Goal: Transaction & Acquisition: Purchase product/service

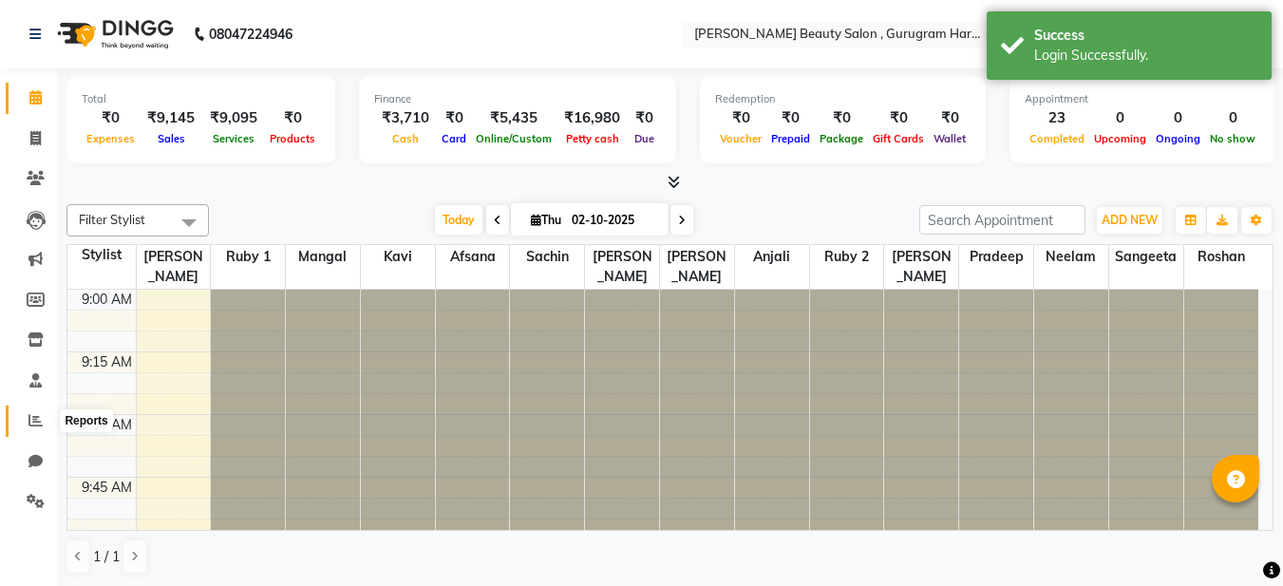
click at [41, 415] on icon at bounding box center [35, 420] width 14 height 14
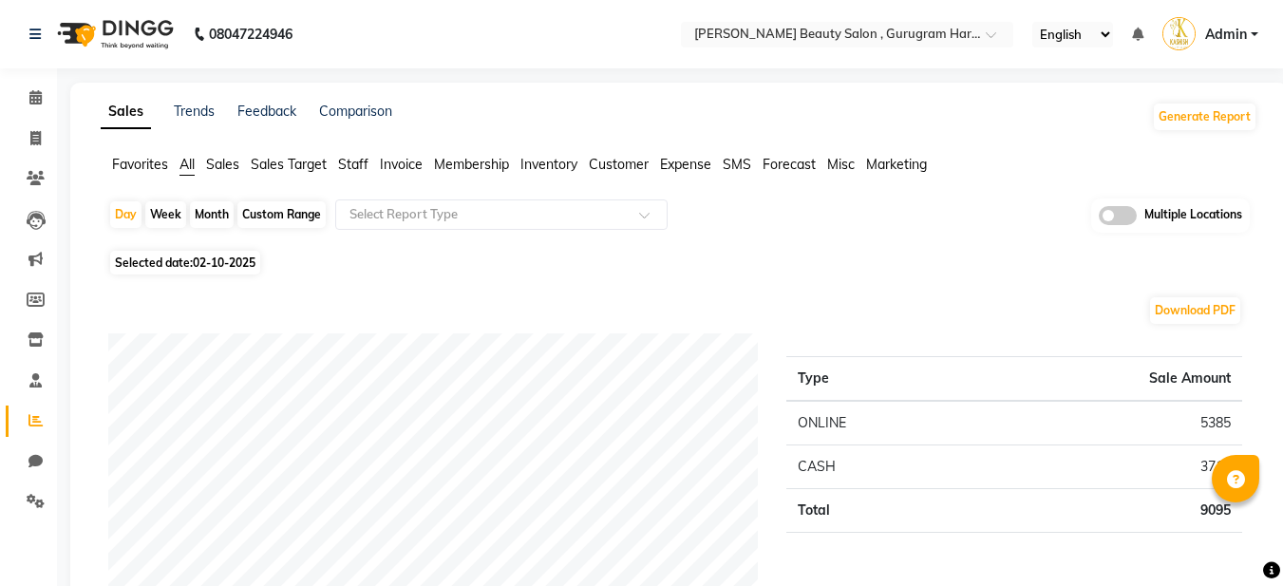
click at [225, 167] on span "Sales" at bounding box center [222, 164] width 33 height 17
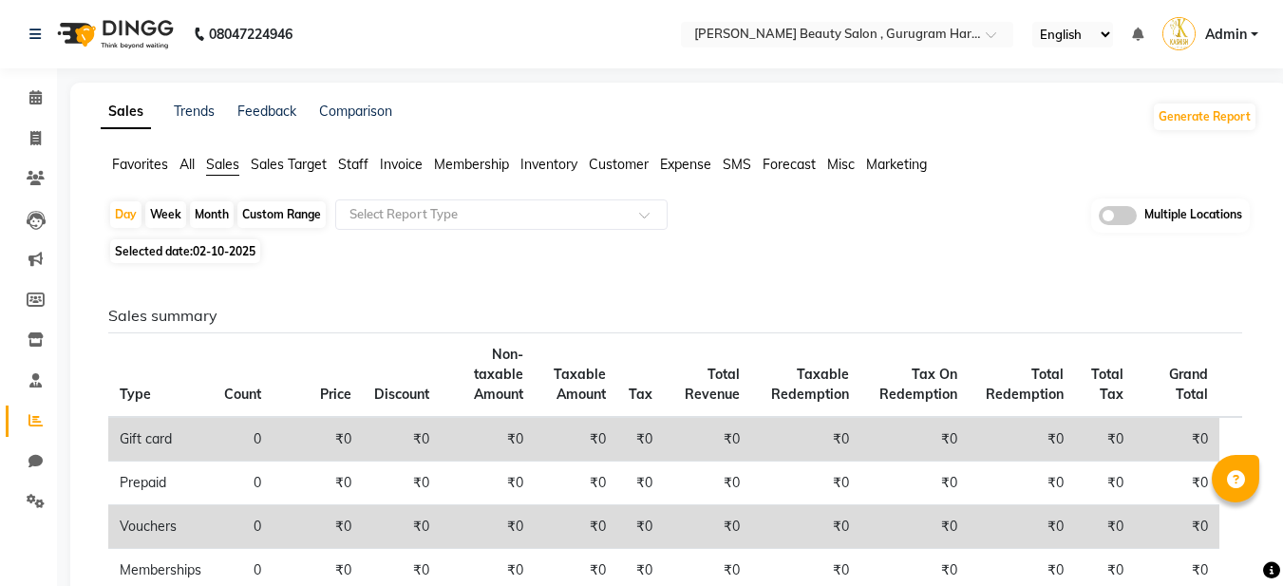
click at [307, 213] on div "Custom Range" at bounding box center [281, 214] width 88 height 27
select select "10"
select select "2025"
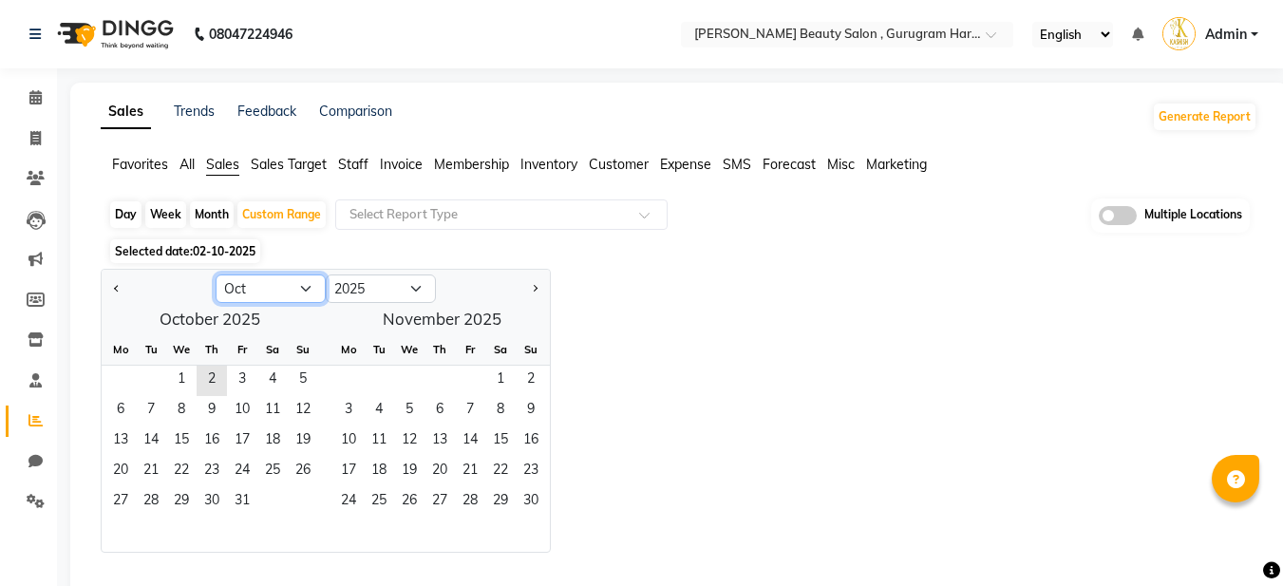
click at [252, 290] on select "Jan Feb Mar Apr May Jun Jul Aug Sep Oct Nov Dec" at bounding box center [271, 289] width 110 height 28
select select "9"
click at [216, 275] on select "Jan Feb Mar Apr May Jun [DATE] Aug Sep Oct Nov Dec" at bounding box center [271, 289] width 110 height 28
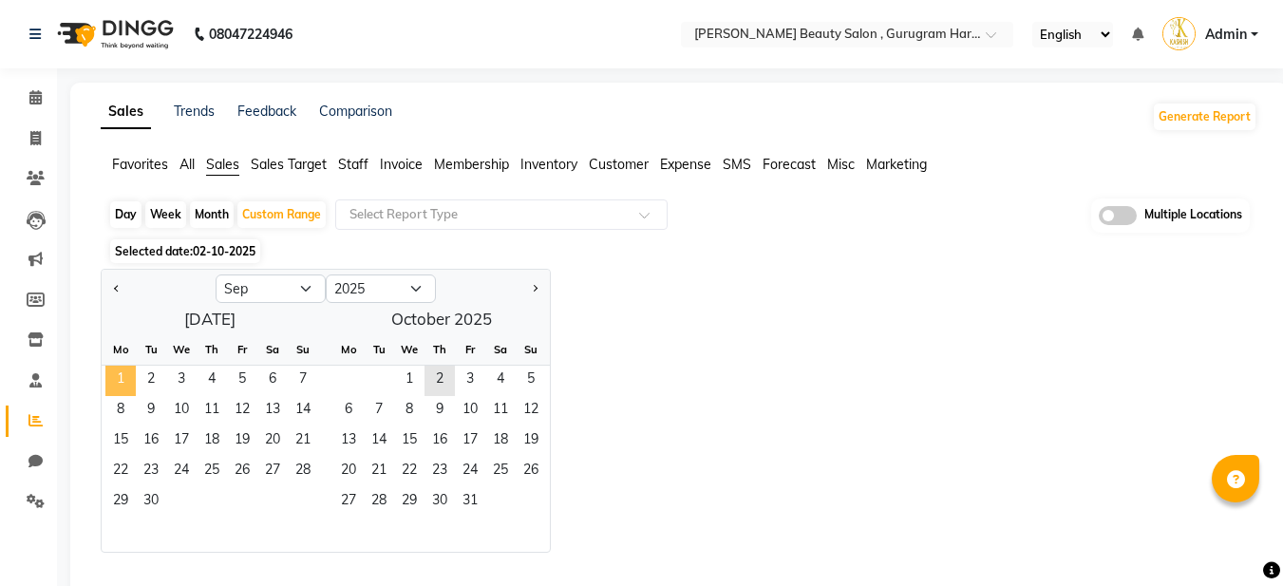
click at [121, 382] on span "1" at bounding box center [120, 381] width 30 height 30
click at [156, 501] on span "30" at bounding box center [151, 502] width 30 height 30
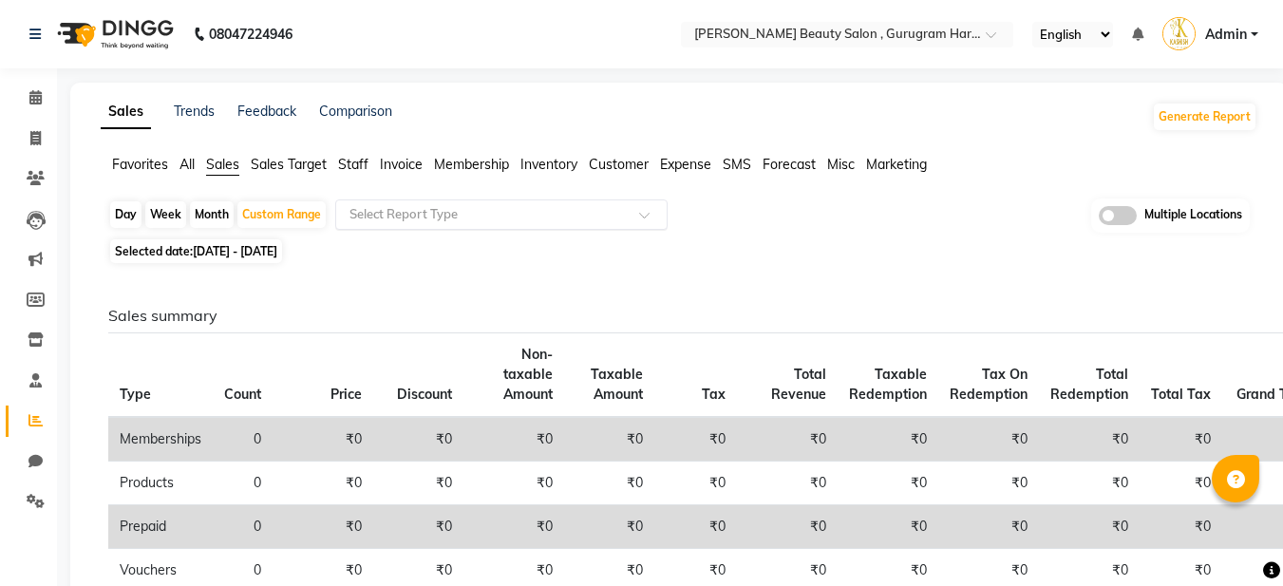
click at [418, 209] on input "text" at bounding box center [483, 214] width 274 height 19
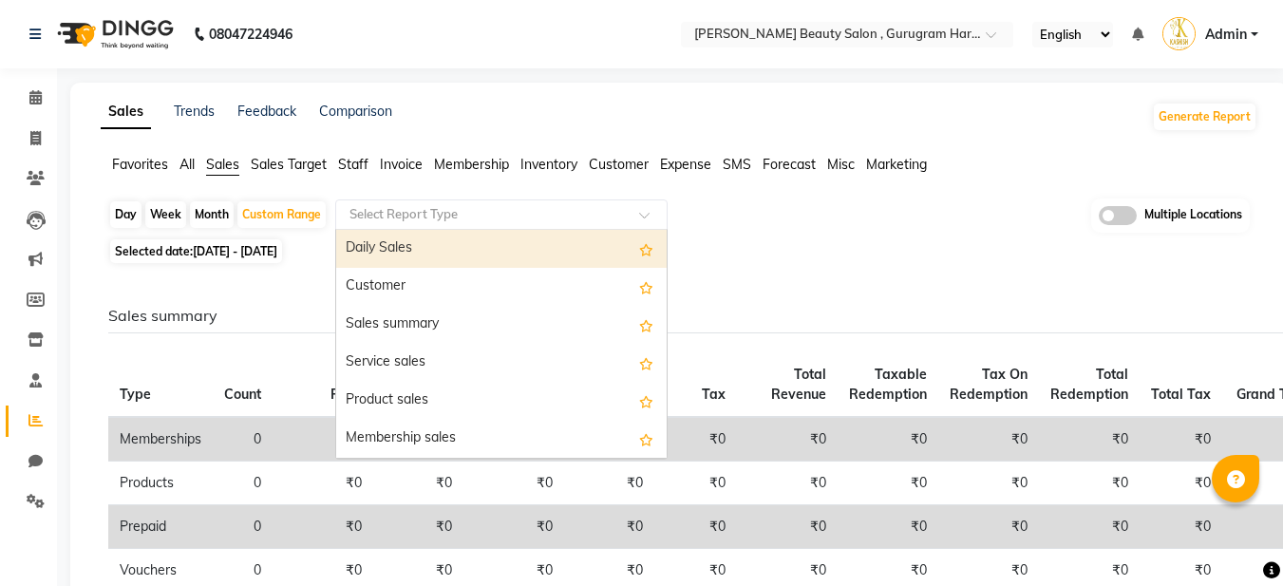
click at [496, 218] on input "text" at bounding box center [483, 214] width 274 height 19
click at [502, 216] on input "text" at bounding box center [483, 214] width 274 height 19
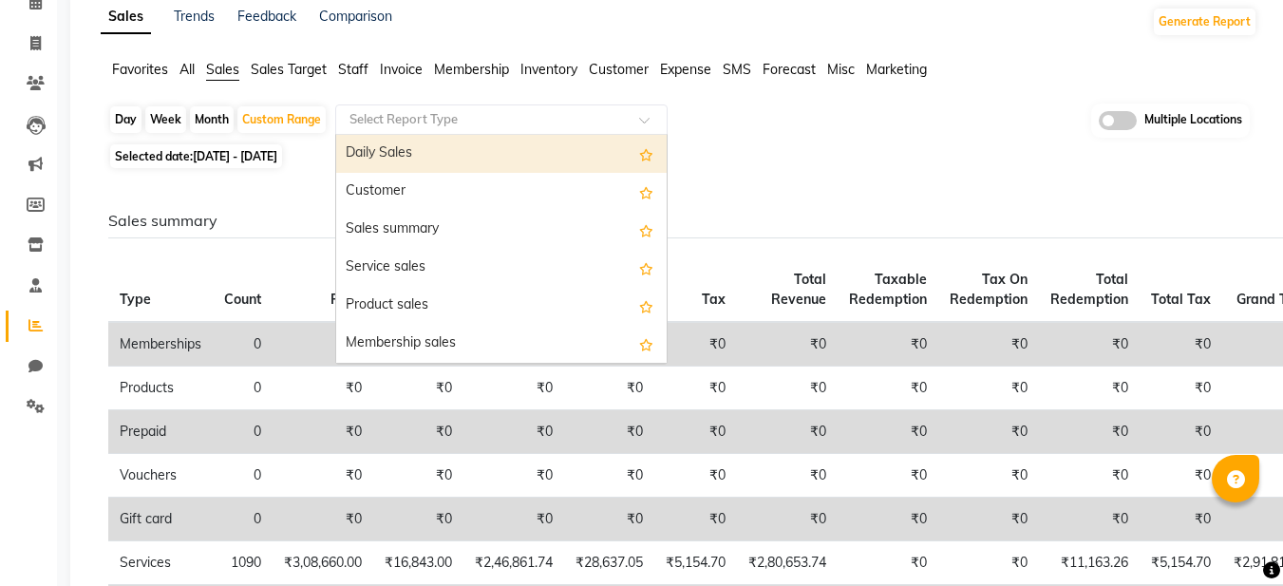
click at [349, 65] on span "Staff" at bounding box center [353, 69] width 30 height 17
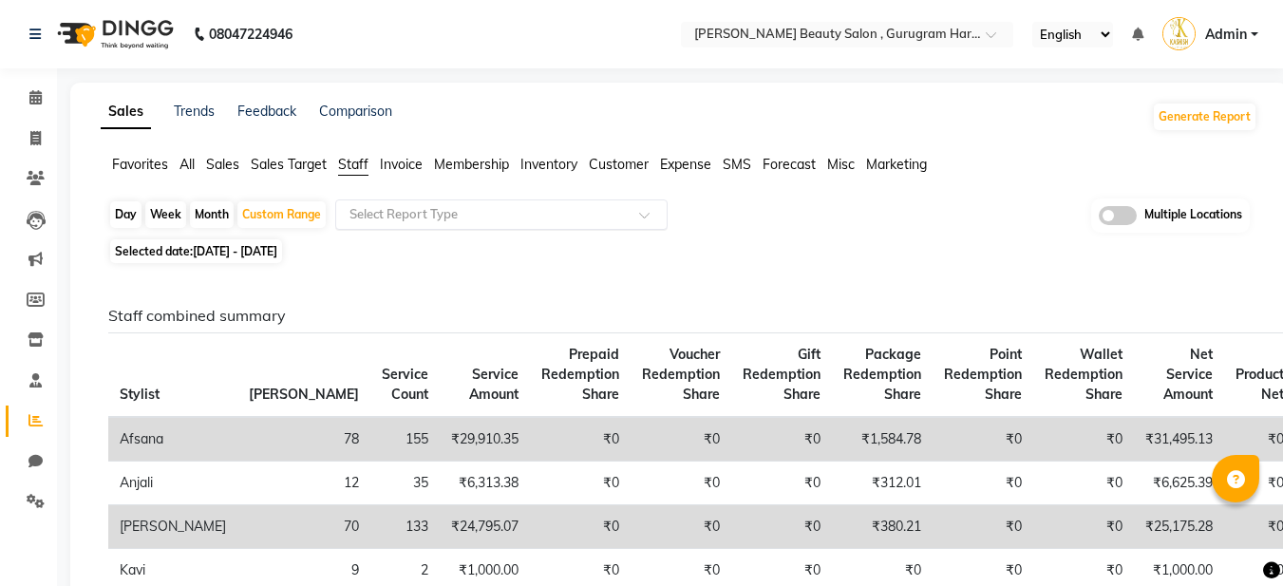
click at [411, 216] on input "text" at bounding box center [483, 214] width 274 height 19
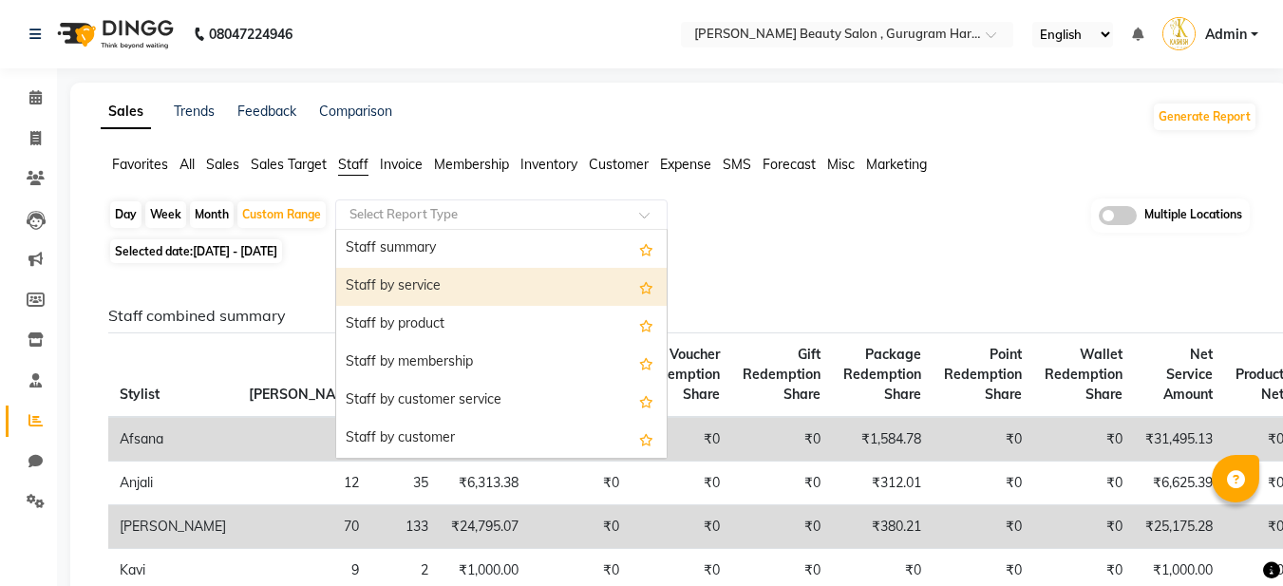
click at [421, 292] on div "Staff by service" at bounding box center [501, 287] width 331 height 38
select select "full_report"
select select "csv"
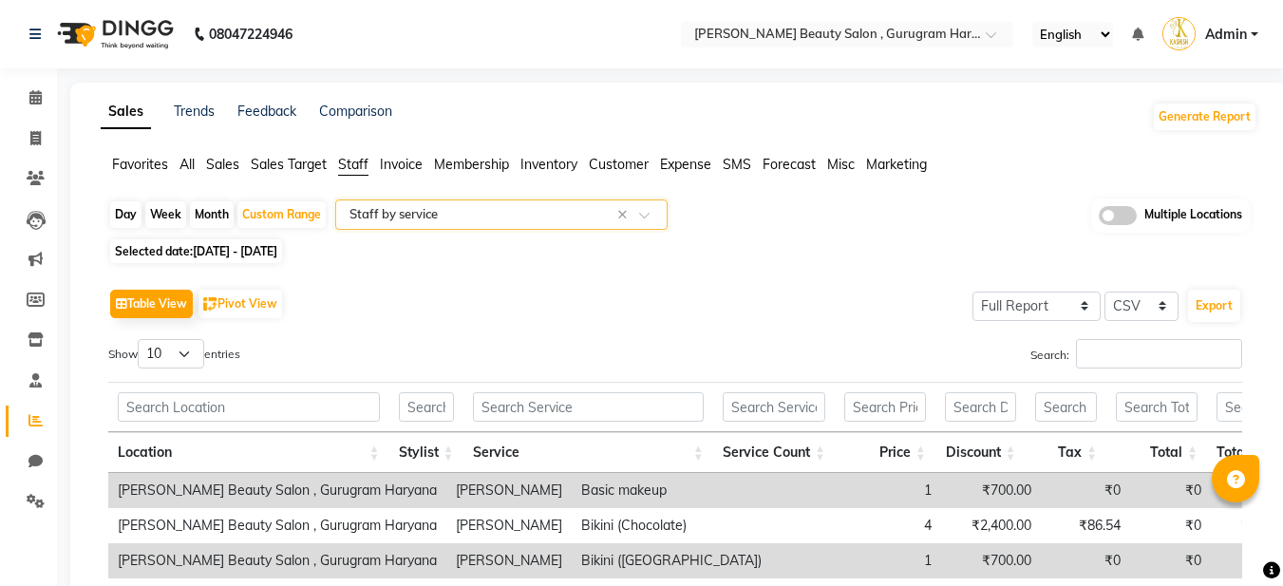
click at [493, 301] on div "Table View Pivot View Select Full Report Filtered Report Select CSV PDF Export" at bounding box center [675, 304] width 1134 height 40
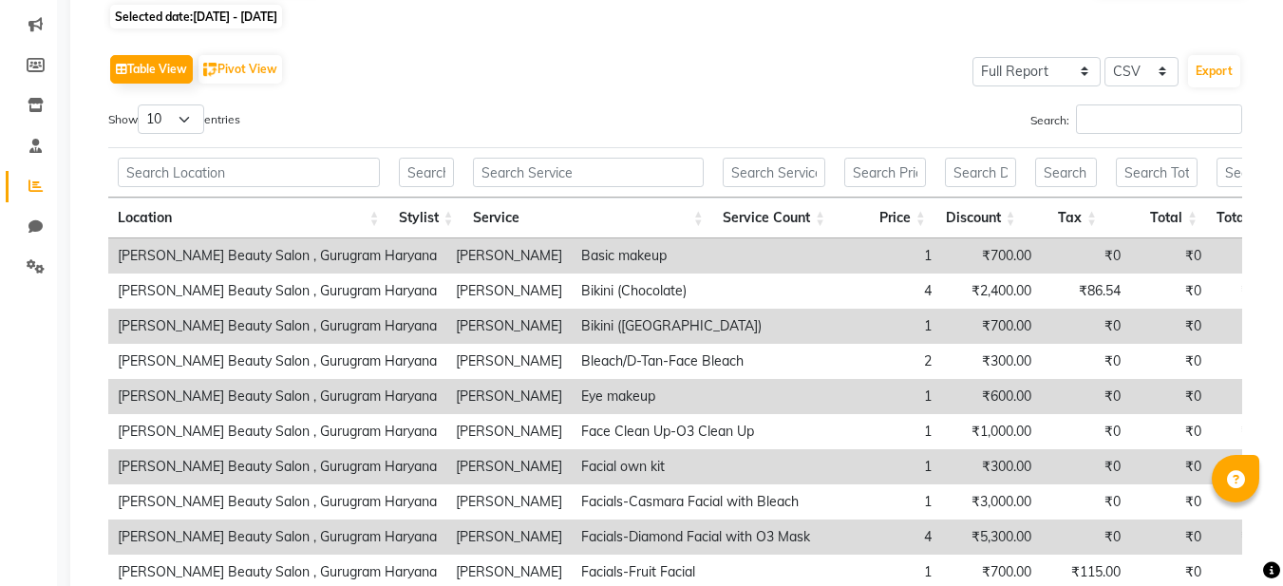
scroll to position [190, 0]
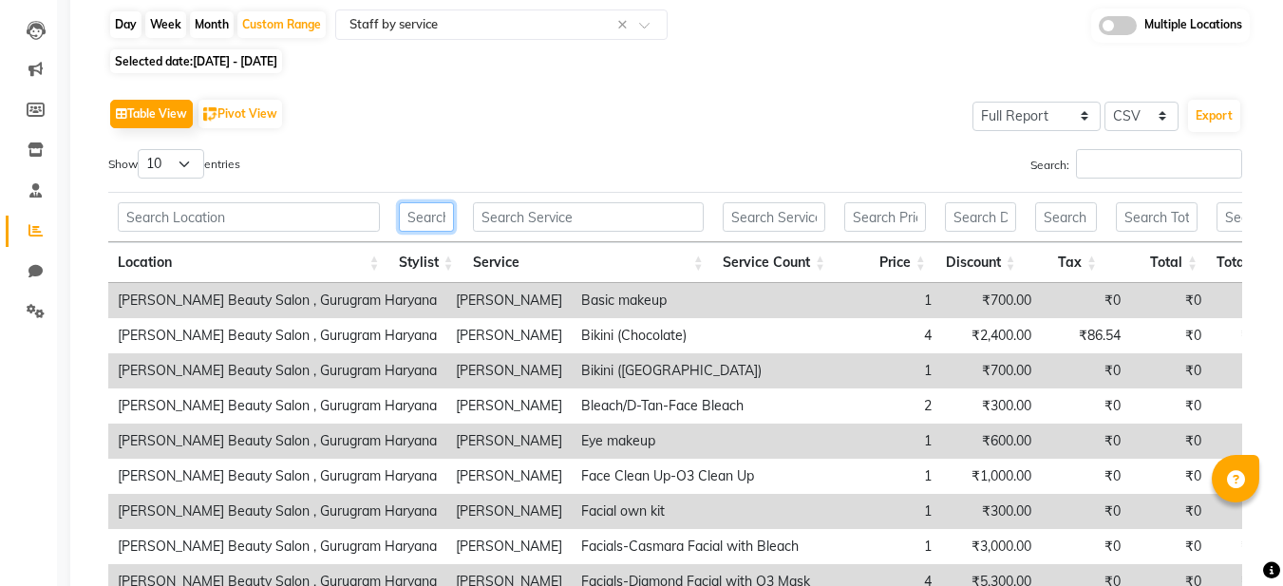
click at [442, 203] on input "text" at bounding box center [426, 216] width 55 height 29
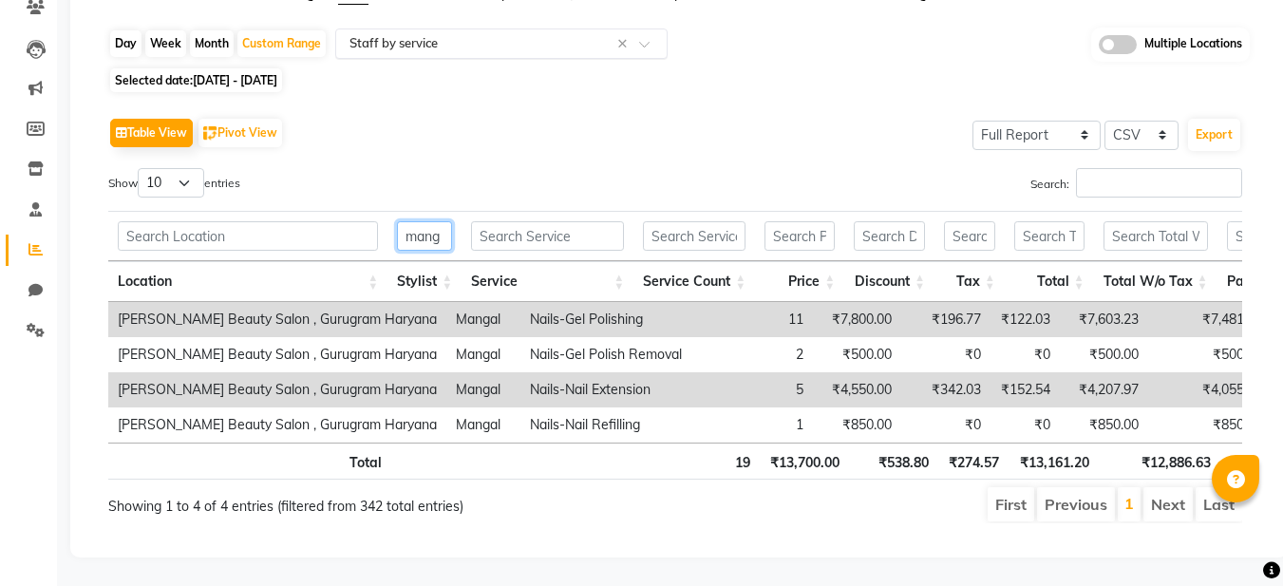
type input "mang"
click at [491, 34] on input "text" at bounding box center [483, 43] width 274 height 19
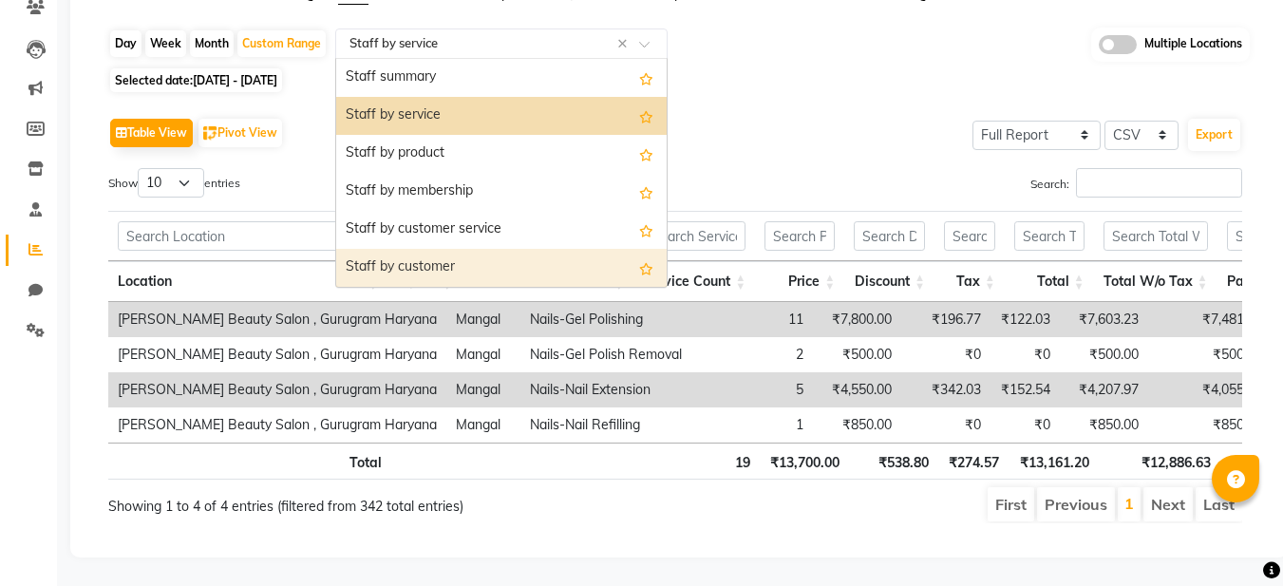
click at [445, 256] on div "Staff by customer" at bounding box center [501, 268] width 331 height 38
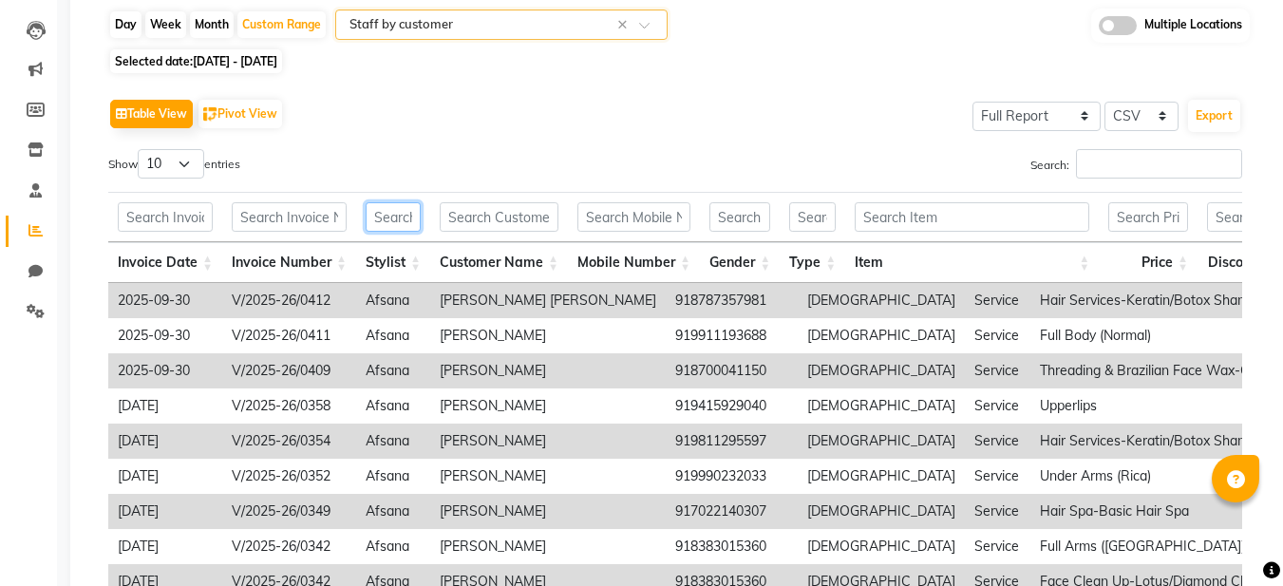
click at [401, 218] on input "text" at bounding box center [393, 216] width 55 height 29
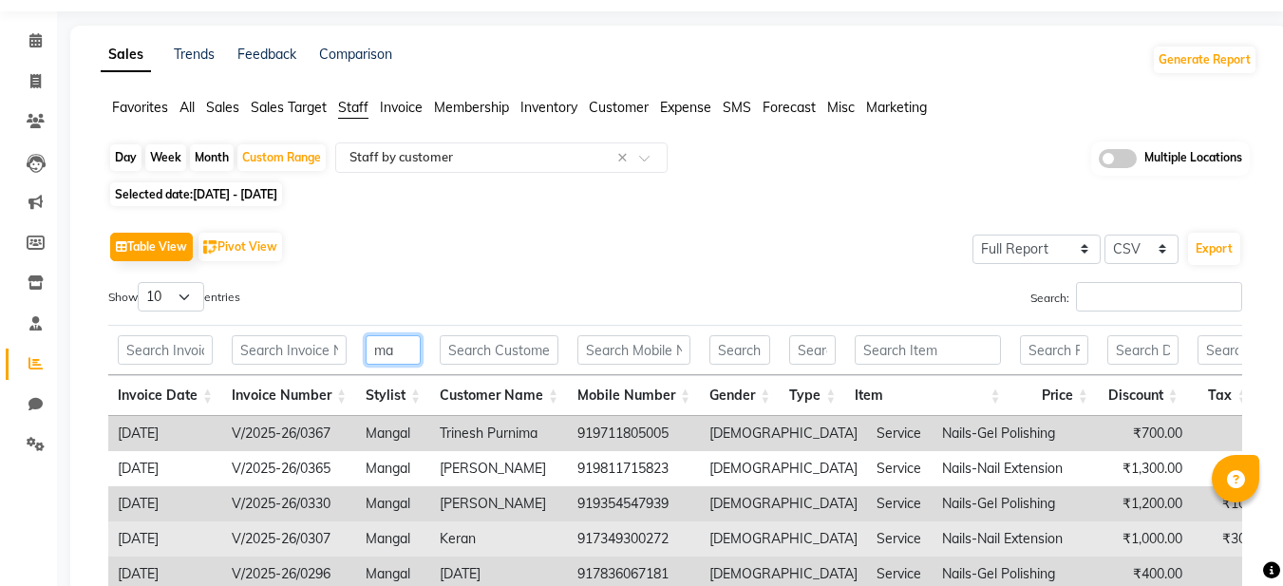
scroll to position [0, 0]
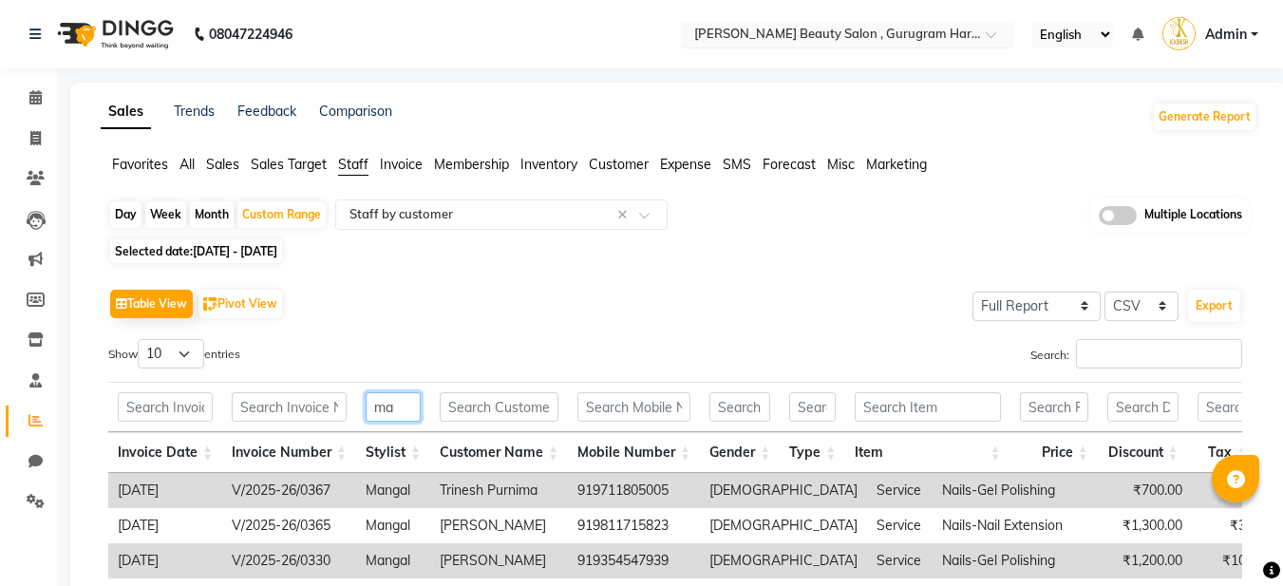
type input "ma"
click at [874, 30] on input "text" at bounding box center [828, 36] width 275 height 19
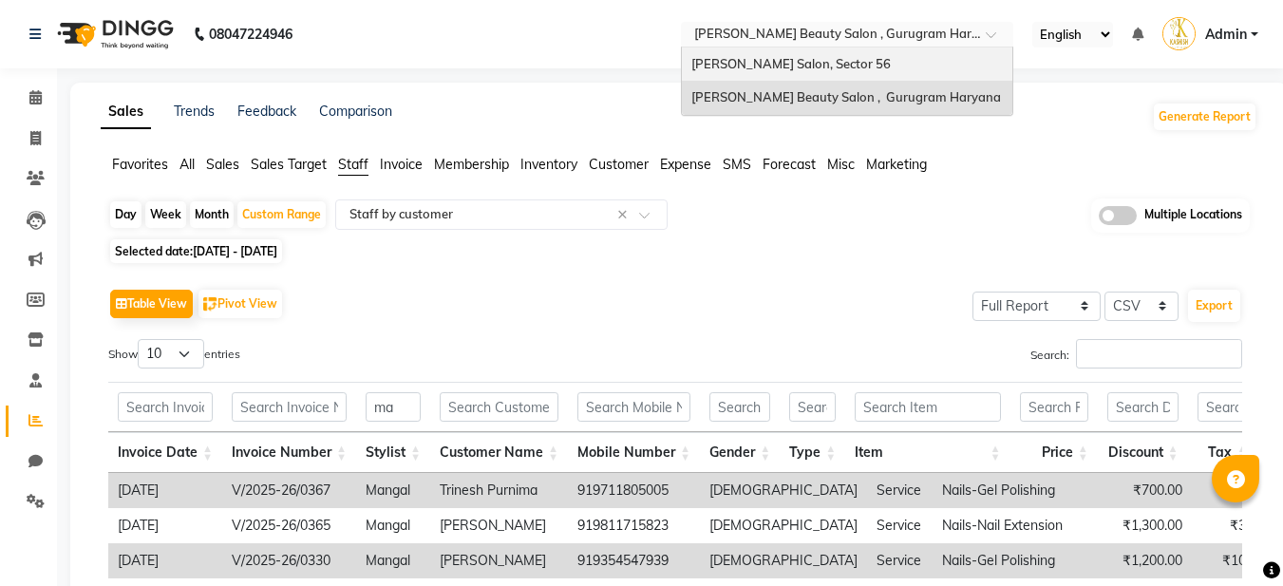
click at [830, 66] on span "[PERSON_NAME] Salon, Sector 56" at bounding box center [791, 63] width 199 height 15
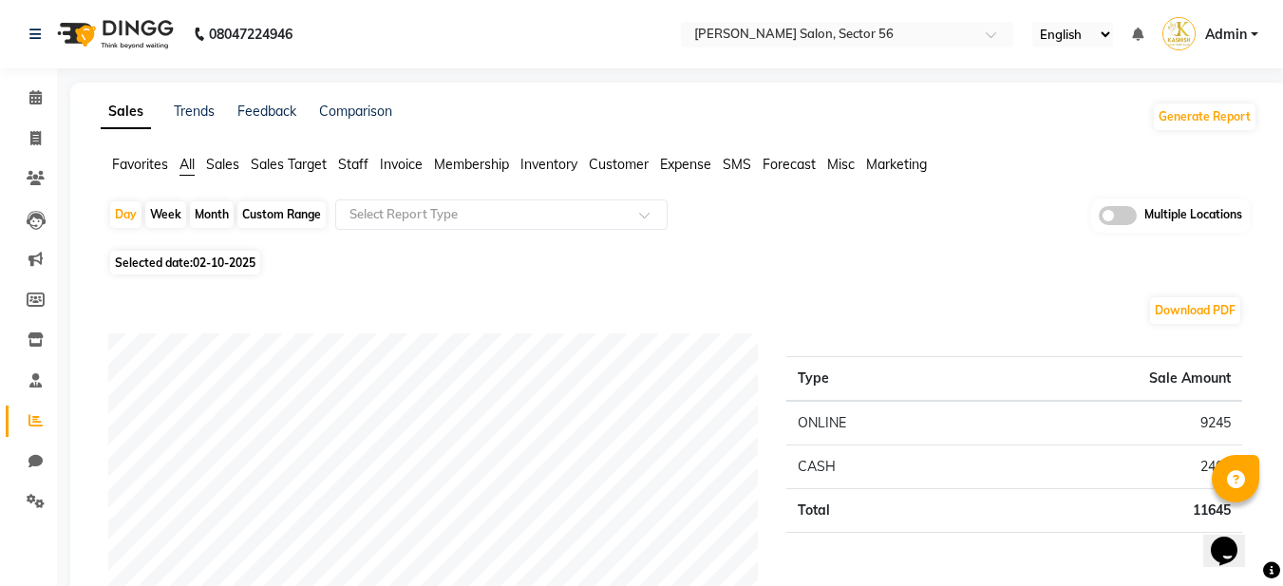
click at [350, 165] on span "Staff" at bounding box center [353, 164] width 30 height 17
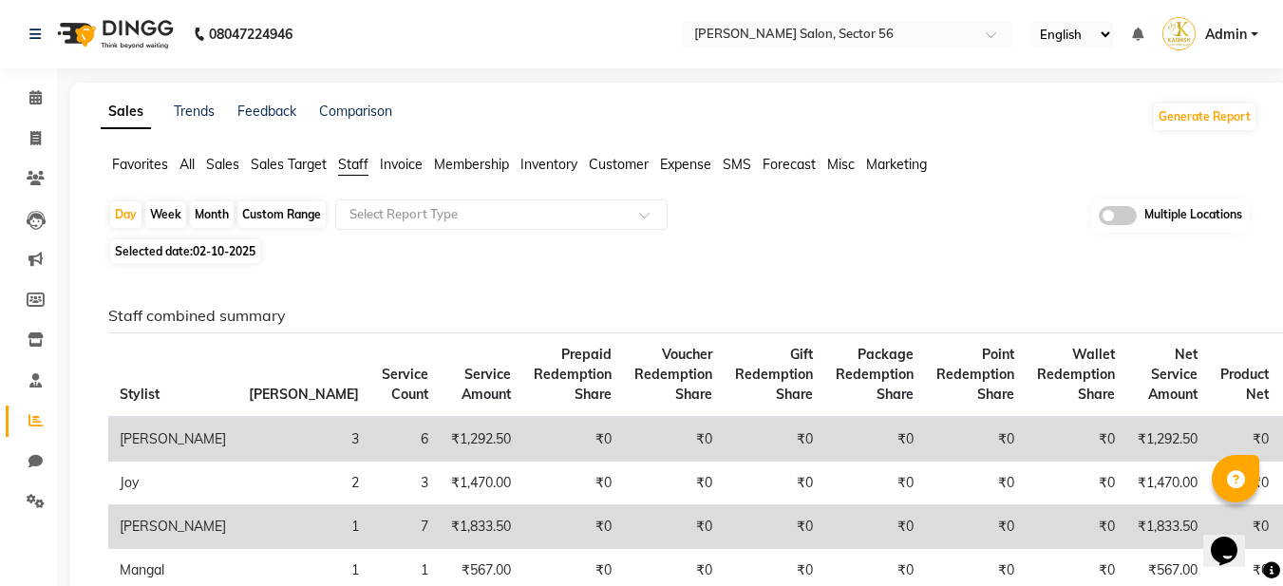
click at [280, 220] on div "Custom Range" at bounding box center [281, 214] width 88 height 27
select select "10"
select select "2025"
click at [294, 217] on div "Custom Range" at bounding box center [281, 214] width 88 height 27
select select "10"
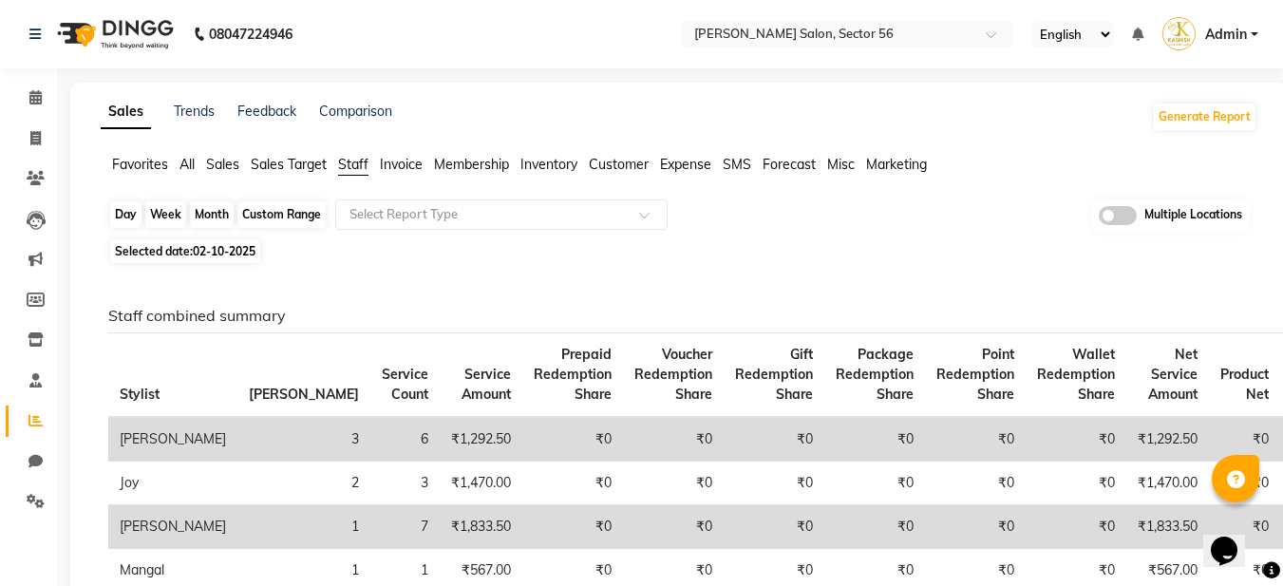
select select "2025"
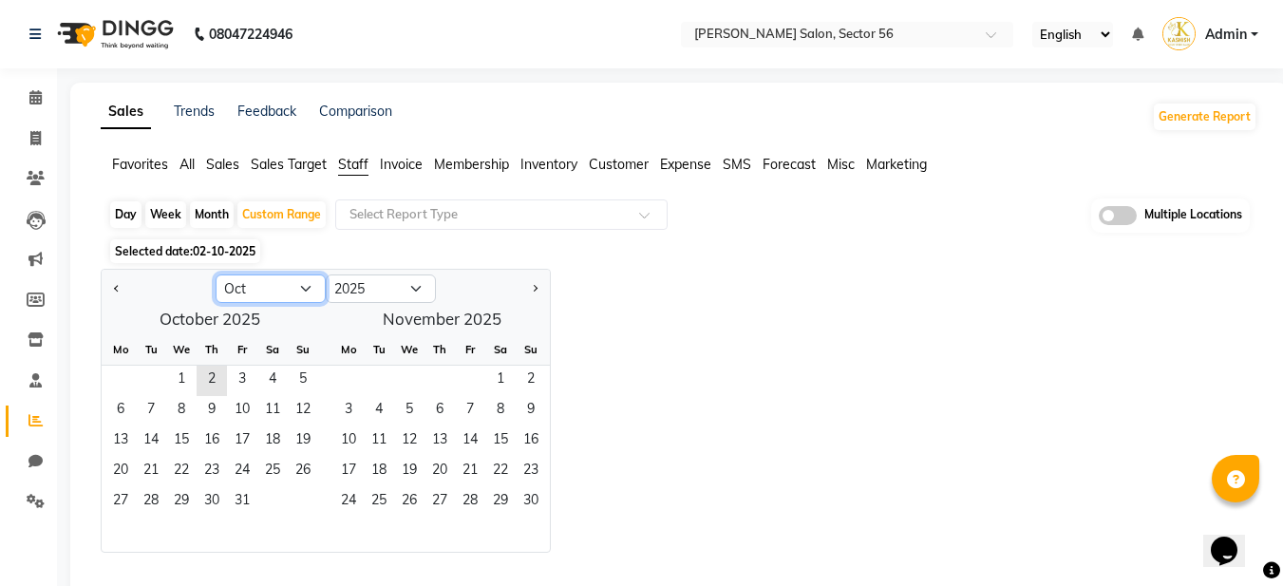
click at [255, 295] on select "Jan Feb Mar Apr May Jun Jul Aug Sep Oct Nov Dec" at bounding box center [271, 289] width 110 height 28
select select "9"
click at [216, 275] on select "Jan Feb Mar Apr May Jun Jul Aug Sep Oct Nov Dec" at bounding box center [271, 289] width 110 height 28
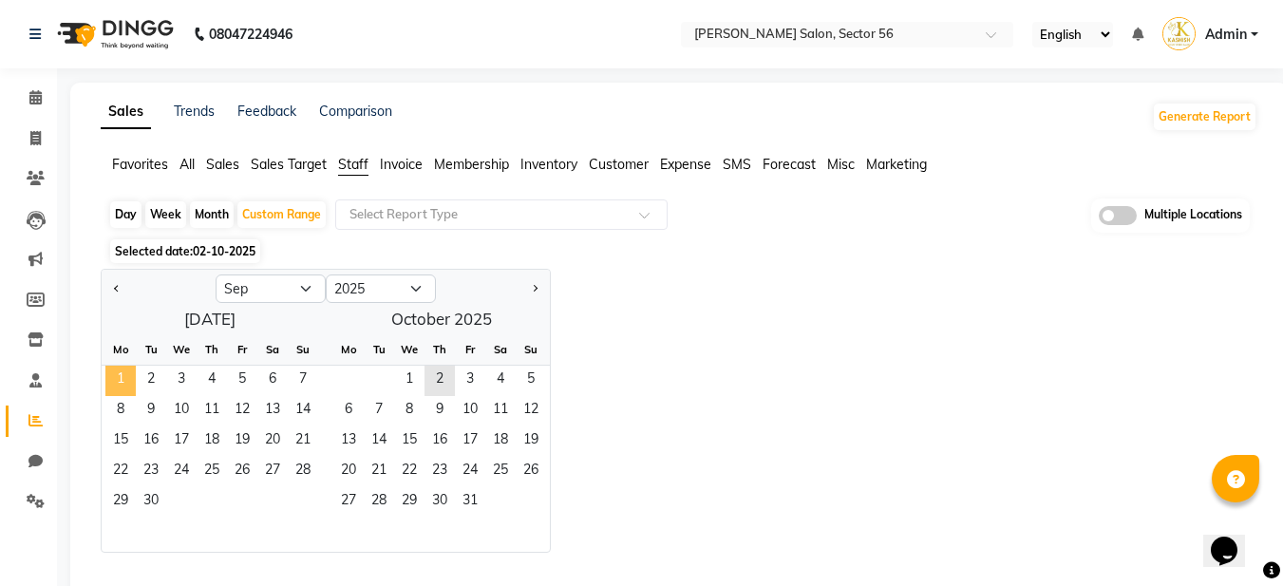
click at [119, 384] on span "1" at bounding box center [120, 381] width 30 height 30
click at [152, 510] on span "30" at bounding box center [151, 502] width 30 height 30
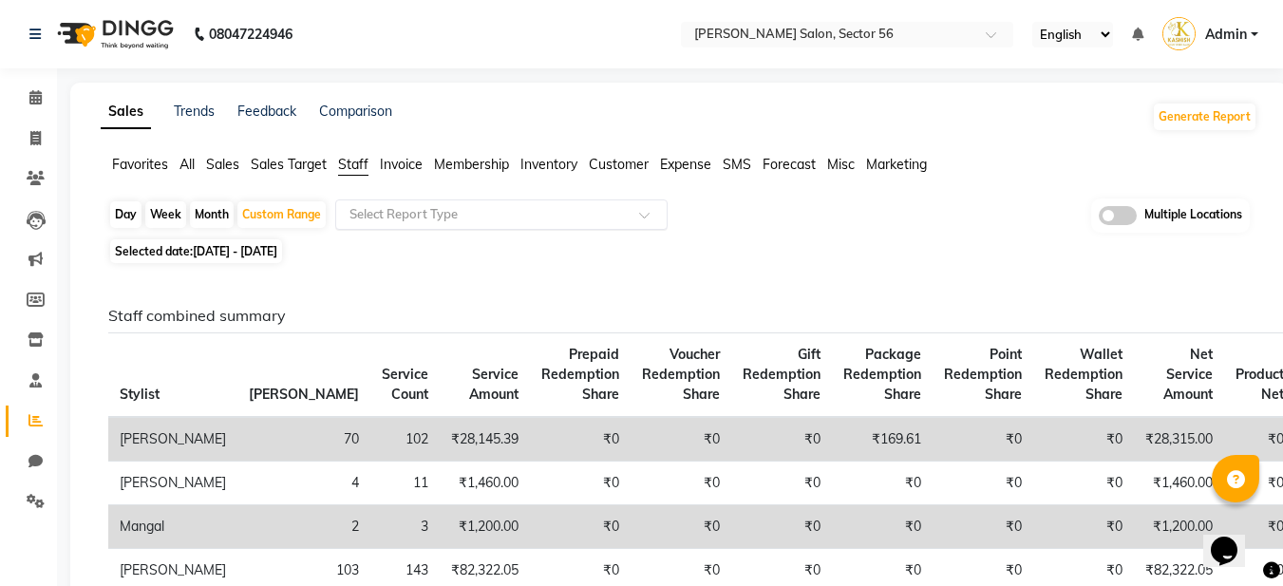
click at [430, 210] on input "text" at bounding box center [483, 214] width 274 height 19
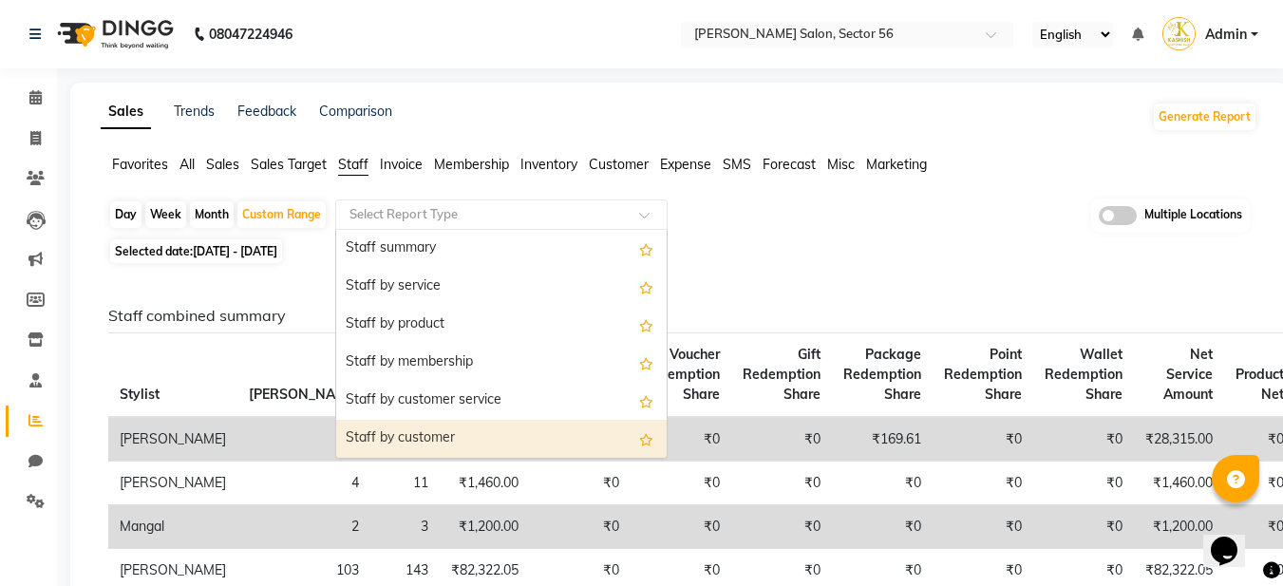
click at [417, 443] on div "Staff by customer" at bounding box center [501, 439] width 331 height 38
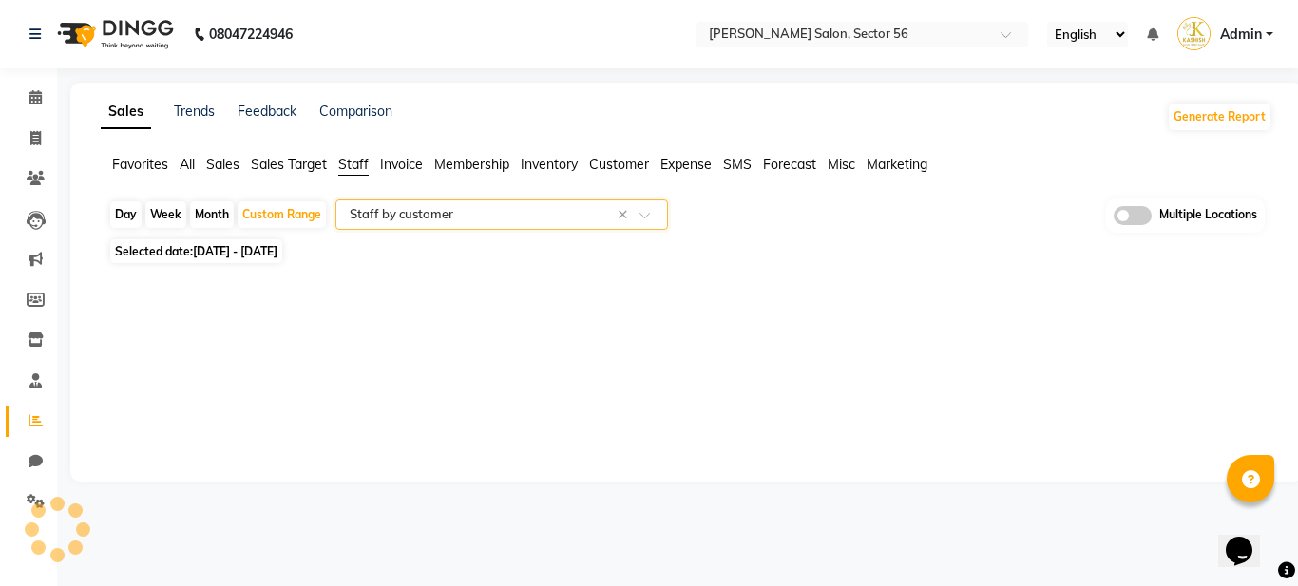
select select "filtered_report"
select select "csv"
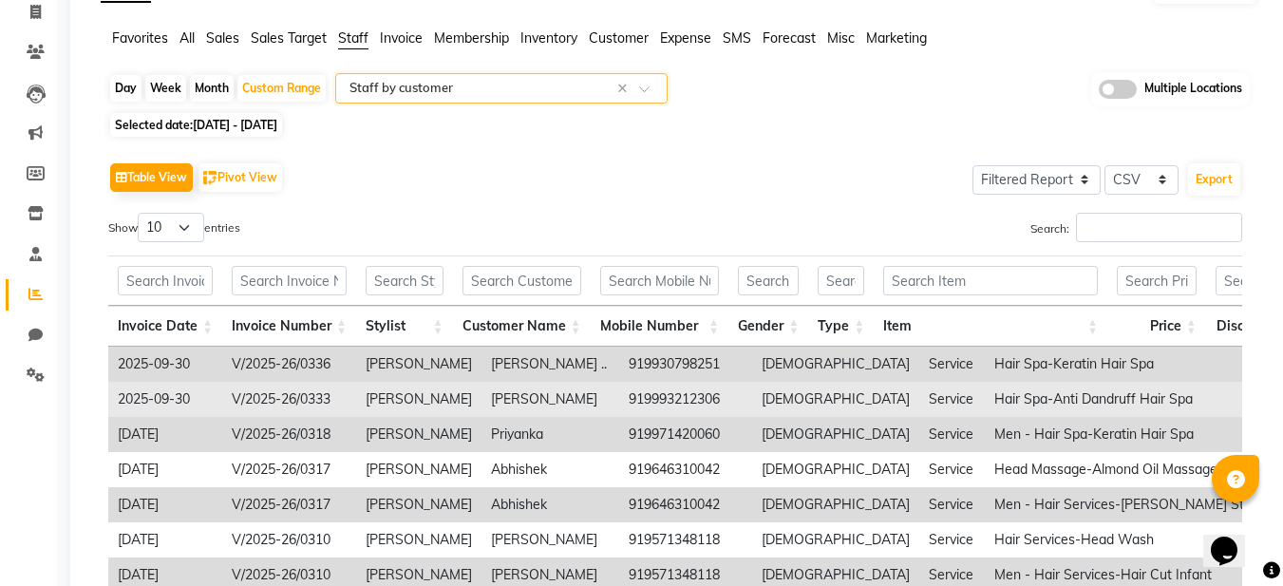
scroll to position [285, 0]
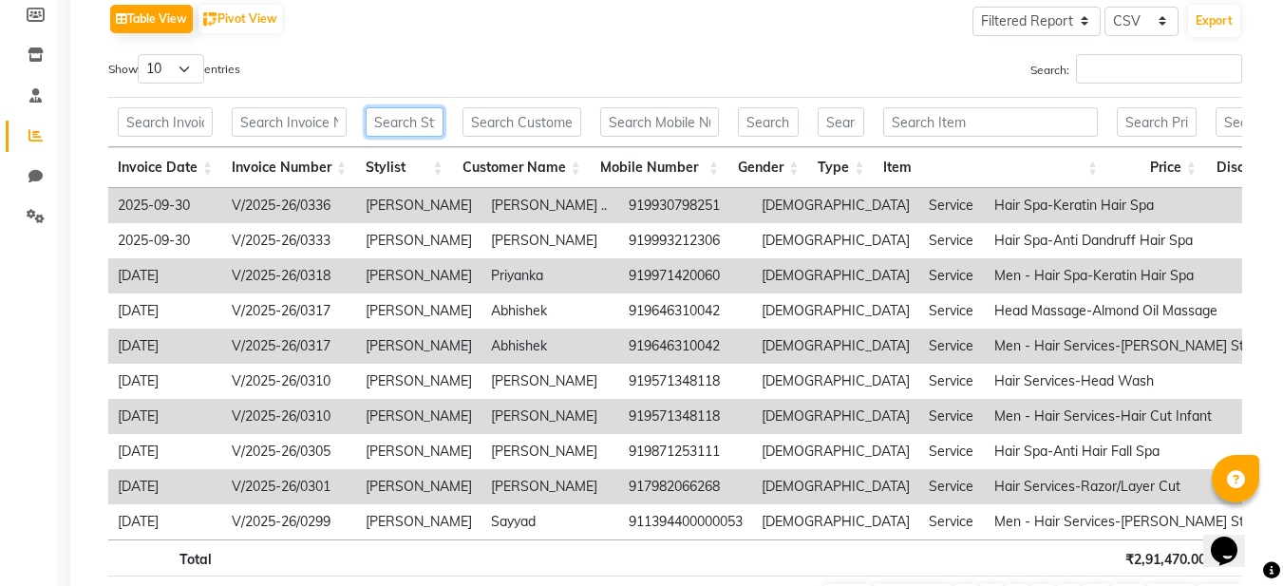
drag, startPoint x: 403, startPoint y: 120, endPoint x: 435, endPoint y: 116, distance: 32.5
click at [405, 120] on input "text" at bounding box center [405, 121] width 78 height 29
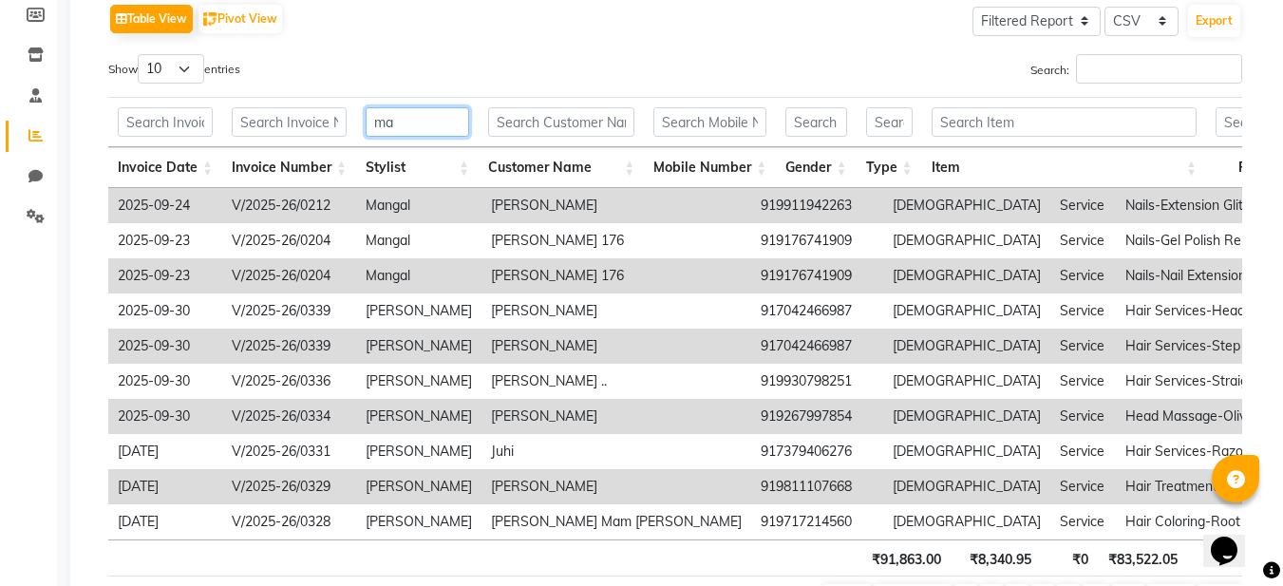
scroll to position [0, 0]
drag, startPoint x: 406, startPoint y: 124, endPoint x: 314, endPoint y: 117, distance: 91.5
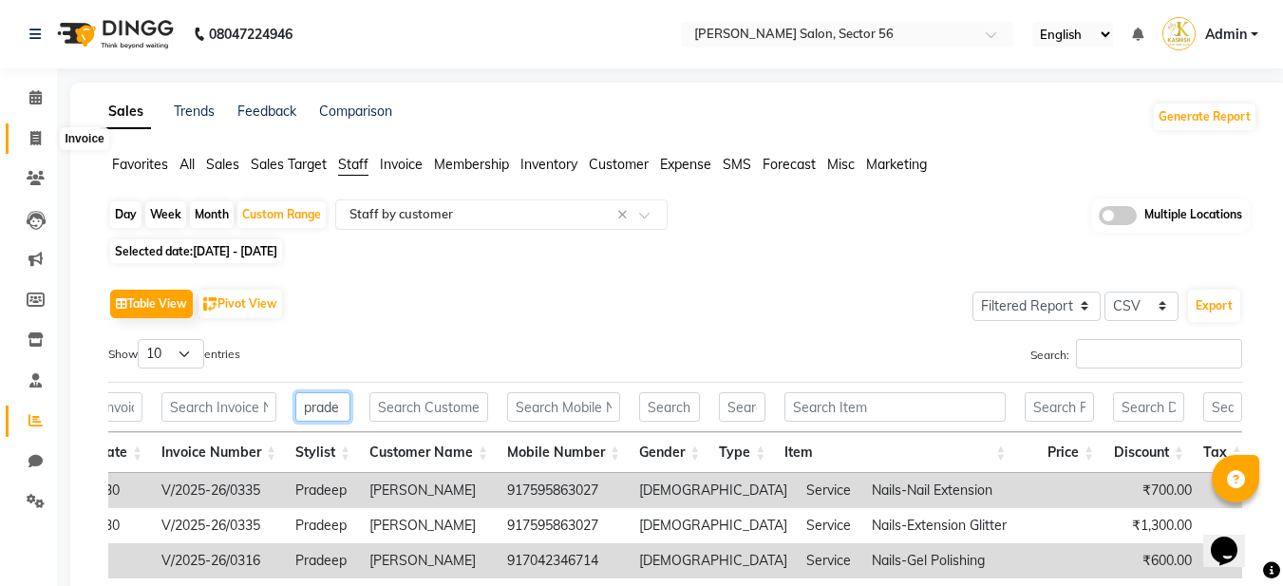
type input "prade"
click at [40, 138] on icon at bounding box center [35, 138] width 10 height 14
select select "service"
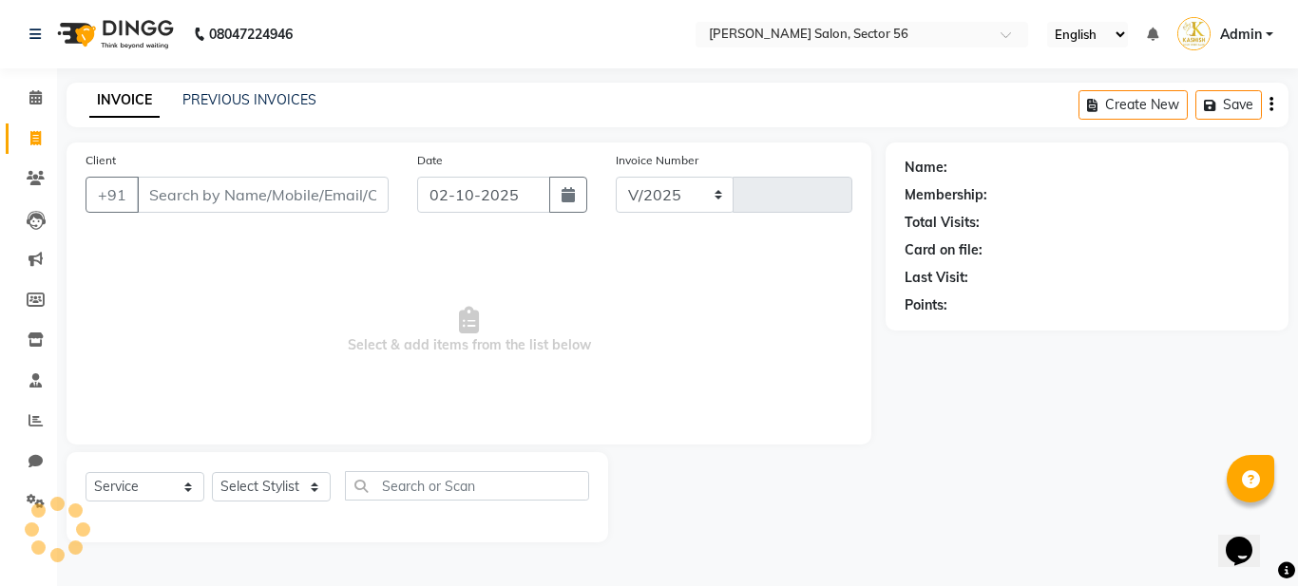
select select "9000"
type input "0375"
click at [234, 200] on input "Client" at bounding box center [263, 195] width 252 height 36
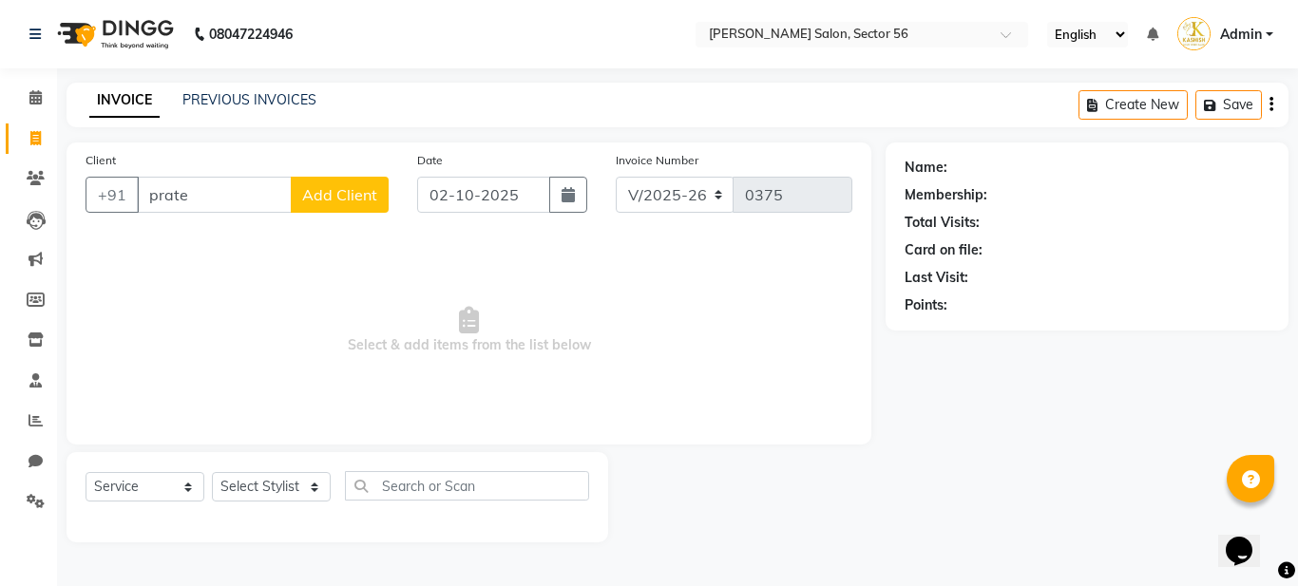
click at [214, 200] on input "prate" at bounding box center [214, 195] width 155 height 36
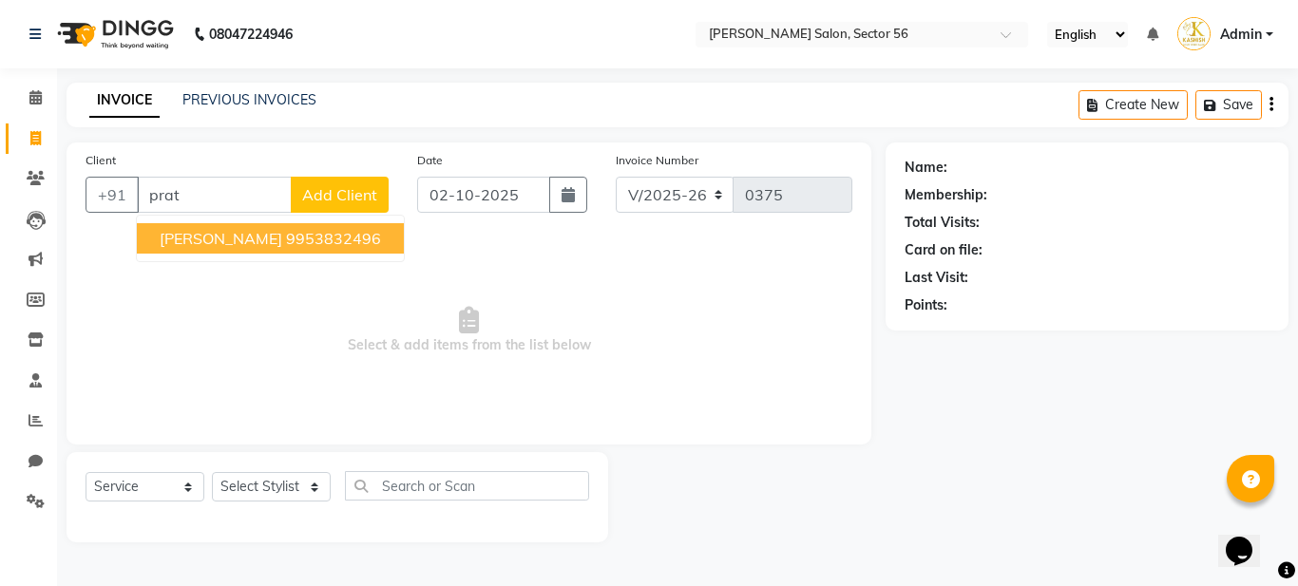
click at [286, 240] on ngb-highlight "9953832496" at bounding box center [333, 238] width 95 height 19
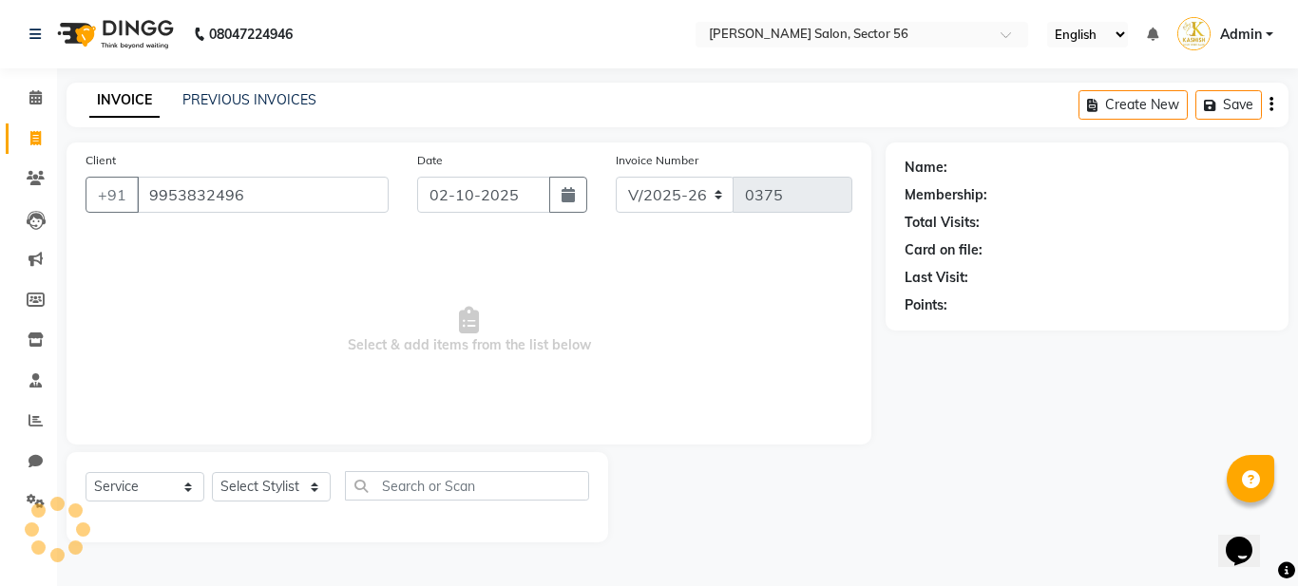
type input "9953832496"
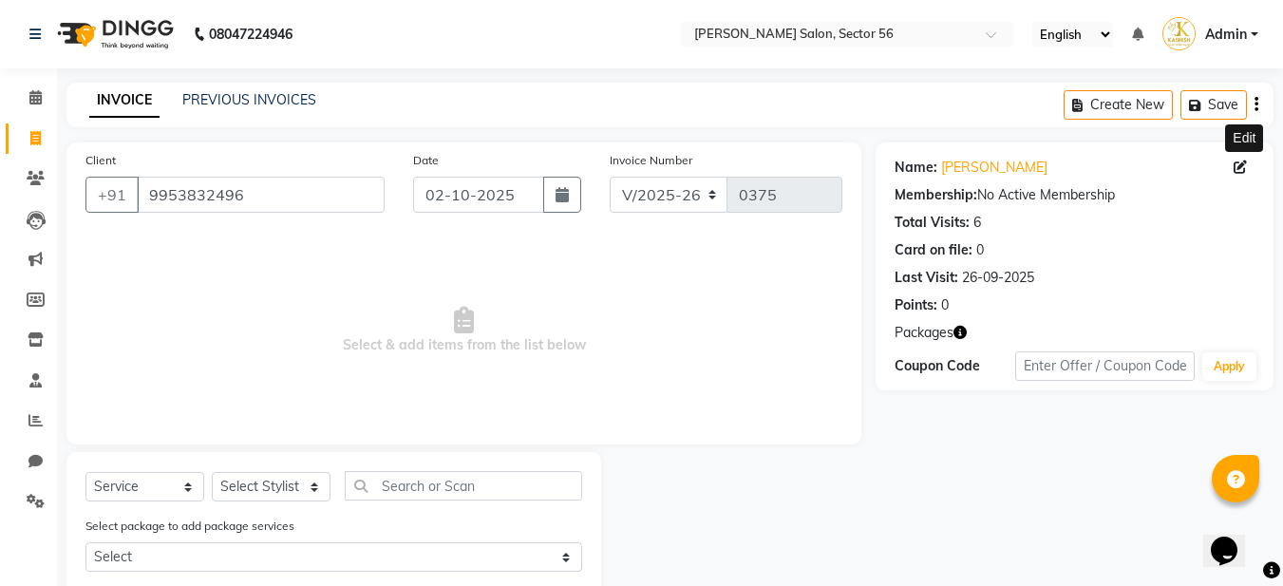
click at [1240, 170] on icon at bounding box center [1240, 167] width 13 height 13
select select "female"
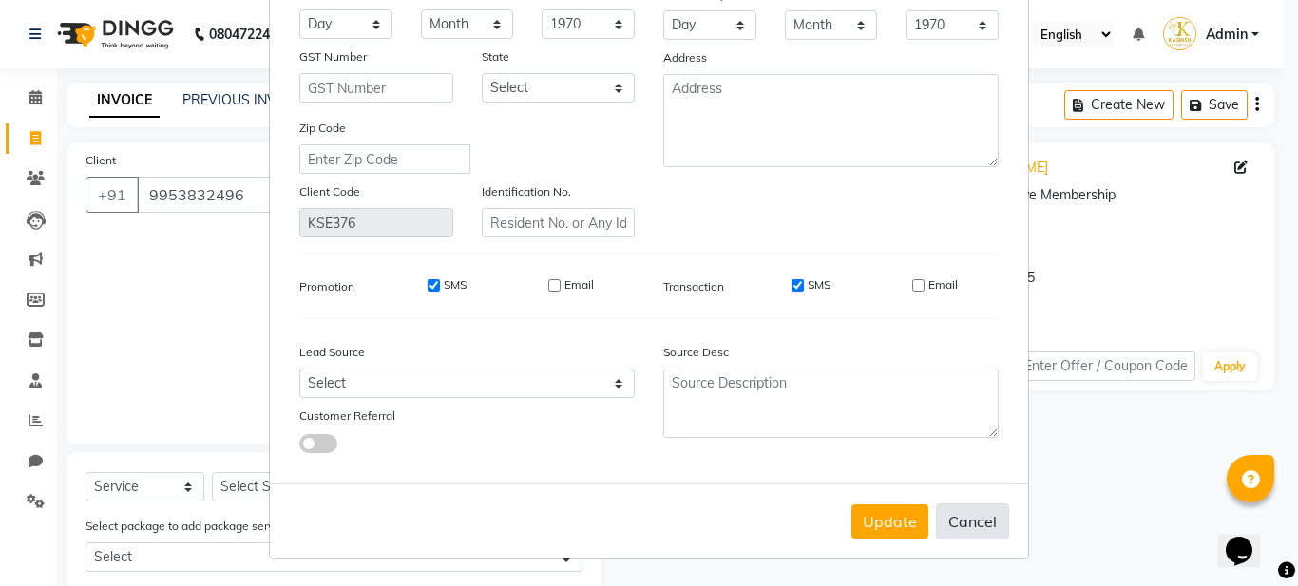
click at [984, 528] on button "Cancel" at bounding box center [972, 521] width 73 height 36
select select
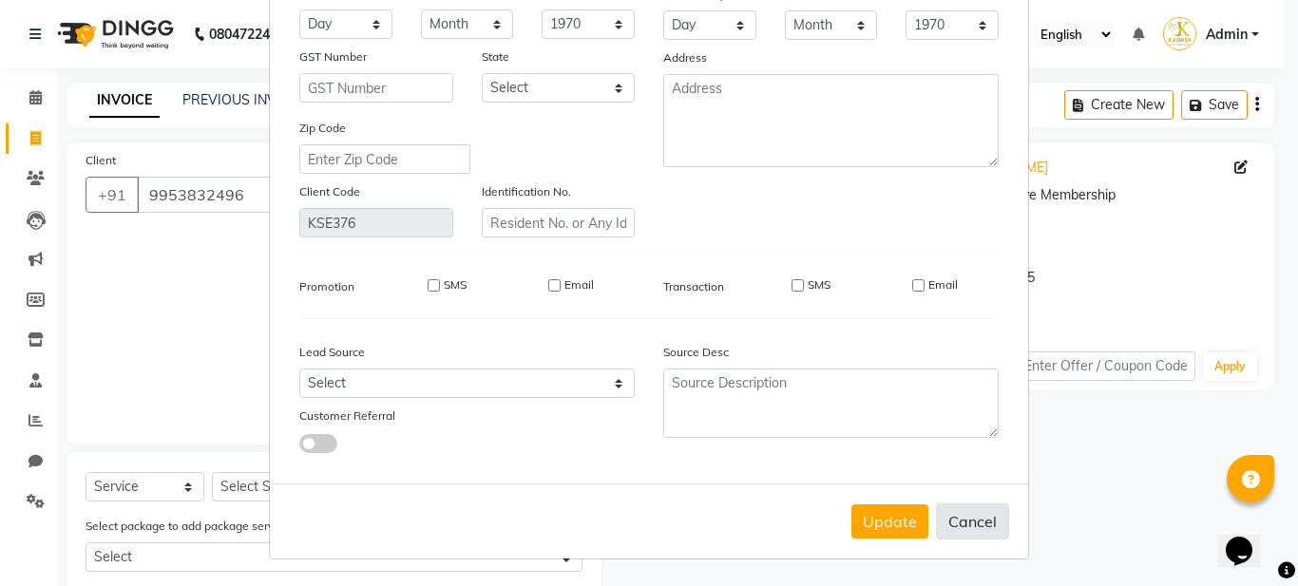
select select
checkbox input "false"
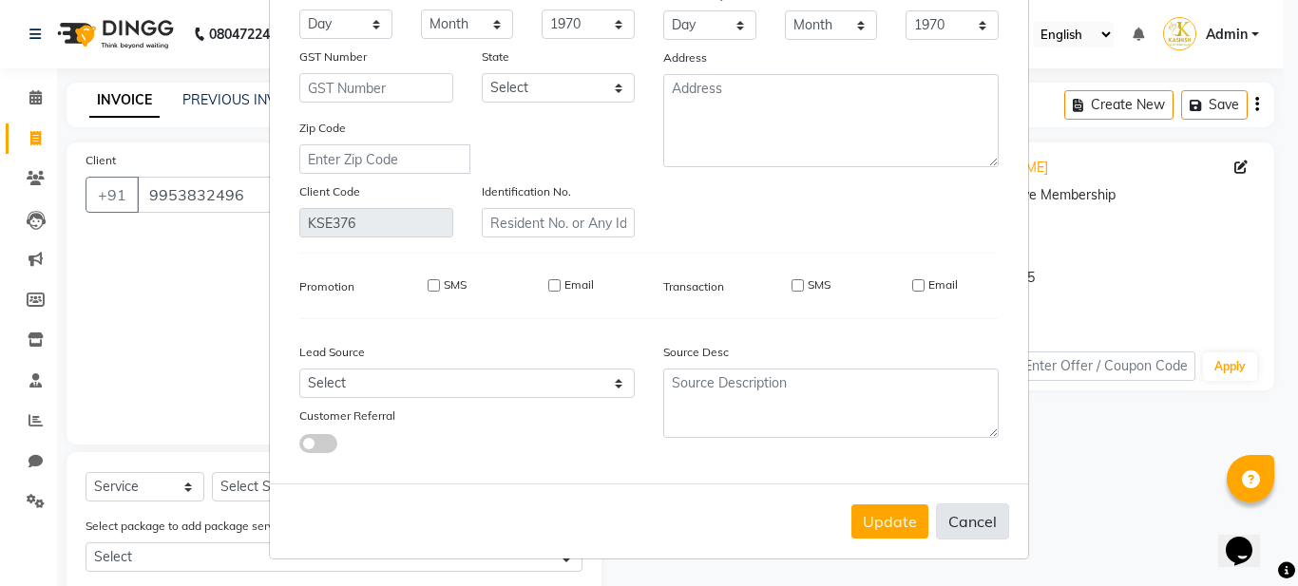
checkbox input "false"
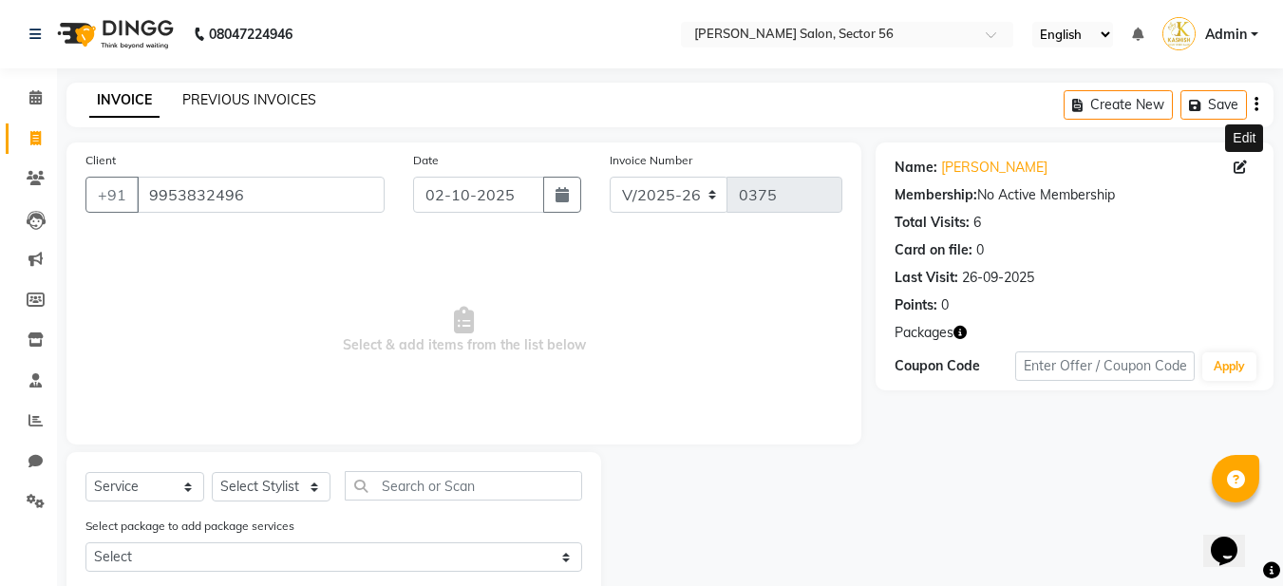
click at [256, 91] on link "PREVIOUS INVOICES" at bounding box center [249, 99] width 134 height 17
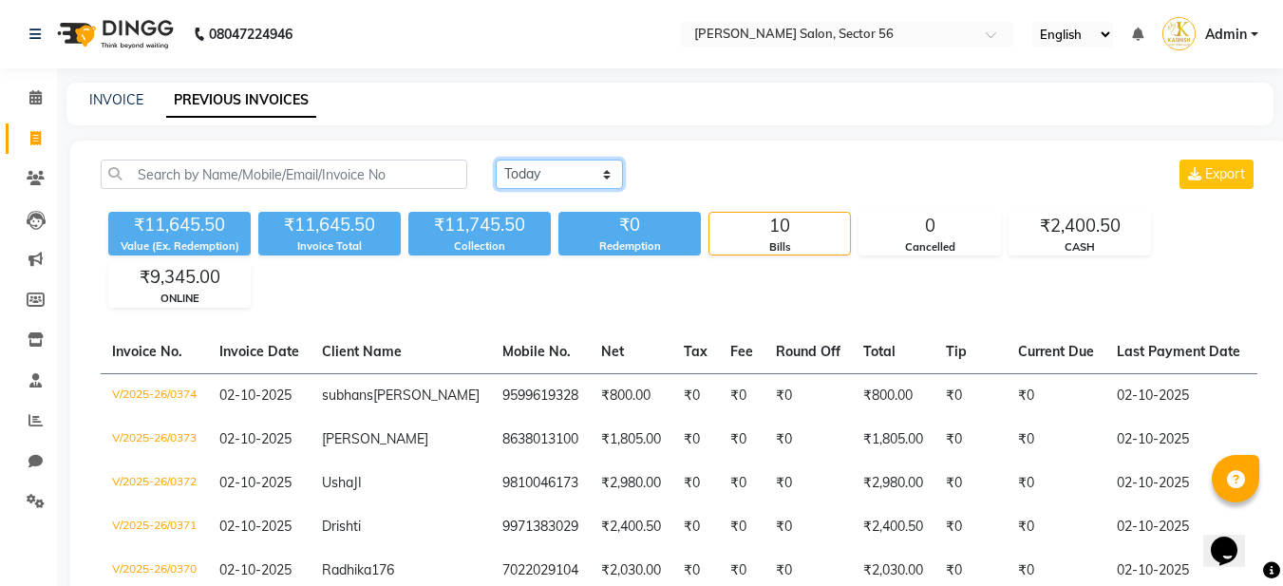
click at [578, 170] on select "[DATE] [DATE] Custom Range" at bounding box center [559, 174] width 127 height 29
select select "range"
click at [496, 160] on select "[DATE] [DATE] Custom Range" at bounding box center [559, 174] width 127 height 29
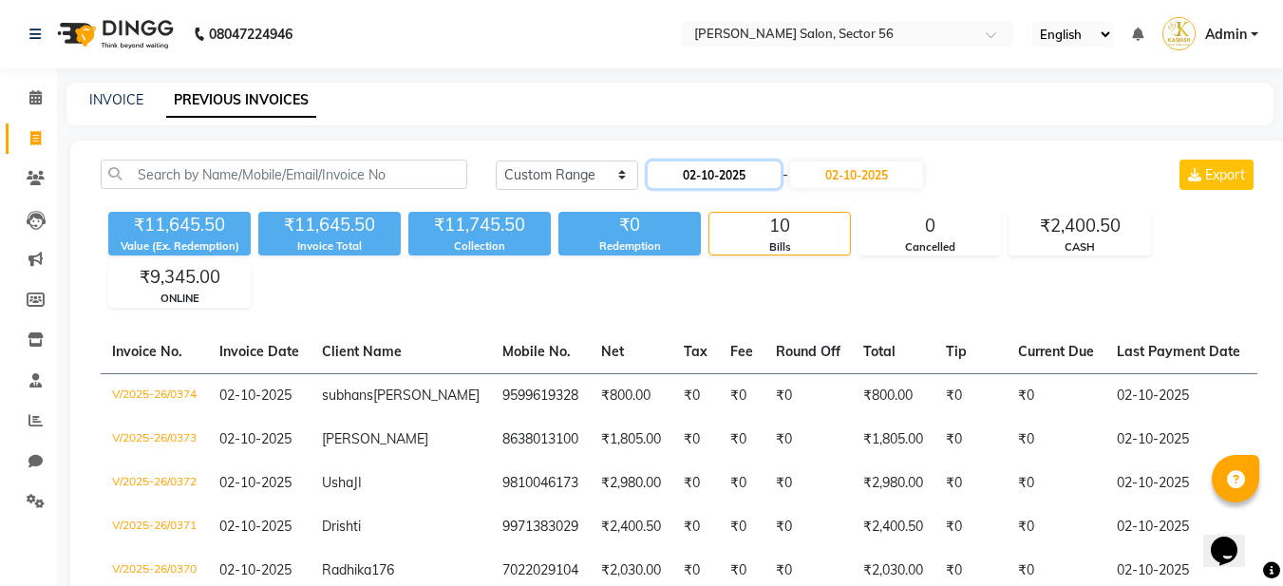
click at [774, 176] on input "02-10-2025" at bounding box center [714, 174] width 133 height 27
select select "10"
select select "2025"
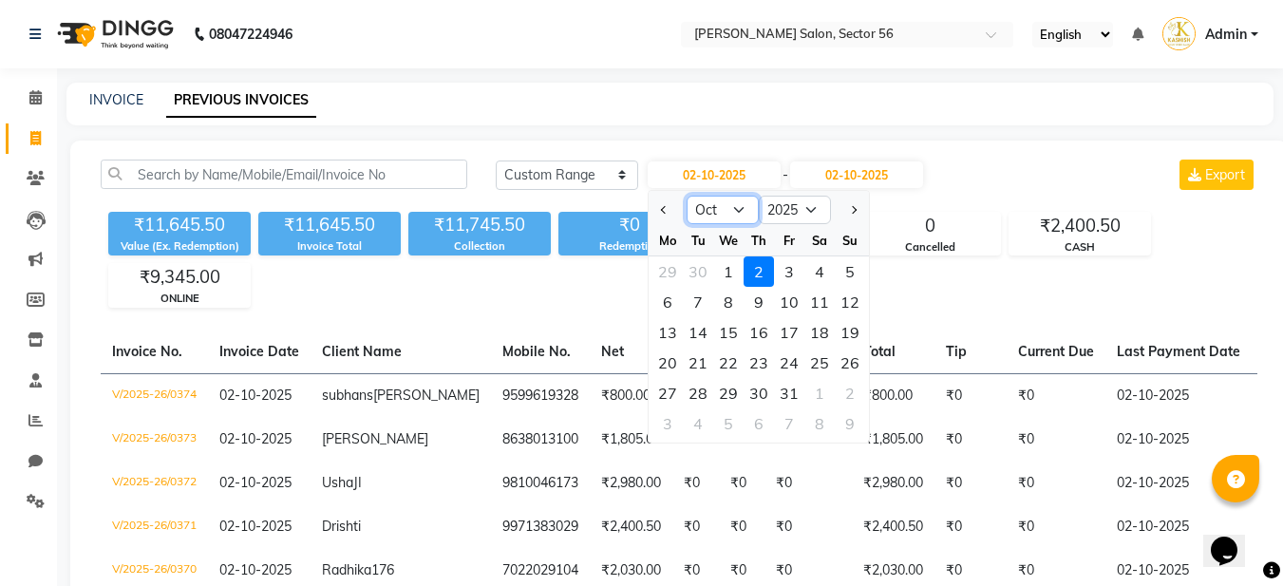
click at [730, 211] on select "Jan Feb Mar Apr May Jun Jul Aug Sep Oct Nov Dec" at bounding box center [723, 210] width 72 height 28
select select "9"
click at [687, 196] on select "Jan Feb Mar Apr May Jun Jul Aug Sep Oct Nov Dec" at bounding box center [723, 210] width 72 height 28
click at [671, 275] on div "1" at bounding box center [668, 271] width 30 height 30
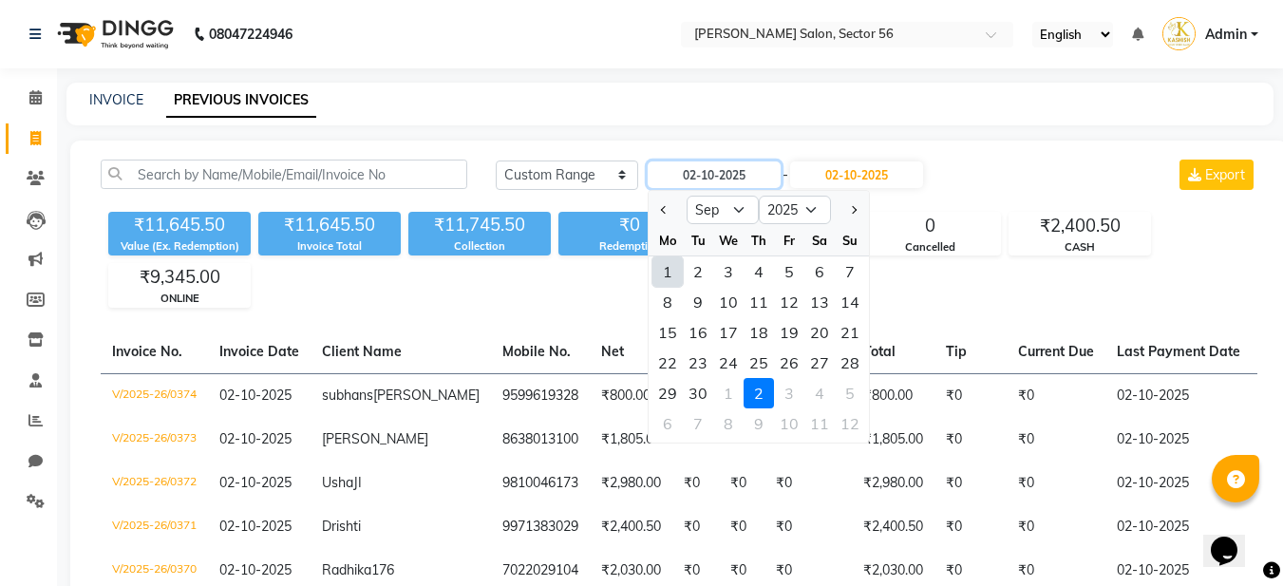
type input "01-09-2025"
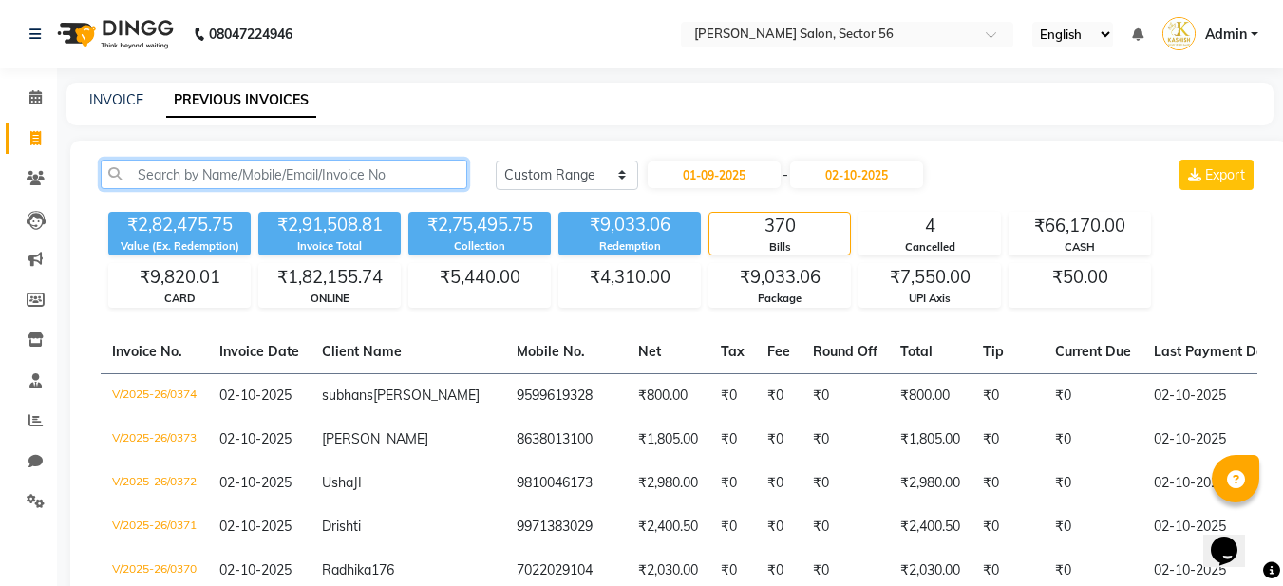
click at [274, 165] on input "text" at bounding box center [284, 174] width 367 height 29
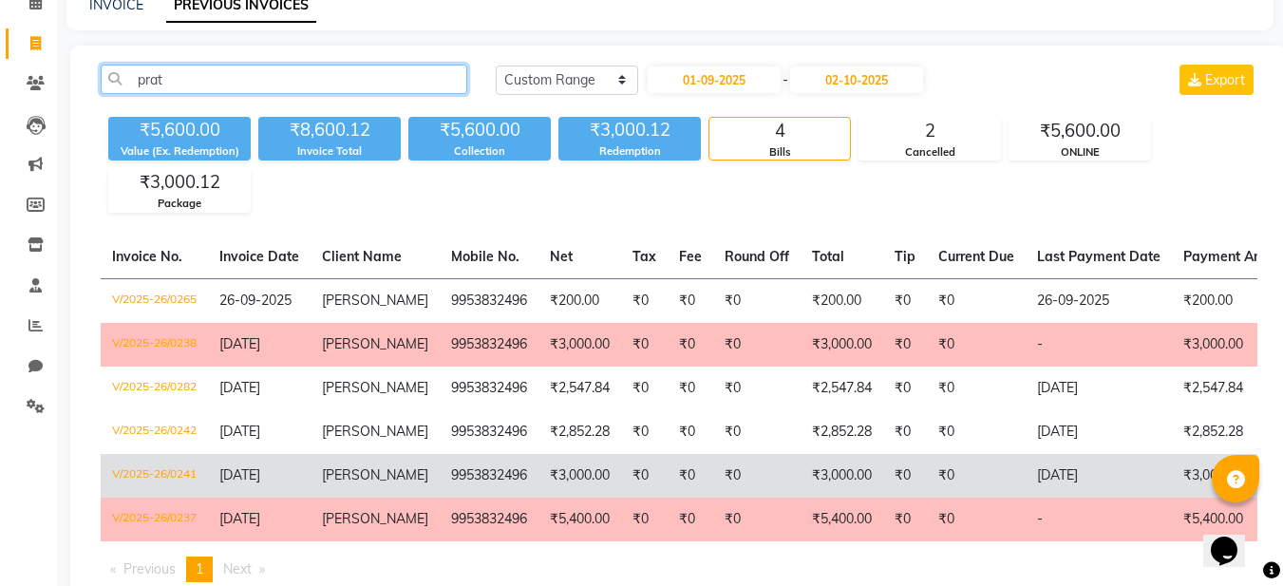
type input "prat"
click at [171, 475] on td "V/2025-26/0241" at bounding box center [154, 476] width 107 height 44
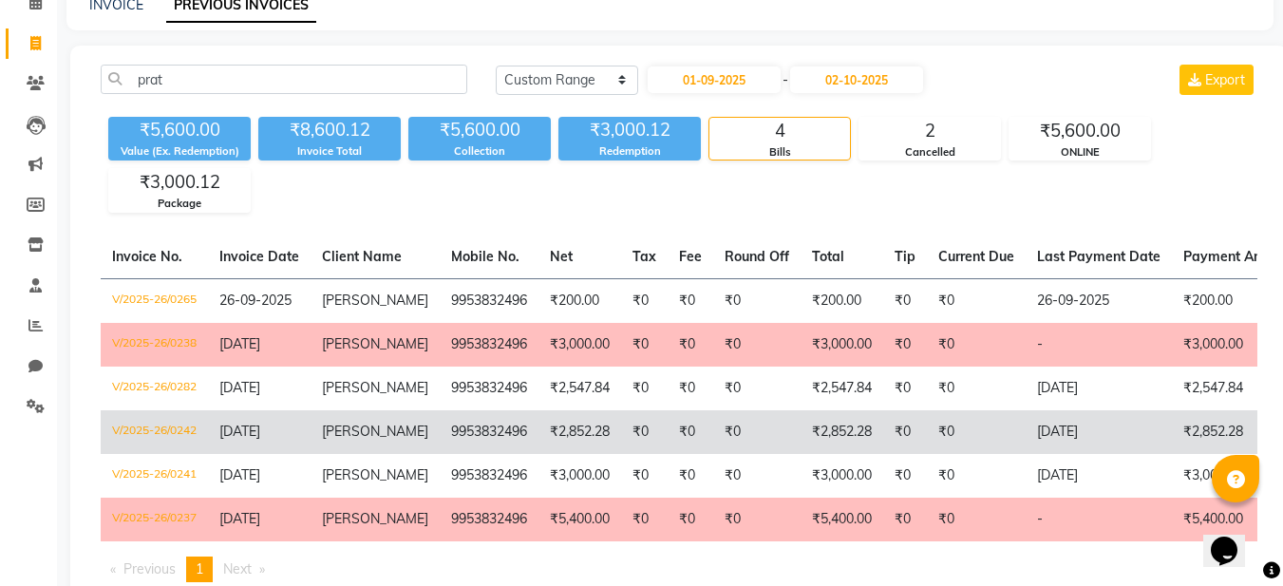
click at [154, 428] on td "V/2025-26/0242" at bounding box center [154, 432] width 107 height 44
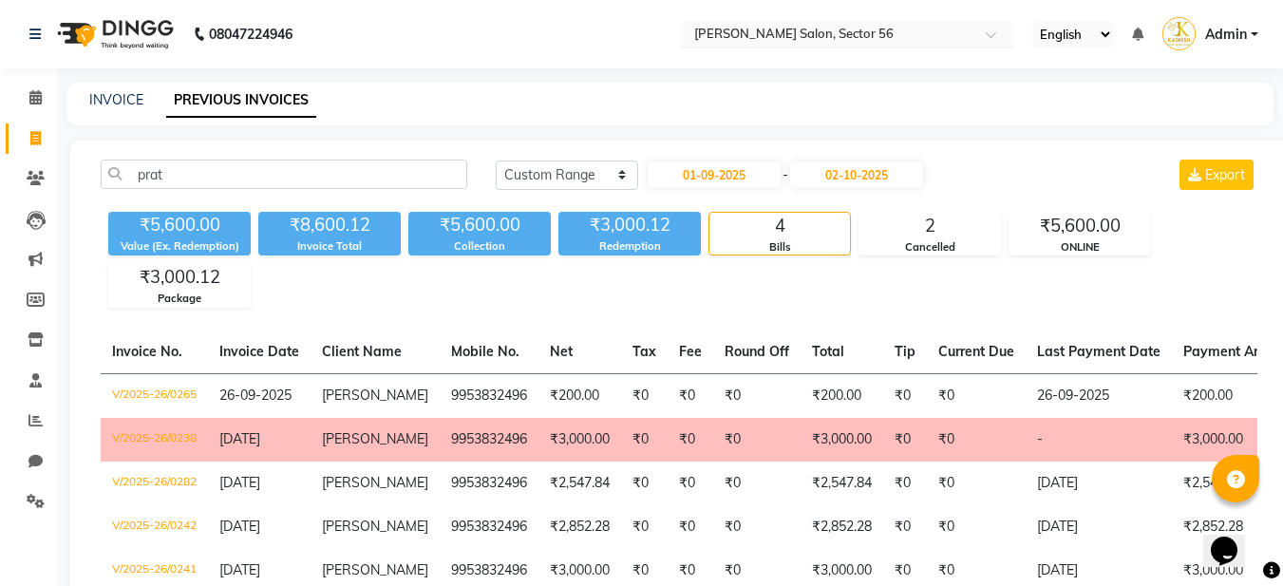
click at [833, 31] on input "text" at bounding box center [828, 36] width 275 height 19
click at [489, 34] on nav "08047224946 Select Location × Kashish Salon, Sector 56 English ENGLISH Español …" at bounding box center [641, 34] width 1283 height 68
click at [32, 92] on icon at bounding box center [35, 97] width 12 height 14
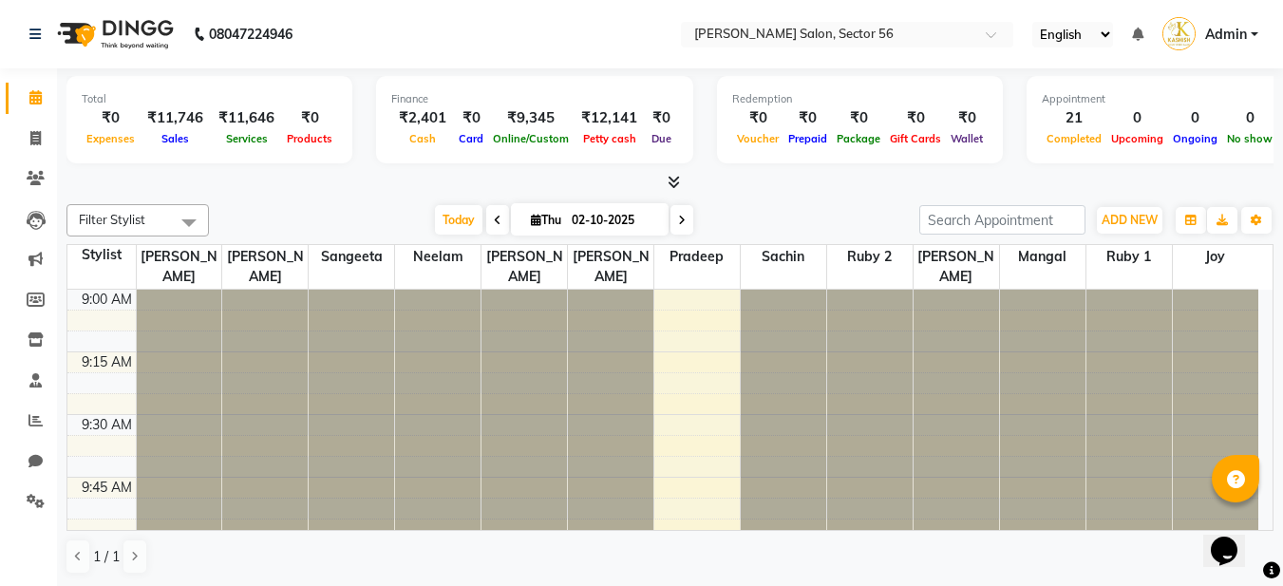
click at [344, 201] on div "Filter Stylist Select All Aadil Husain Joy Jyoty Mangal Mohamad Gulzar Neelam P…" at bounding box center [669, 390] width 1207 height 386
click at [365, 126] on div "Total ₹0 Expenses ₹11,746 Sales ₹11,646 Services ₹0 Products Finance ₹2,401 Cas…" at bounding box center [669, 122] width 1207 height 93
click at [1147, 218] on span "ADD NEW" at bounding box center [1130, 220] width 56 height 14
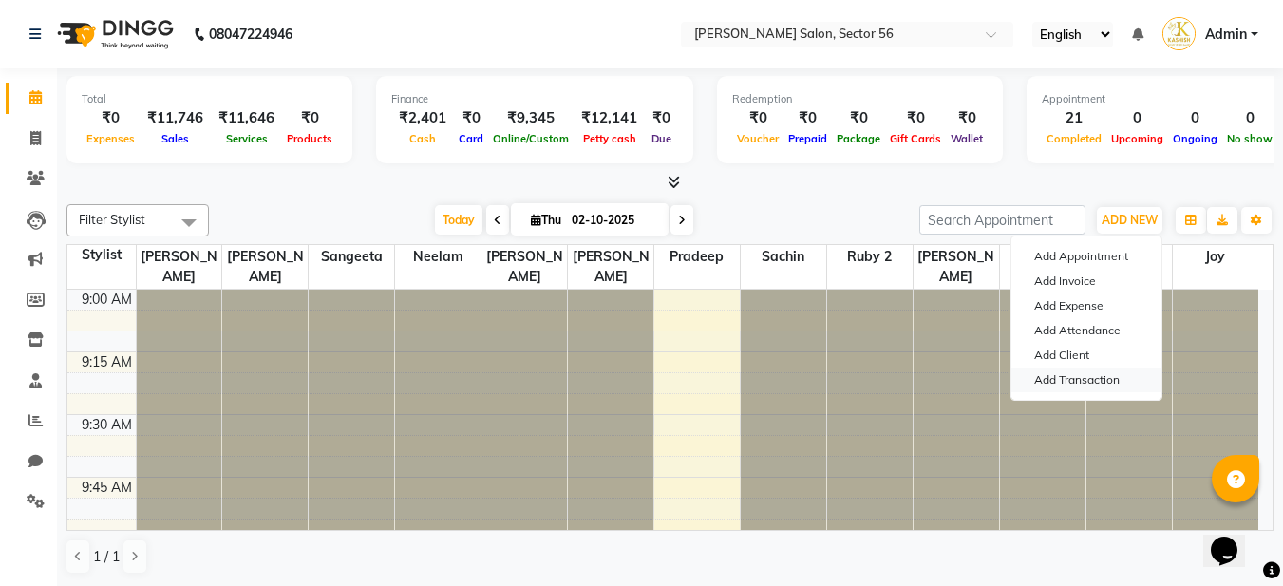
click at [1119, 382] on link "Add Transaction" at bounding box center [1087, 380] width 150 height 25
select select "direct"
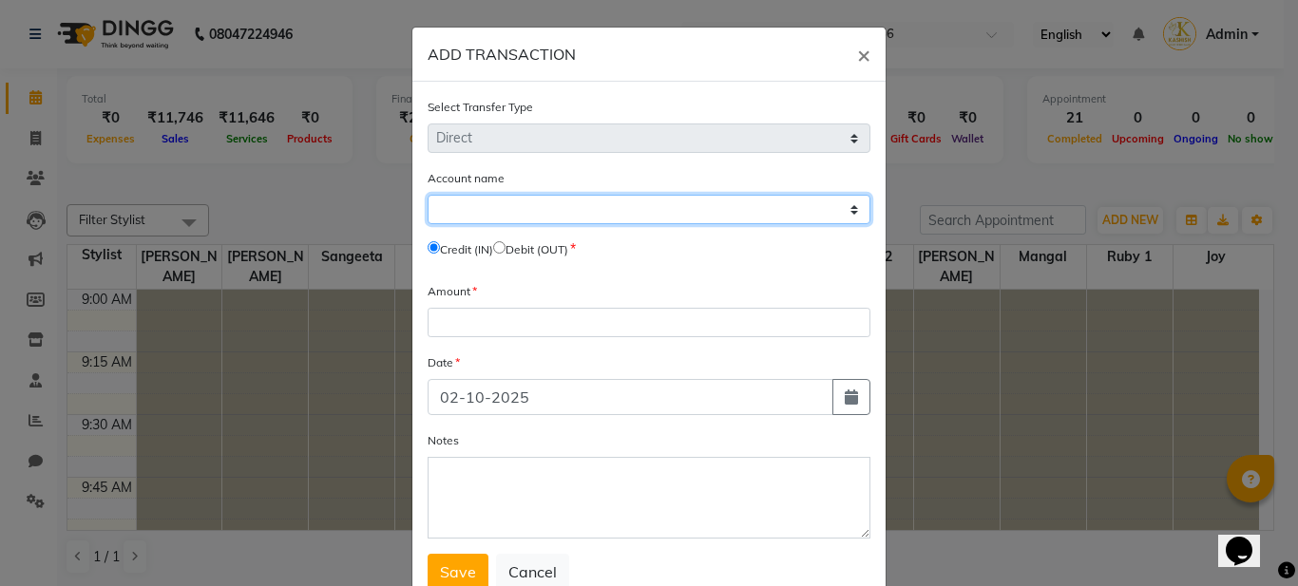
click at [571, 212] on select "Select Petty Cash Default Account" at bounding box center [648, 209] width 443 height 29
select select "8247"
click at [427, 195] on select "Select Petty Cash Default Account" at bounding box center [648, 209] width 443 height 29
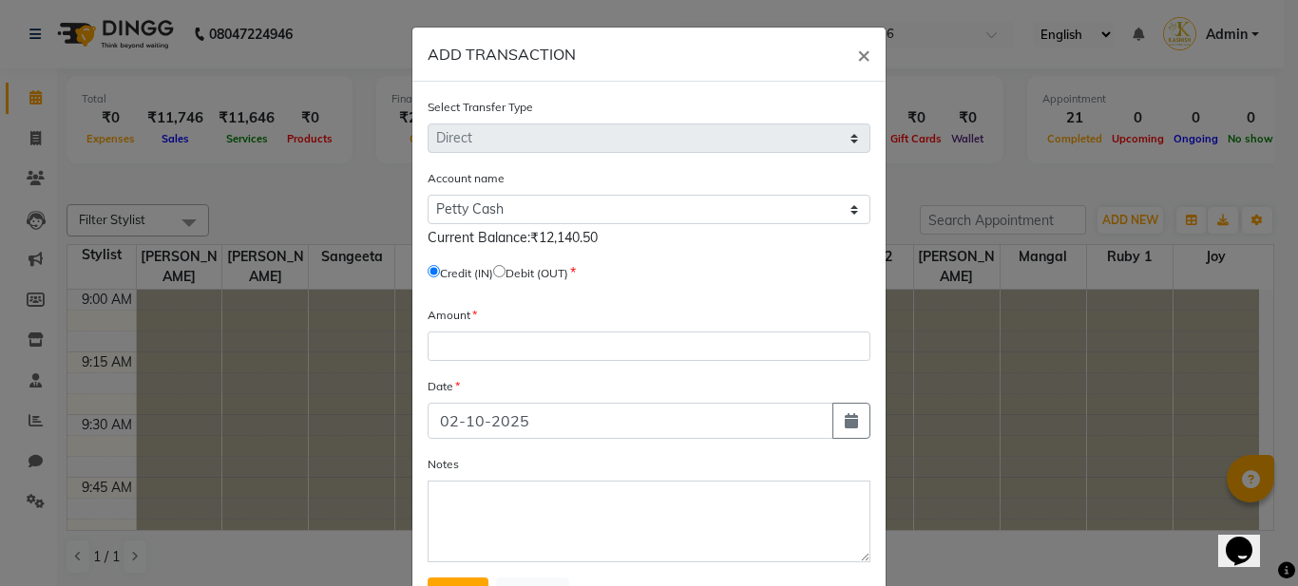
click at [503, 277] on span "Debit (OUT)" at bounding box center [530, 272] width 75 height 17
click at [503, 274] on input "radio" at bounding box center [499, 271] width 12 height 12
radio input "true"
click at [860, 52] on span "×" at bounding box center [863, 54] width 13 height 28
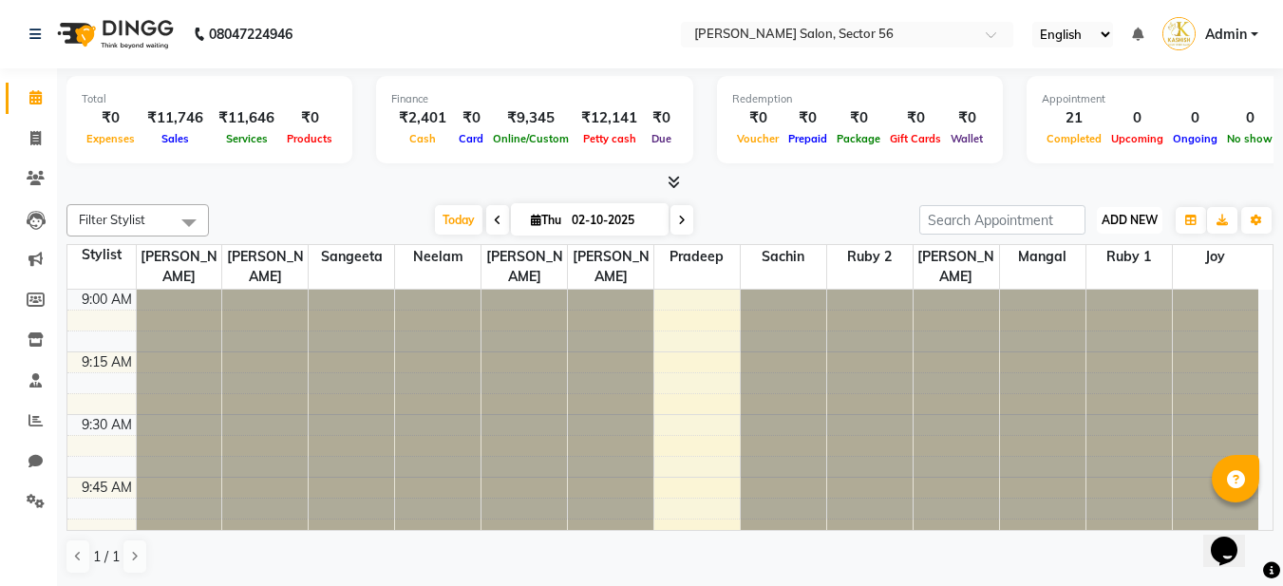
click at [1125, 221] on span "ADD NEW" at bounding box center [1130, 220] width 56 height 14
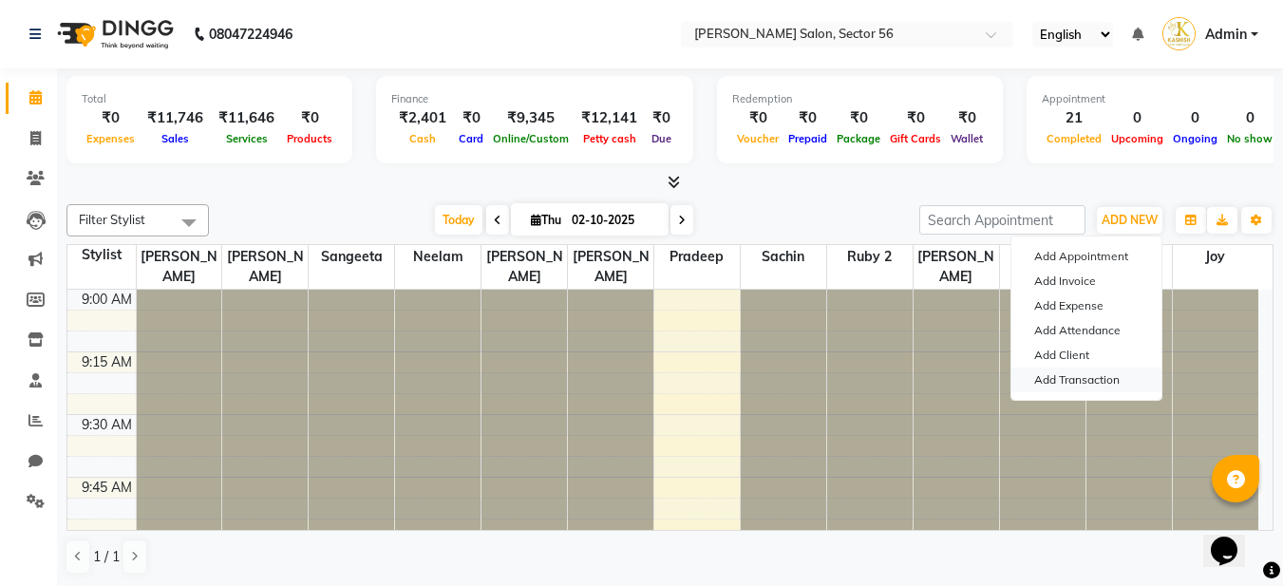
click at [1096, 384] on link "Add Transaction" at bounding box center [1087, 380] width 150 height 25
select select "direct"
select select
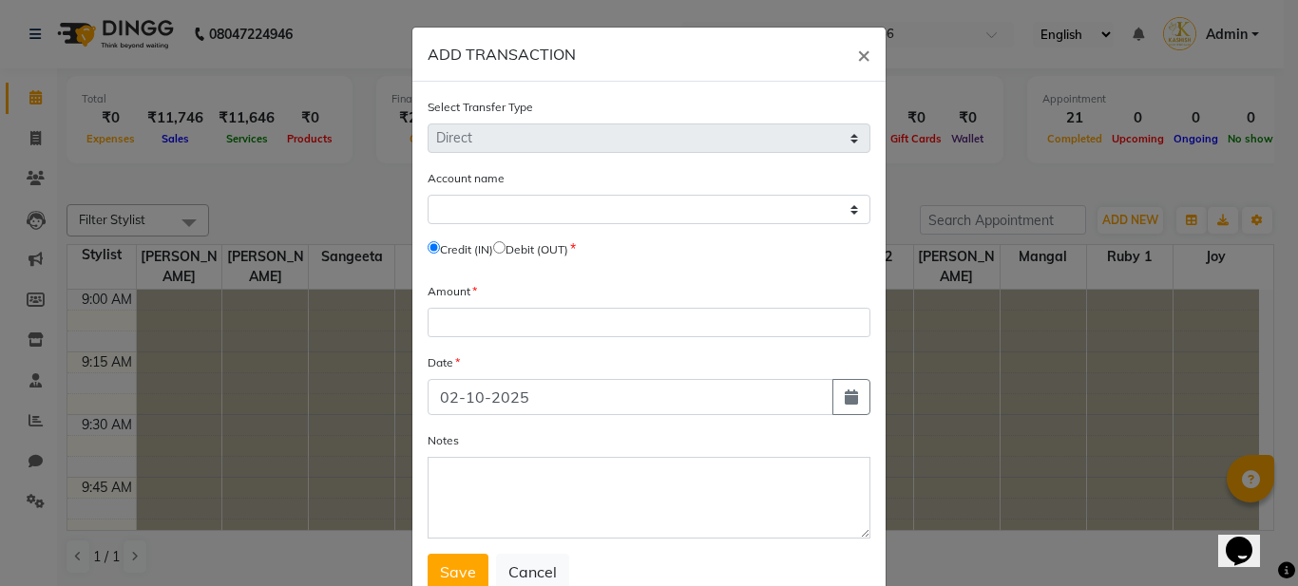
click at [505, 247] on input "radio" at bounding box center [499, 247] width 12 height 12
radio input "true"
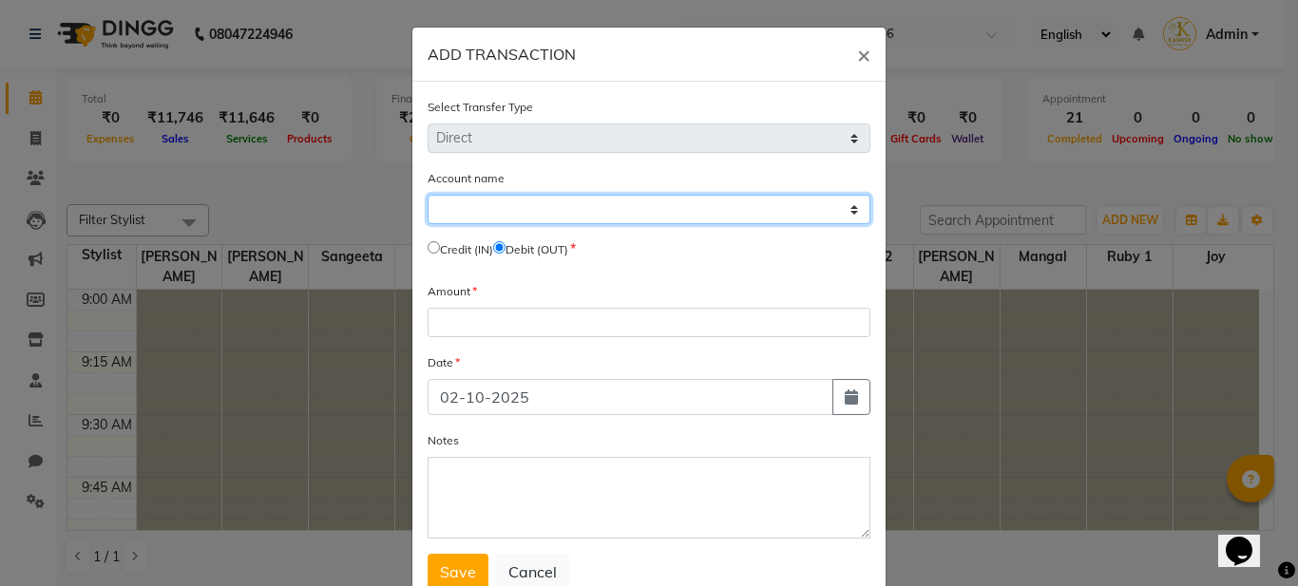
click at [540, 203] on select "Select Petty Cash Default Account" at bounding box center [648, 209] width 443 height 29
select select "8247"
click at [427, 195] on select "Select Petty Cash Default Account" at bounding box center [648, 209] width 443 height 29
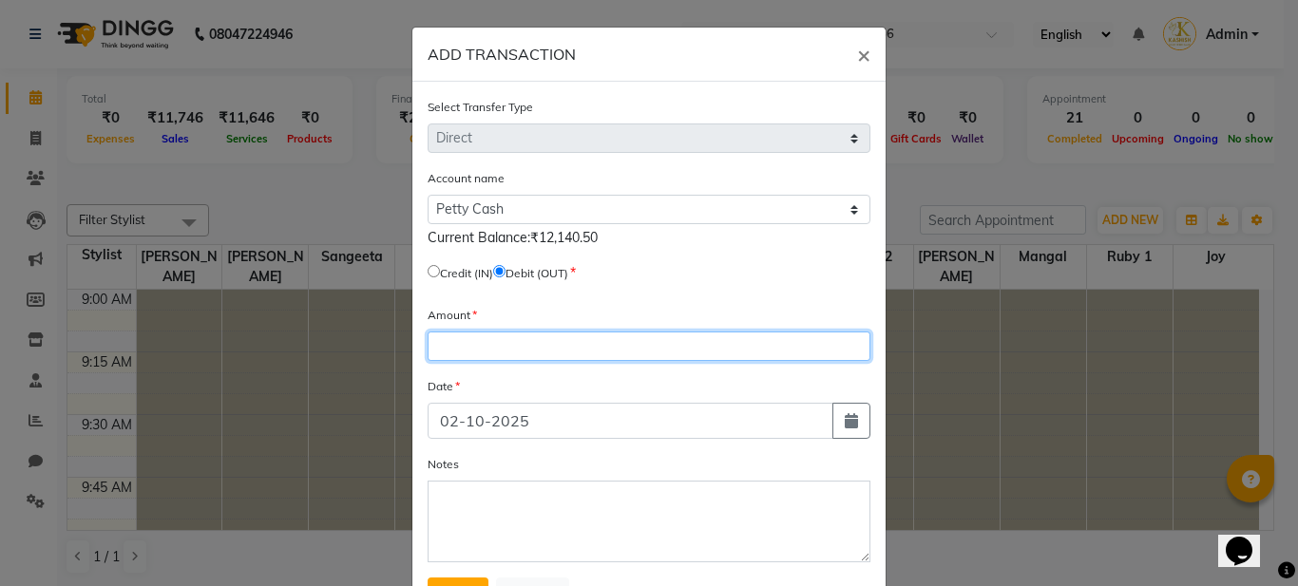
click at [503, 352] on input "number" at bounding box center [648, 346] width 443 height 29
type input "300"
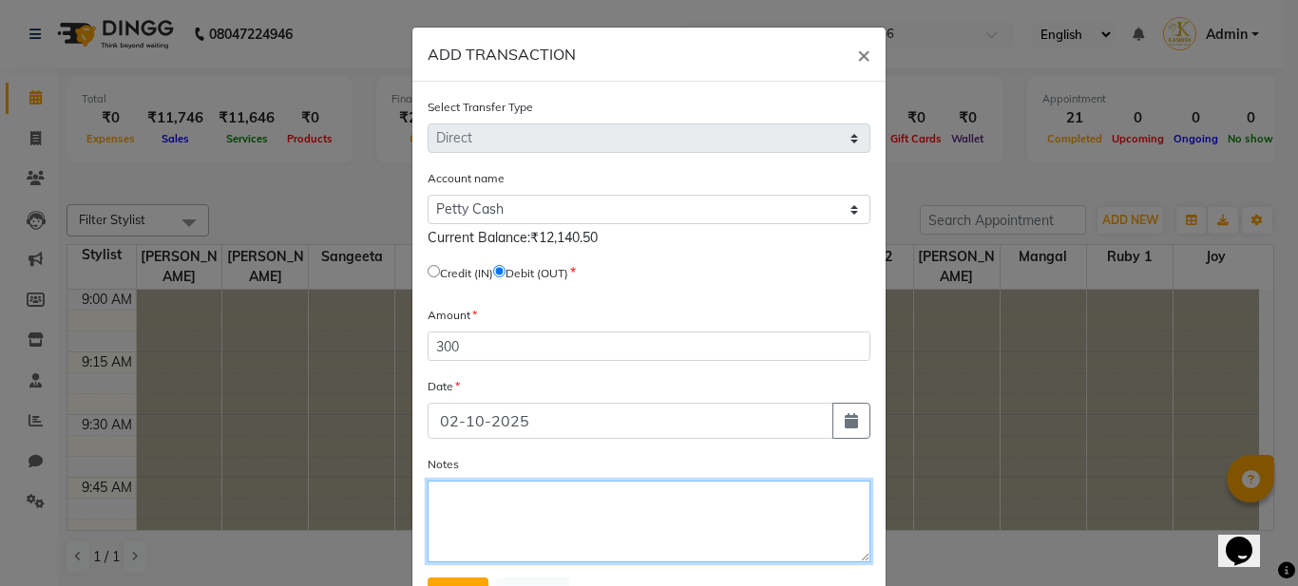
click at [431, 509] on textarea "Notes" at bounding box center [648, 522] width 443 height 82
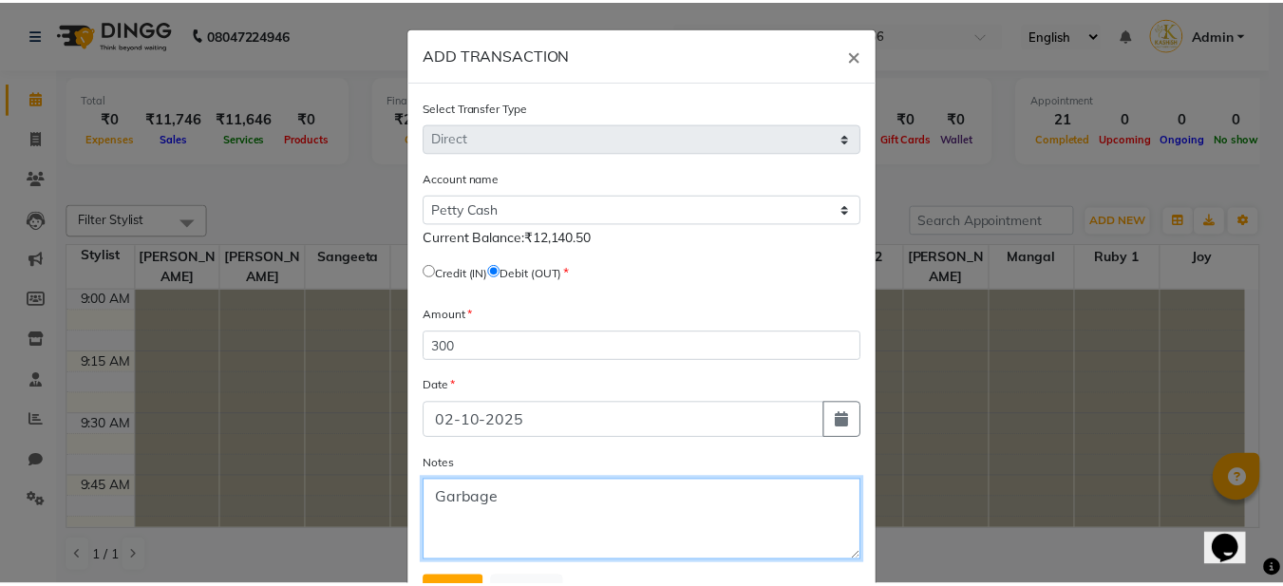
scroll to position [85, 0]
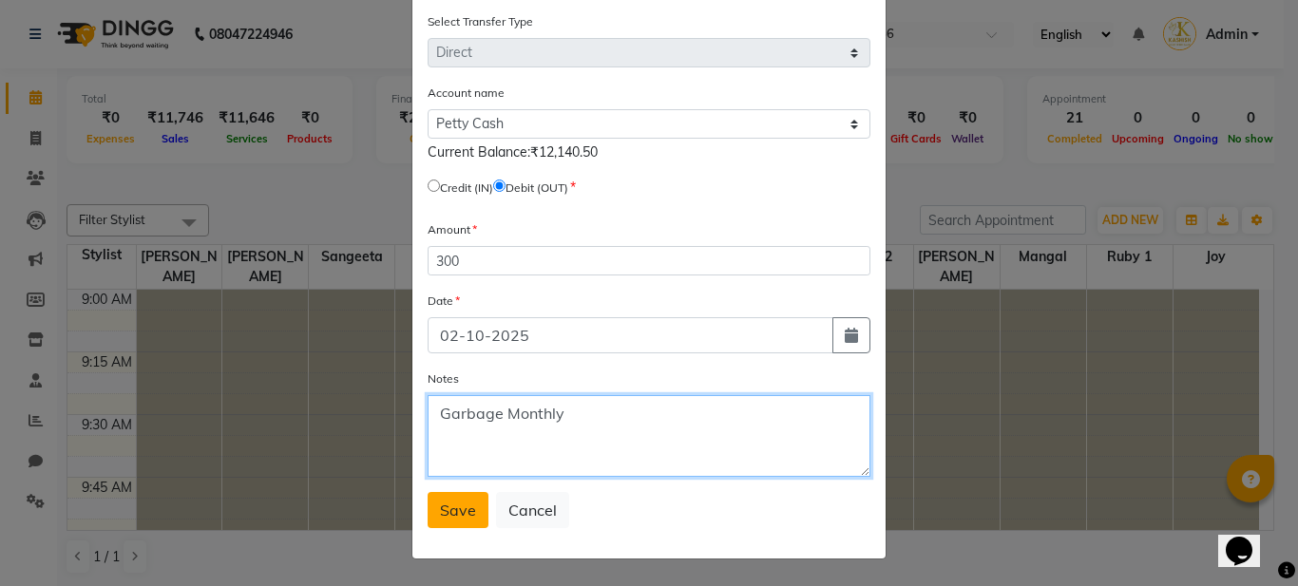
type textarea "Garbage Monthly"
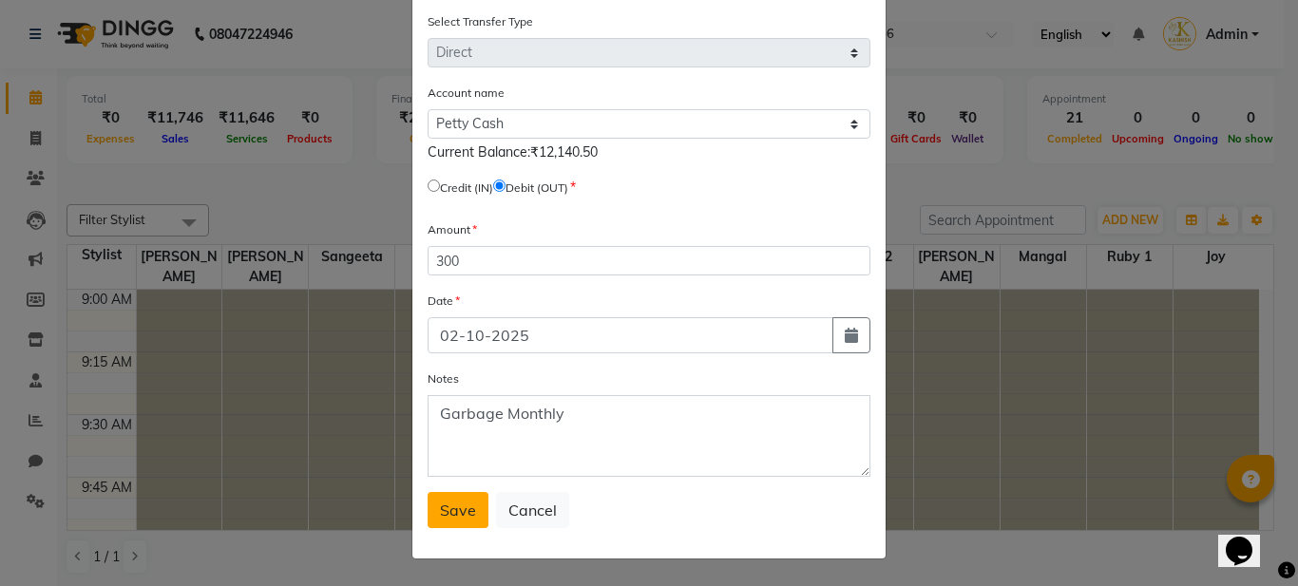
click at [444, 515] on span "Save" at bounding box center [458, 510] width 36 height 19
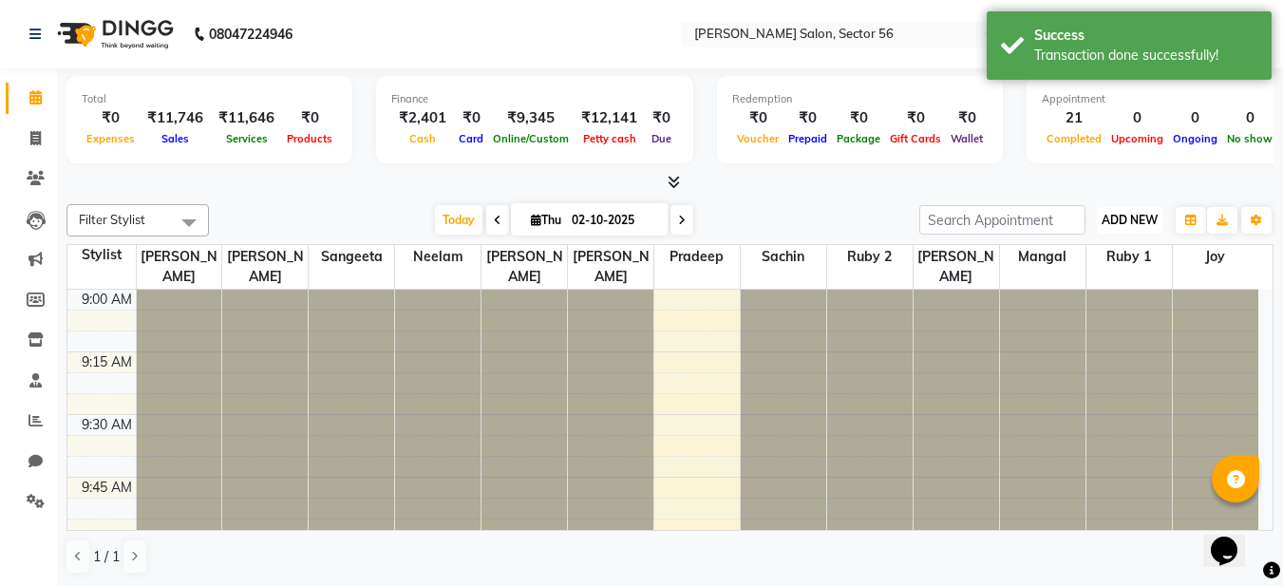
click at [1117, 226] on span "ADD NEW" at bounding box center [1130, 220] width 56 height 14
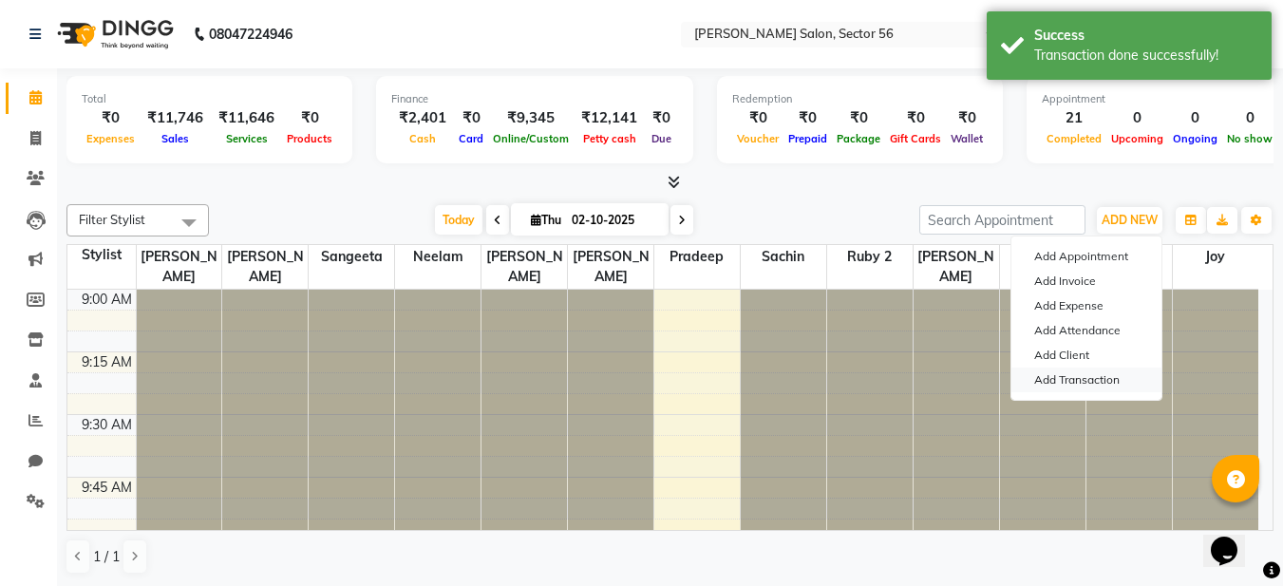
click at [1097, 380] on link "Add Transaction" at bounding box center [1087, 380] width 150 height 25
select select "direct"
select select
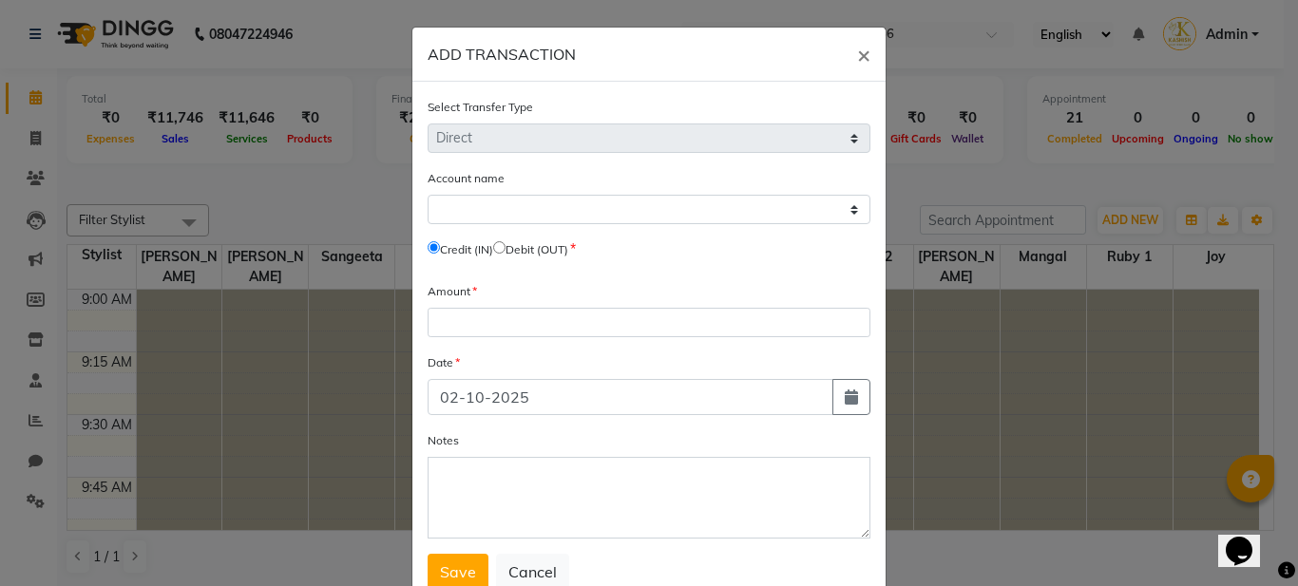
click at [609, 169] on div "Account name Select Petty Cash Default Account" at bounding box center [648, 196] width 443 height 56
click at [857, 58] on span "×" at bounding box center [863, 54] width 13 height 28
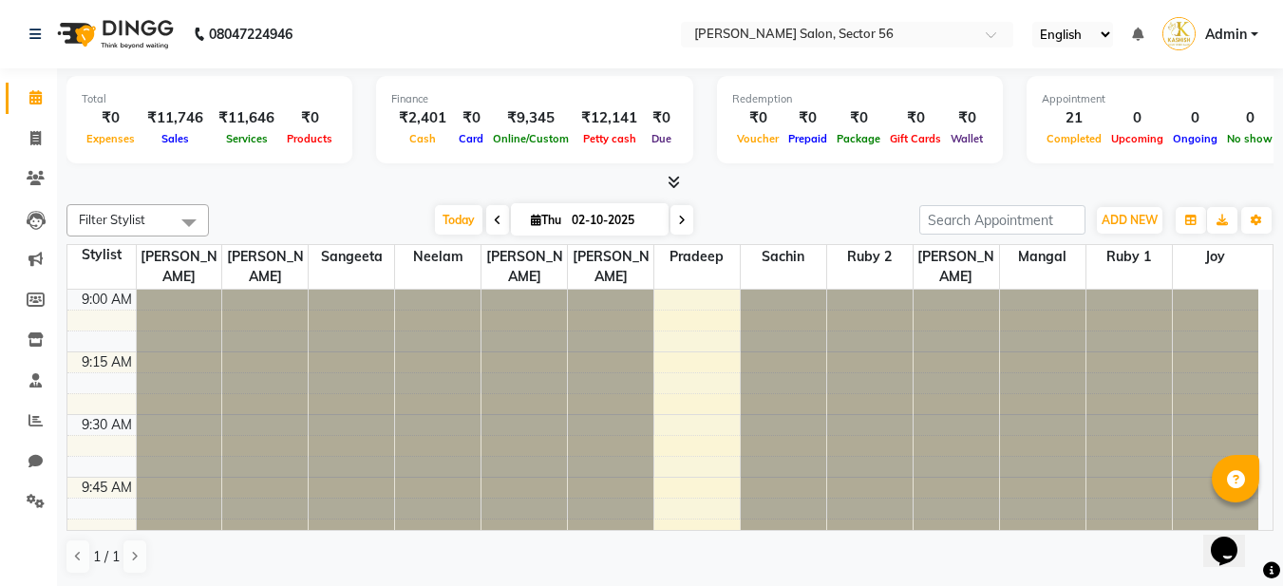
click at [693, 117] on div "Total ₹0 Expenses ₹11,746 Sales ₹11,646 Services ₹0 Products Finance ₹2,401 Cas…" at bounding box center [669, 122] width 1207 height 93
click at [38, 140] on icon at bounding box center [35, 138] width 10 height 14
select select "service"
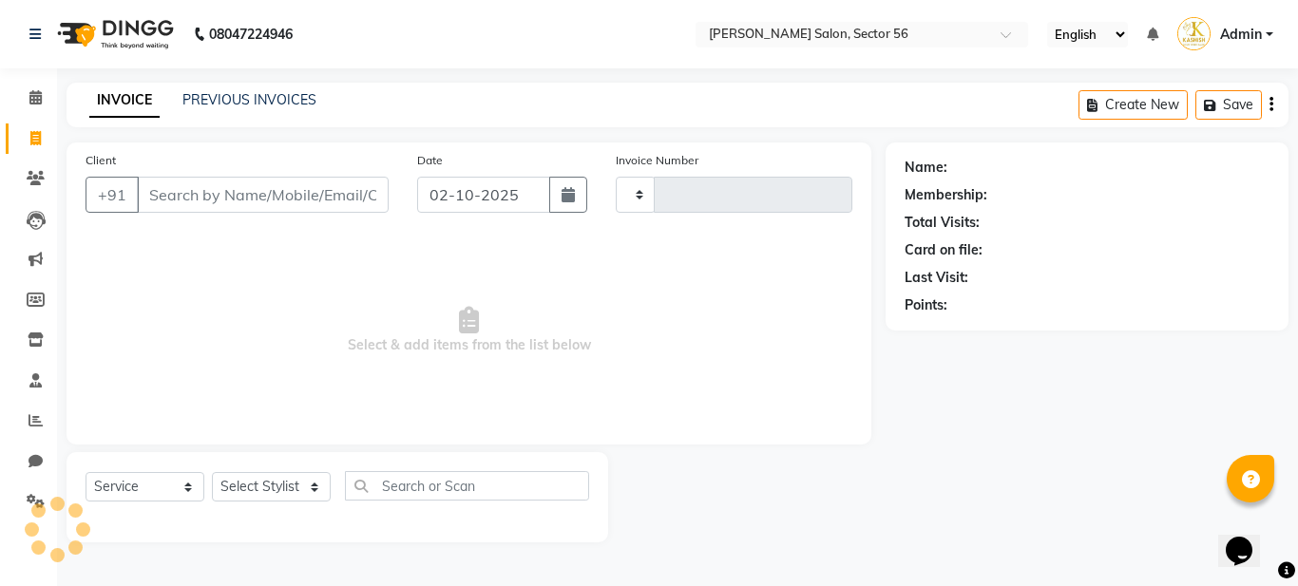
type input "0375"
select select "9000"
click at [207, 99] on link "PREVIOUS INVOICES" at bounding box center [249, 99] width 134 height 17
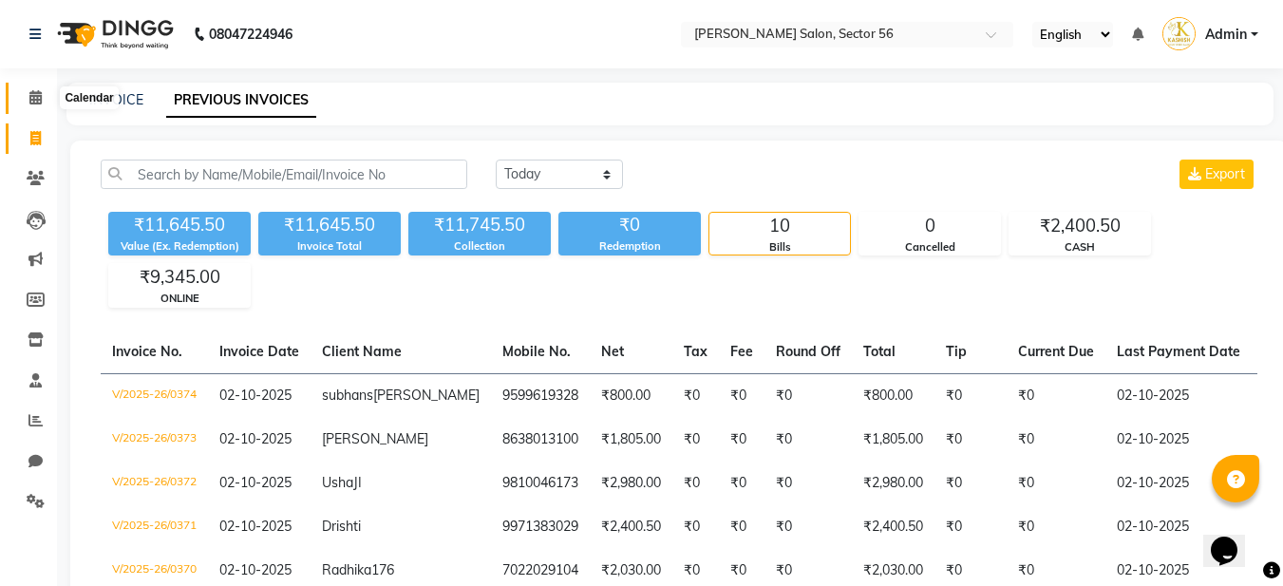
click at [32, 99] on icon at bounding box center [35, 97] width 12 height 14
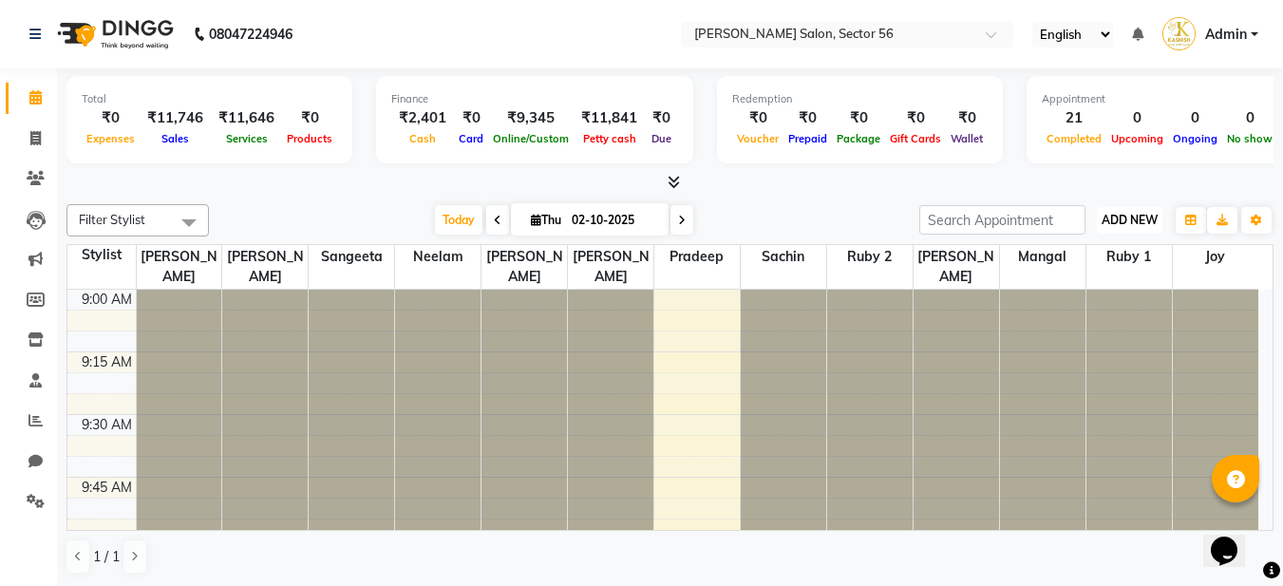
click at [1125, 217] on span "ADD NEW" at bounding box center [1130, 220] width 56 height 14
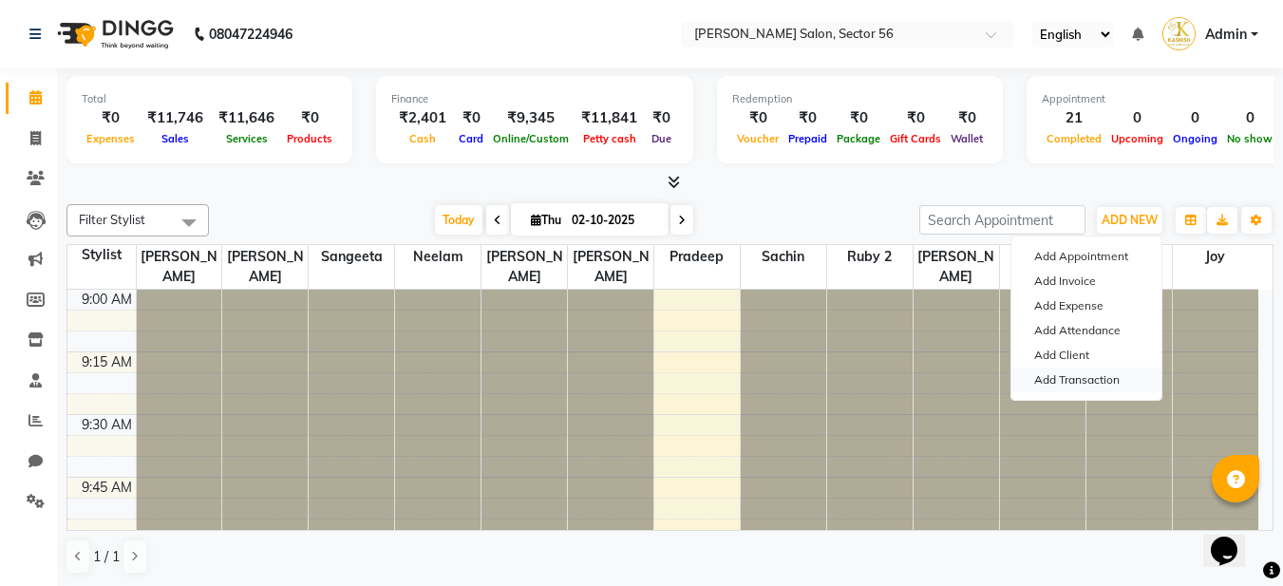
click at [1091, 378] on link "Add Transaction" at bounding box center [1087, 380] width 150 height 25
select select "direct"
select select
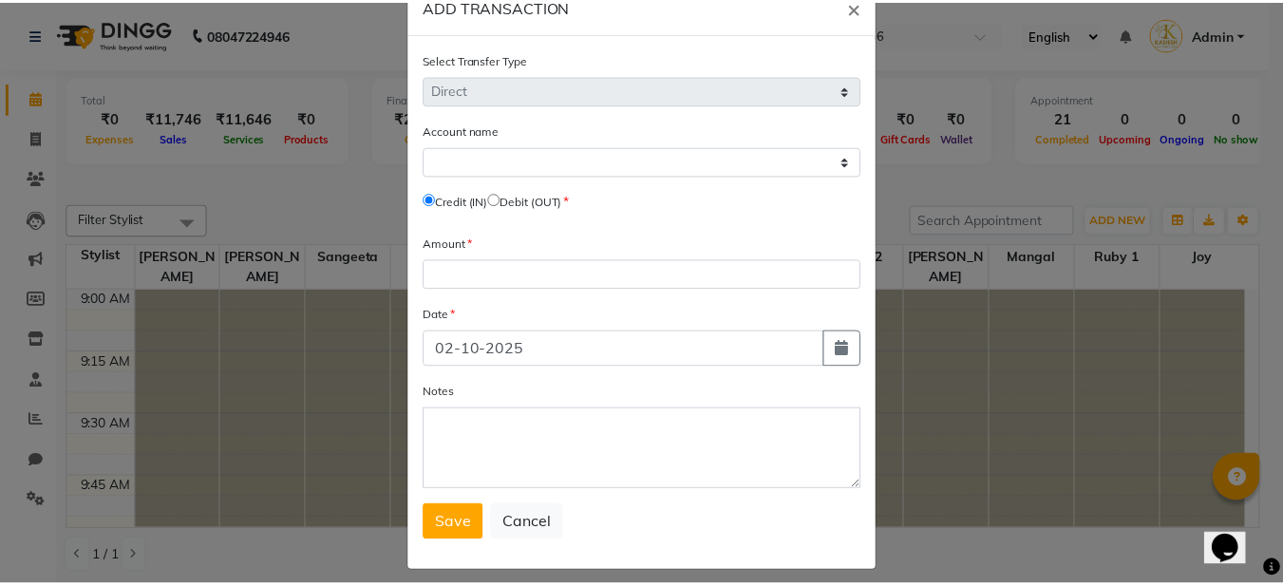
scroll to position [62, 0]
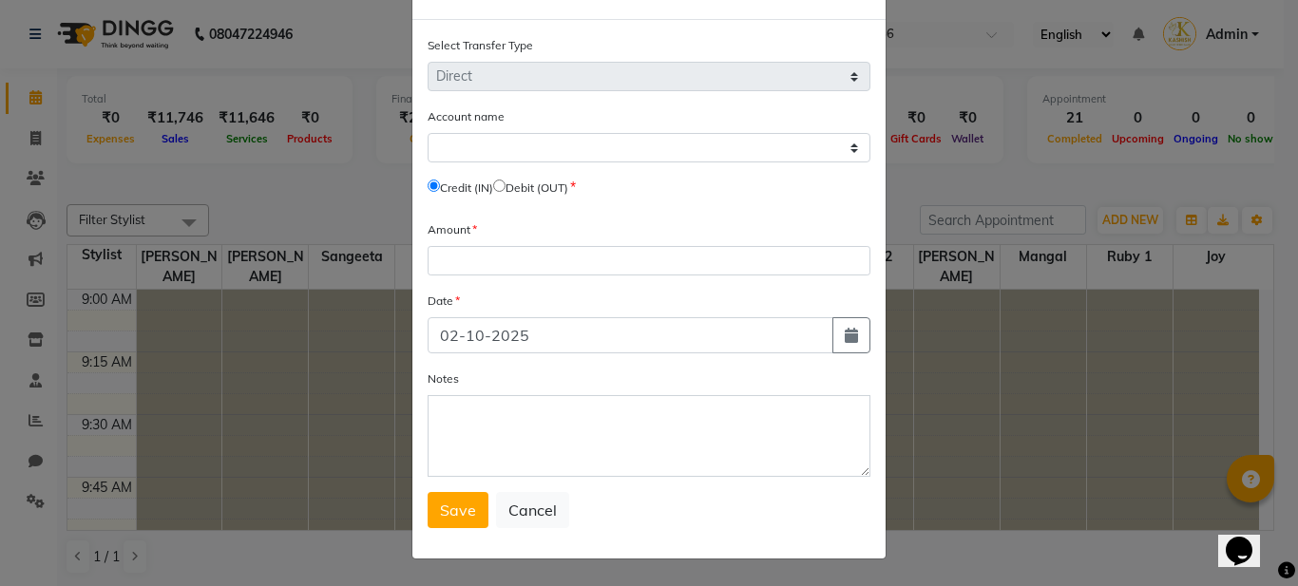
click at [502, 183] on input "radio" at bounding box center [499, 186] width 12 height 12
radio input "true"
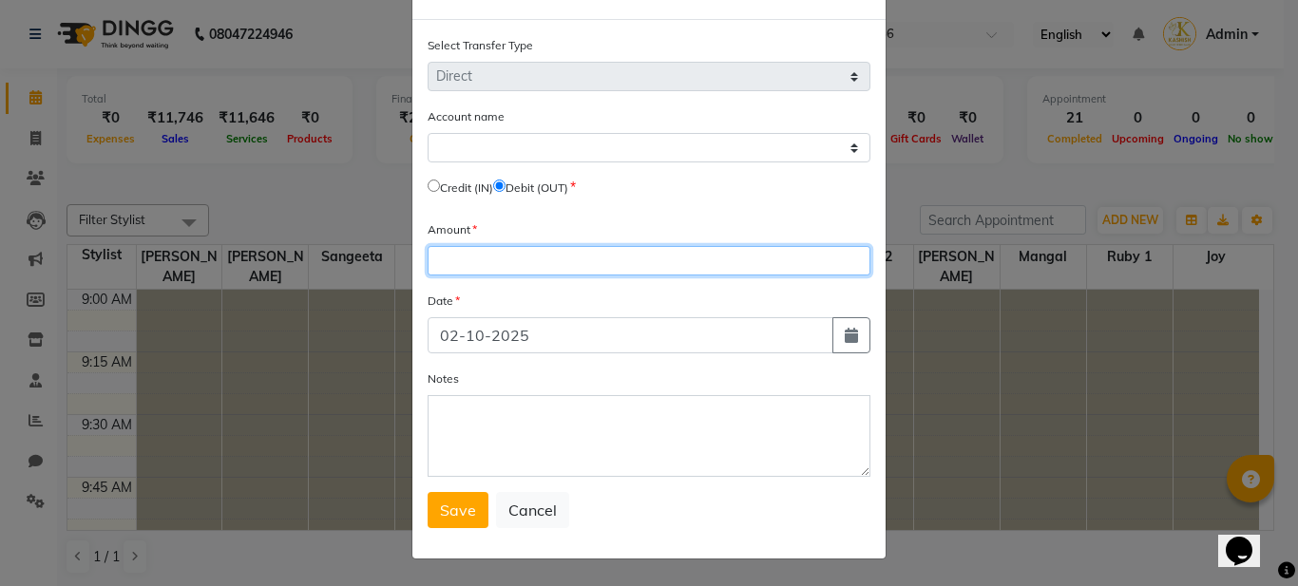
click at [454, 263] on input "number" at bounding box center [648, 260] width 443 height 29
click at [458, 256] on input "number" at bounding box center [648, 260] width 443 height 29
click at [460, 253] on input "130" at bounding box center [648, 260] width 443 height 29
type input "1"
click at [432, 258] on input "number" at bounding box center [648, 260] width 443 height 29
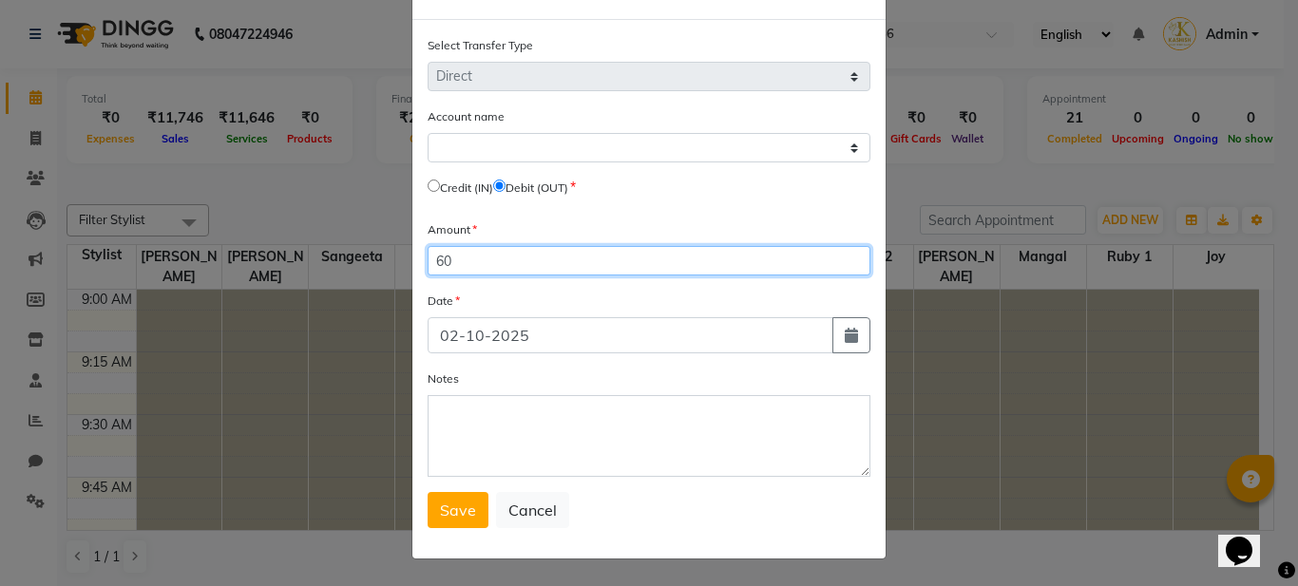
type input "60"
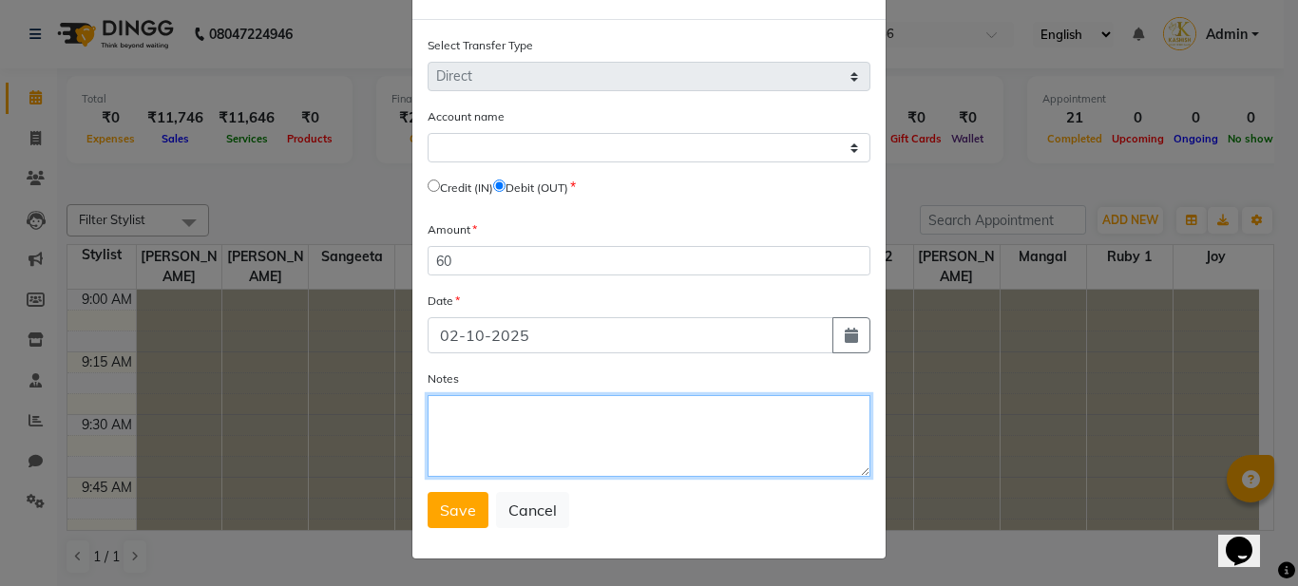
click at [445, 411] on textarea "Notes" at bounding box center [648, 436] width 443 height 82
click at [440, 413] on textarea "staff" at bounding box center [648, 436] width 443 height 82
click at [477, 418] on textarea "Staff" at bounding box center [648, 436] width 443 height 82
drag, startPoint x: 498, startPoint y: 424, endPoint x: 489, endPoint y: 419, distance: 9.8
click at [495, 423] on textarea "Staff" at bounding box center [648, 436] width 443 height 82
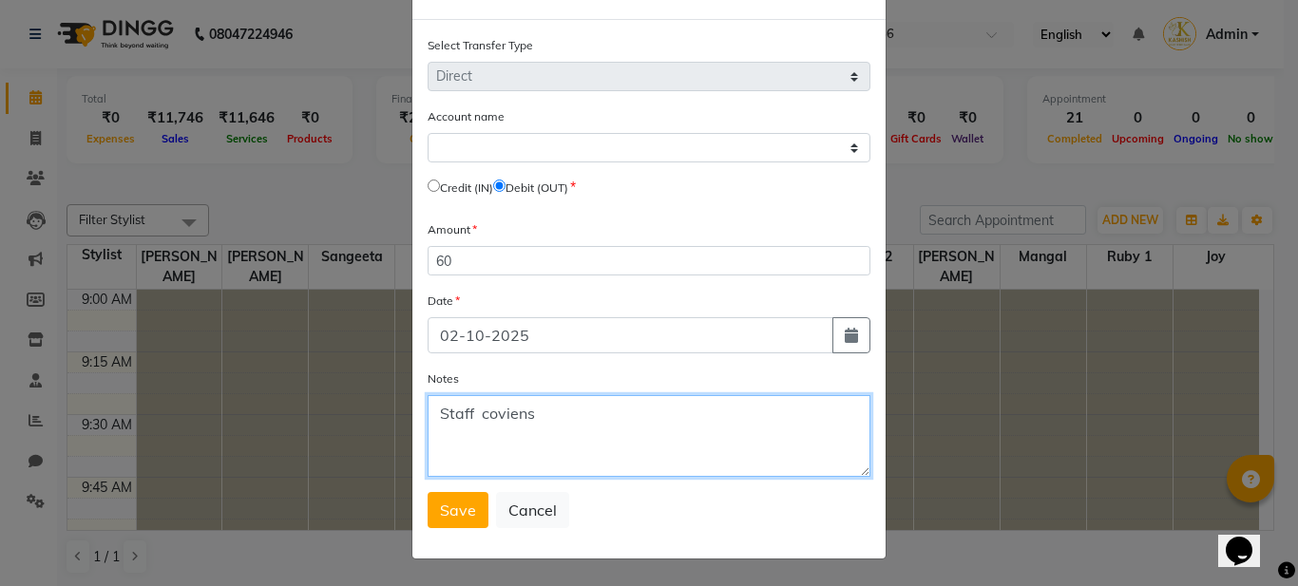
drag, startPoint x: 528, startPoint y: 411, endPoint x: 518, endPoint y: 412, distance: 10.5
click at [527, 411] on textarea "Staff coviens" at bounding box center [648, 436] width 443 height 82
type textarea "Staff"
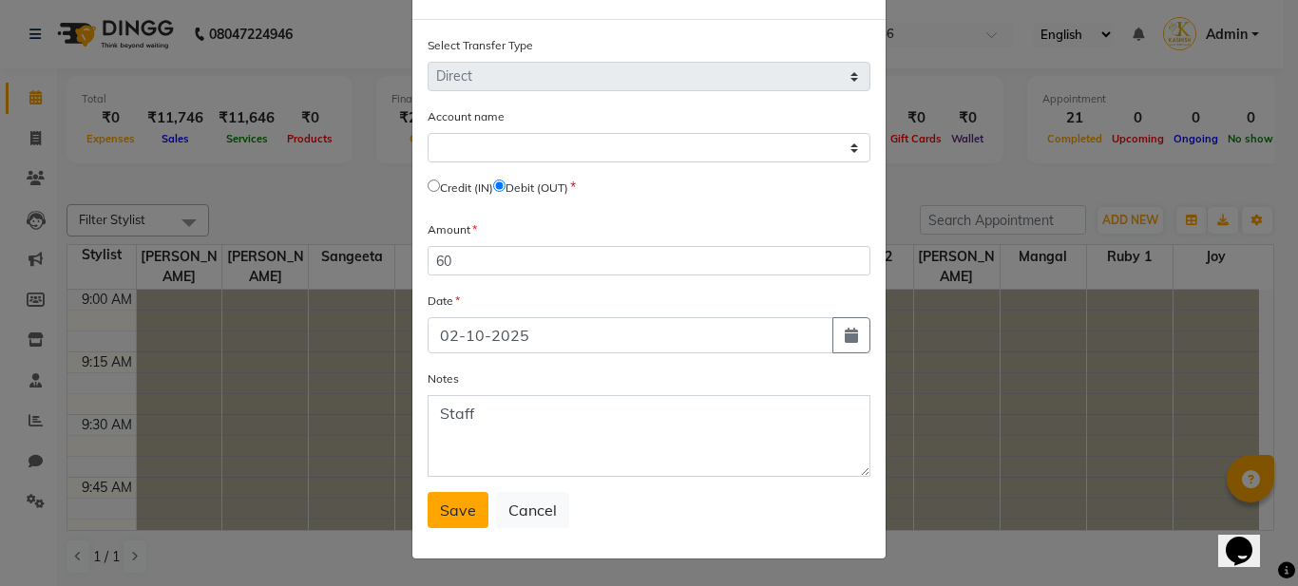
click at [453, 513] on span "Save" at bounding box center [458, 510] width 36 height 19
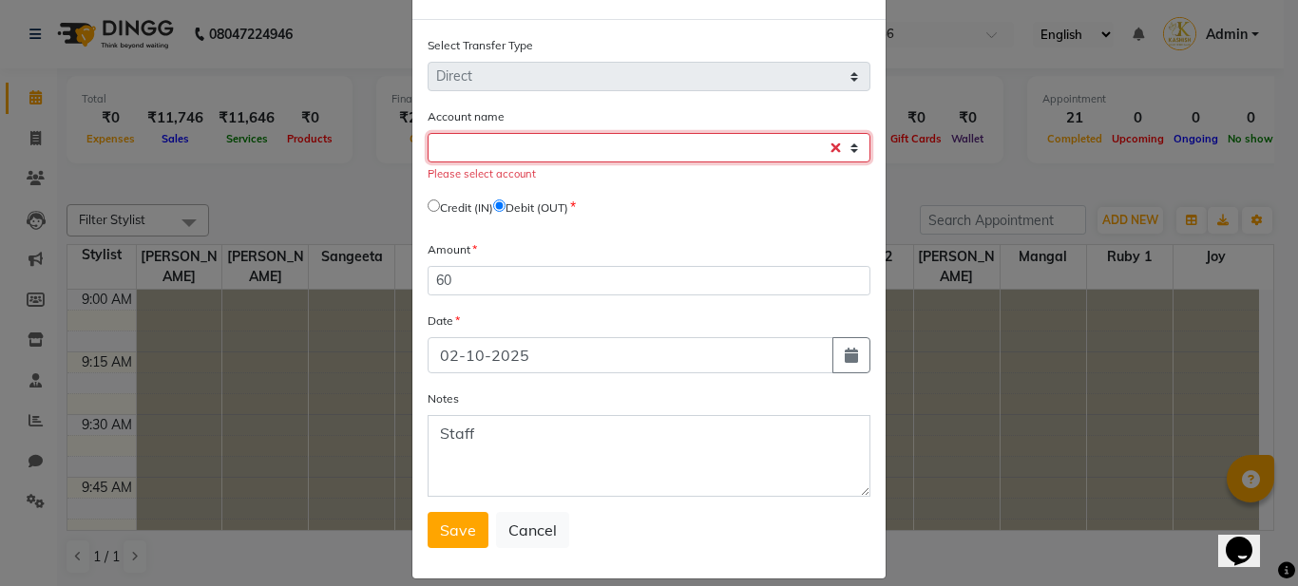
click at [458, 142] on select "Select Petty Cash Default Account" at bounding box center [648, 147] width 443 height 29
select select "8247"
click at [427, 133] on select "Select Petty Cash Default Account" at bounding box center [648, 147] width 443 height 29
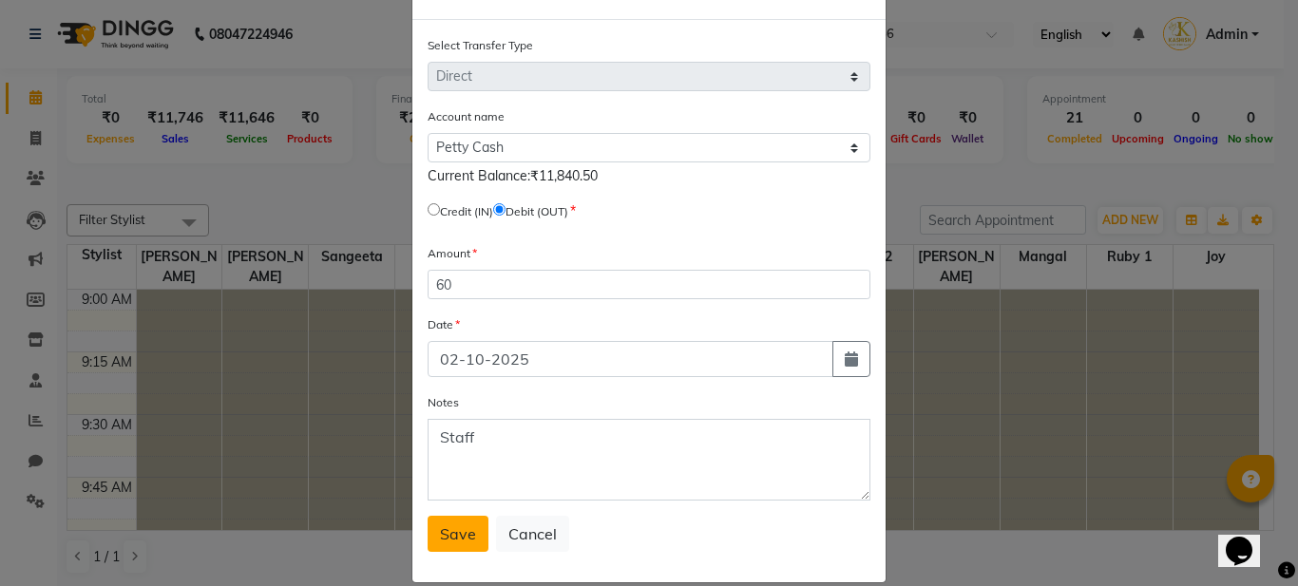
click at [441, 536] on span "Save" at bounding box center [458, 533] width 36 height 19
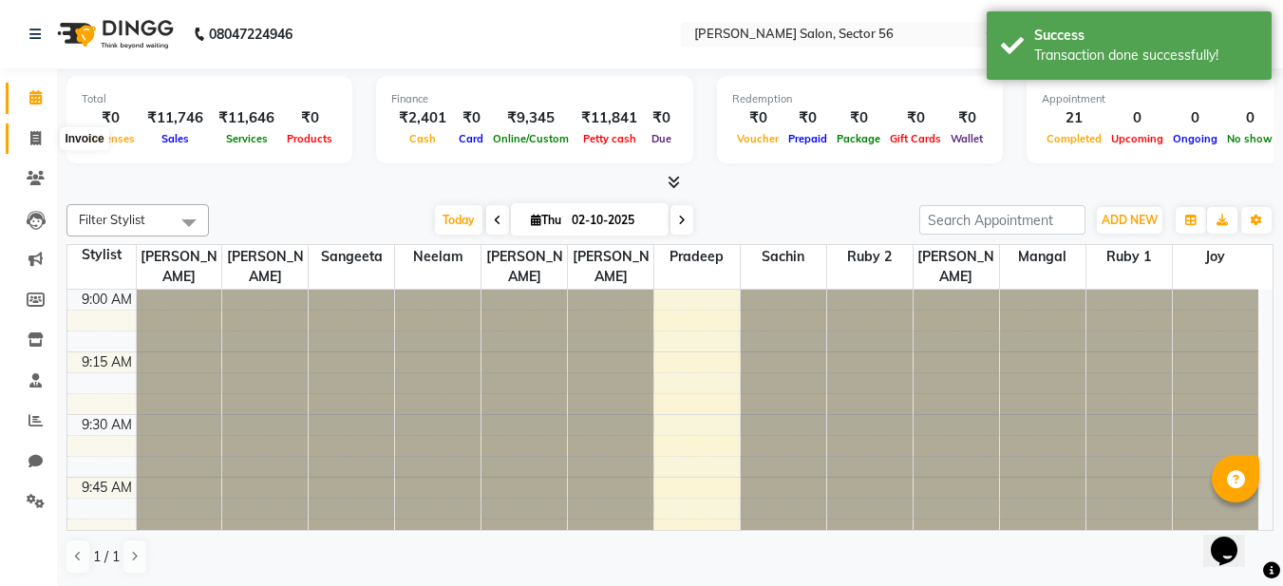
click at [41, 146] on span at bounding box center [35, 139] width 33 height 22
select select "service"
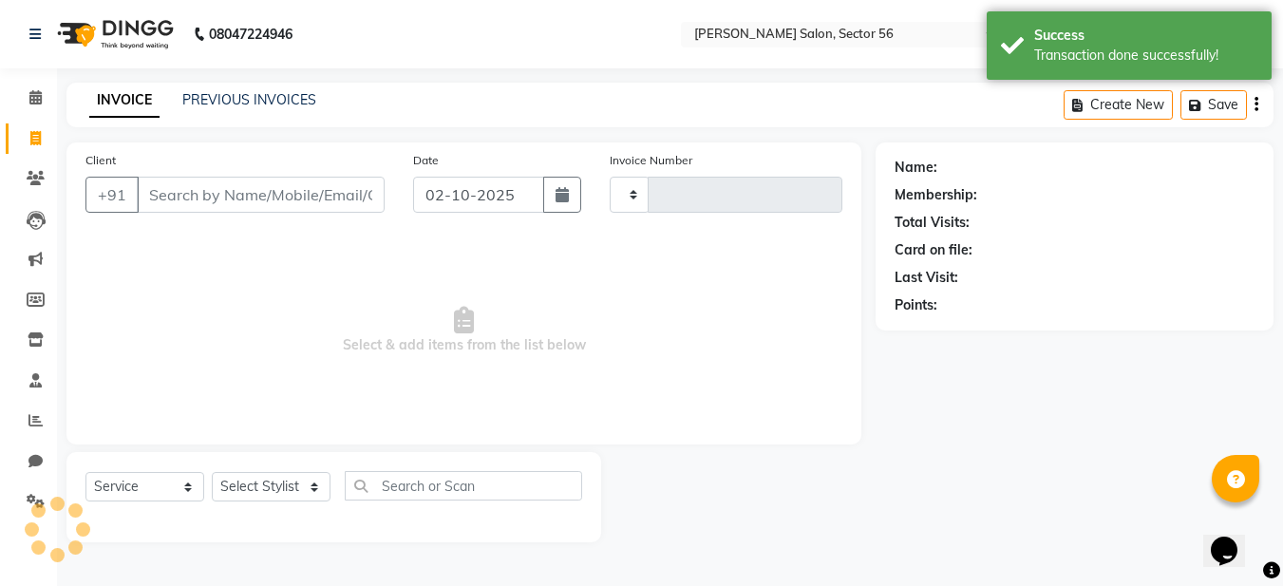
type input "0375"
select select "9000"
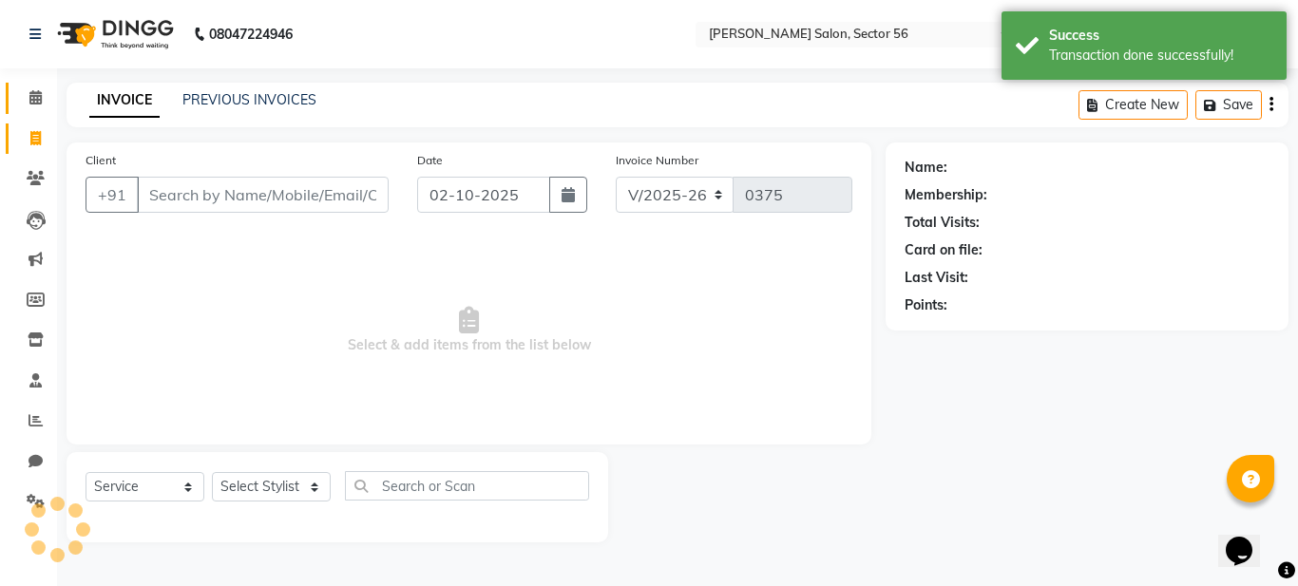
click at [37, 104] on span at bounding box center [35, 98] width 33 height 22
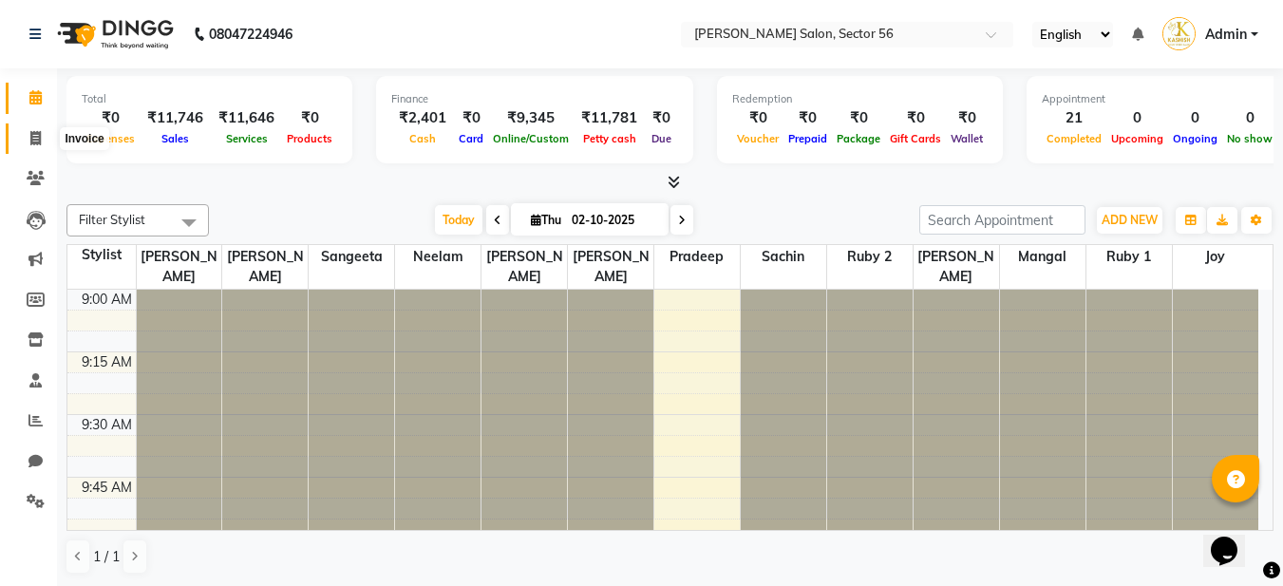
click at [32, 142] on icon at bounding box center [35, 138] width 10 height 14
select select "service"
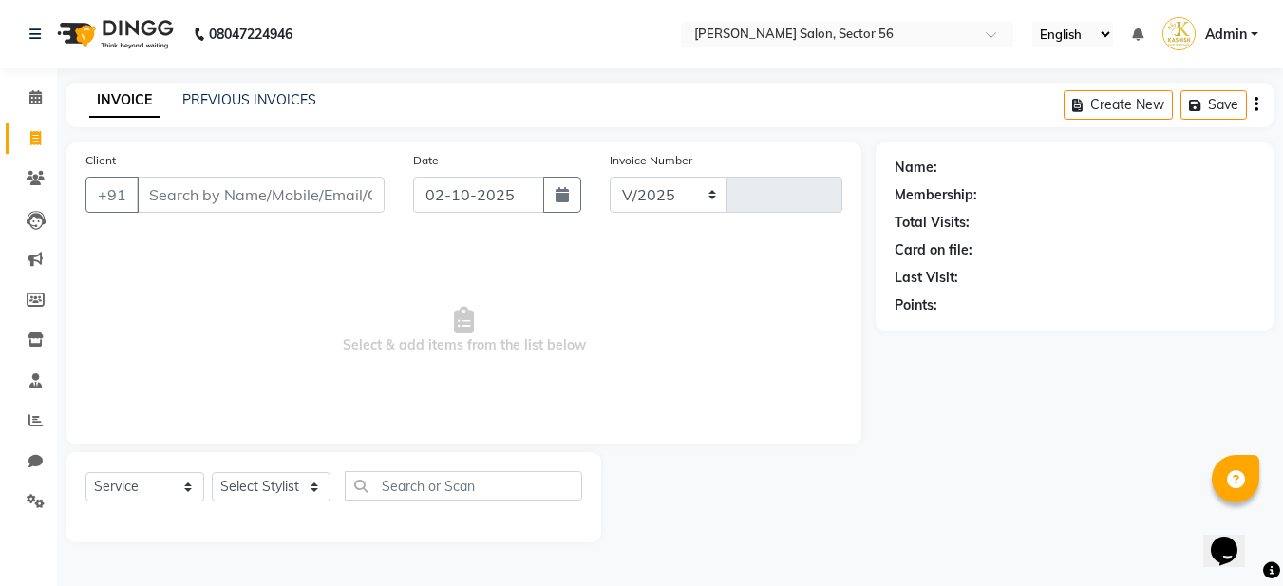
select select "9000"
type input "0375"
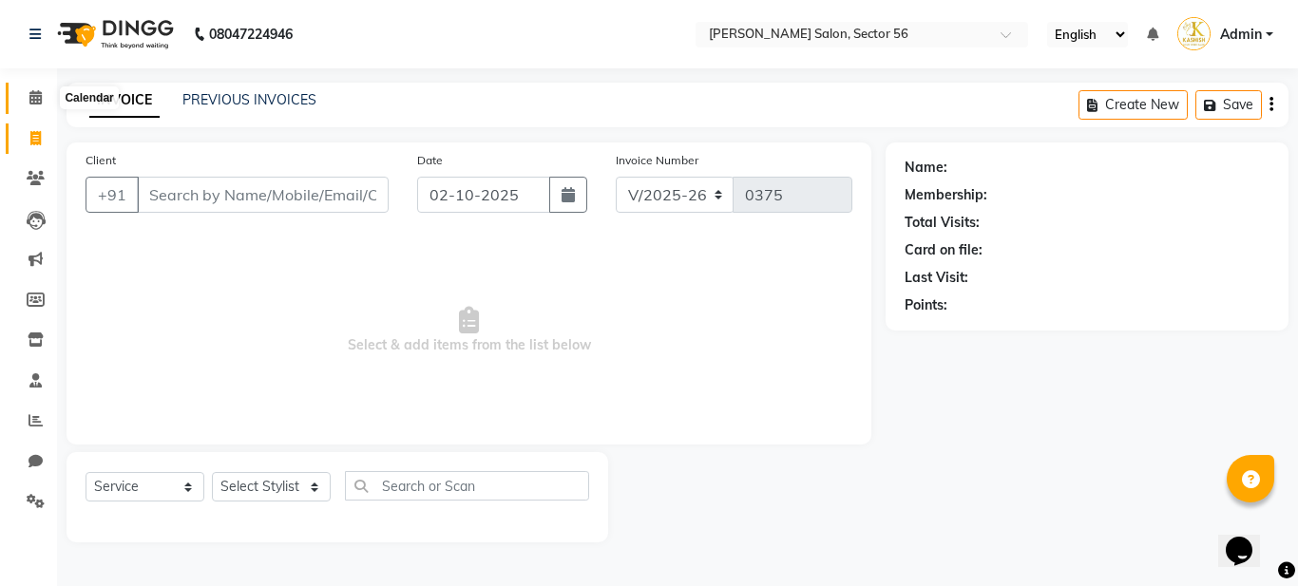
click at [35, 103] on icon at bounding box center [35, 97] width 12 height 14
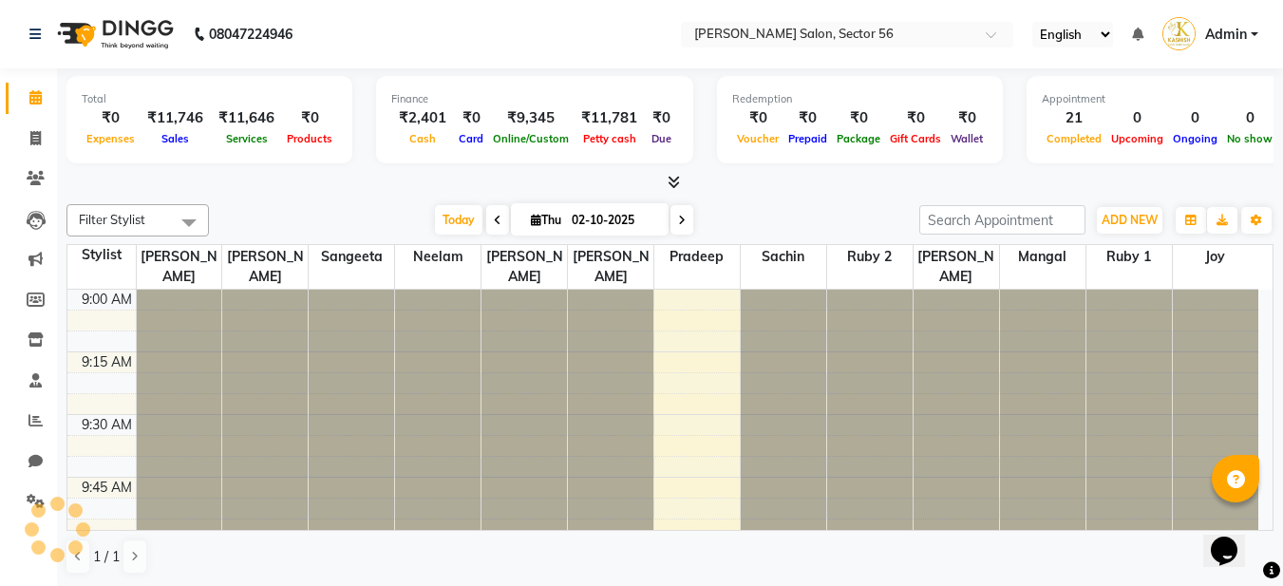
scroll to position [2258, 0]
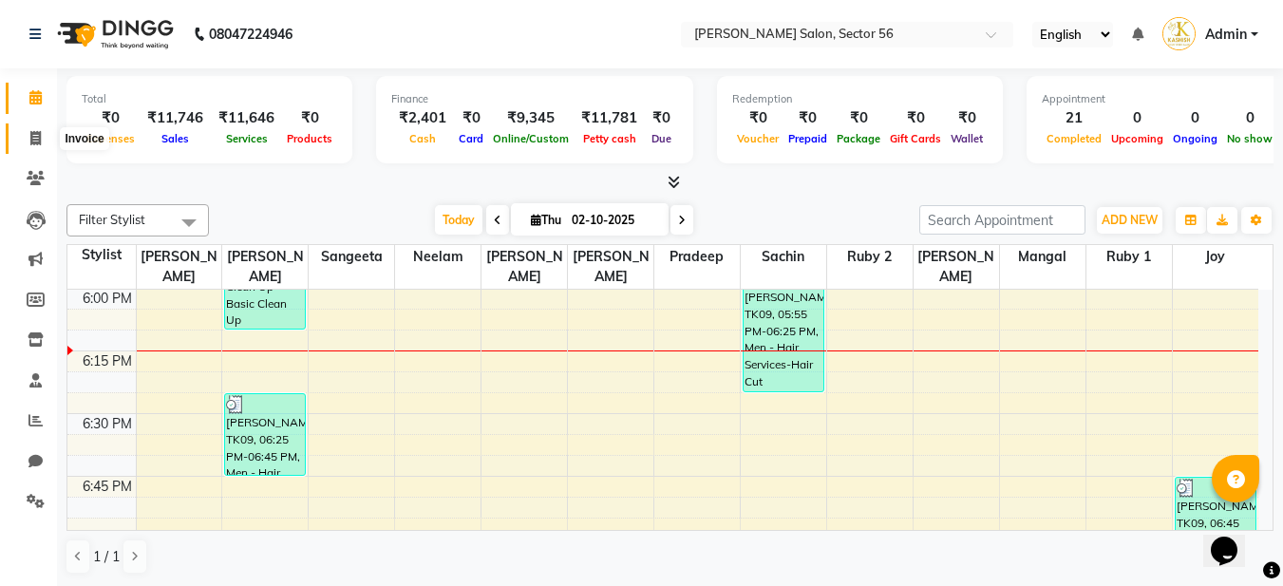
click at [37, 142] on icon at bounding box center [35, 138] width 10 height 14
select select "service"
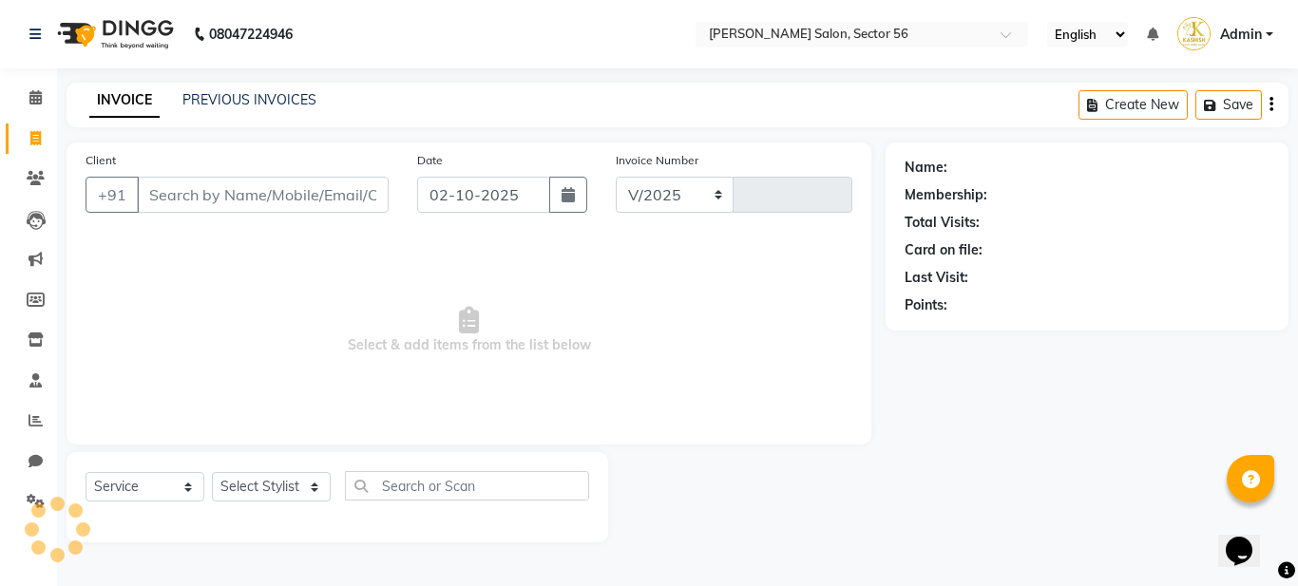
select select "9000"
type input "0375"
click at [218, 104] on link "PREVIOUS INVOICES" at bounding box center [249, 99] width 134 height 17
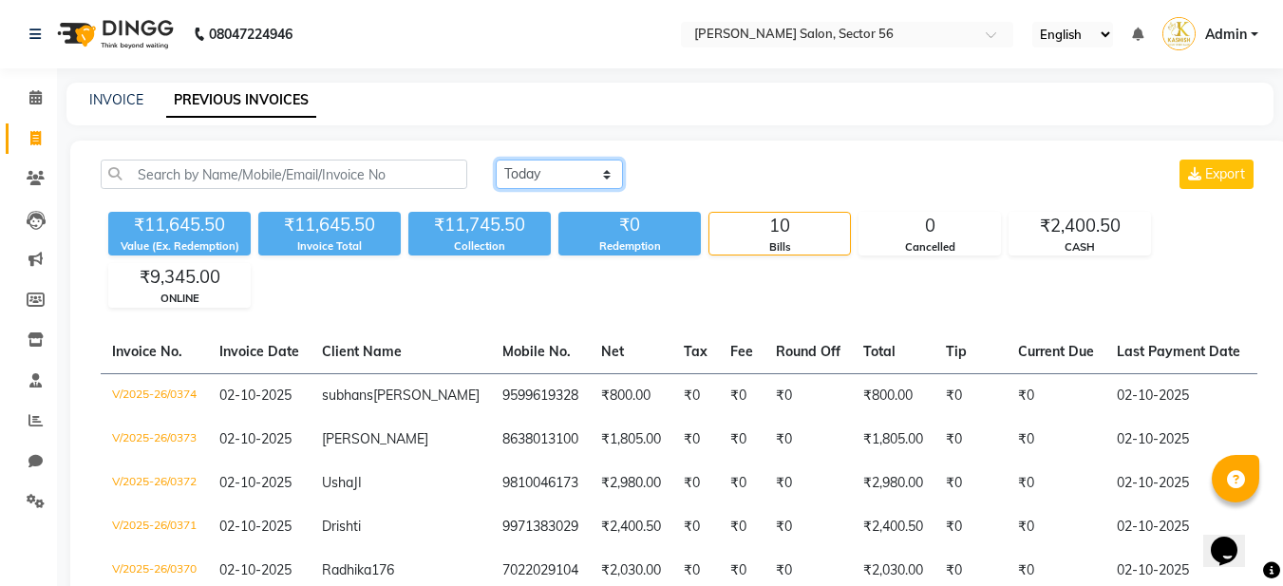
click at [579, 168] on select "[DATE] [DATE] Custom Range" at bounding box center [559, 174] width 127 height 29
select select "range"
click at [496, 160] on select "[DATE] [DATE] Custom Range" at bounding box center [559, 174] width 127 height 29
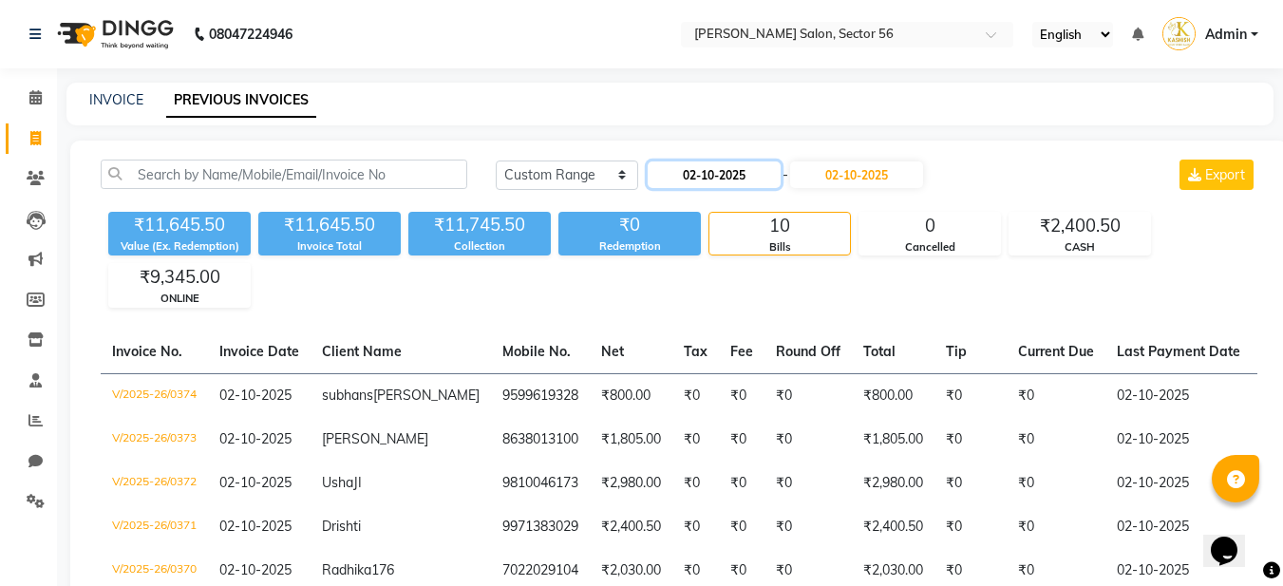
click at [750, 162] on input "02-10-2025" at bounding box center [714, 174] width 133 height 27
select select "10"
select select "2025"
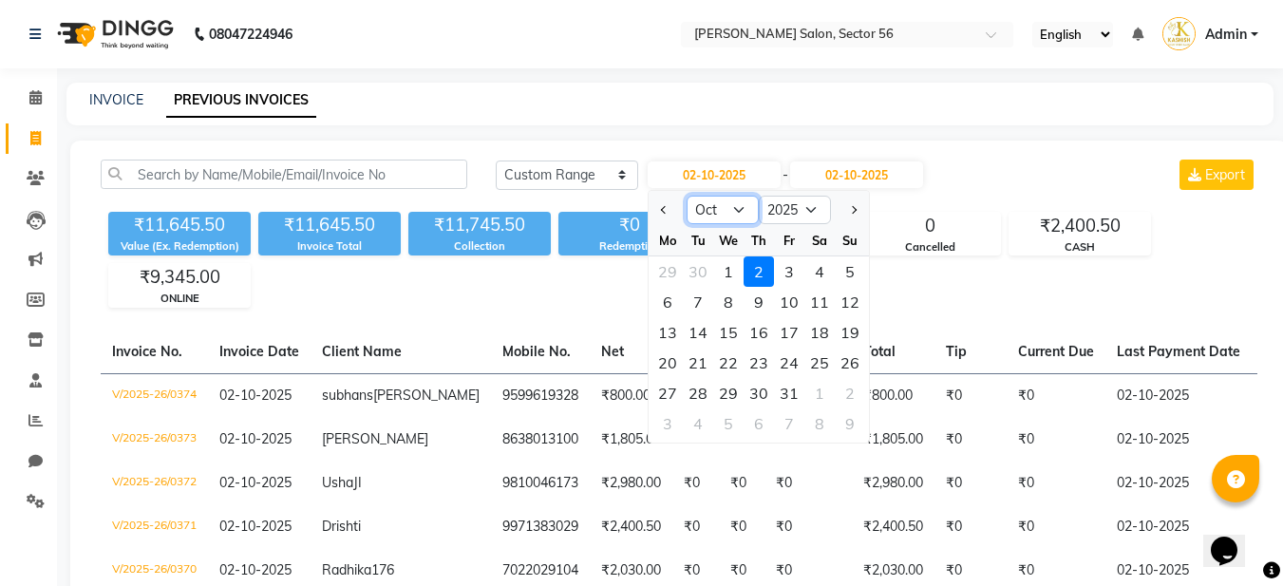
click at [714, 213] on select "Jan Feb Mar Apr May Jun Jul Aug Sep Oct Nov Dec" at bounding box center [723, 210] width 72 height 28
select select "9"
click at [687, 196] on select "Jan Feb Mar Apr May Jun Jul Aug Sep Oct Nov Dec" at bounding box center [723, 210] width 72 height 28
click at [673, 276] on div "1" at bounding box center [668, 271] width 30 height 30
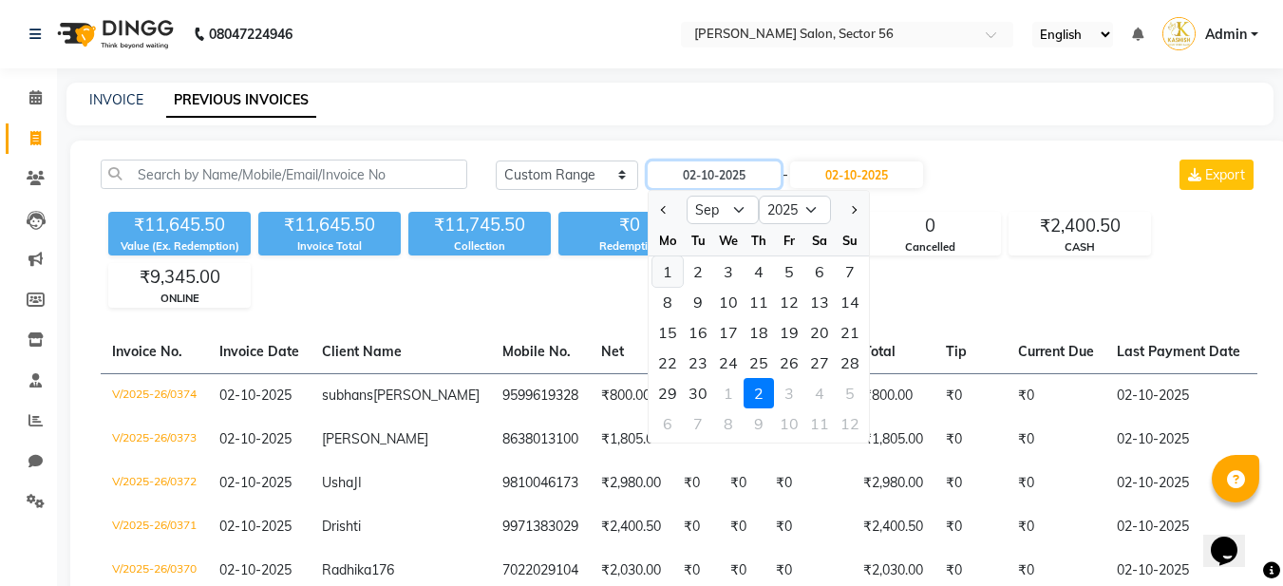
type input "01-09-2025"
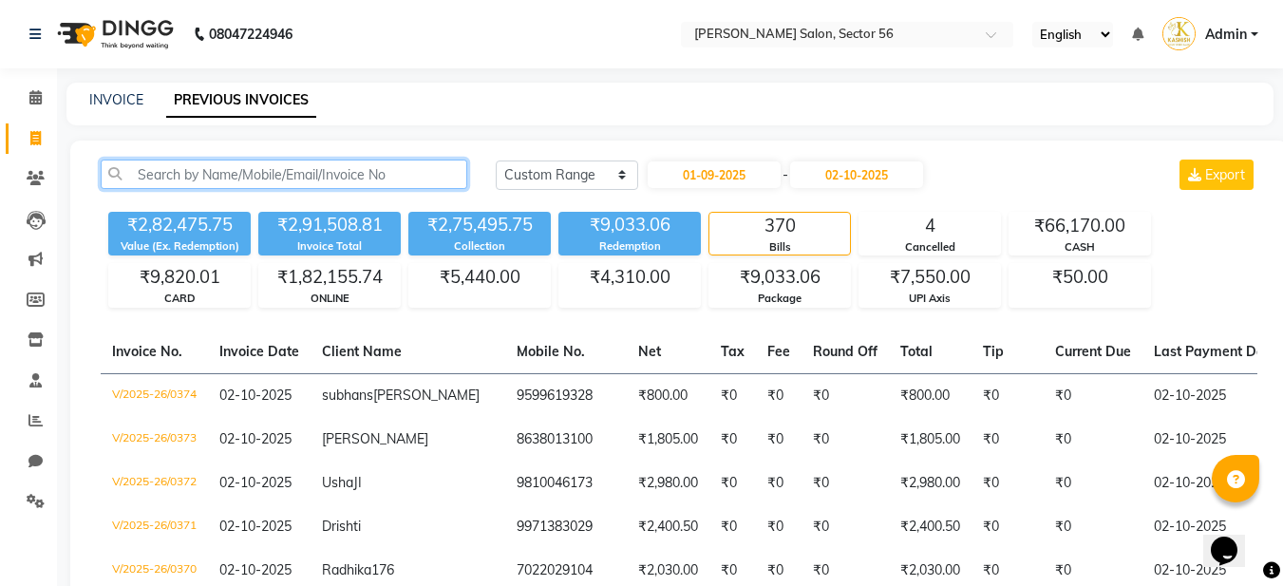
click at [298, 171] on input "text" at bounding box center [284, 174] width 367 height 29
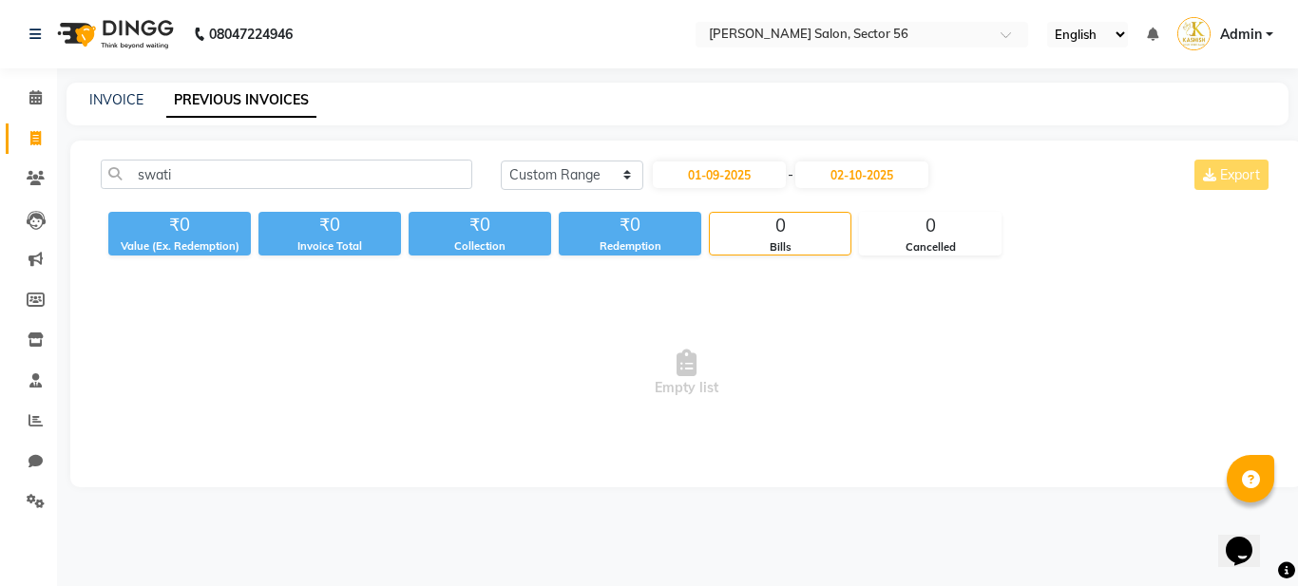
click at [355, 331] on span "Empty list" at bounding box center [686, 373] width 1171 height 190
click at [190, 173] on input "swati" at bounding box center [286, 174] width 371 height 29
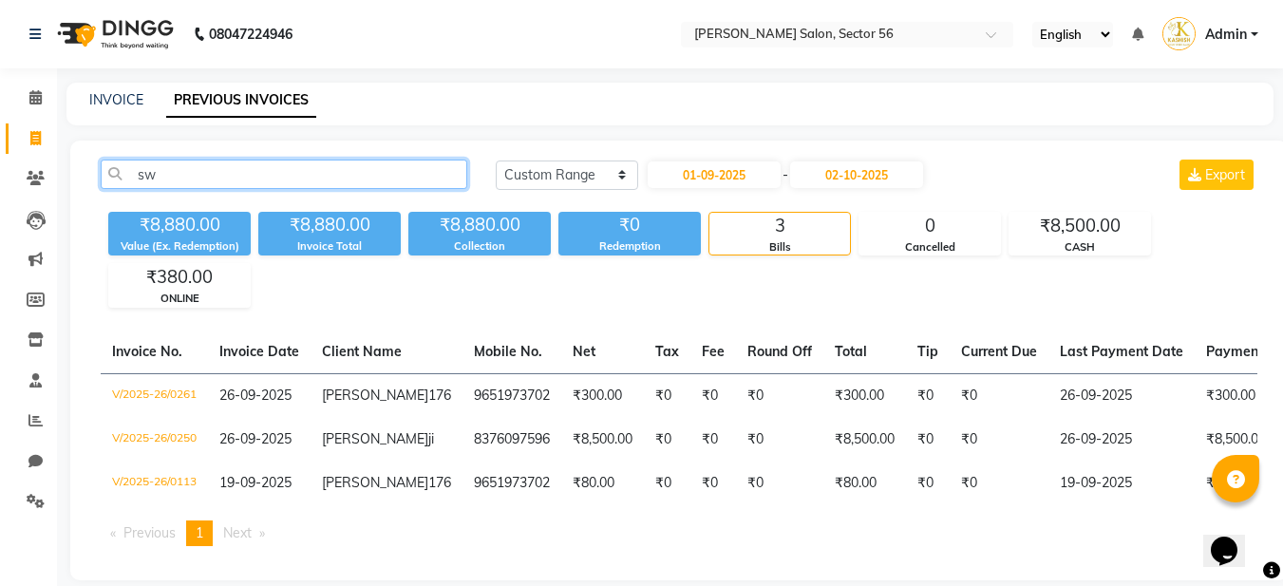
type input "s"
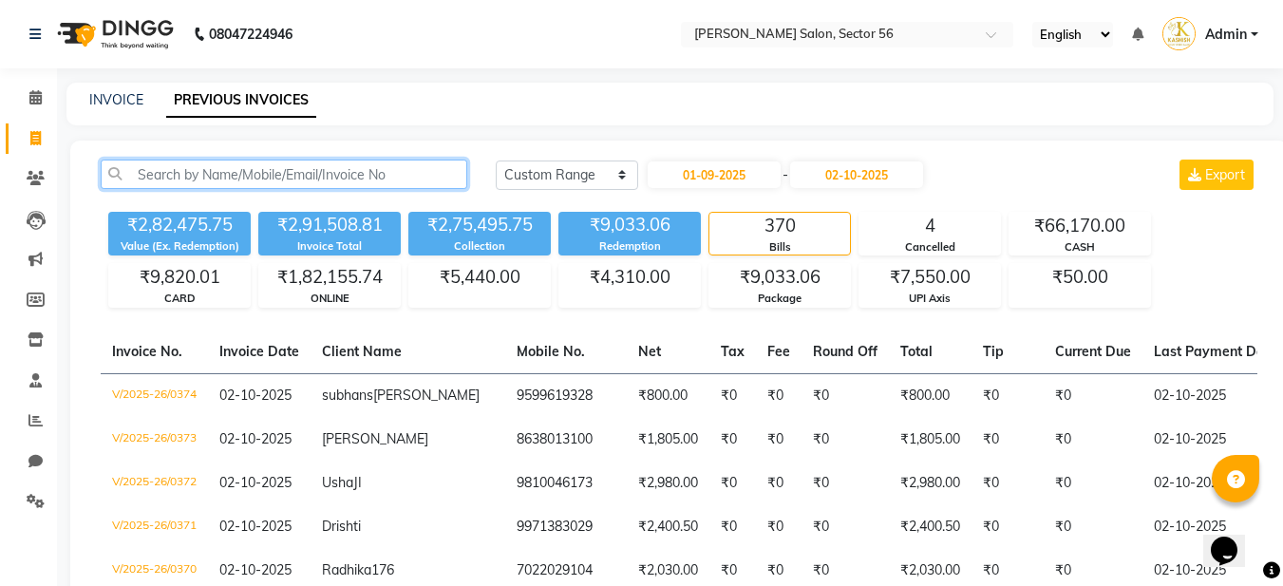
click at [219, 176] on input "text" at bounding box center [284, 174] width 367 height 29
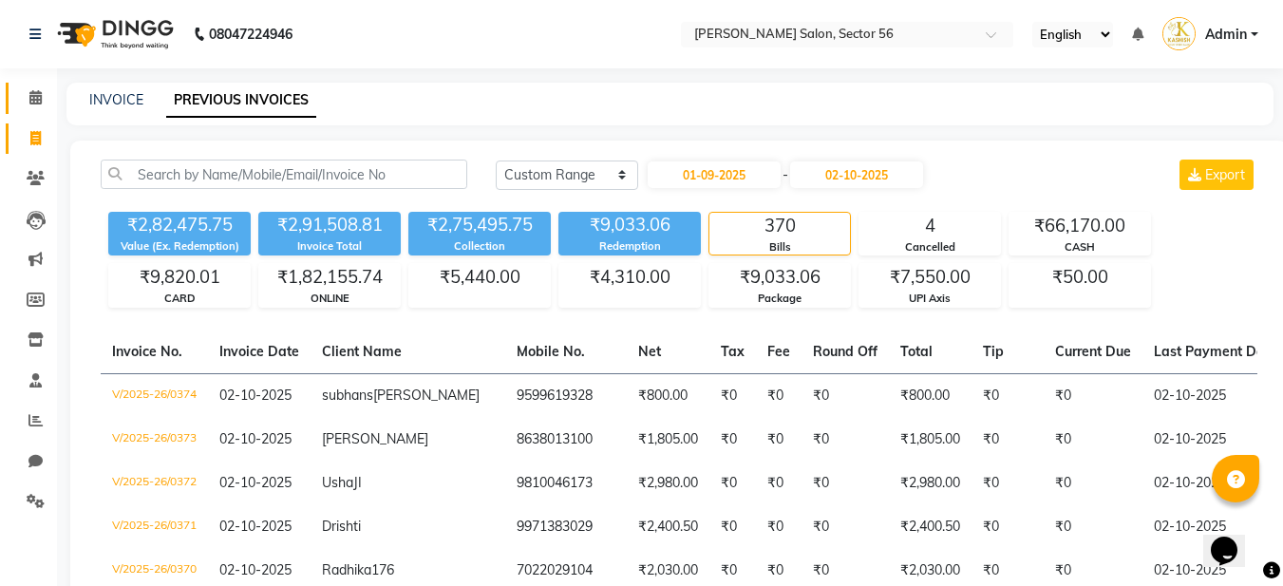
click at [34, 101] on icon at bounding box center [35, 97] width 12 height 14
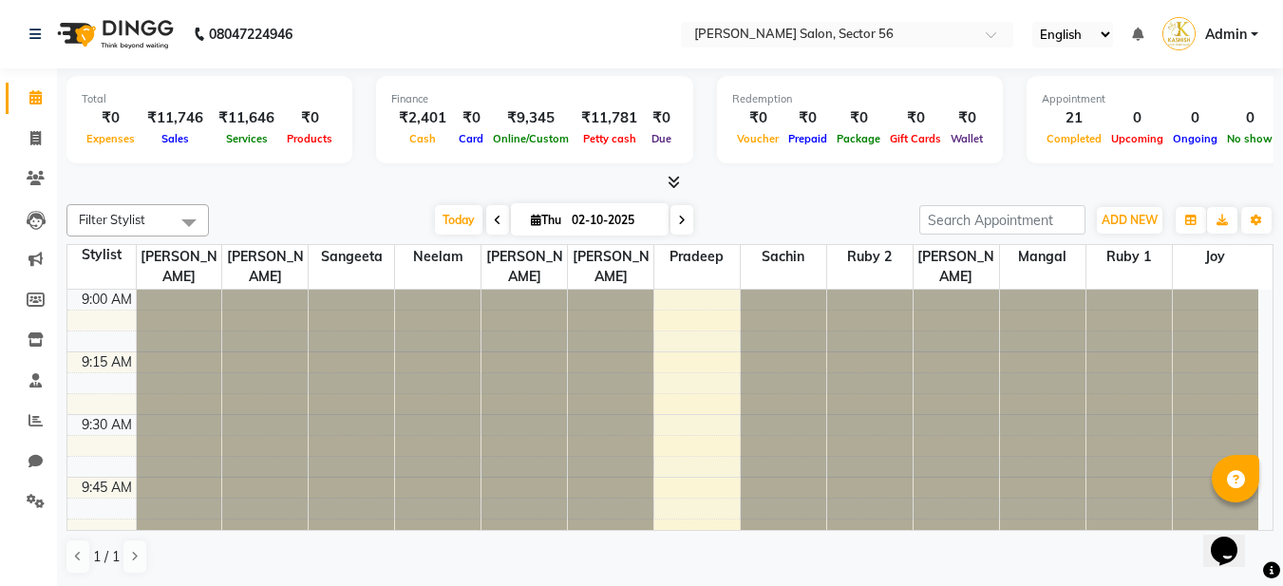
click at [900, 186] on div at bounding box center [669, 183] width 1207 height 20
click at [912, 189] on div at bounding box center [669, 183] width 1207 height 20
click at [694, 124] on div "Total ₹0 Expenses ₹11,746 Sales ₹11,646 Services ₹0 Products Finance ₹2,401 Cas…" at bounding box center [669, 122] width 1207 height 93
click at [1130, 221] on span "ADD NEW" at bounding box center [1130, 220] width 56 height 14
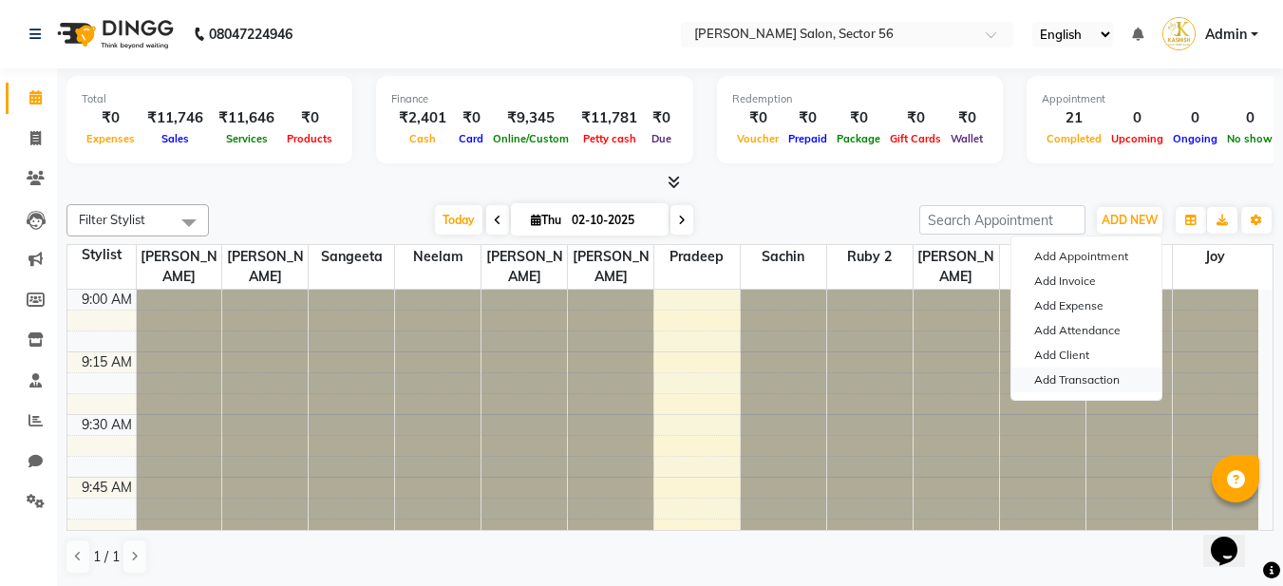
click at [1109, 376] on link "Add Transaction" at bounding box center [1087, 380] width 150 height 25
select select "direct"
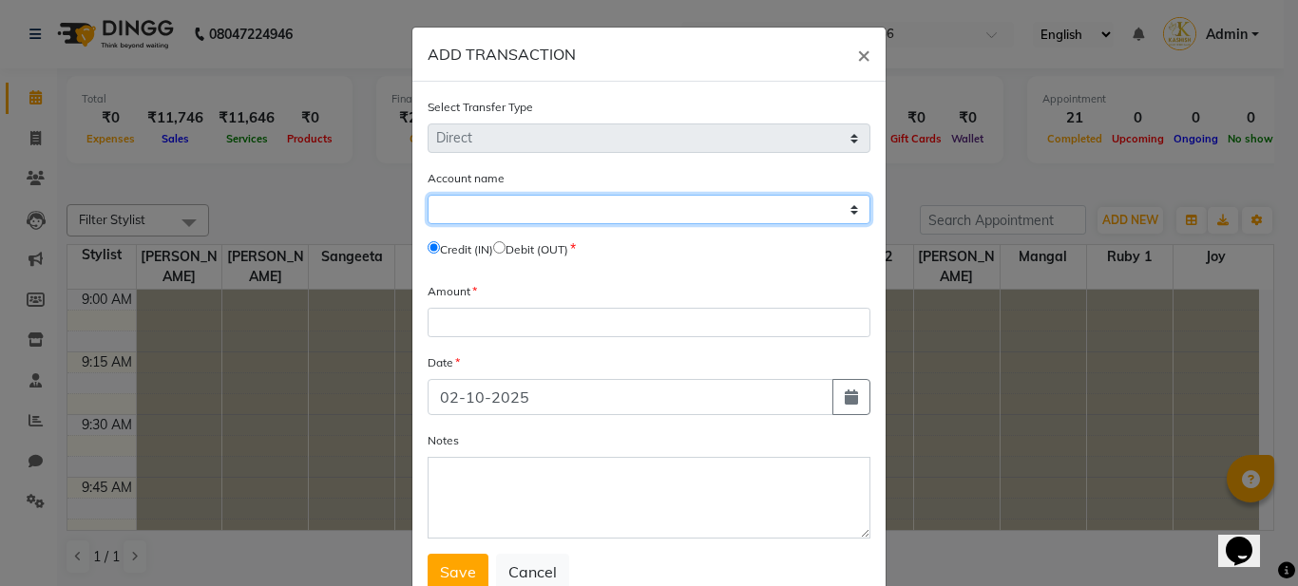
click at [499, 205] on select "Select Petty Cash Default Account" at bounding box center [648, 209] width 443 height 29
select select "8247"
click at [427, 195] on select "Select Petty Cash Default Account" at bounding box center [648, 209] width 443 height 29
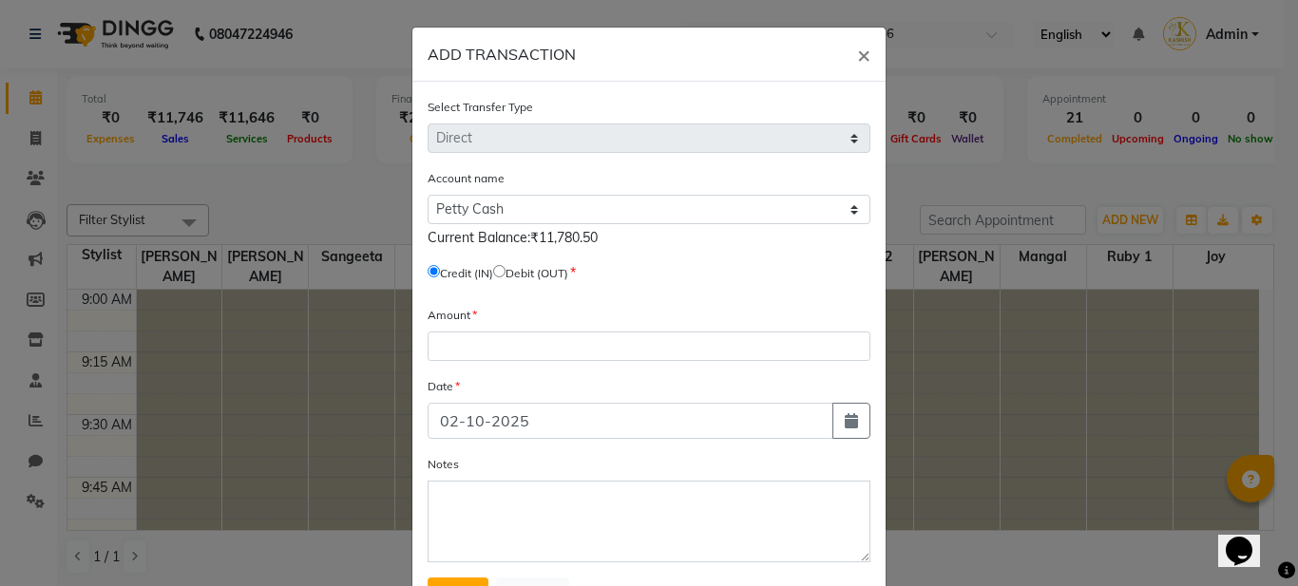
click at [505, 271] on input "radio" at bounding box center [499, 271] width 12 height 12
radio input "true"
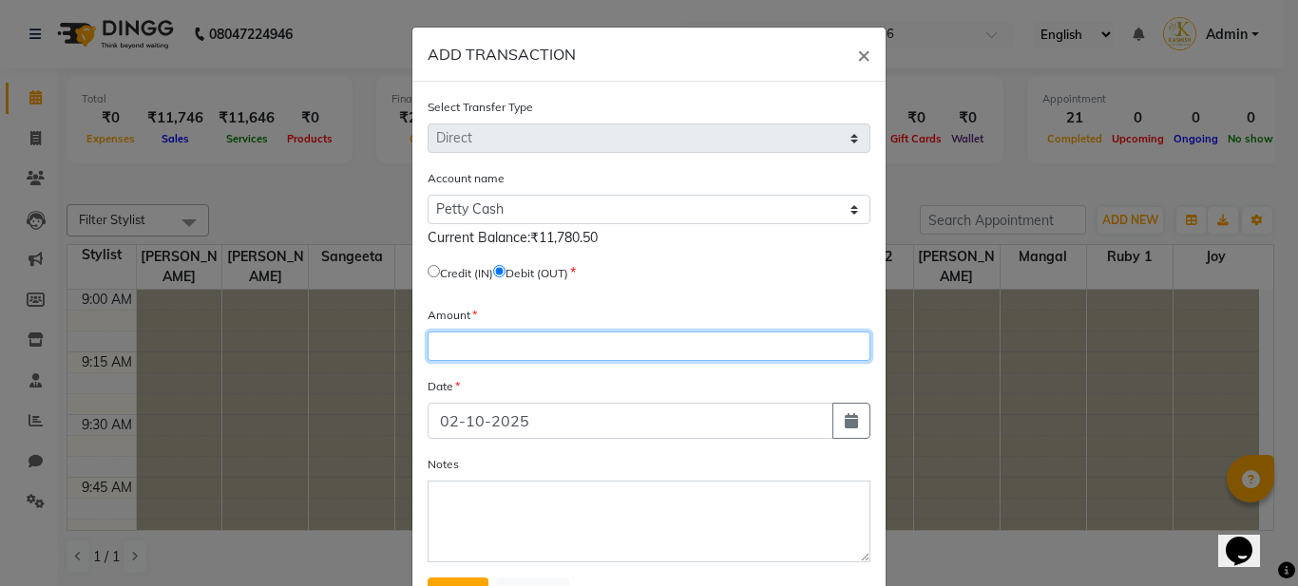
click at [504, 340] on input "number" at bounding box center [648, 346] width 443 height 29
type input "6"
type input "8720"
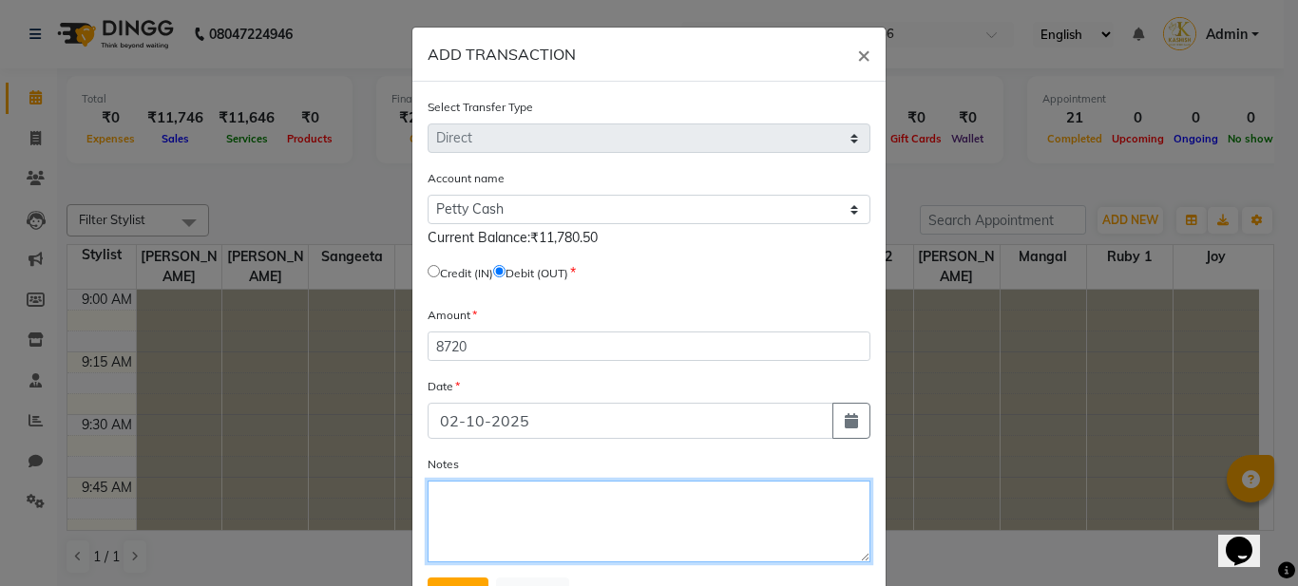
click at [537, 517] on textarea "Notes" at bounding box center [648, 522] width 443 height 82
type textarea "Cash adjusted by Gaurav"
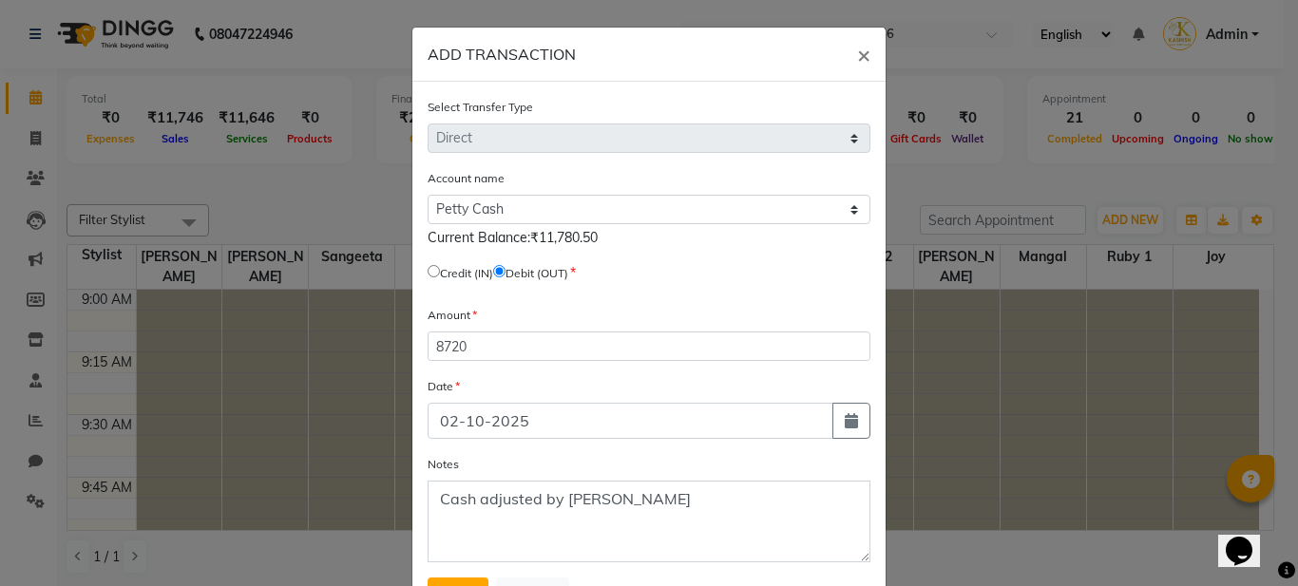
click at [700, 457] on div "Notes Cash adjusted by Gaurav" at bounding box center [648, 508] width 443 height 108
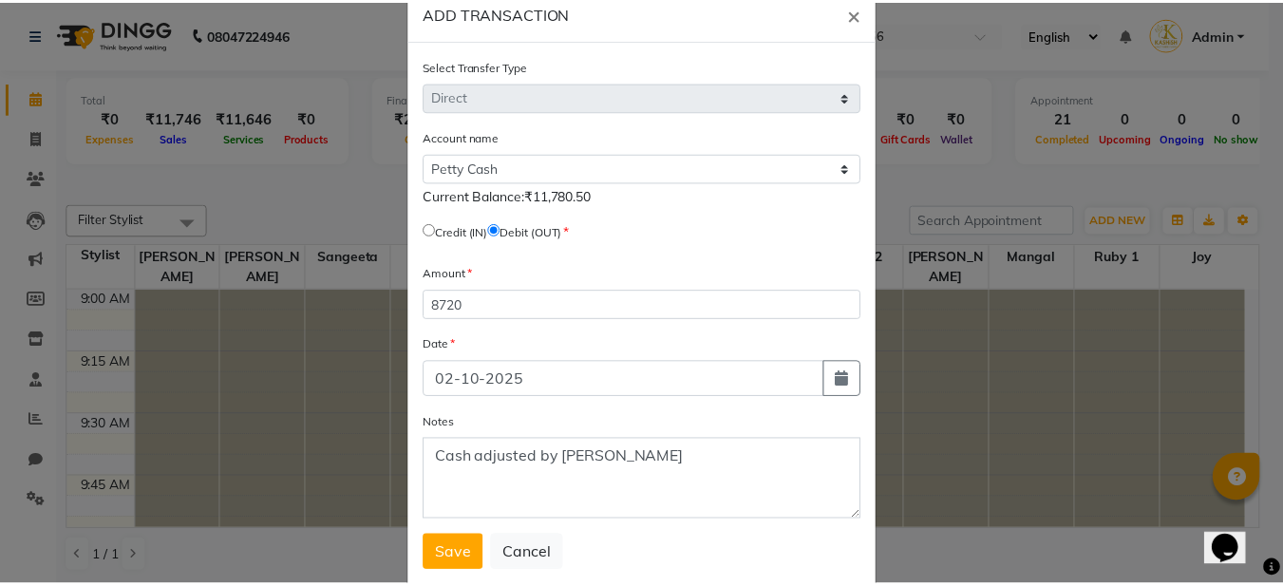
scroll to position [85, 0]
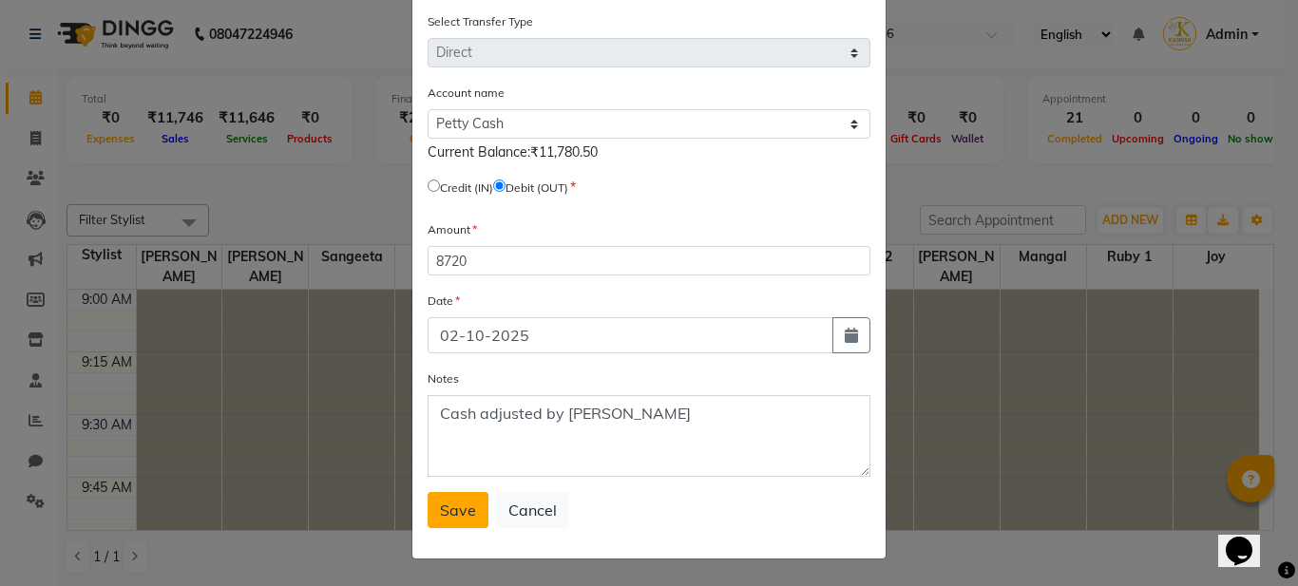
click at [457, 506] on span "Save" at bounding box center [458, 510] width 36 height 19
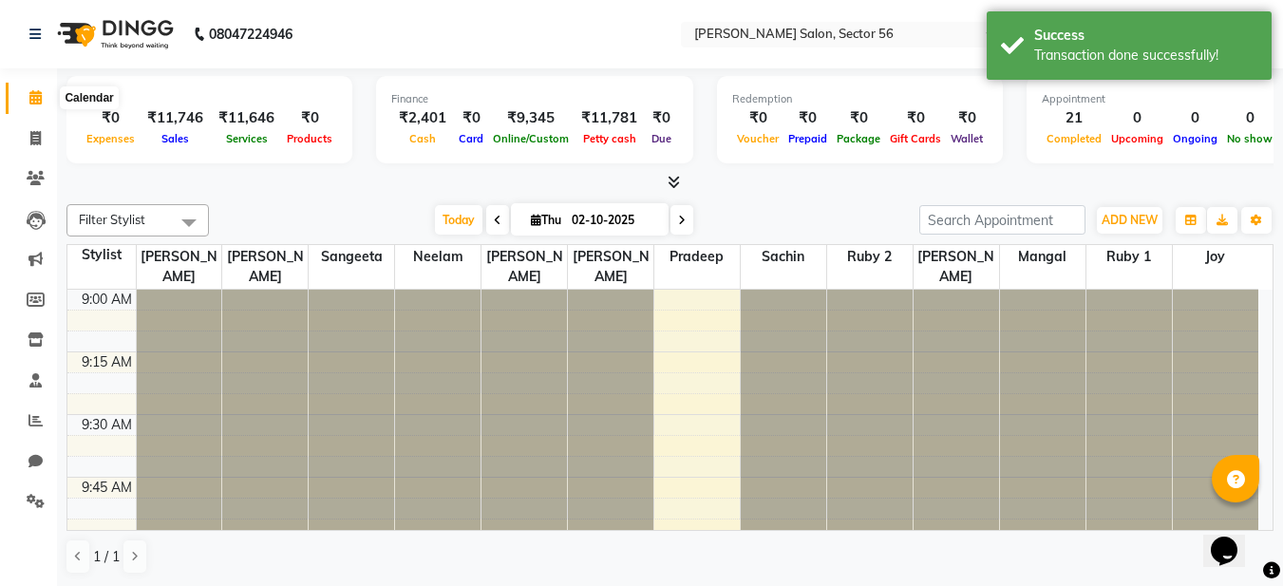
click at [28, 95] on span at bounding box center [35, 98] width 33 height 22
click at [38, 142] on icon at bounding box center [35, 138] width 10 height 14
select select "service"
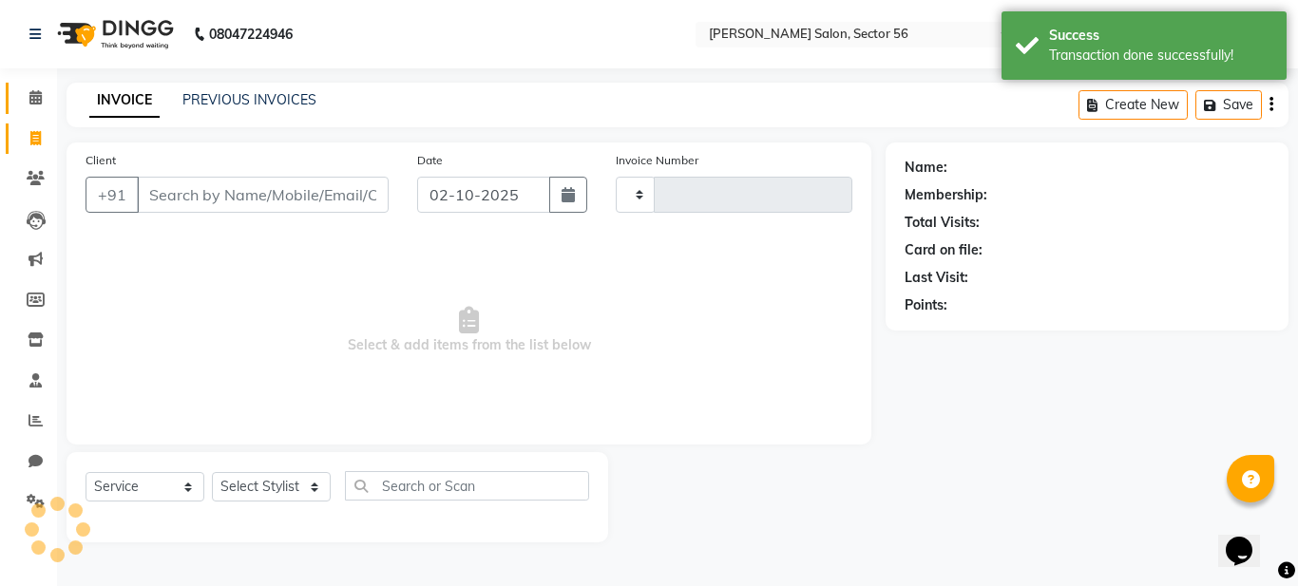
click at [47, 100] on span at bounding box center [35, 98] width 33 height 22
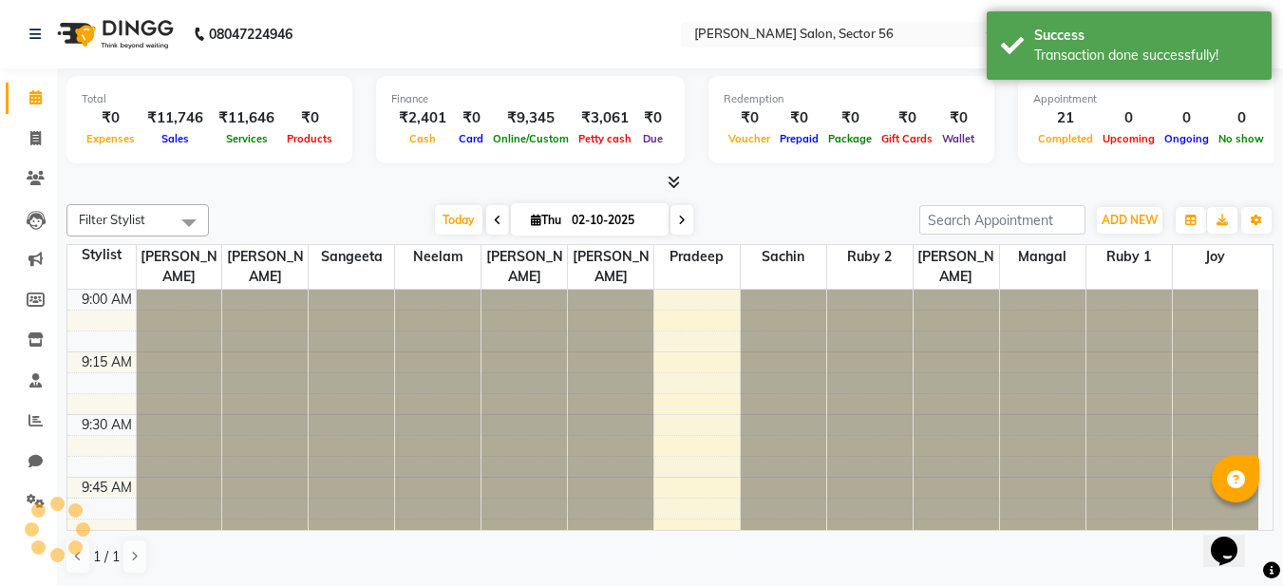
click at [819, 188] on div at bounding box center [669, 183] width 1207 height 20
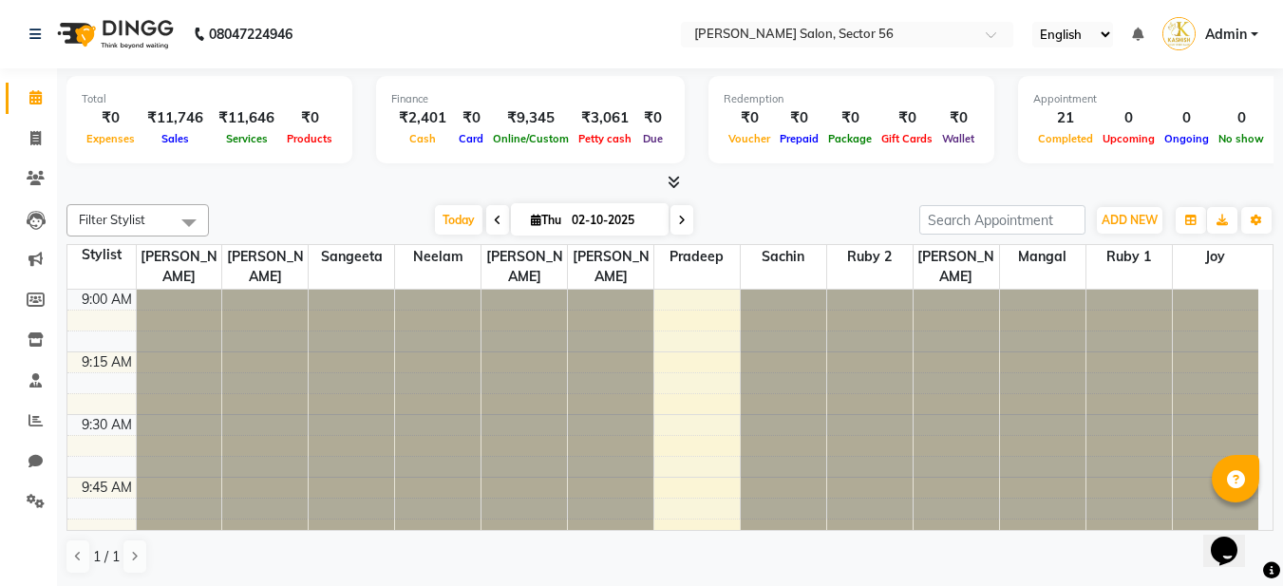
click at [923, 184] on div at bounding box center [669, 183] width 1207 height 20
click at [798, 184] on div at bounding box center [669, 183] width 1207 height 20
click at [44, 138] on span at bounding box center [35, 139] width 33 height 22
select select "service"
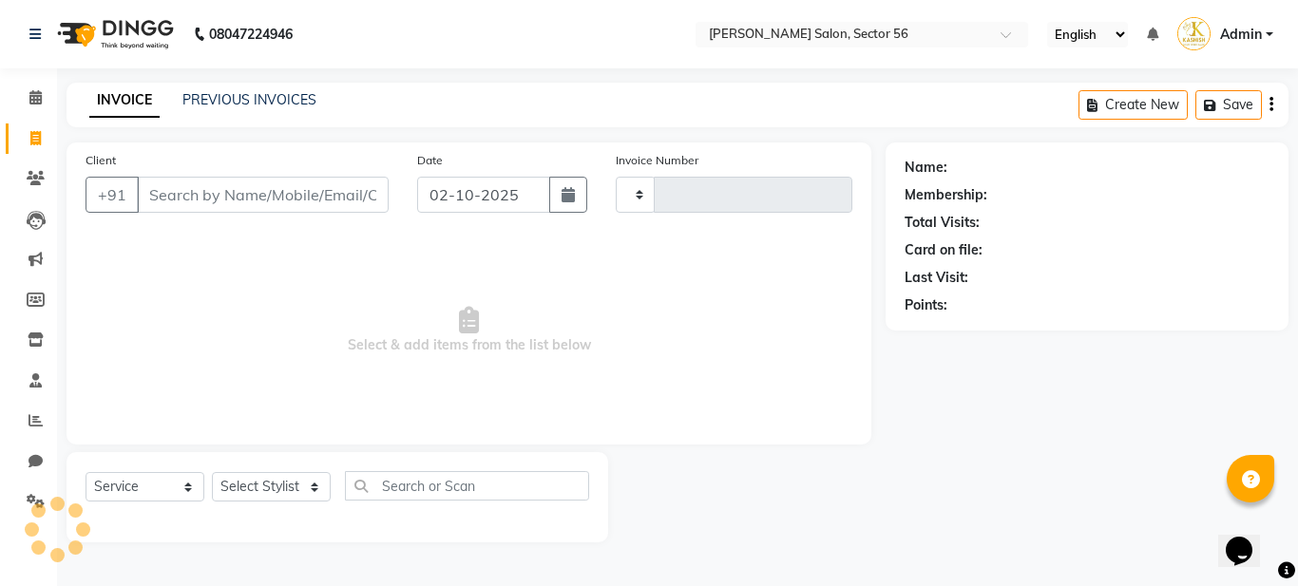
type input "0375"
select select "9000"
drag, startPoint x: 266, startPoint y: 192, endPoint x: 278, endPoint y: 190, distance: 12.5
click at [270, 189] on input "Client" at bounding box center [263, 195] width 252 height 36
click at [143, 199] on input "Client" at bounding box center [263, 195] width 252 height 36
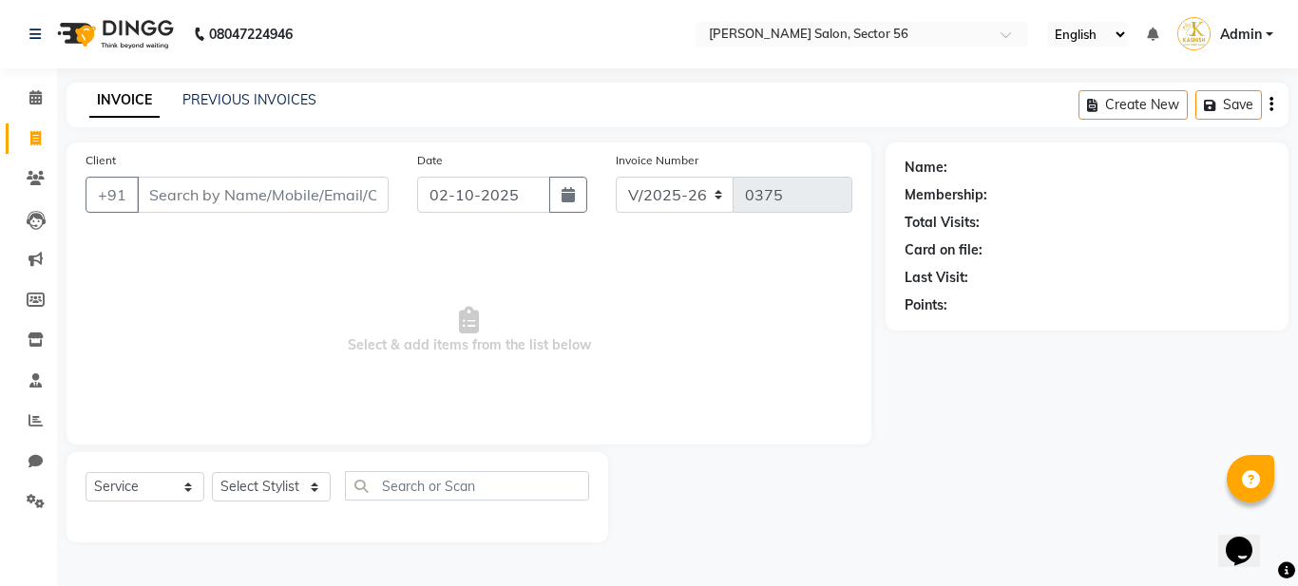
click at [150, 192] on input "Client" at bounding box center [263, 195] width 252 height 36
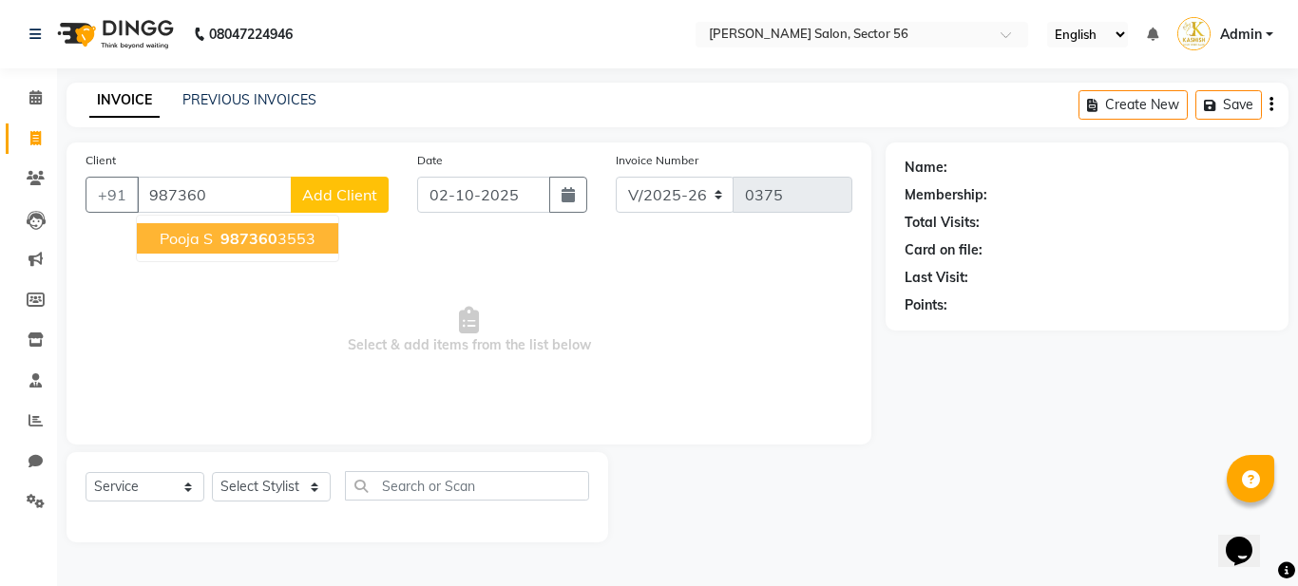
click at [208, 248] on button "pooja s 987360 3553" at bounding box center [237, 238] width 201 height 30
type input "9873603553"
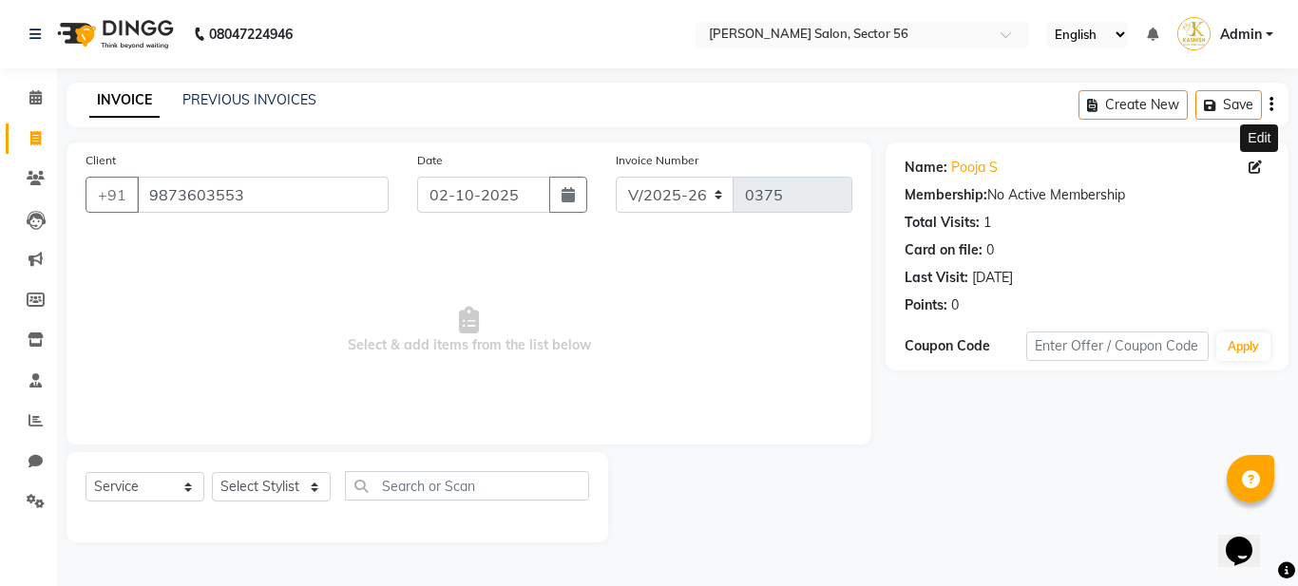
click at [1254, 169] on icon at bounding box center [1254, 167] width 13 height 13
select select "female"
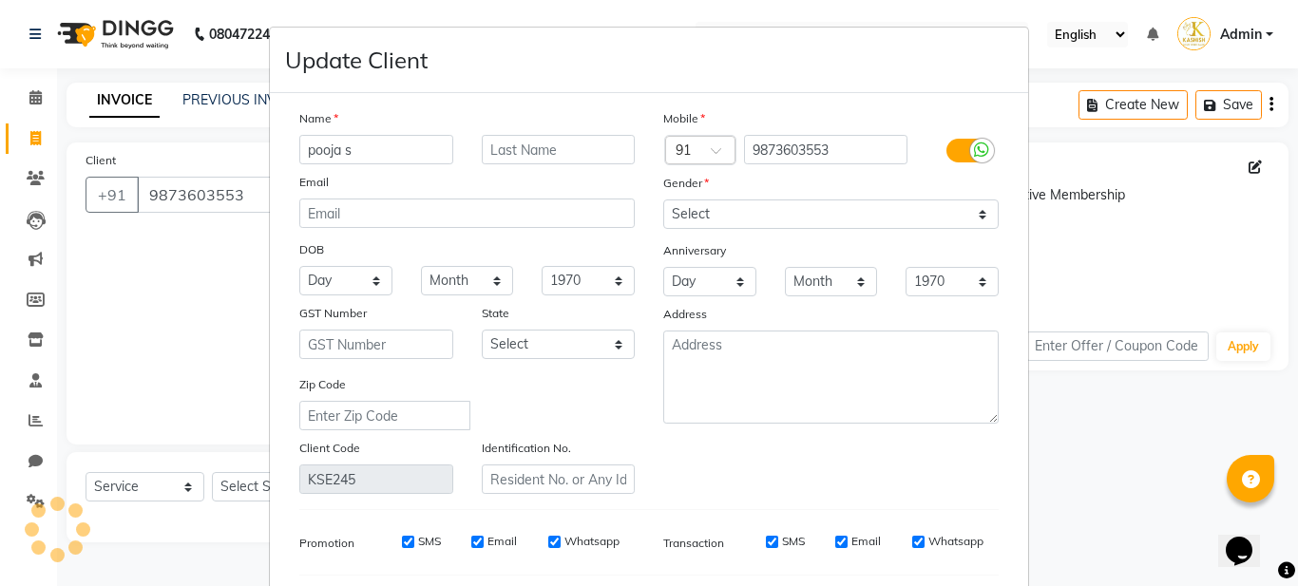
click at [389, 154] on input "pooja s" at bounding box center [376, 149] width 154 height 29
click at [502, 154] on input "text" at bounding box center [559, 149] width 154 height 29
click at [305, 149] on input "pooja" at bounding box center [376, 149] width 154 height 29
type input "Pooja"
click at [494, 149] on input "text" at bounding box center [559, 149] width 154 height 29
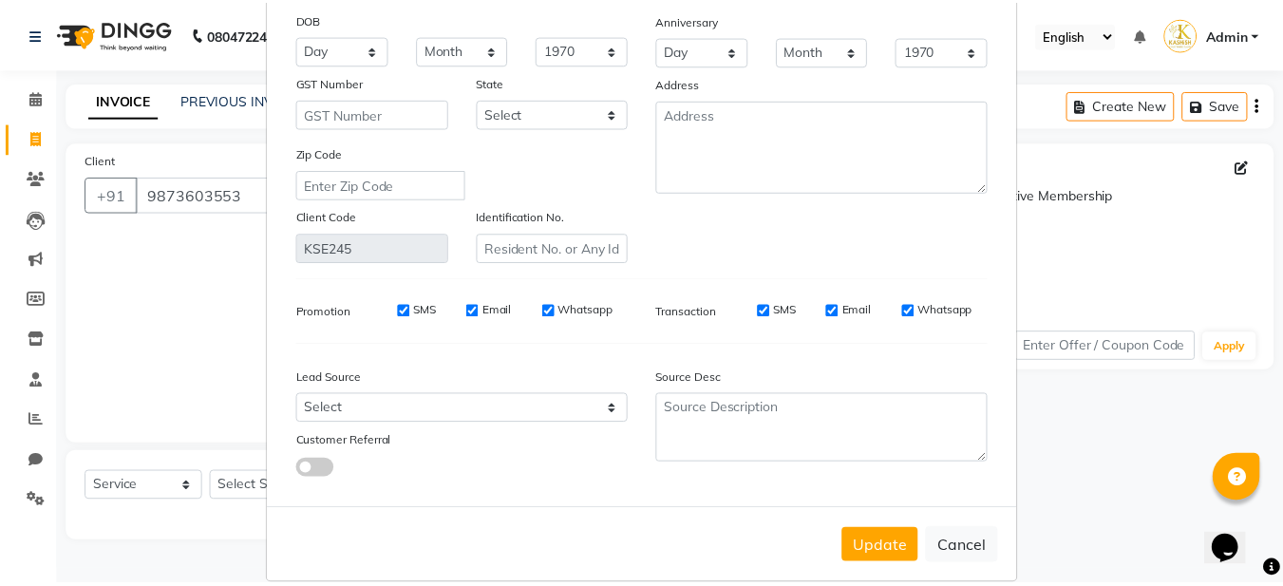
scroll to position [256, 0]
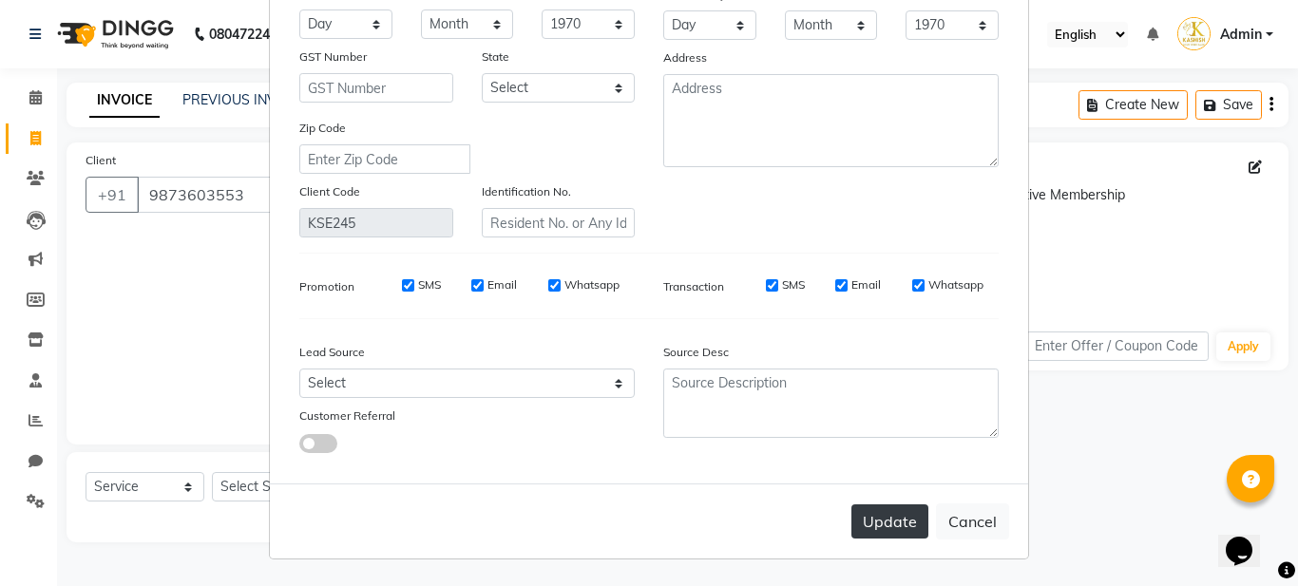
type input "dhar"
click at [863, 521] on button "Update" at bounding box center [889, 521] width 77 height 34
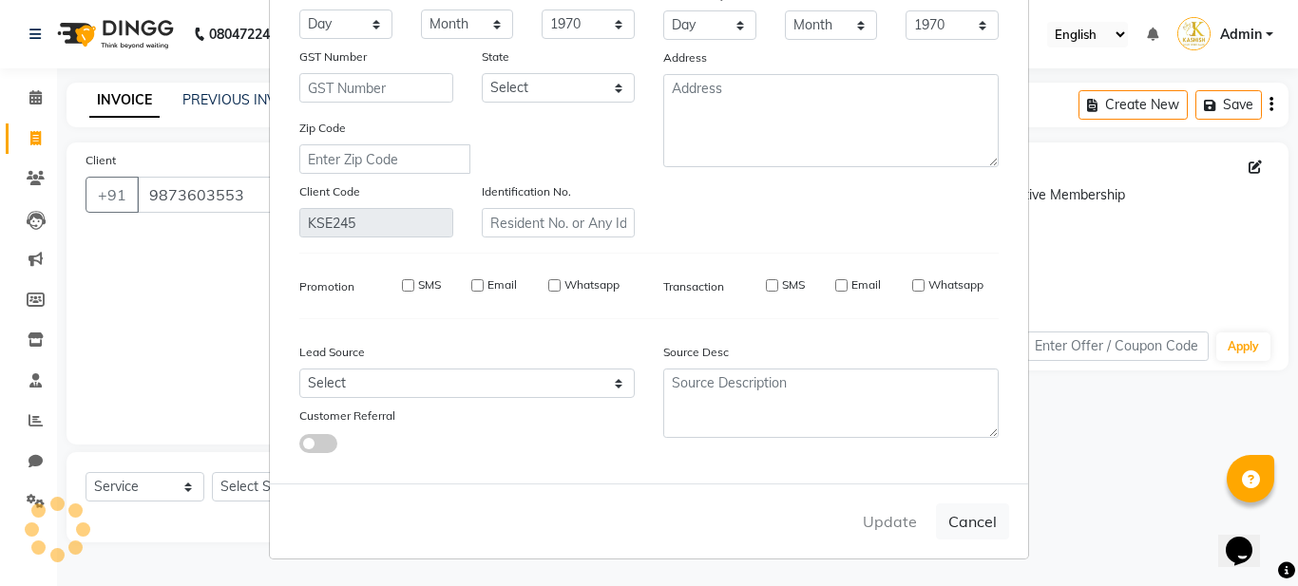
select select
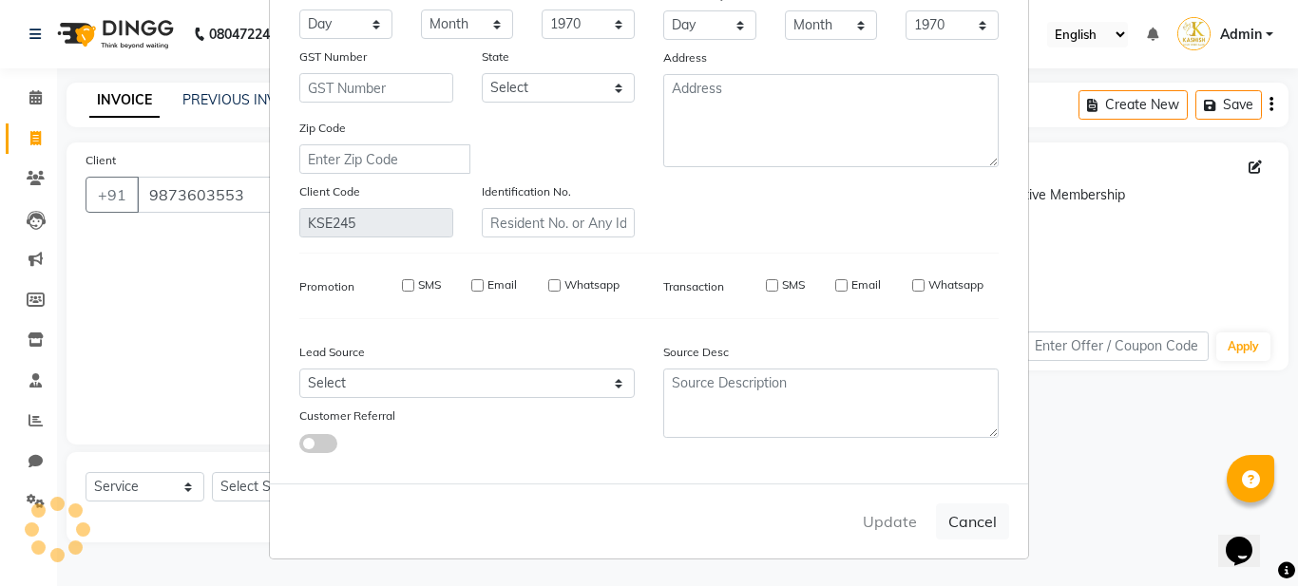
select select
checkbox input "false"
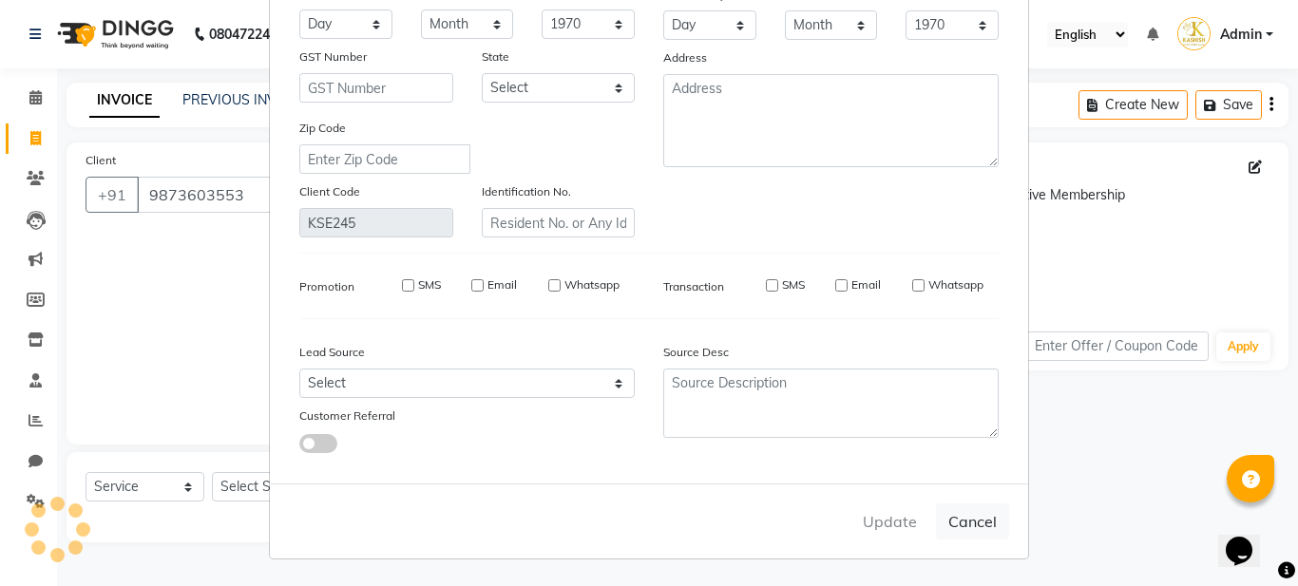
checkbox input "false"
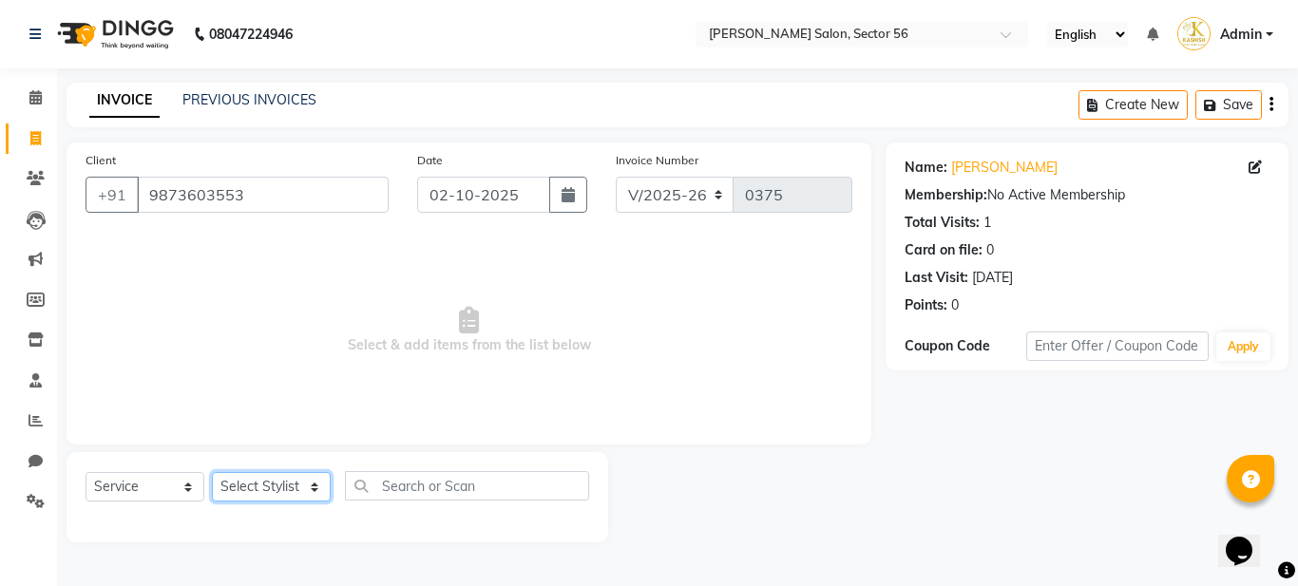
click at [287, 487] on select "Select Stylist Aadil Husain Joy Jyoty Mangal Mohamad Gulzar Neelam Pradeep Rosh…" at bounding box center [271, 486] width 119 height 29
select select "91302"
click at [212, 472] on select "Select Stylist Aadil Husain Joy Jyoty Mangal Mohamad Gulzar Neelam Pradeep Rosh…" at bounding box center [271, 486] width 119 height 29
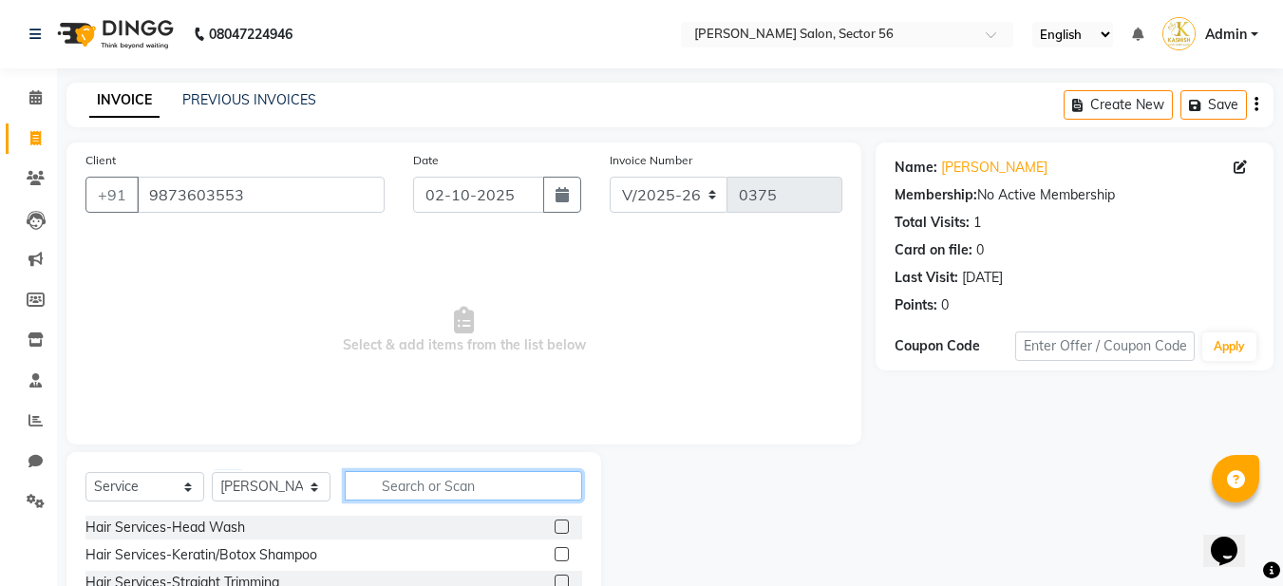
click at [395, 483] on input "text" at bounding box center [463, 485] width 237 height 29
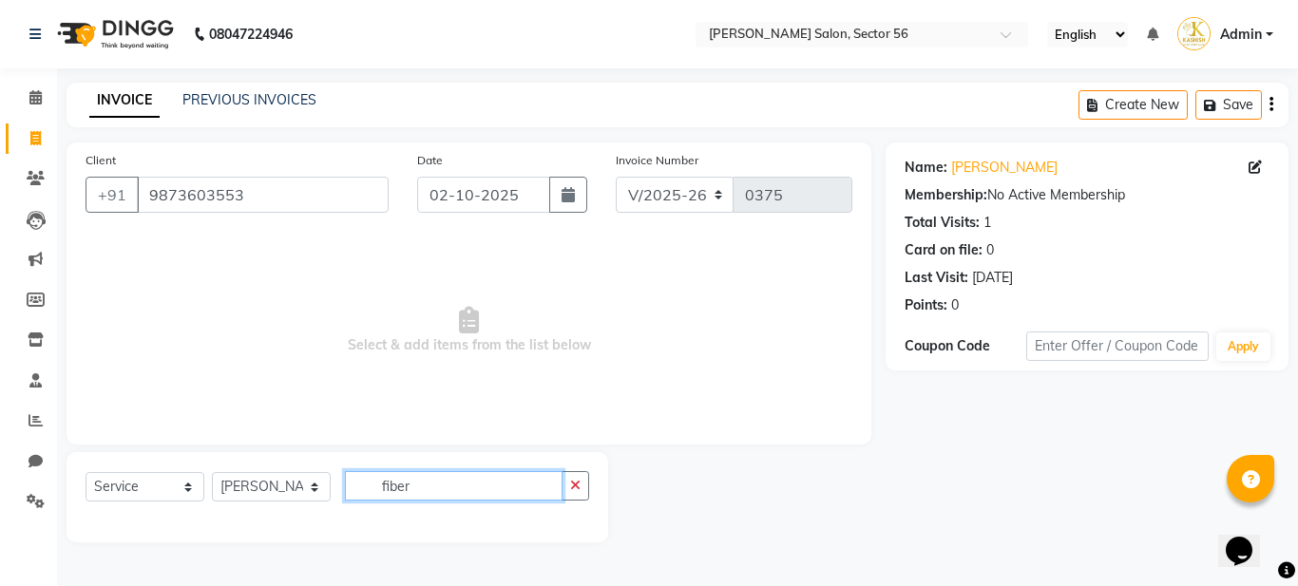
type input "fiber"
click at [591, 477] on div "Select Service Product Membership Package Voucher Prepaid Gift Card Select Styl…" at bounding box center [336, 497] width 541 height 90
click at [570, 481] on icon "button" at bounding box center [575, 485] width 10 height 13
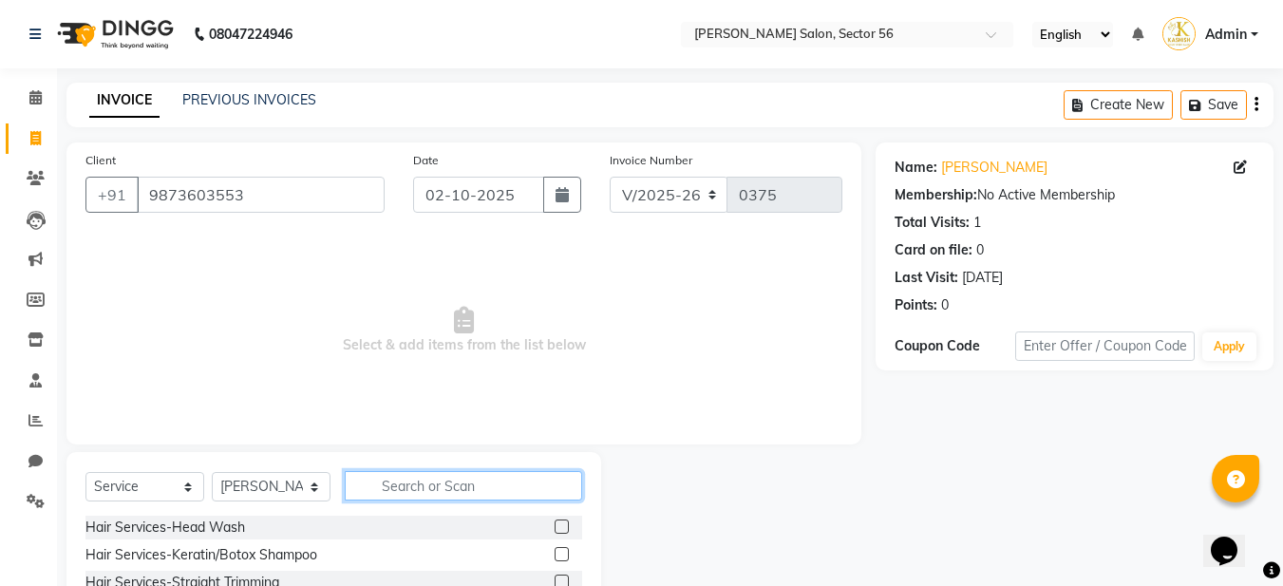
click at [398, 493] on input "text" at bounding box center [463, 485] width 237 height 29
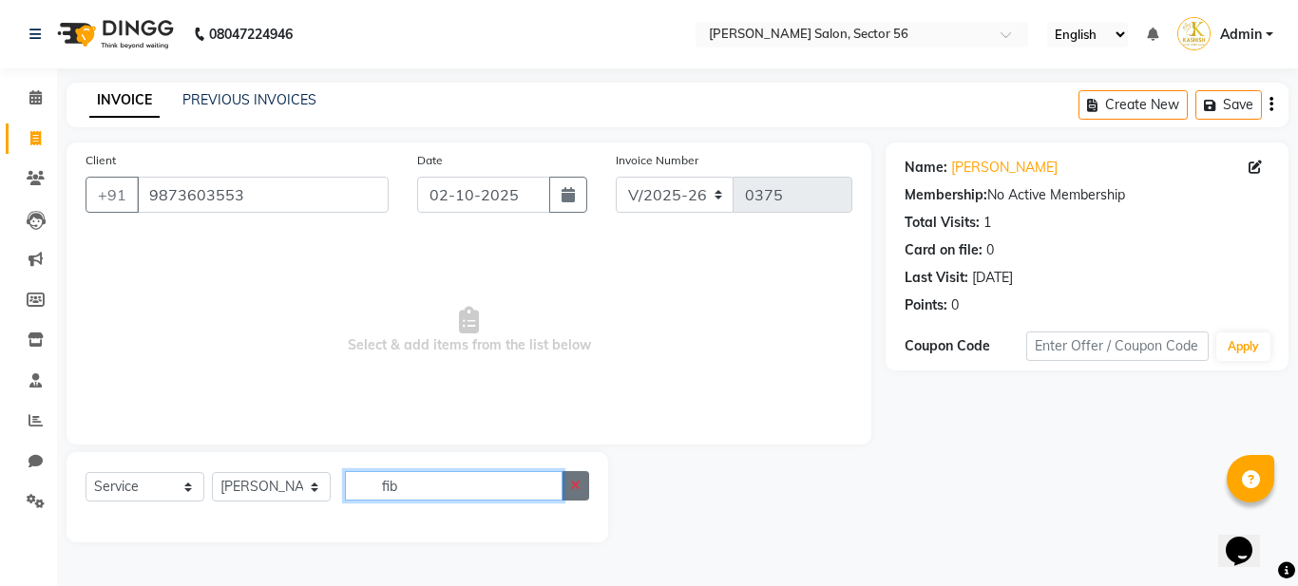
type input "fib"
click at [573, 487] on icon "button" at bounding box center [575, 485] width 10 height 13
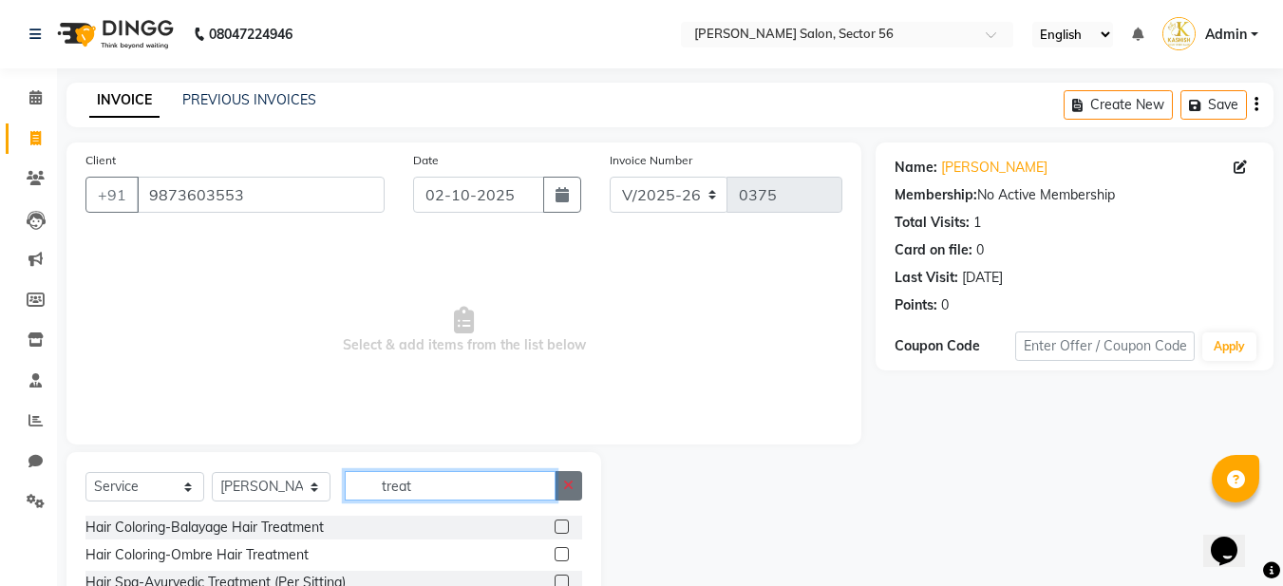
type input "treat"
click at [582, 479] on button "button" at bounding box center [569, 485] width 28 height 29
click at [445, 485] on input "text" at bounding box center [463, 485] width 237 height 29
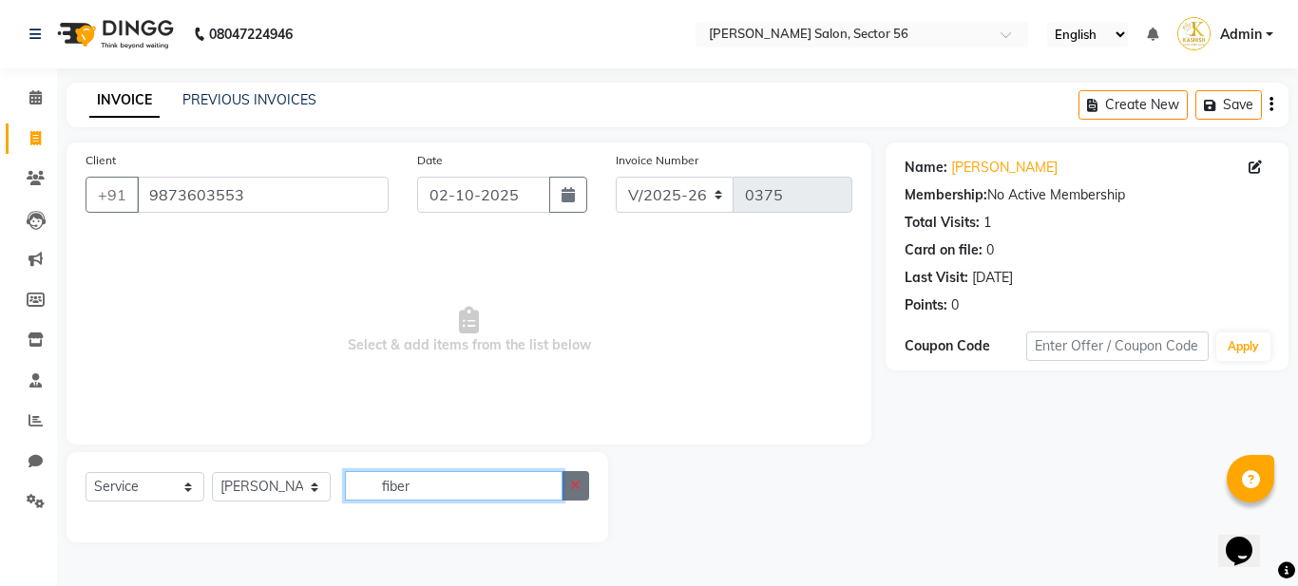
type input "fiber"
click at [578, 482] on icon "button" at bounding box center [575, 485] width 10 height 13
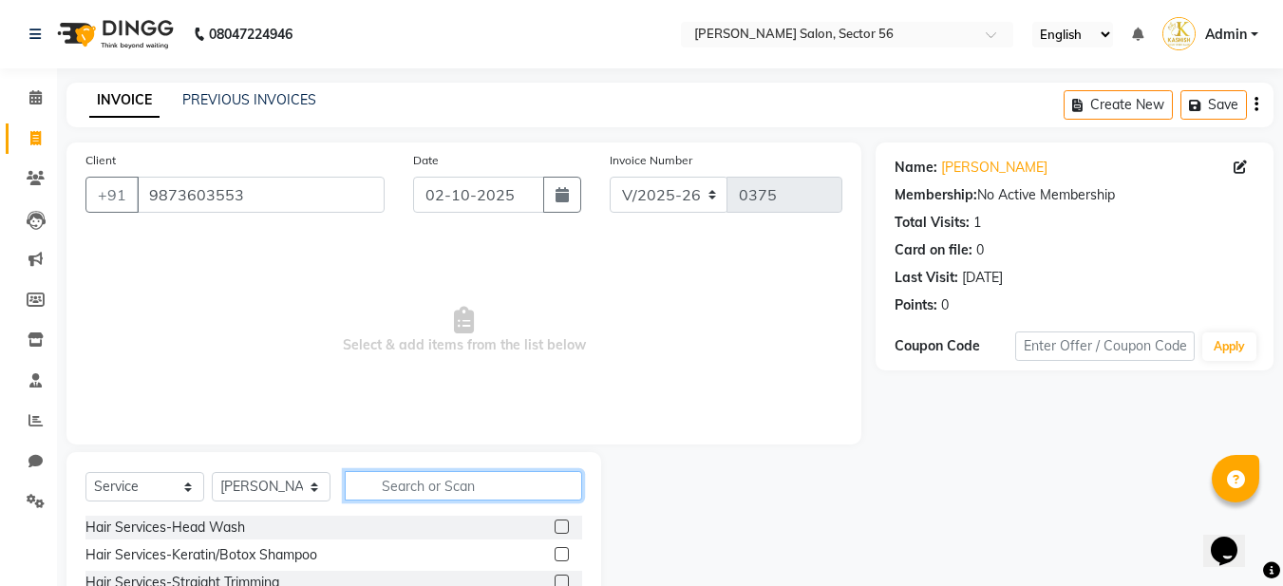
scroll to position [175, 0]
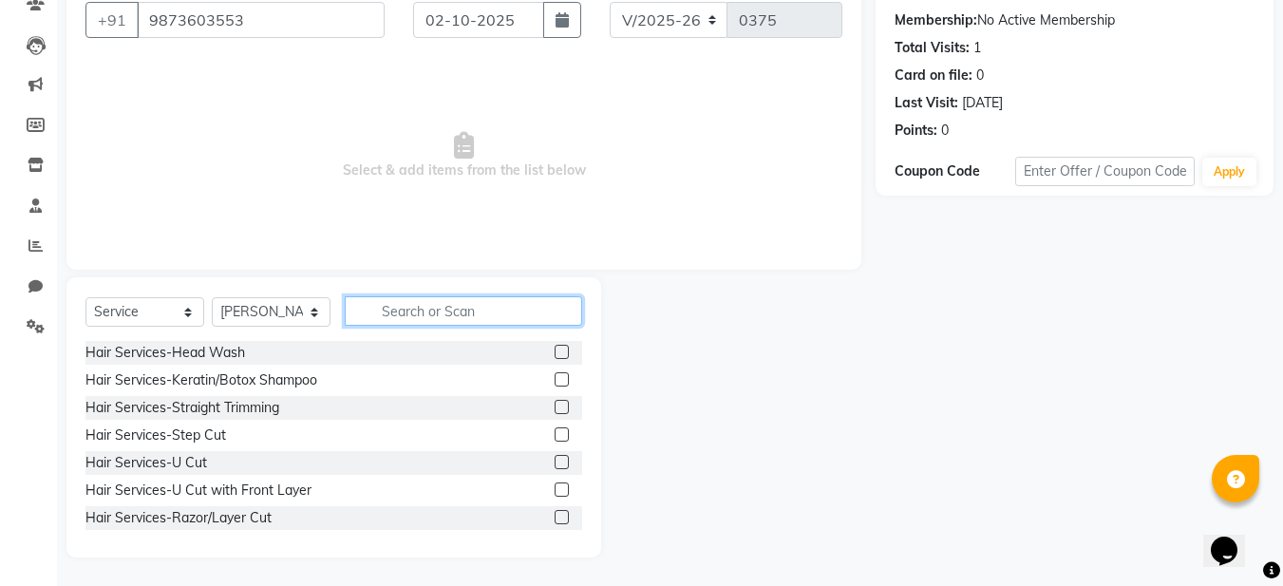
click at [419, 316] on input "text" at bounding box center [463, 310] width 237 height 29
click at [555, 353] on label at bounding box center [562, 352] width 14 height 14
click at [555, 353] on input "checkbox" at bounding box center [561, 353] width 12 height 12
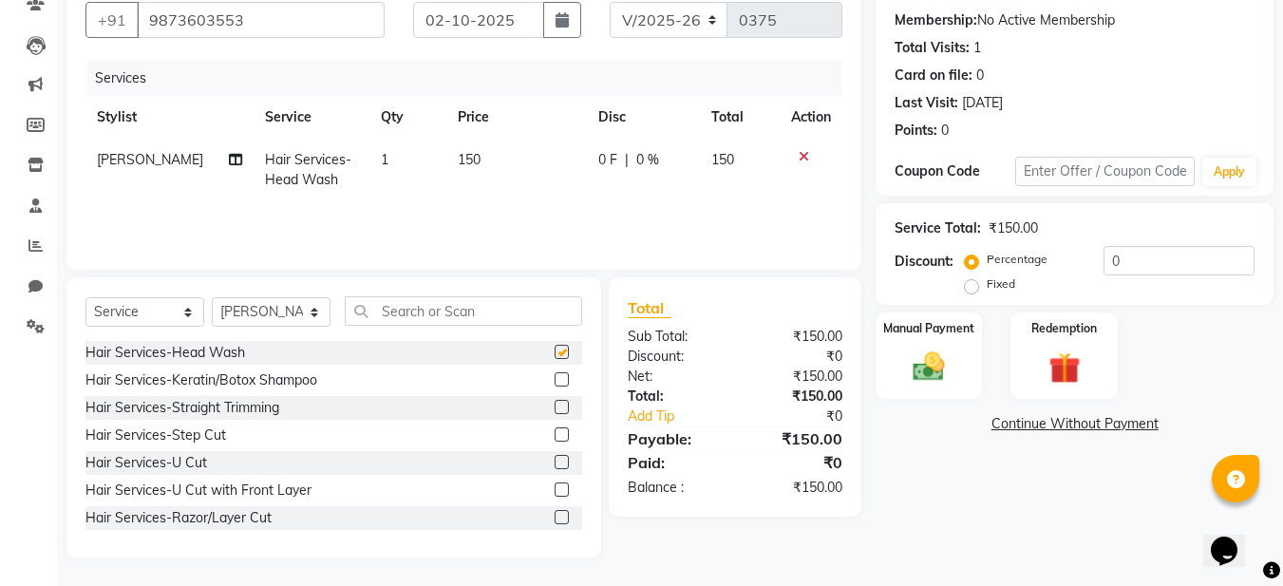
checkbox input "false"
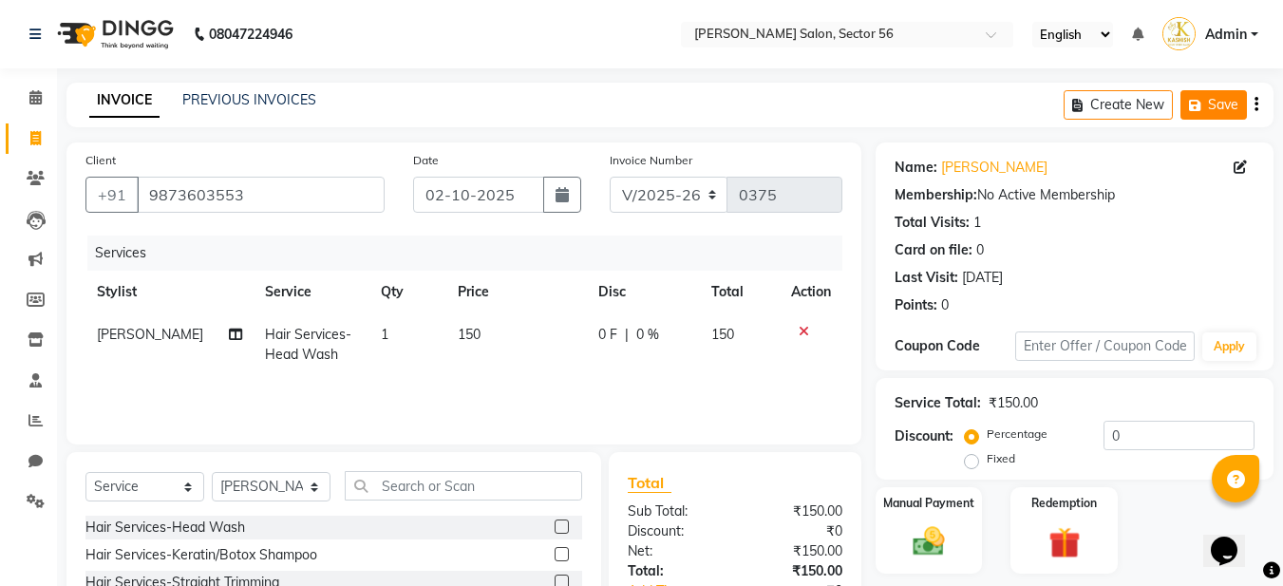
click at [1229, 109] on button "Save" at bounding box center [1214, 104] width 66 height 29
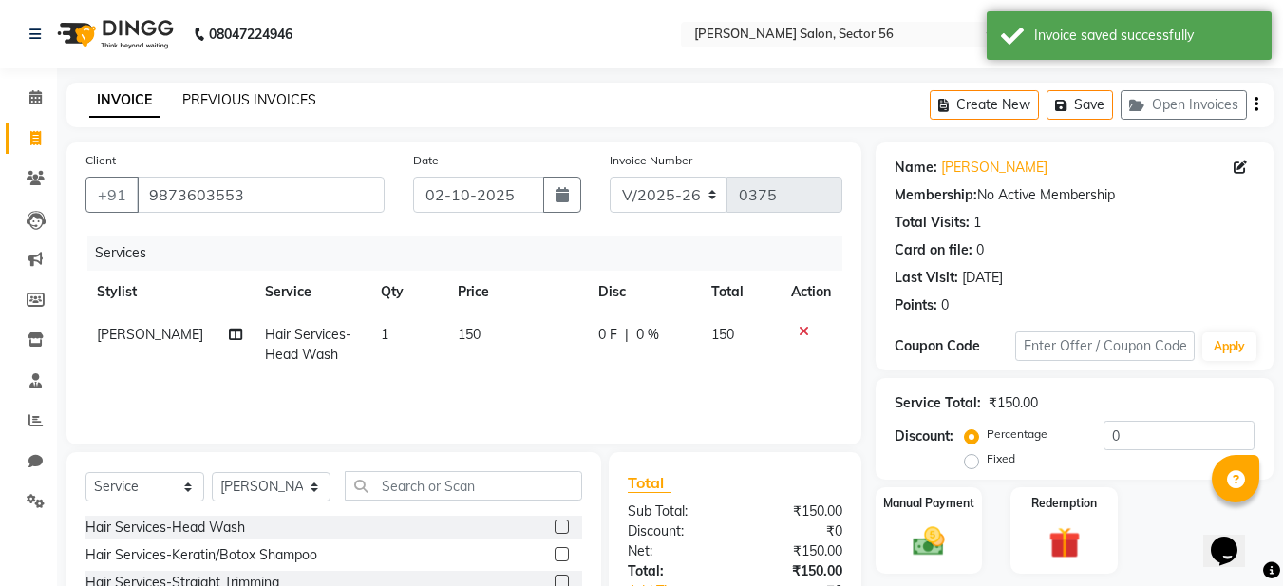
click at [268, 94] on link "PREVIOUS INVOICES" at bounding box center [249, 99] width 134 height 17
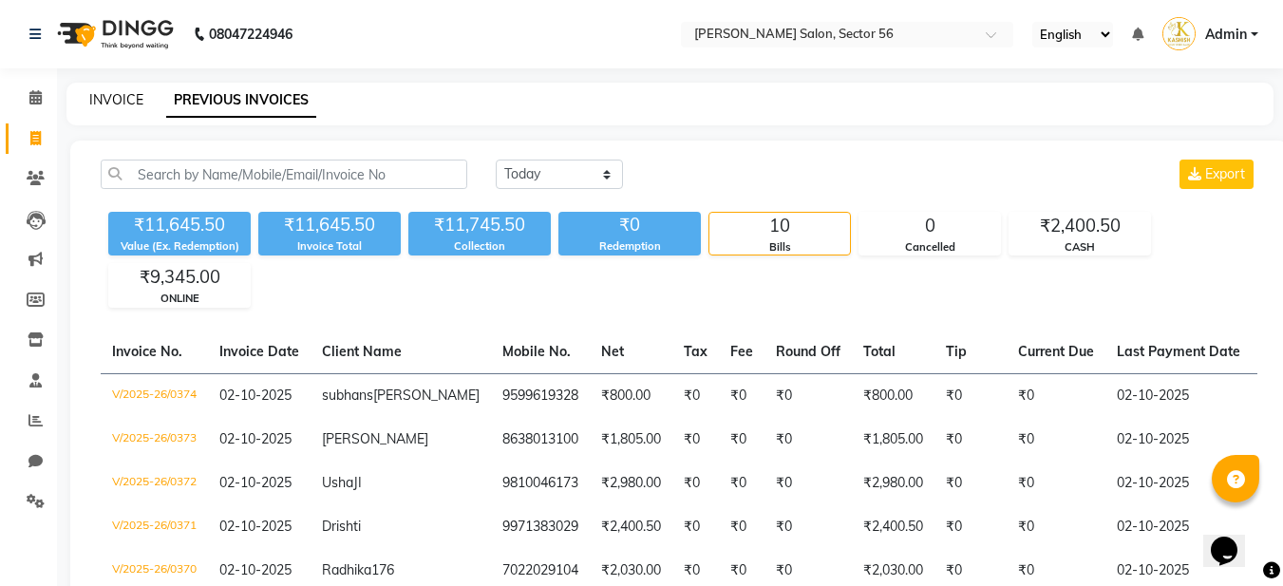
click at [125, 97] on link "INVOICE" at bounding box center [116, 99] width 54 height 17
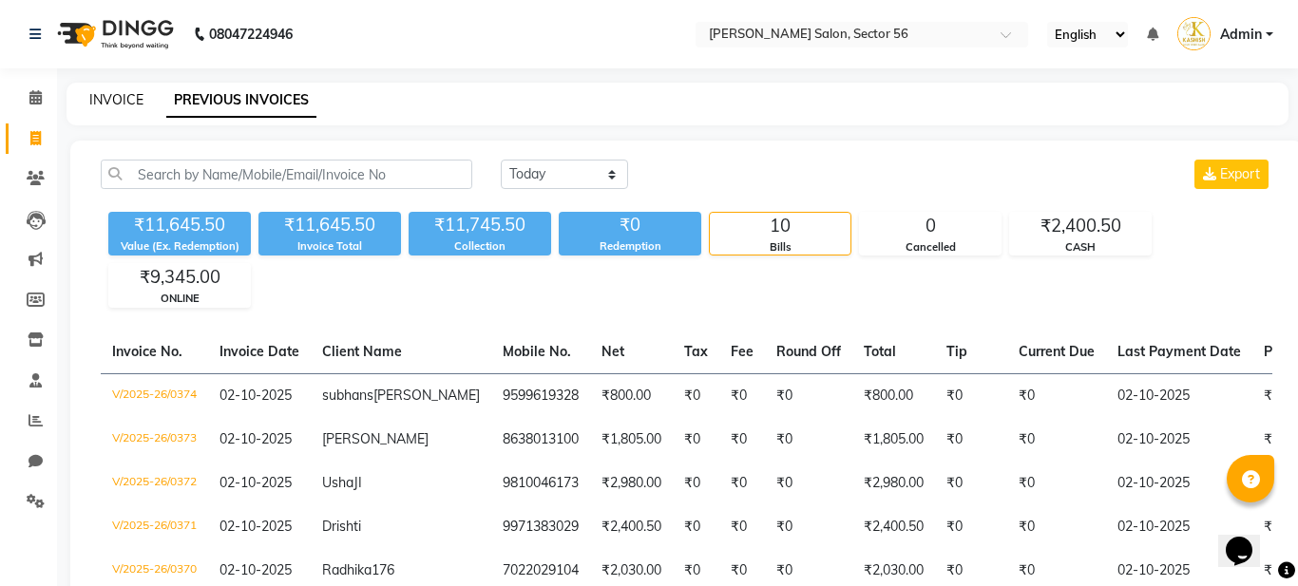
select select "service"
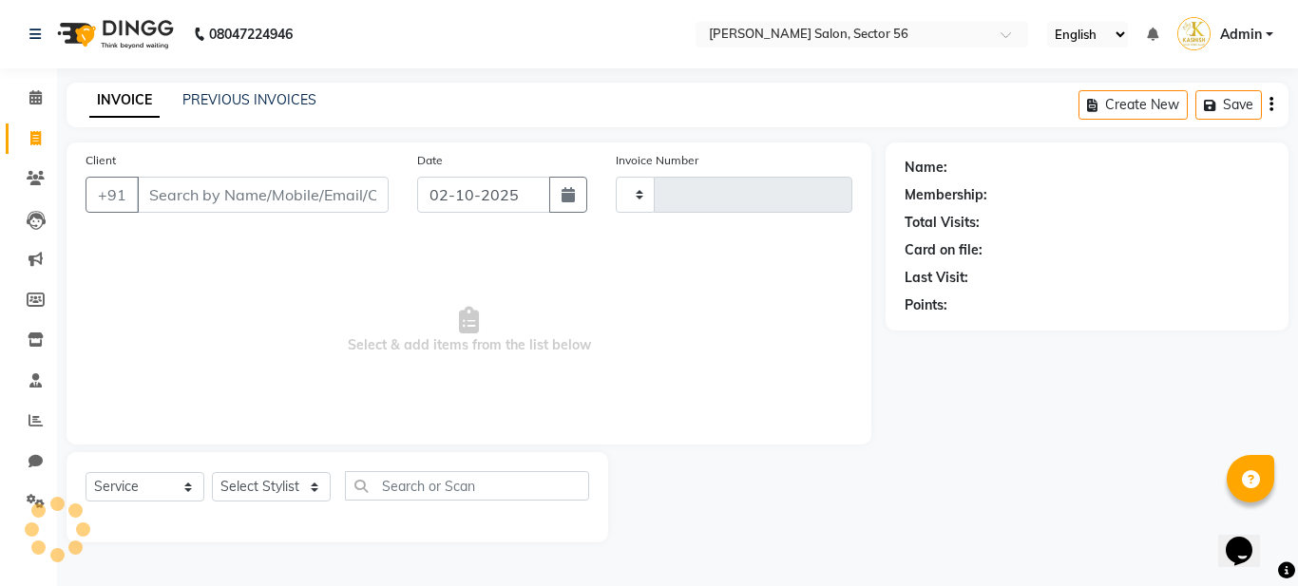
type input "0375"
select select "9000"
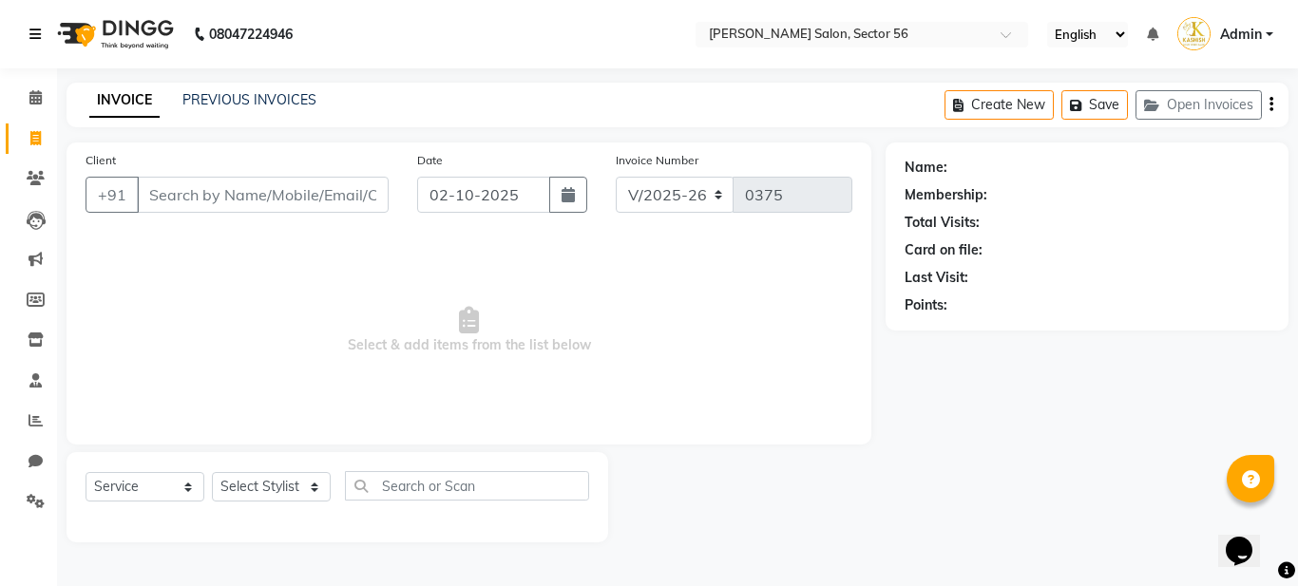
click at [40, 31] on icon at bounding box center [34, 34] width 11 height 13
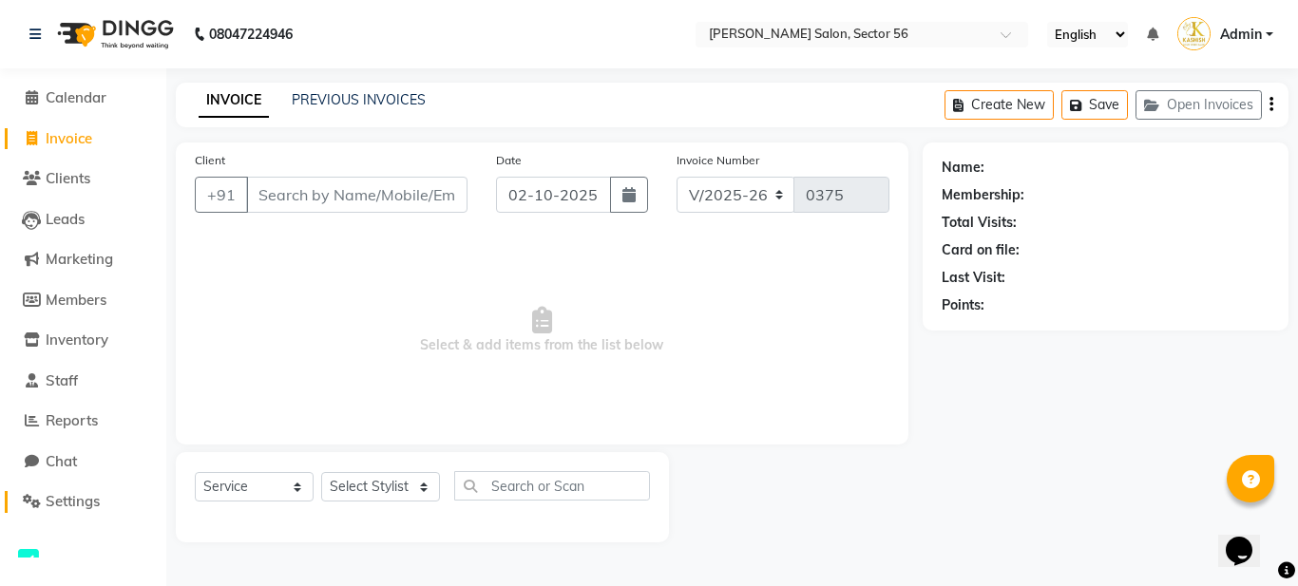
click at [52, 504] on span "Settings" at bounding box center [73, 501] width 54 height 18
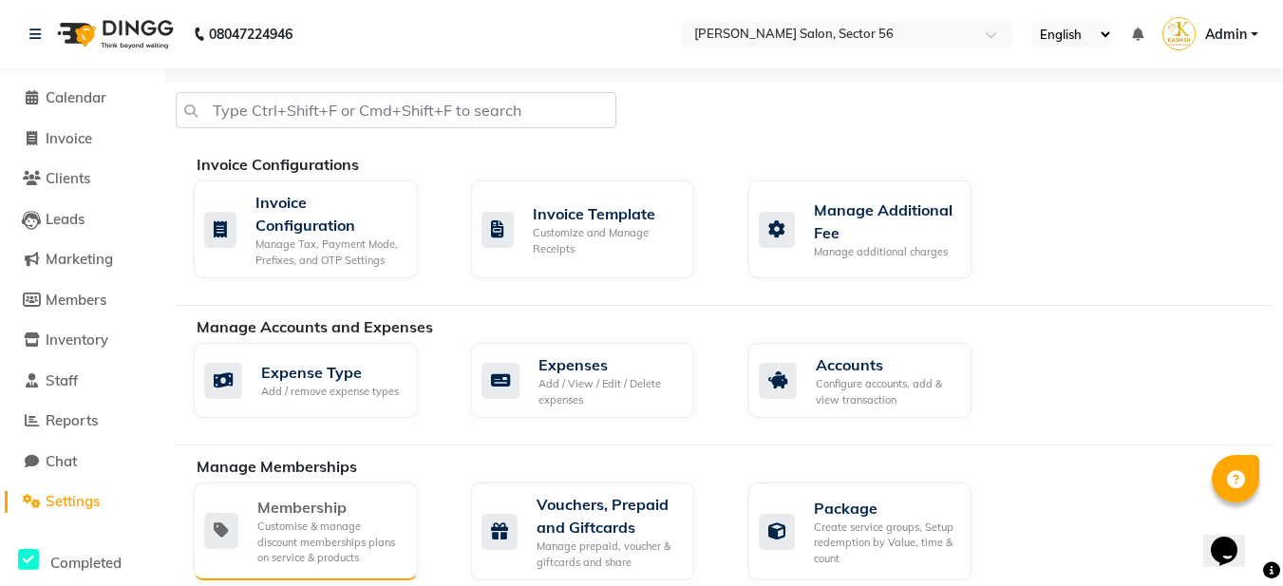
scroll to position [190, 0]
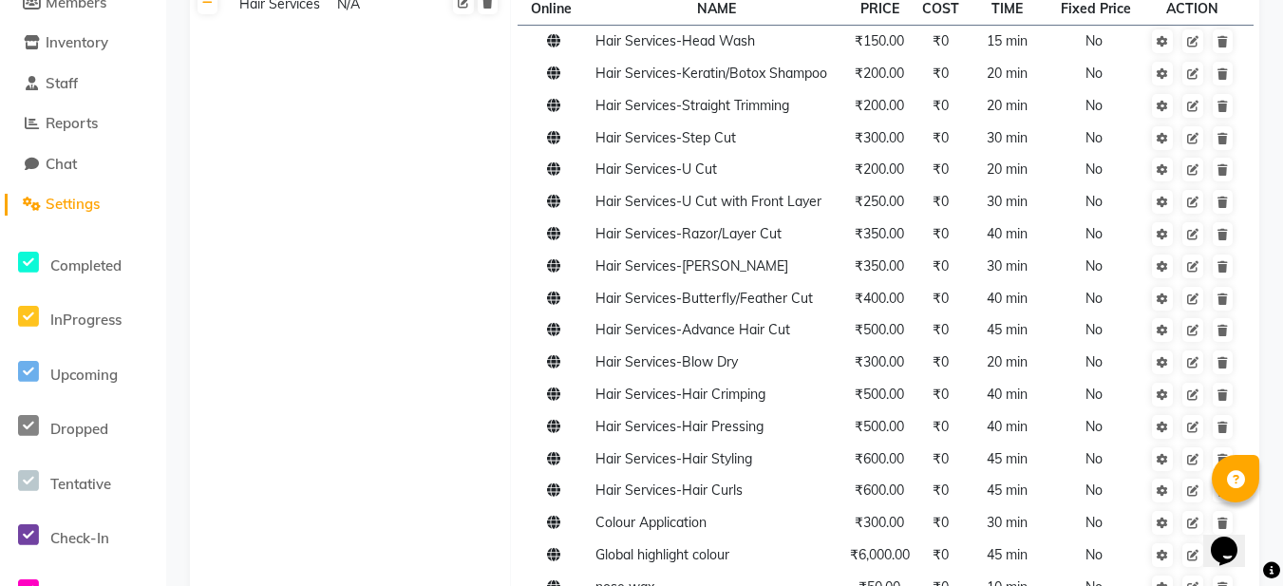
scroll to position [665, 0]
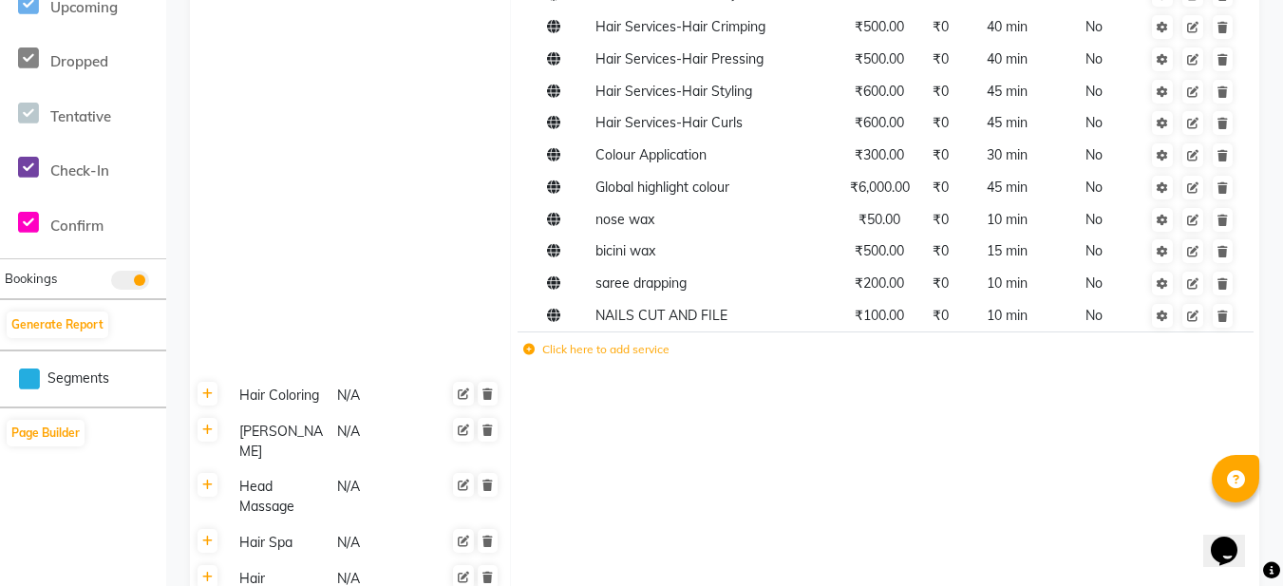
click at [582, 356] on label "Click here to add service" at bounding box center [596, 349] width 146 height 17
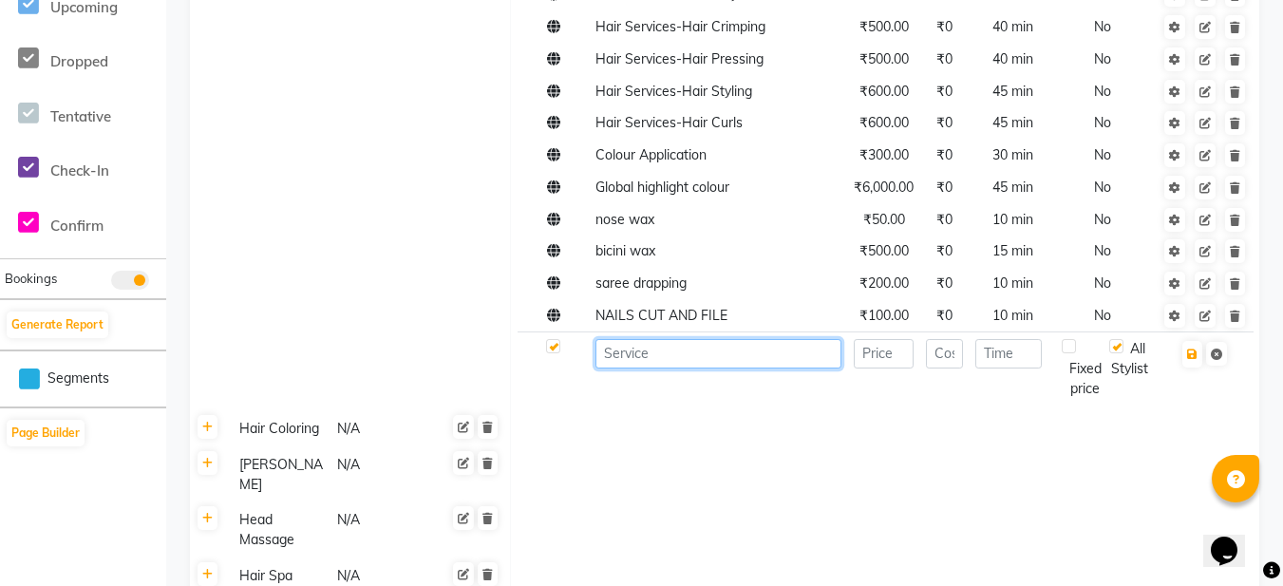
click at [616, 355] on input at bounding box center [719, 353] width 246 height 29
click at [609, 351] on input "fiber" at bounding box center [719, 353] width 246 height 29
click at [651, 353] on input "Fiber" at bounding box center [719, 353] width 246 height 29
type input "Fiber plex"
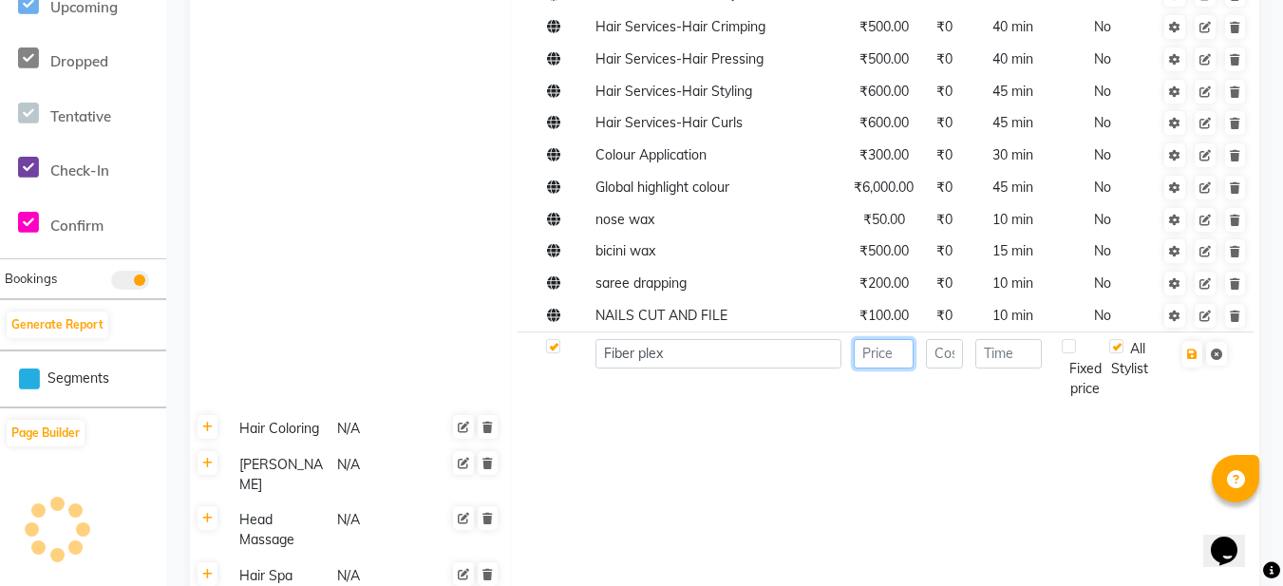
click at [883, 349] on input "number" at bounding box center [884, 353] width 60 height 29
type input "2000"
click at [996, 354] on input "number" at bounding box center [1009, 353] width 67 height 29
type input "60"
click at [944, 357] on input "number" at bounding box center [944, 353] width 37 height 29
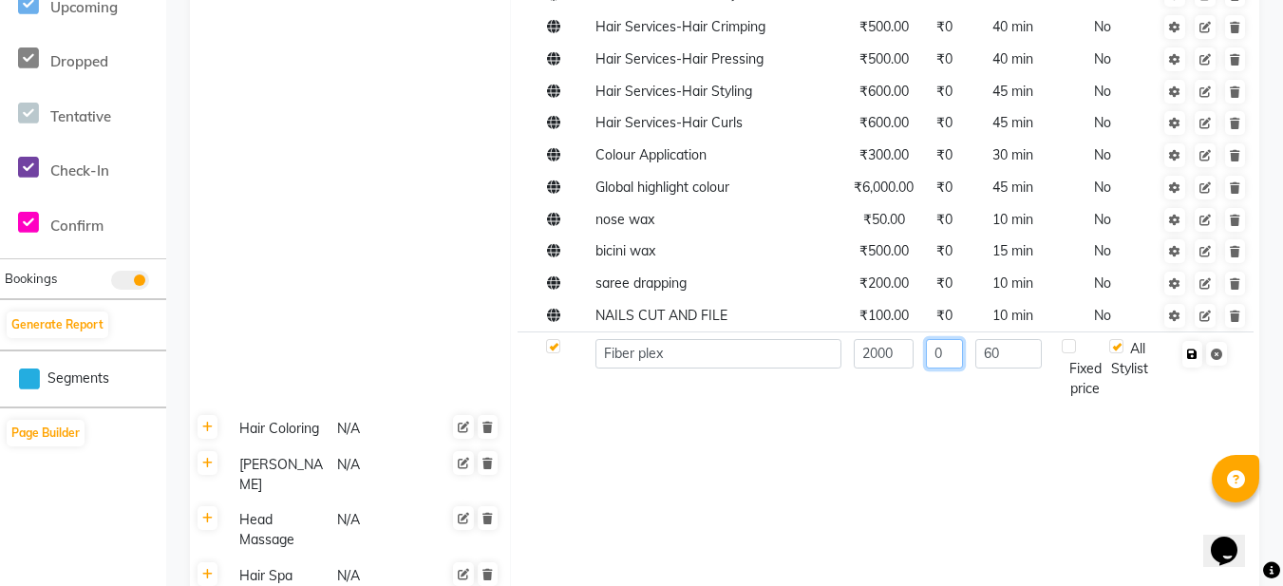
type input "0"
click at [1191, 355] on icon "button" at bounding box center [1192, 354] width 10 height 11
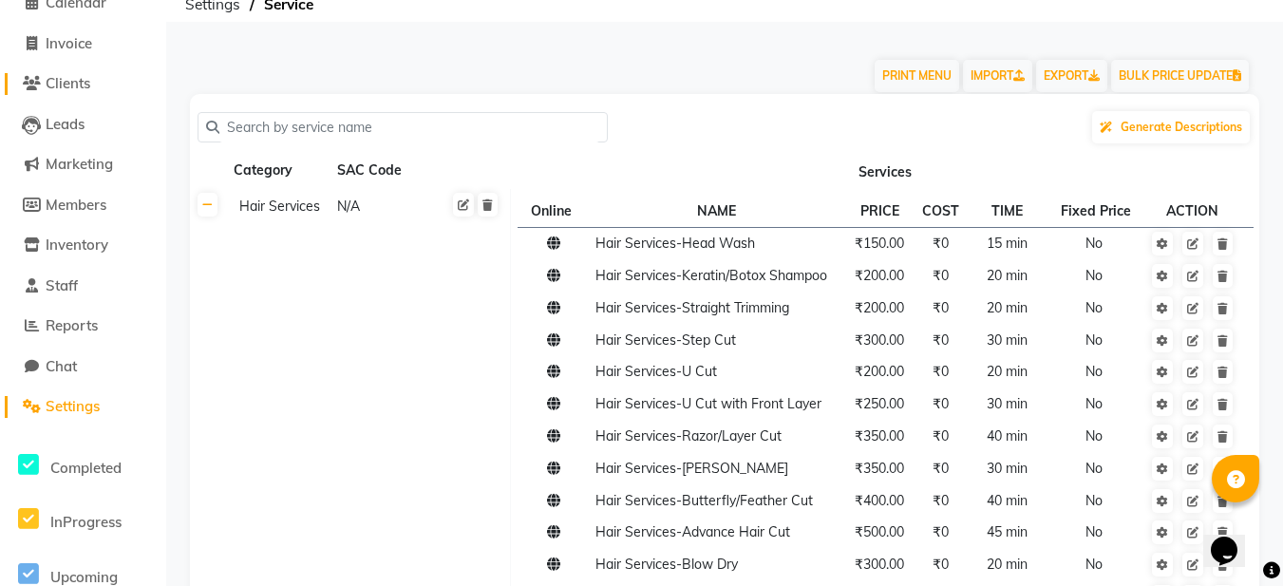
scroll to position [0, 0]
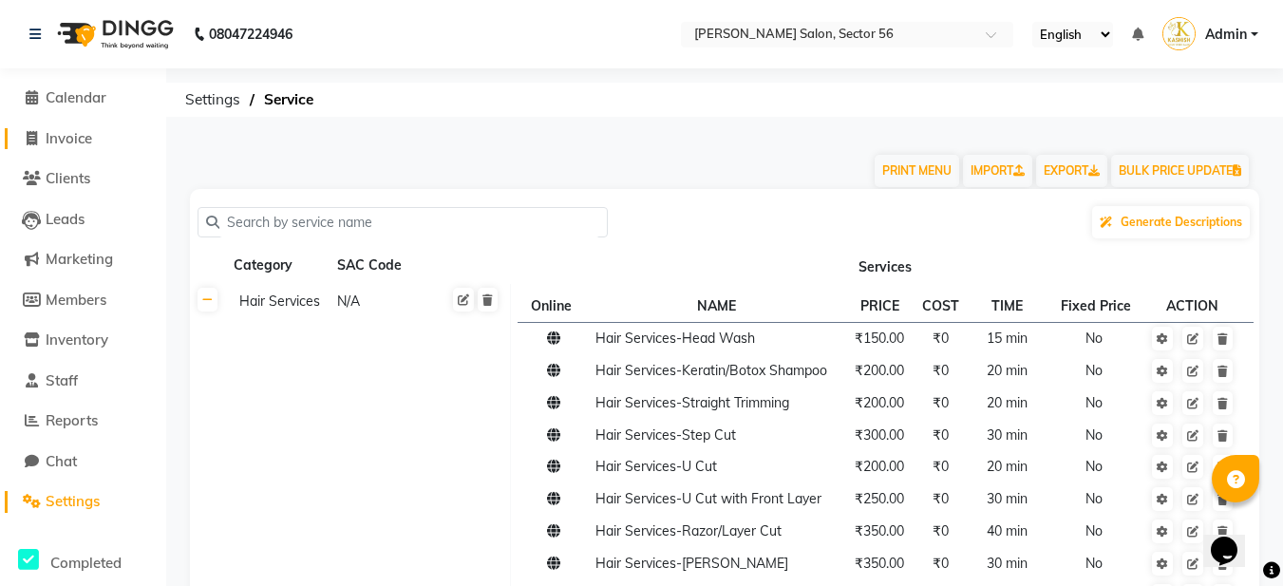
click at [85, 140] on span "Invoice" at bounding box center [69, 138] width 47 height 18
select select "9000"
select select "service"
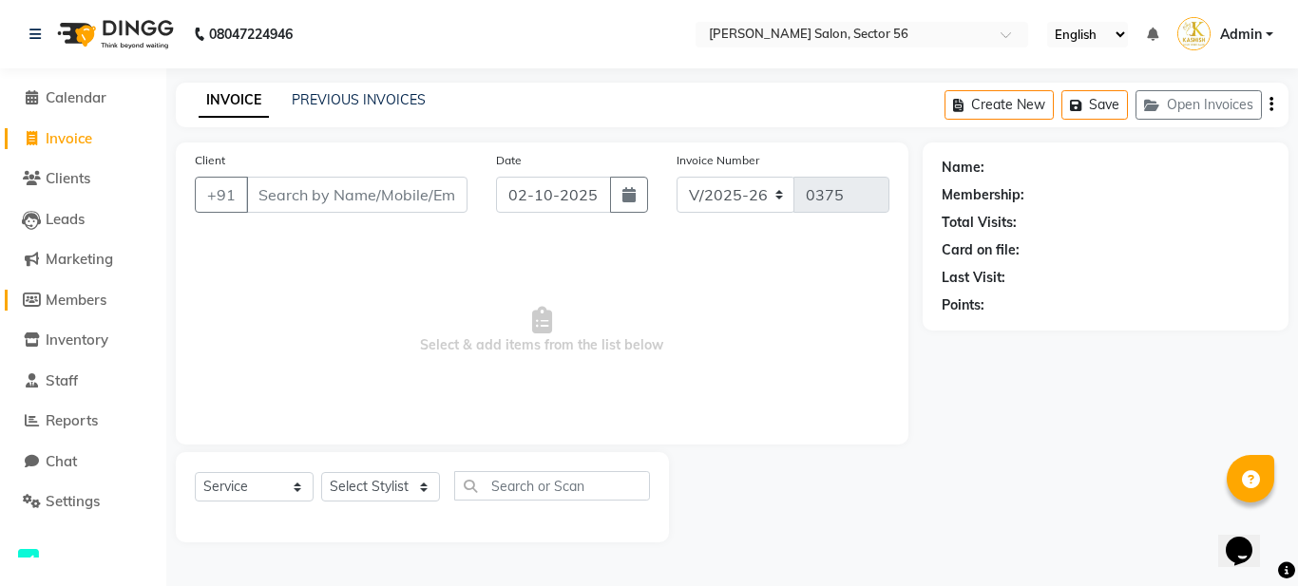
click at [74, 299] on span "Members" at bounding box center [76, 300] width 61 height 18
select select
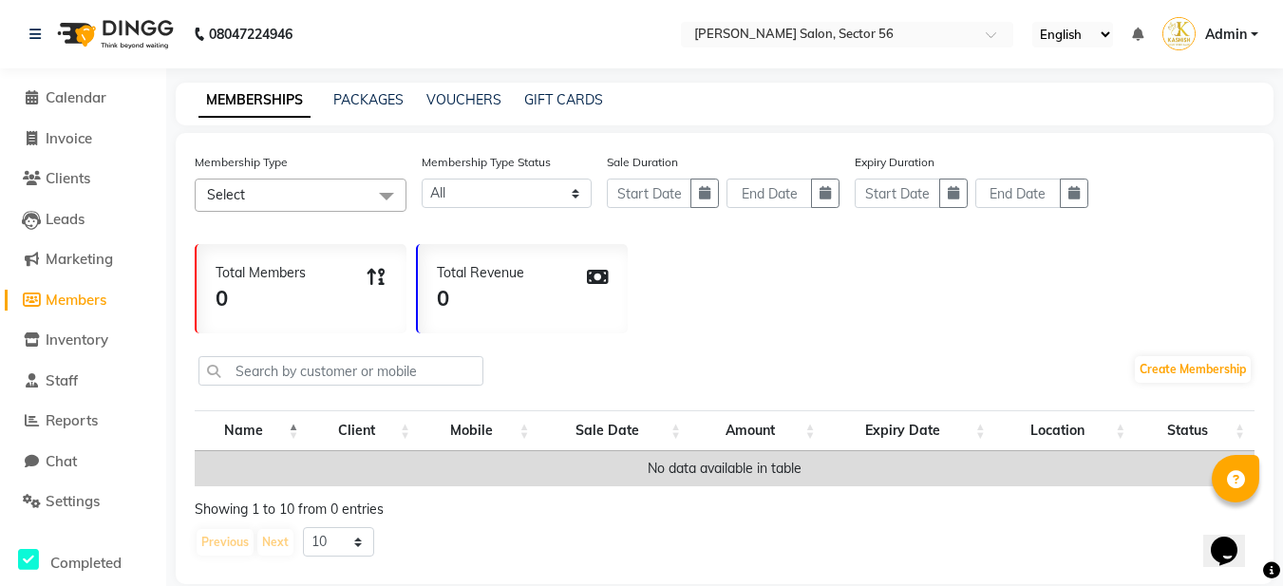
scroll to position [41, 0]
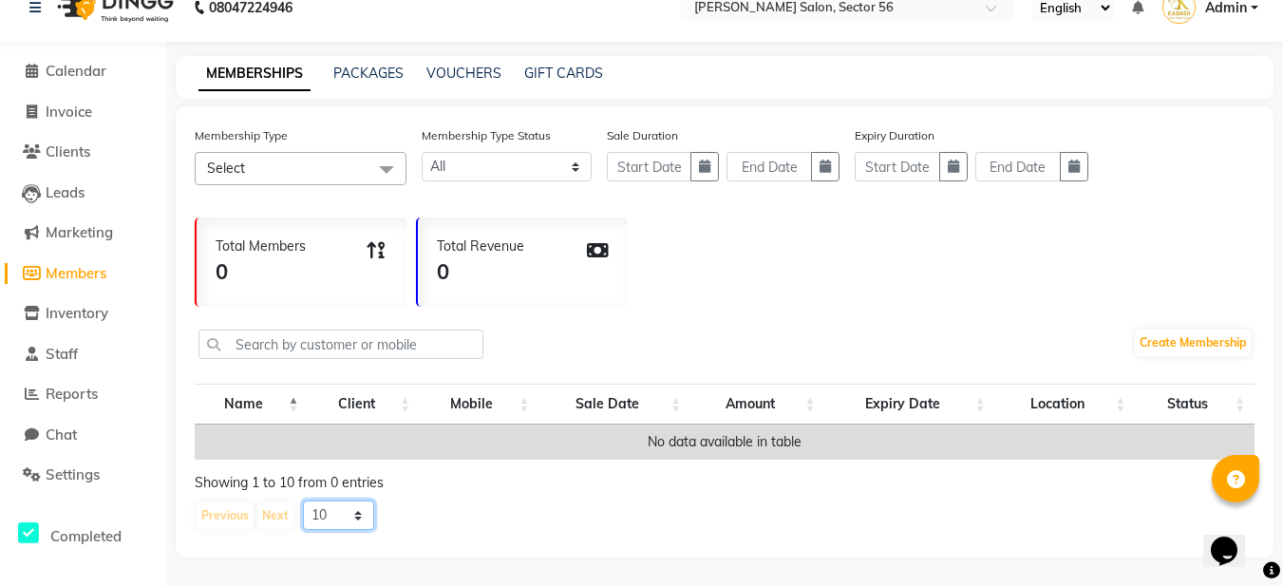
click at [350, 517] on select "10 20 50 100" at bounding box center [338, 515] width 71 height 29
click at [518, 532] on div "Membership Type Select Select All Monika Mehta Membership Type Status Active Ex…" at bounding box center [725, 331] width 1098 height 451
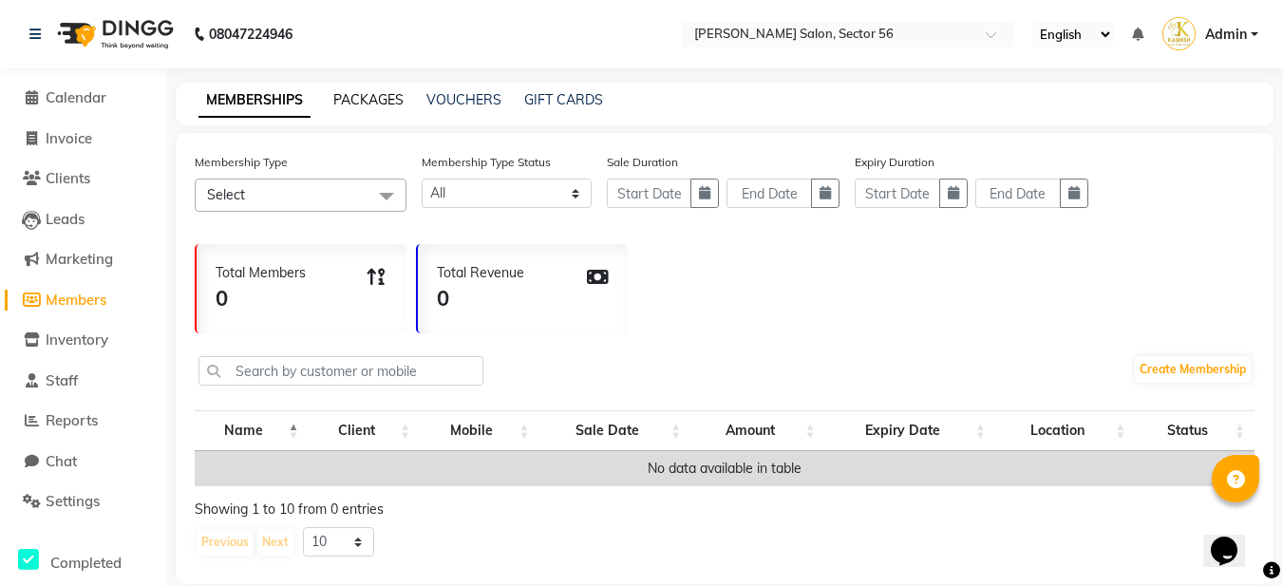
click at [357, 104] on link "PACKAGES" at bounding box center [368, 99] width 70 height 17
select select
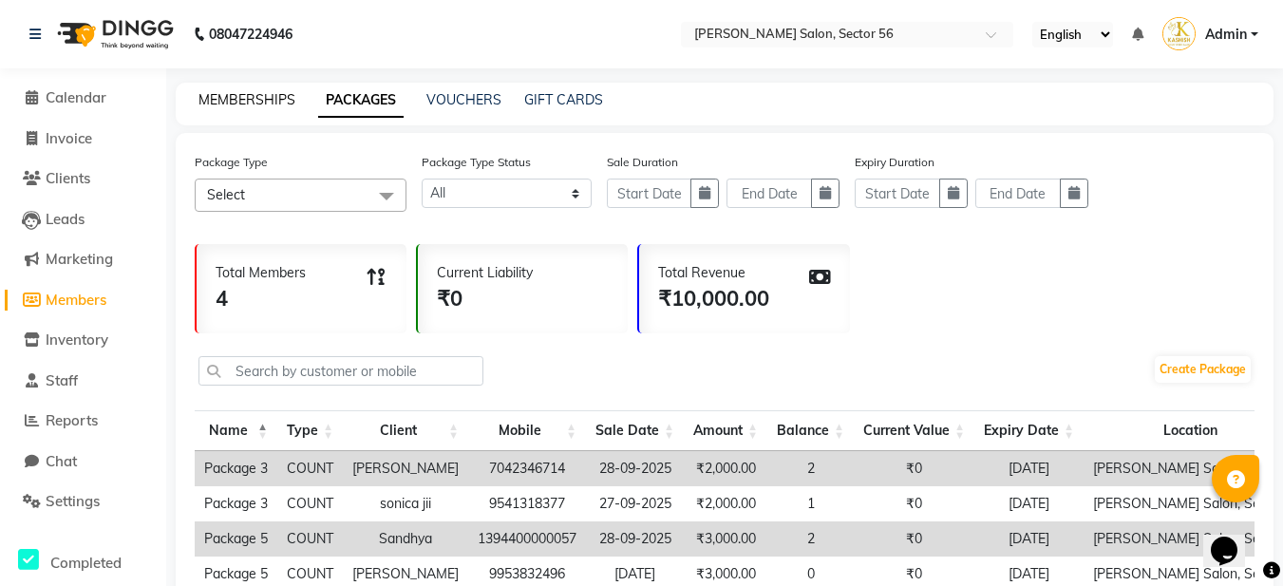
click at [249, 106] on link "MEMBERSHIPS" at bounding box center [247, 99] width 97 height 17
select select
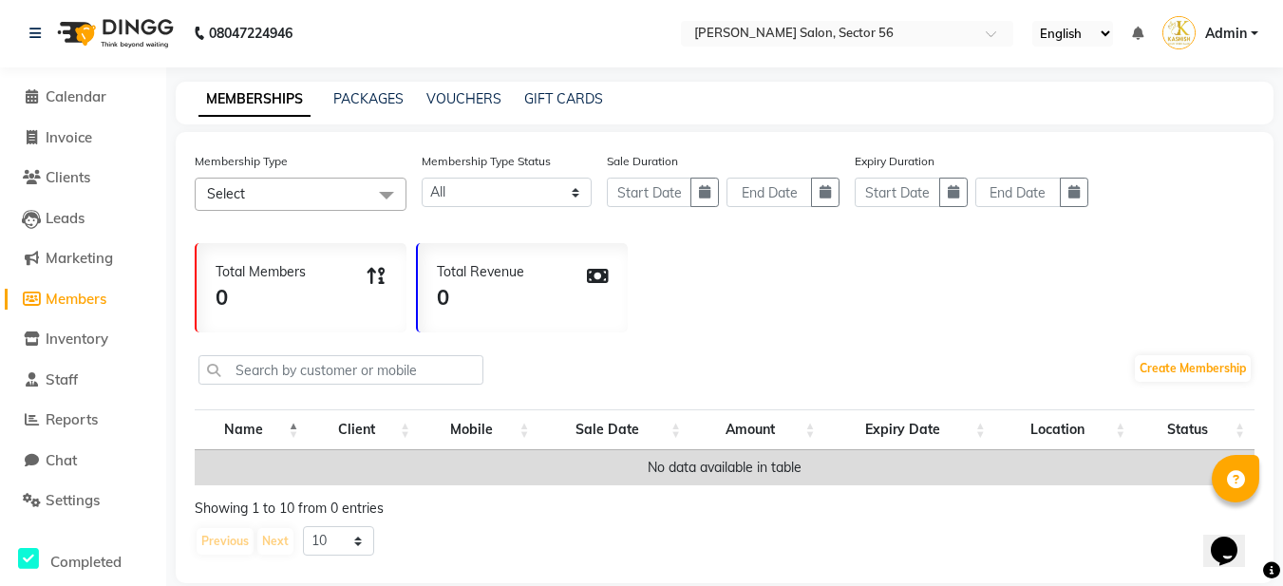
scroll to position [41, 0]
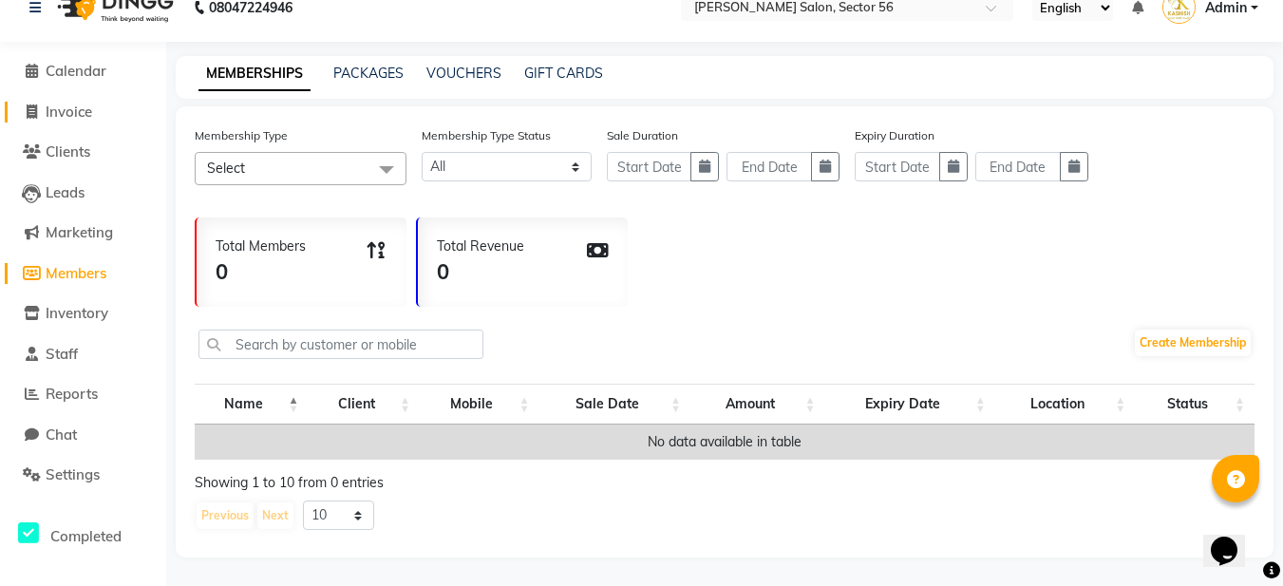
click at [76, 103] on span "Invoice" at bounding box center [69, 112] width 47 height 18
select select "service"
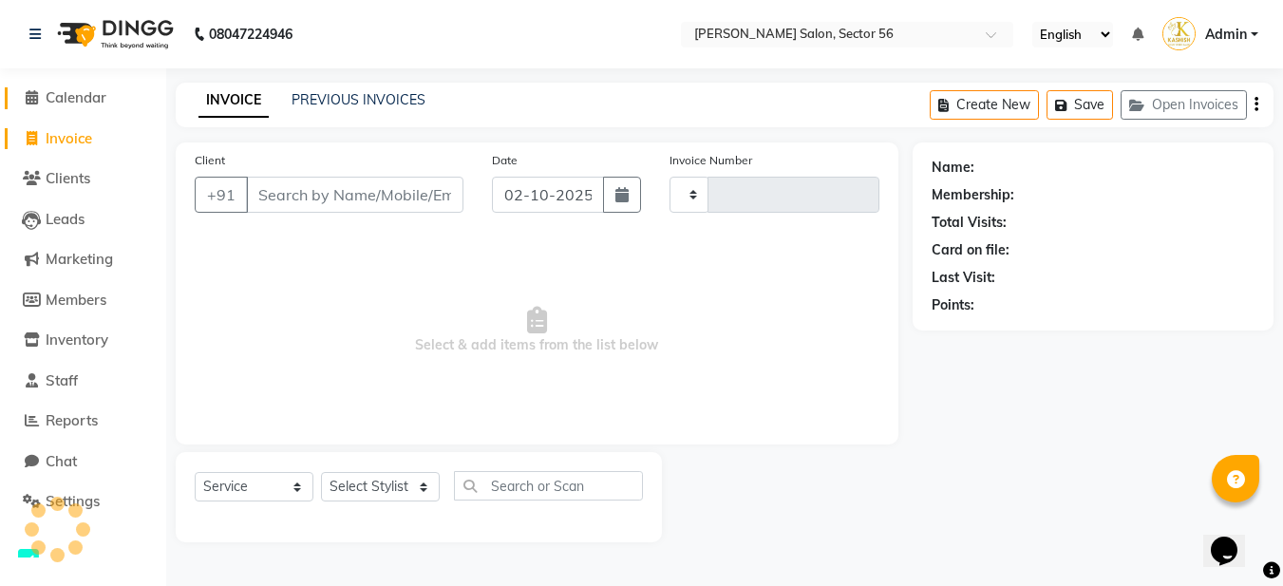
type input "0375"
select select "9000"
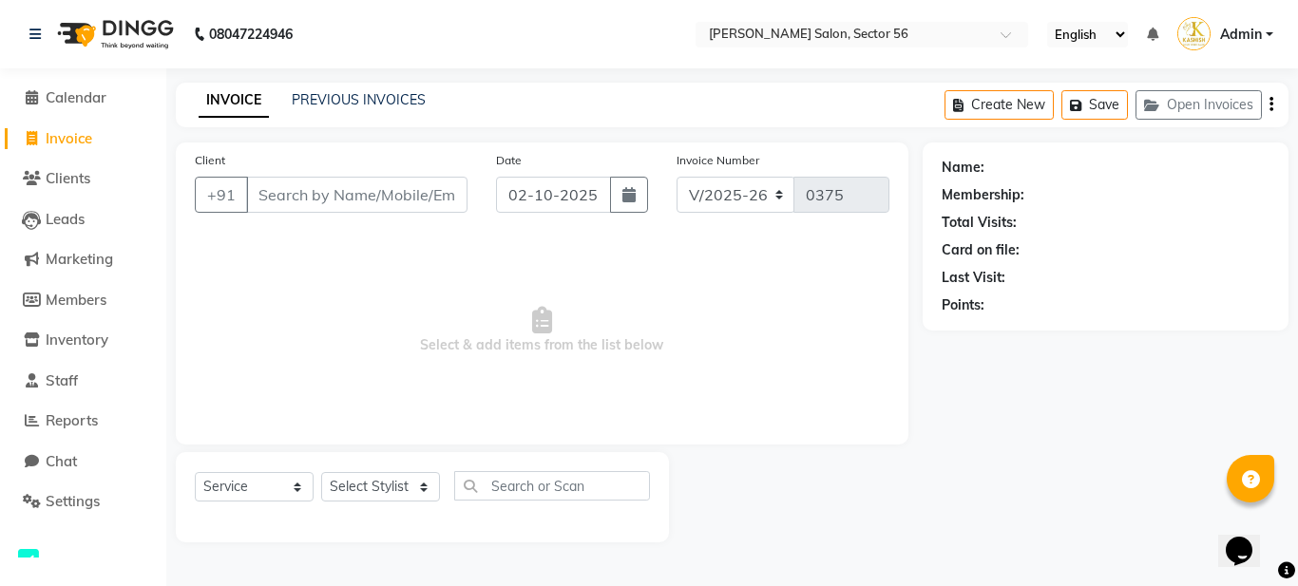
click at [285, 202] on input "Client" at bounding box center [356, 195] width 221 height 36
click at [268, 196] on input "Client" at bounding box center [356, 195] width 221 height 36
type input "8826847842"
click at [396, 205] on button "Add Client" at bounding box center [418, 195] width 98 height 36
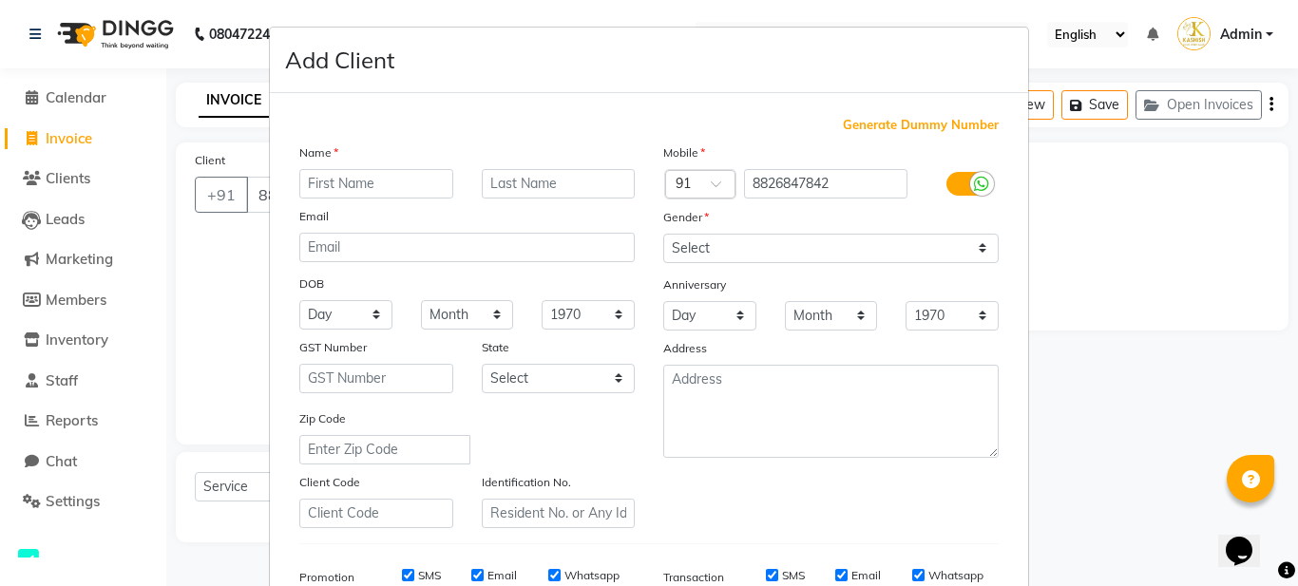
click at [320, 187] on input "text" at bounding box center [376, 183] width 154 height 29
type input "Shaurya"
click at [710, 250] on select "Select Male Female Other Prefer Not To Say" at bounding box center [830, 248] width 335 height 29
click at [528, 180] on input "text" at bounding box center [559, 183] width 154 height 29
type input "ji"
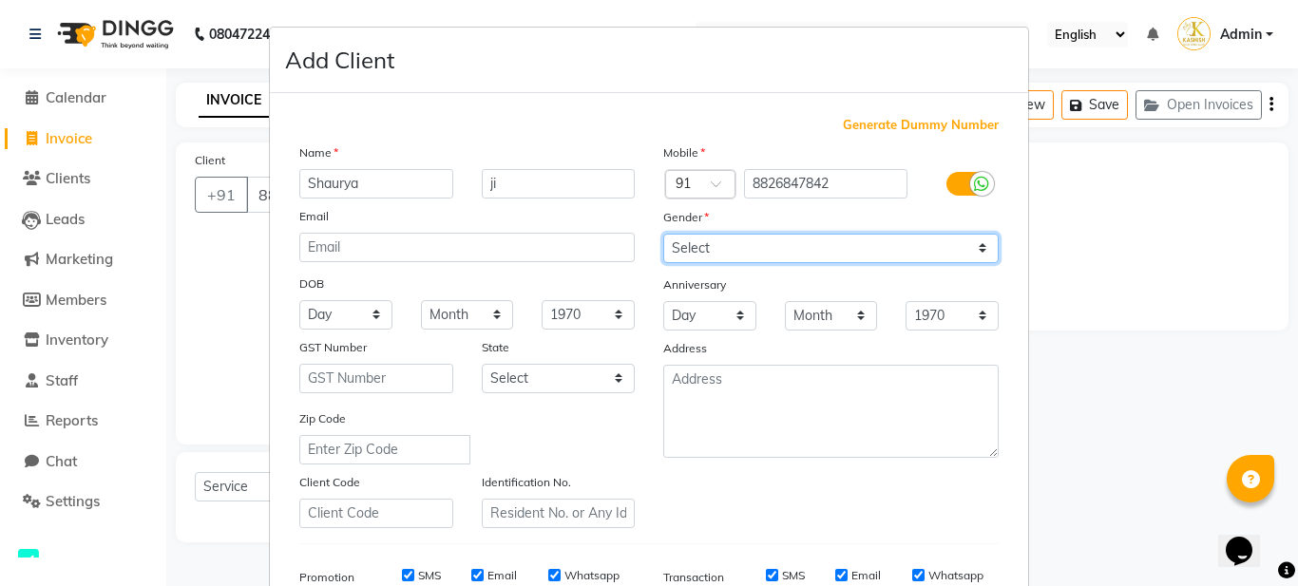
click at [719, 251] on select "Select Male Female Other Prefer Not To Say" at bounding box center [830, 248] width 335 height 29
select select "female"
click at [663, 234] on select "Select Male Female Other Prefer Not To Say" at bounding box center [830, 248] width 335 height 29
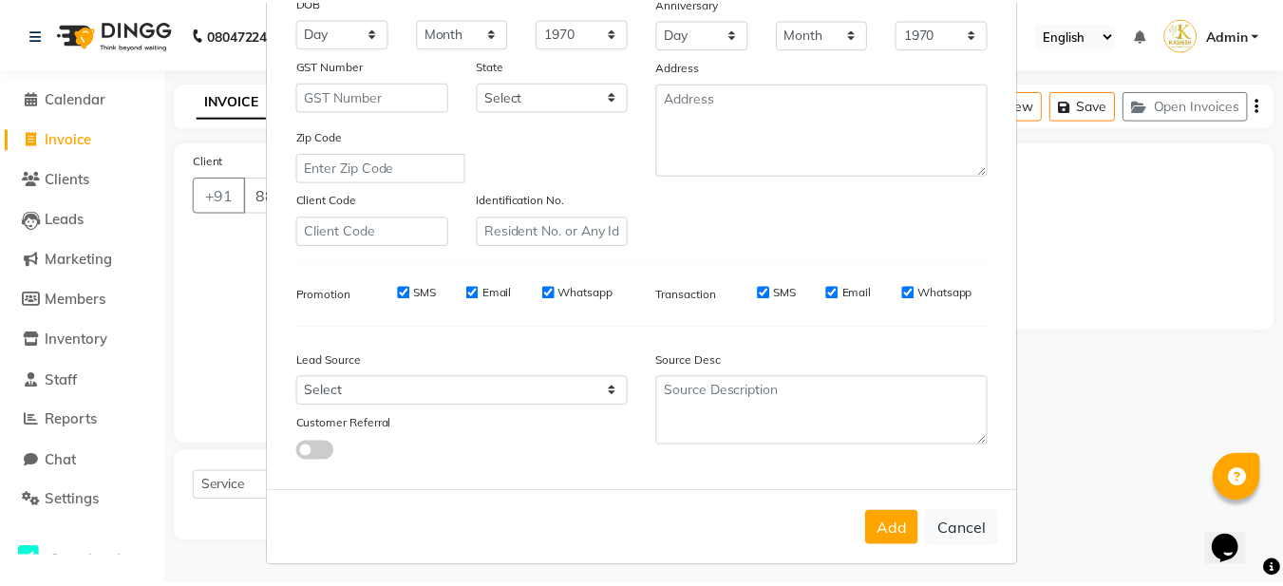
scroll to position [291, 0]
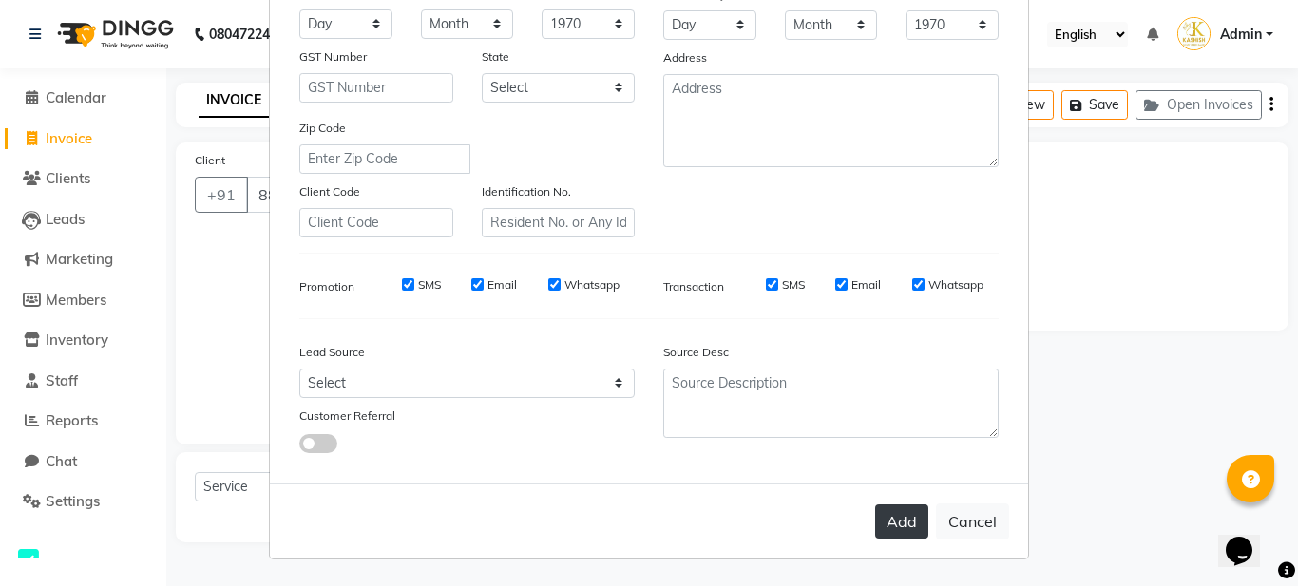
click at [899, 527] on button "Add" at bounding box center [901, 521] width 53 height 34
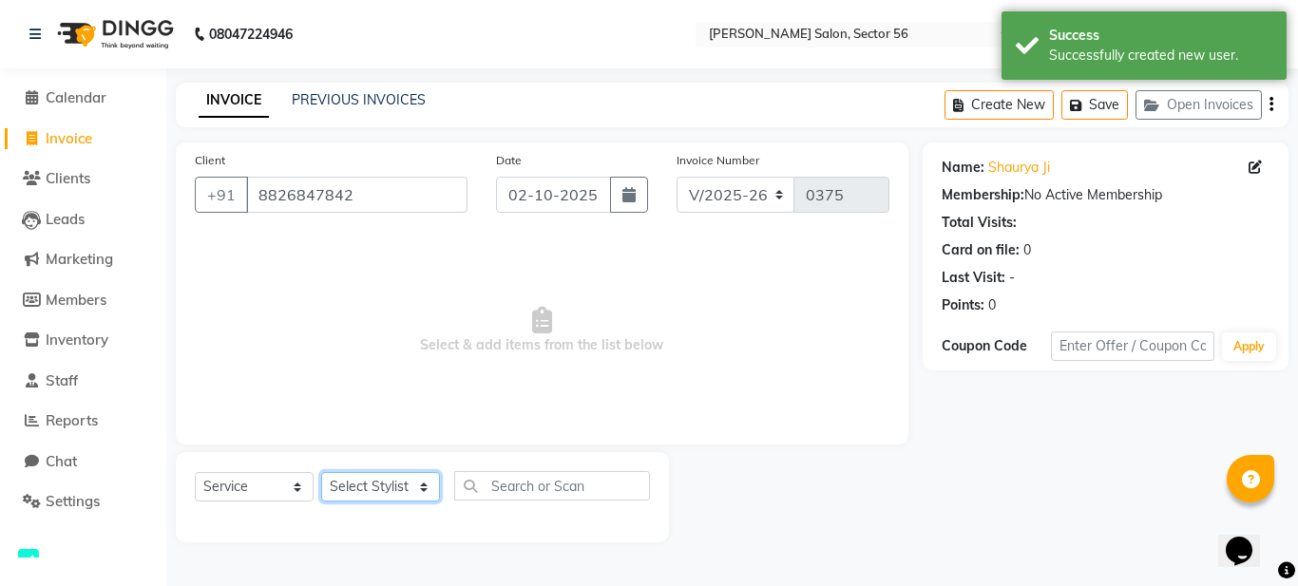
click at [396, 488] on select "Select Stylist Aadil Husain Joy Jyoty Mangal Mohamad Gulzar Neelam Pradeep Rosh…" at bounding box center [380, 486] width 119 height 29
click at [321, 472] on select "Select Stylist Aadil Husain Joy Jyoty Mangal Mohamad Gulzar Neelam Pradeep Rosh…" at bounding box center [380, 486] width 119 height 29
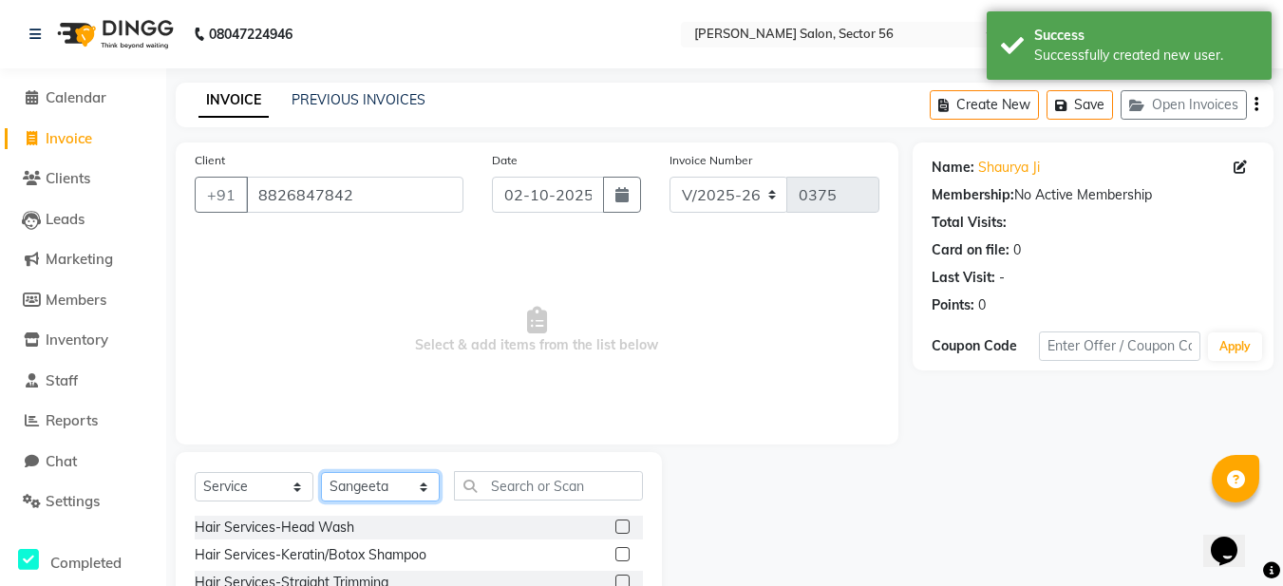
click at [370, 485] on select "Select Stylist Aadil Husain Joy Jyoty Mangal Mohamad Gulzar Neelam Pradeep Rosh…" at bounding box center [380, 486] width 119 height 29
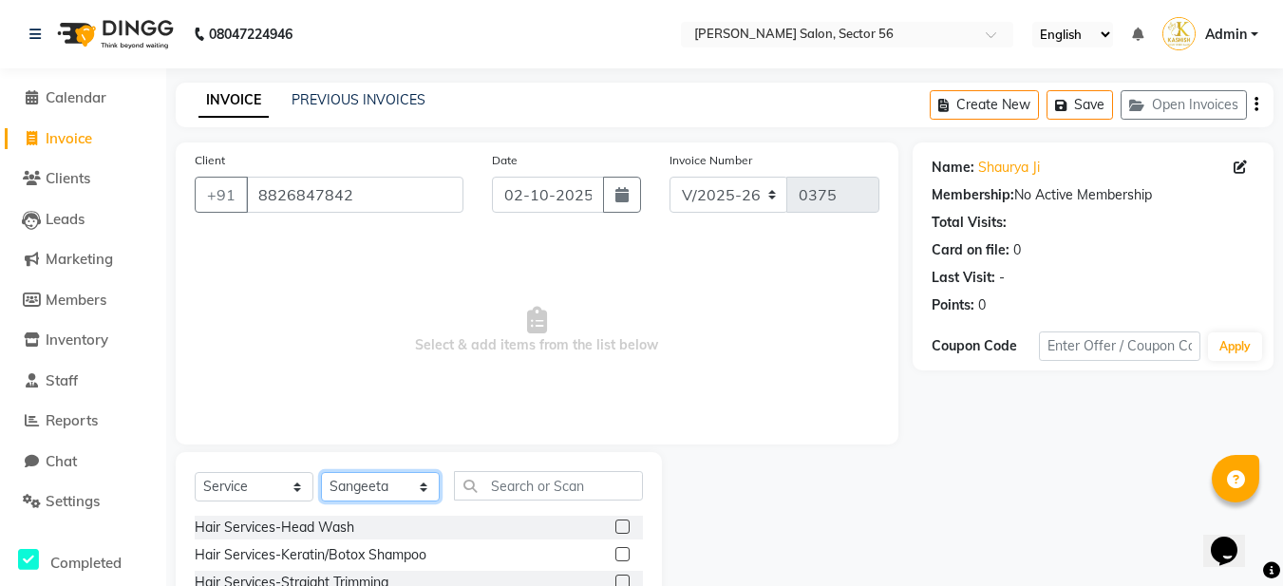
select select "92143"
click at [321, 472] on select "Select Stylist Aadil Husain Joy Jyoty Mangal Mohamad Gulzar Neelam Pradeep Rosh…" at bounding box center [380, 486] width 119 height 29
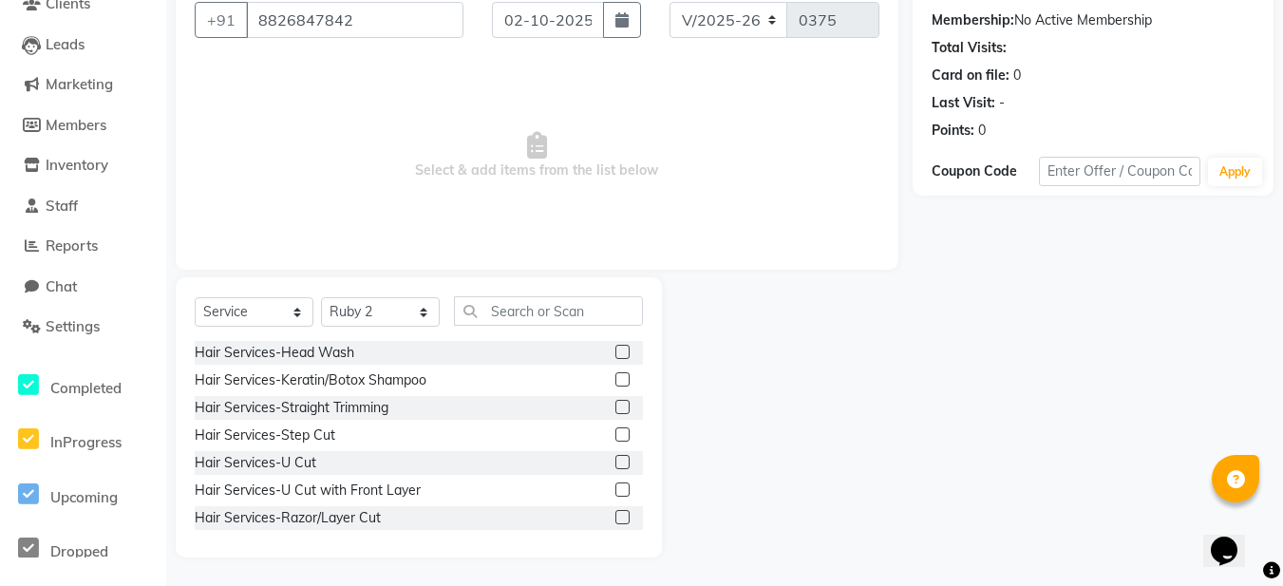
click at [537, 274] on div "Client +91 8826847842 Date 02-10-2025 Invoice Number V/2025 V/2025-26 0375 Sele…" at bounding box center [536, 263] width 751 height 590
click at [506, 316] on input "text" at bounding box center [548, 310] width 189 height 29
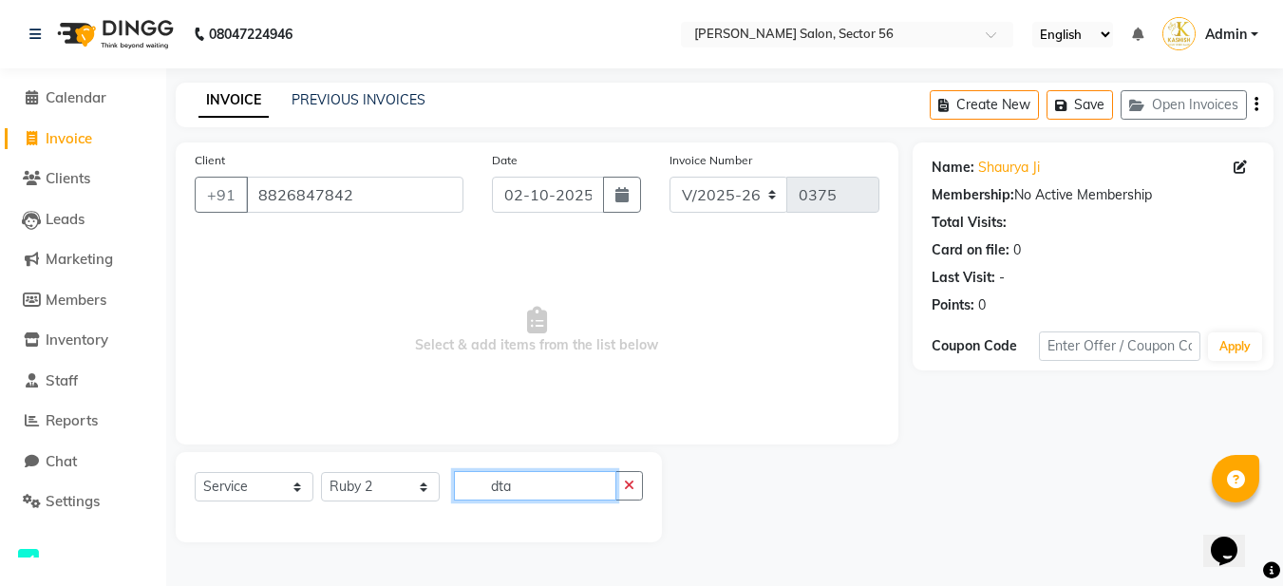
scroll to position [0, 0]
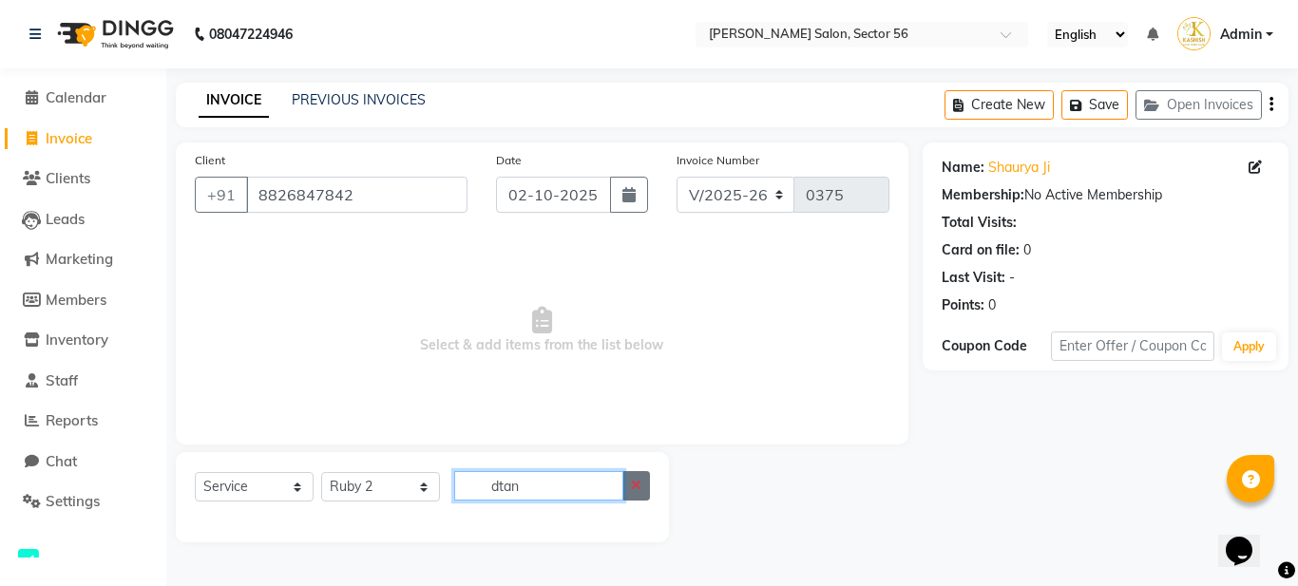
type input "dtan"
click at [633, 491] on icon "button" at bounding box center [636, 485] width 10 height 13
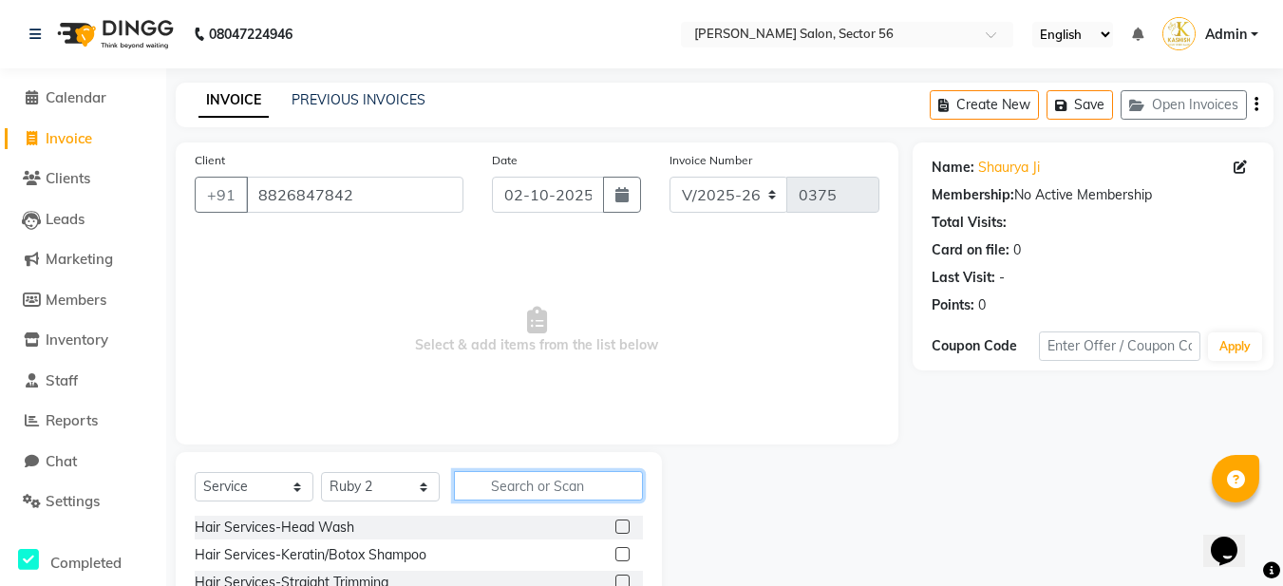
click at [497, 488] on input "text" at bounding box center [548, 485] width 189 height 29
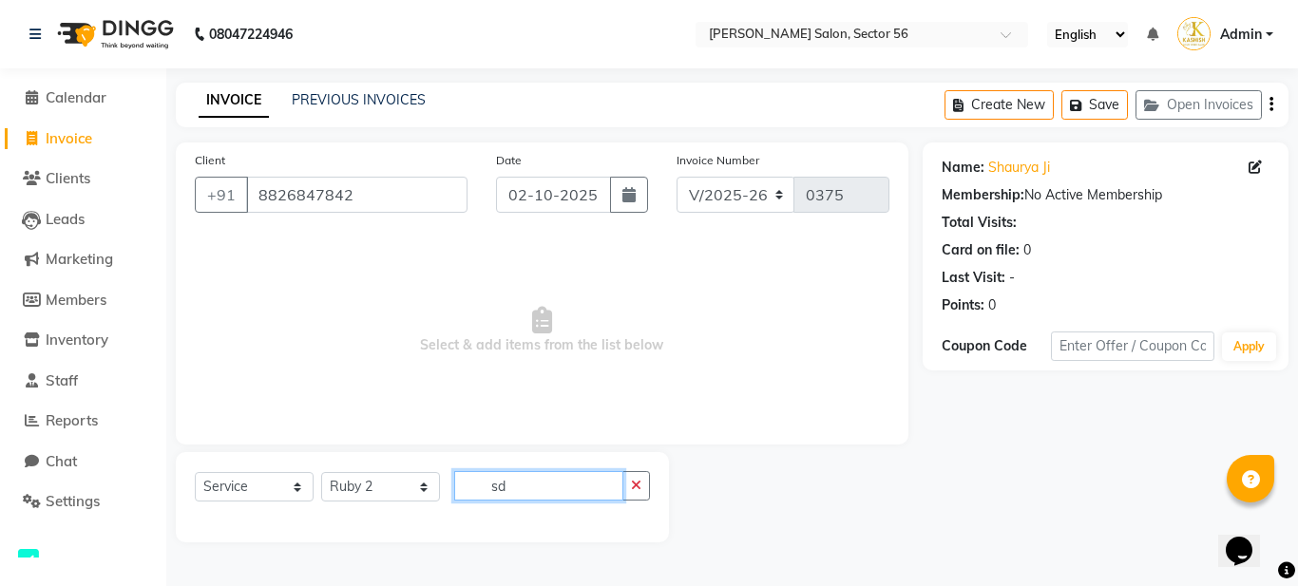
type input "s"
type input "D tan"
click at [631, 494] on button "button" at bounding box center [636, 485] width 28 height 29
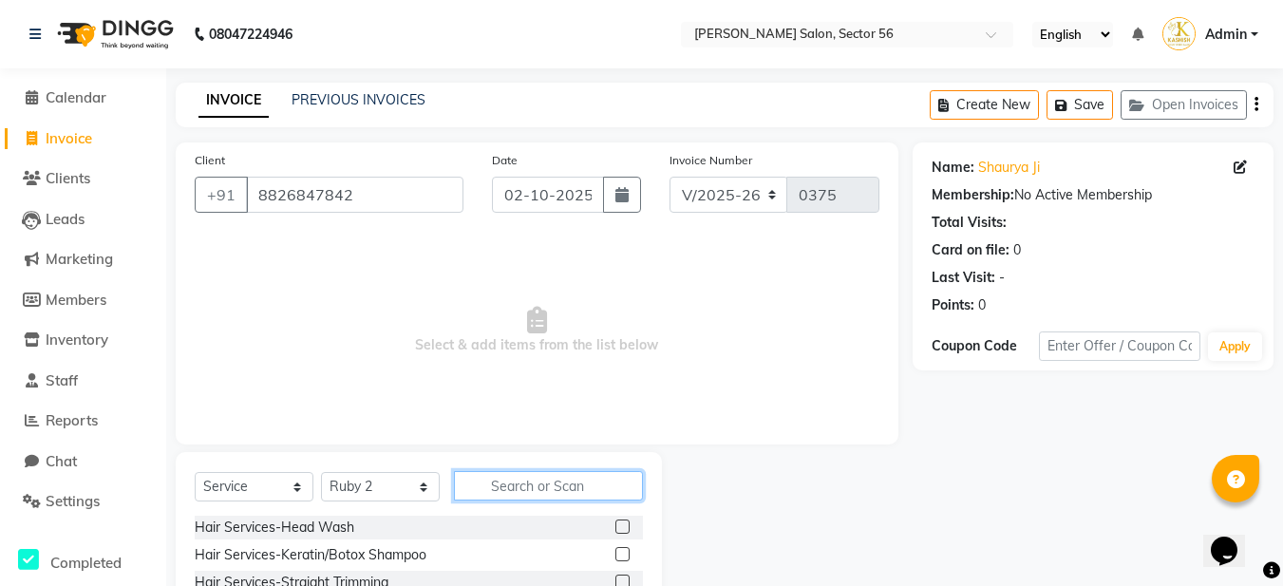
click at [540, 487] on input "text" at bounding box center [548, 485] width 189 height 29
type input "d tan"
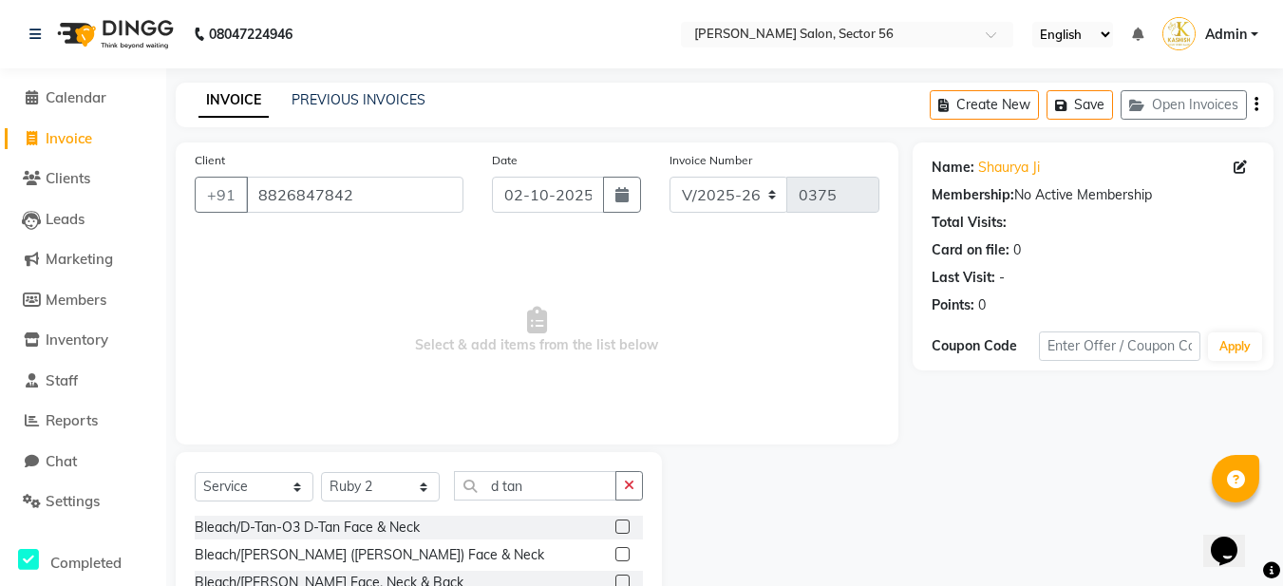
click at [616, 555] on label at bounding box center [623, 554] width 14 height 14
click at [616, 555] on input "checkbox" at bounding box center [622, 555] width 12 height 12
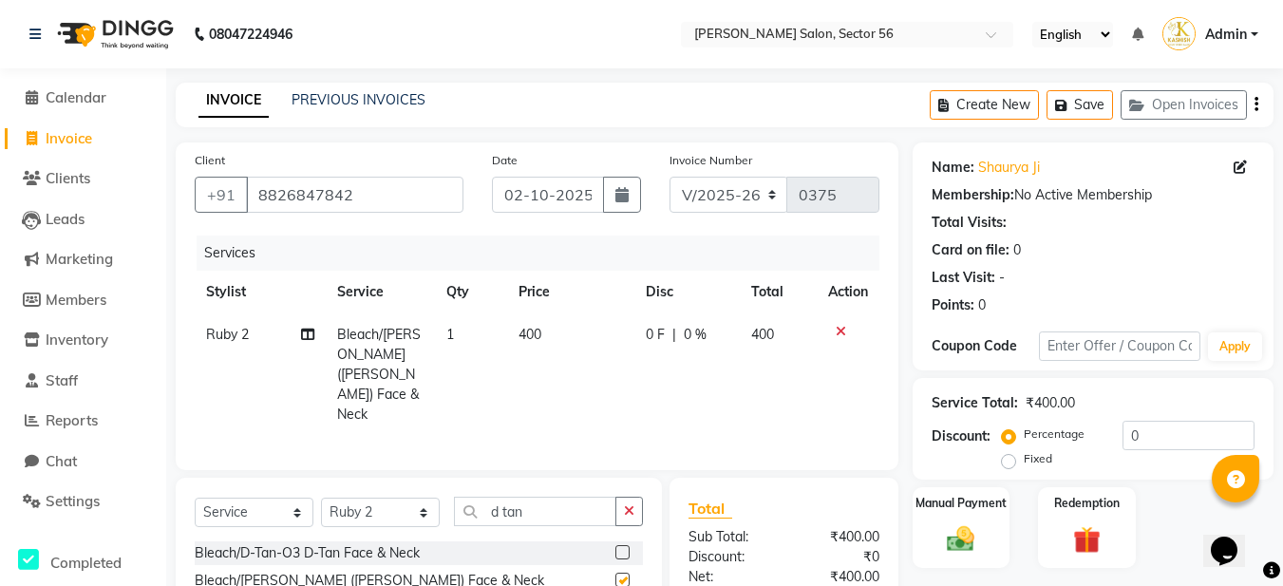
checkbox input "false"
click at [526, 332] on span "400" at bounding box center [530, 334] width 23 height 17
select select "92143"
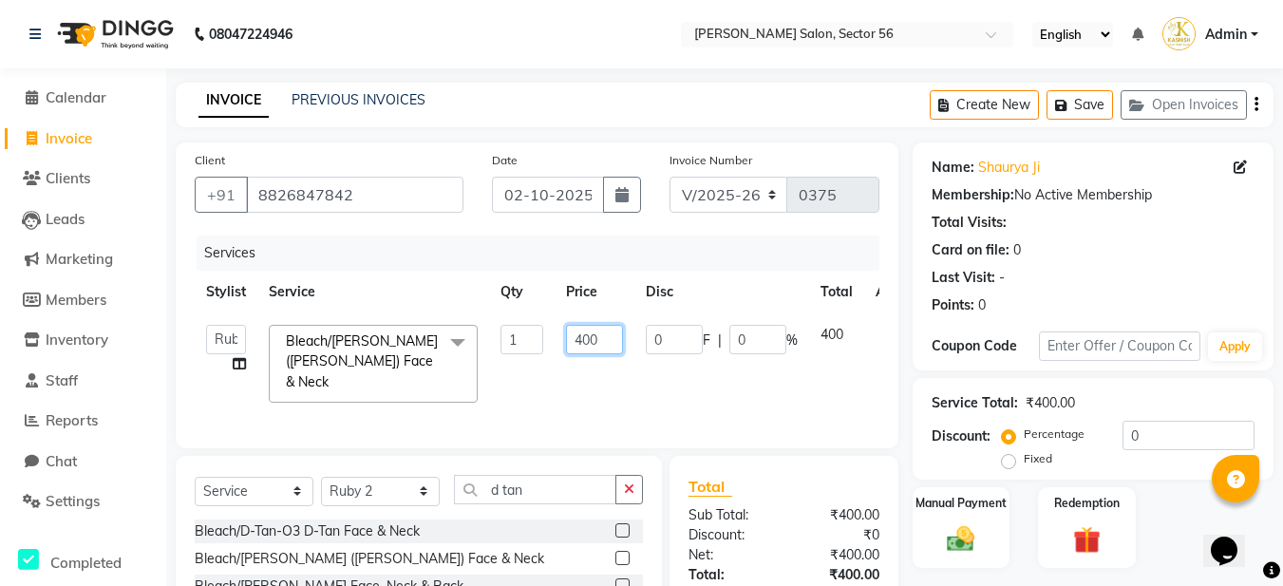
click at [584, 339] on input "400" at bounding box center [594, 339] width 57 height 29
click at [580, 337] on input "00" at bounding box center [594, 339] width 57 height 29
type input "550"
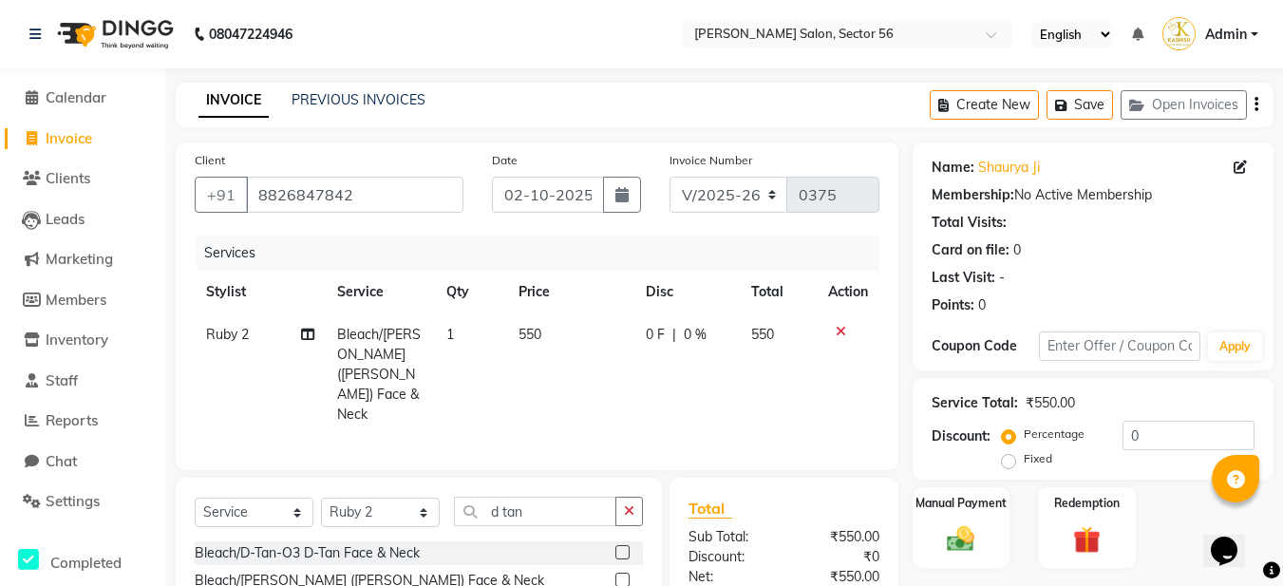
click at [541, 385] on tr "Ruby 2 Bleach/D-Tan-D-Tan (Sara) Face & Neck 1 550 0 F | 0 % 550" at bounding box center [537, 374] width 685 height 123
click at [632, 504] on icon "button" at bounding box center [629, 510] width 10 height 13
click at [496, 497] on input "text" at bounding box center [548, 511] width 189 height 29
click at [373, 498] on select "Select Stylist Aadil Husain Joy Jyoty Mangal Mohamad Gulzar Neelam Pradeep Rosh…" at bounding box center [380, 512] width 119 height 29
select select "92594"
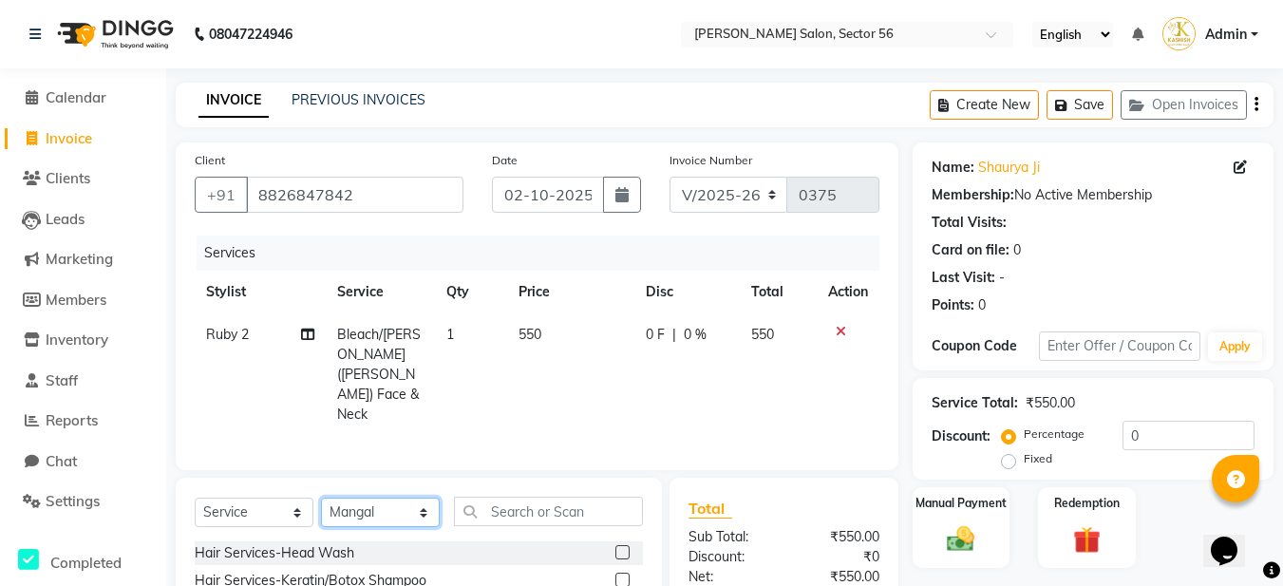
click at [321, 498] on select "Select Stylist Aadil Husain Joy Jyoty Mangal Mohamad Gulzar Neelam Pradeep Rosh…" at bounding box center [380, 512] width 119 height 29
click at [490, 497] on input "text" at bounding box center [548, 511] width 189 height 29
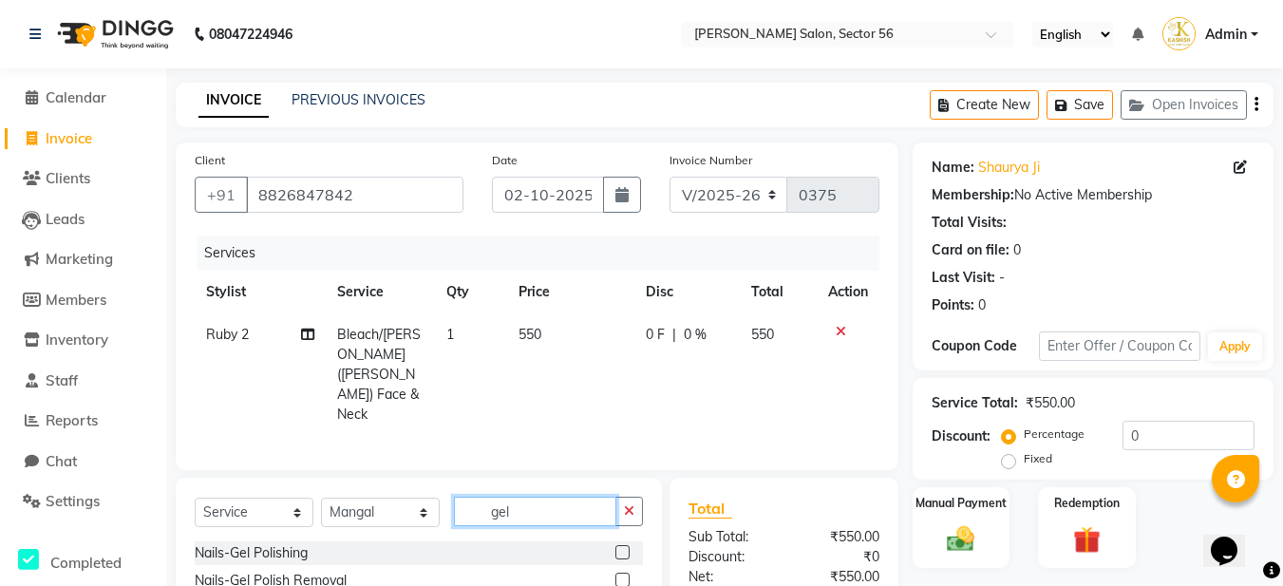
type input "gel"
click at [625, 573] on label at bounding box center [623, 580] width 14 height 14
click at [625, 575] on input "checkbox" at bounding box center [622, 581] width 12 height 12
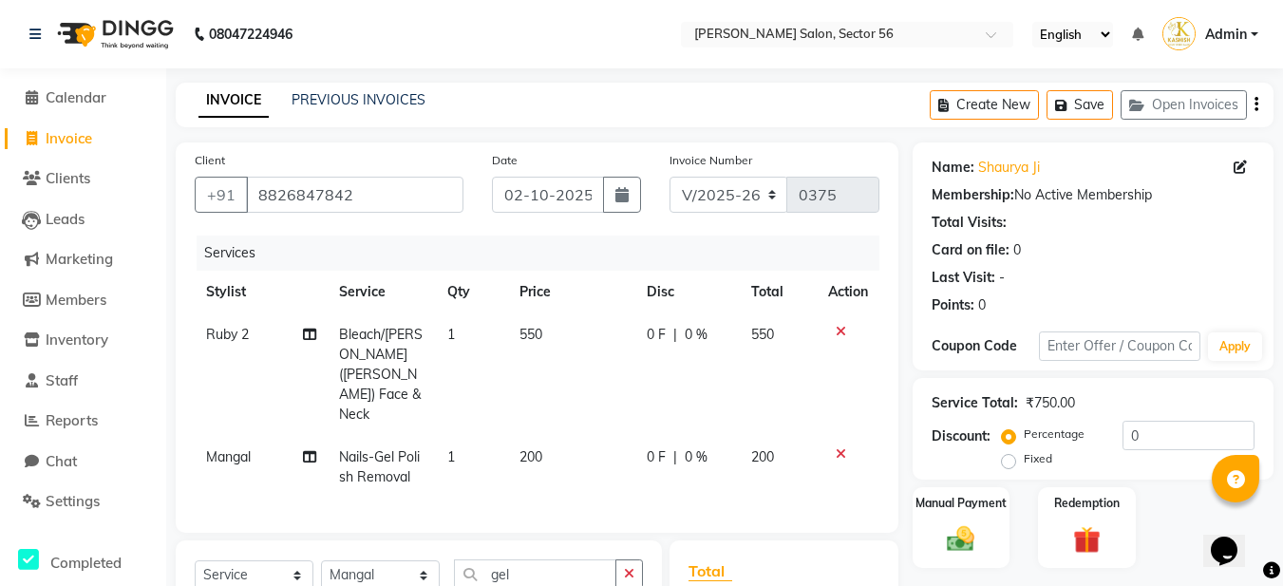
checkbox input "false"
click at [842, 447] on icon at bounding box center [841, 453] width 10 height 13
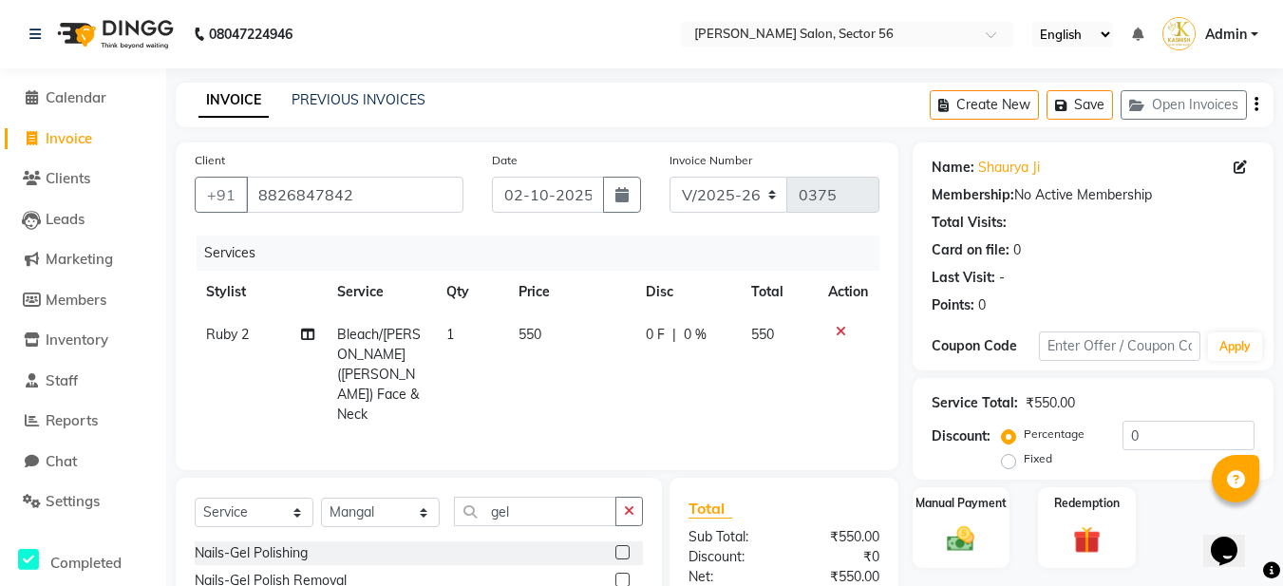
click at [621, 545] on label at bounding box center [623, 552] width 14 height 14
click at [621, 547] on input "checkbox" at bounding box center [622, 553] width 12 height 12
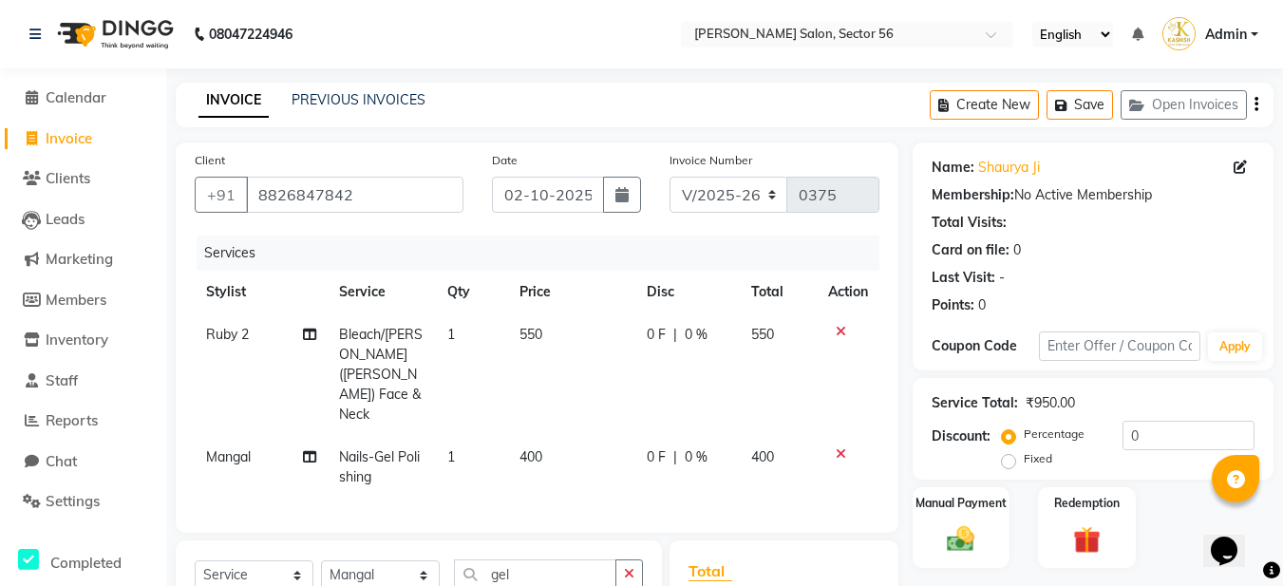
checkbox input "false"
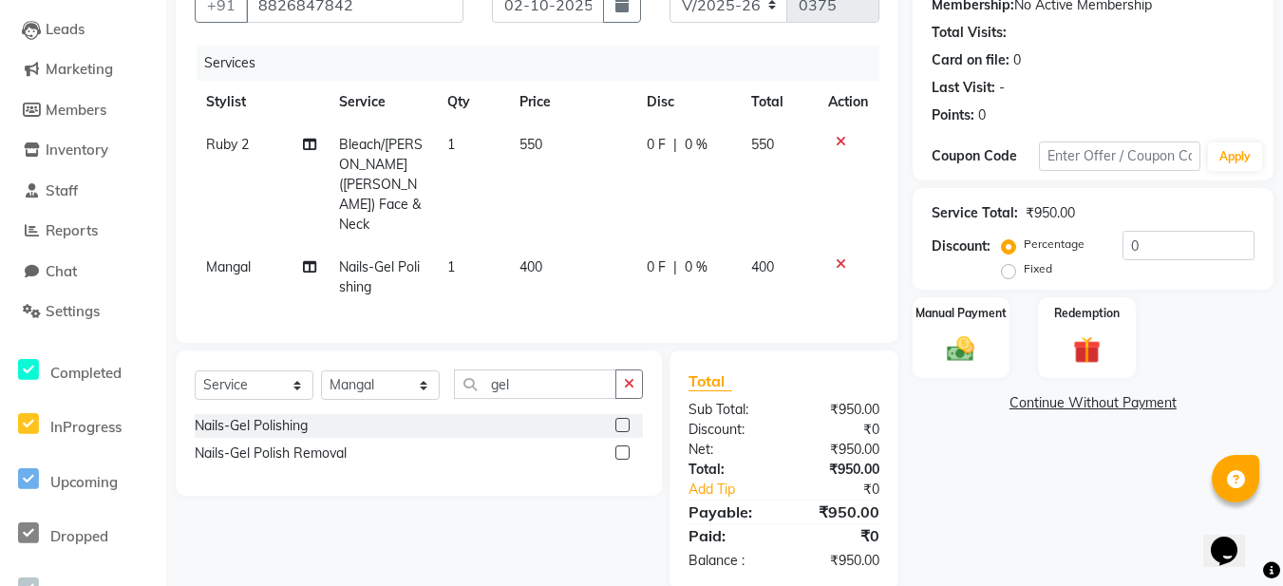
click at [622, 445] on label at bounding box center [623, 452] width 14 height 14
click at [622, 447] on input "checkbox" at bounding box center [622, 453] width 12 height 12
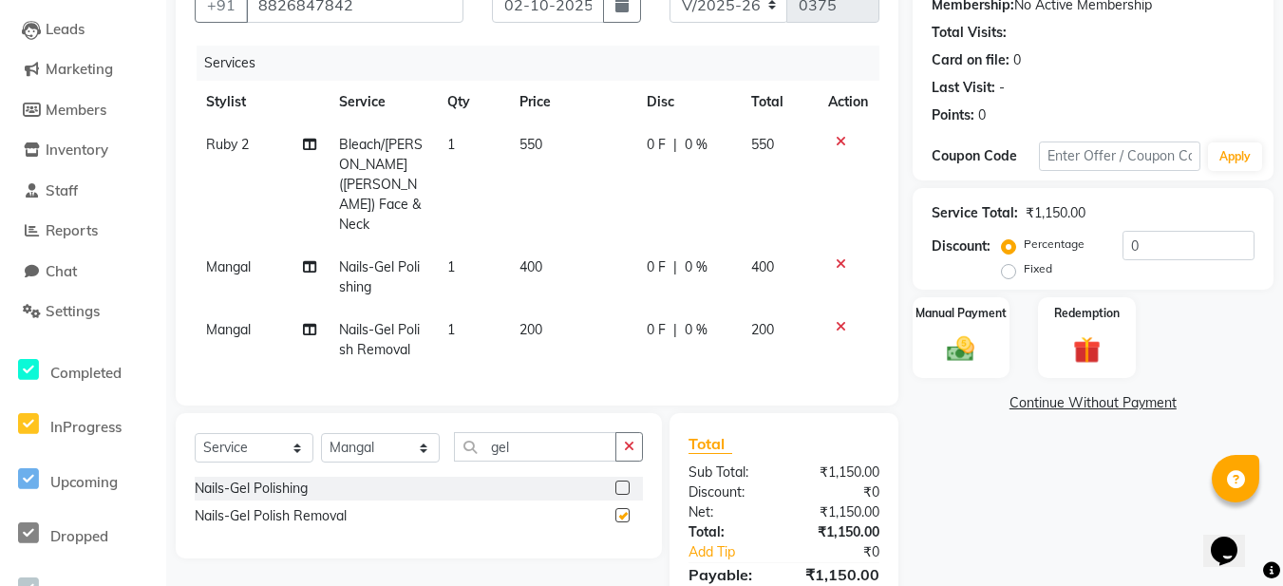
checkbox input "false"
click at [623, 432] on button "button" at bounding box center [630, 446] width 28 height 29
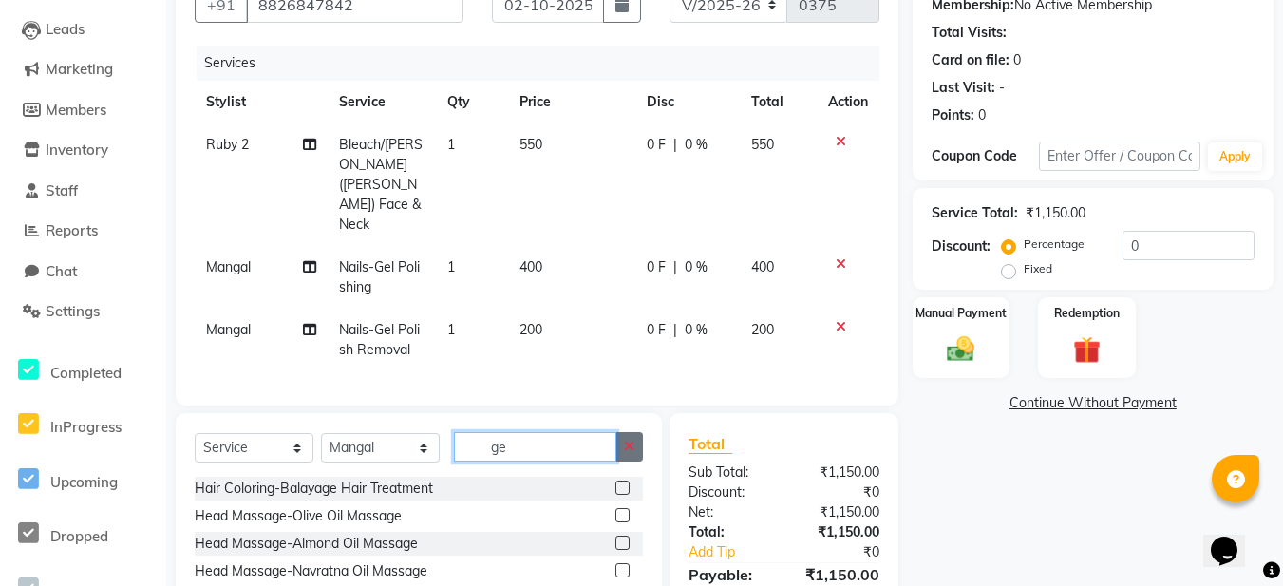
type input "ge"
click at [628, 432] on button "button" at bounding box center [630, 446] width 28 height 29
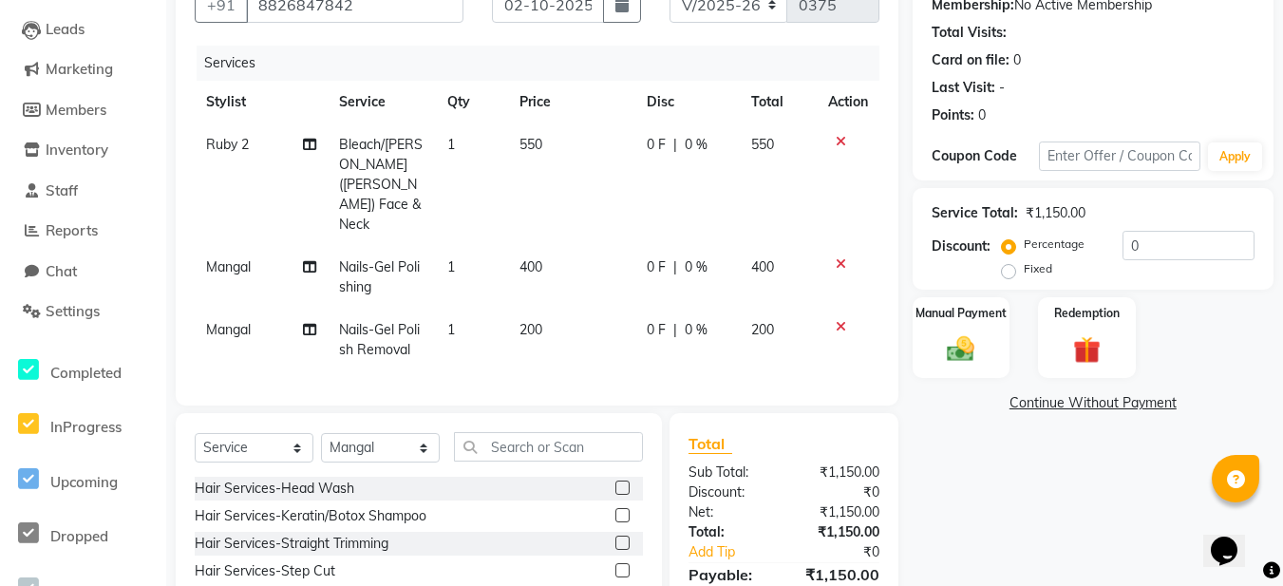
click at [455, 321] on span "1" at bounding box center [451, 329] width 8 height 17
select select "92594"
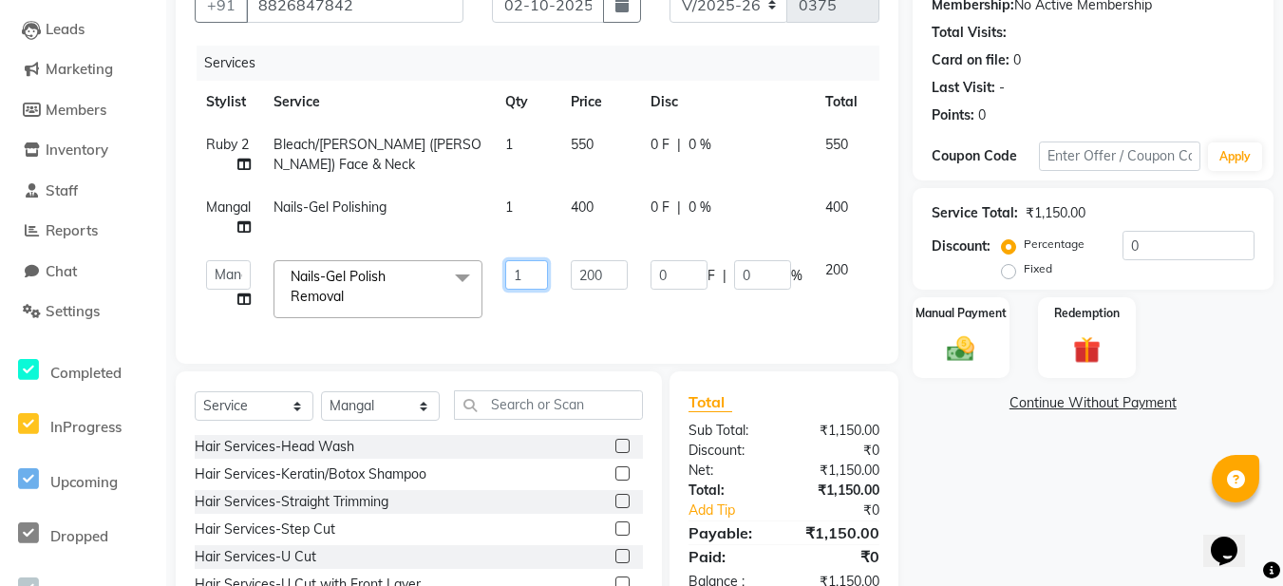
click at [537, 270] on input "1" at bounding box center [526, 274] width 43 height 29
type input "2"
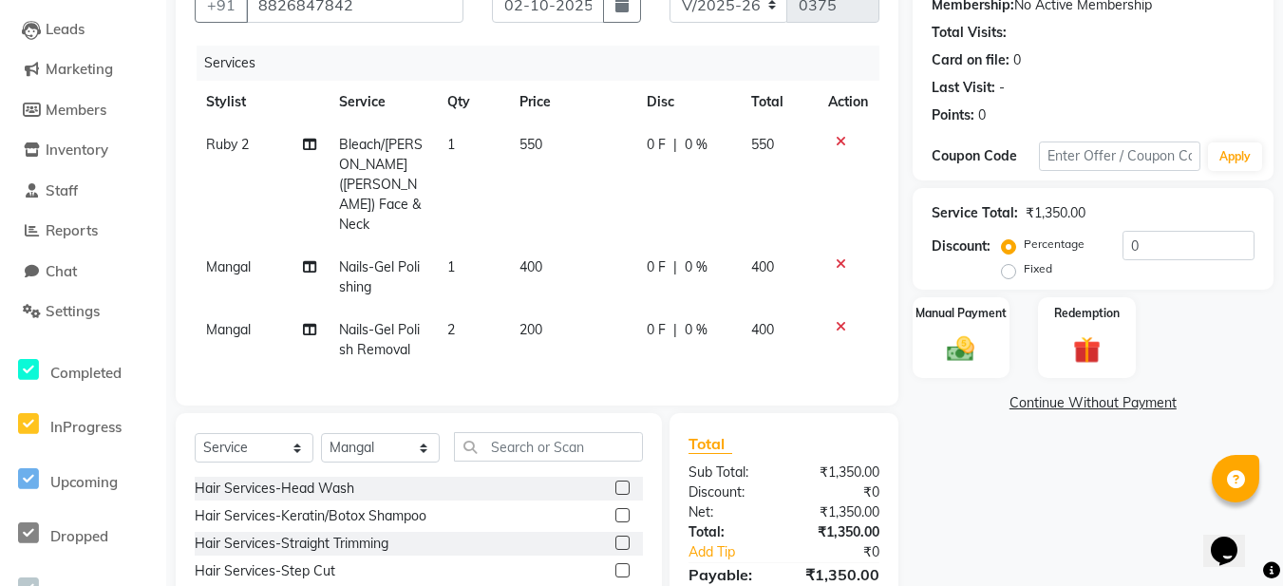
click at [519, 199] on tbody "Ruby 2 Bleach/D-Tan-D-Tan (Sara) Face & Neck 1 550 0 F | 0 % 550 Mangal Nails-G…" at bounding box center [537, 247] width 685 height 248
click at [461, 246] on td "1" at bounding box center [472, 277] width 72 height 63
select select "92594"
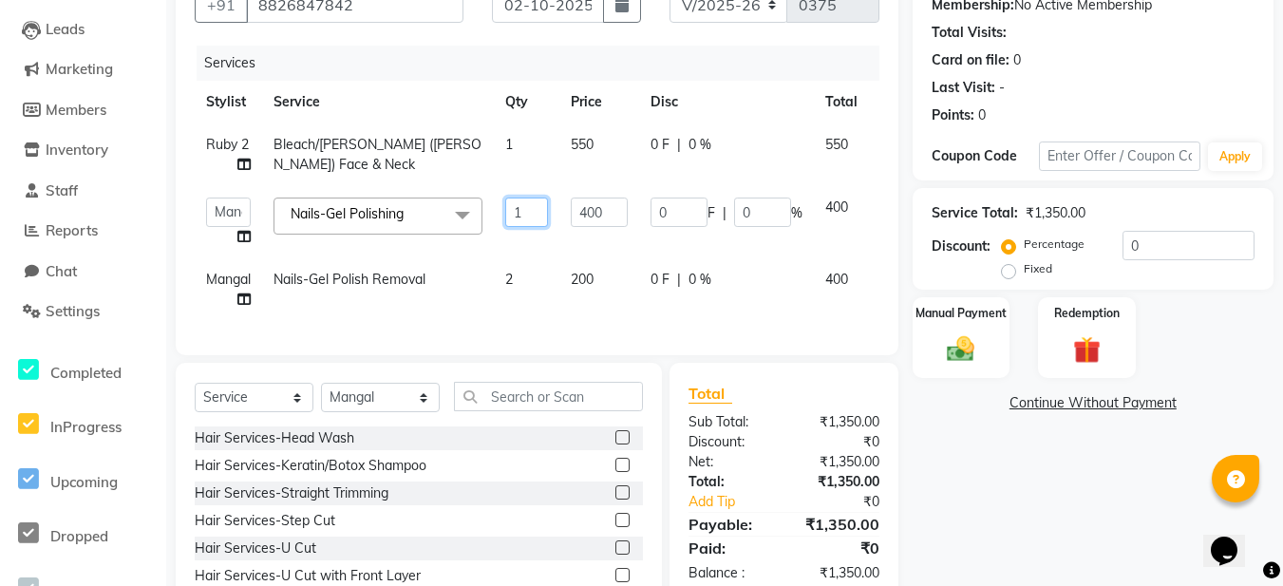
click at [523, 215] on input "1" at bounding box center [526, 212] width 43 height 29
type input "2"
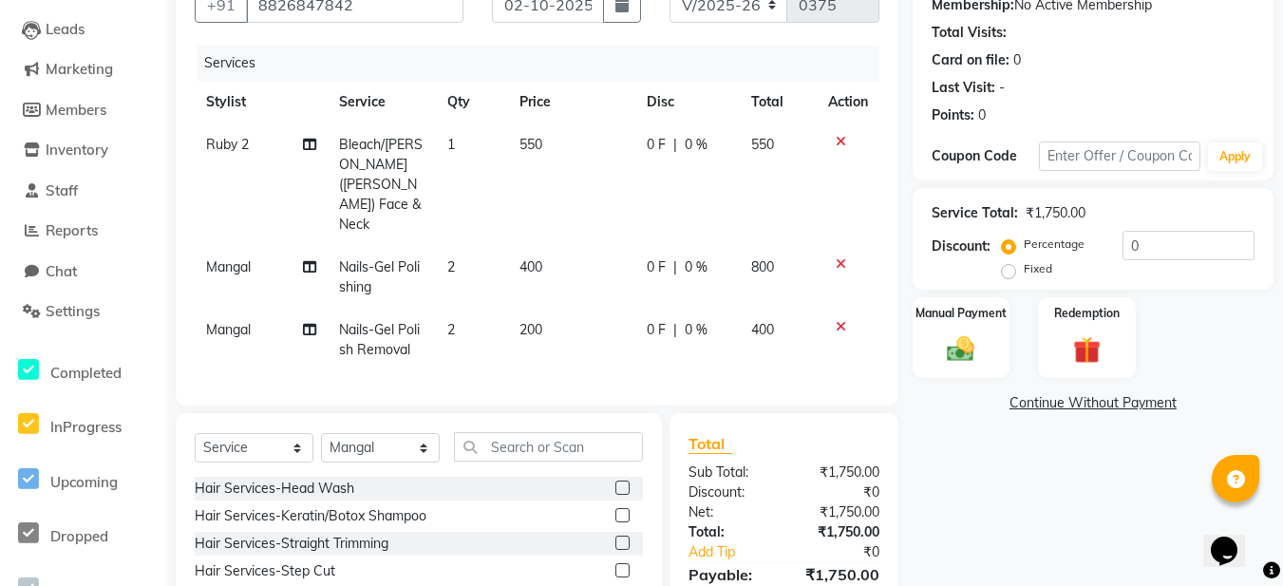
click at [607, 325] on div "Services Stylist Service Qty Price Disc Total Action Ruby 2 Bleach/D-Tan-D-Tan …" at bounding box center [537, 216] width 685 height 341
click at [516, 432] on input "text" at bounding box center [548, 446] width 189 height 29
click at [473, 432] on input "text" at bounding box center [548, 446] width 189 height 29
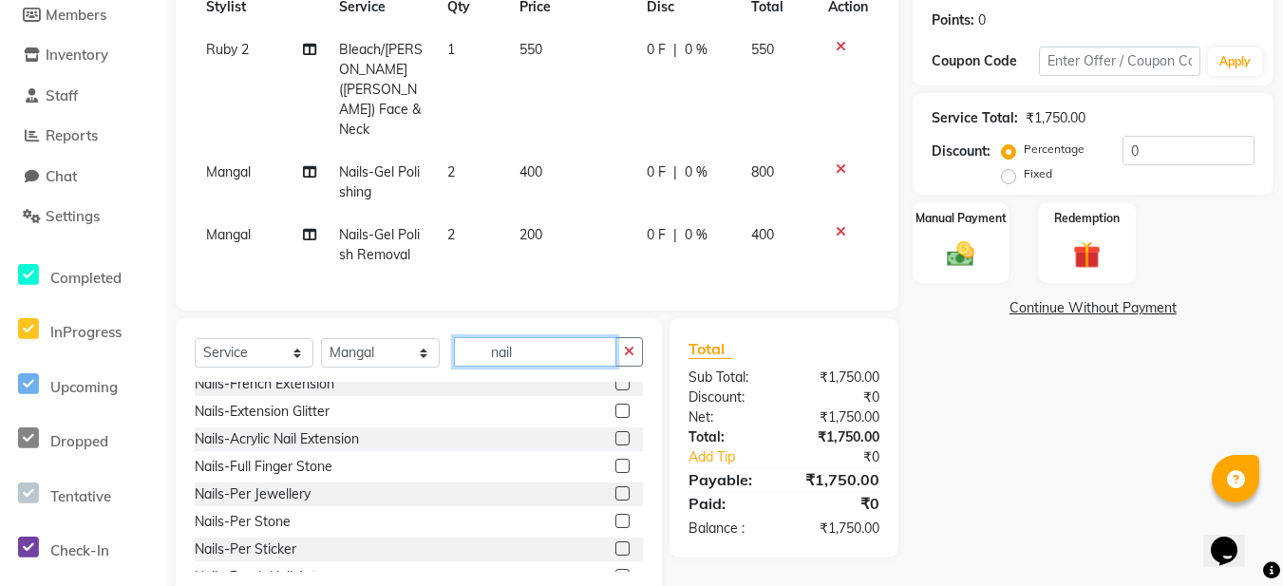
scroll to position [306, 0]
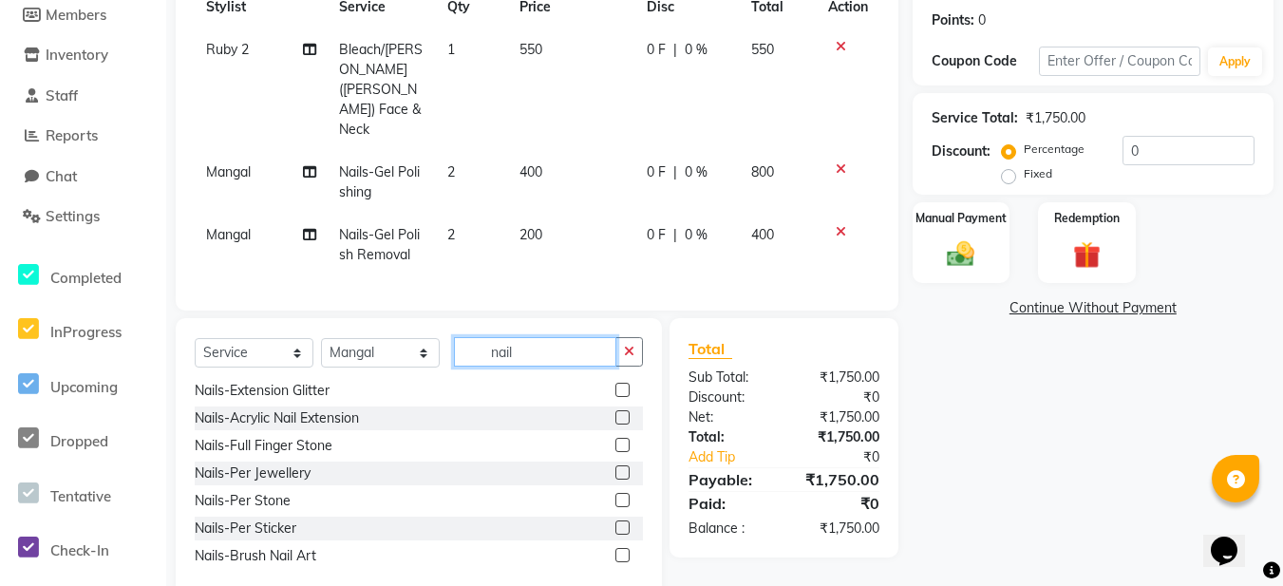
type input "nail"
click at [616, 548] on label at bounding box center [623, 555] width 14 height 14
click at [616, 550] on input "checkbox" at bounding box center [622, 556] width 12 height 12
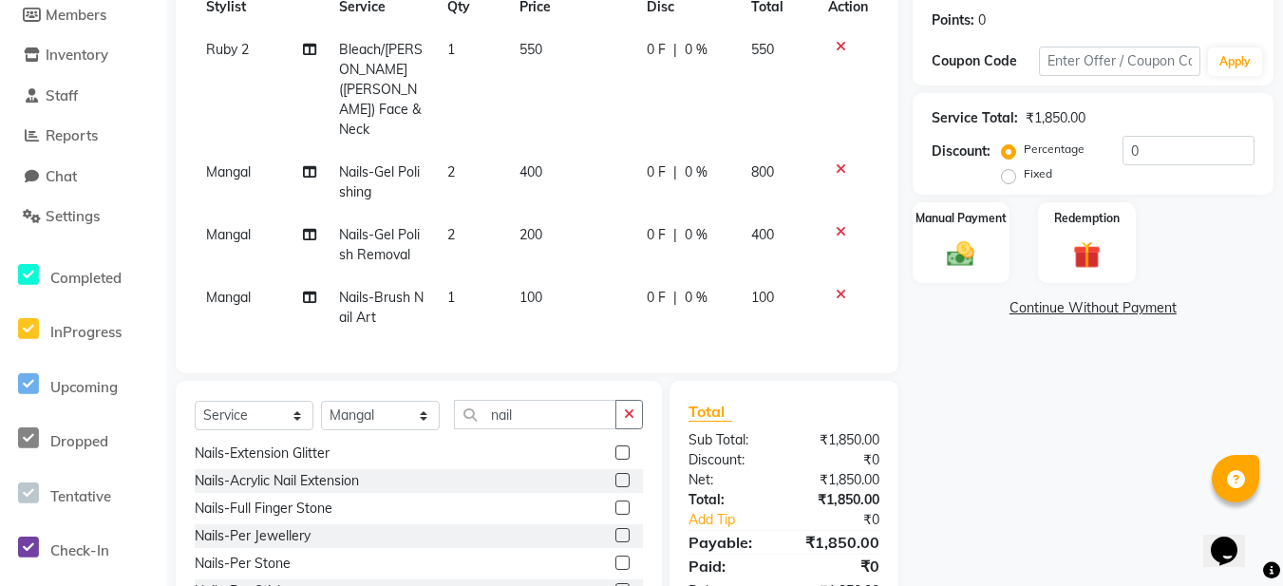
checkbox input "false"
click at [459, 276] on td "1" at bounding box center [472, 307] width 72 height 63
select select "92594"
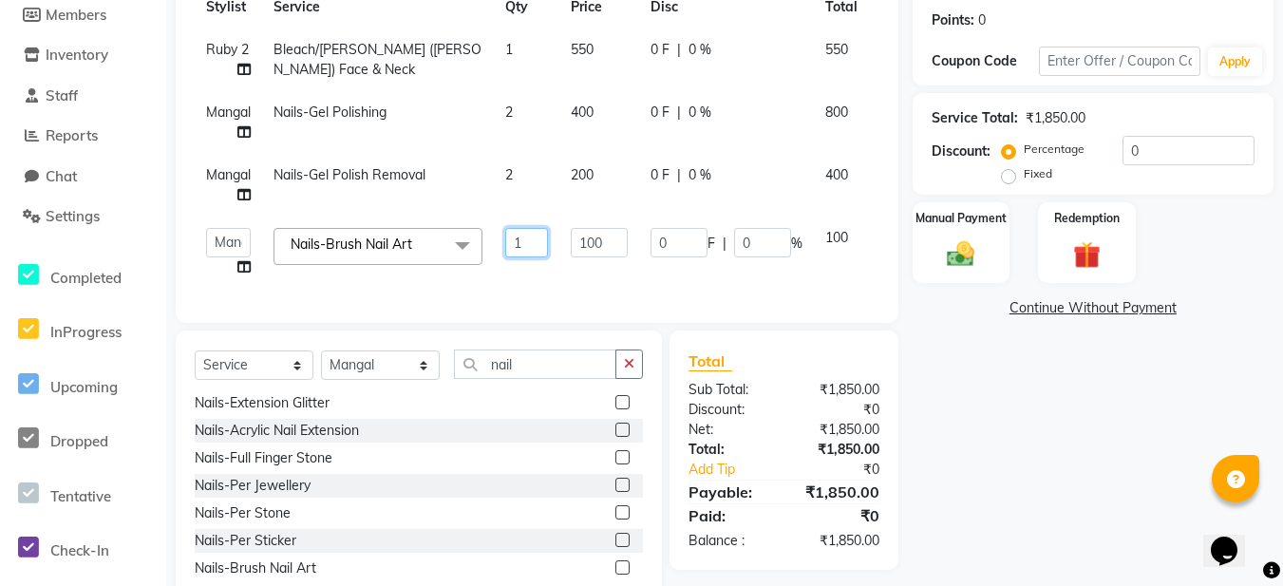
click at [529, 243] on input "1" at bounding box center [526, 242] width 43 height 29
type input "2"
click at [739, 280] on tr "Aadil Husain Joy Jyoty Mangal Mohamad Gulzar Neelam Pradeep Roshan Thapa Ruby 1…" at bounding box center [563, 253] width 737 height 72
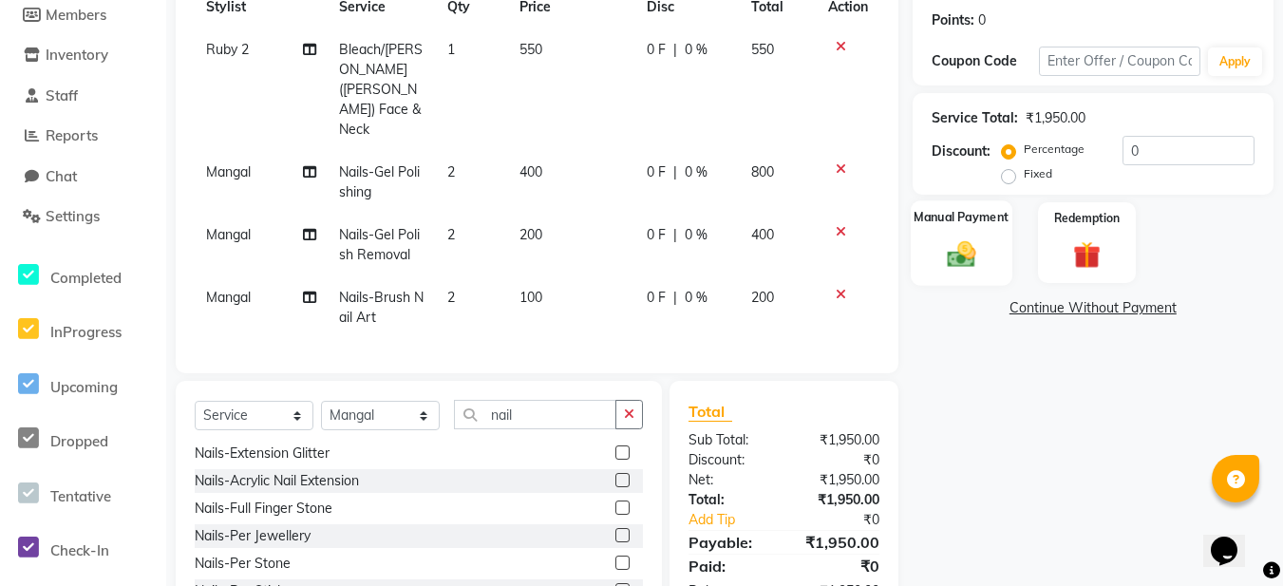
scroll to position [363, 0]
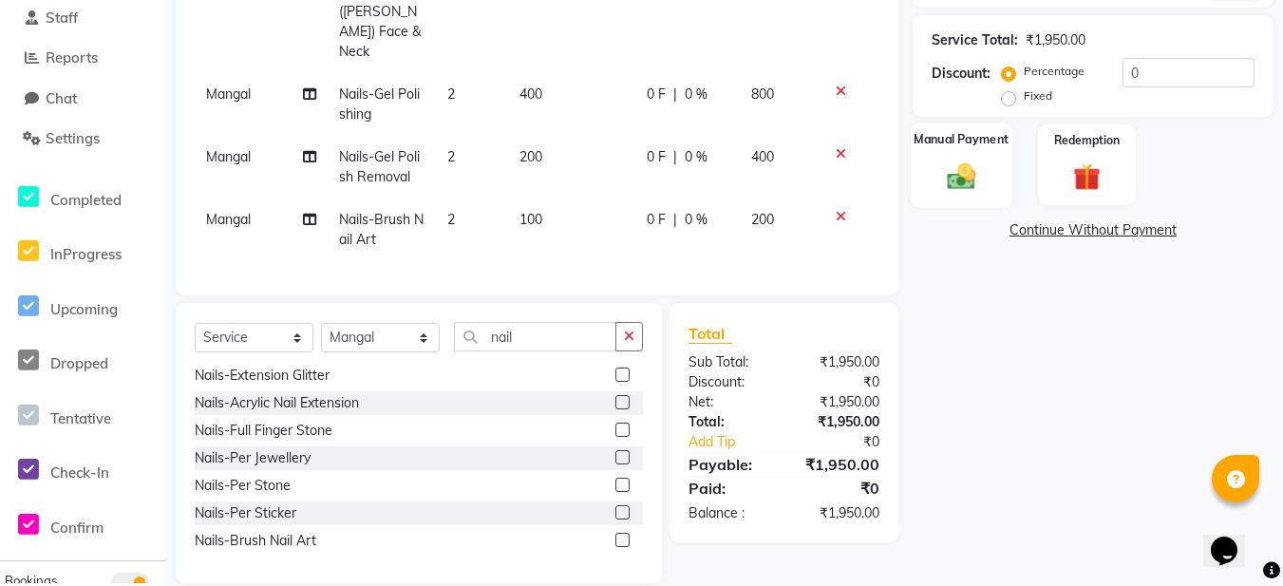
click at [971, 161] on img at bounding box center [961, 176] width 47 height 33
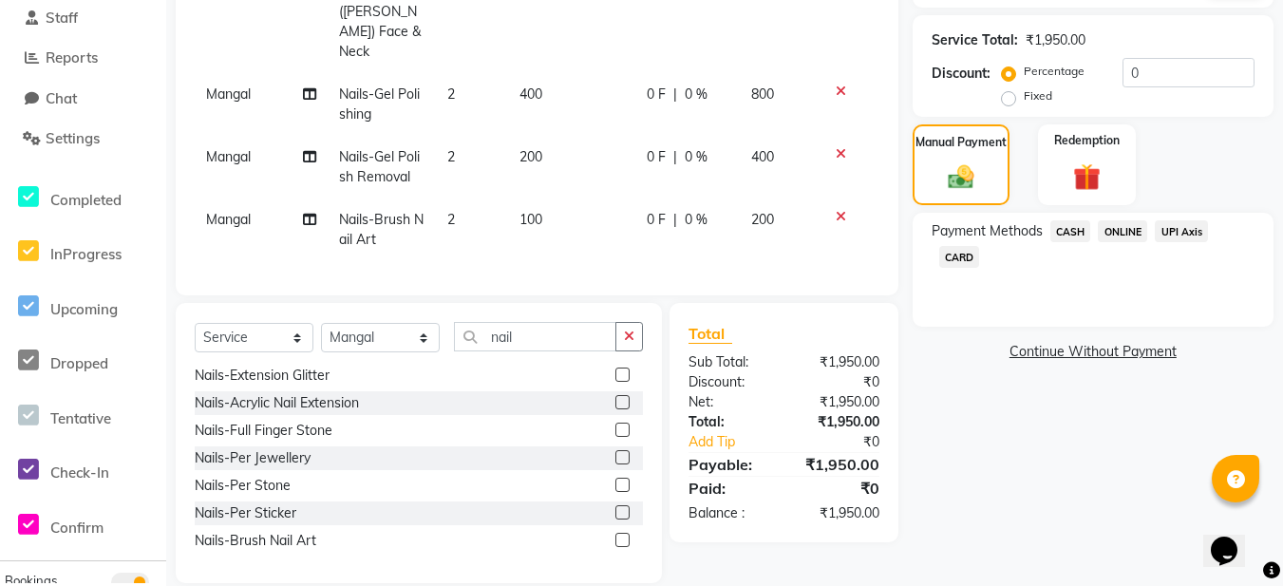
click at [1131, 230] on span "ONLINE" at bounding box center [1122, 231] width 49 height 22
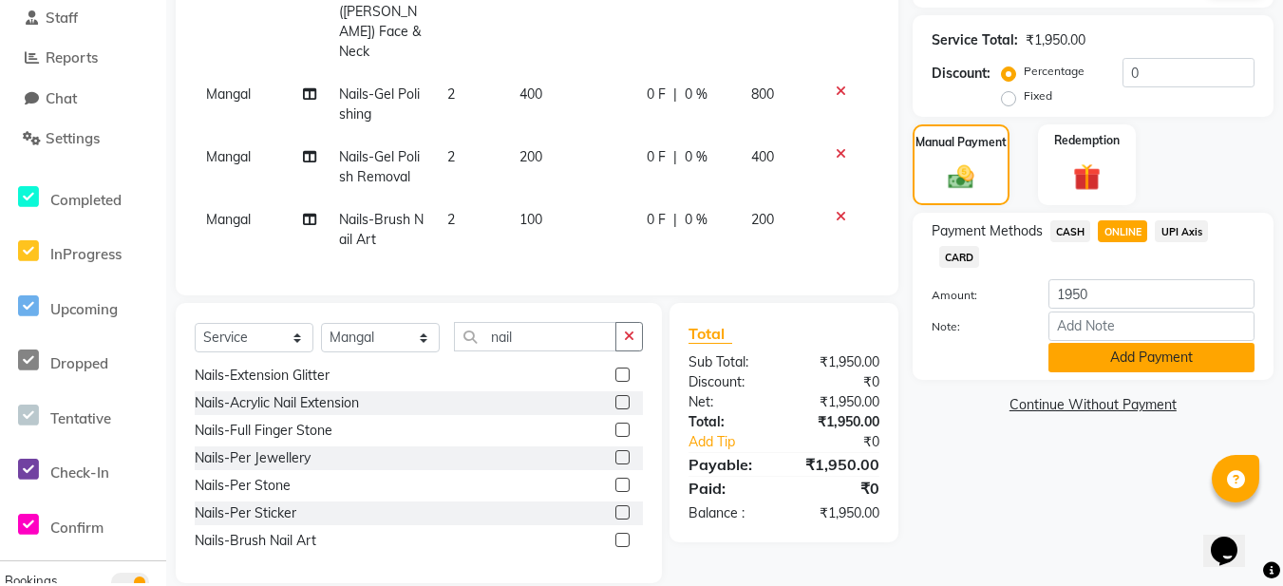
click at [1163, 353] on button "Add Payment" at bounding box center [1152, 357] width 206 height 29
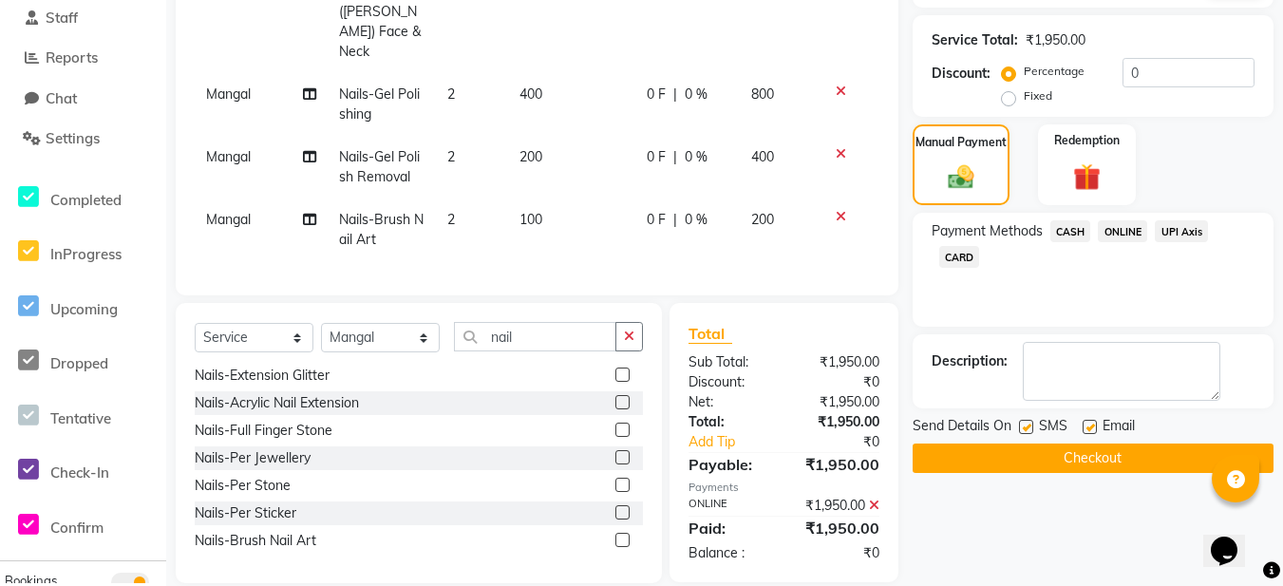
click at [1092, 426] on label at bounding box center [1090, 427] width 14 height 14
click at [1092, 426] on input "checkbox" at bounding box center [1089, 428] width 12 height 12
checkbox input "false"
click at [1030, 428] on label at bounding box center [1026, 427] width 14 height 14
click at [1030, 428] on input "checkbox" at bounding box center [1025, 428] width 12 height 12
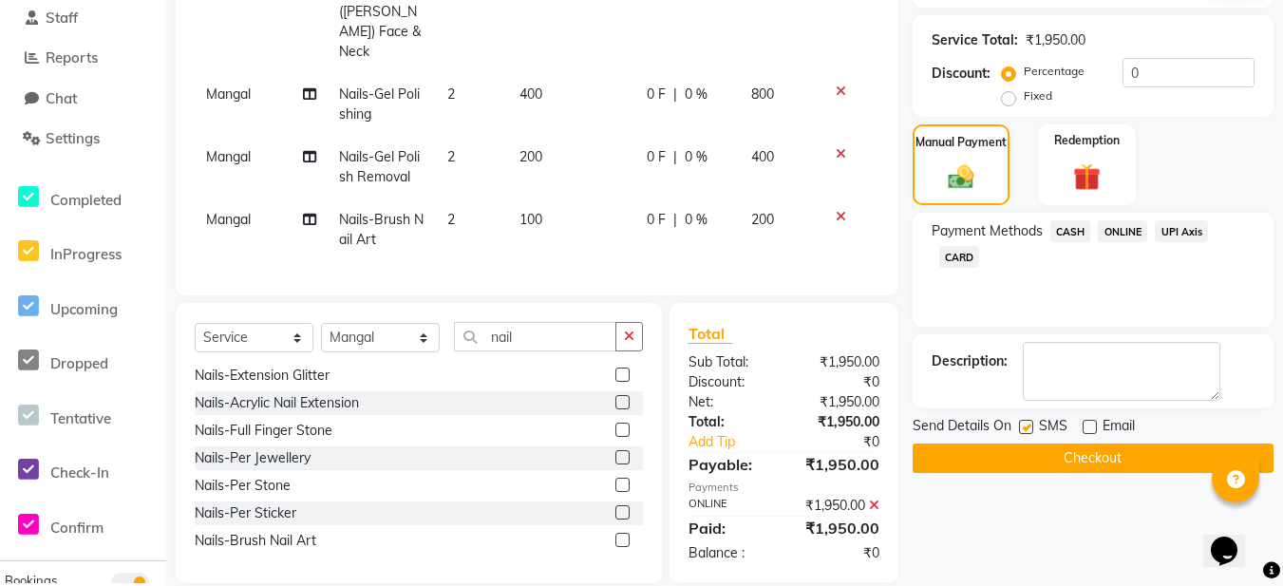
checkbox input "false"
click at [1063, 455] on button "Checkout" at bounding box center [1093, 458] width 361 height 29
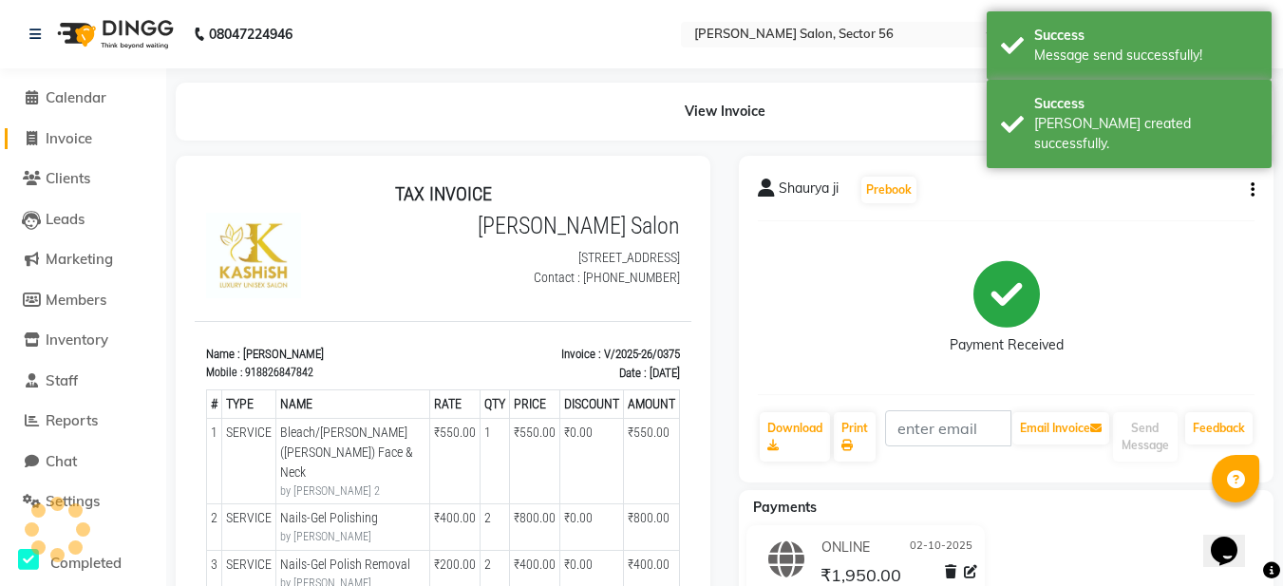
click at [61, 133] on span "Invoice" at bounding box center [69, 138] width 47 height 18
select select "service"
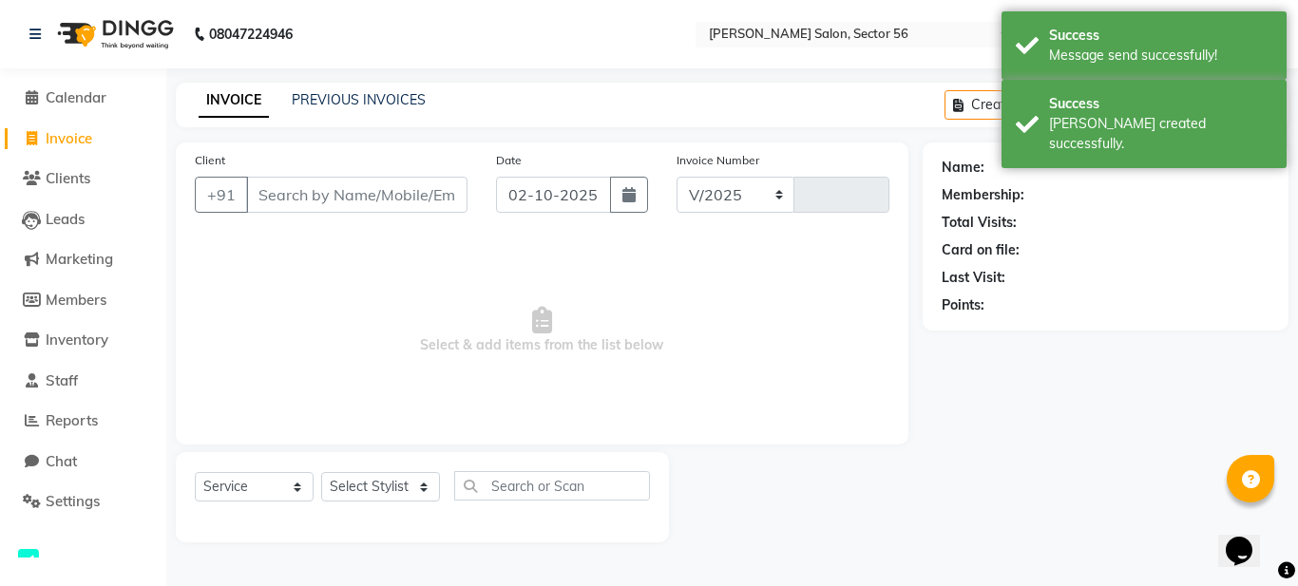
select select "9000"
type input "0376"
click at [620, 200] on button "button" at bounding box center [629, 195] width 38 height 36
select select "10"
select select "2025"
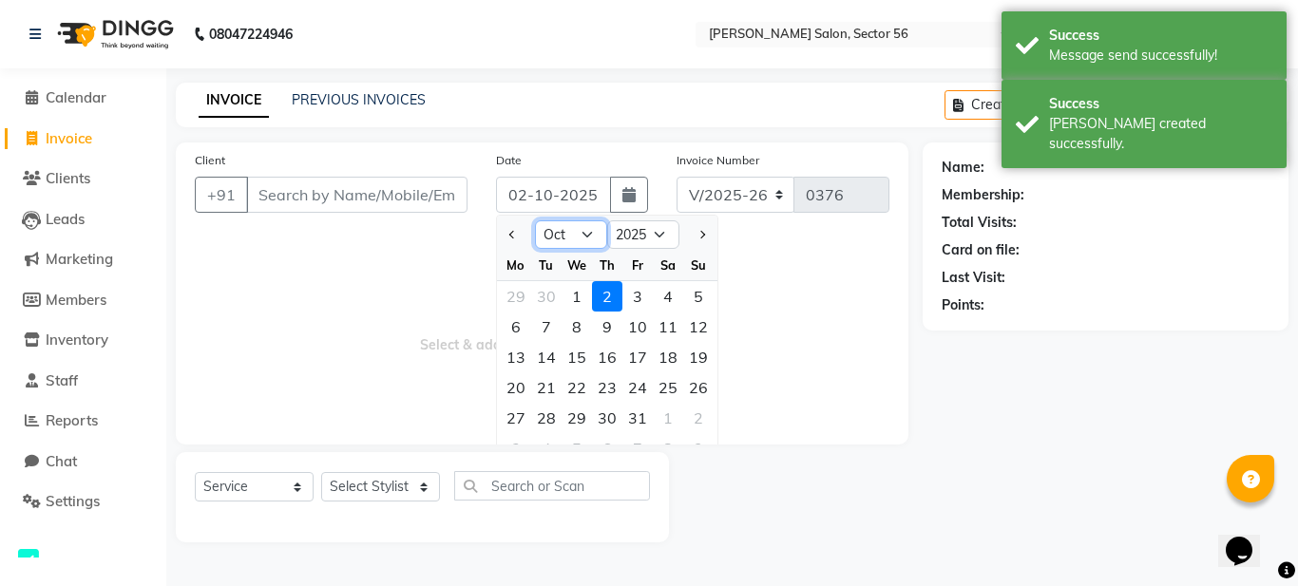
click at [588, 233] on select "Jan Feb Mar Apr May Jun Jul Aug Sep Oct Nov Dec" at bounding box center [571, 234] width 72 height 28
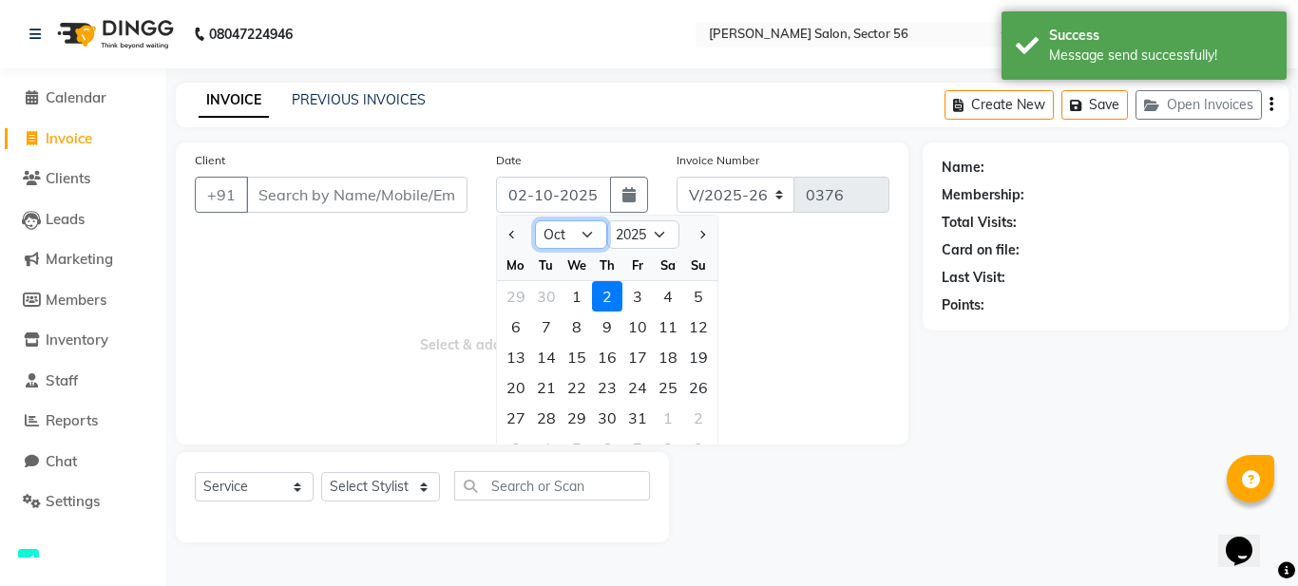
select select "9"
click at [535, 220] on select "Jan Feb Mar Apr May Jun Jul Aug Sep Oct Nov Dec" at bounding box center [571, 234] width 72 height 28
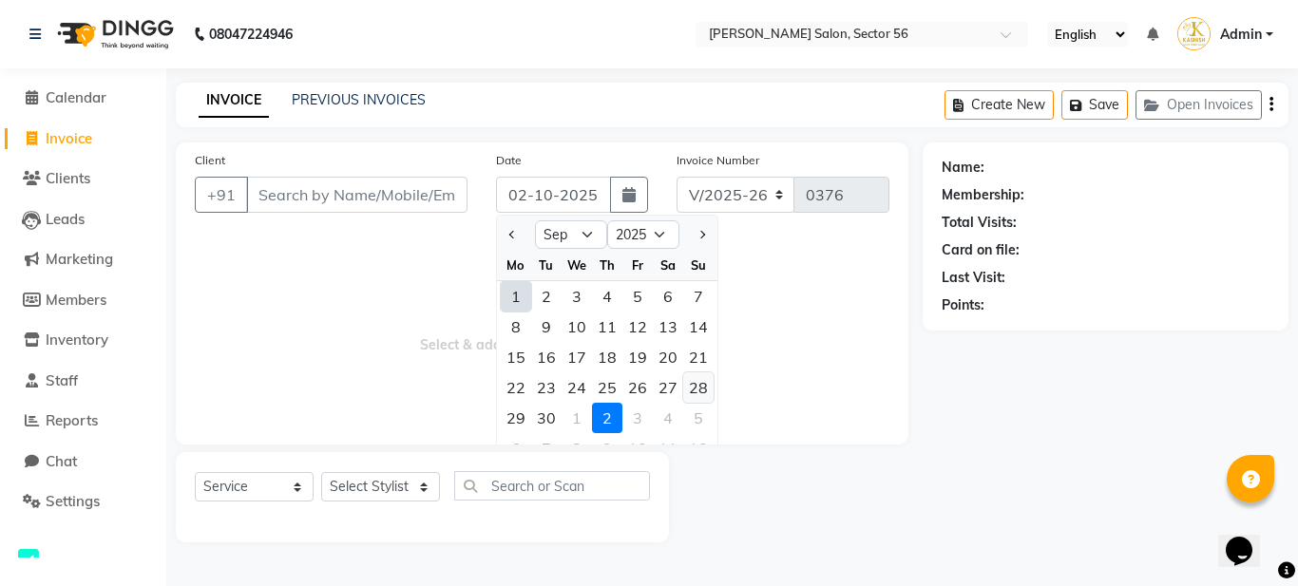
click at [702, 388] on div "28" at bounding box center [698, 387] width 30 height 30
type input "28-09-2025"
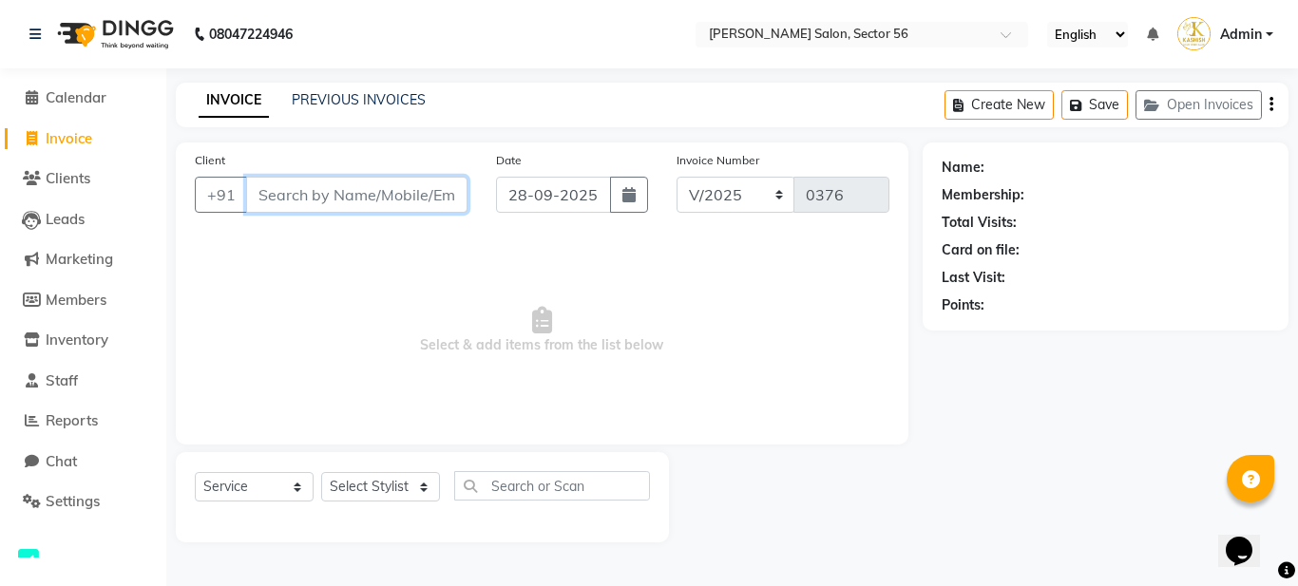
click at [321, 186] on input "Client" at bounding box center [356, 195] width 221 height 36
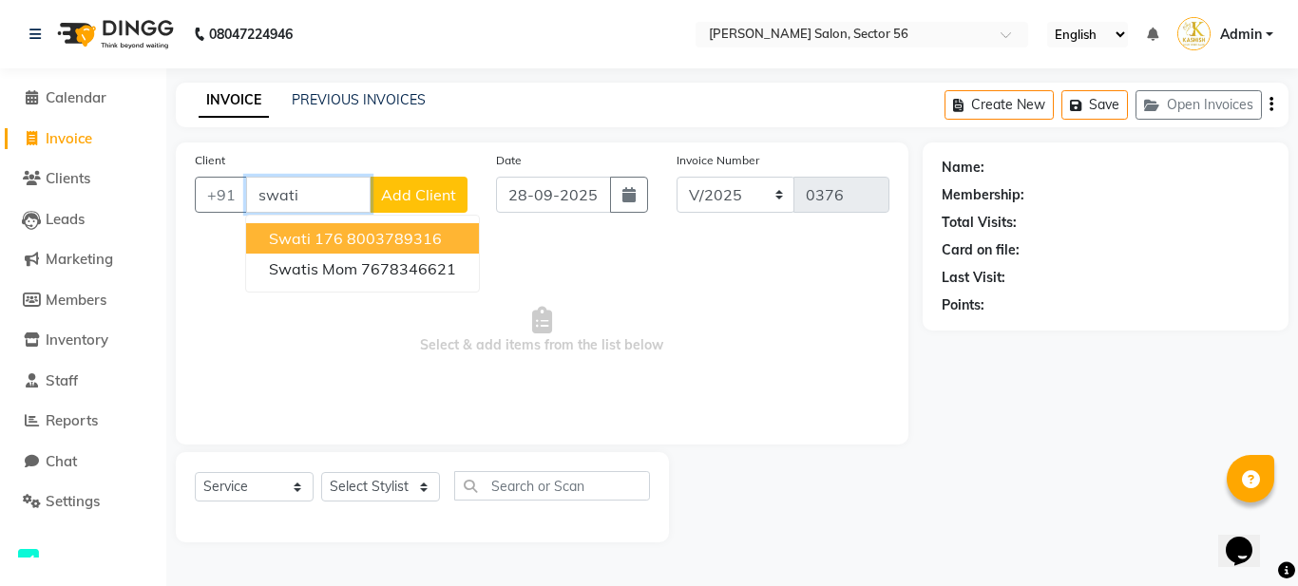
click at [319, 193] on input "swati" at bounding box center [308, 195] width 124 height 36
type input "s"
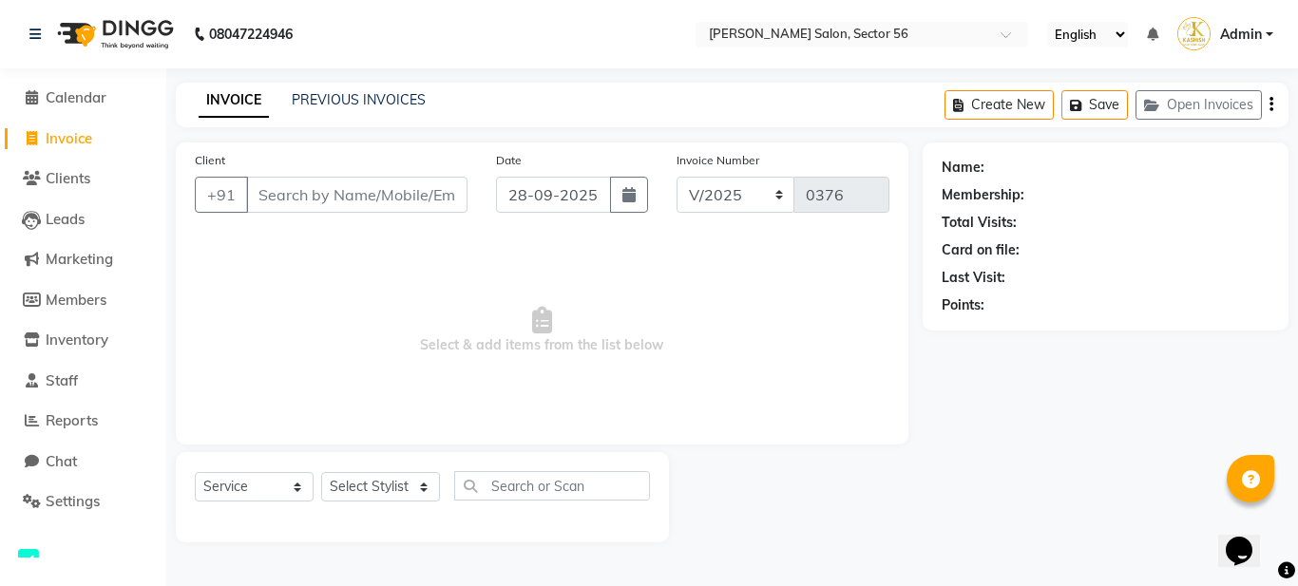
drag, startPoint x: 7, startPoint y: 16, endPoint x: 0, endPoint y: 614, distance: 597.5
click at [330, 403] on span "Select & add items from the list below" at bounding box center [542, 331] width 694 height 190
click at [363, 101] on link "PREVIOUS INVOICES" at bounding box center [359, 99] width 134 height 17
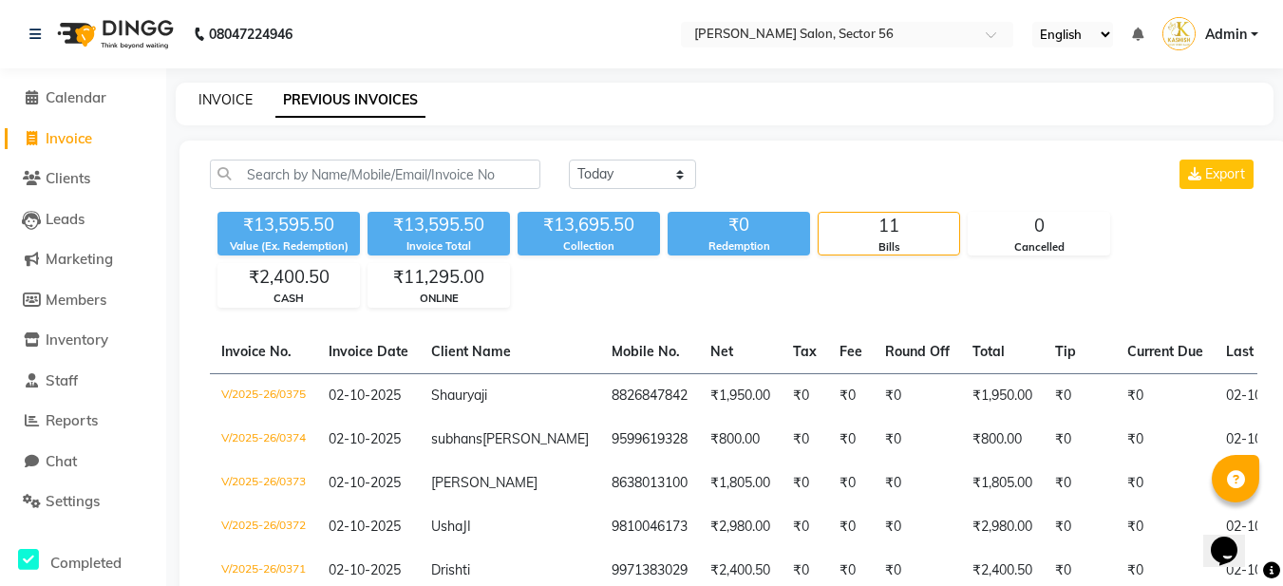
click at [206, 97] on link "INVOICE" at bounding box center [226, 99] width 54 height 17
select select "service"
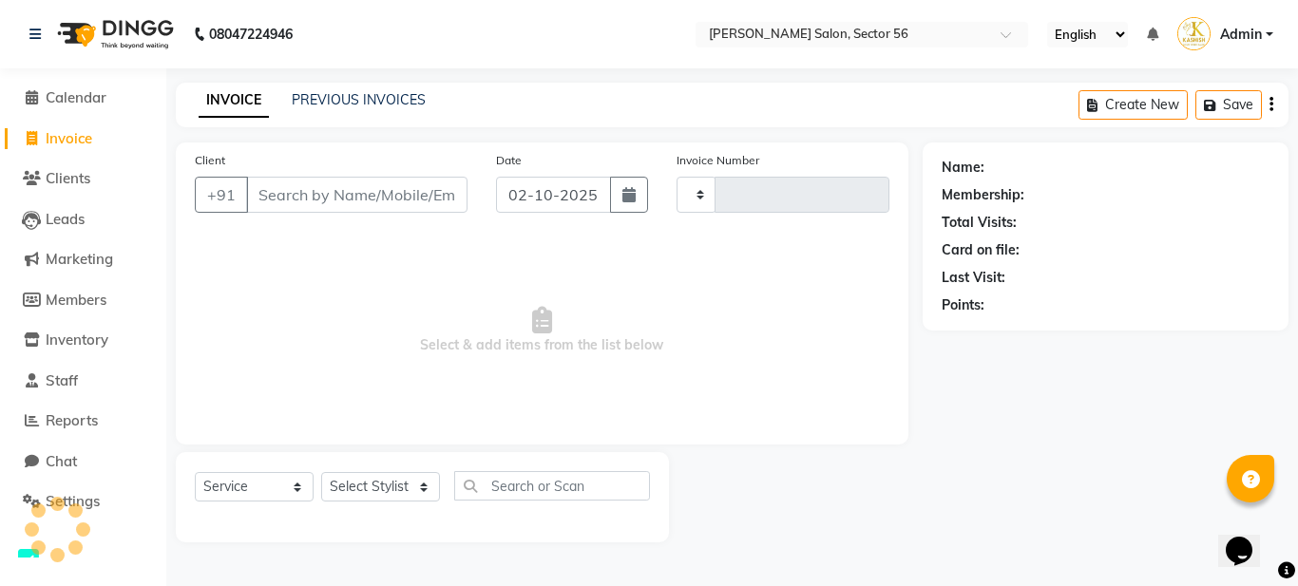
type input "0376"
select select "9000"
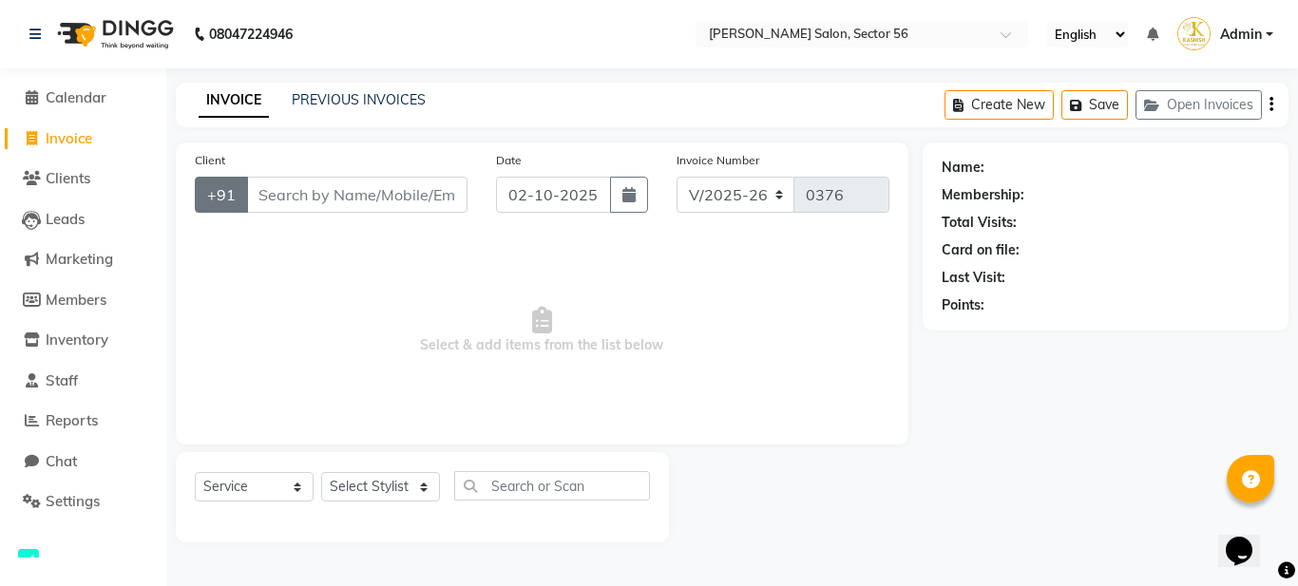
drag, startPoint x: 218, startPoint y: 103, endPoint x: 238, endPoint y: 211, distance: 110.1
click at [238, 209] on main "INVOICE PREVIOUS INVOICES Create New Save Open Invoices Client +91 Date 02-10-2…" at bounding box center [731, 327] width 1131 height 488
click at [257, 383] on span "Select & add items from the list below" at bounding box center [542, 331] width 694 height 190
click at [269, 192] on input "Client" at bounding box center [356, 195] width 221 height 36
click at [261, 199] on input "Client" at bounding box center [356, 195] width 221 height 36
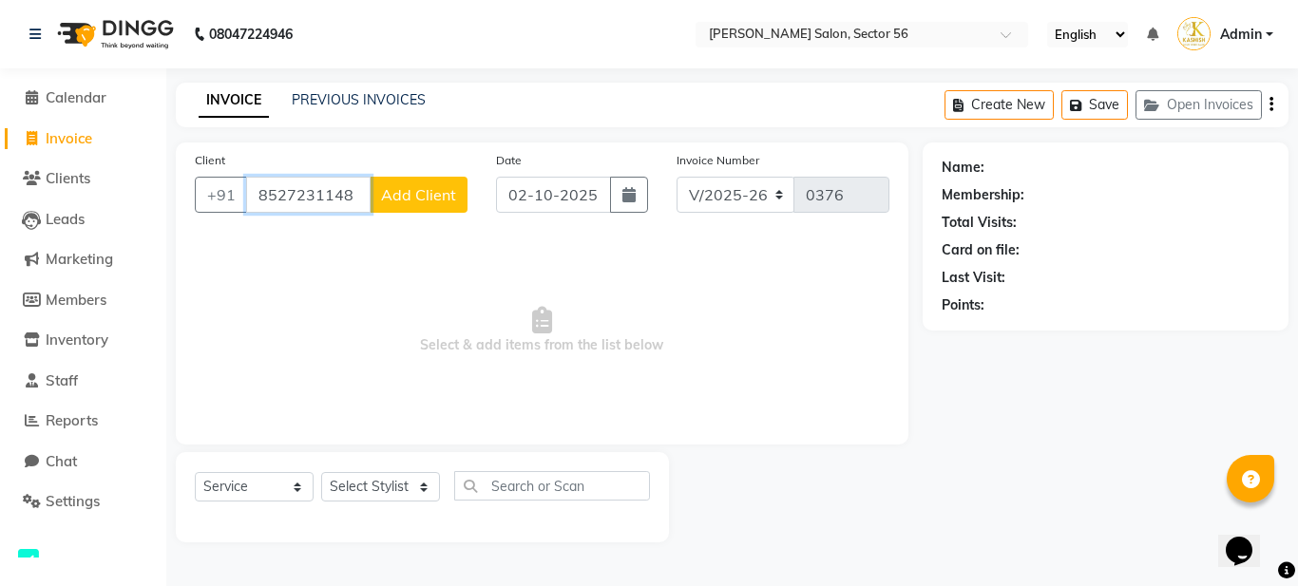
type input "8527231148"
click at [406, 192] on span "Add Client" at bounding box center [418, 194] width 75 height 19
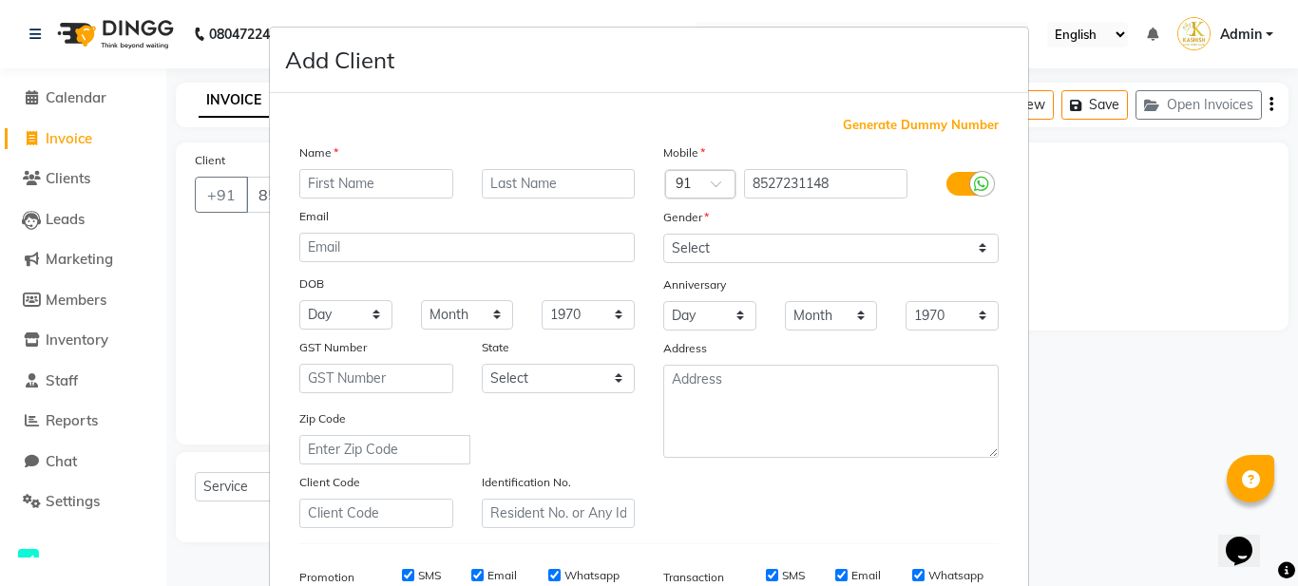
click at [355, 186] on input "text" at bounding box center [376, 183] width 154 height 29
type input "Swati"
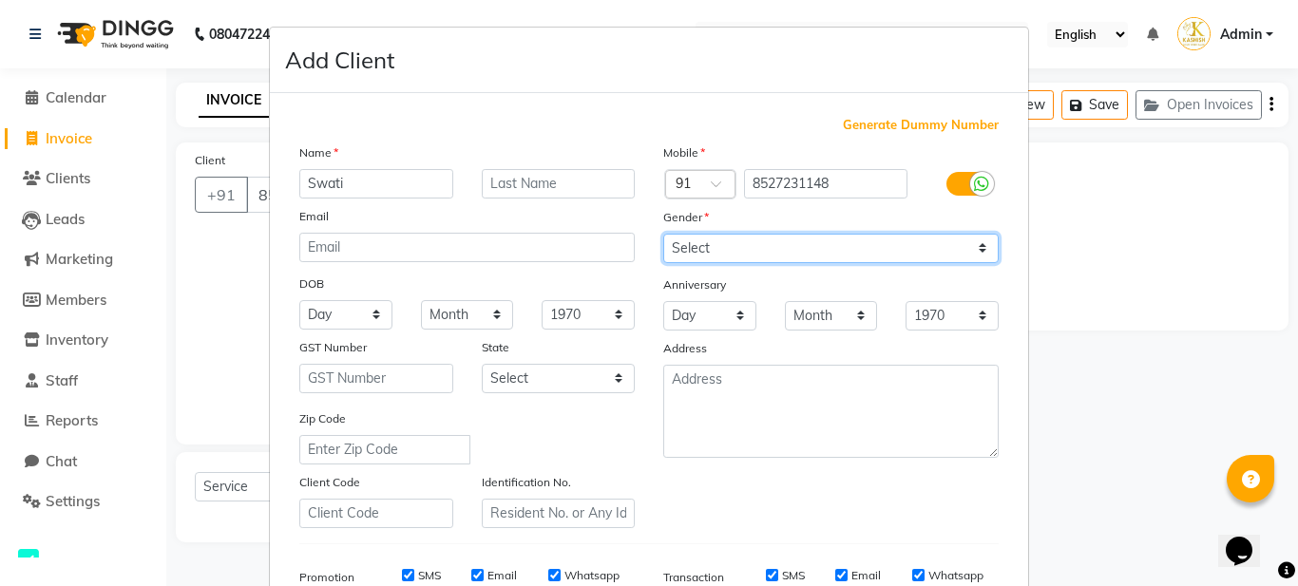
click at [773, 249] on select "Select Male Female Other Prefer Not To Say" at bounding box center [830, 248] width 335 height 29
select select "female"
click at [663, 234] on select "Select Male Female Other Prefer Not To Say" at bounding box center [830, 248] width 335 height 29
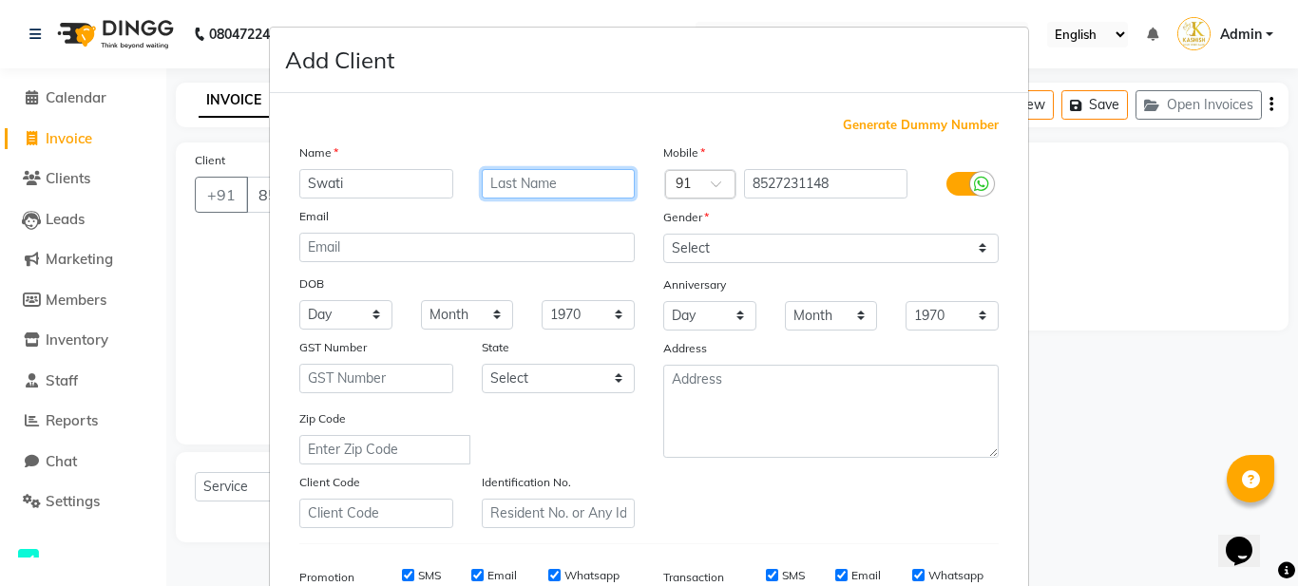
click at [520, 181] on input "text" at bounding box center [559, 183] width 154 height 29
click at [483, 186] on input "text" at bounding box center [559, 183] width 154 height 29
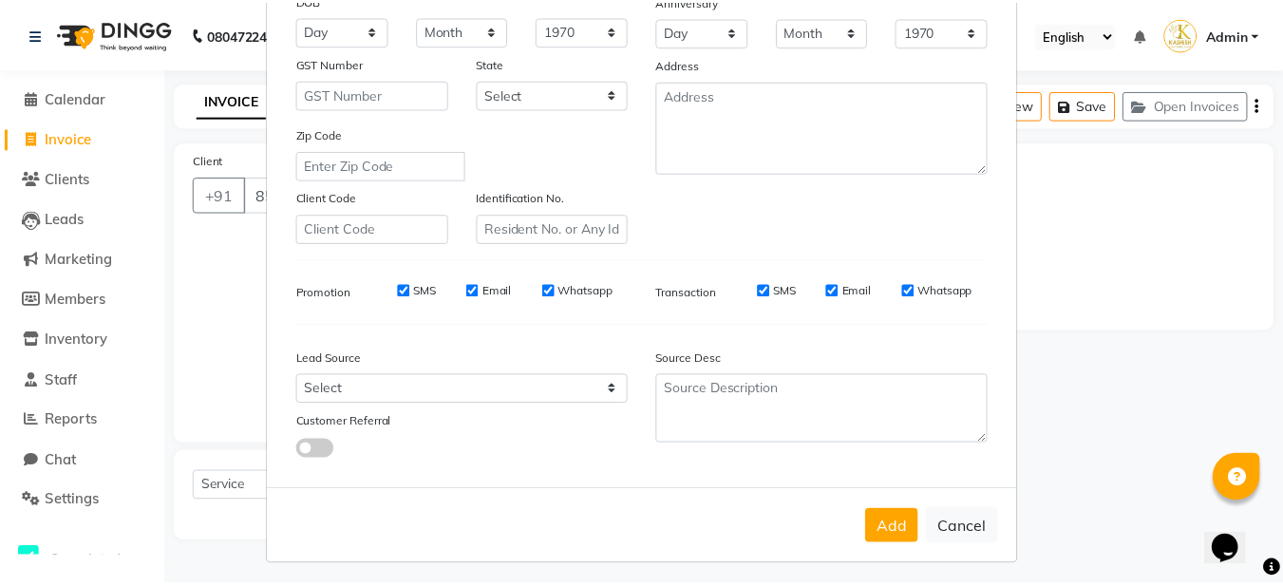
scroll to position [291, 0]
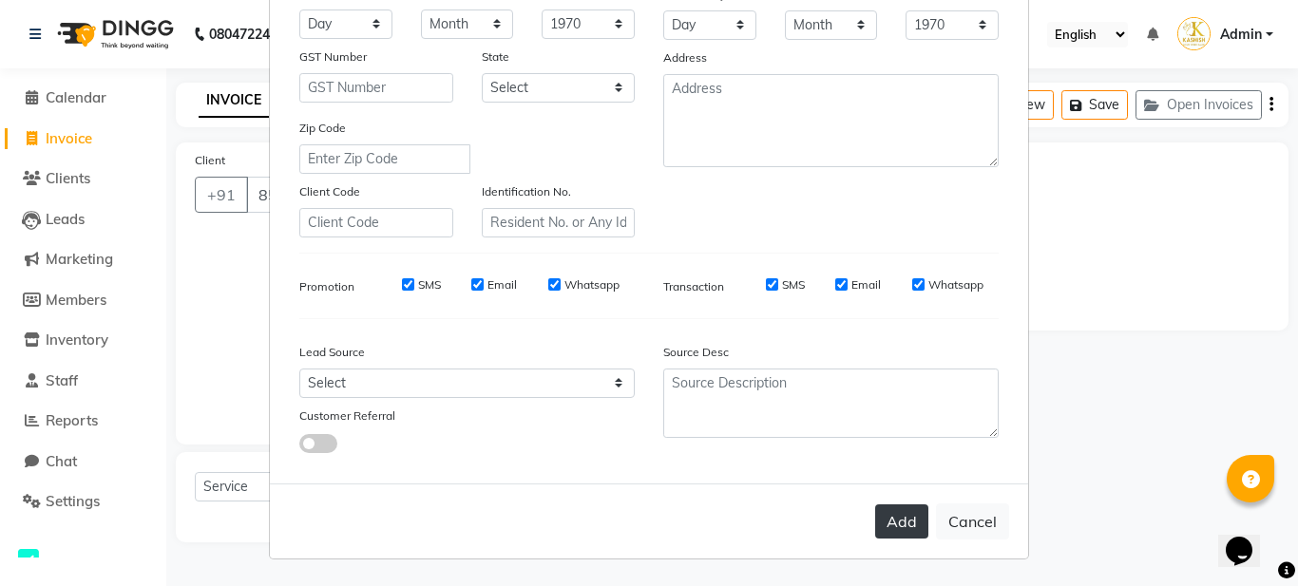
type input "Ji"
click at [893, 511] on button "Add" at bounding box center [901, 521] width 53 height 34
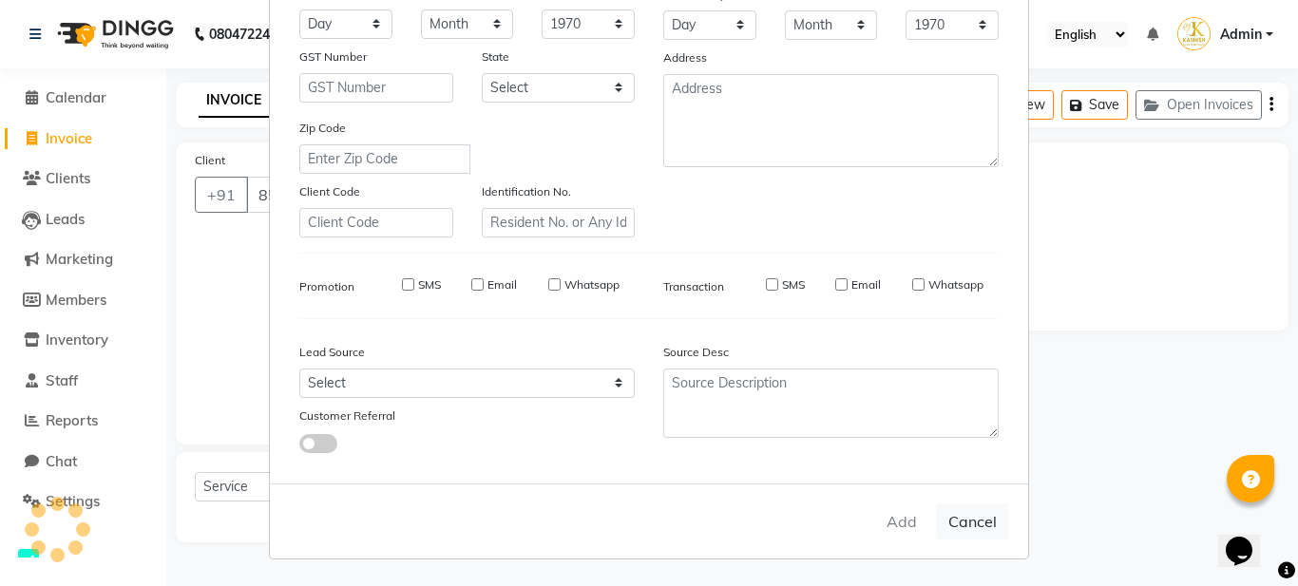
select select
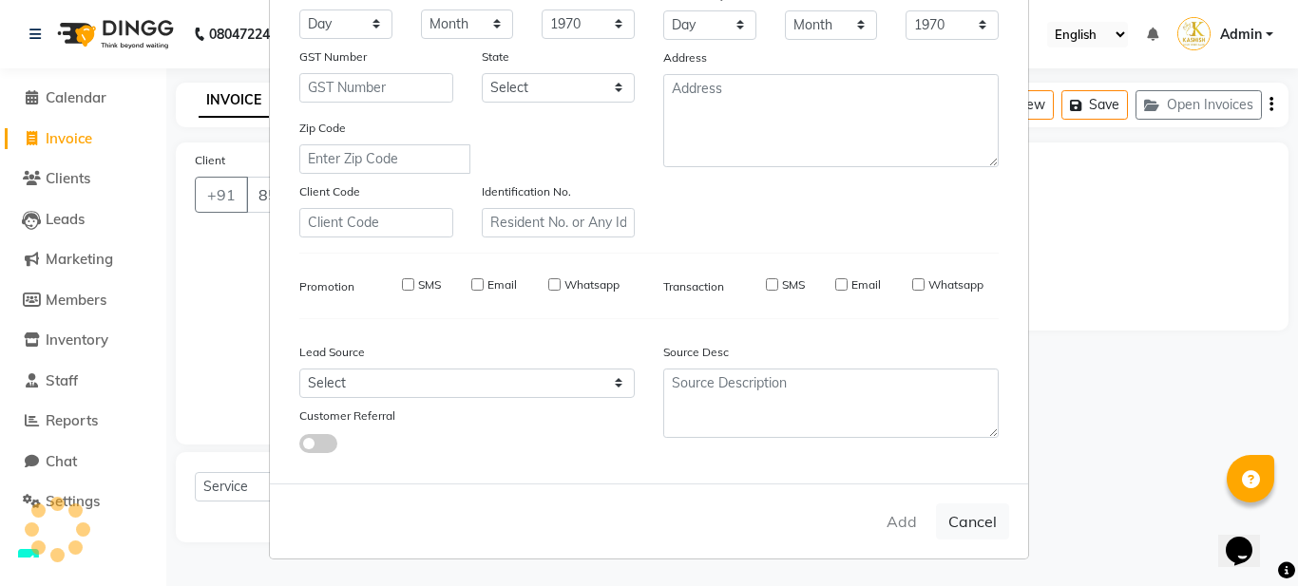
select select
checkbox input "false"
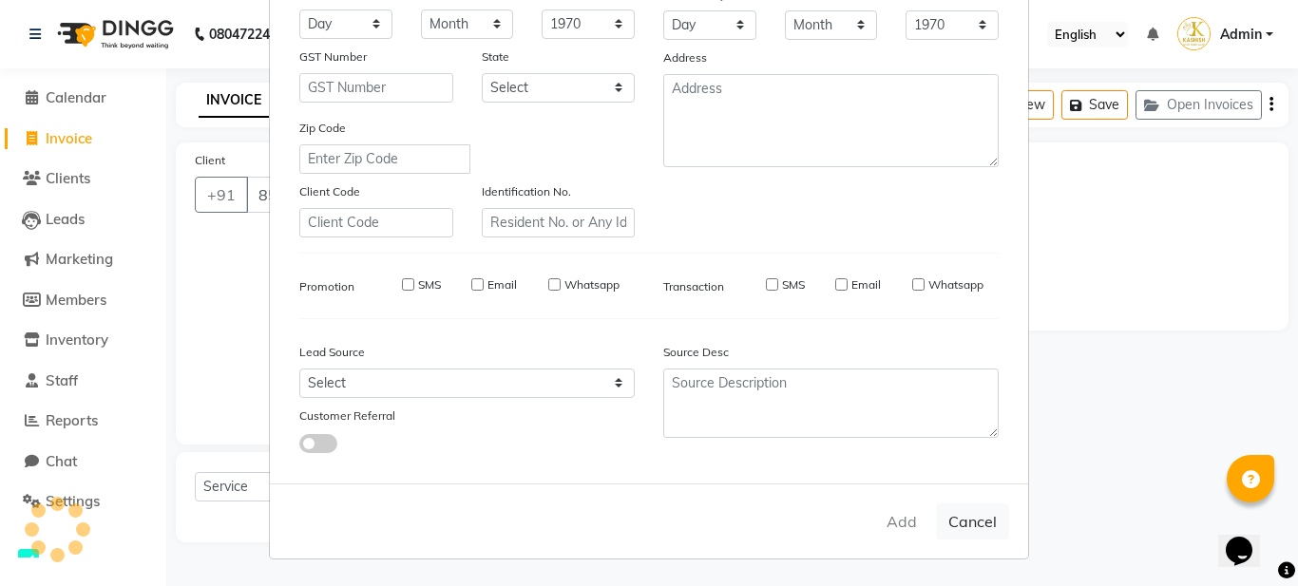
checkbox input "false"
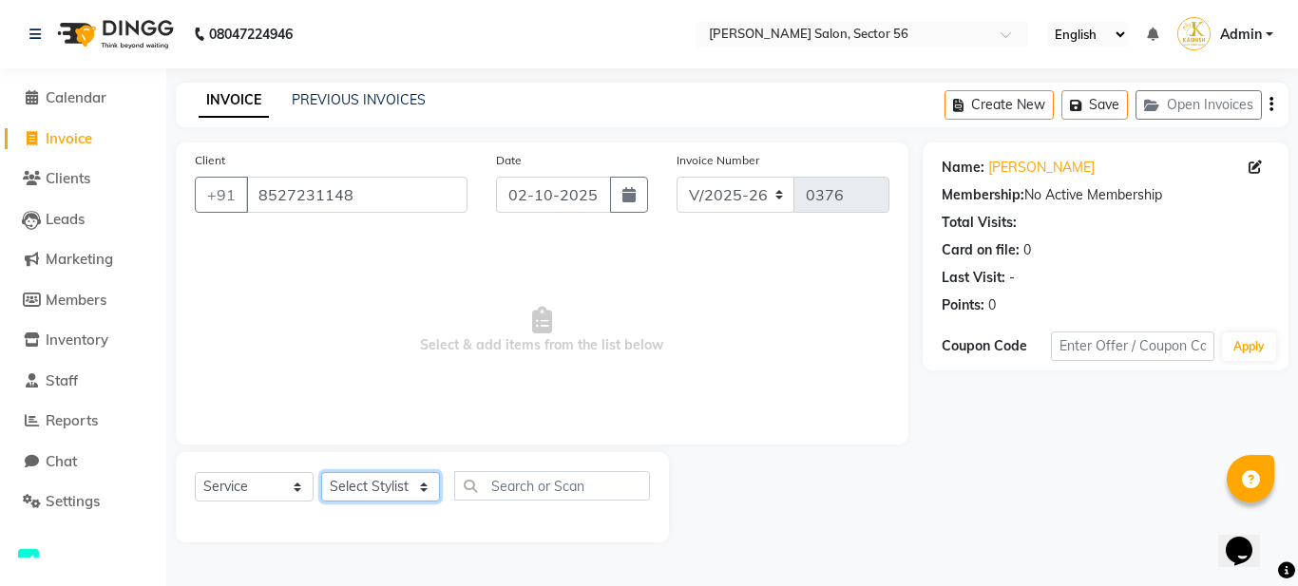
click at [407, 484] on select "Select Stylist Aadil Husain Joy Jyoty Mangal Mohamad Gulzar Neelam Pradeep Rosh…" at bounding box center [380, 486] width 119 height 29
click at [570, 427] on div "Client +91 8527231148 Date 02-10-2025 Invoice Number V/2025 V/2025-26 0376 Sele…" at bounding box center [542, 293] width 732 height 302
click at [407, 482] on select "Select Stylist Aadil Husain Joy Jyoty Mangal Mohamad Gulzar Neelam Pradeep Rosh…" at bounding box center [380, 486] width 119 height 29
select select "91308"
click at [321, 472] on select "Select Stylist Aadil Husain Joy Jyoty Mangal Mohamad Gulzar Neelam Pradeep Rosh…" at bounding box center [380, 486] width 119 height 29
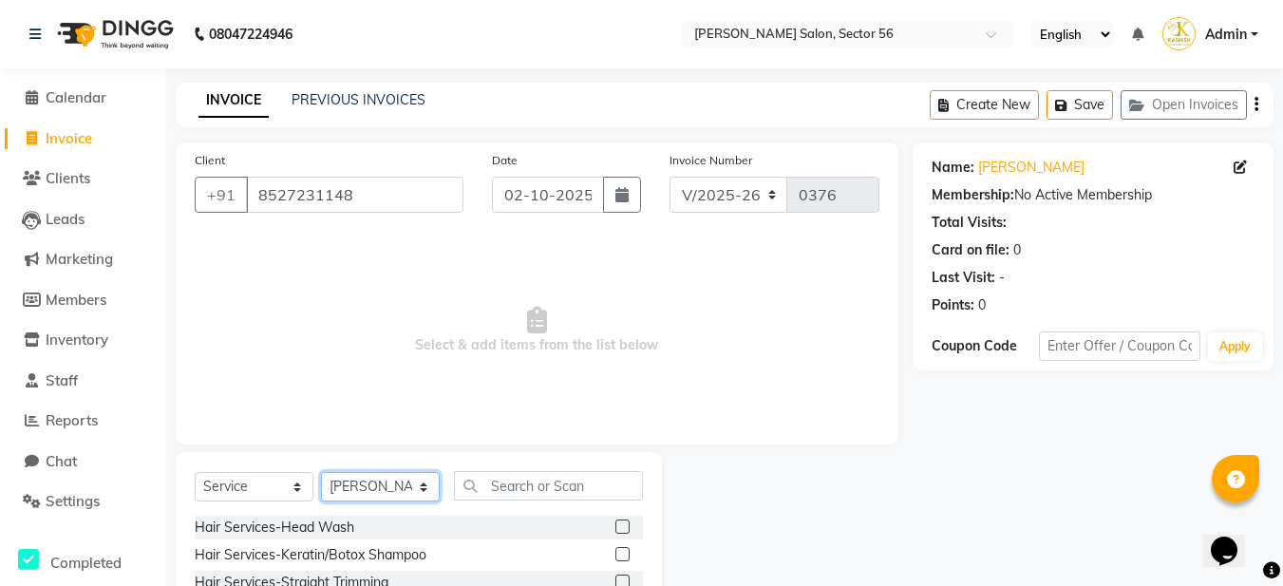
scroll to position [175, 0]
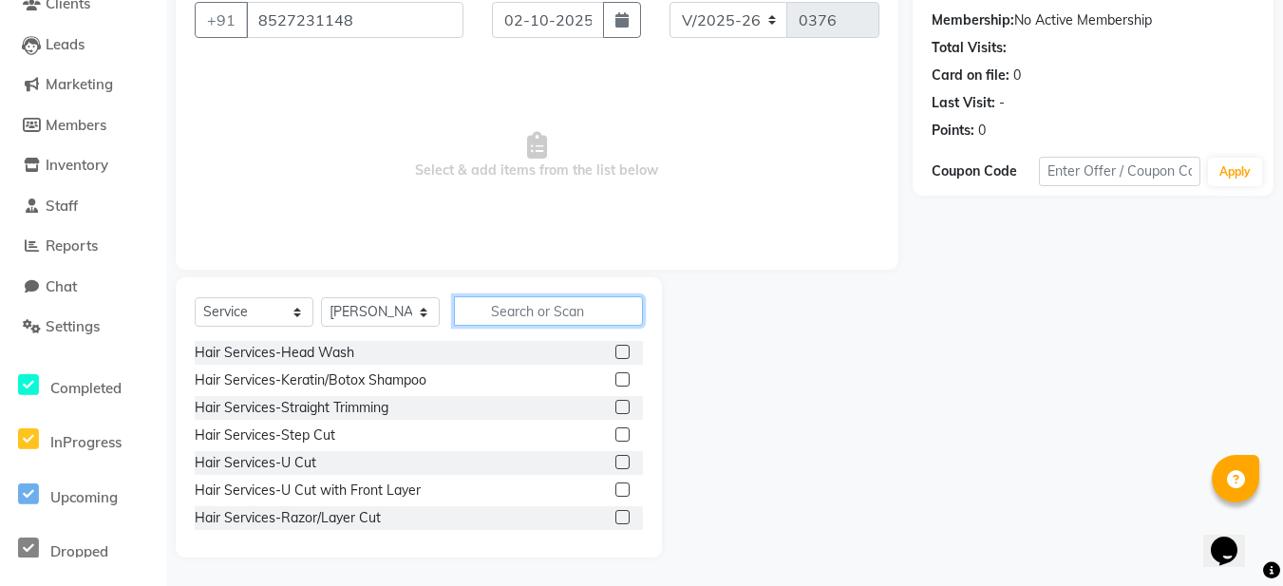
click at [489, 313] on input "text" at bounding box center [548, 310] width 189 height 29
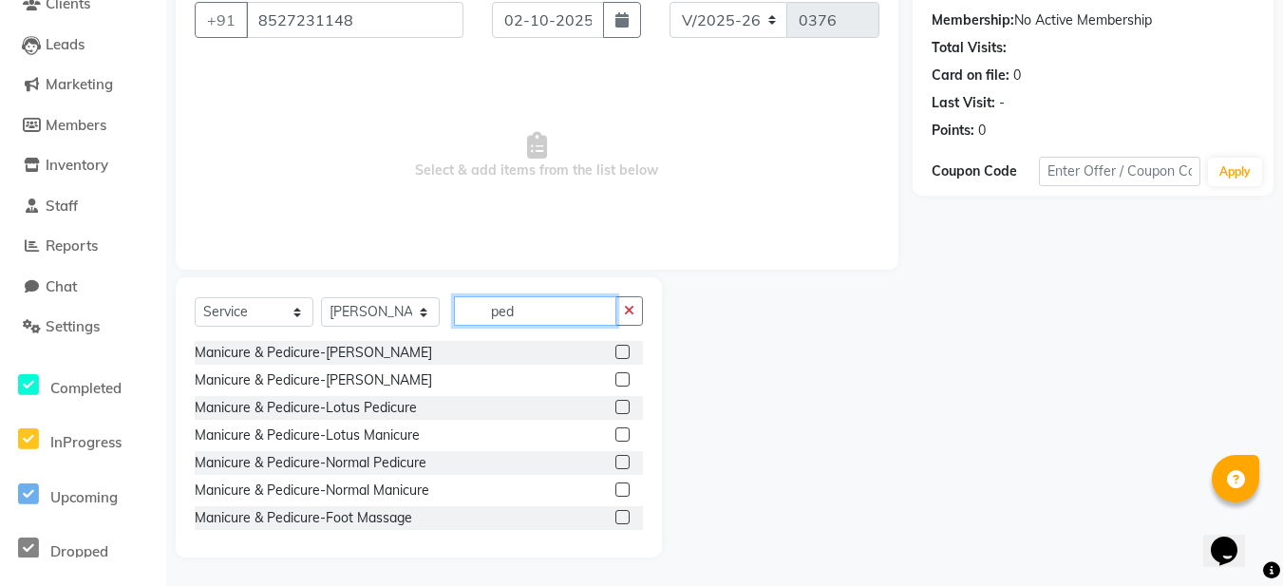
type input "ped"
click at [616, 401] on label at bounding box center [623, 407] width 14 height 14
click at [616, 402] on input "checkbox" at bounding box center [622, 408] width 12 height 12
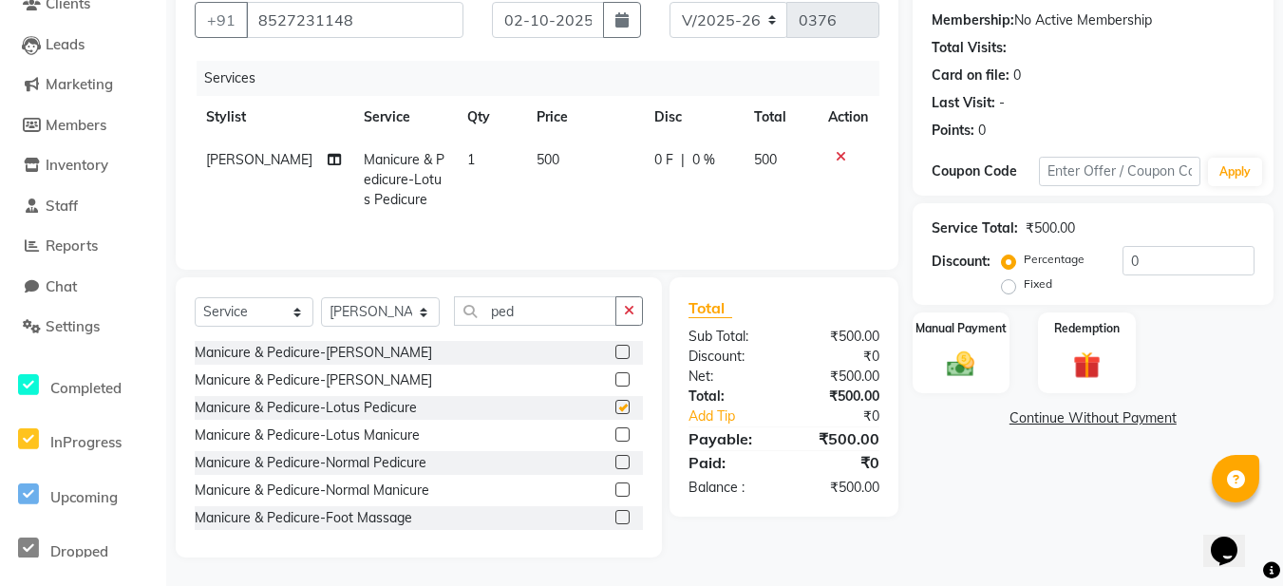
checkbox input "false"
click at [616, 457] on label at bounding box center [623, 462] width 14 height 14
click at [616, 457] on input "checkbox" at bounding box center [622, 463] width 12 height 12
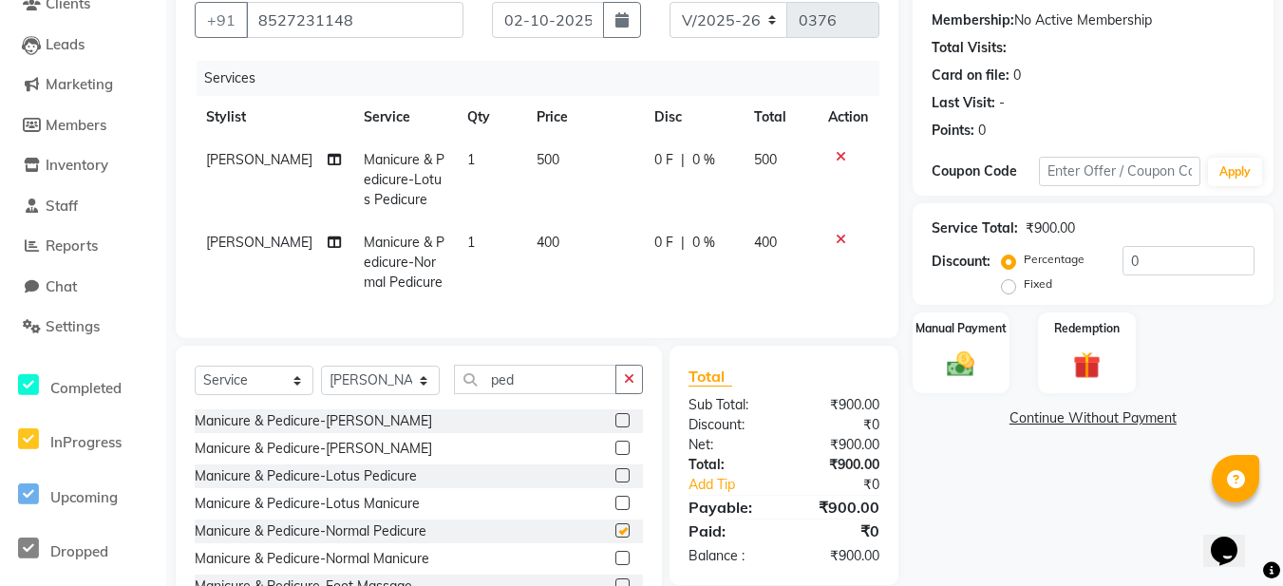
checkbox input "false"
click at [843, 159] on icon at bounding box center [841, 156] width 10 height 13
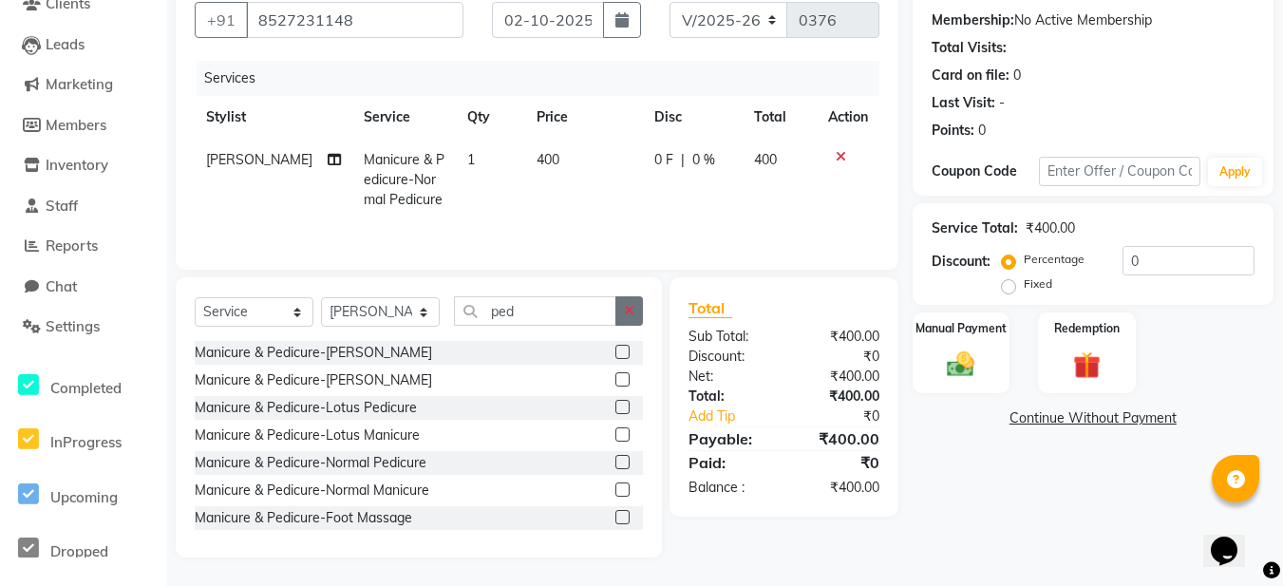
click at [637, 311] on button "button" at bounding box center [630, 310] width 28 height 29
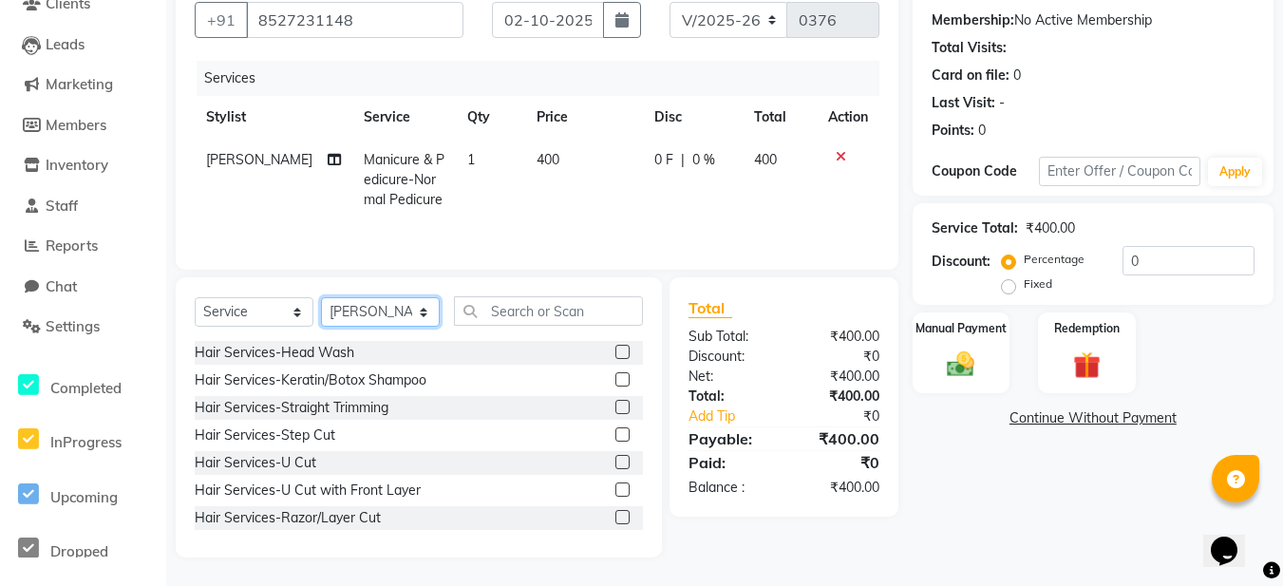
click at [423, 306] on select "Select Stylist Aadil Husain Joy Jyoty Mangal Mohamad Gulzar Neelam Pradeep Rosh…" at bounding box center [380, 311] width 119 height 29
select select "91302"
click at [321, 297] on select "Select Stylist Aadil Husain Joy Jyoty Mangal Mohamad Gulzar Neelam Pradeep Rosh…" at bounding box center [380, 311] width 119 height 29
click at [509, 312] on input "text" at bounding box center [548, 310] width 189 height 29
click at [496, 313] on input "text" at bounding box center [548, 310] width 189 height 29
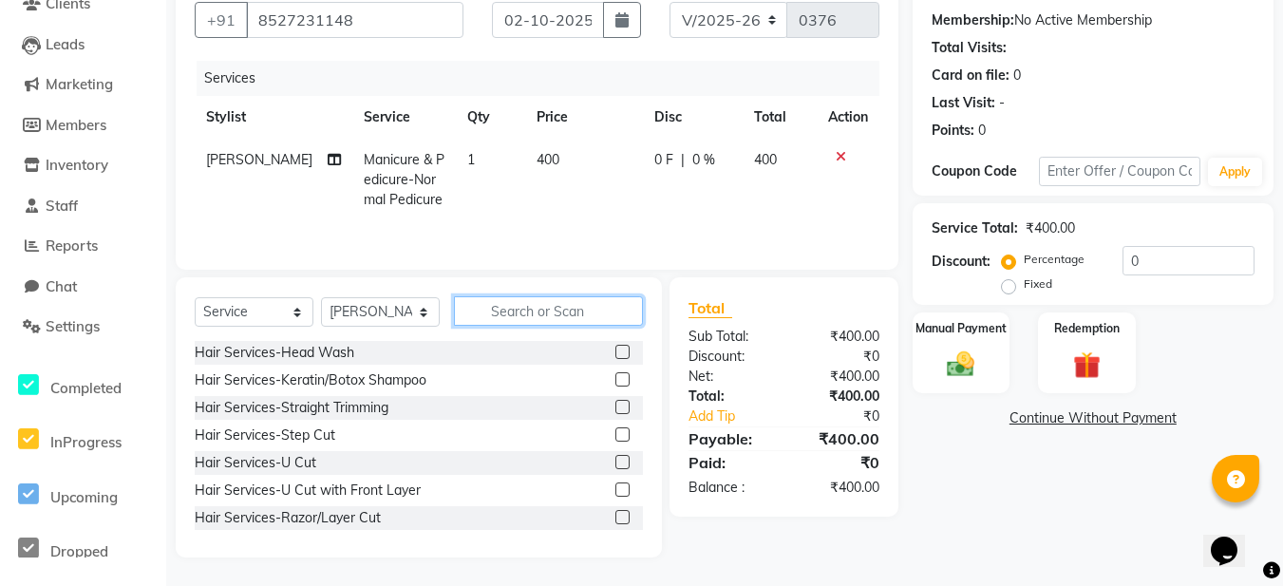
click at [482, 309] on input "text" at bounding box center [548, 310] width 189 height 29
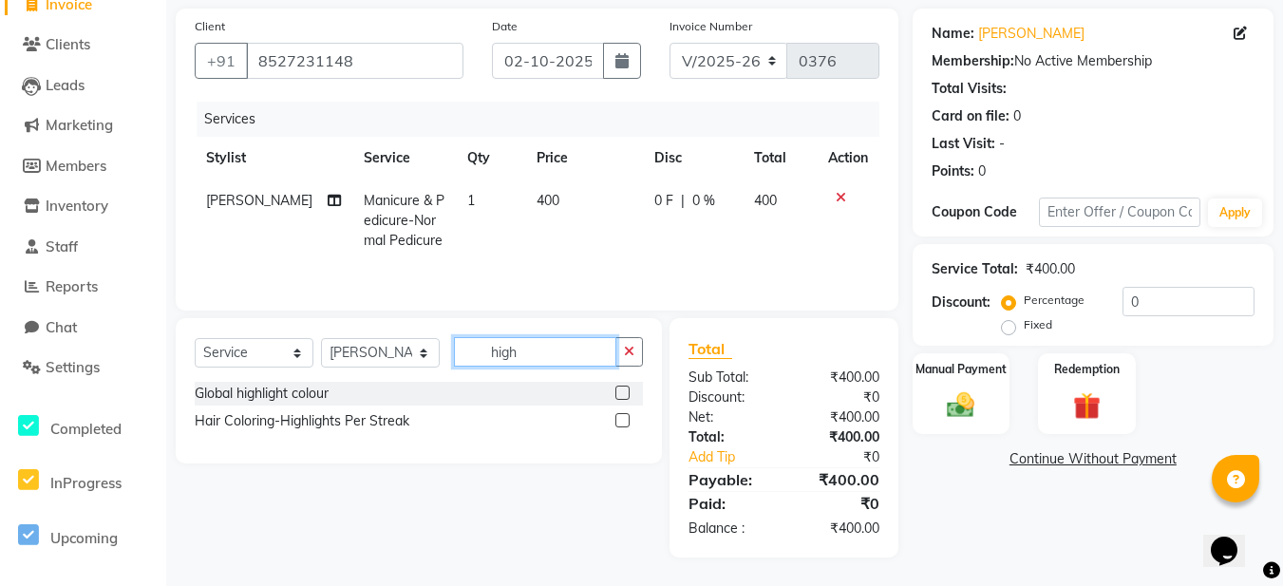
scroll to position [134, 0]
type input "high"
click at [622, 417] on label at bounding box center [623, 420] width 14 height 14
click at [622, 417] on input "checkbox" at bounding box center [622, 421] width 12 height 12
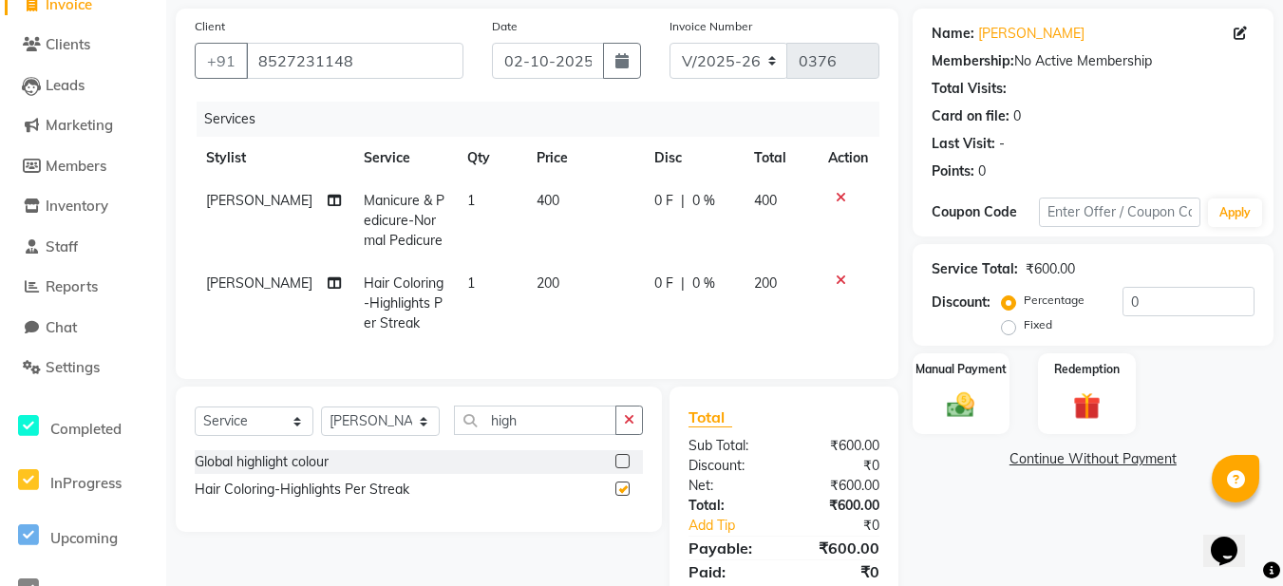
checkbox input "false"
click at [464, 280] on td "1" at bounding box center [490, 303] width 69 height 83
select select "91302"
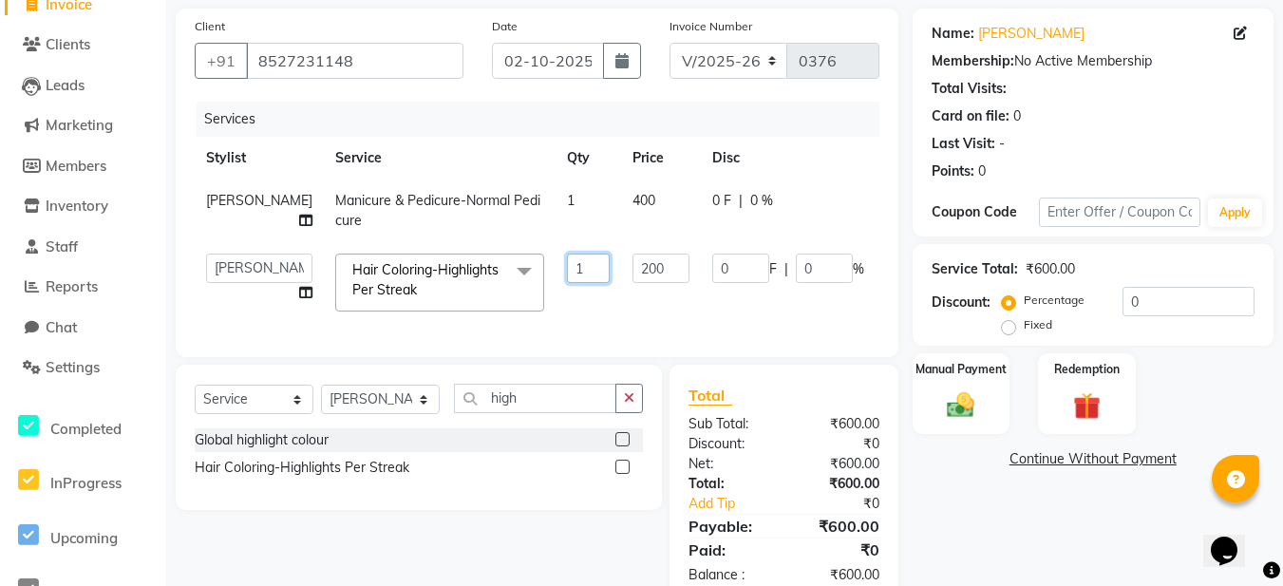
click at [567, 283] on input "1" at bounding box center [588, 268] width 43 height 29
type input "5"
click at [621, 319] on td "200" at bounding box center [661, 282] width 80 height 81
select select "91302"
click at [615, 71] on button "button" at bounding box center [622, 61] width 38 height 36
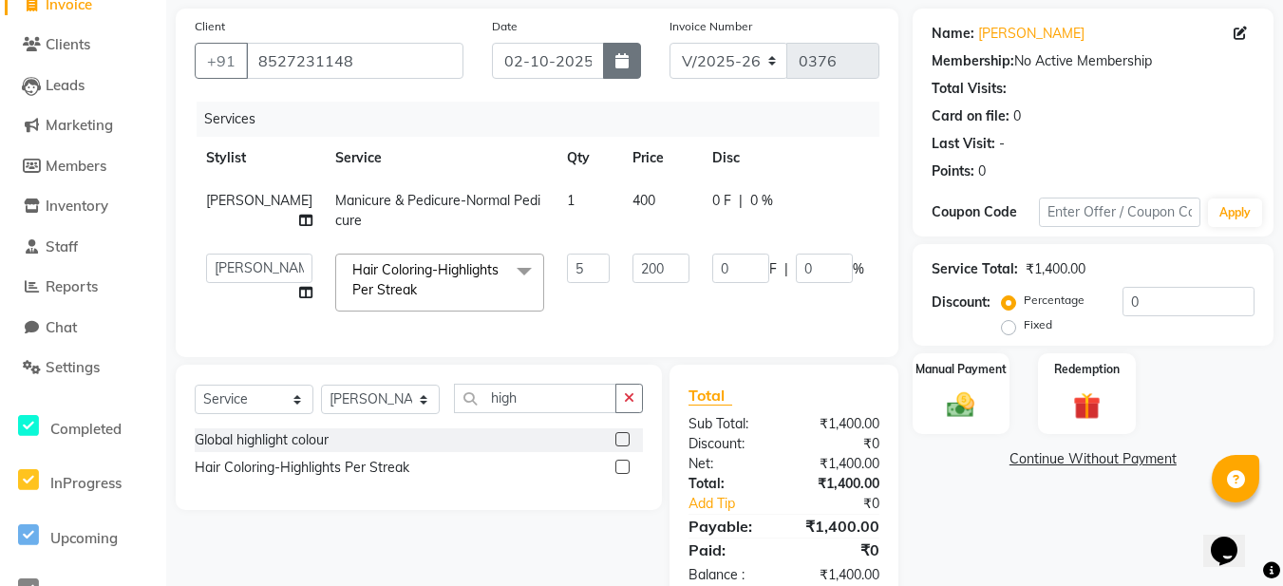
select select "10"
select select "2025"
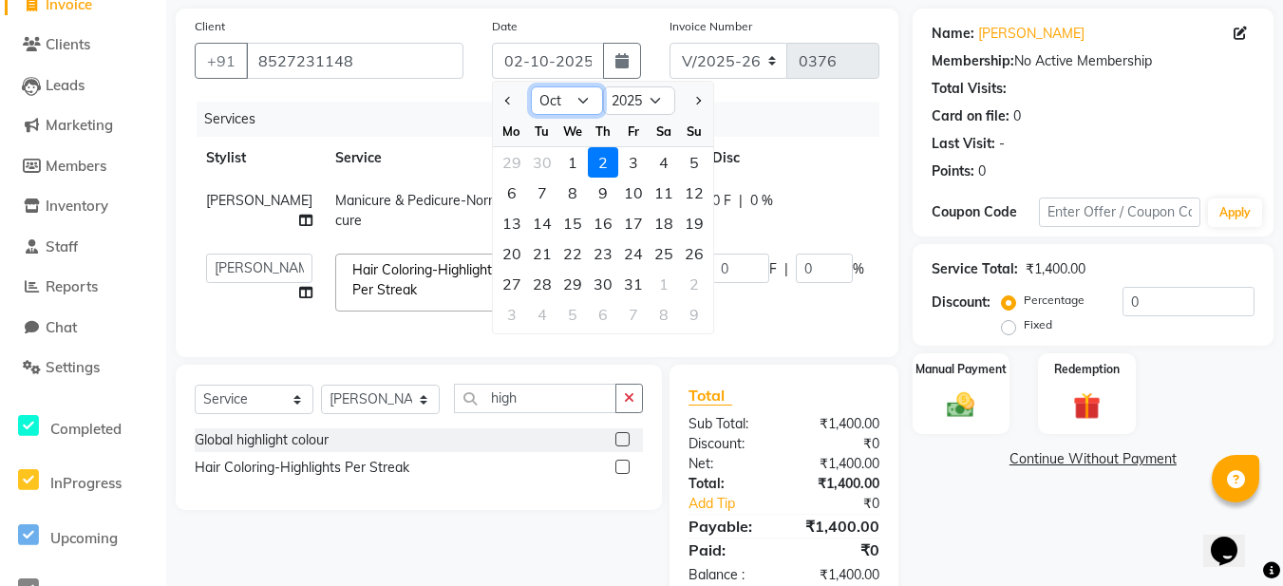
click at [587, 98] on select "Jan Feb Mar Apr May Jun Jul Aug Sep Oct Nov Dec" at bounding box center [567, 100] width 72 height 28
select select "9"
click at [531, 86] on select "Jan Feb Mar Apr May Jun Jul Aug Sep Oct Nov Dec" at bounding box center [567, 100] width 72 height 28
click at [691, 252] on div "28" at bounding box center [694, 253] width 30 height 30
type input "28-09-2025"
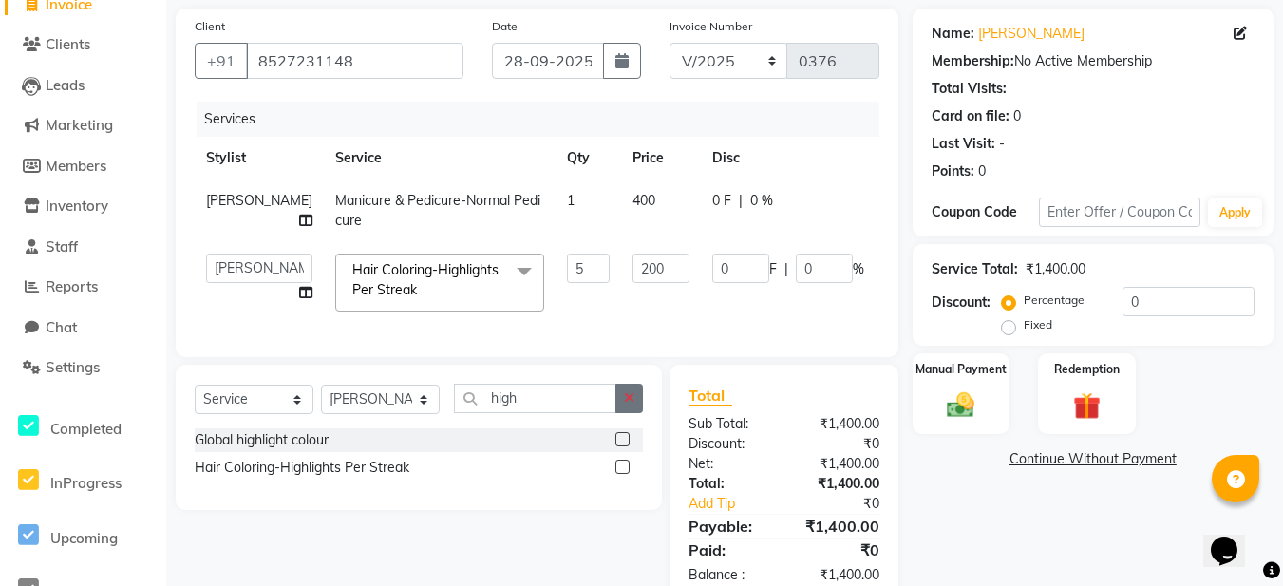
click at [621, 413] on button "button" at bounding box center [630, 398] width 28 height 29
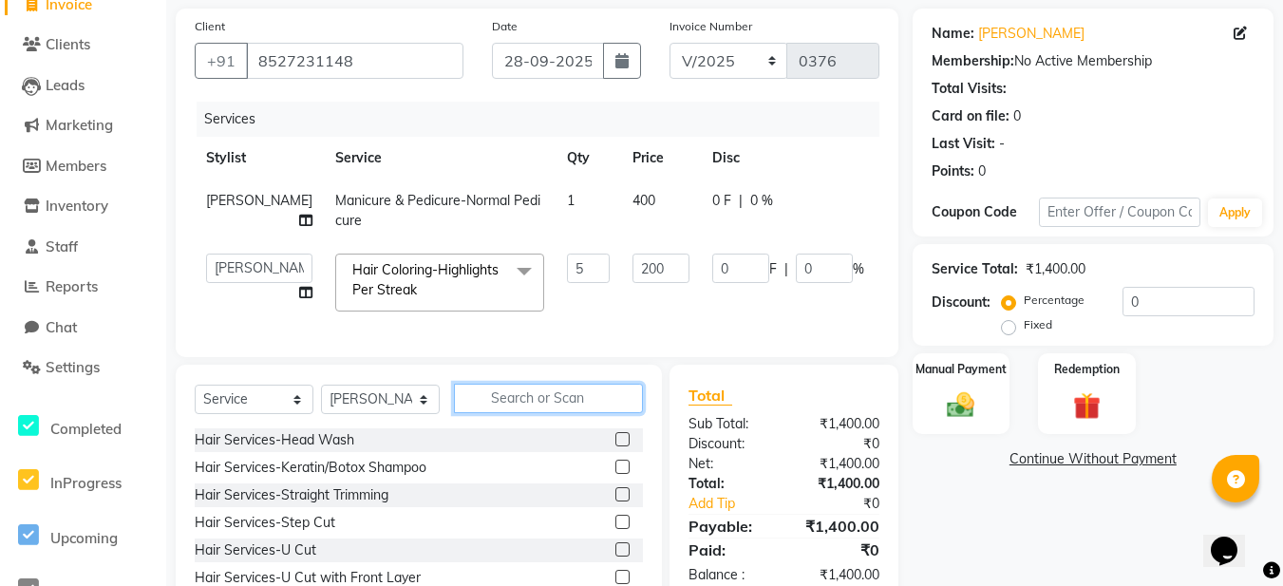
click at [518, 413] on input "text" at bounding box center [548, 398] width 189 height 29
click at [407, 414] on select "Select Stylist Aadil Husain Joy Jyoty Mangal Mohamad Gulzar Neelam Pradeep Rosh…" at bounding box center [380, 399] width 119 height 29
click at [321, 414] on select "Select Stylist Aadil Husain Joy Jyoty Mangal Mohamad Gulzar Neelam Pradeep Rosh…" at bounding box center [380, 399] width 119 height 29
click at [502, 413] on input "text" at bounding box center [548, 398] width 189 height 29
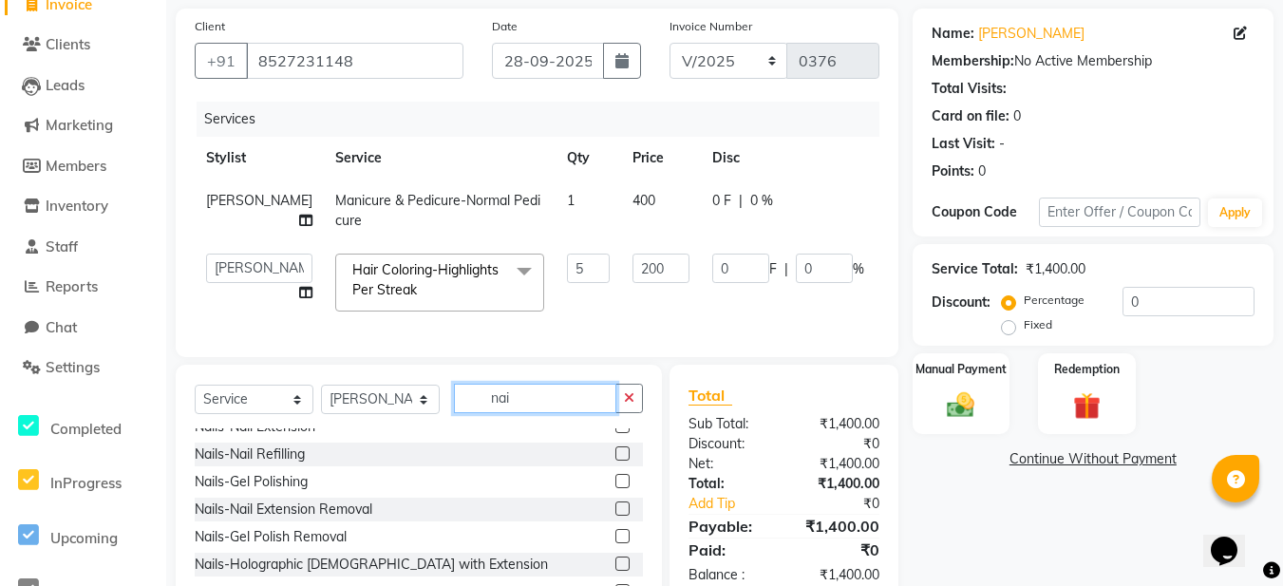
scroll to position [0, 0]
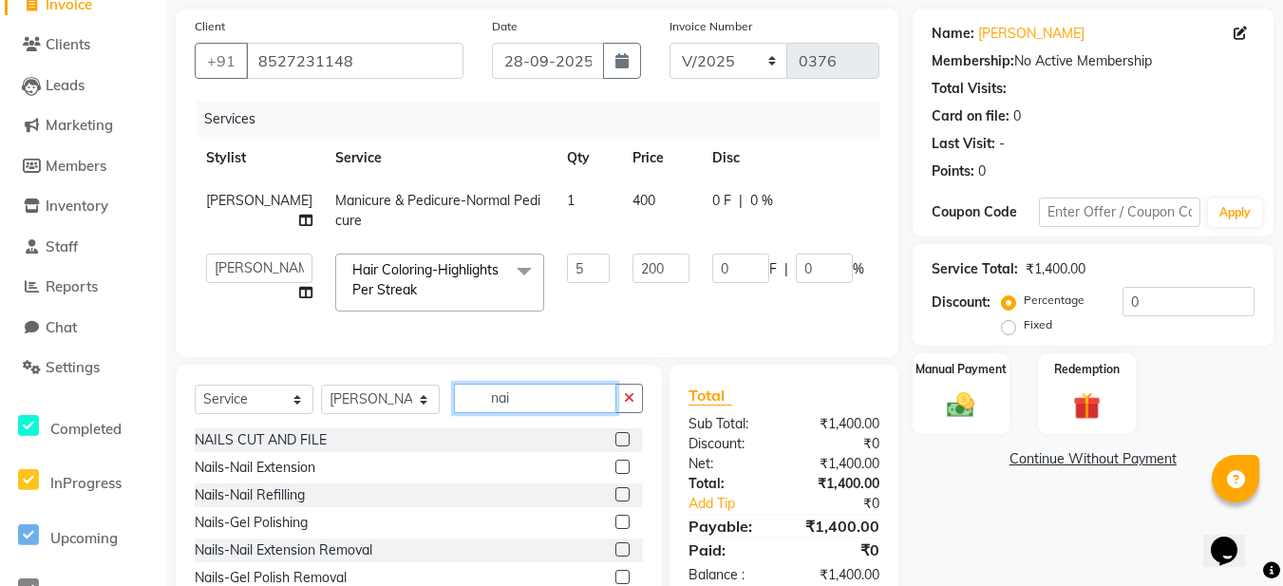
type input "nai"
click at [616, 529] on label at bounding box center [623, 522] width 14 height 14
click at [616, 529] on input "checkbox" at bounding box center [622, 523] width 12 height 12
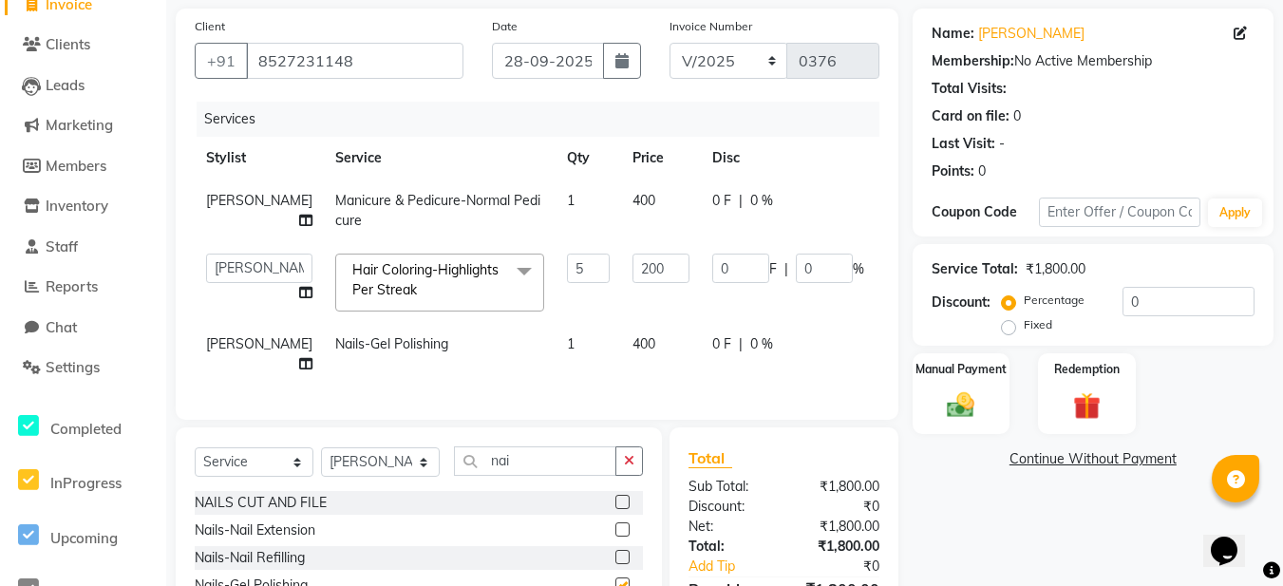
checkbox input "false"
click at [621, 347] on td "400" at bounding box center [661, 354] width 80 height 63
select select "91302"
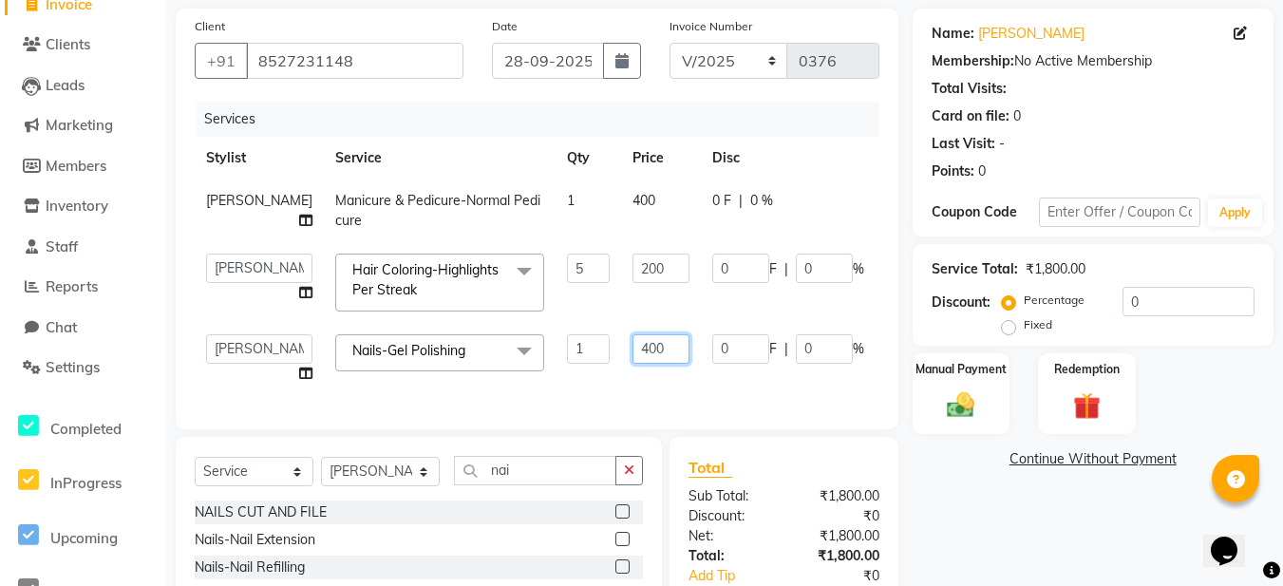
click at [633, 364] on input "400" at bounding box center [661, 348] width 57 height 29
type input "1000"
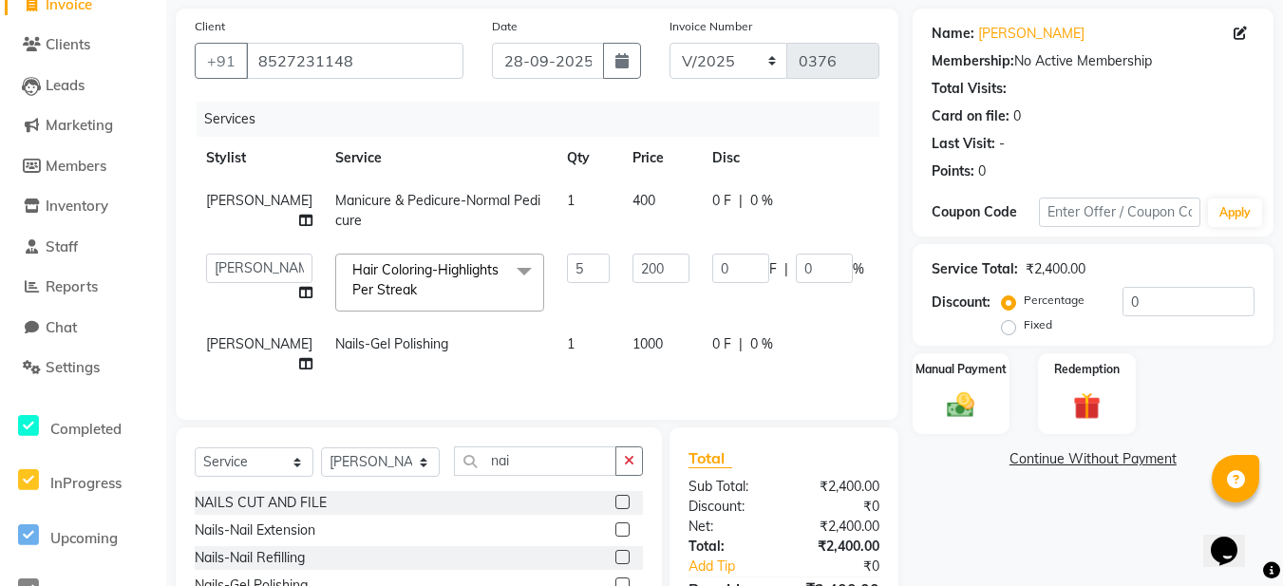
click at [565, 401] on div "Services Stylist Service Qty Price Disc Total Action Roshan Thapa Manicure & Pe…" at bounding box center [537, 251] width 685 height 299
click at [630, 299] on td "200" at bounding box center [661, 282] width 80 height 81
click at [797, 321] on td "0 F | 0 %" at bounding box center [788, 282] width 175 height 81
click at [876, 383] on td "1000" at bounding box center [903, 354] width 55 height 63
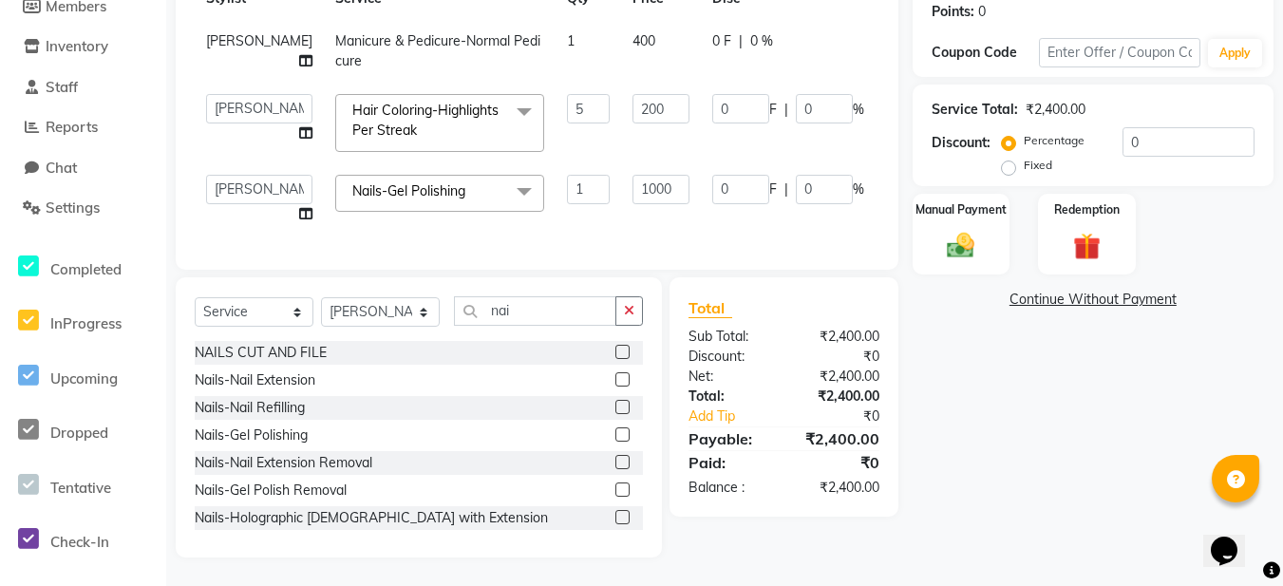
scroll to position [138, 0]
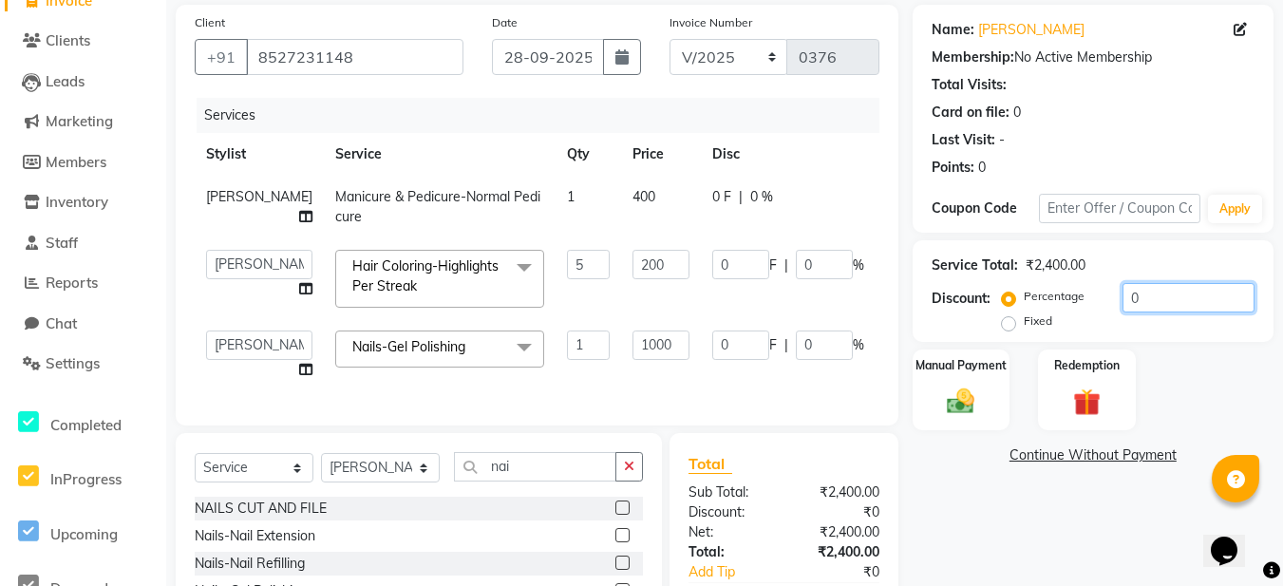
drag, startPoint x: 1149, startPoint y: 289, endPoint x: 1156, endPoint y: 299, distance: 12.4
click at [1153, 295] on input "0" at bounding box center [1189, 297] width 132 height 29
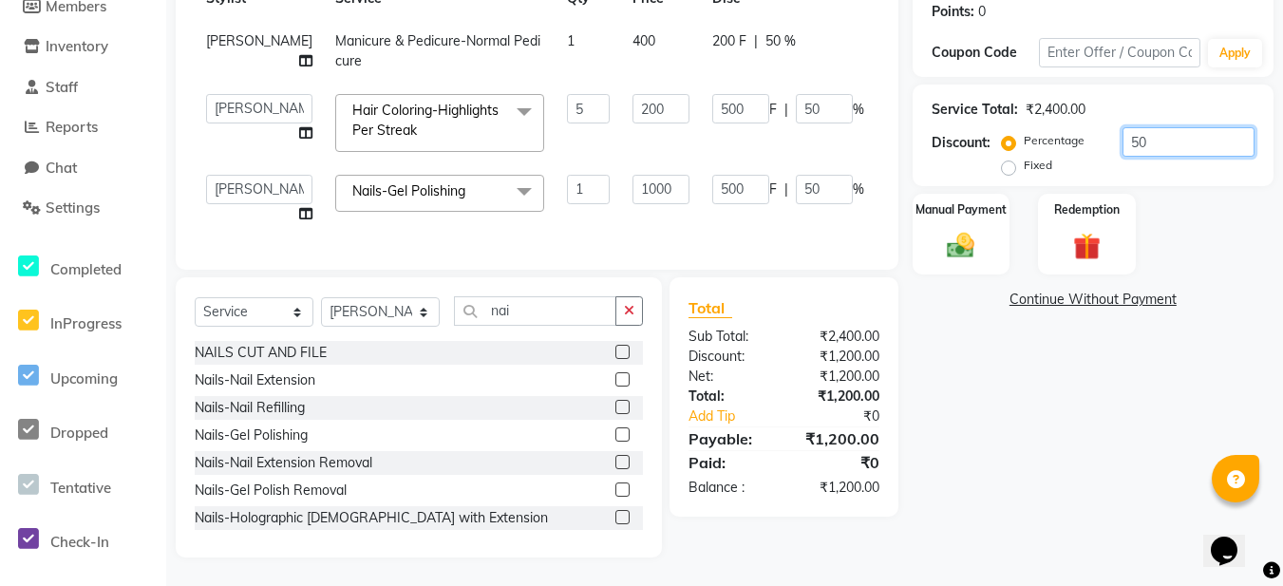
scroll to position [0, 0]
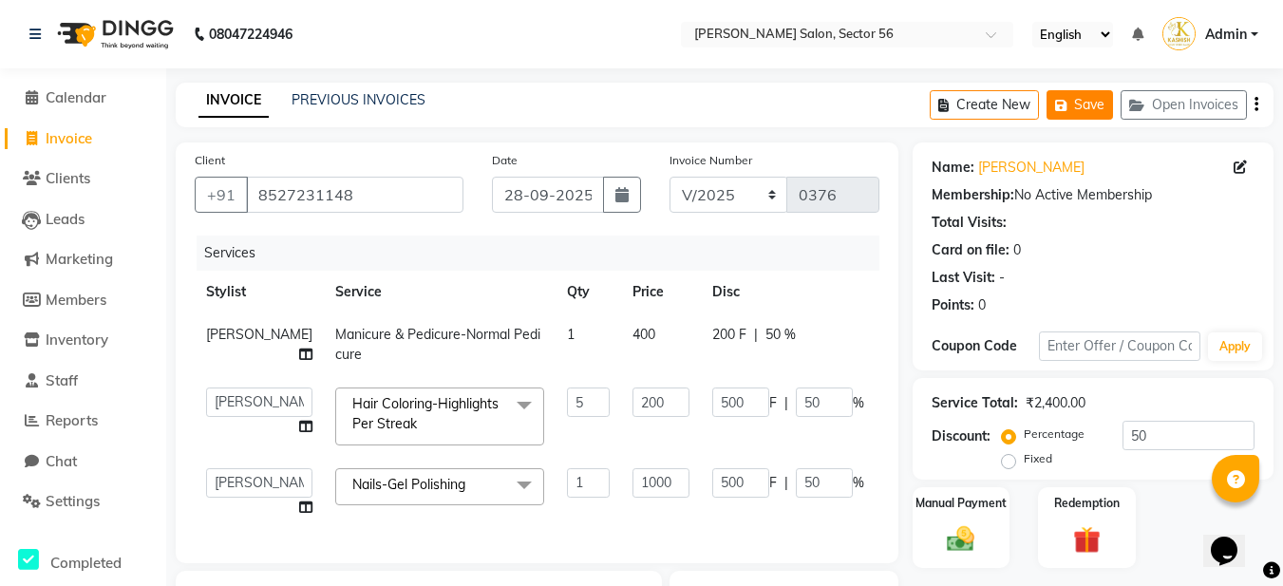
click at [1092, 103] on button "Save" at bounding box center [1080, 104] width 66 height 29
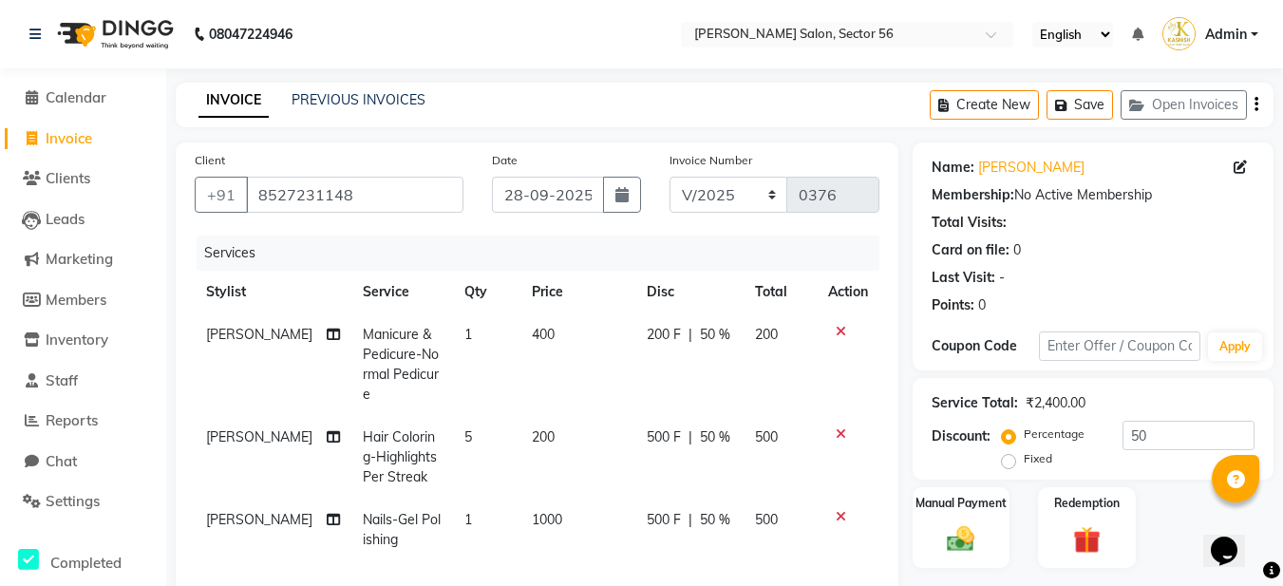
click at [532, 511] on span "1000" at bounding box center [547, 519] width 30 height 17
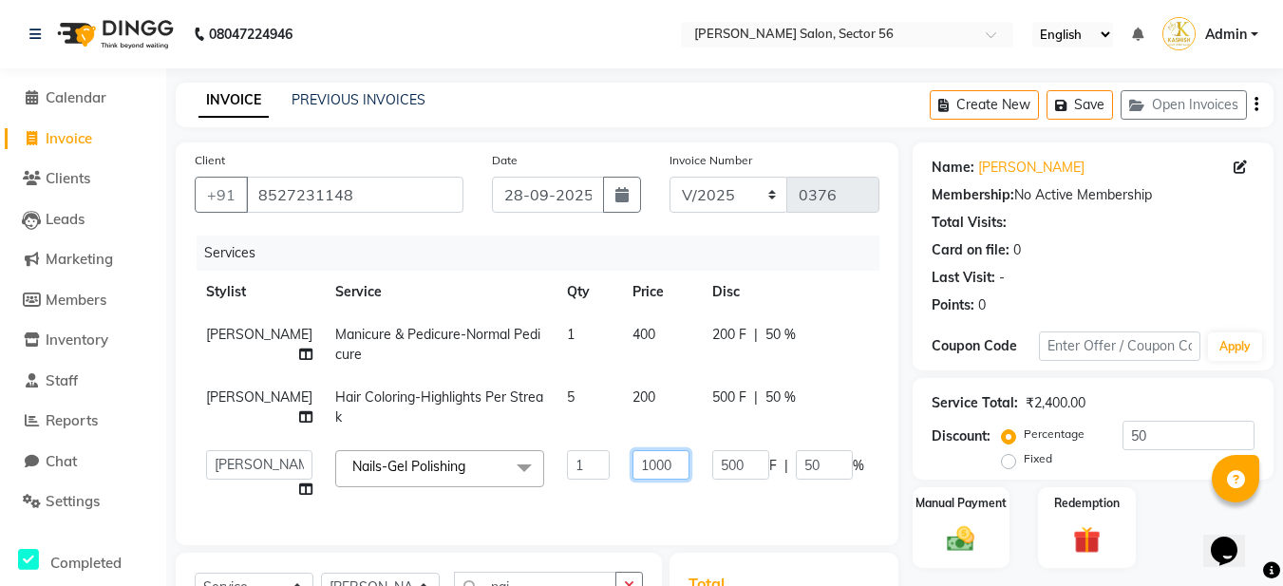
click at [633, 466] on input "1000" at bounding box center [661, 464] width 57 height 29
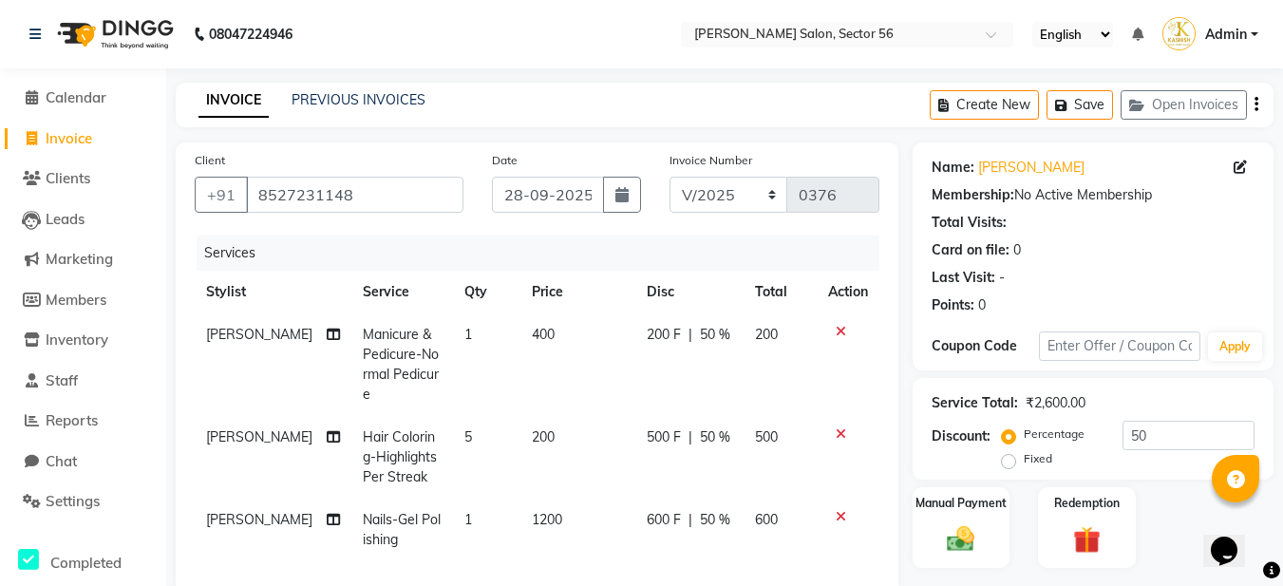
click at [671, 507] on td "600 F | 50 %" at bounding box center [689, 530] width 108 height 63
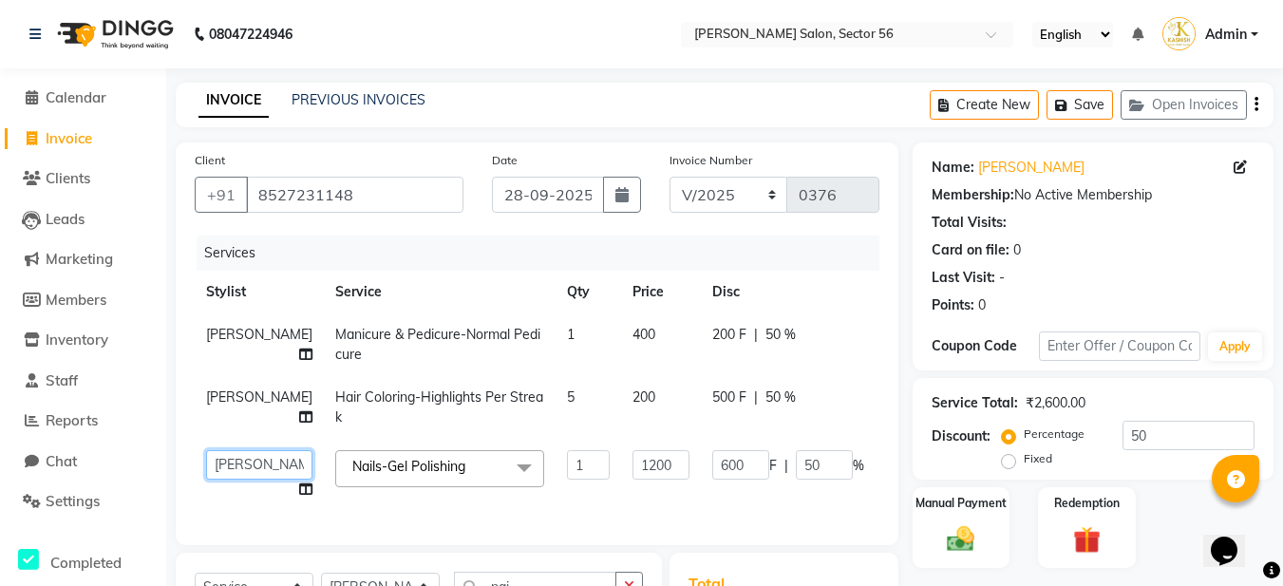
click at [234, 468] on select "Aadil Husain Joy Jyoty Mangal Mohamad Gulzar Neelam Pradeep Roshan Thapa Ruby 1…" at bounding box center [259, 464] width 106 height 29
click at [240, 462] on select "Aadil Husain Joy Jyoty Mangal Mohamad Gulzar Neelam Pradeep Roshan Thapa Ruby 1…" at bounding box center [259, 464] width 106 height 29
click at [243, 462] on select "Aadil Husain Joy Jyoty Mangal Mohamad Gulzar Neelam Pradeep Roshan Thapa Ruby 1…" at bounding box center [259, 464] width 106 height 29
click at [224, 469] on select "Aadil Husain Joy Jyoty Mangal Mohamad Gulzar Neelam Pradeep Roshan Thapa Ruby 1…" at bounding box center [259, 464] width 106 height 29
click at [206, 450] on select "Aadil Husain Joy Jyoty Mangal Mohamad Gulzar Neelam Pradeep Roshan Thapa Ruby 1…" at bounding box center [259, 464] width 106 height 29
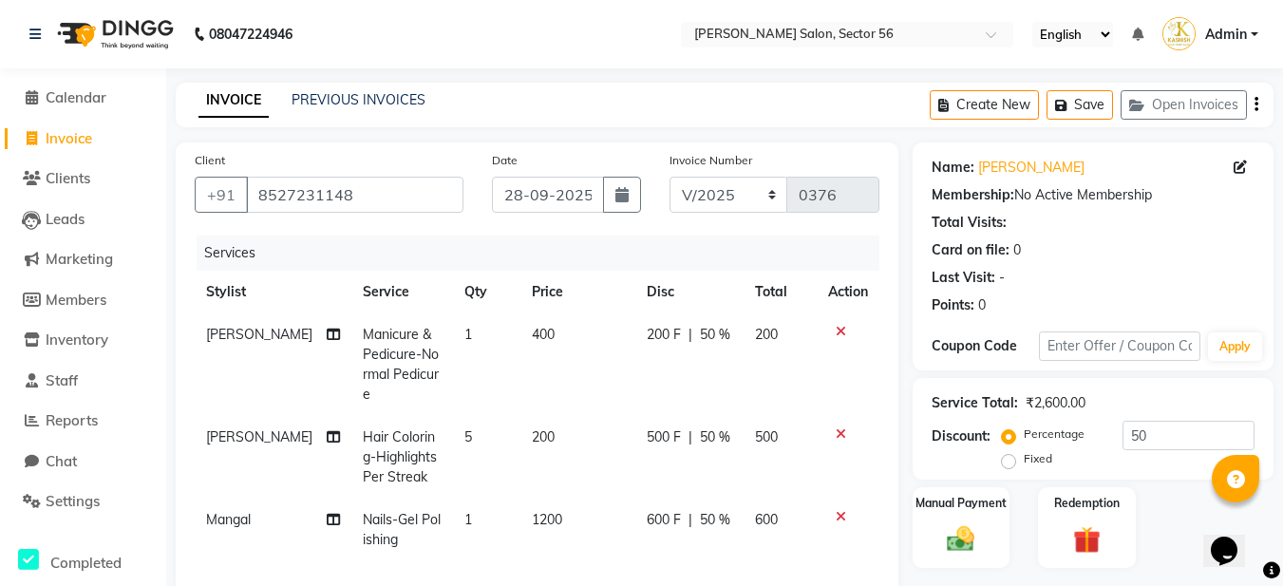
click at [261, 499] on td "Mangal Split Commission" at bounding box center [273, 530] width 157 height 63
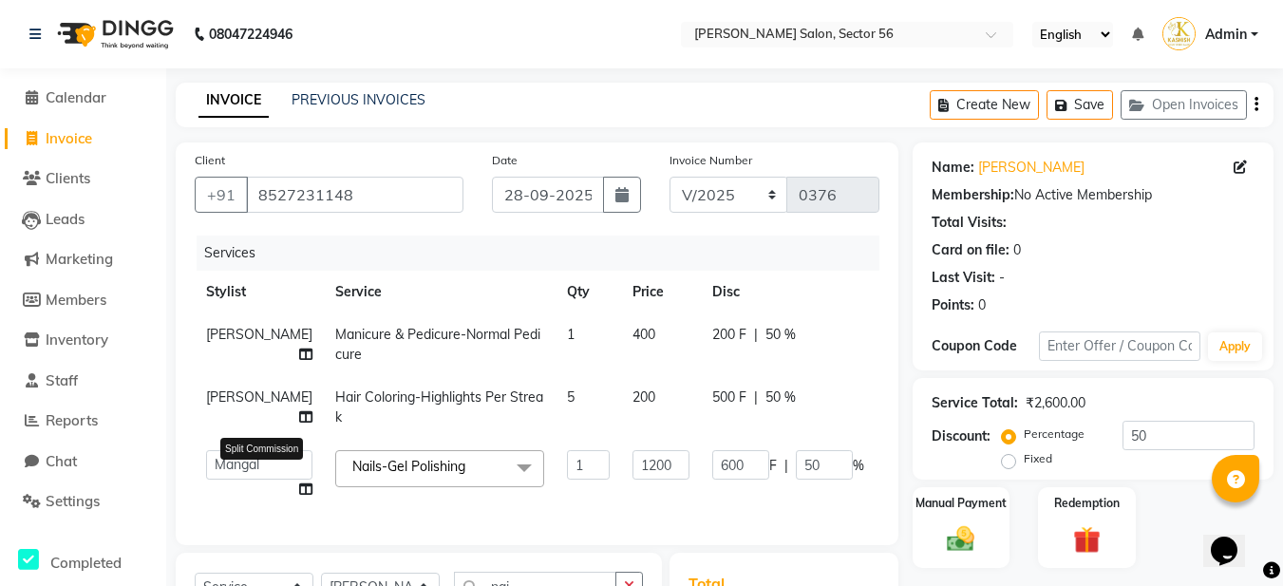
click at [299, 491] on icon at bounding box center [305, 489] width 13 height 13
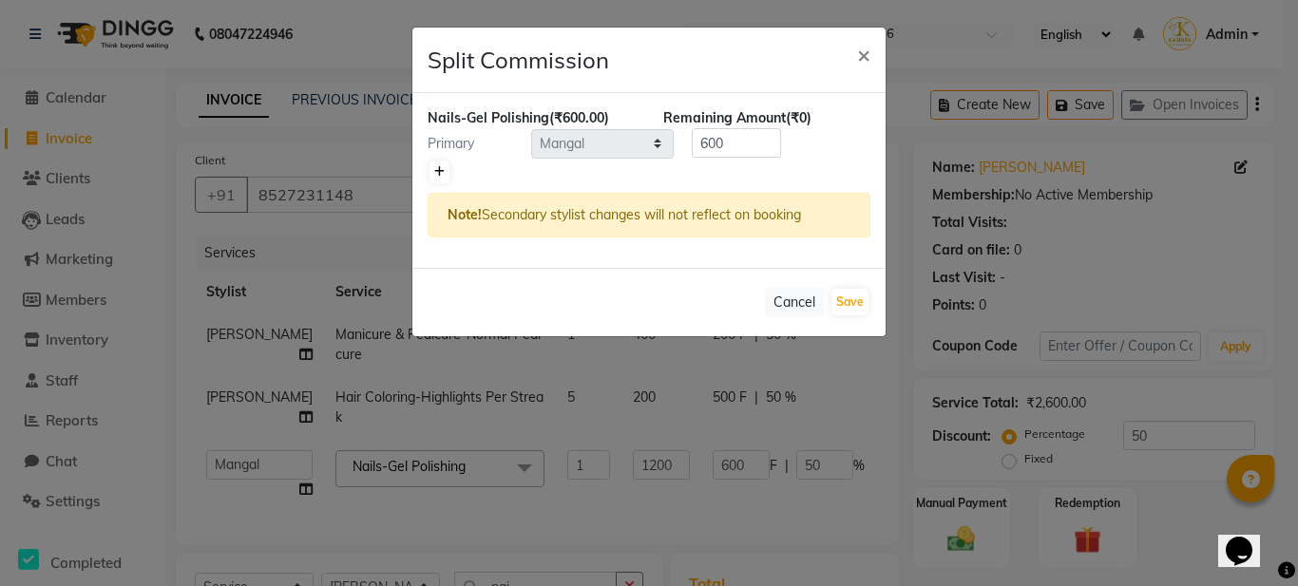
click at [435, 175] on icon at bounding box center [439, 171] width 10 height 11
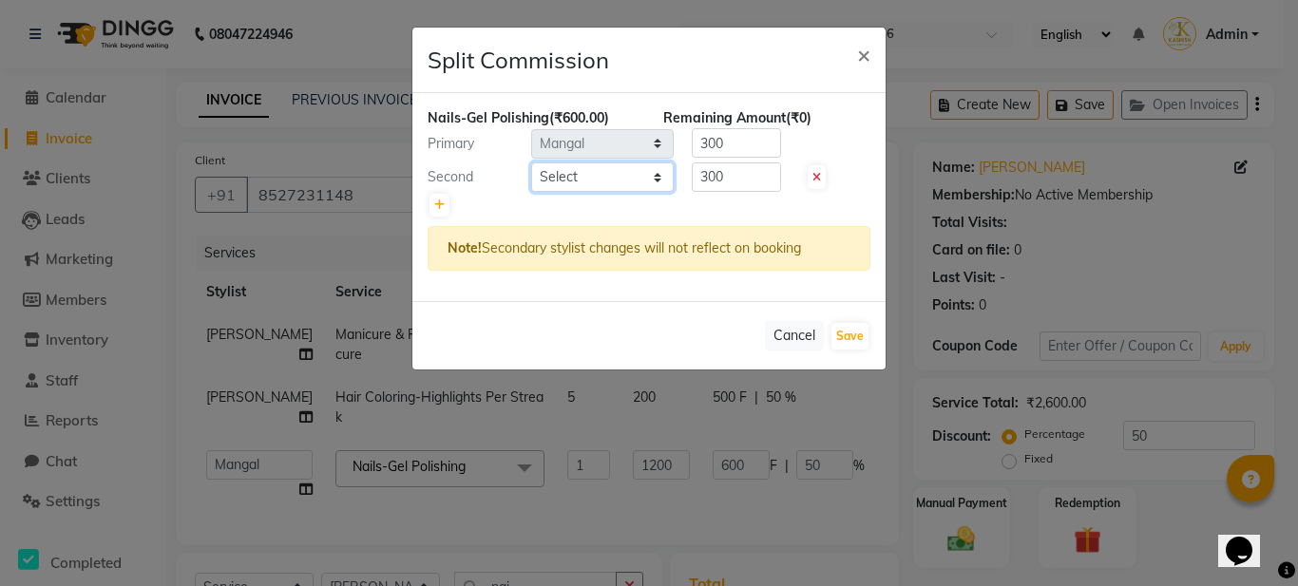
click at [654, 174] on select "Select Aadil Husain Joy Jyoty Mangal Mohamad Gulzar Neelam Pradeep Roshan Thapa…" at bounding box center [602, 176] width 142 height 29
click at [531, 162] on select "Select Aadil Husain Joy Jyoty Mangal Mohamad Gulzar Neelam Pradeep Roshan Thapa…" at bounding box center [602, 176] width 142 height 29
click at [859, 337] on button "Save" at bounding box center [849, 336] width 37 height 27
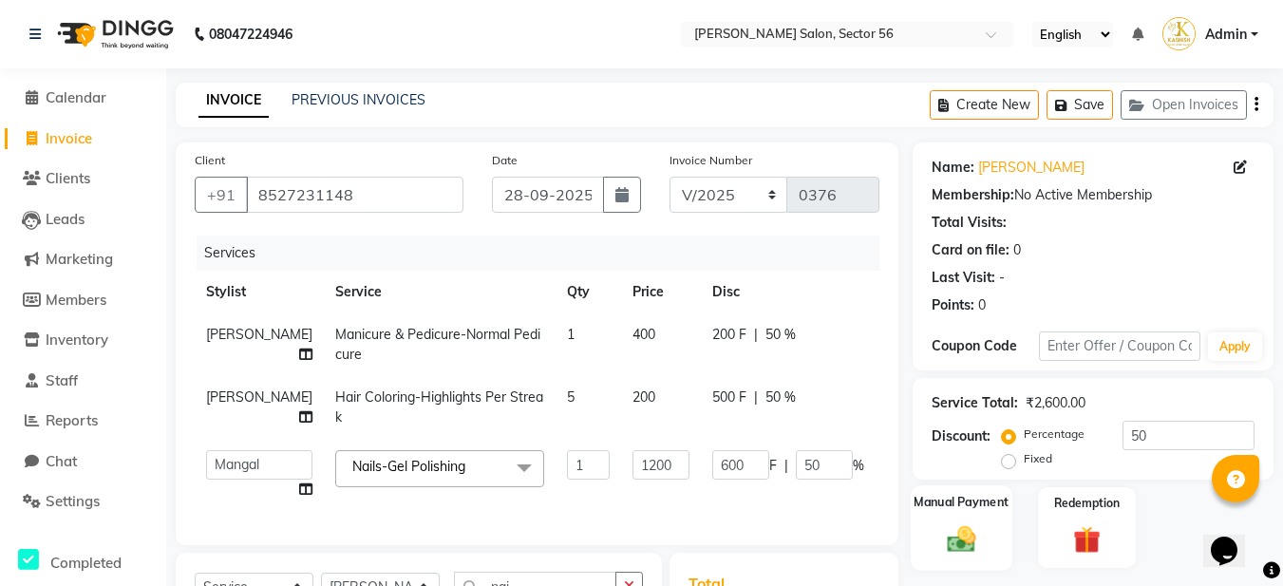
scroll to position [190, 0]
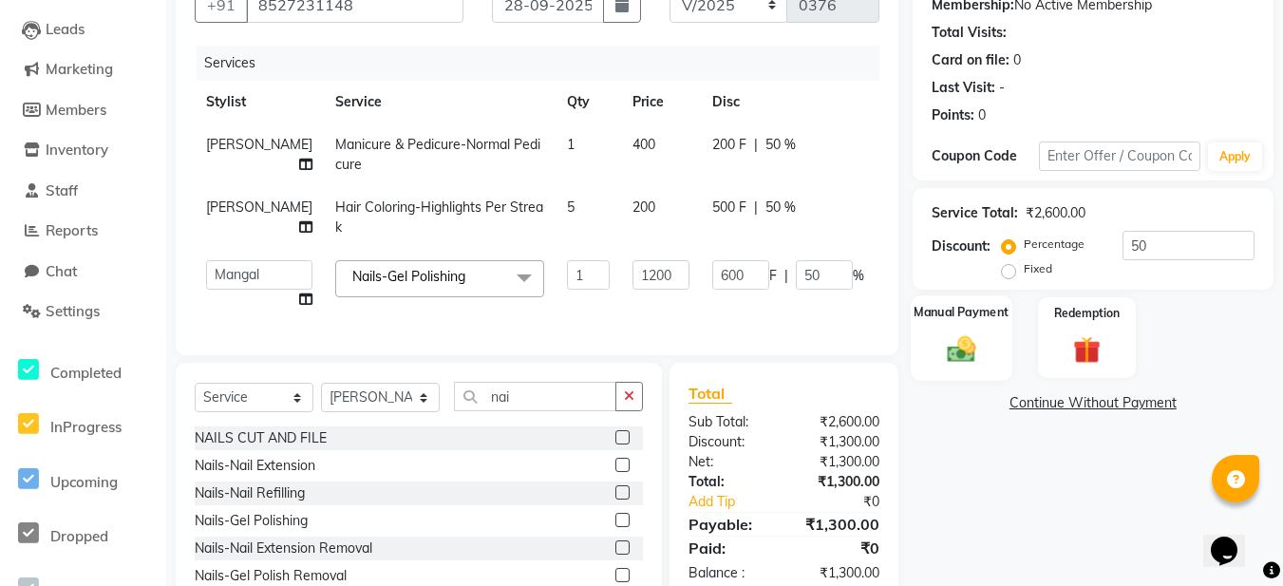
click at [974, 351] on img at bounding box center [961, 348] width 47 height 33
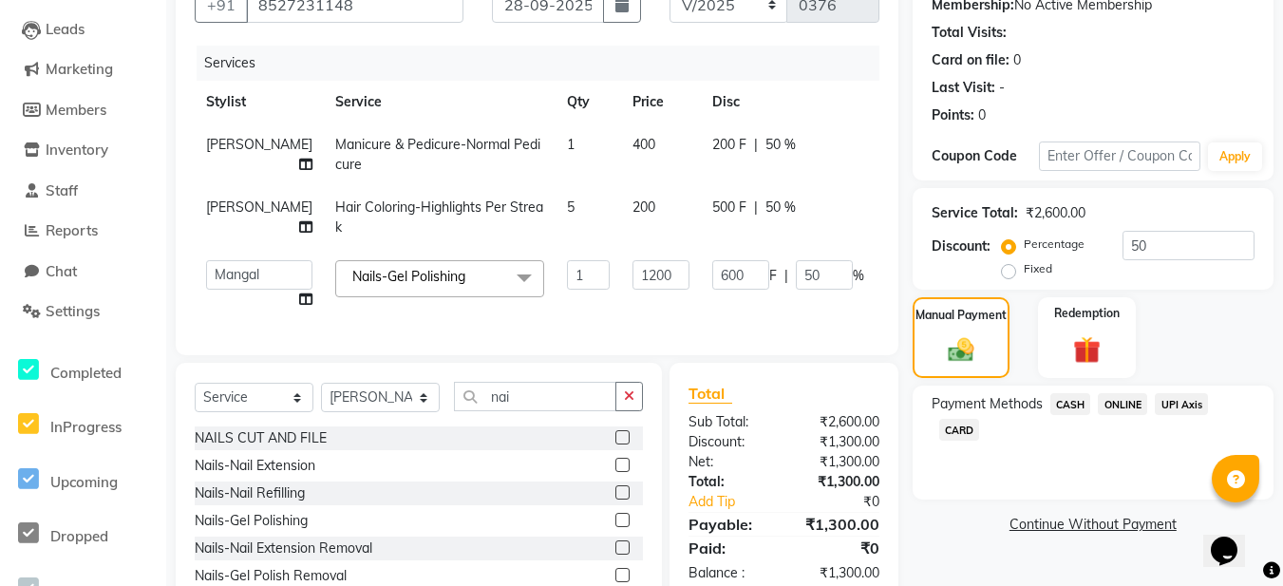
click at [1067, 402] on span "CASH" at bounding box center [1071, 404] width 41 height 22
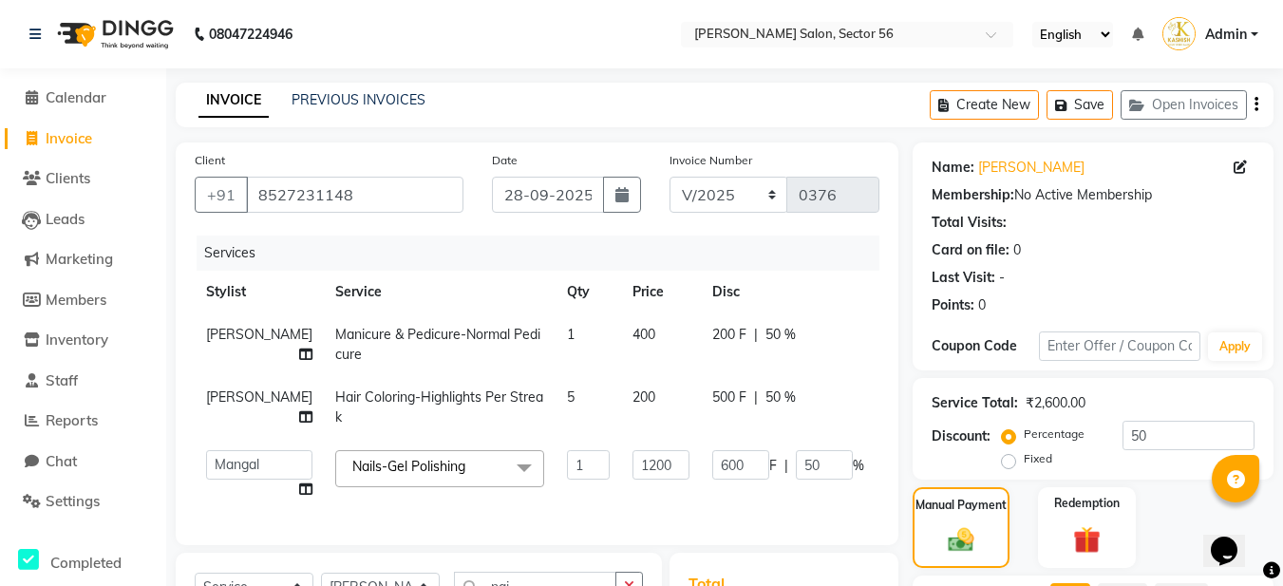
scroll to position [285, 0]
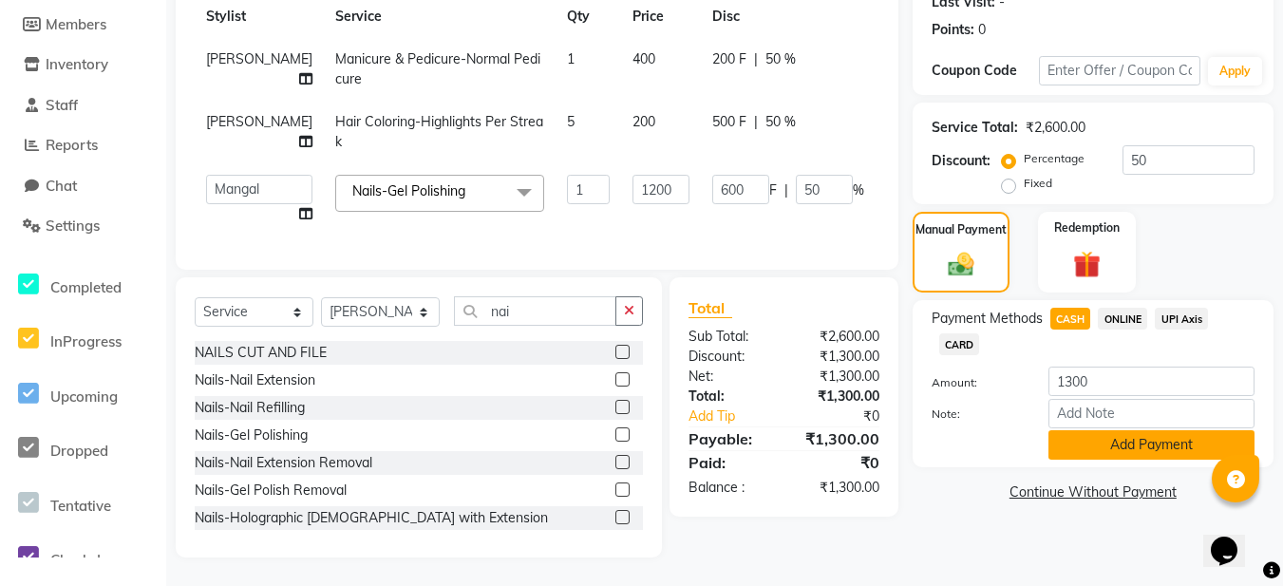
click at [1141, 432] on button "Add Payment" at bounding box center [1152, 444] width 206 height 29
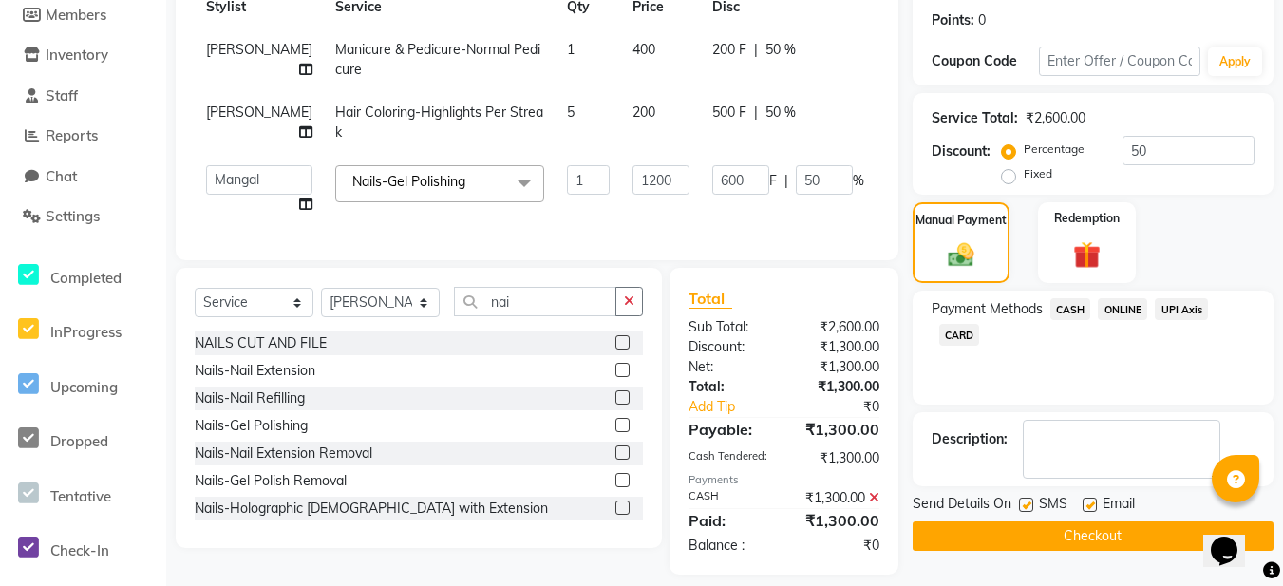
scroll to position [316, 0]
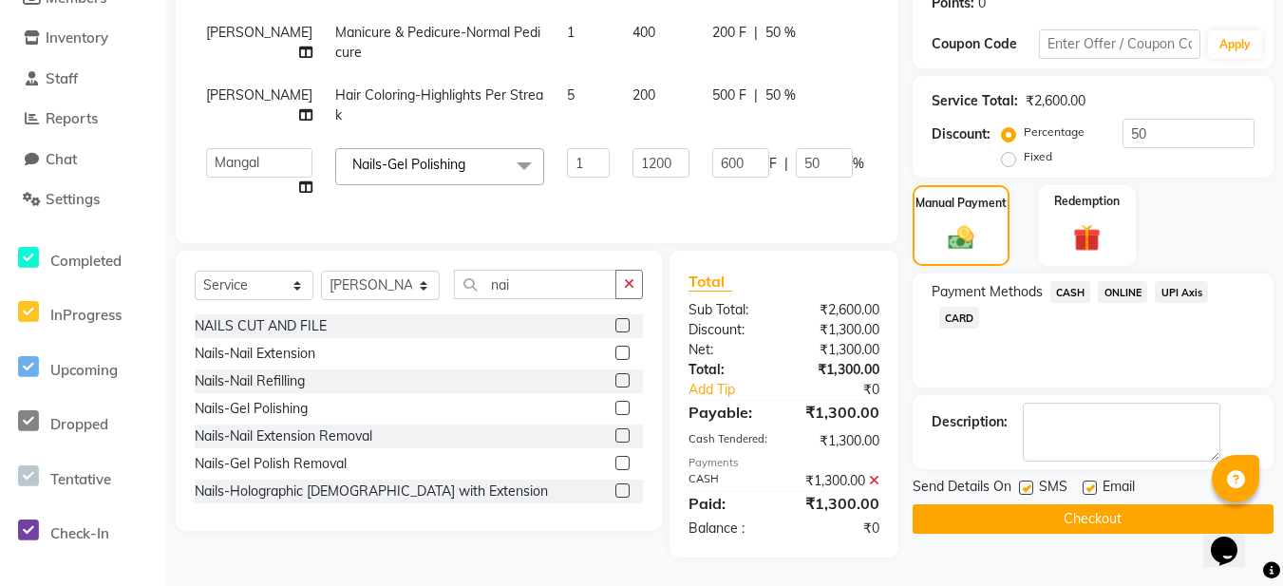
click at [1089, 481] on label at bounding box center [1090, 488] width 14 height 14
click at [1089, 483] on input "checkbox" at bounding box center [1089, 489] width 12 height 12
click at [1037, 513] on button "Checkout" at bounding box center [1093, 518] width 361 height 29
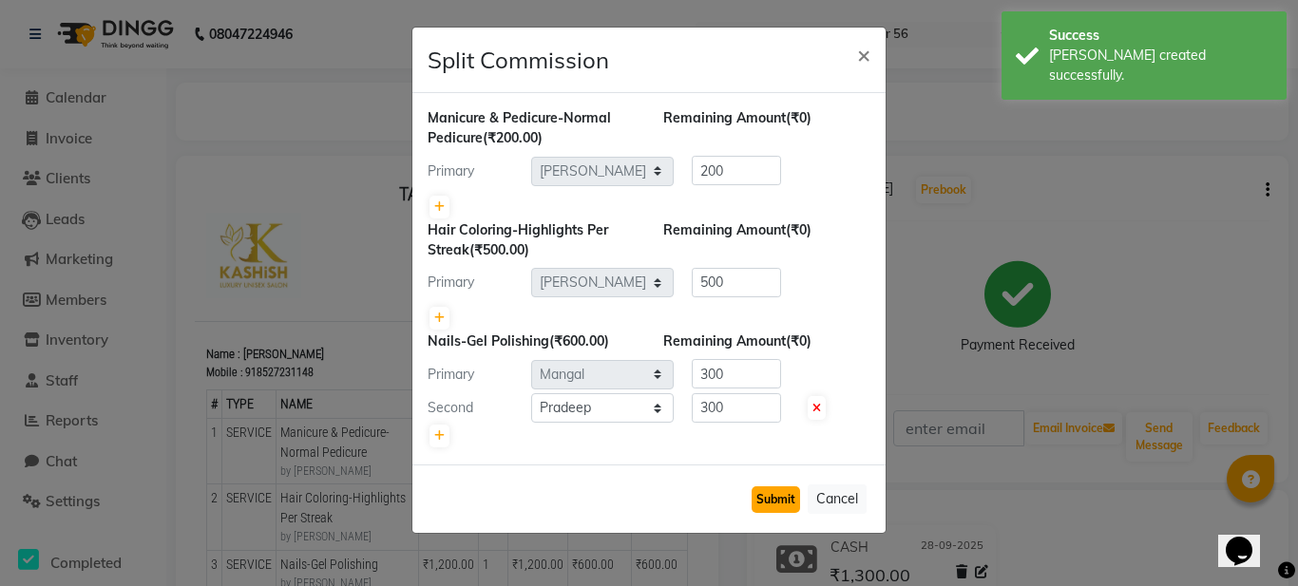
click at [780, 496] on button "Submit" at bounding box center [775, 499] width 48 height 27
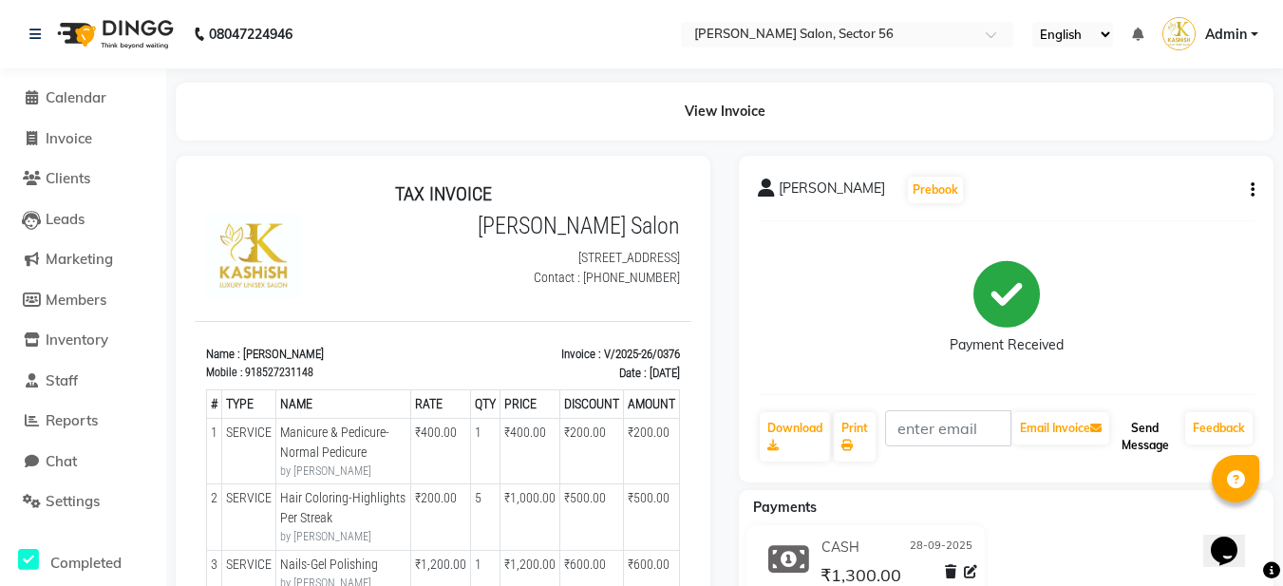
drag, startPoint x: 1169, startPoint y: 455, endPoint x: 1160, endPoint y: 448, distance: 11.6
click at [1163, 451] on button "Send Message" at bounding box center [1145, 436] width 65 height 49
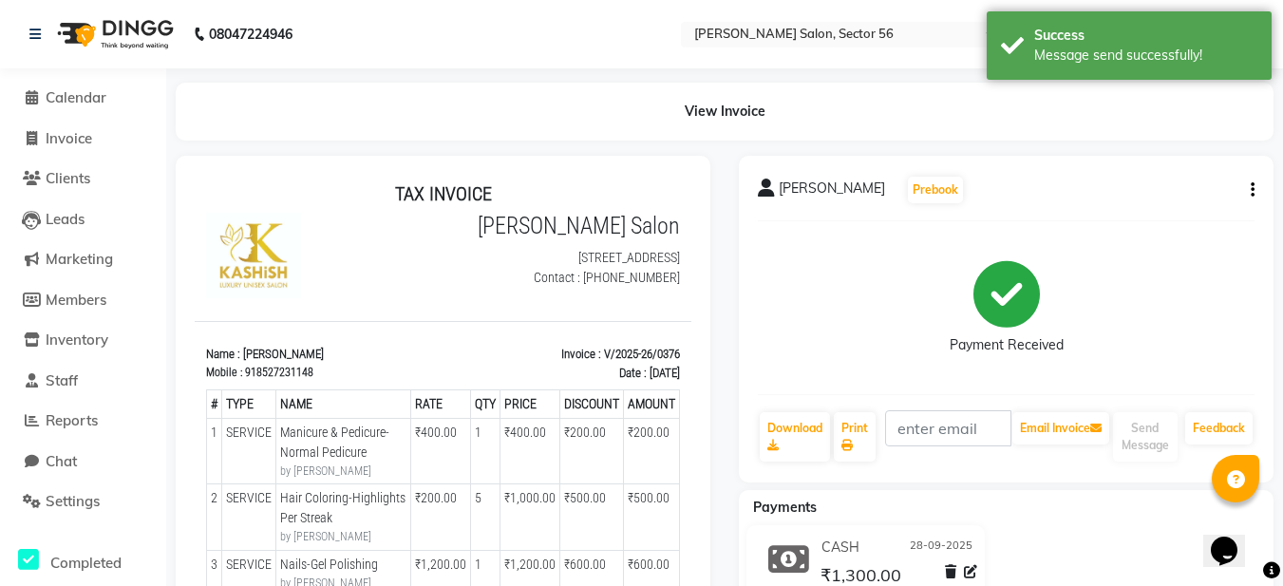
click at [76, 119] on li "Invoice" at bounding box center [83, 139] width 166 height 41
click at [70, 139] on span "Invoice" at bounding box center [69, 138] width 47 height 18
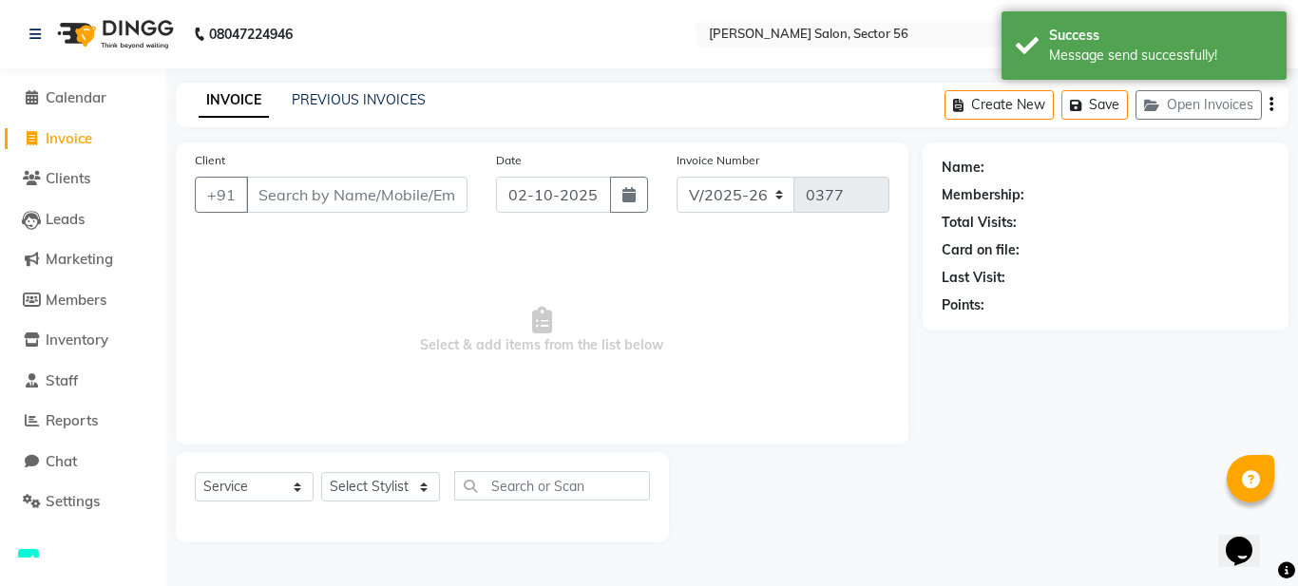
click at [315, 88] on div "INVOICE PREVIOUS INVOICES Create New Save Open Invoices" at bounding box center [732, 105] width 1112 height 45
click at [331, 101] on link "PREVIOUS INVOICES" at bounding box center [359, 99] width 134 height 17
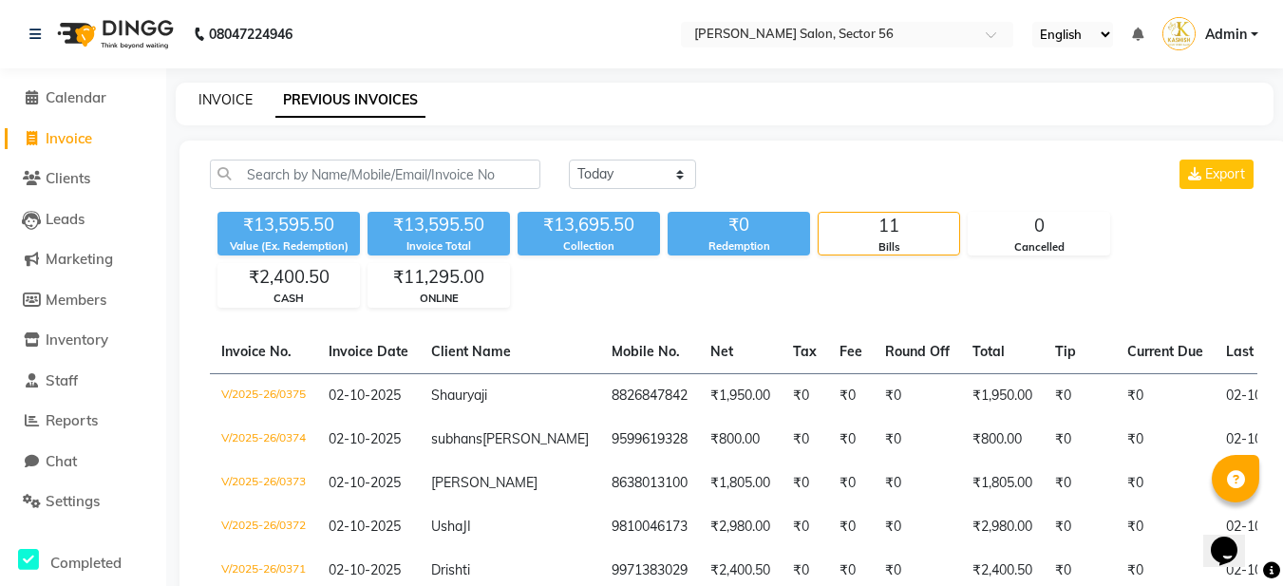
click at [222, 104] on link "INVOICE" at bounding box center [226, 99] width 54 height 17
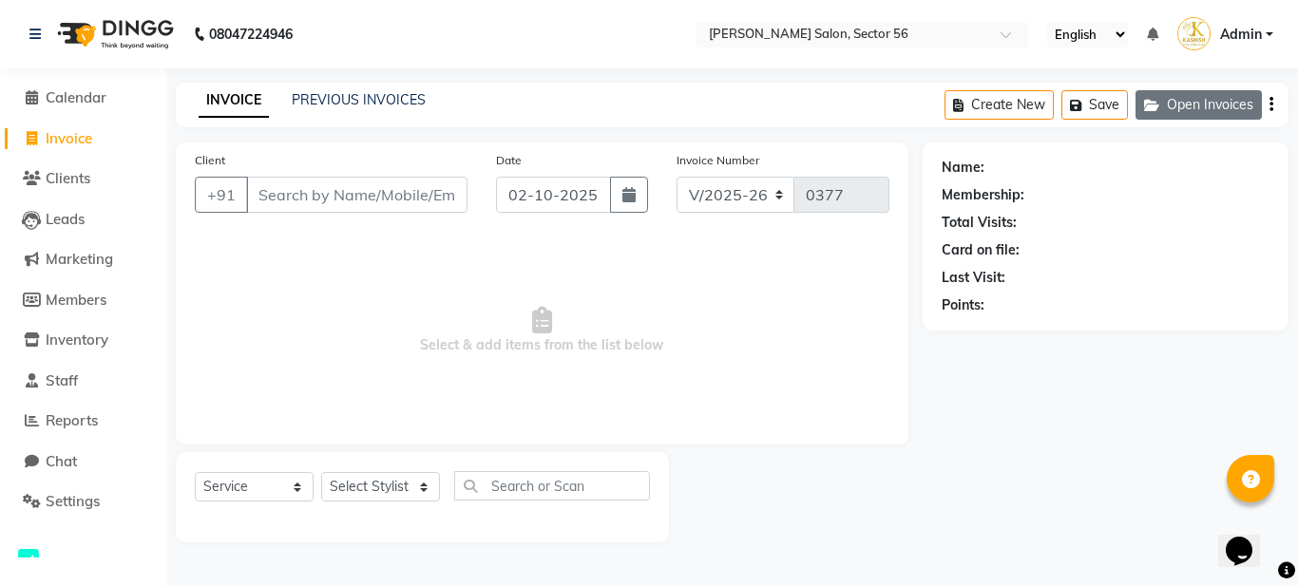
click at [1188, 107] on button "Open Invoices" at bounding box center [1198, 104] width 126 height 29
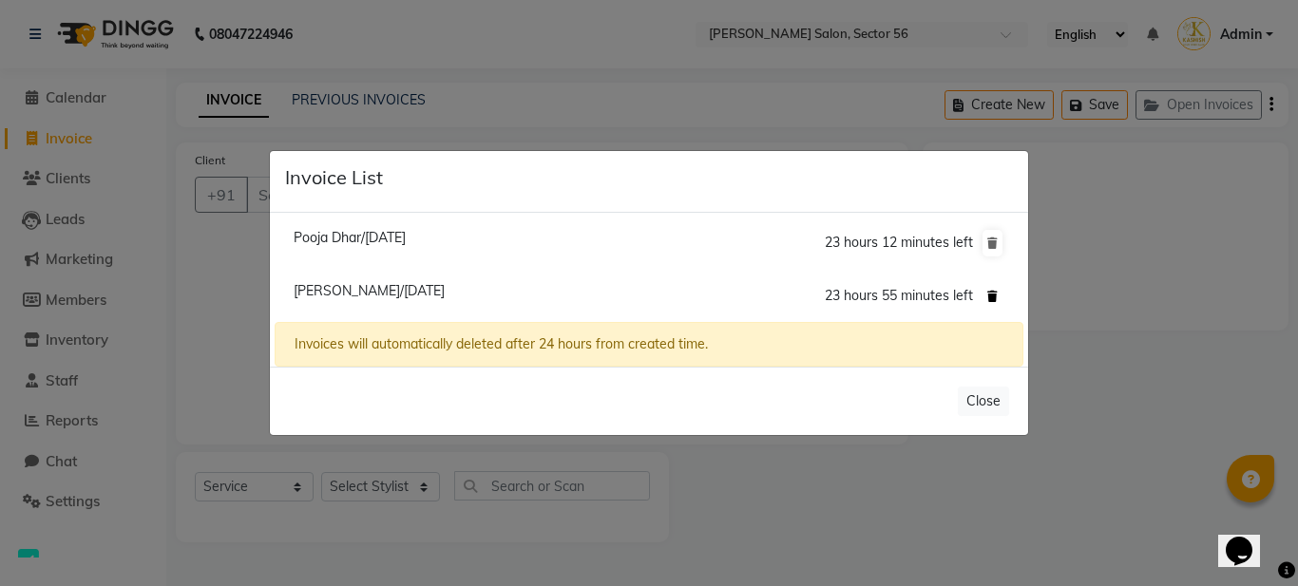
click at [994, 291] on button at bounding box center [992, 296] width 20 height 27
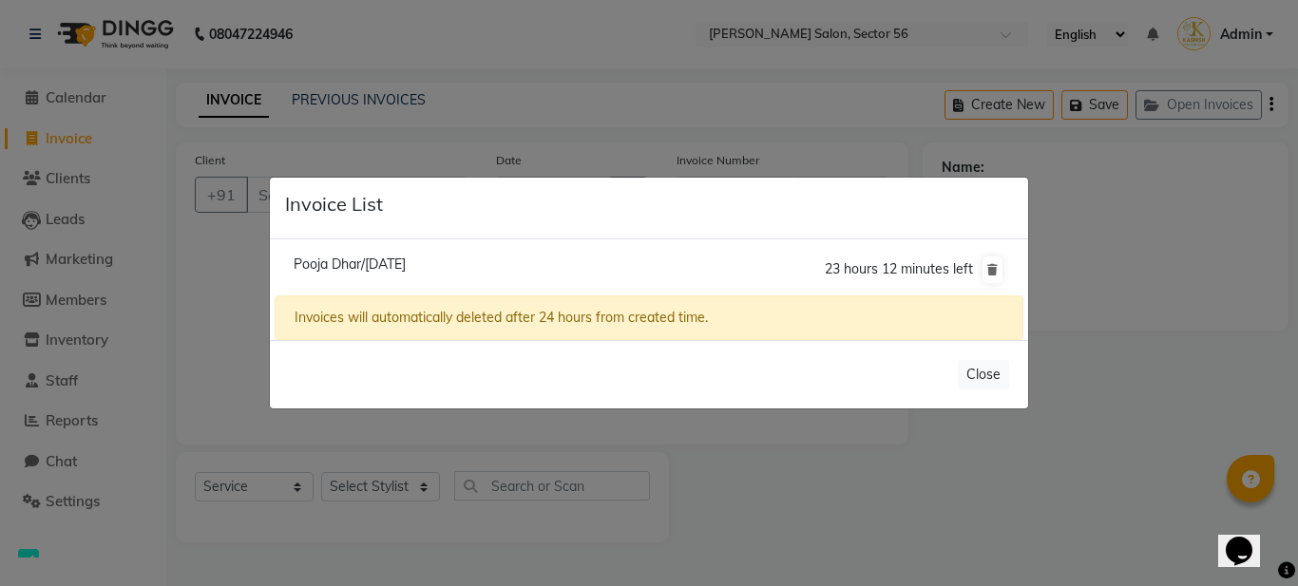
click at [412, 255] on li "Pooja Dhar/02 October 2025 23 hours 12 minutes left" at bounding box center [649, 269] width 748 height 53
click at [185, 274] on ngb-modal-window "Invoice List Pooja Dhar/02 October 2025 23 hours 12 minutes left Invoices will …" at bounding box center [649, 293] width 1298 height 586
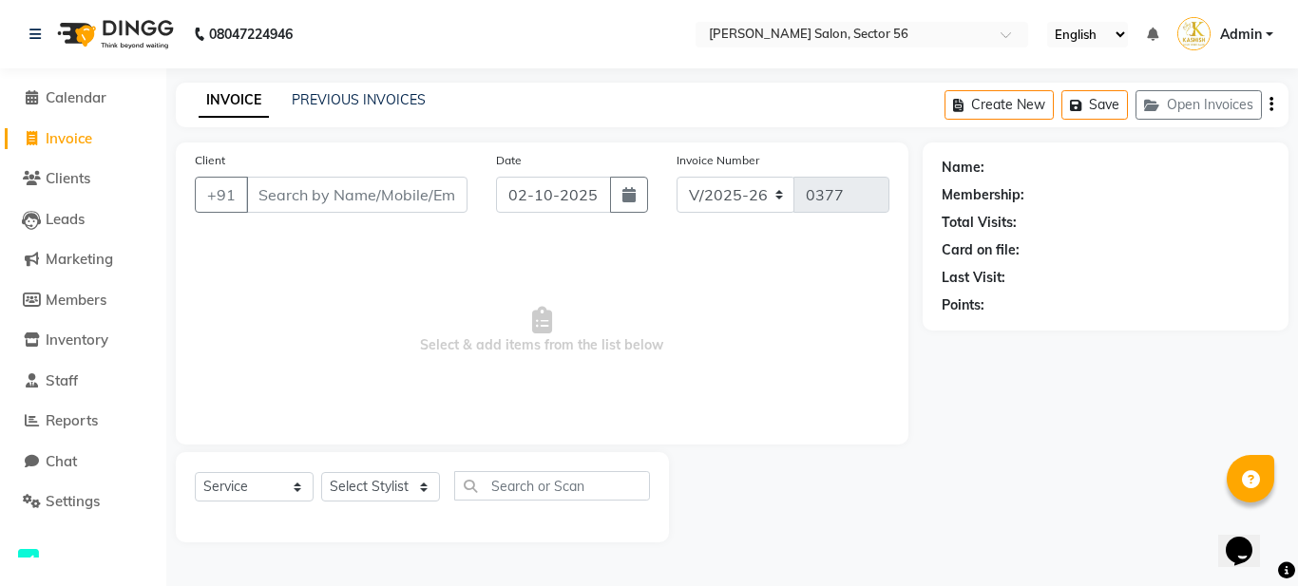
click at [210, 261] on ngb-modal-window "Invoice List Pooja Dhar/02 October 2025 23 hours 12 minutes left Invoices will …" at bounding box center [649, 293] width 1298 height 586
click at [325, 98] on link "PREVIOUS INVOICES" at bounding box center [359, 99] width 134 height 17
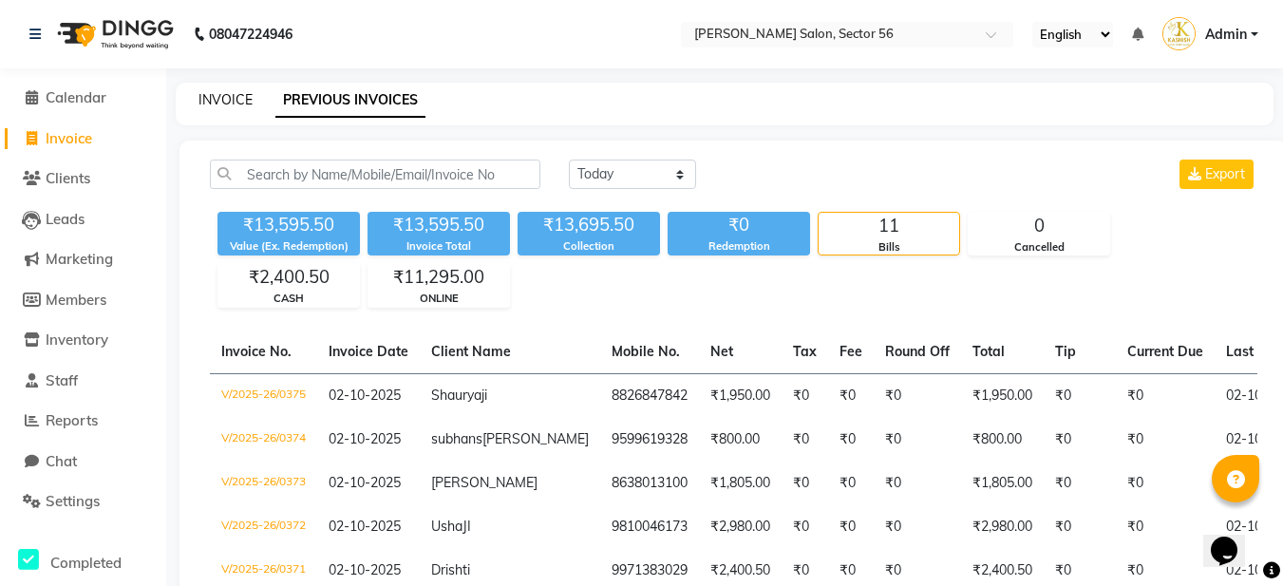
click at [237, 100] on link "INVOICE" at bounding box center [226, 99] width 54 height 17
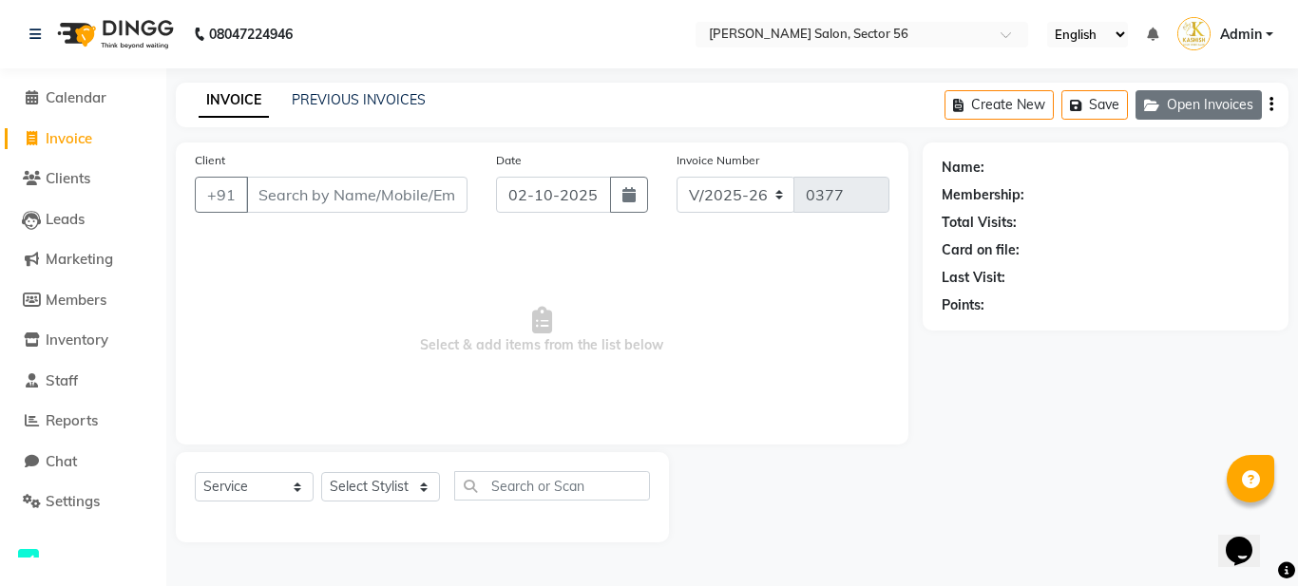
click at [1159, 106] on icon "button" at bounding box center [1155, 105] width 23 height 13
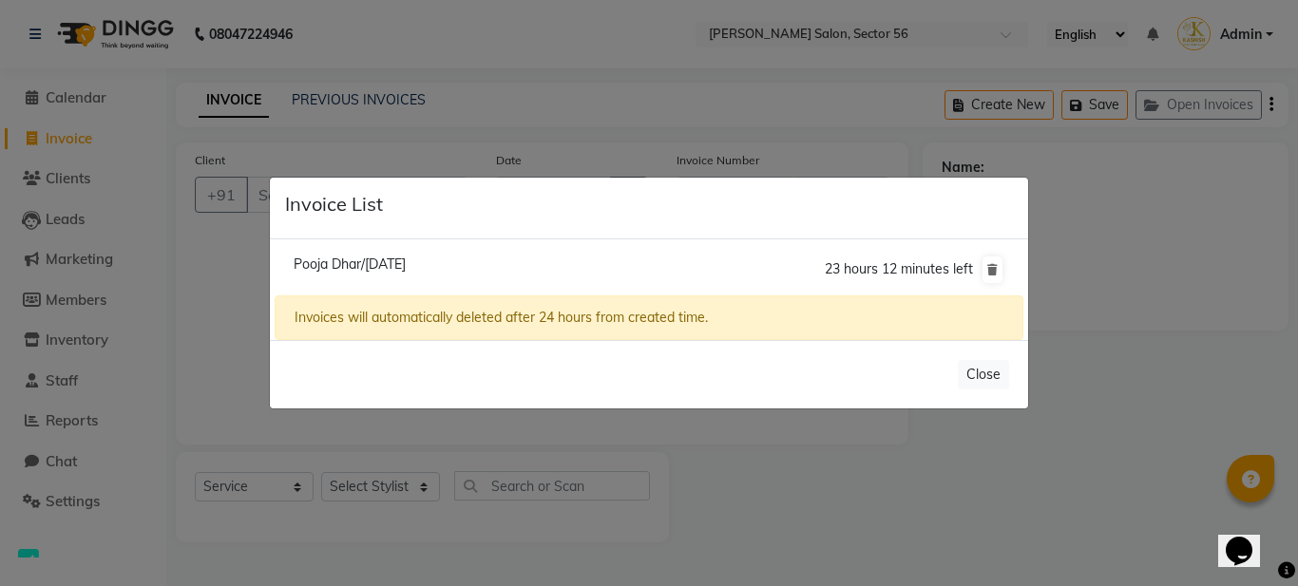
click at [406, 266] on span "Pooja Dhar/02 October 2025" at bounding box center [350, 264] width 112 height 17
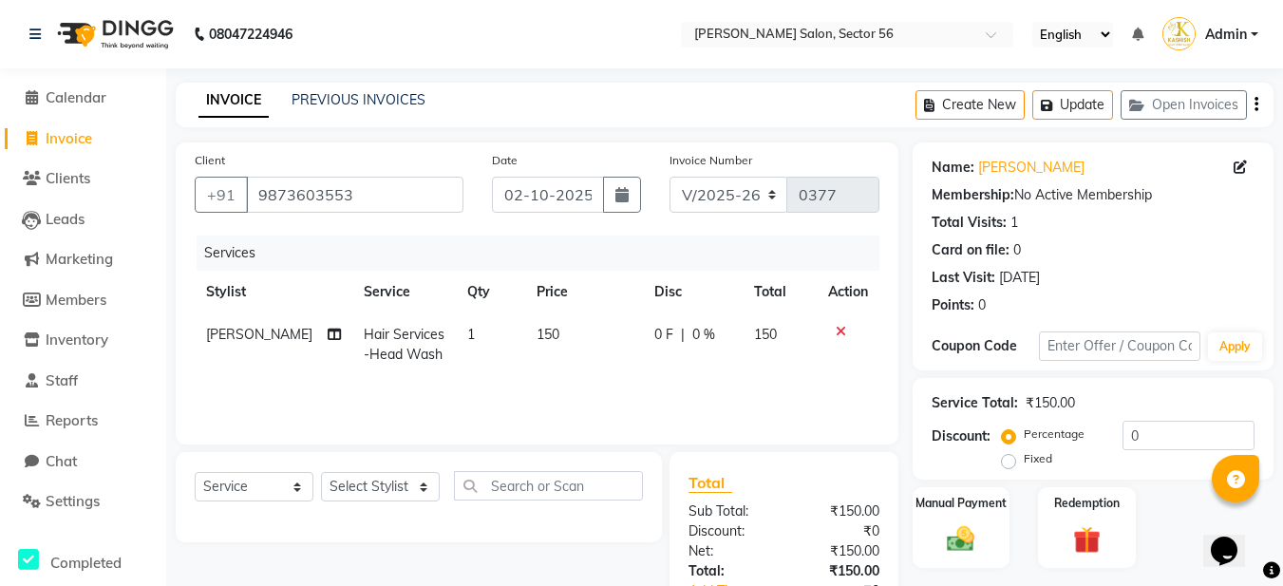
scroll to position [134, 0]
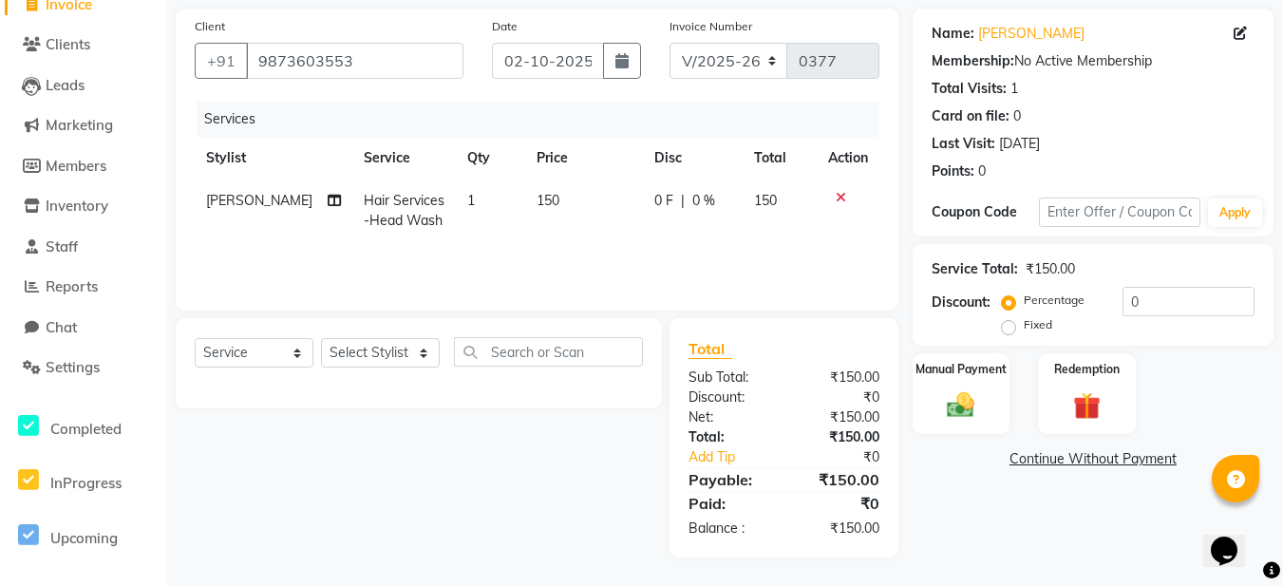
click at [391, 218] on span "Hair Services-Head Wash" at bounding box center [404, 210] width 81 height 37
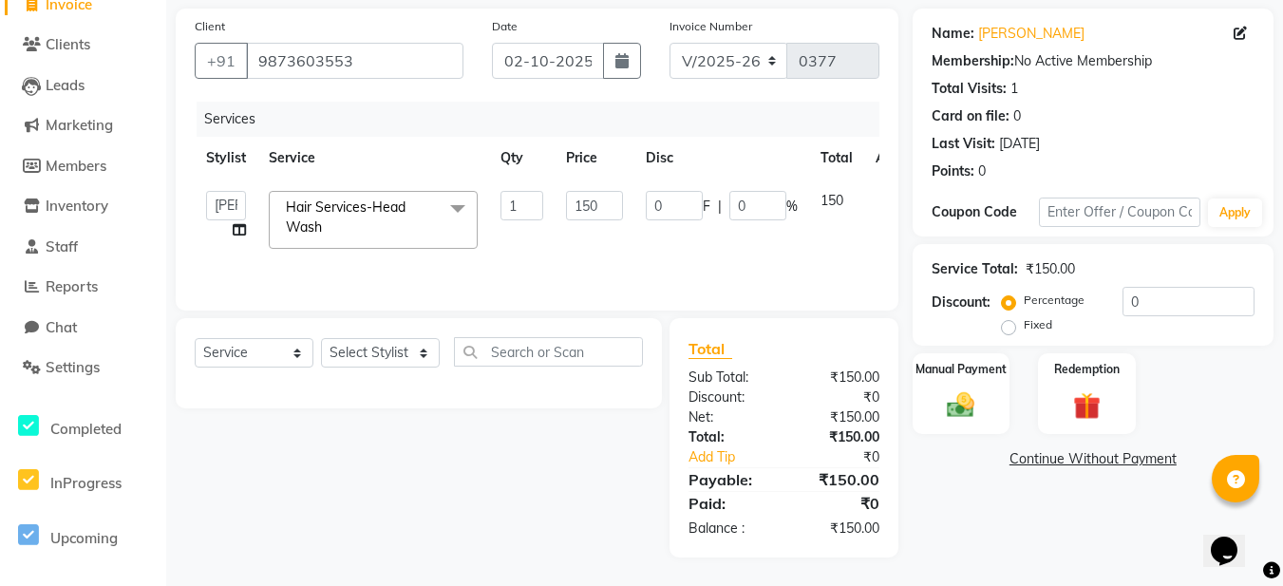
click at [395, 213] on span "Hair Services-Head Wash" at bounding box center [346, 217] width 120 height 37
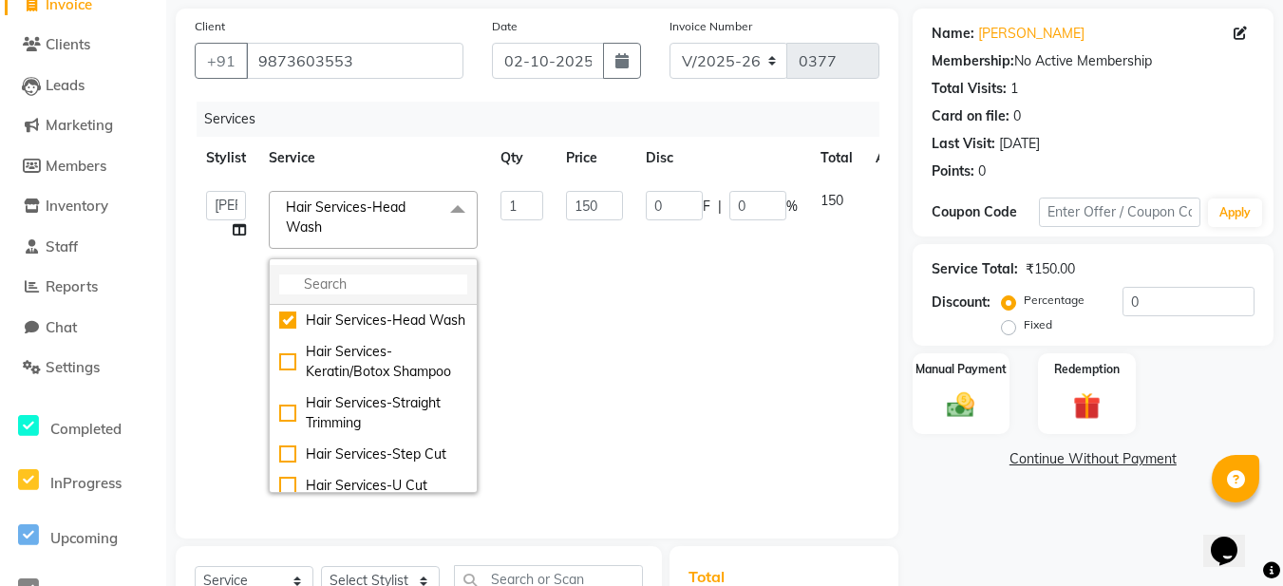
click at [398, 269] on li at bounding box center [373, 285] width 207 height 40
click at [346, 285] on input "multiselect-search" at bounding box center [373, 285] width 188 height 20
click at [321, 284] on input "multiselect-search" at bounding box center [373, 285] width 188 height 20
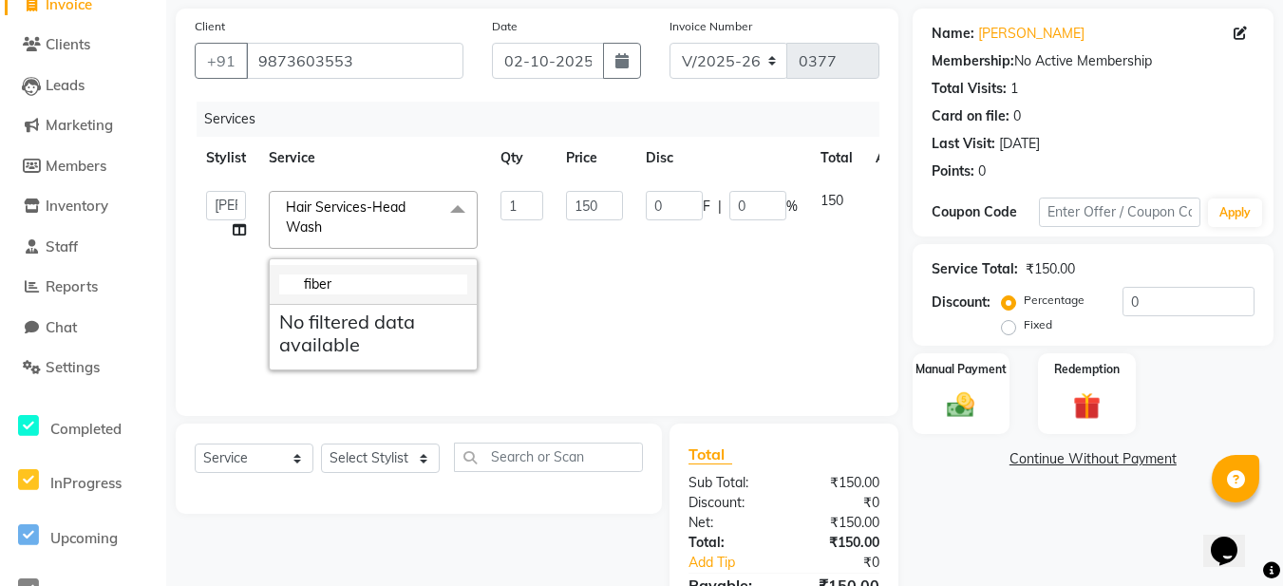
click at [371, 293] on input "fiber" at bounding box center [373, 285] width 188 height 20
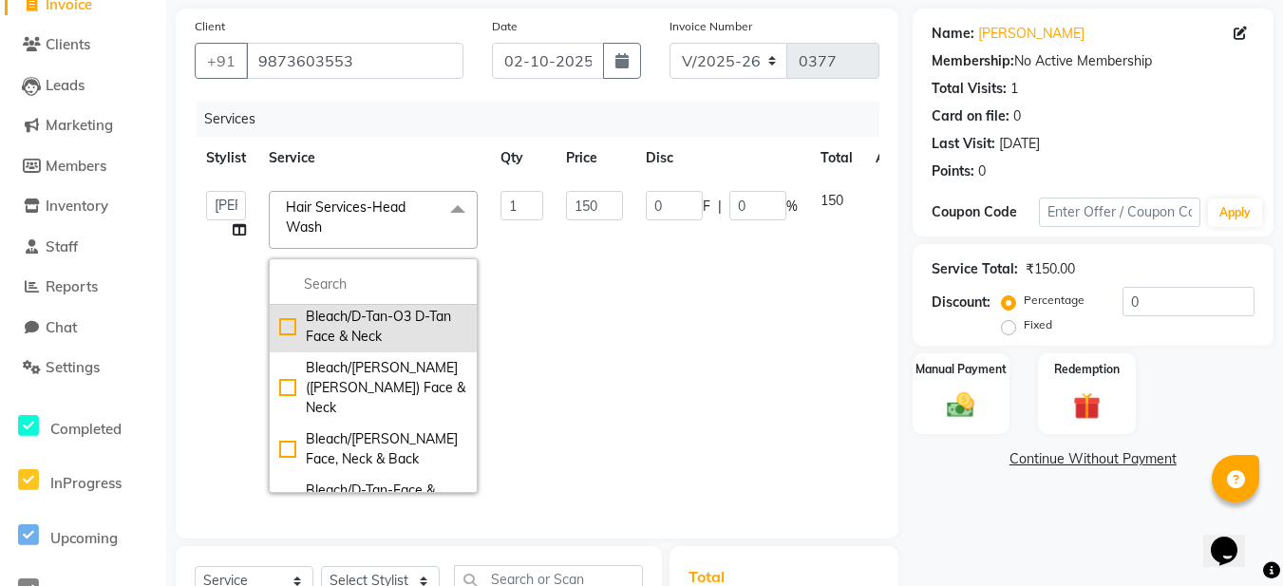
scroll to position [3598, 0]
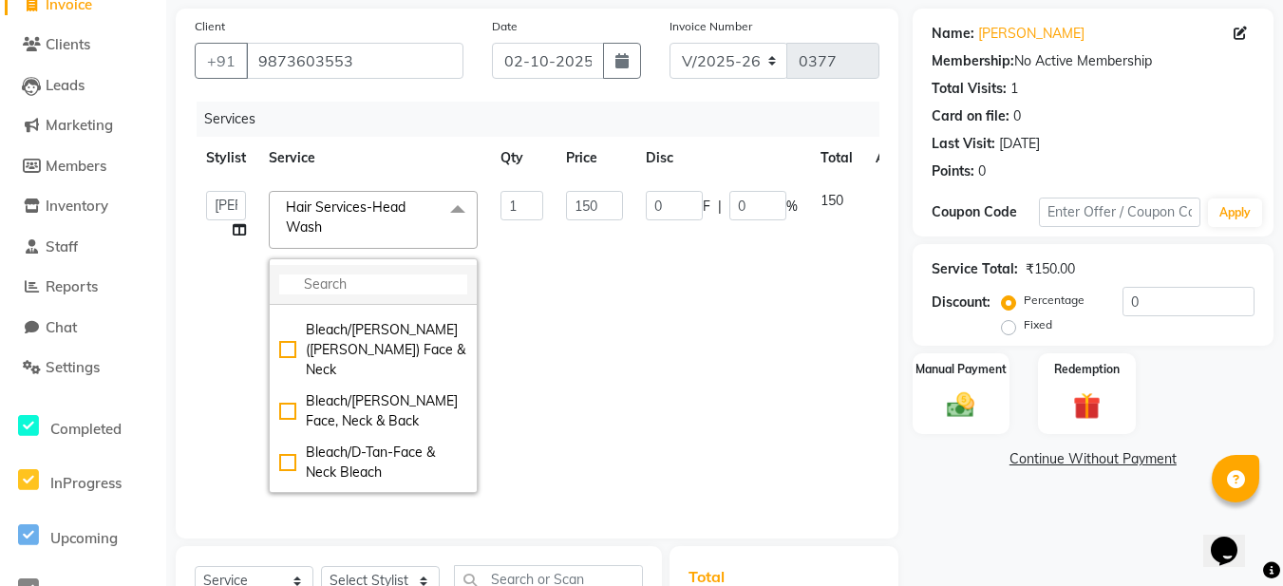
click at [369, 281] on input "multiselect-search" at bounding box center [373, 285] width 188 height 20
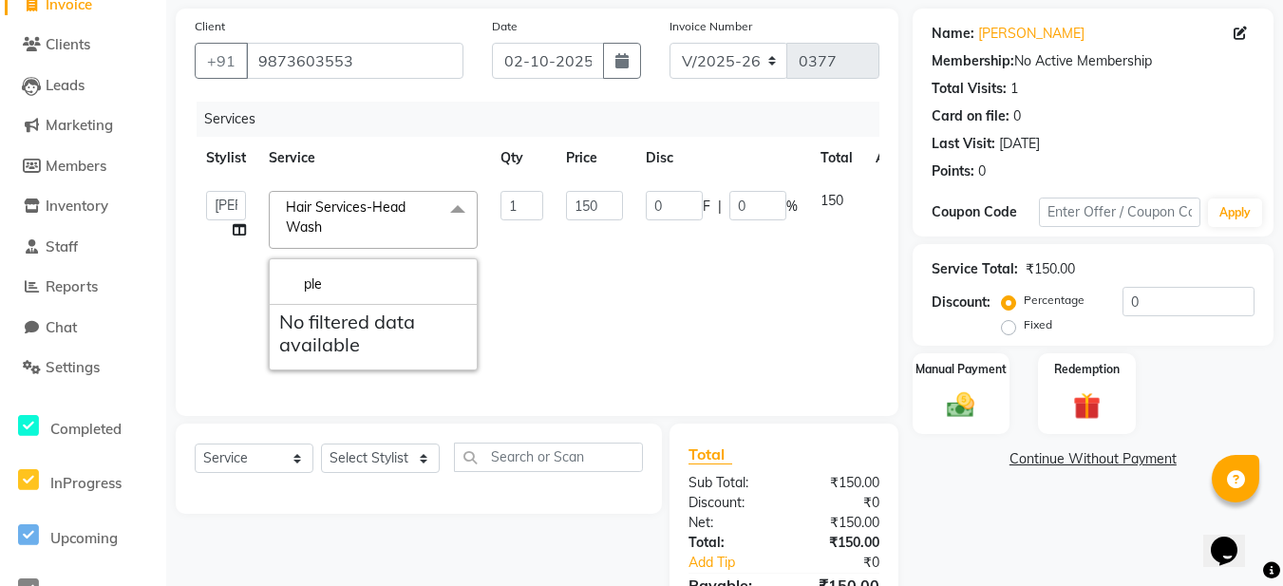
scroll to position [0, 0]
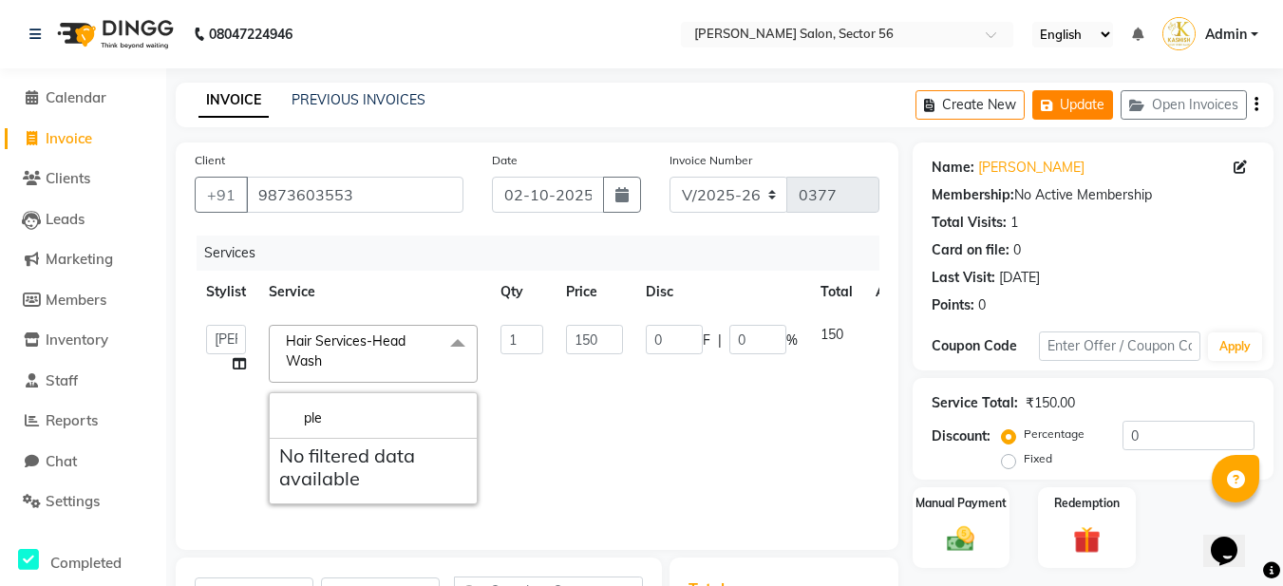
click at [1076, 105] on button "Update" at bounding box center [1073, 104] width 81 height 29
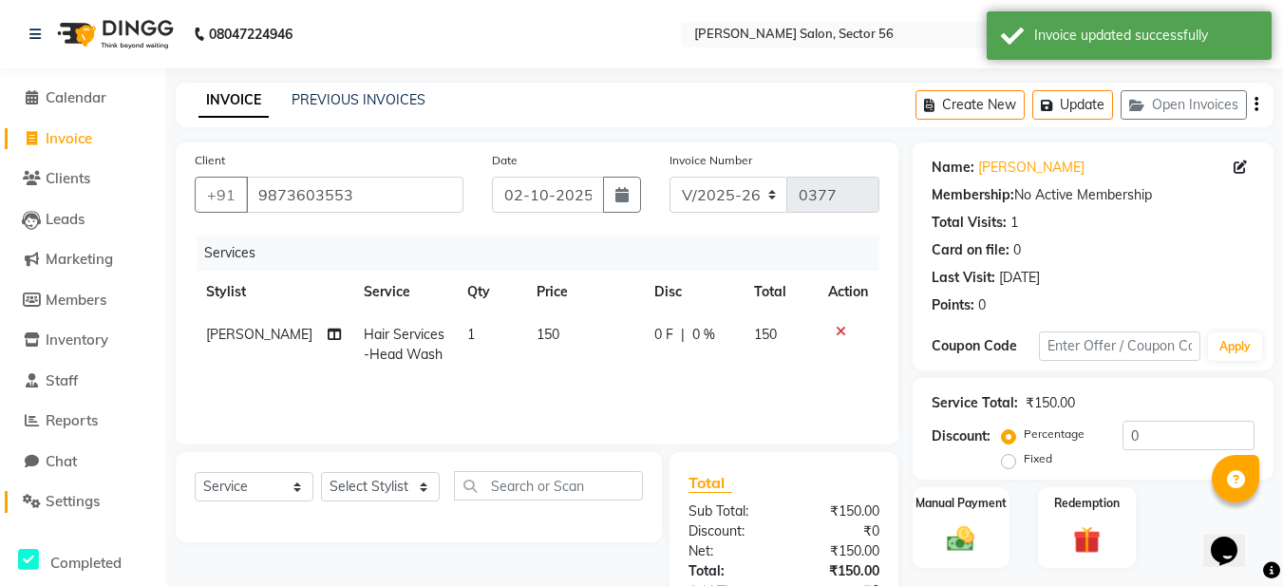
drag, startPoint x: 71, startPoint y: 495, endPoint x: 91, endPoint y: 480, distance: 25.1
click at [72, 495] on span "Settings" at bounding box center [73, 501] width 54 height 18
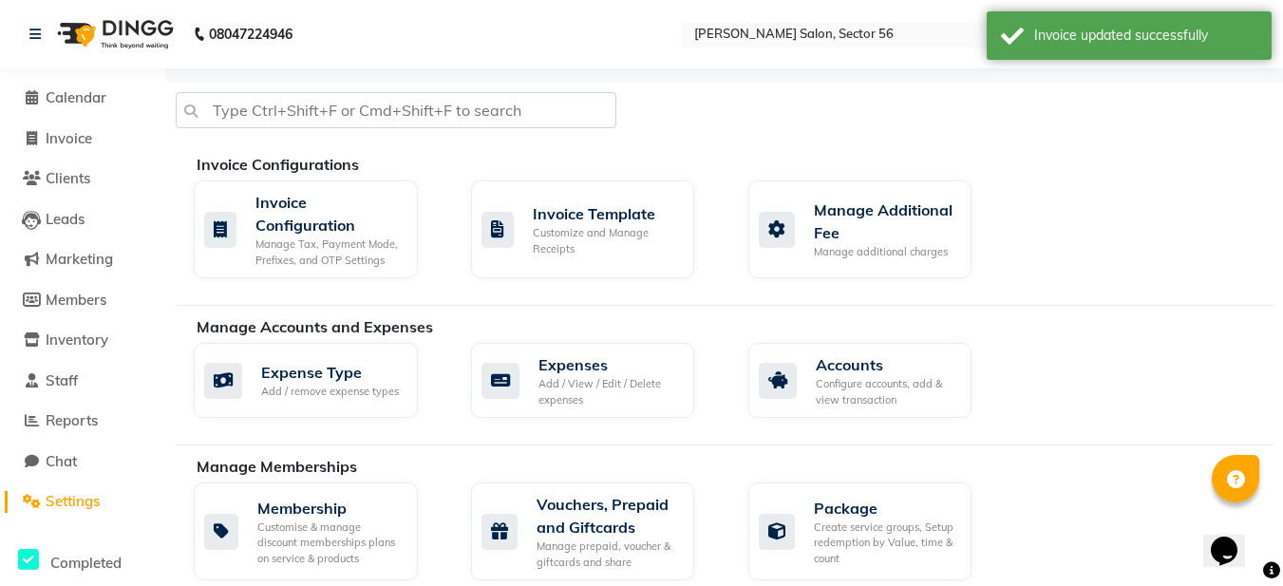
scroll to position [475, 0]
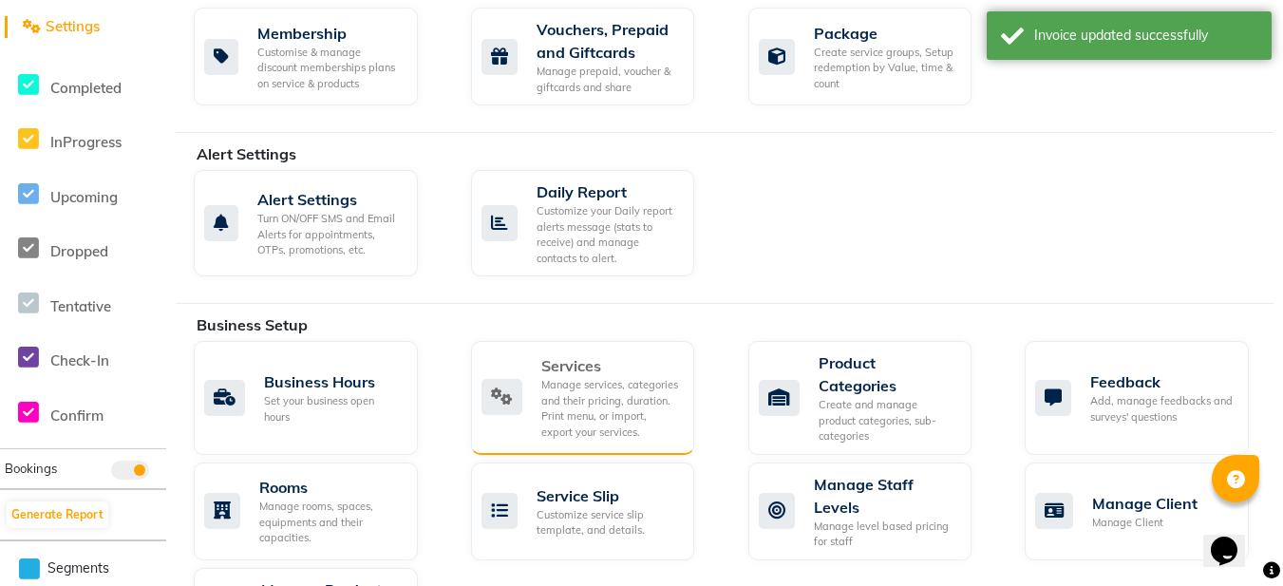
click at [583, 393] on div "Manage services, categories and their pricing, duration. Print menu, or import,…" at bounding box center [610, 408] width 139 height 63
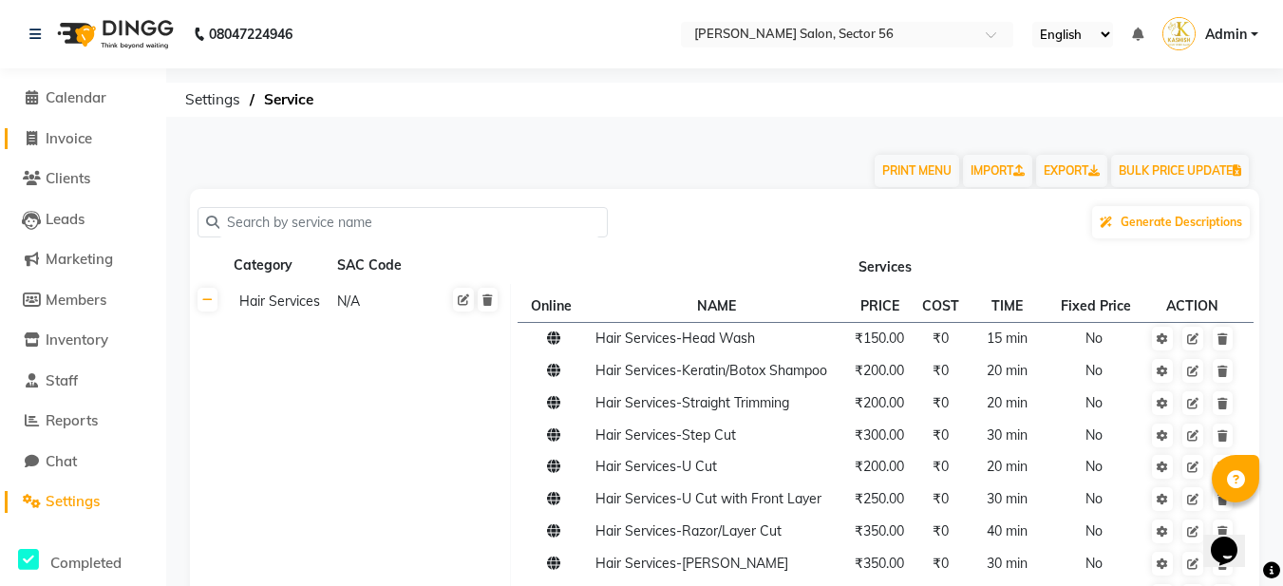
click at [66, 136] on span "Invoice" at bounding box center [69, 138] width 47 height 18
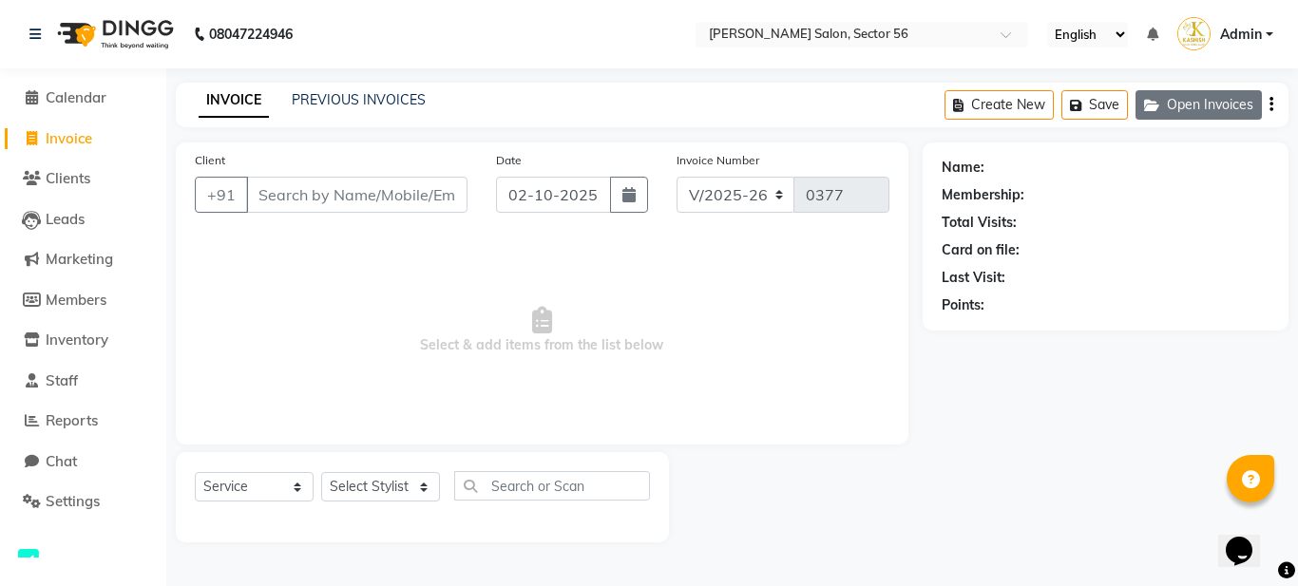
click at [1147, 106] on icon "button" at bounding box center [1155, 105] width 23 height 13
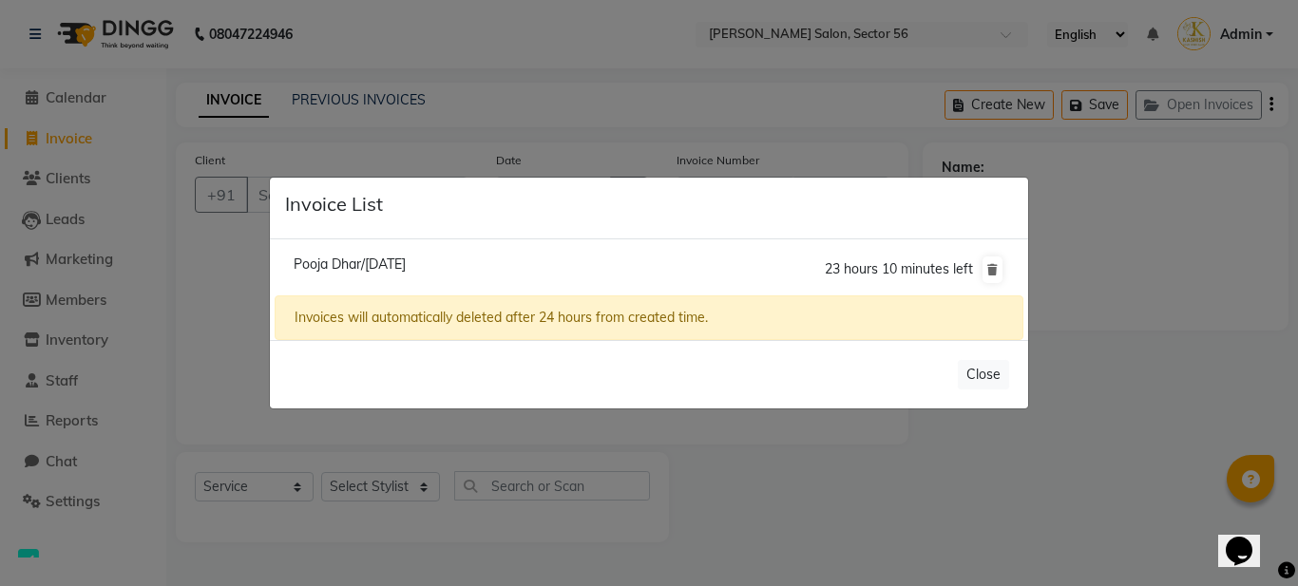
click at [339, 260] on span "Pooja Dhar/02 October 2025" at bounding box center [350, 264] width 112 height 17
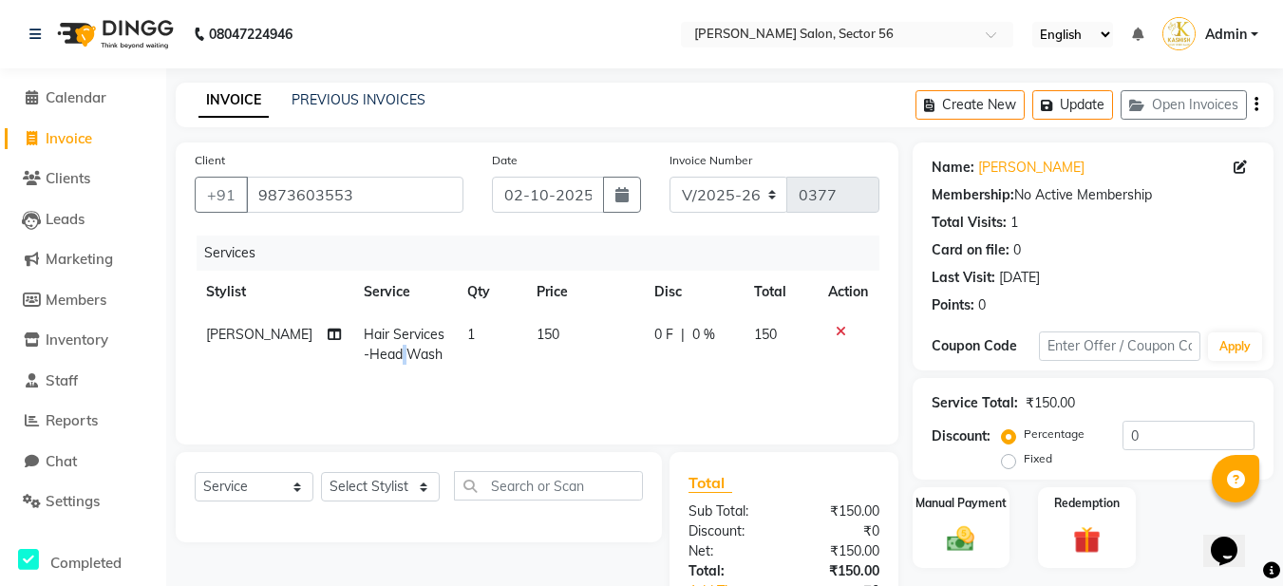
click at [392, 357] on span "Hair Services-Head Wash" at bounding box center [404, 344] width 81 height 37
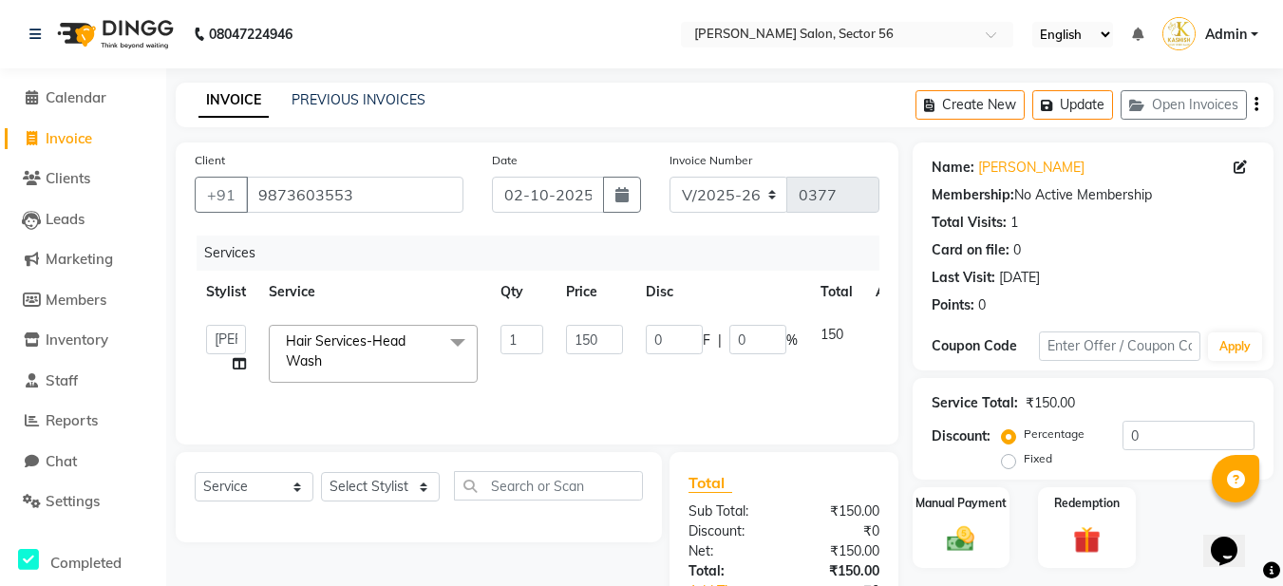
click at [458, 348] on span at bounding box center [458, 343] width 38 height 36
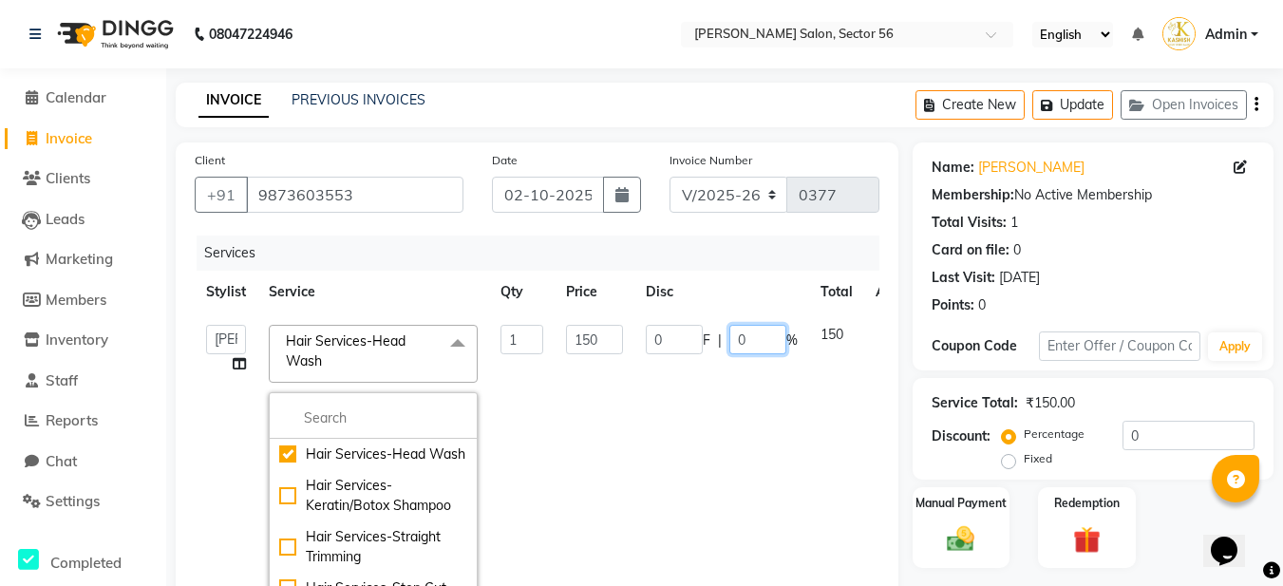
click at [770, 425] on td "0 F | 0 %" at bounding box center [722, 475] width 175 height 325
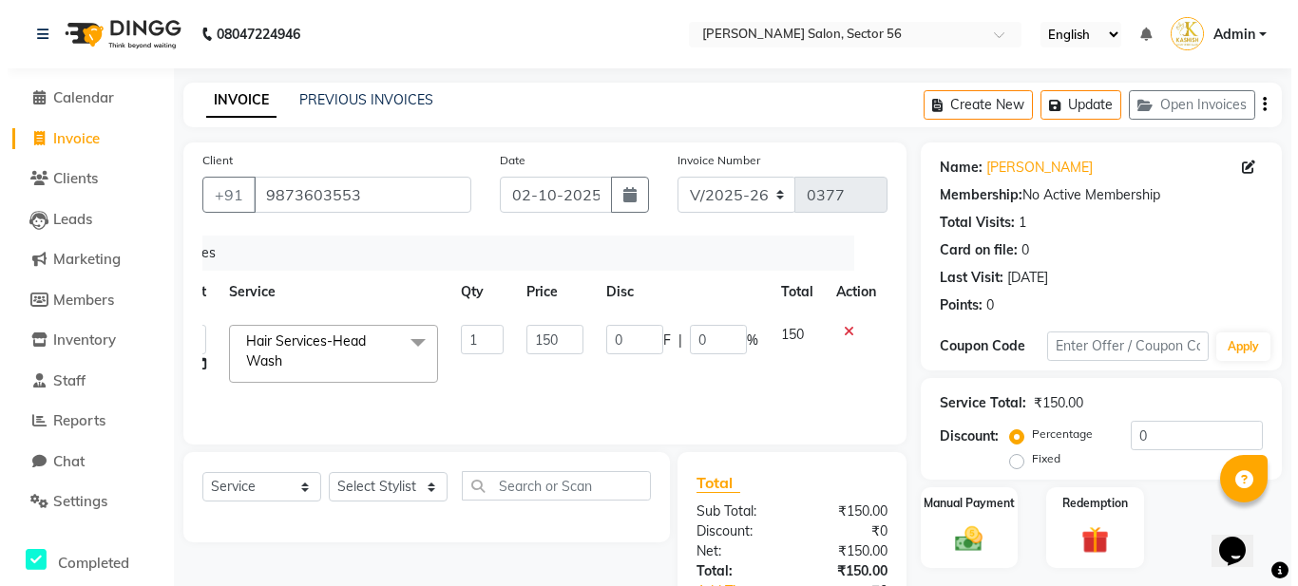
scroll to position [0, 14]
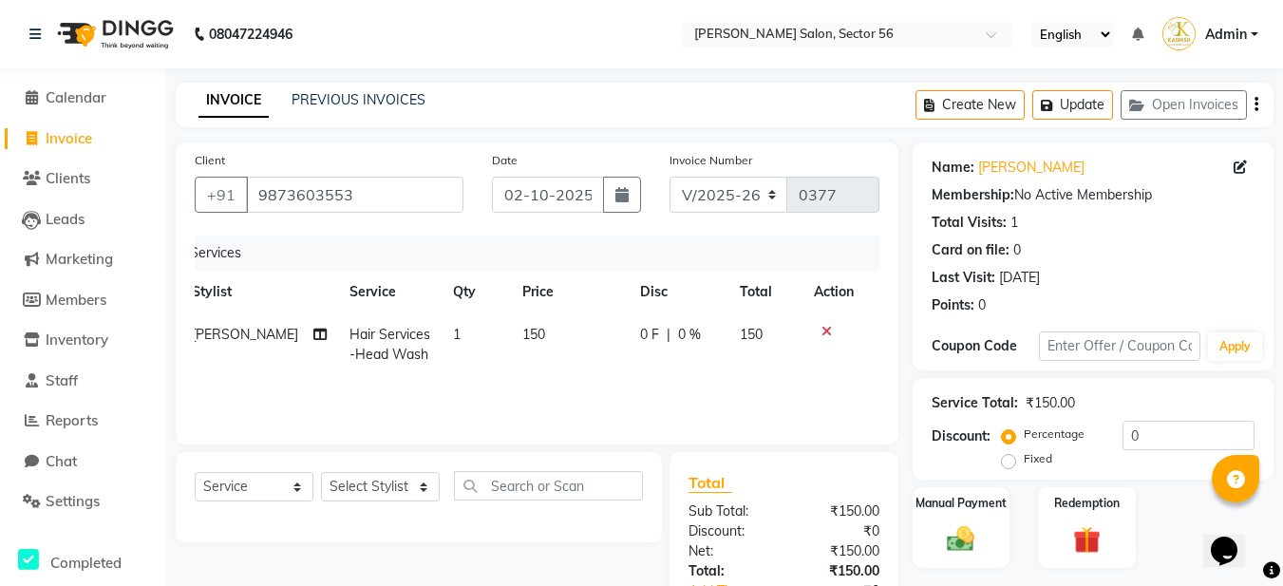
click at [840, 330] on div at bounding box center [834, 331] width 40 height 13
click at [825, 325] on icon at bounding box center [827, 331] width 10 height 13
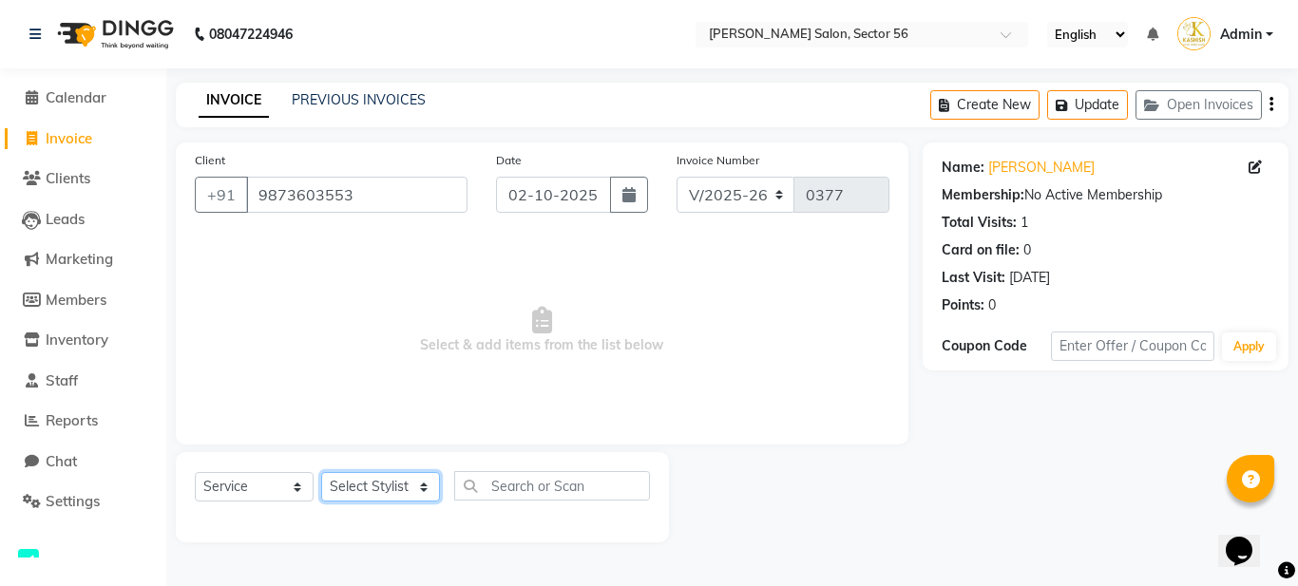
click at [401, 494] on select "Select Stylist Aadil Husain Joy Jyoty Mangal Mohamad Gulzar Neelam Pradeep Rosh…" at bounding box center [380, 486] width 119 height 29
click at [321, 472] on select "Select Stylist Aadil Husain Joy Jyoty Mangal Mohamad Gulzar Neelam Pradeep Rosh…" at bounding box center [380, 486] width 119 height 29
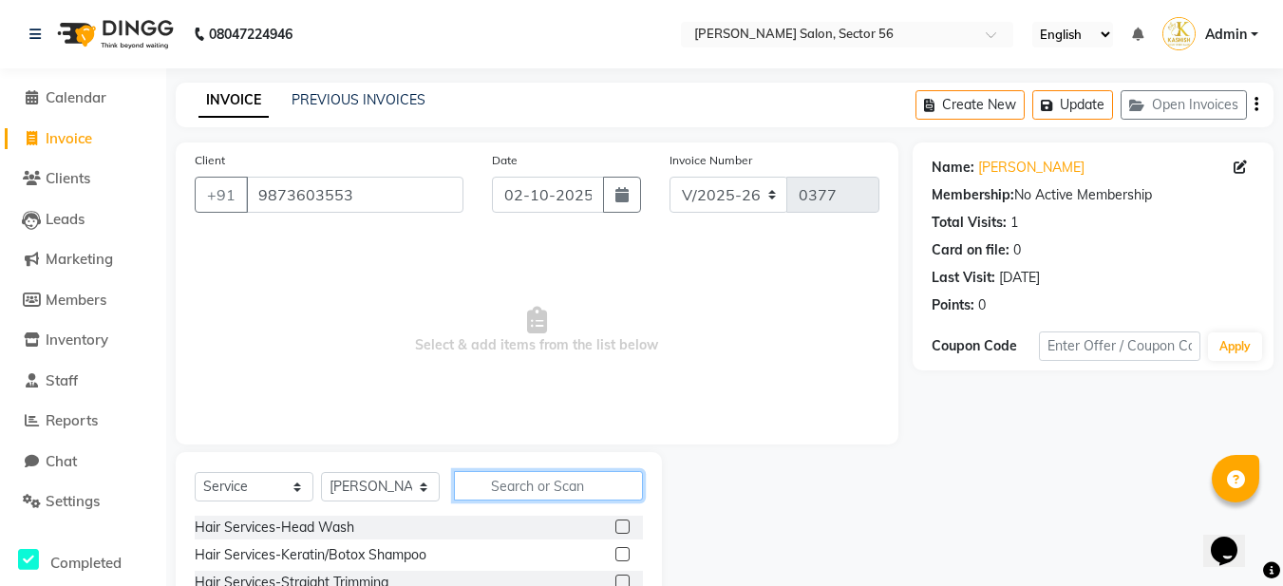
click at [520, 478] on input "text" at bounding box center [548, 485] width 189 height 29
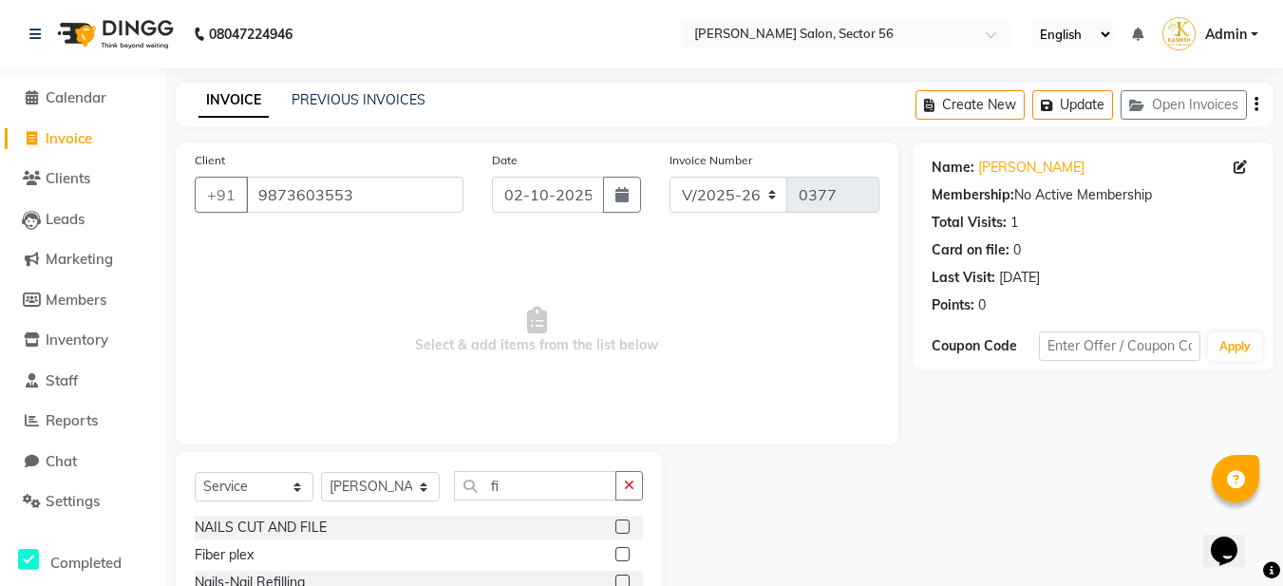
click at [631, 551] on div at bounding box center [630, 555] width 28 height 24
click at [621, 553] on label at bounding box center [623, 554] width 14 height 14
click at [621, 553] on input "checkbox" at bounding box center [622, 555] width 12 height 12
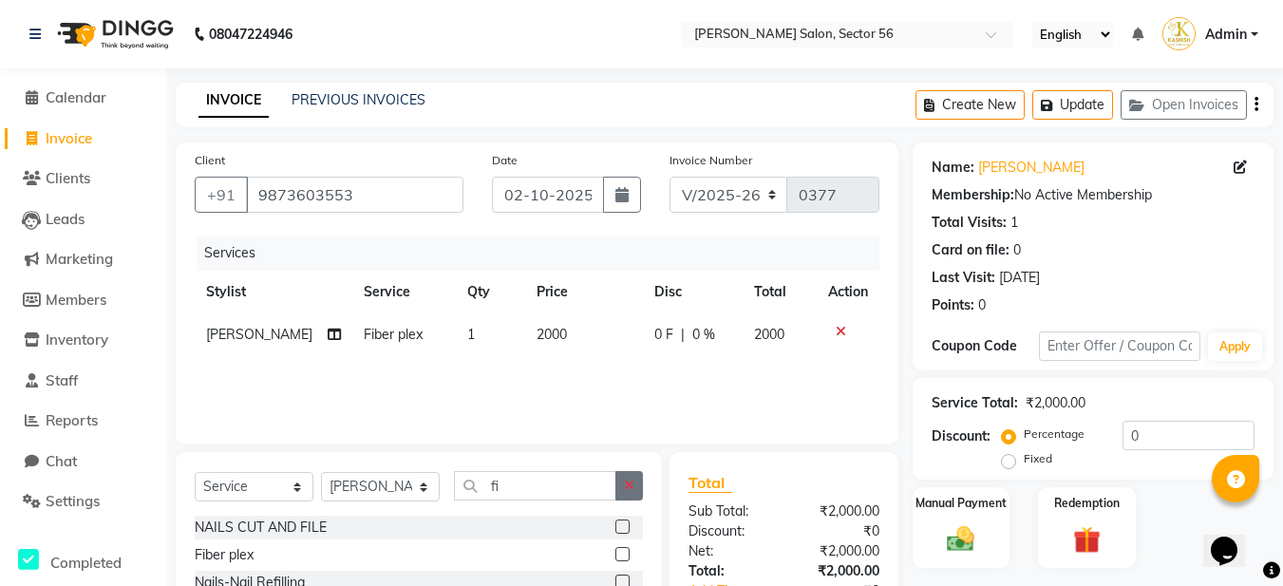
click at [631, 486] on icon "button" at bounding box center [629, 485] width 10 height 13
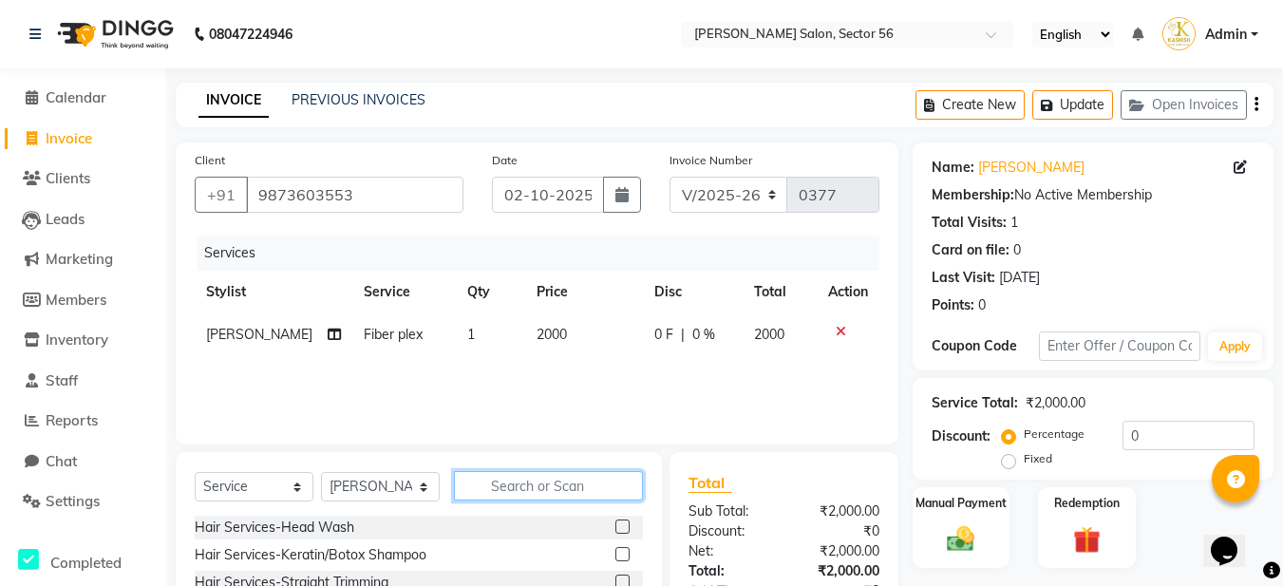
click at [521, 485] on input "text" at bounding box center [548, 485] width 189 height 29
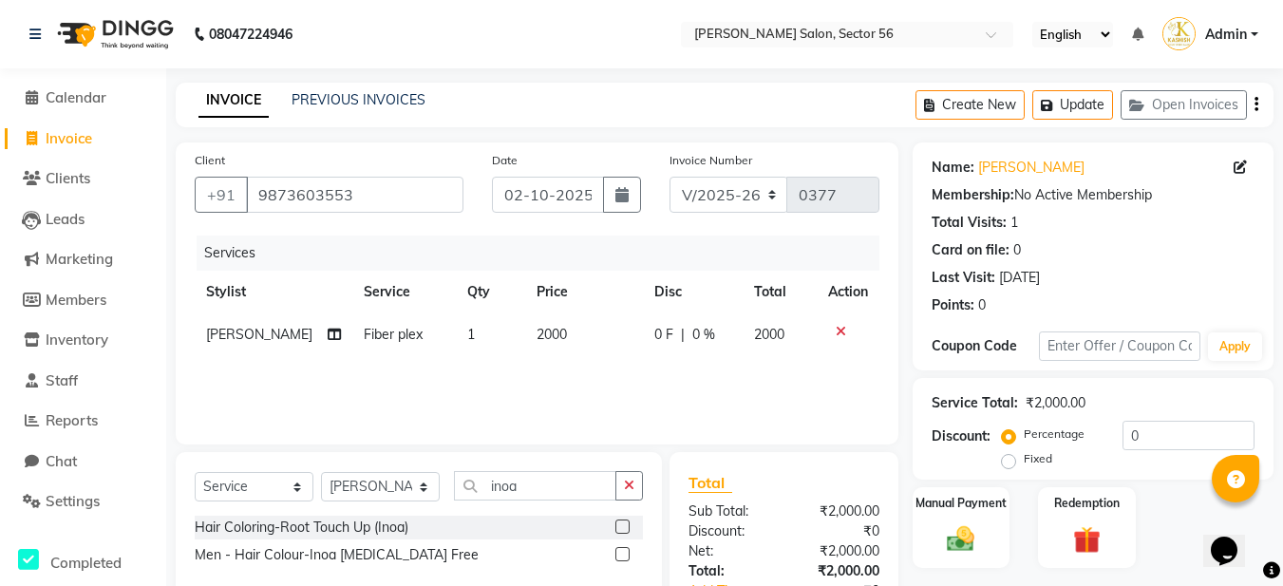
click at [624, 527] on label at bounding box center [623, 527] width 14 height 14
click at [624, 527] on input "checkbox" at bounding box center [622, 527] width 12 height 12
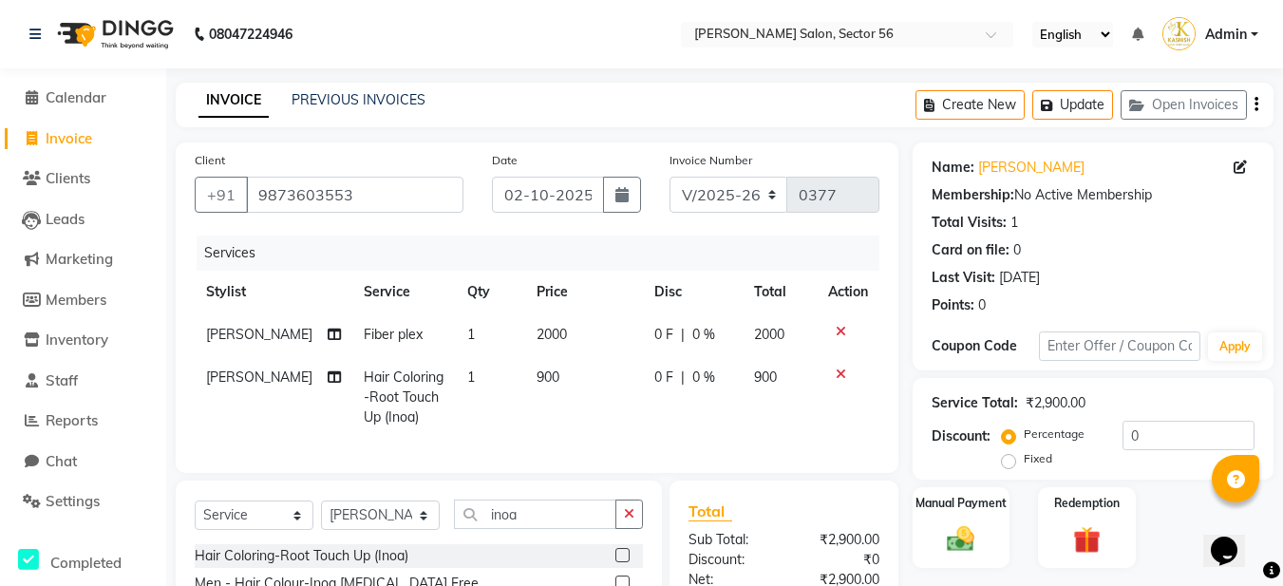
scroll to position [95, 0]
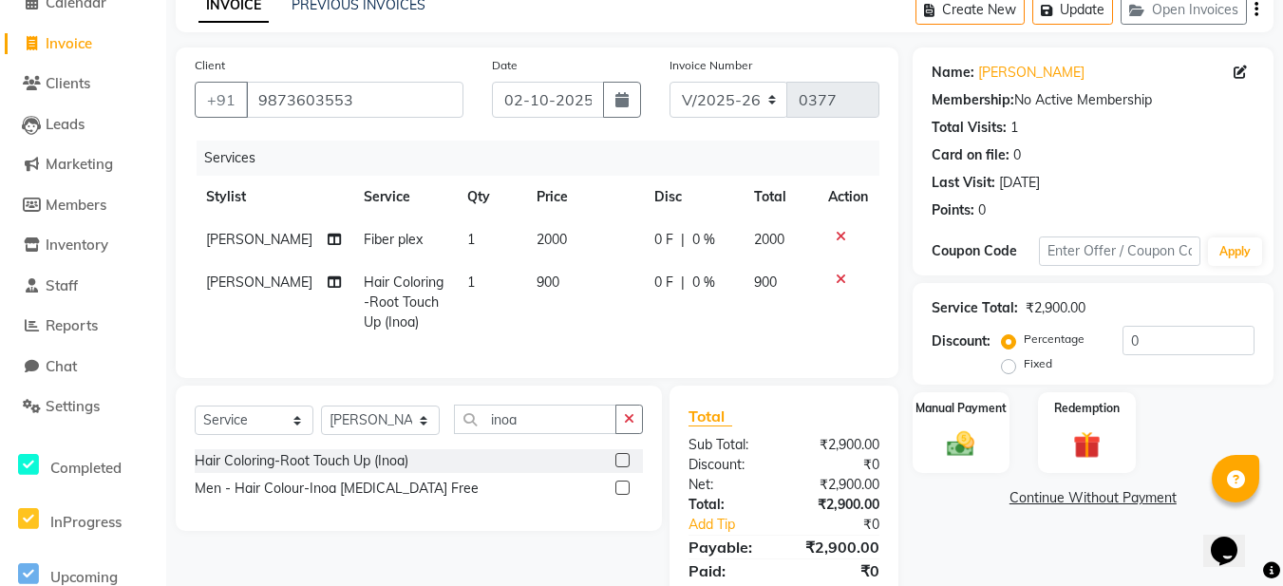
click at [537, 237] on span "2000" at bounding box center [552, 239] width 30 height 17
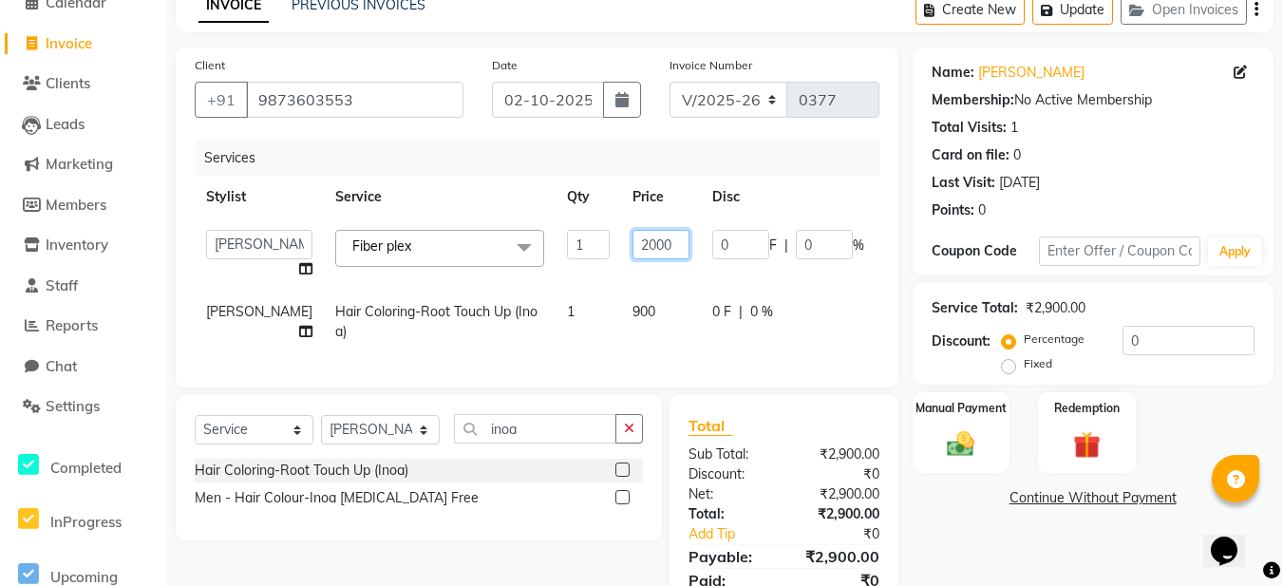
click at [633, 247] on input "2000" at bounding box center [661, 244] width 57 height 29
click at [633, 241] on input "2000" at bounding box center [661, 244] width 57 height 29
click at [758, 337] on tr "Mohamad Gulzar Hair Coloring-Root Touch Up (Inoa) 1 900 0 F | 0 % 900" at bounding box center [594, 322] width 799 height 63
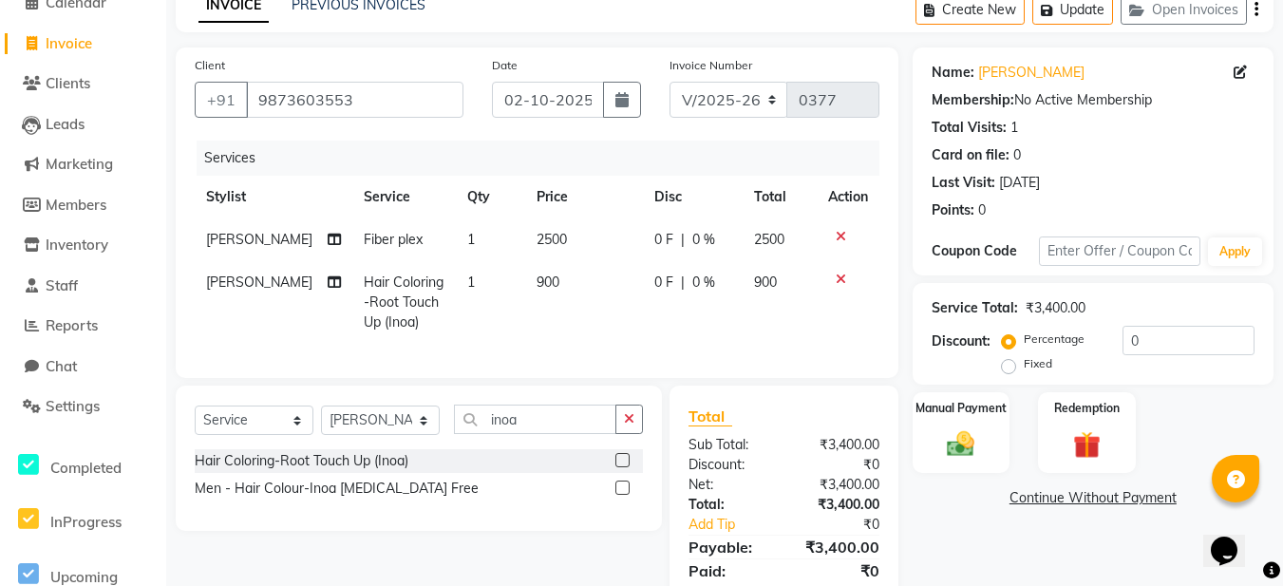
drag, startPoint x: 626, startPoint y: 465, endPoint x: 600, endPoint y: 464, distance: 25.7
click at [625, 434] on button "button" at bounding box center [630, 419] width 28 height 29
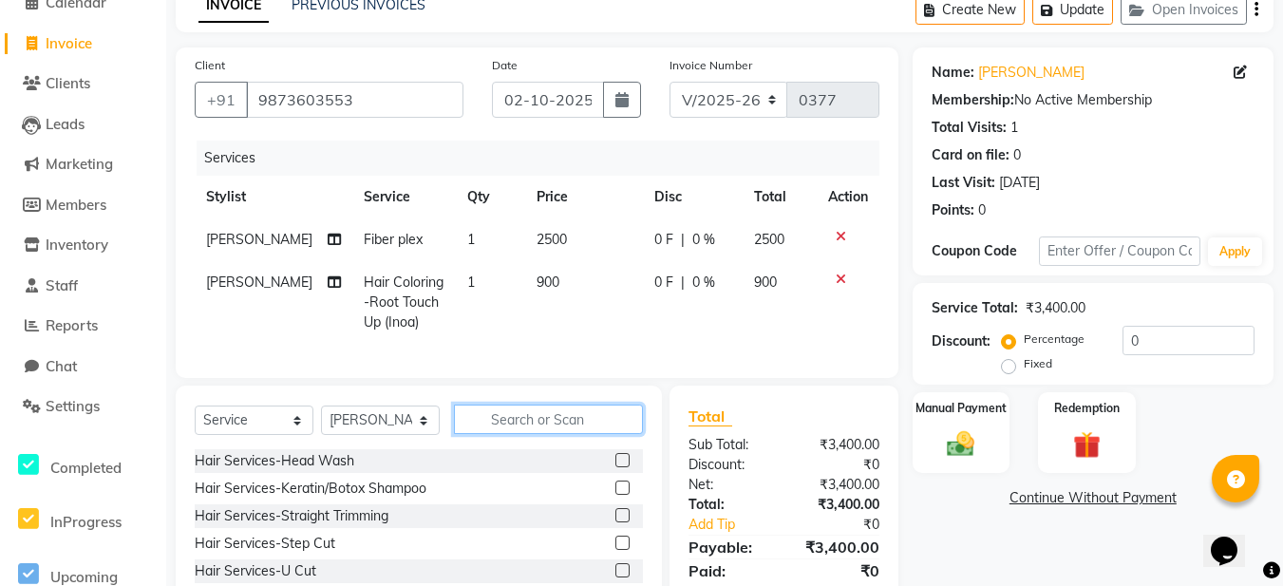
click at [548, 434] on input "text" at bounding box center [548, 419] width 189 height 29
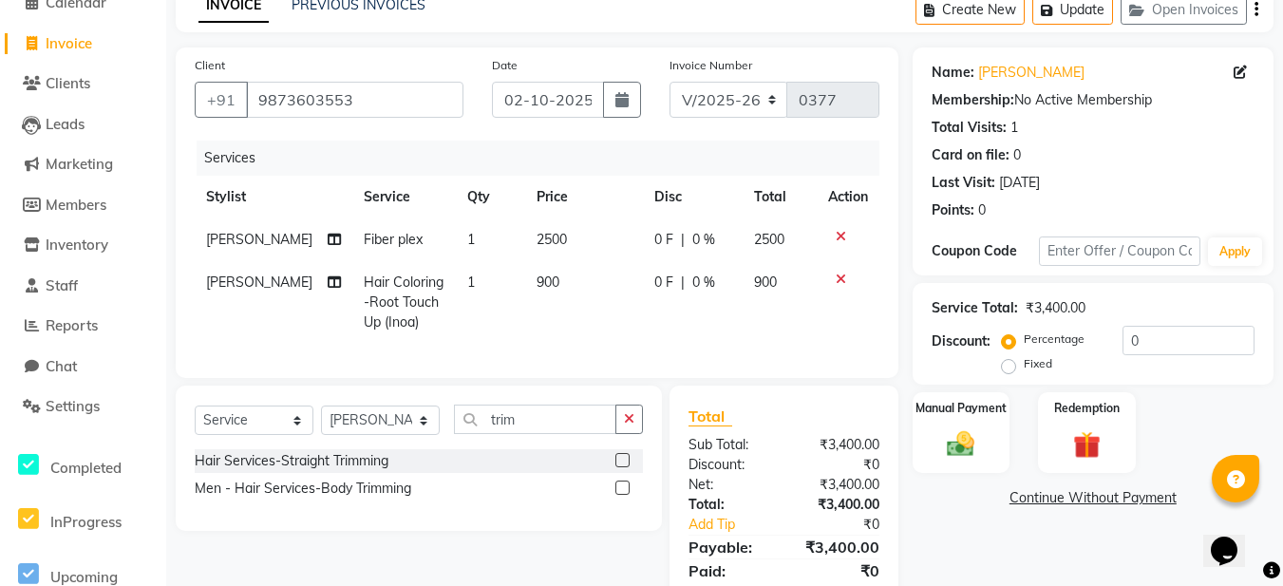
click at [620, 467] on label at bounding box center [623, 460] width 14 height 14
click at [620, 467] on input "checkbox" at bounding box center [622, 461] width 12 height 12
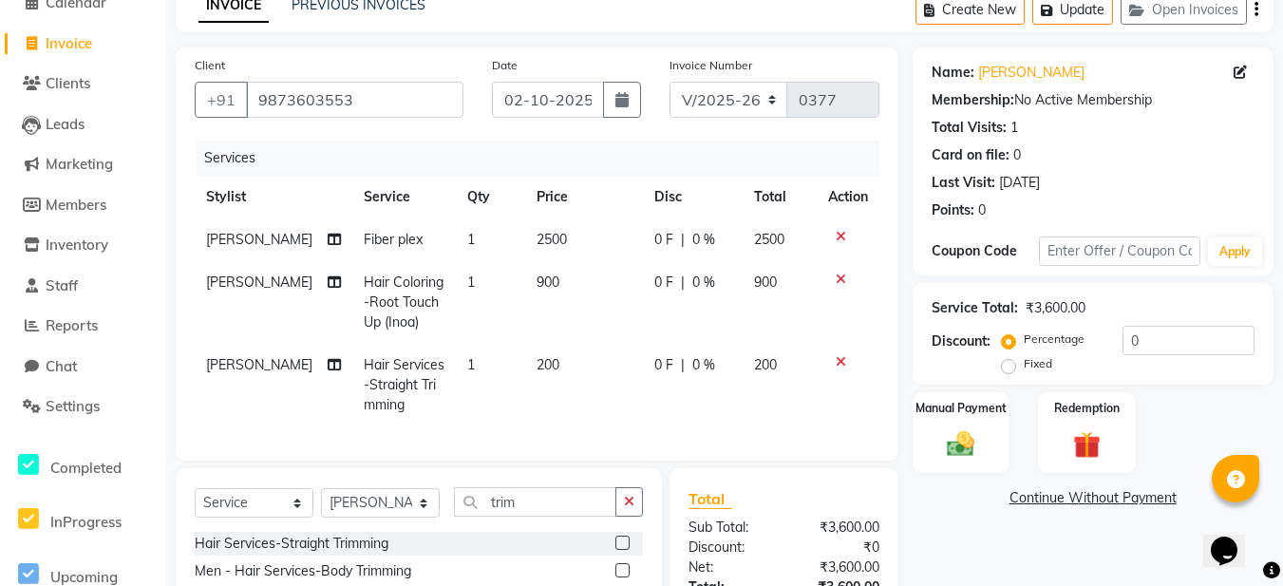
click at [663, 293] on span "0 F" at bounding box center [663, 283] width 19 height 20
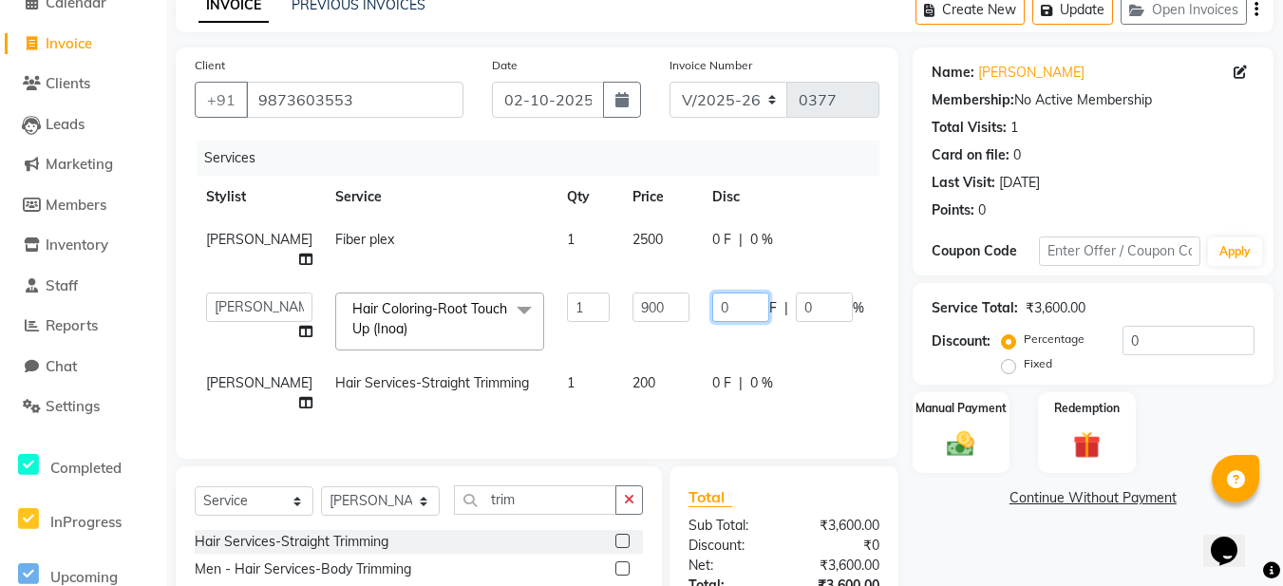
click at [712, 302] on input "0" at bounding box center [740, 307] width 57 height 29
click at [712, 309] on input "0" at bounding box center [740, 307] width 57 height 29
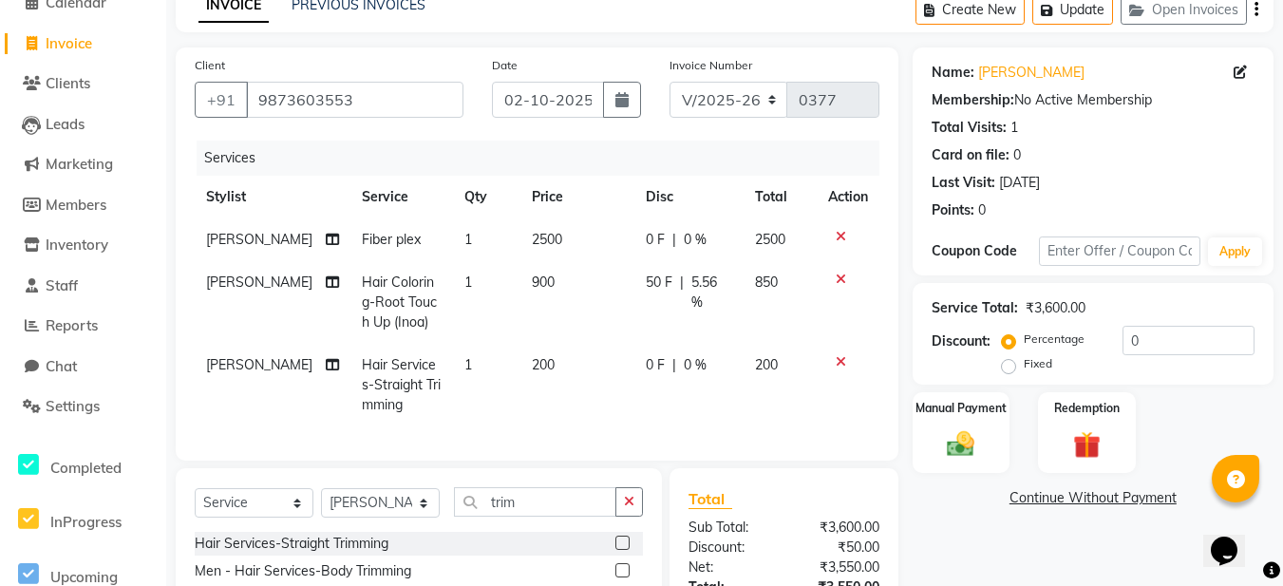
click at [762, 415] on tr "Mohamad Gulzar Hair Services-Straight Trimming 1 200 0 F | 0 % 200" at bounding box center [537, 385] width 685 height 83
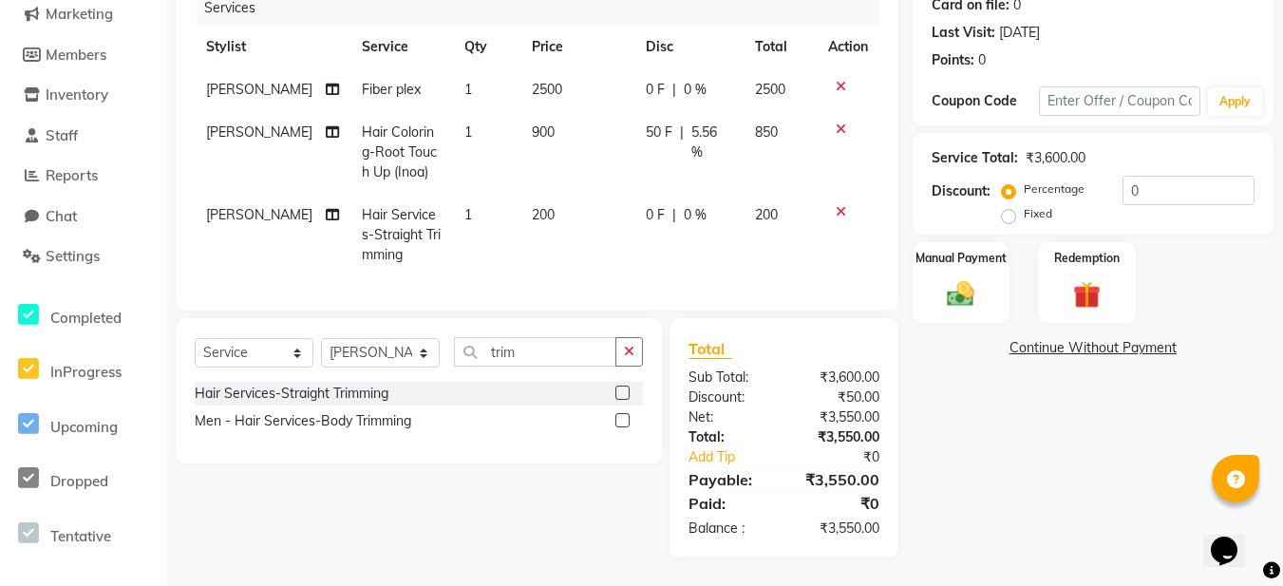
scroll to position [89, 0]
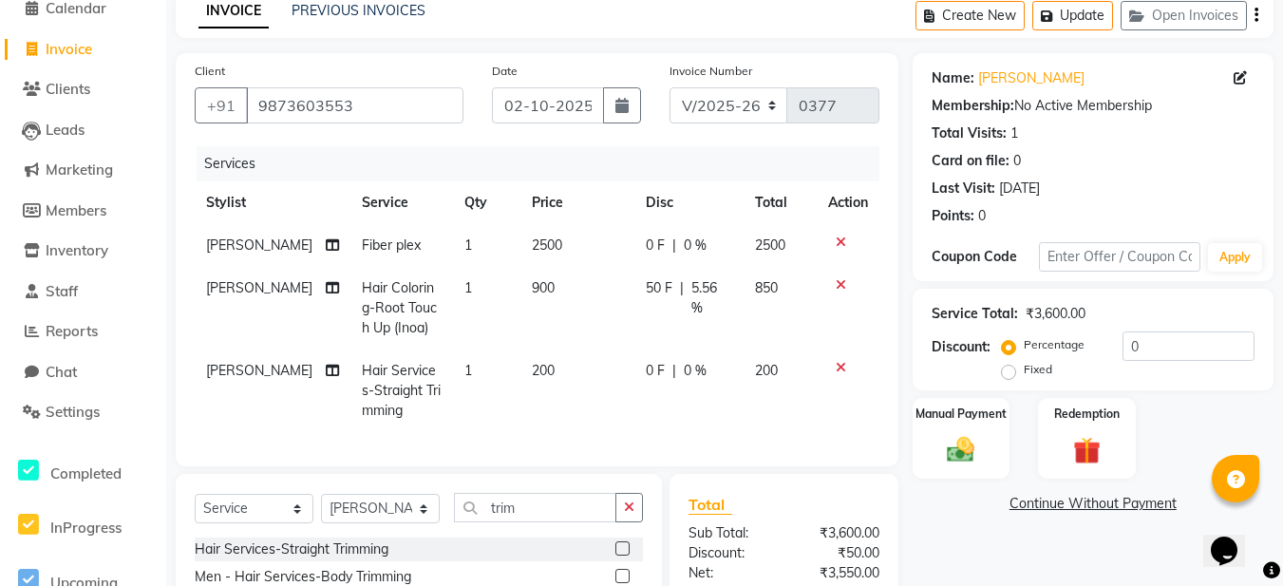
click at [652, 309] on span "50 F" at bounding box center [659, 298] width 27 height 40
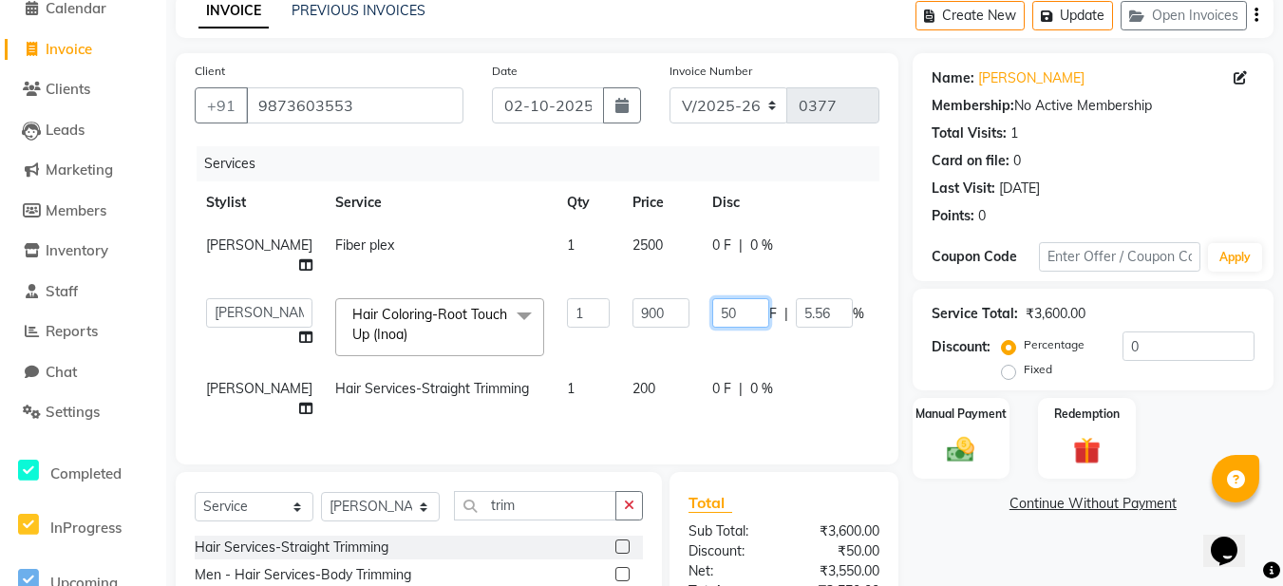
drag, startPoint x: 709, startPoint y: 313, endPoint x: 695, endPoint y: 313, distance: 13.3
click at [712, 313] on input "50" at bounding box center [740, 312] width 57 height 29
click at [736, 433] on div "Services Stylist Service Qty Price Disc Total Action Mohamad Gulzar Fiber plex …" at bounding box center [537, 295] width 685 height 299
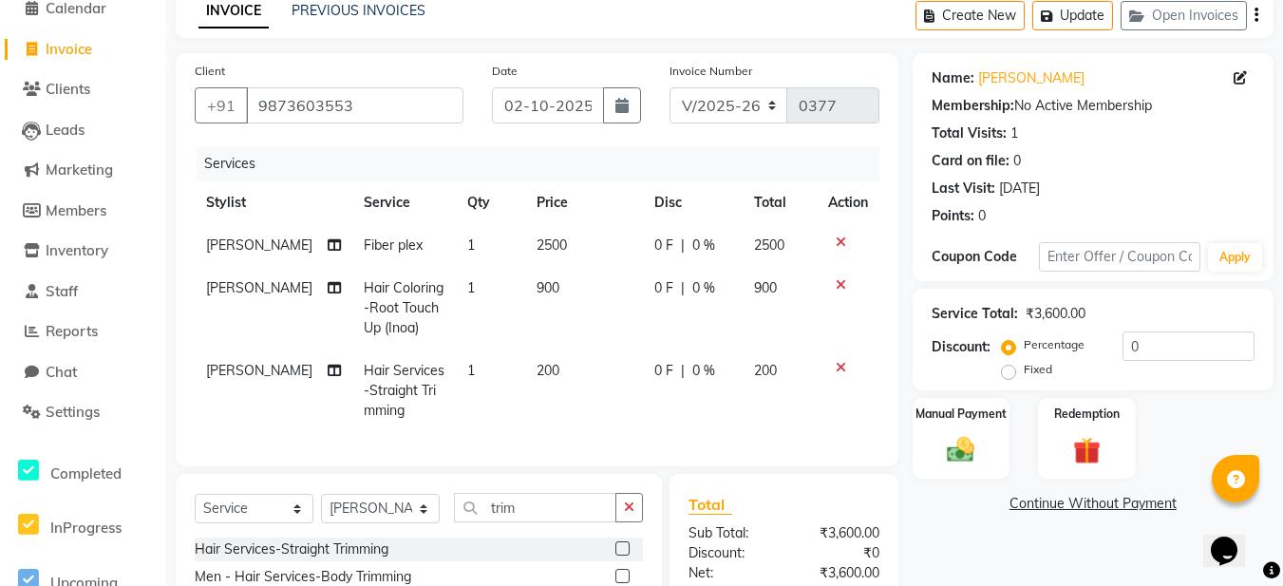
drag, startPoint x: 1009, startPoint y: 370, endPoint x: 1027, endPoint y: 370, distance: 18.0
click at [1024, 370] on label "Fixed" at bounding box center [1038, 369] width 28 height 17
click at [1010, 370] on input "Fixed" at bounding box center [1012, 369] width 13 height 13
click at [1152, 350] on input "0" at bounding box center [1189, 346] width 132 height 29
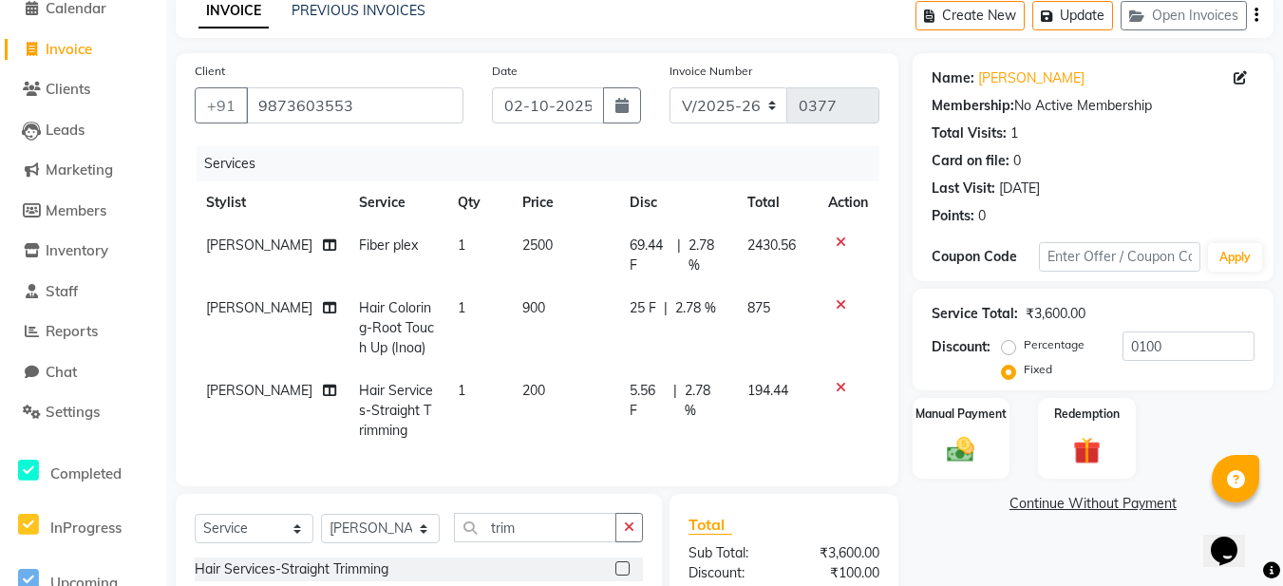
click at [1150, 408] on div "Manual Payment Redemption" at bounding box center [1093, 439] width 389 height 82
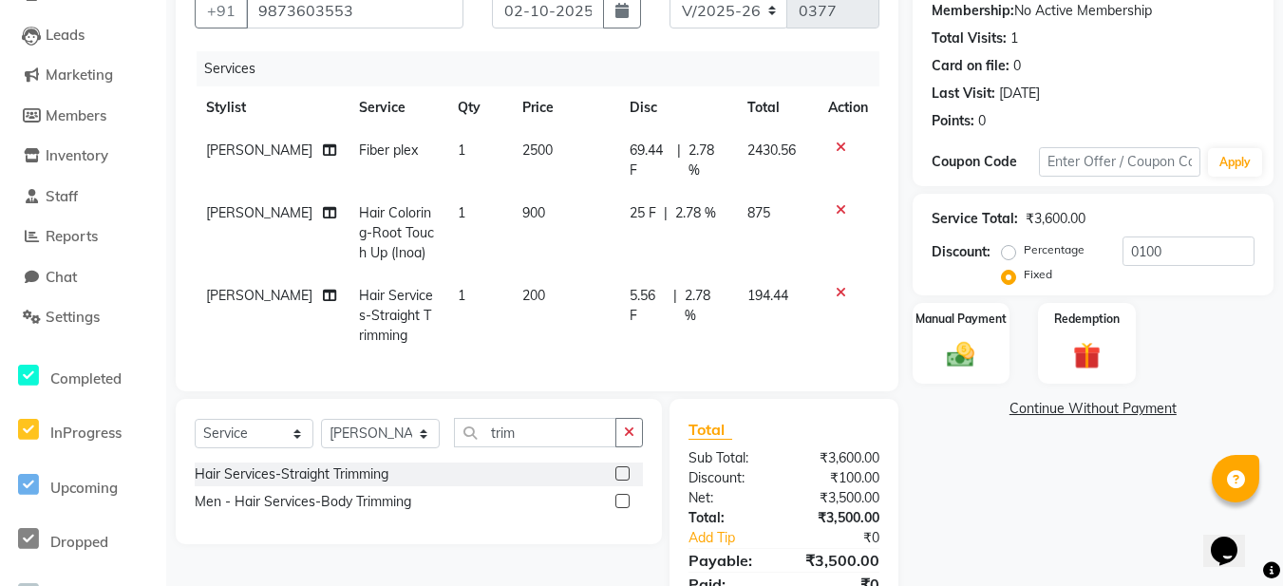
scroll to position [279, 0]
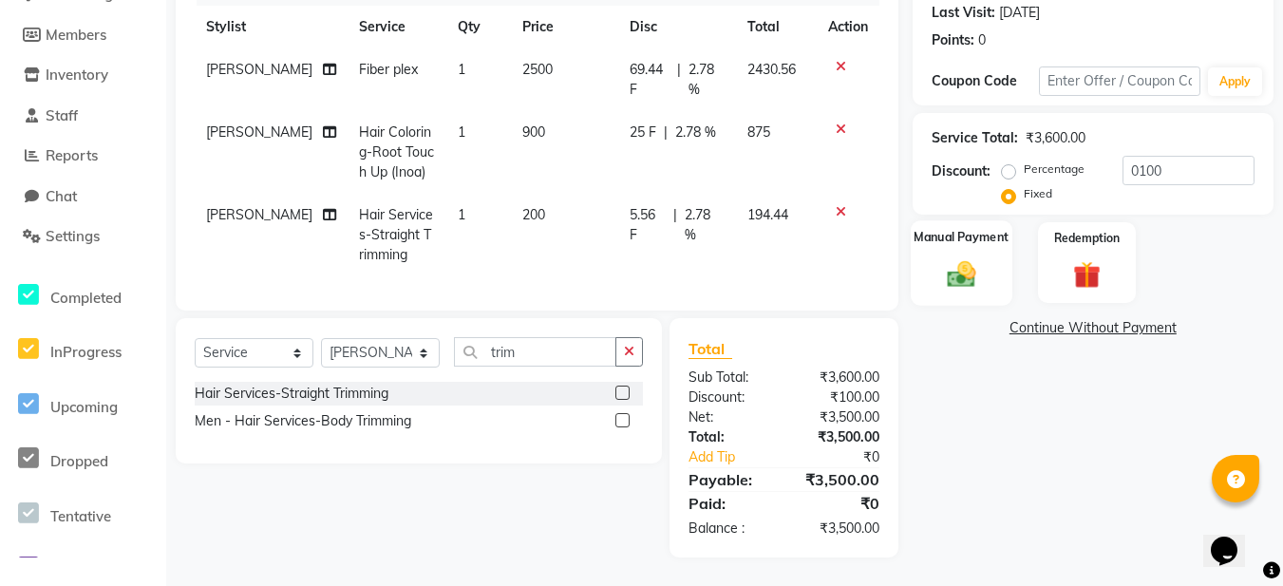
click at [949, 273] on img at bounding box center [961, 273] width 47 height 33
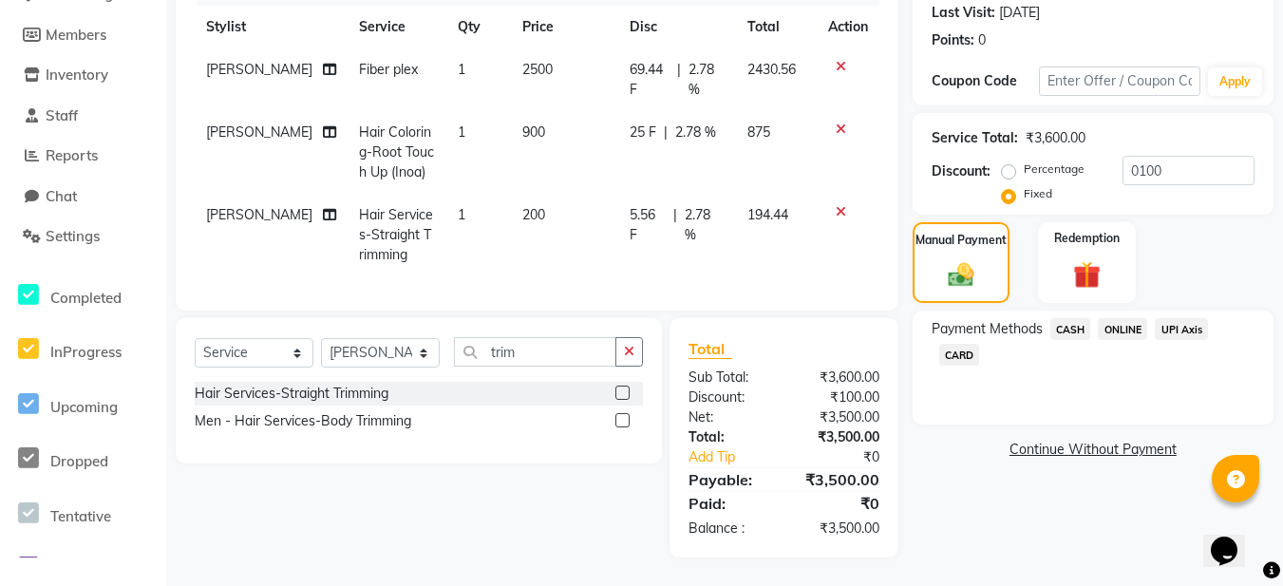
click at [1114, 319] on span "ONLINE" at bounding box center [1122, 329] width 49 height 22
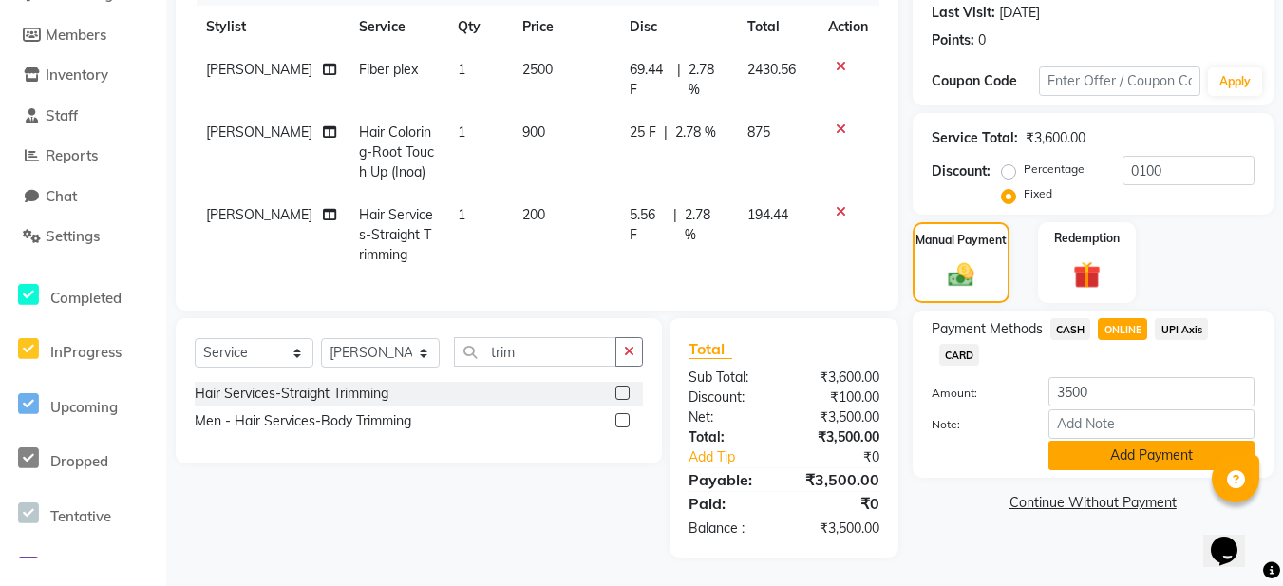
click at [1098, 445] on button "Add Payment" at bounding box center [1152, 455] width 206 height 29
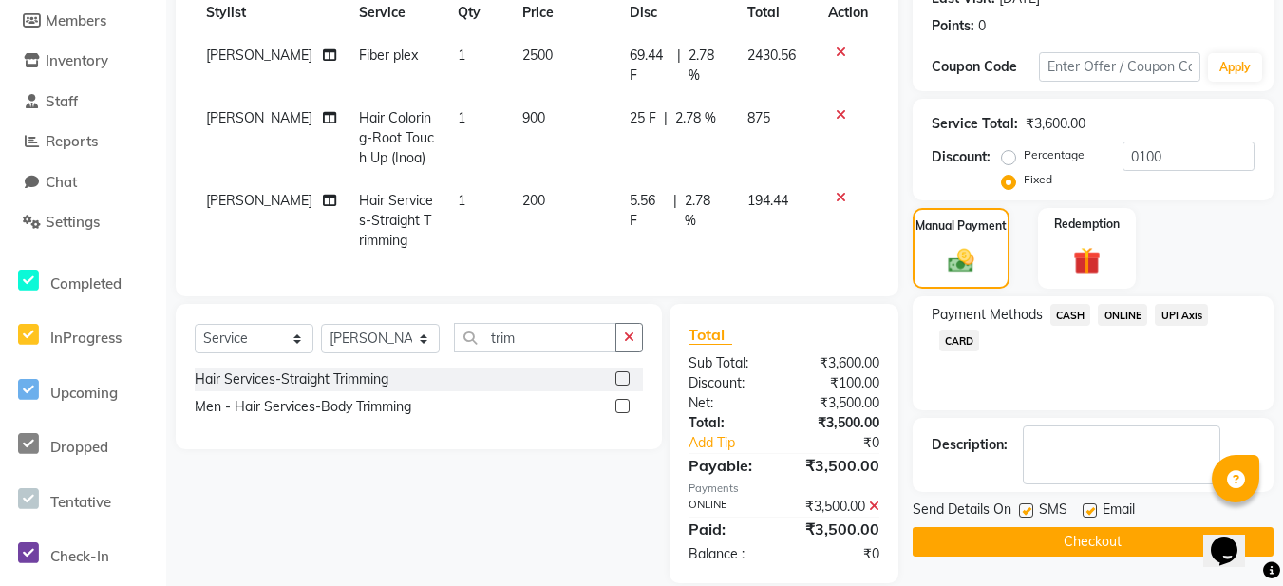
click at [1090, 505] on label at bounding box center [1090, 510] width 14 height 14
click at [1090, 505] on input "checkbox" at bounding box center [1089, 511] width 12 height 12
click at [1052, 540] on button "Checkout" at bounding box center [1093, 541] width 361 height 29
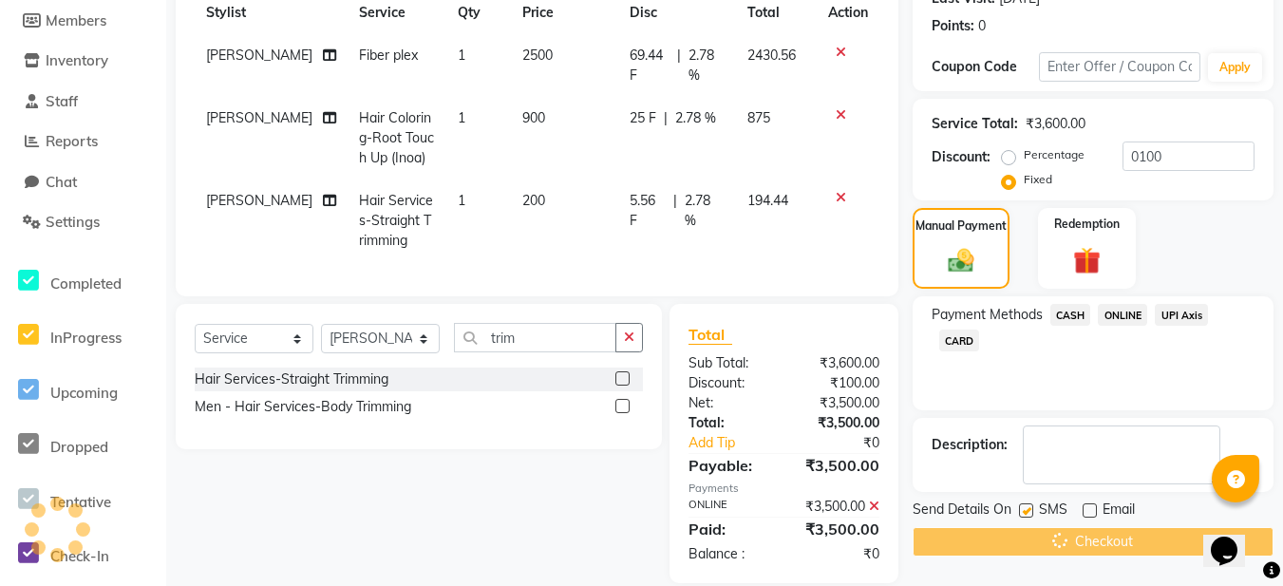
scroll to position [319, 0]
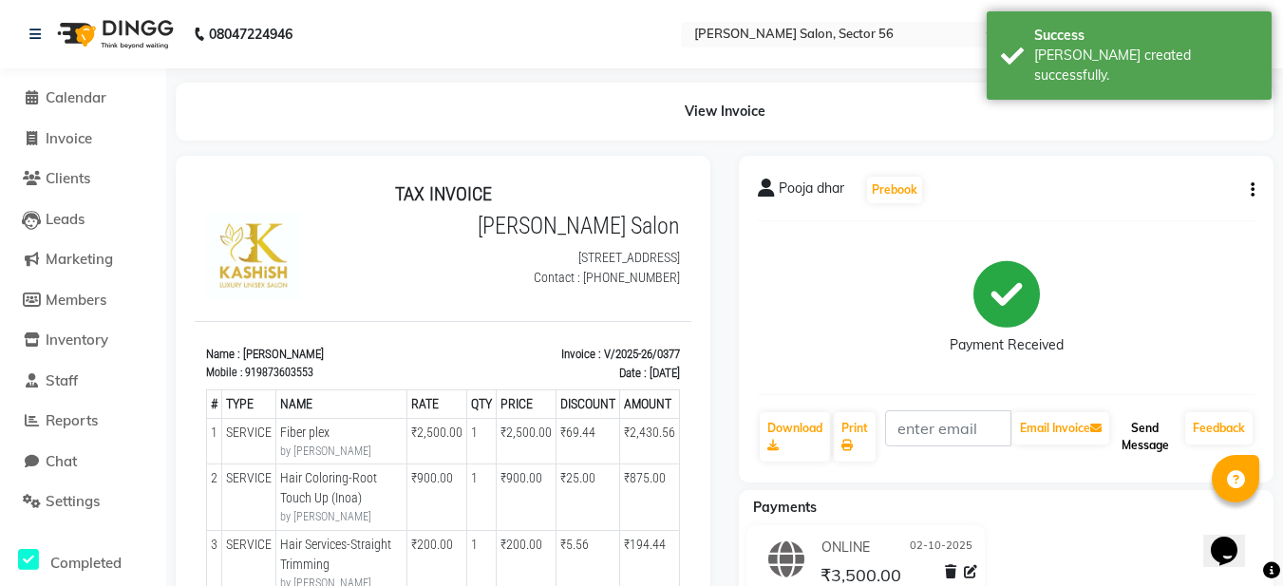
click at [1132, 439] on button "Send Message" at bounding box center [1145, 436] width 65 height 49
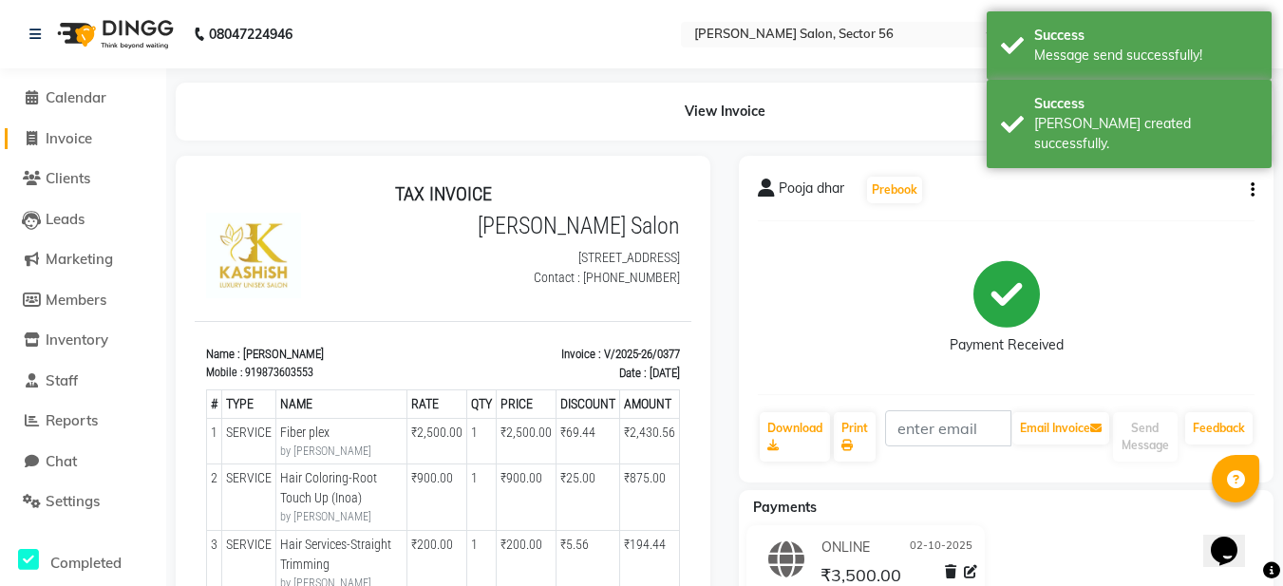
click at [67, 143] on span "Invoice" at bounding box center [69, 138] width 47 height 18
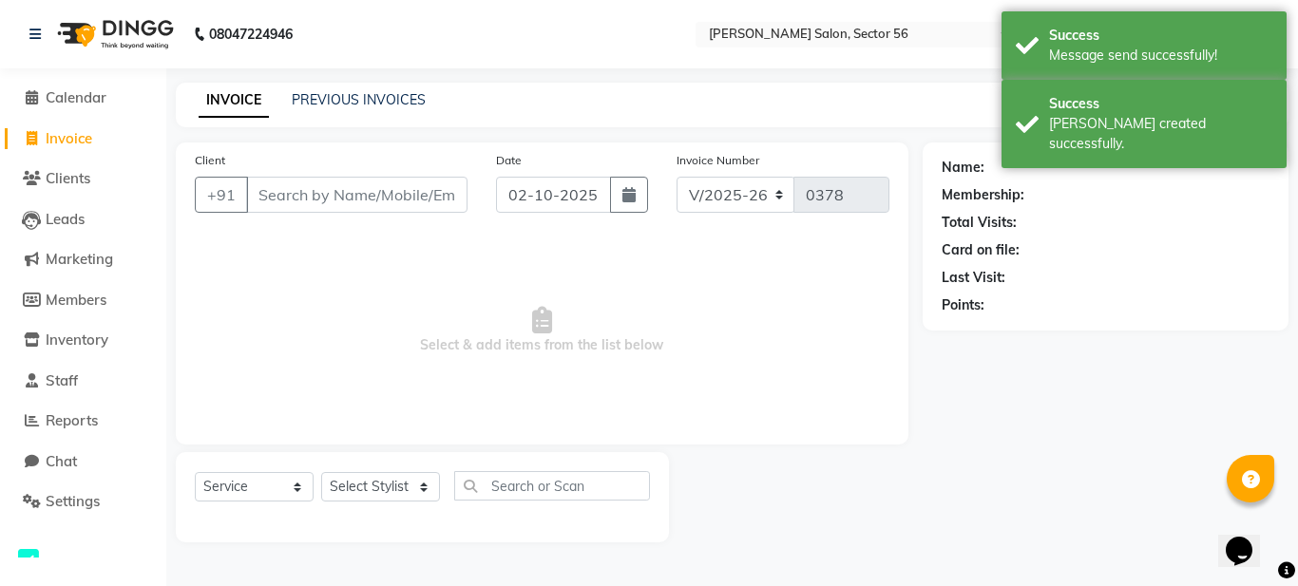
click at [850, 134] on main "INVOICE PREVIOUS INVOICES Create New Save Client +91 Date 02-10-2025 Invoice Nu…" at bounding box center [731, 327] width 1131 height 488
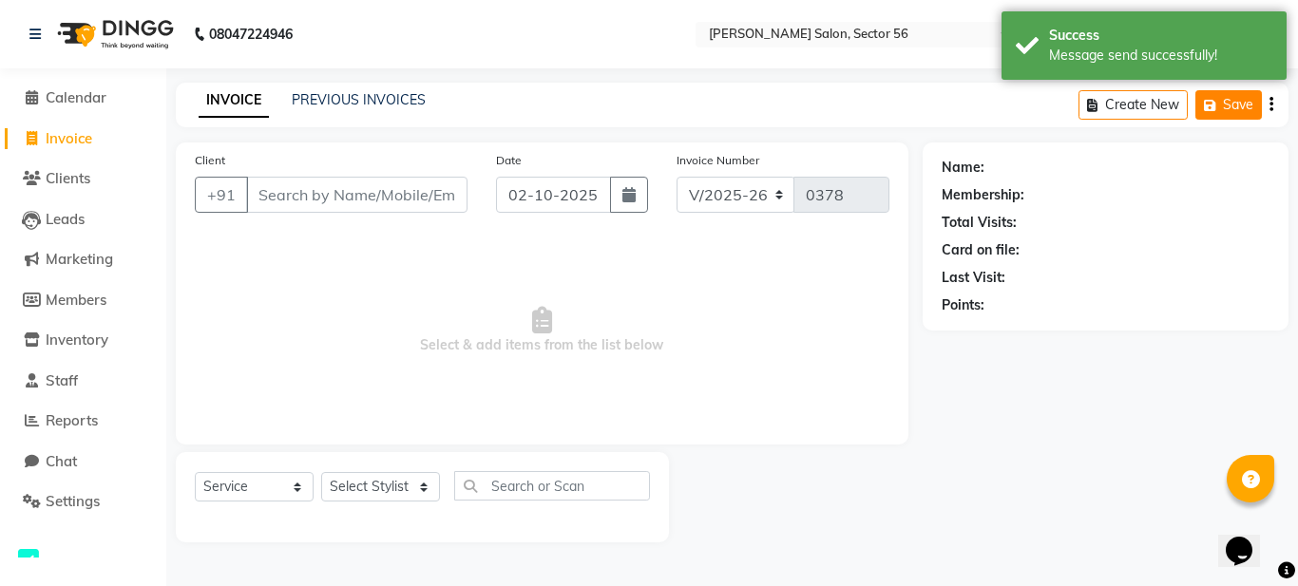
click at [1227, 110] on button "Save" at bounding box center [1228, 104] width 66 height 29
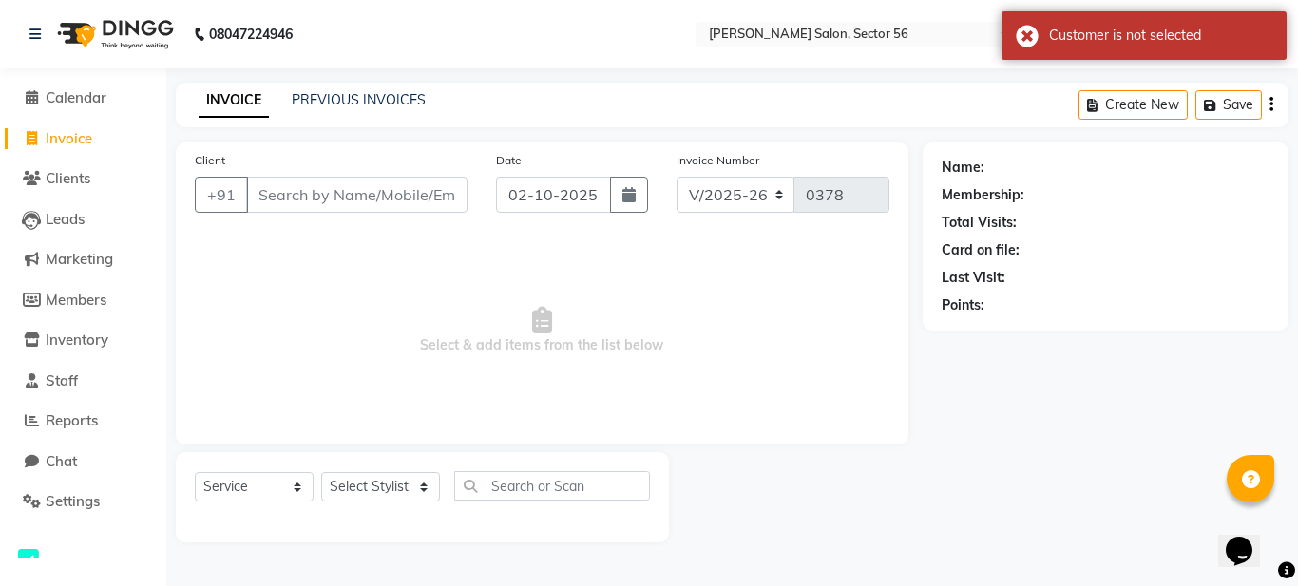
click at [919, 102] on div "INVOICE PREVIOUS INVOICES Create New Save" at bounding box center [732, 105] width 1112 height 45
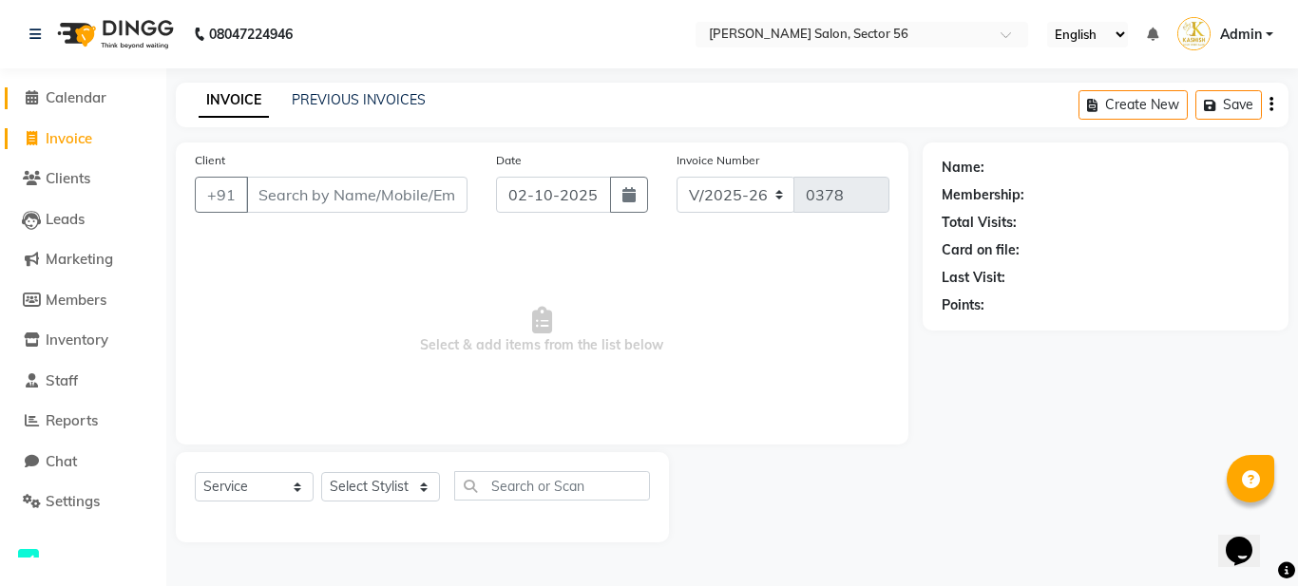
click at [47, 90] on span "Calendar" at bounding box center [76, 97] width 61 height 18
click at [40, 97] on span at bounding box center [31, 98] width 28 height 22
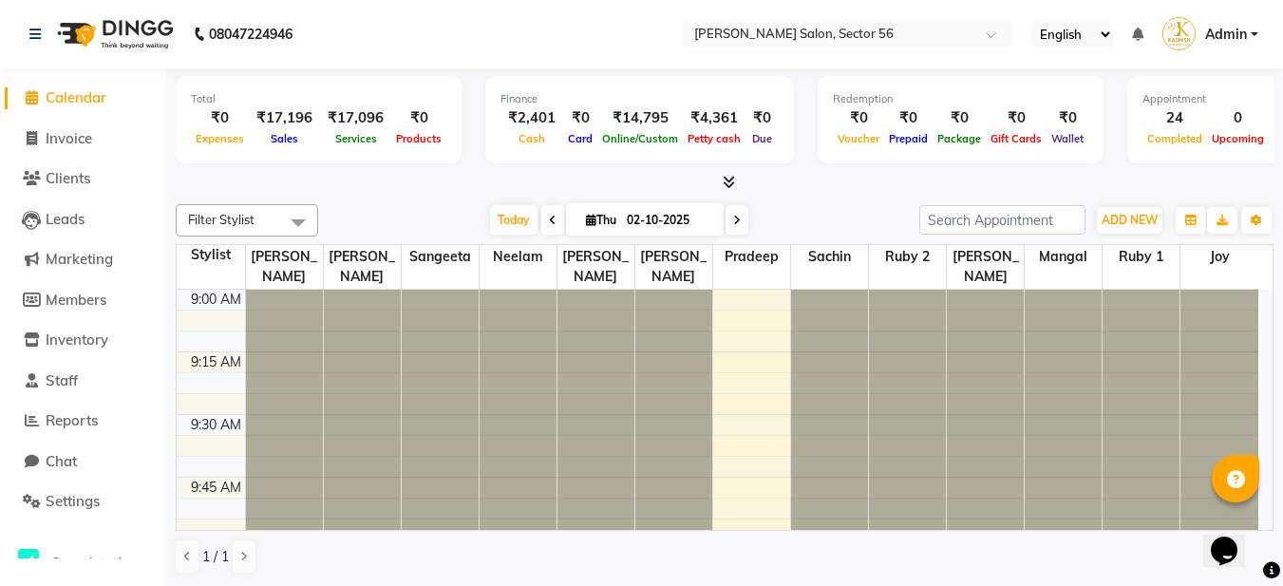
click at [92, 106] on link "Calendar" at bounding box center [83, 98] width 157 height 22
click at [1135, 223] on span "ADD NEW" at bounding box center [1130, 220] width 56 height 14
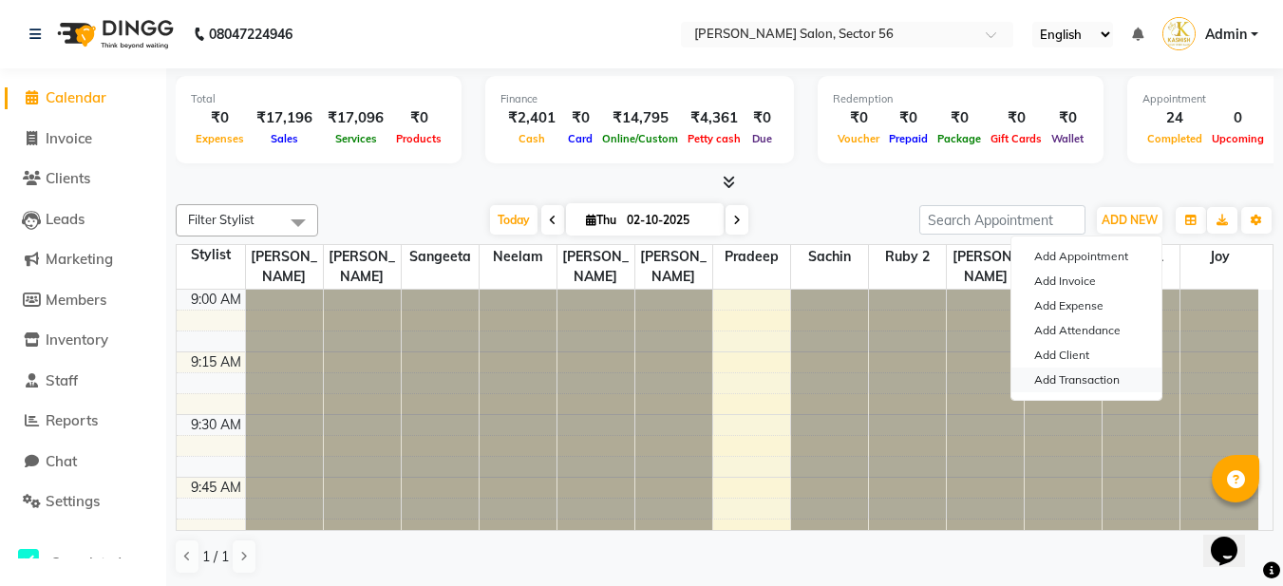
click at [1114, 388] on link "Add Transaction" at bounding box center [1087, 380] width 150 height 25
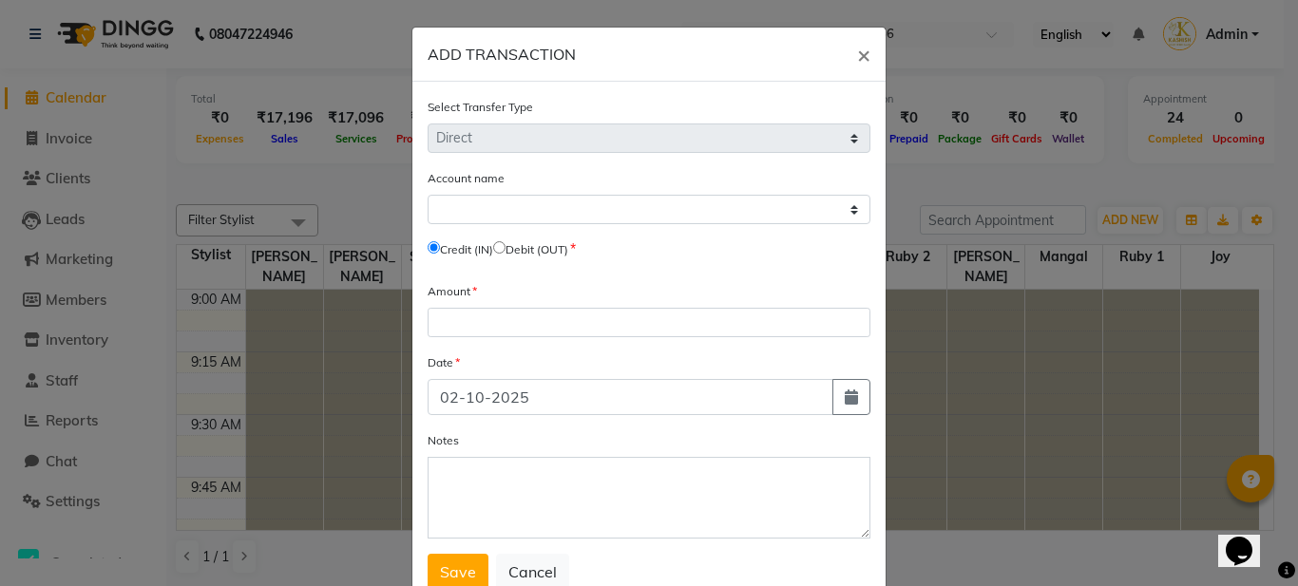
click at [505, 243] on input "radio" at bounding box center [499, 247] width 12 height 12
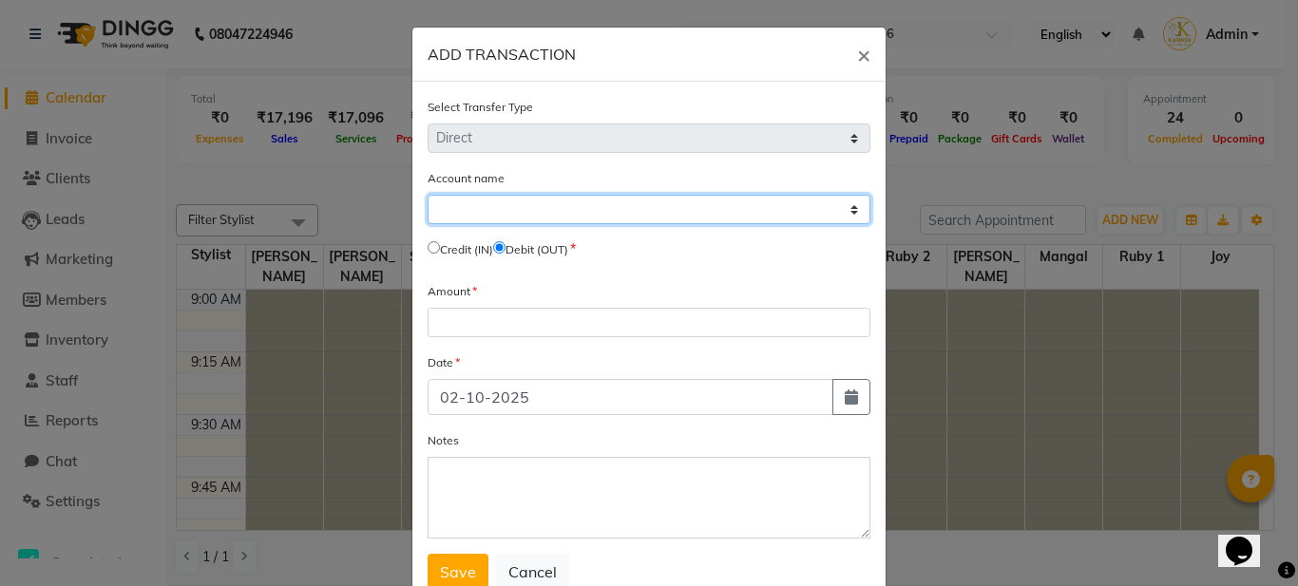
click at [487, 207] on select "Select Petty Cash Default Account" at bounding box center [648, 209] width 443 height 29
click at [427, 195] on select "Select Petty Cash Default Account" at bounding box center [648, 209] width 443 height 29
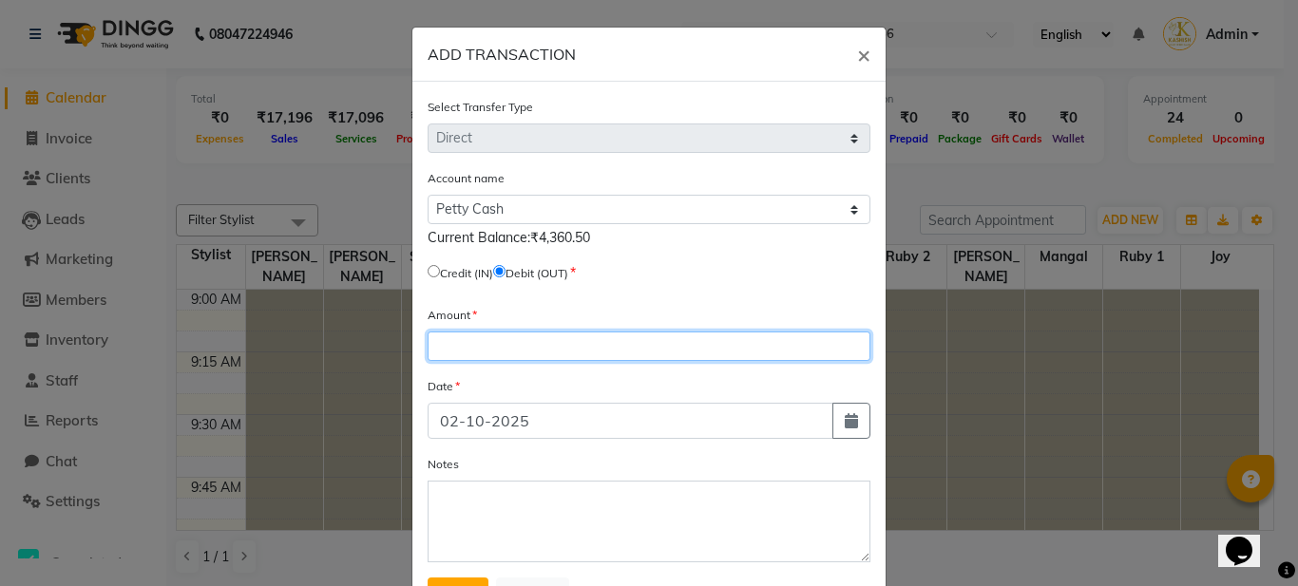
click at [475, 339] on input "number" at bounding box center [648, 346] width 443 height 29
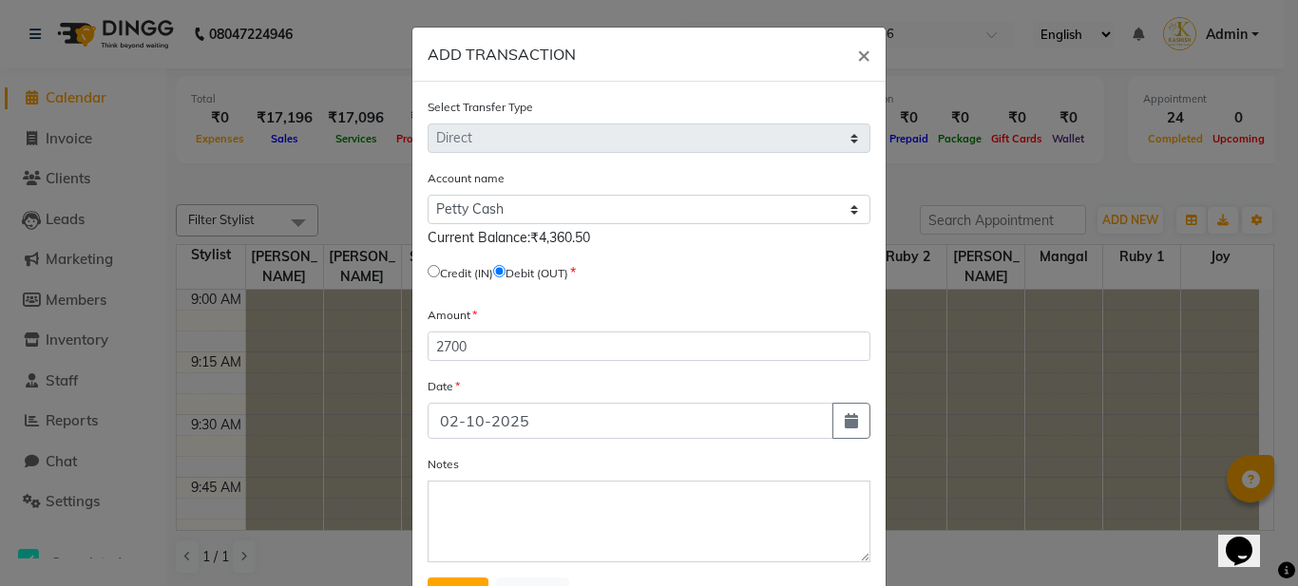
click at [517, 372] on form "Select Transfer Type Select Direct Internal Account name Select Petty Cash Defa…" at bounding box center [648, 355] width 443 height 517
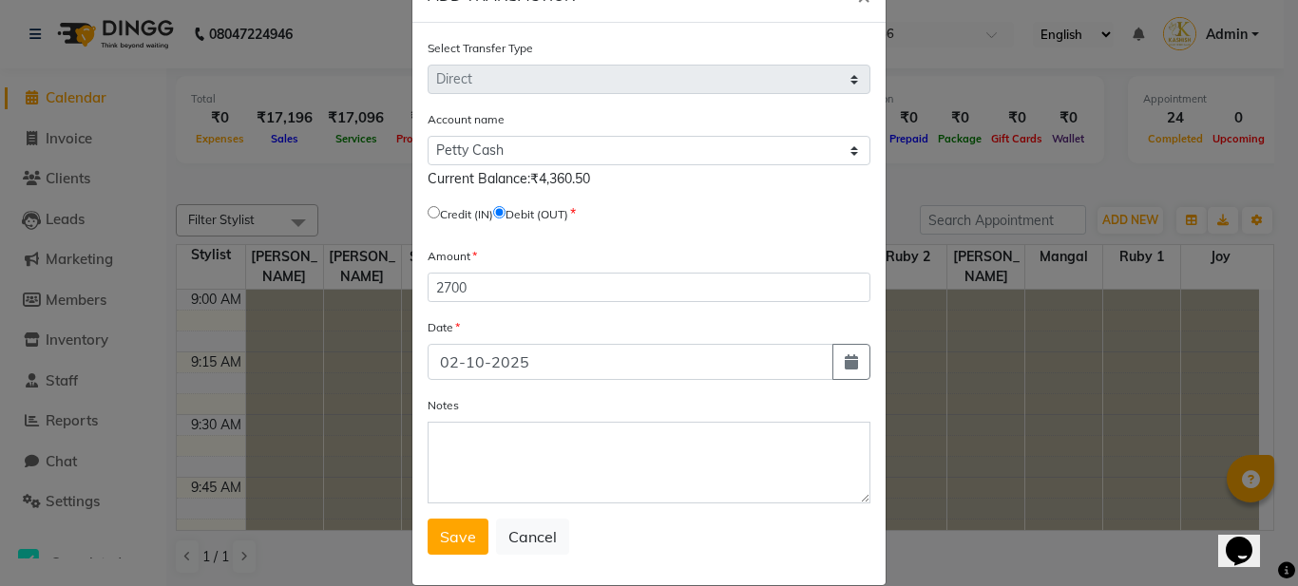
scroll to position [85, 0]
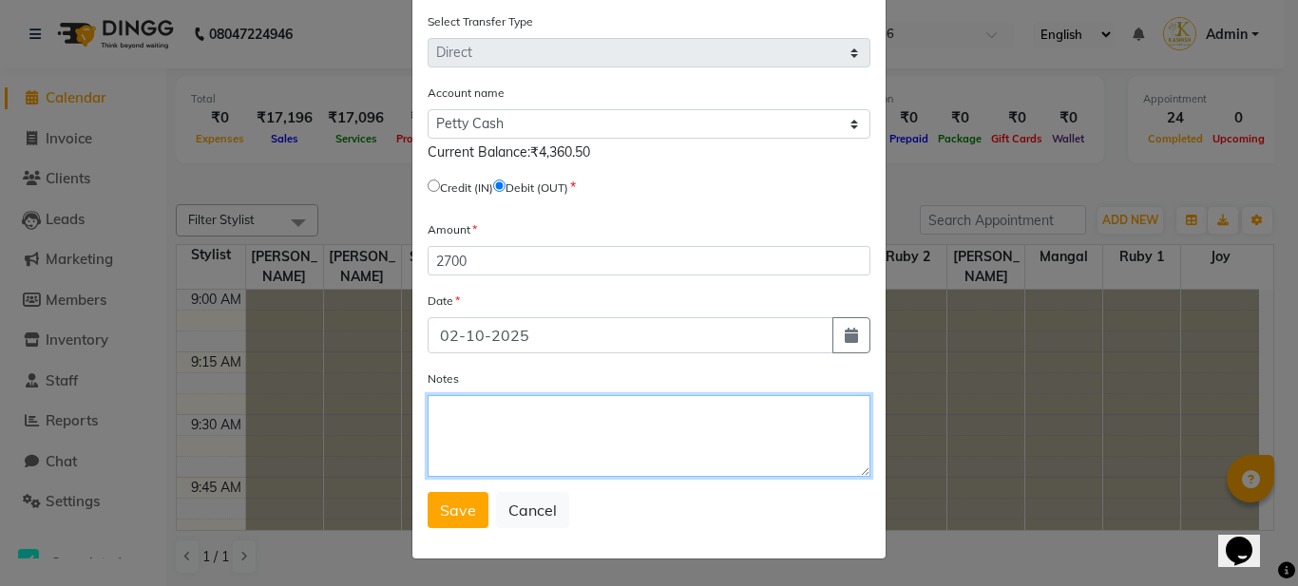
click at [467, 419] on textarea "Notes" at bounding box center [648, 436] width 443 height 82
click at [515, 411] on textarea "pooja mam" at bounding box center [648, 436] width 443 height 82
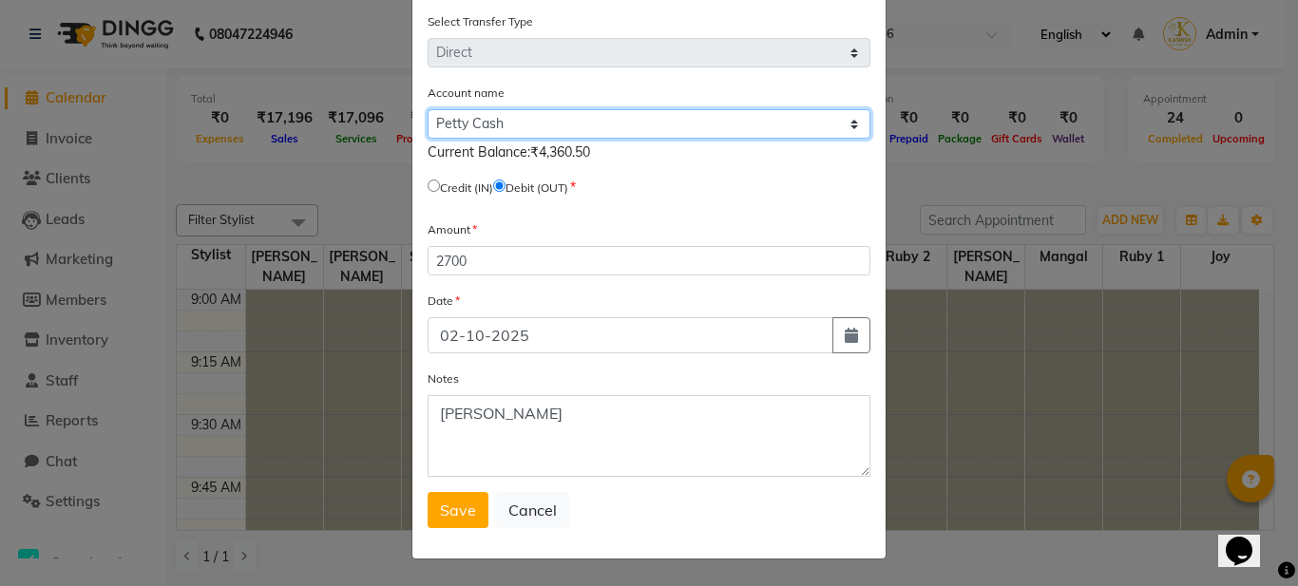
click at [722, 119] on select "Select Petty Cash Default Account" at bounding box center [648, 123] width 443 height 29
click at [427, 109] on select "Select Petty Cash Default Account" at bounding box center [648, 123] width 443 height 29
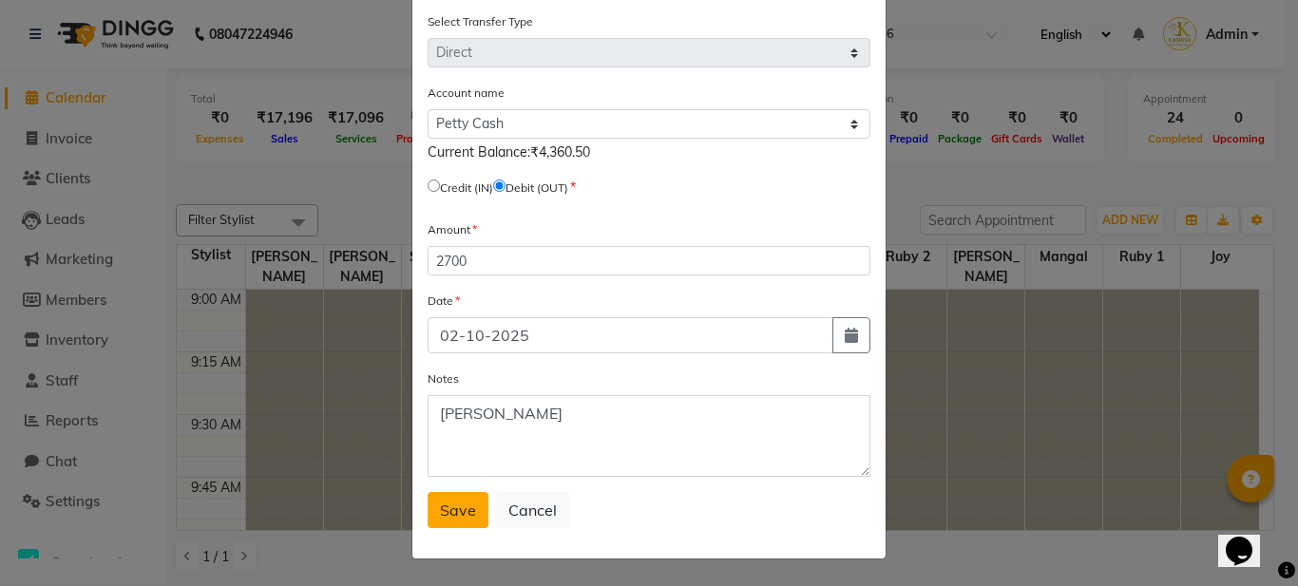
click at [446, 520] on button "Save" at bounding box center [457, 510] width 61 height 36
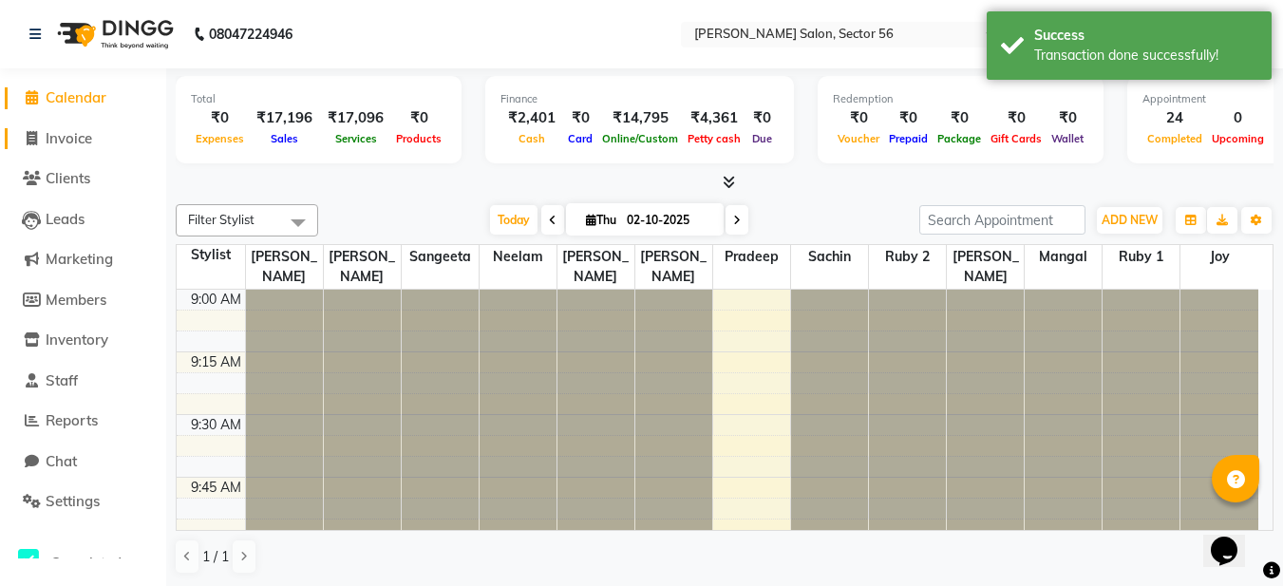
click at [60, 134] on span "Invoice" at bounding box center [69, 138] width 47 height 18
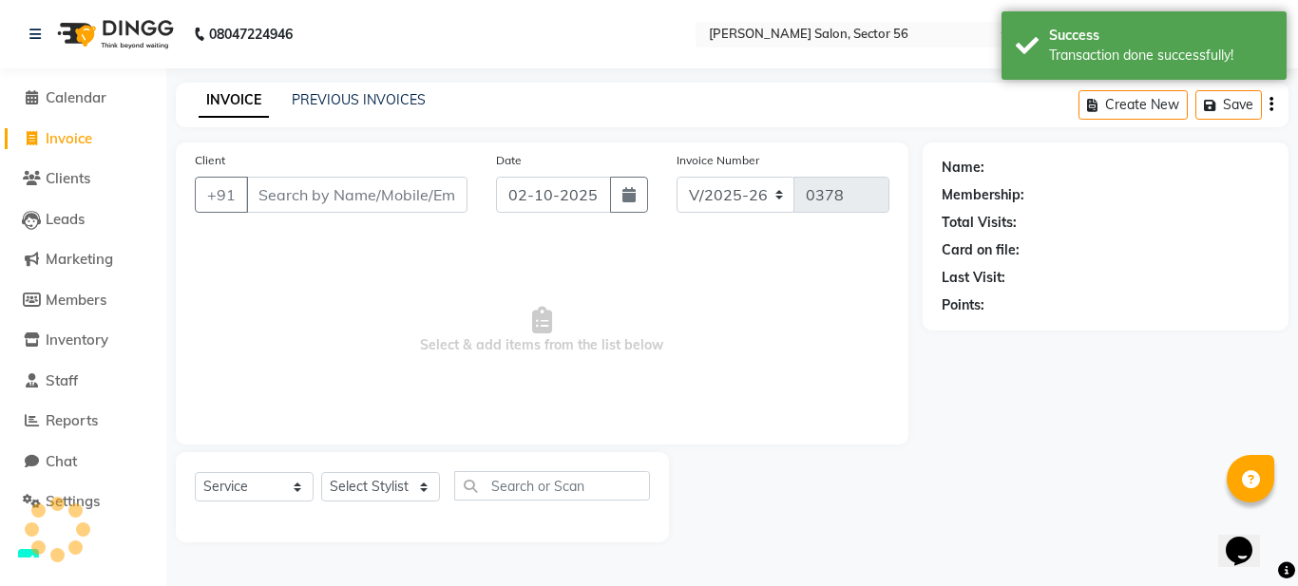
click at [268, 194] on input "Client" at bounding box center [356, 195] width 221 height 36
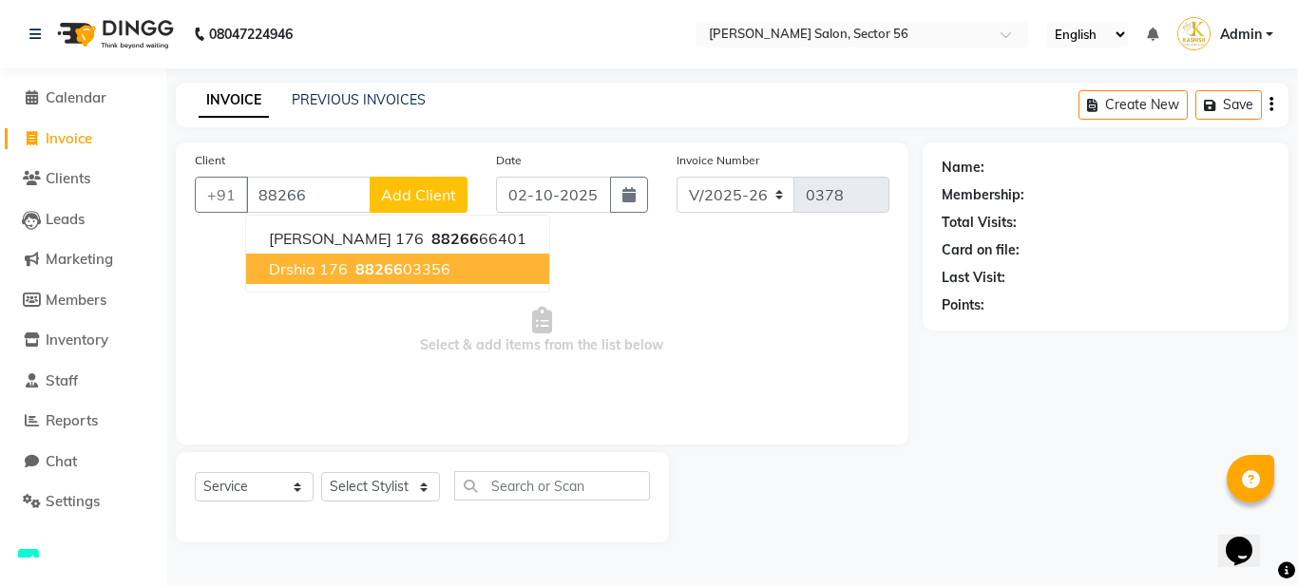
click at [293, 268] on span "Drshia 176" at bounding box center [308, 268] width 79 height 19
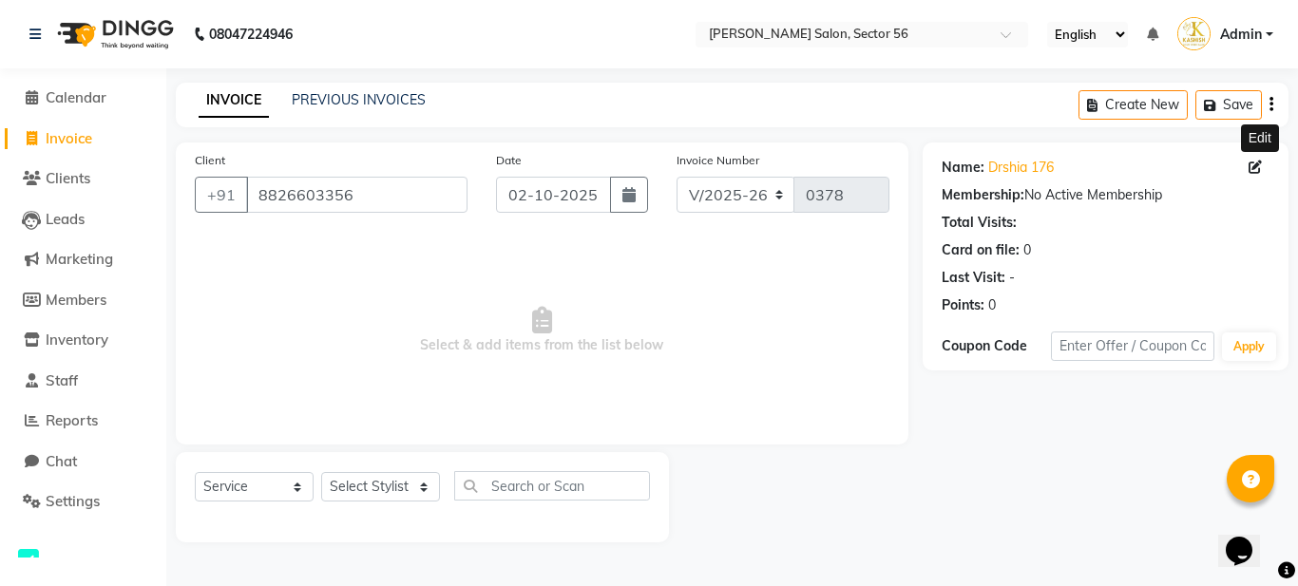
click at [1259, 172] on icon at bounding box center [1254, 167] width 13 height 13
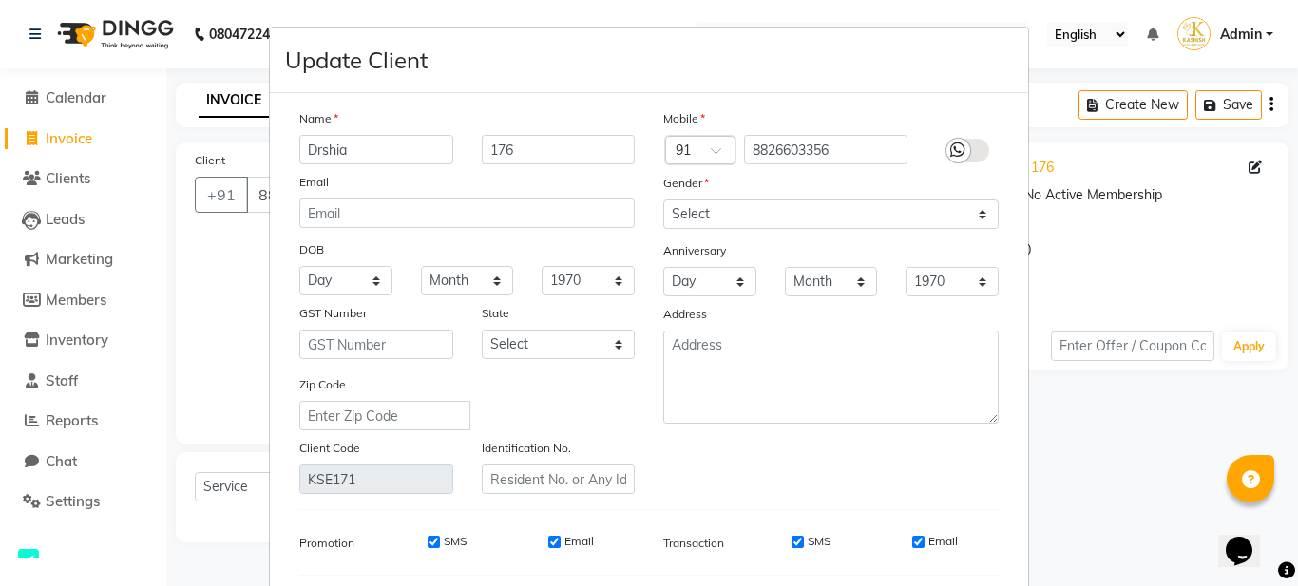
click at [361, 142] on input "Drshia" at bounding box center [376, 149] width 154 height 29
click at [559, 141] on input "176" at bounding box center [559, 149] width 154 height 29
click at [752, 213] on select "Select Male Female Other Prefer Not To Say" at bounding box center [830, 213] width 335 height 29
click at [663, 199] on select "Select Male Female Other Prefer Not To Say" at bounding box center [830, 213] width 335 height 29
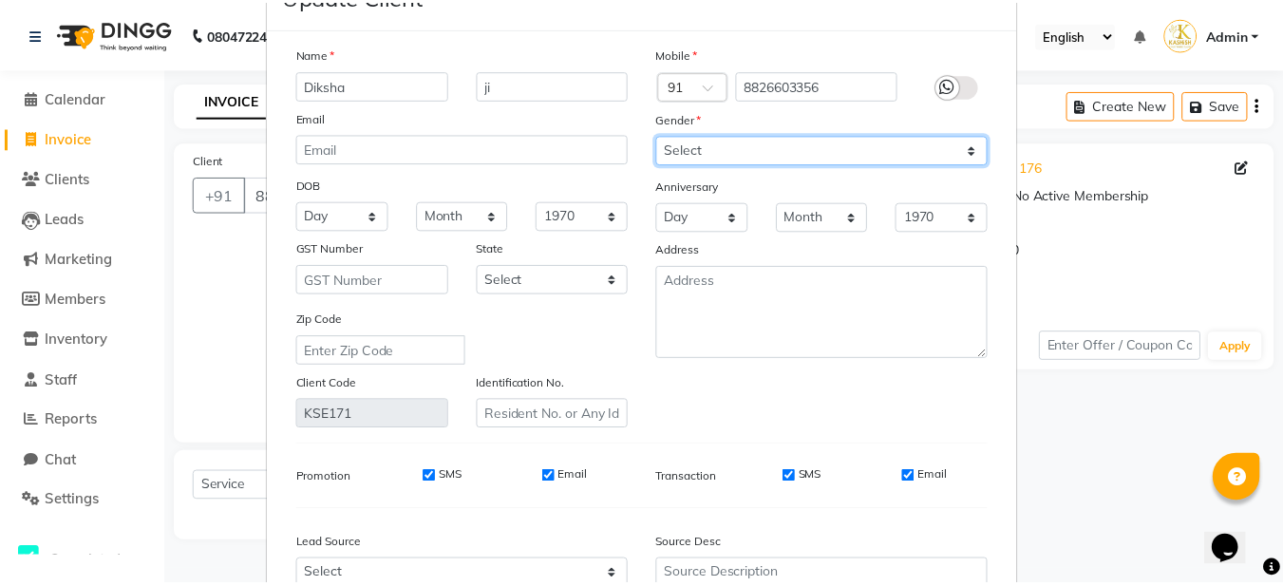
scroll to position [190, 0]
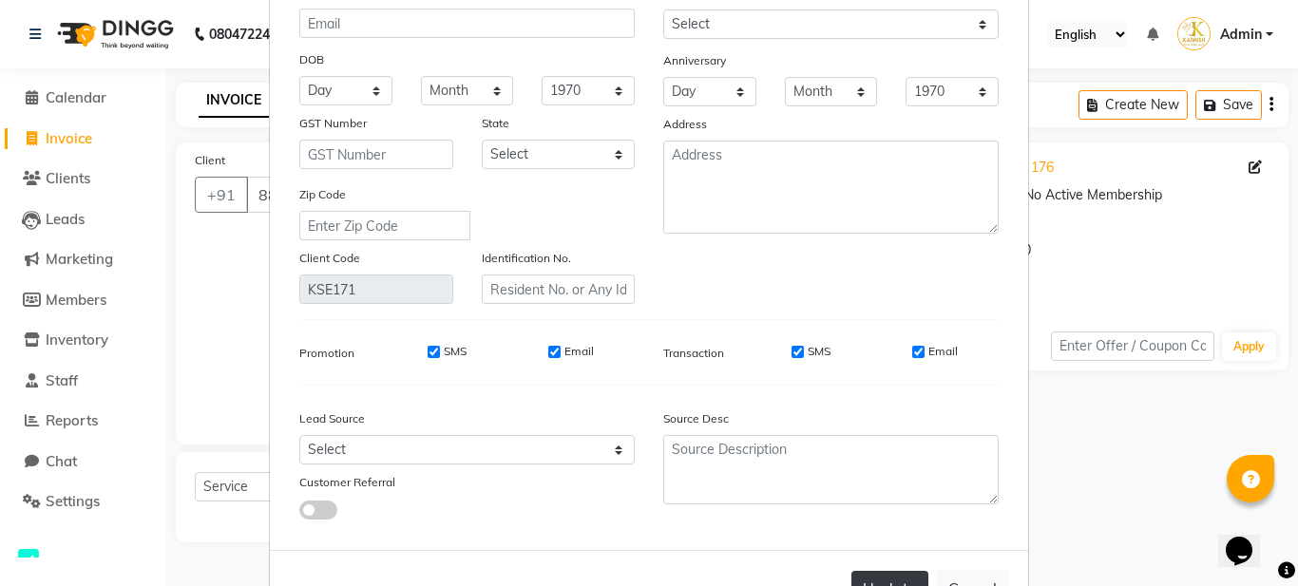
click at [863, 581] on button "Update" at bounding box center [889, 588] width 77 height 34
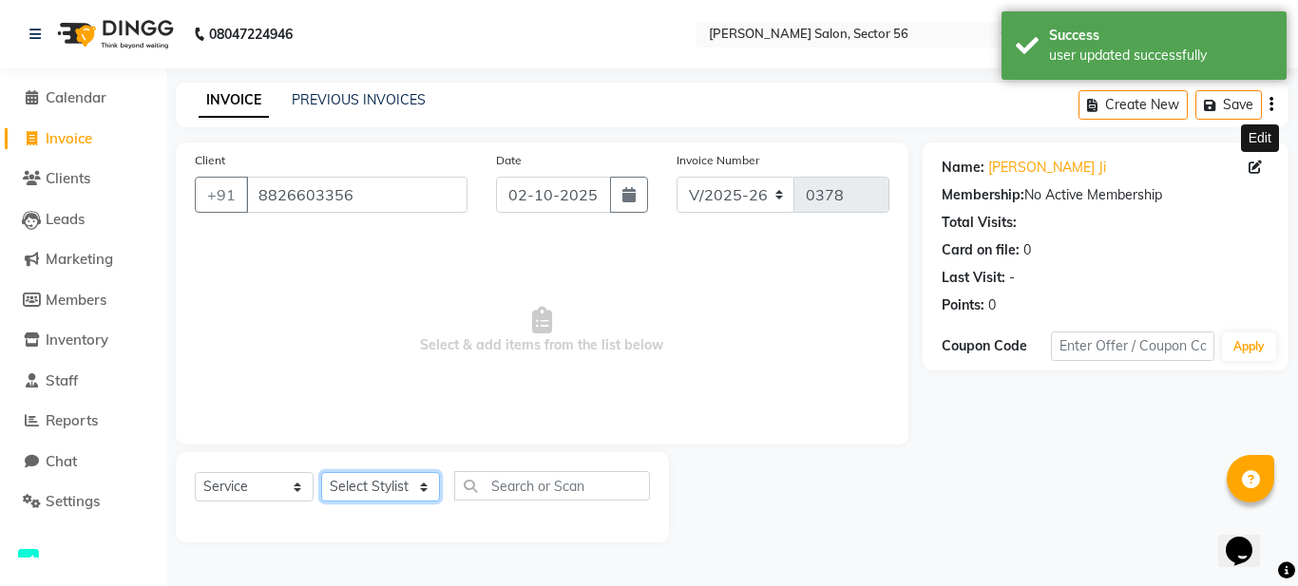
click at [379, 489] on select "Select Stylist Aadil Husain Joy Jyoty Mangal Mohamad Gulzar Neelam Pradeep Rosh…" at bounding box center [380, 486] width 119 height 29
click at [321, 472] on select "Select Stylist Aadil Husain Joy Jyoty Mangal Mohamad Gulzar Neelam Pradeep Rosh…" at bounding box center [380, 486] width 119 height 29
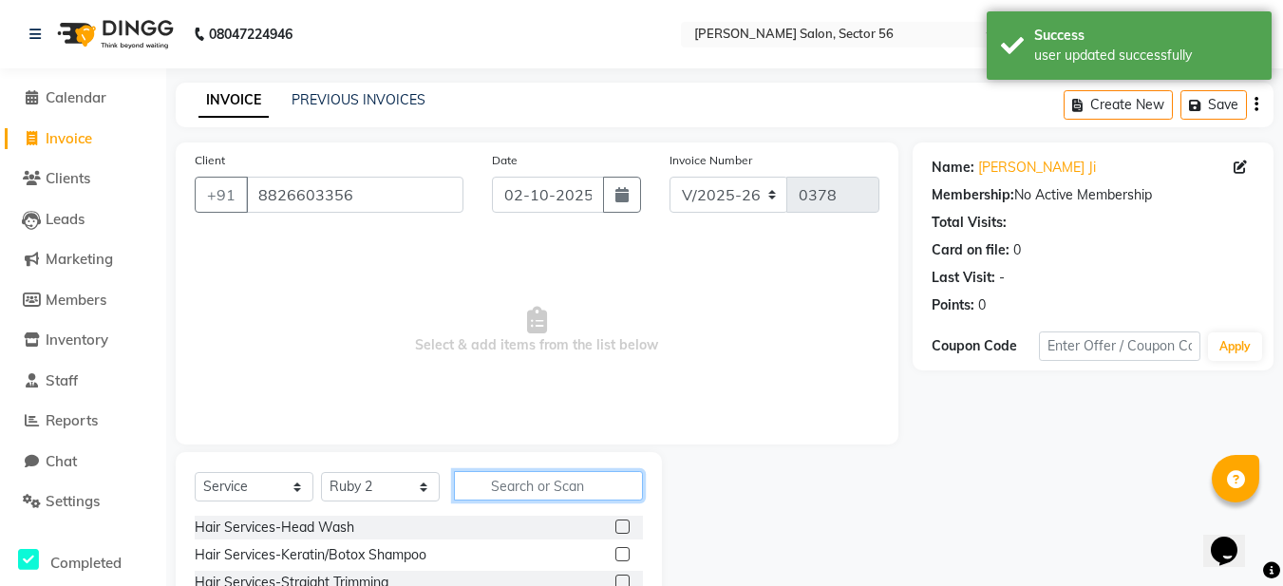
click at [483, 486] on input "text" at bounding box center [548, 485] width 189 height 29
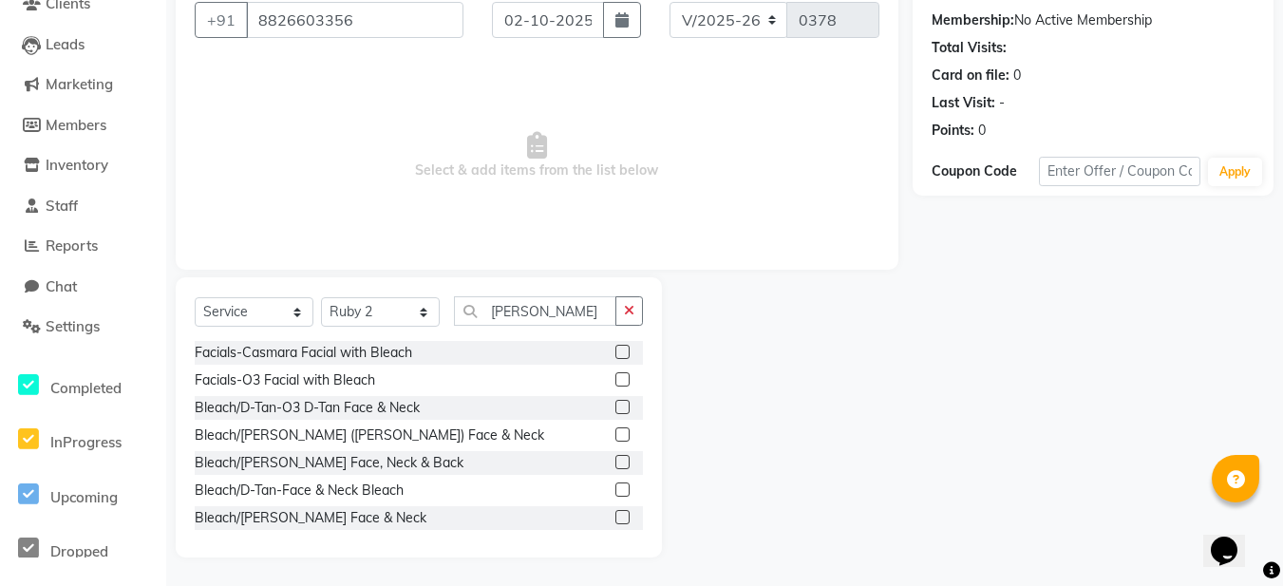
click at [616, 487] on label at bounding box center [623, 490] width 14 height 14
click at [616, 487] on input "checkbox" at bounding box center [622, 490] width 12 height 12
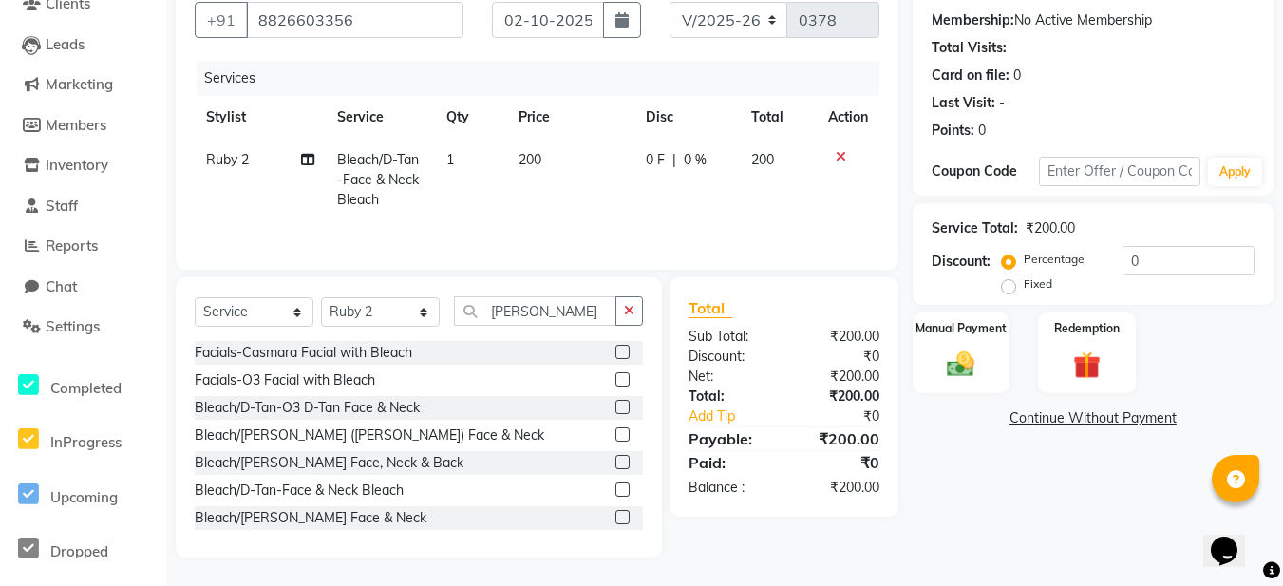
drag, startPoint x: 630, startPoint y: 310, endPoint x: 593, endPoint y: 315, distance: 37.5
click at [627, 313] on icon "button" at bounding box center [629, 310] width 10 height 13
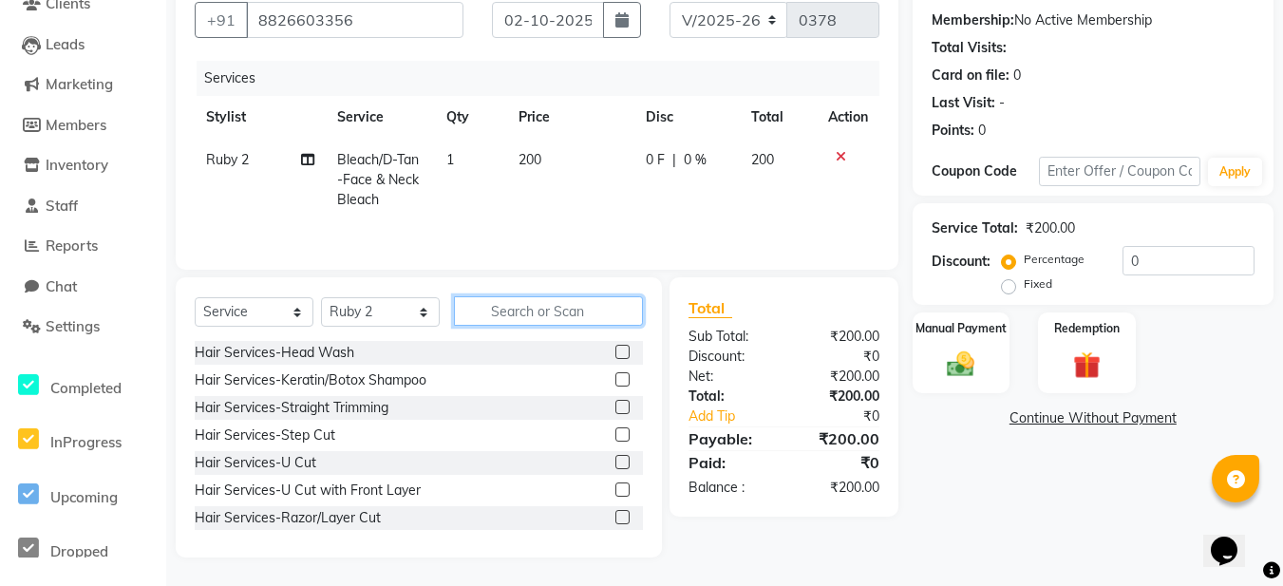
click at [508, 314] on input "text" at bounding box center [548, 310] width 189 height 29
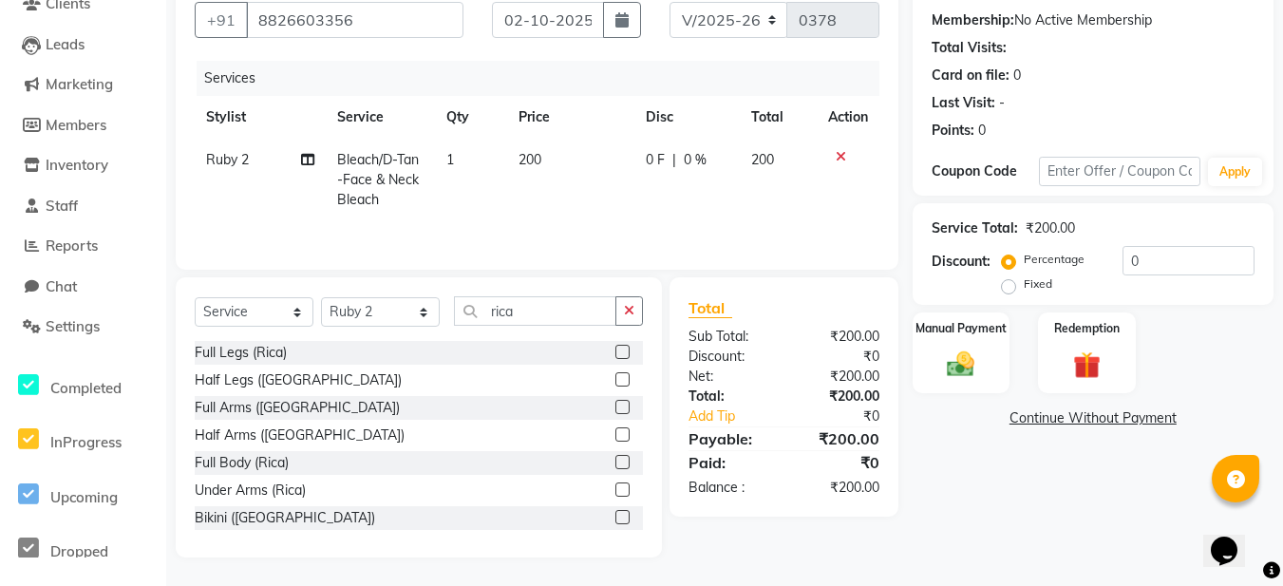
click at [616, 406] on label at bounding box center [623, 407] width 14 height 14
click at [616, 406] on input "checkbox" at bounding box center [622, 408] width 12 height 12
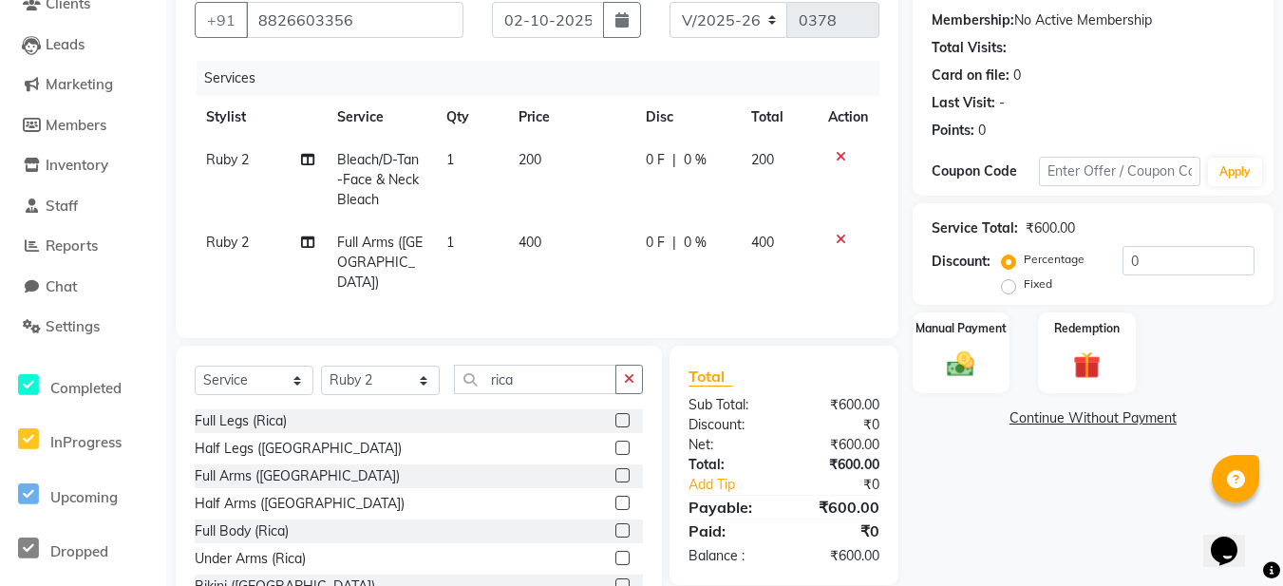
drag, startPoint x: 625, startPoint y: 373, endPoint x: 596, endPoint y: 374, distance: 29.5
click at [623, 372] on button "button" at bounding box center [630, 379] width 28 height 29
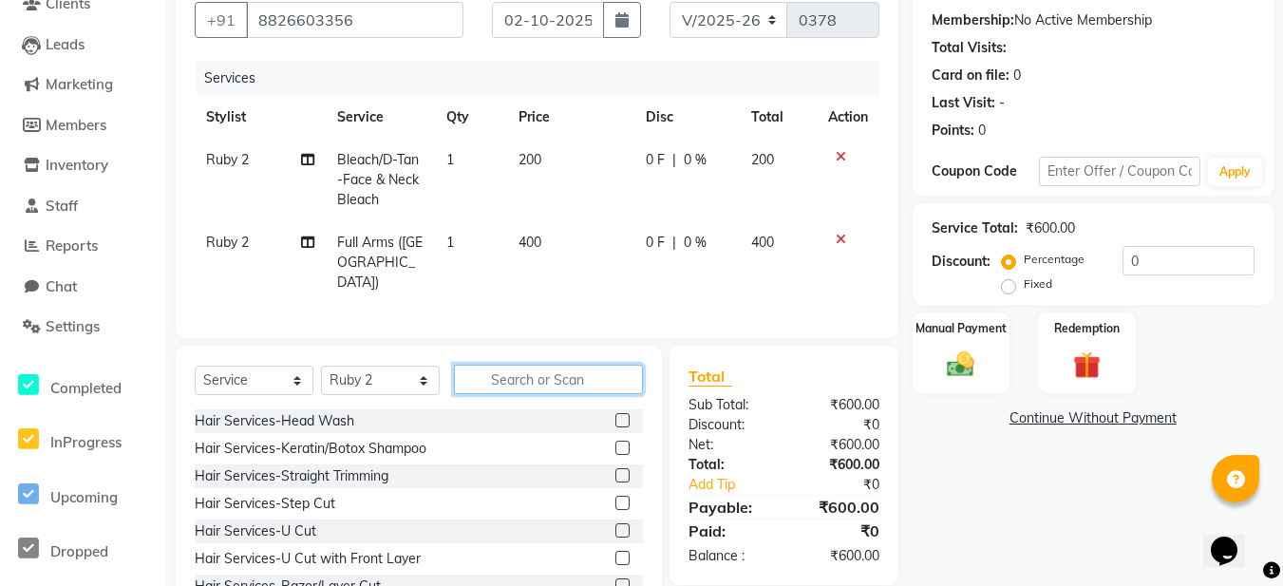
click at [477, 369] on input "text" at bounding box center [548, 379] width 189 height 29
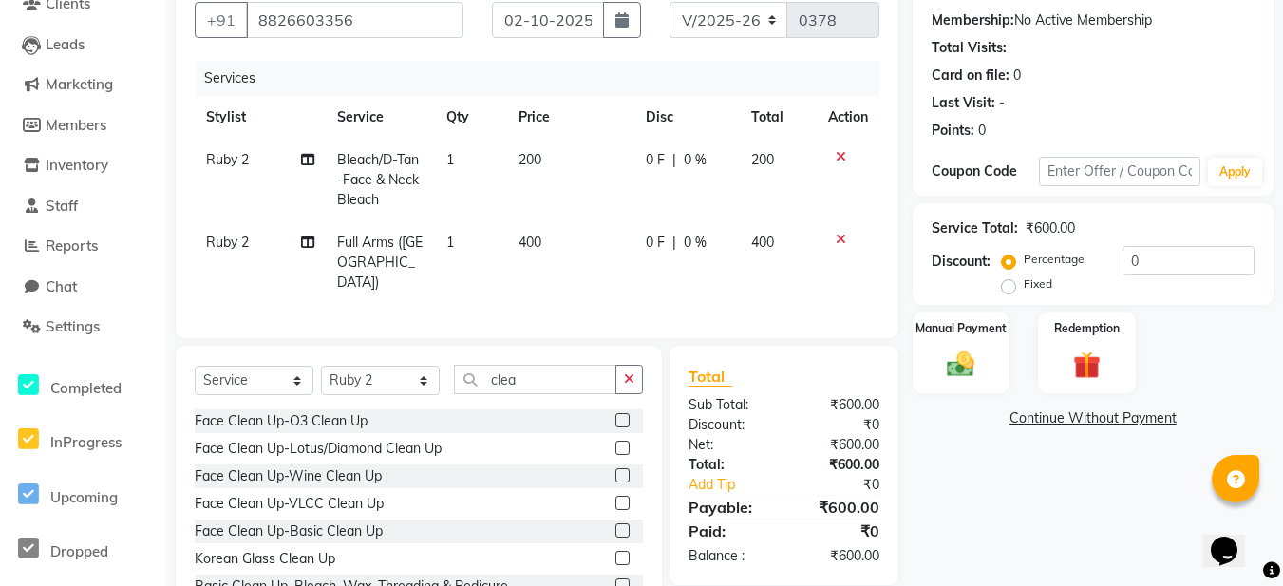
click at [616, 442] on label at bounding box center [623, 448] width 14 height 14
click at [616, 443] on input "checkbox" at bounding box center [622, 449] width 12 height 12
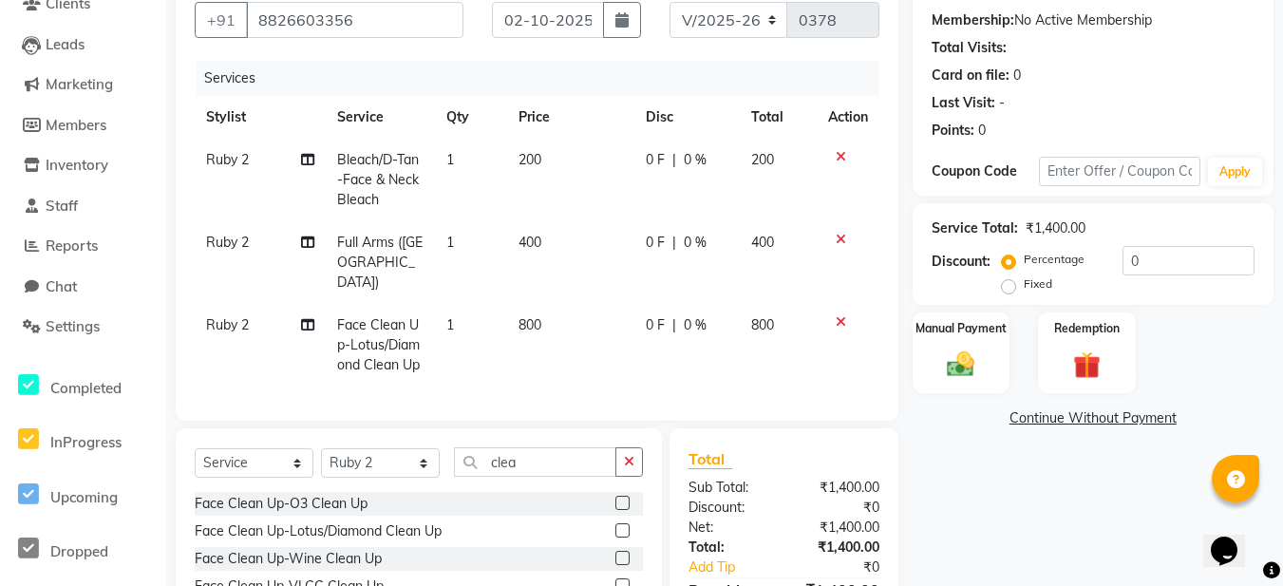
drag, startPoint x: 635, startPoint y: 455, endPoint x: 615, endPoint y: 455, distance: 19.9
click at [633, 455] on icon "button" at bounding box center [629, 461] width 10 height 13
click at [616, 556] on label at bounding box center [623, 558] width 14 height 14
click at [616, 556] on input "checkbox" at bounding box center [622, 559] width 12 height 12
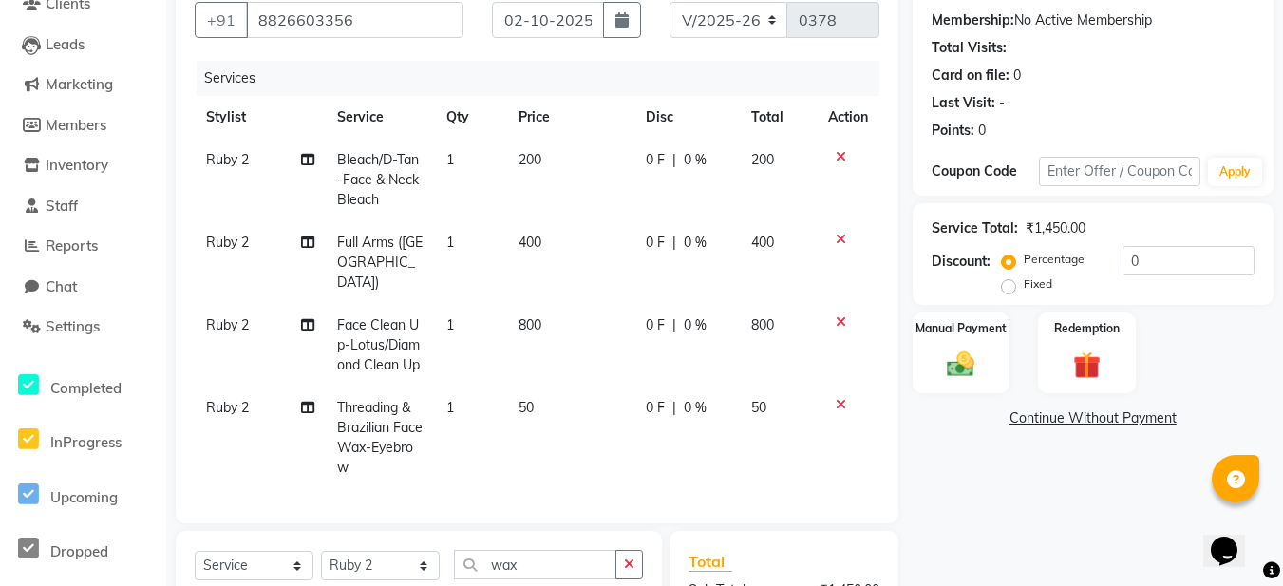
scroll to position [365, 0]
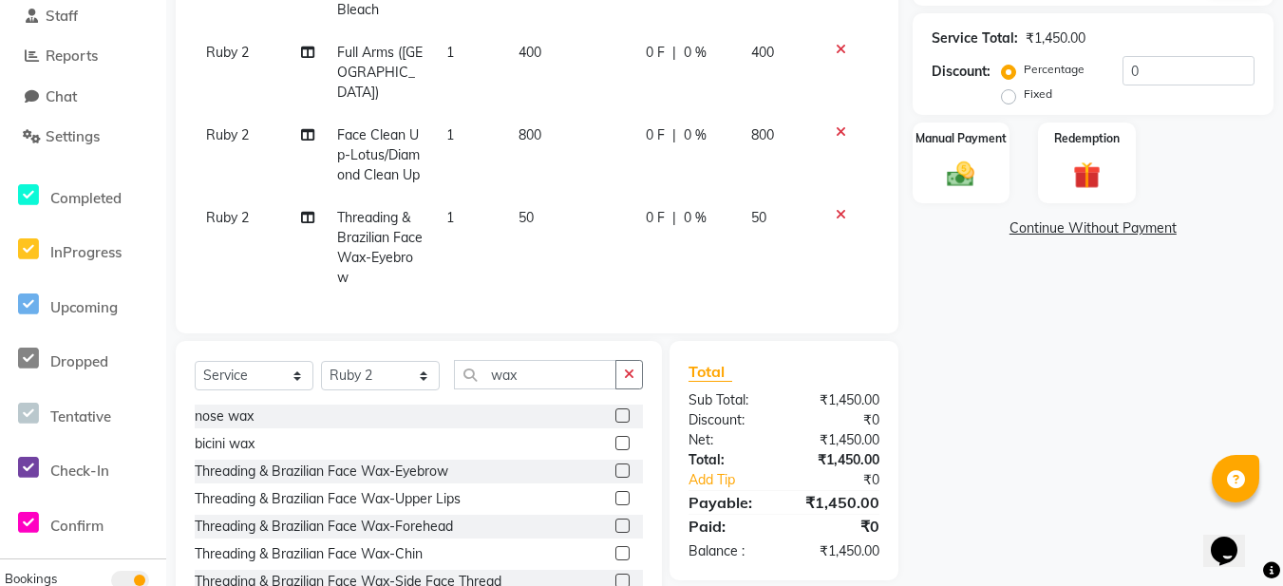
click at [616, 495] on label at bounding box center [623, 498] width 14 height 14
click at [616, 495] on input "checkbox" at bounding box center [622, 499] width 12 height 12
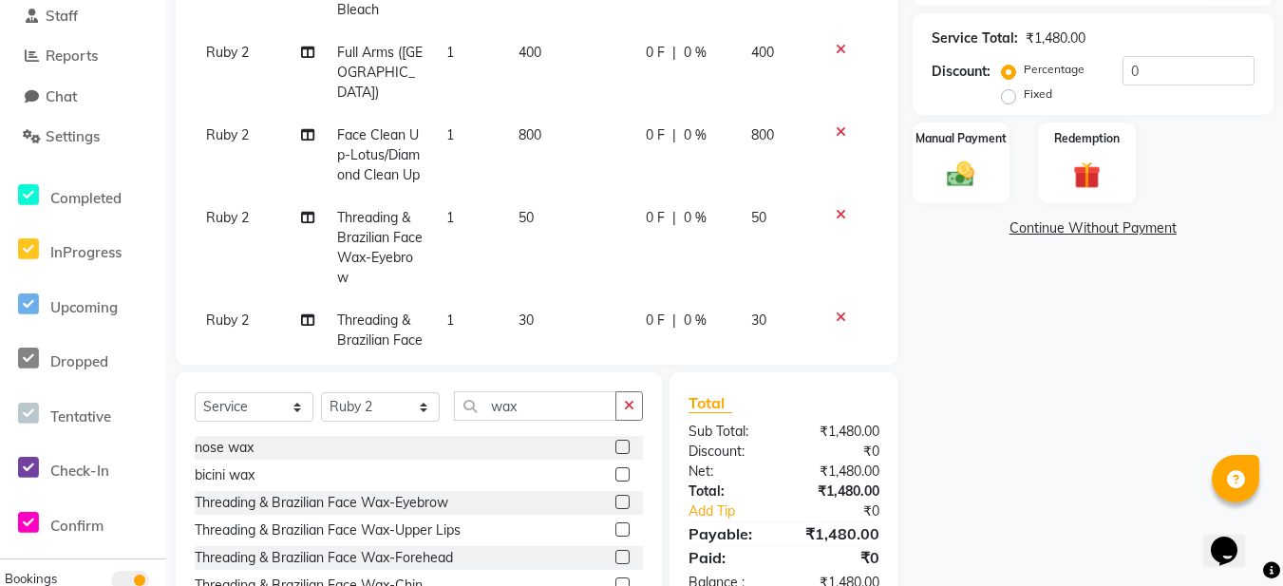
click at [237, 216] on span "Ruby 2" at bounding box center [227, 217] width 43 height 17
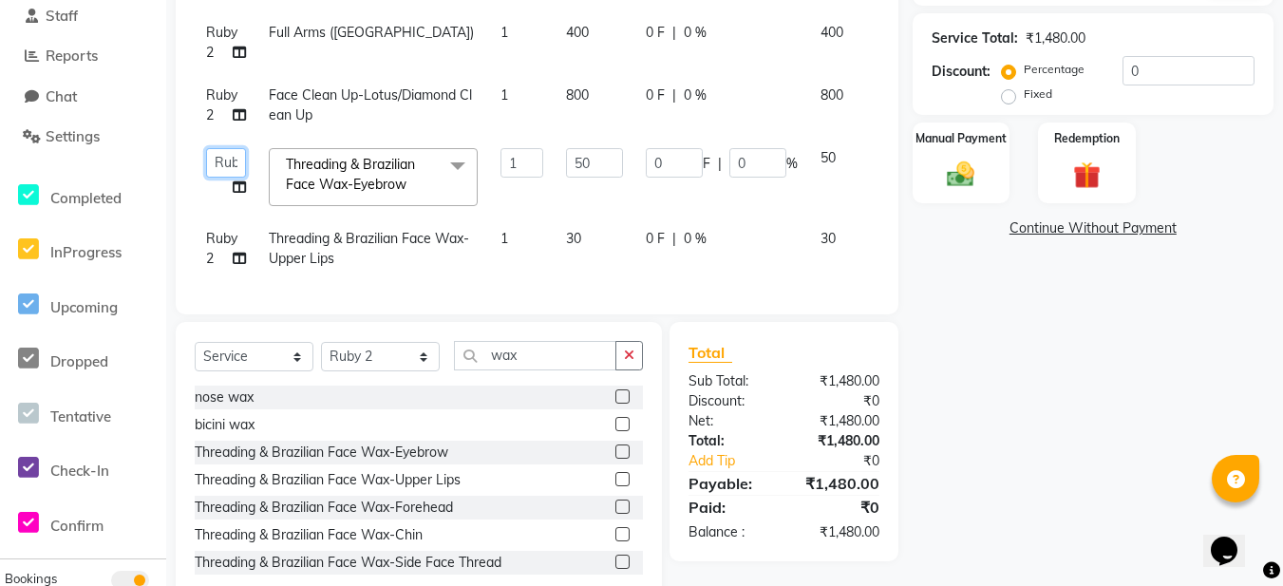
click at [223, 157] on select "Aadil Husain Joy Jyoty Mangal Mohamad Gulzar Neelam Pradeep Roshan Thapa Ruby 1…" at bounding box center [226, 162] width 40 height 29
click at [204, 249] on td "Ruby 2" at bounding box center [226, 249] width 63 height 63
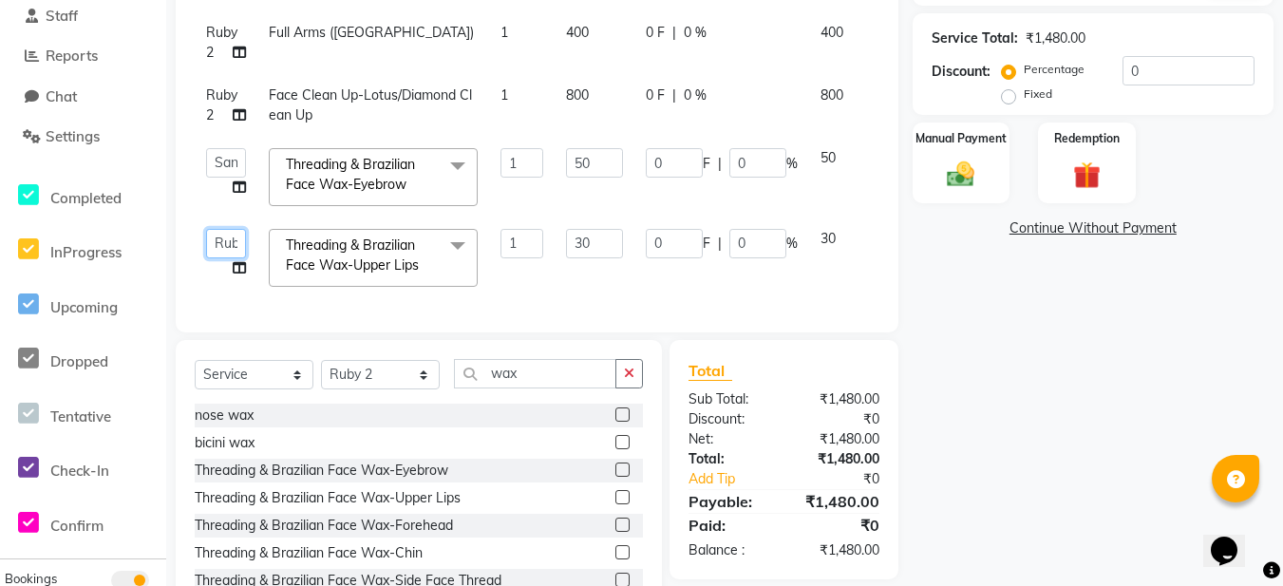
click at [234, 239] on select "Aadil Husain Joy Jyoty Mangal Mohamad Gulzar Neelam Pradeep Roshan Thapa Ruby 1…" at bounding box center [226, 243] width 40 height 29
click at [955, 178] on img at bounding box center [961, 174] width 47 height 33
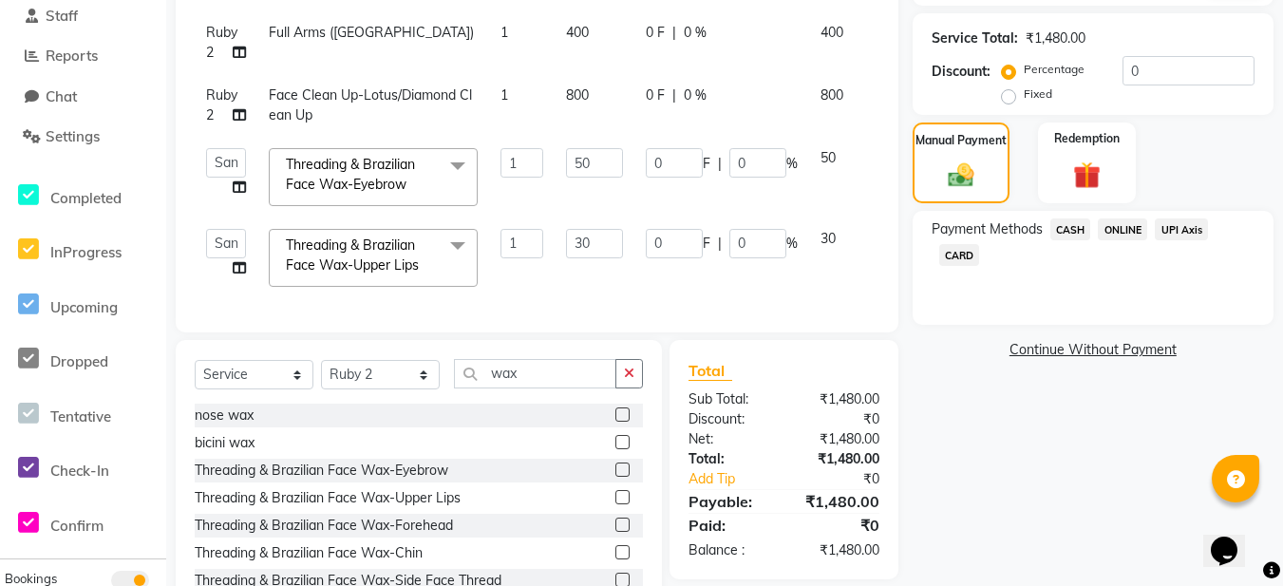
click at [1110, 229] on span "ONLINE" at bounding box center [1122, 229] width 49 height 22
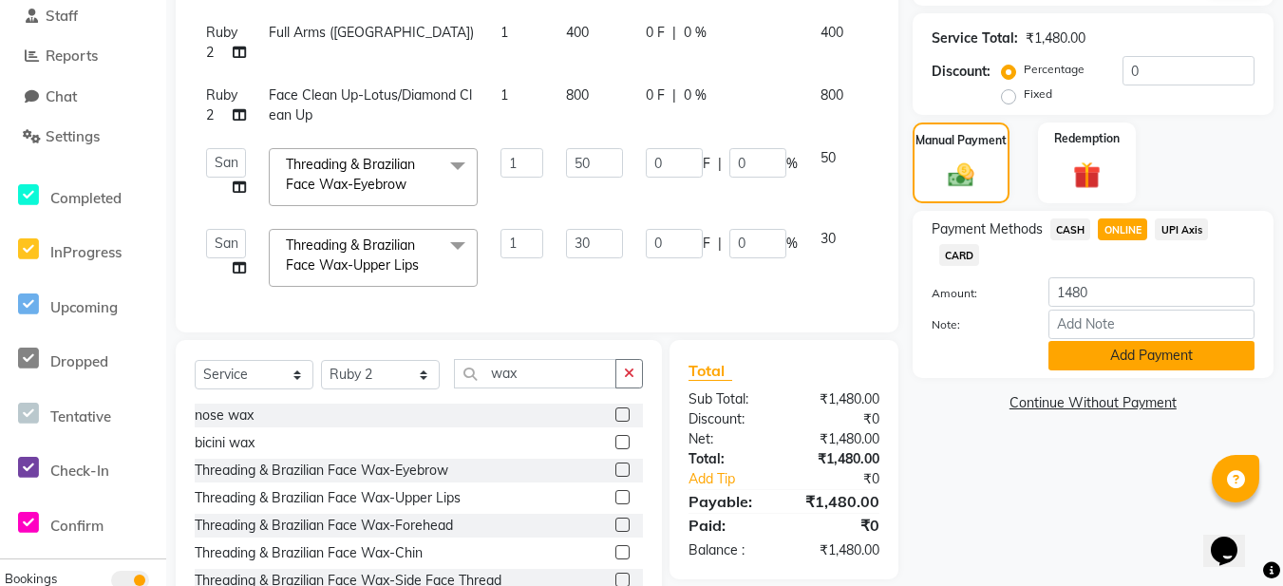
click at [1118, 358] on button "Add Payment" at bounding box center [1152, 355] width 206 height 29
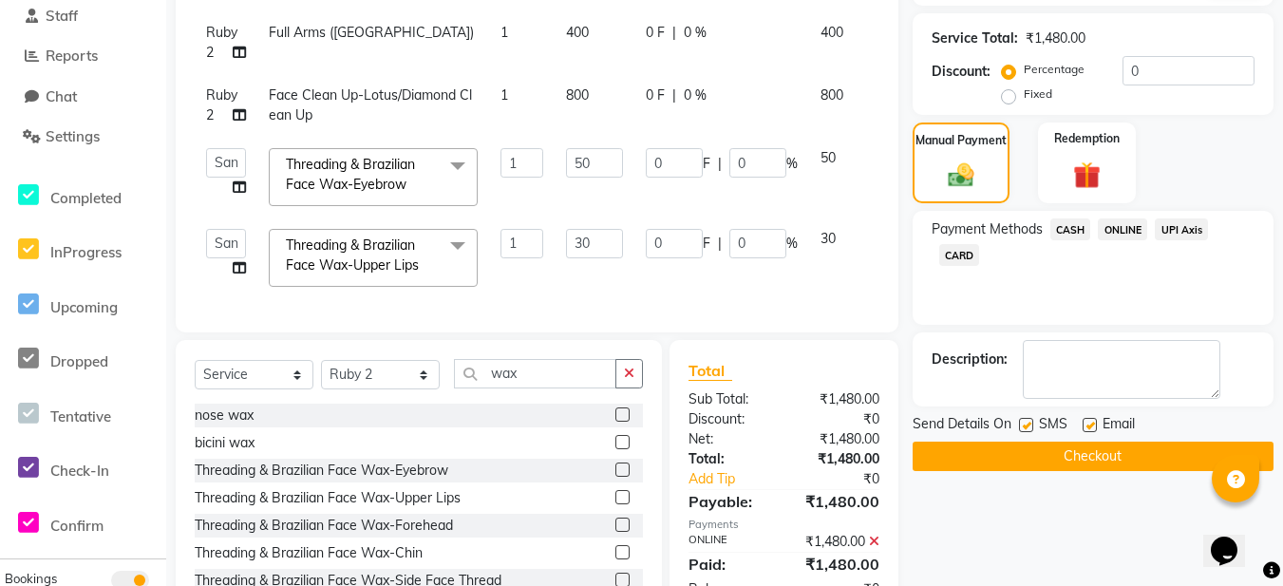
scroll to position [442, 0]
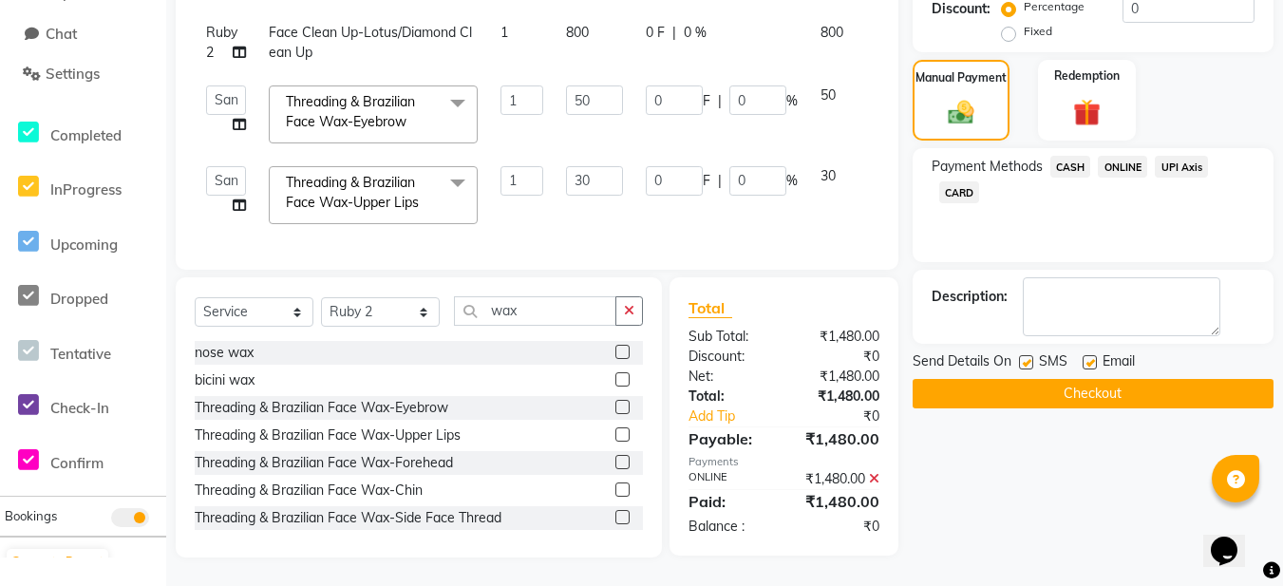
click at [1088, 355] on label at bounding box center [1090, 362] width 14 height 14
click at [1088, 357] on input "checkbox" at bounding box center [1089, 363] width 12 height 12
click at [1040, 379] on button "Checkout" at bounding box center [1093, 393] width 361 height 29
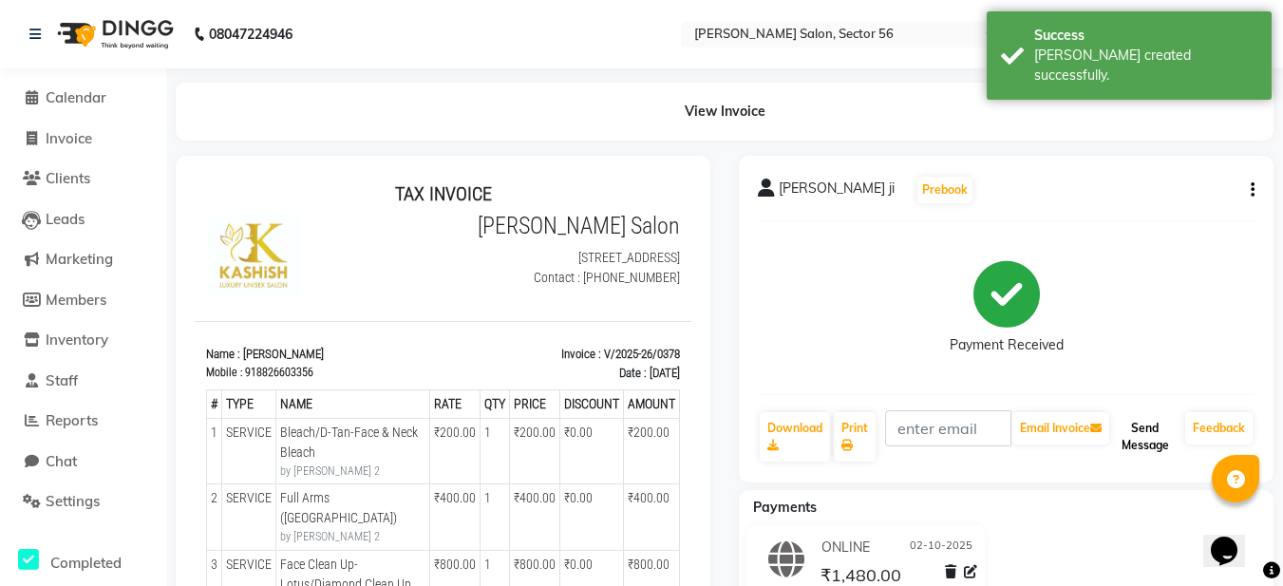
click at [1126, 440] on button "Send Message" at bounding box center [1145, 436] width 65 height 49
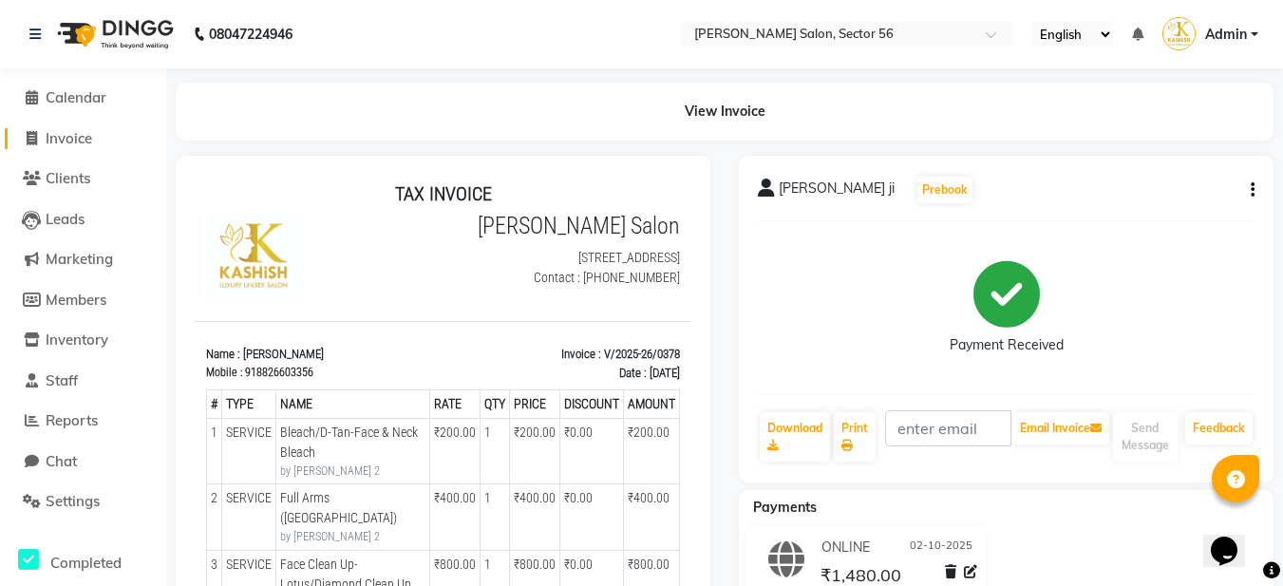
click at [82, 142] on span "Invoice" at bounding box center [69, 138] width 47 height 18
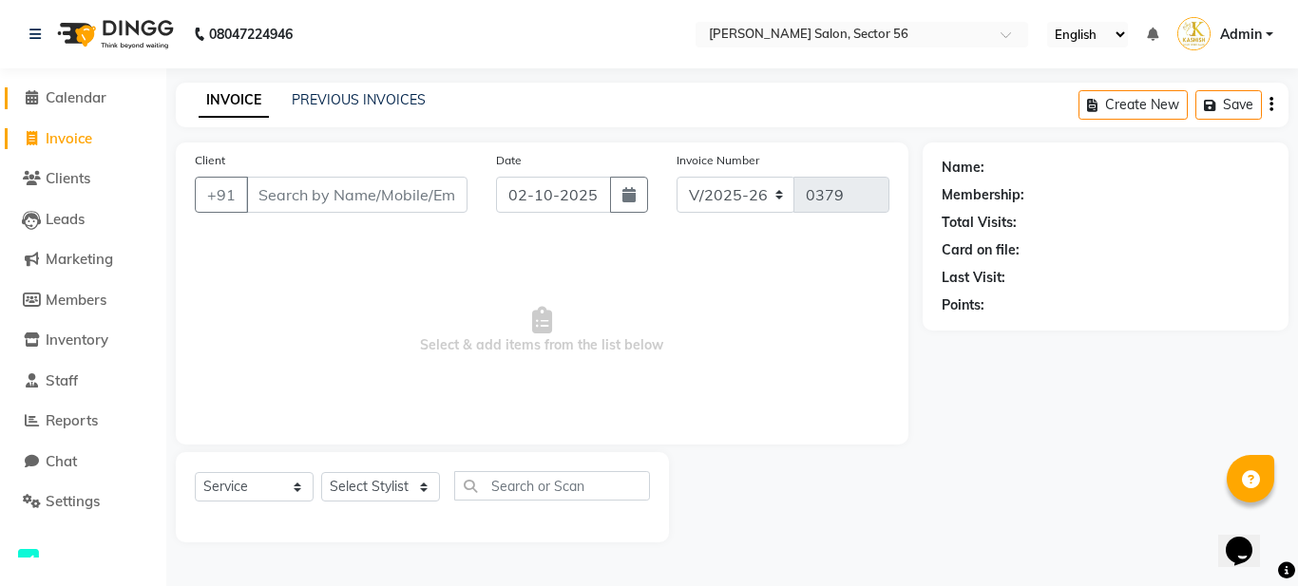
click at [63, 91] on span "Calendar" at bounding box center [76, 97] width 61 height 18
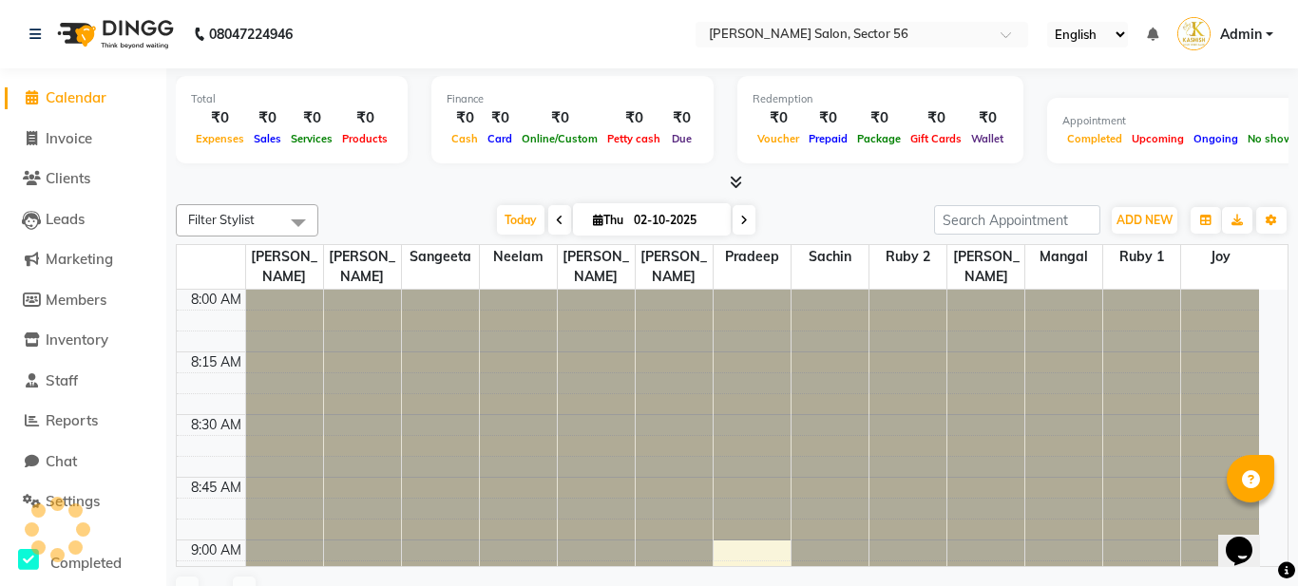
click at [71, 96] on span "Calendar" at bounding box center [76, 97] width 61 height 18
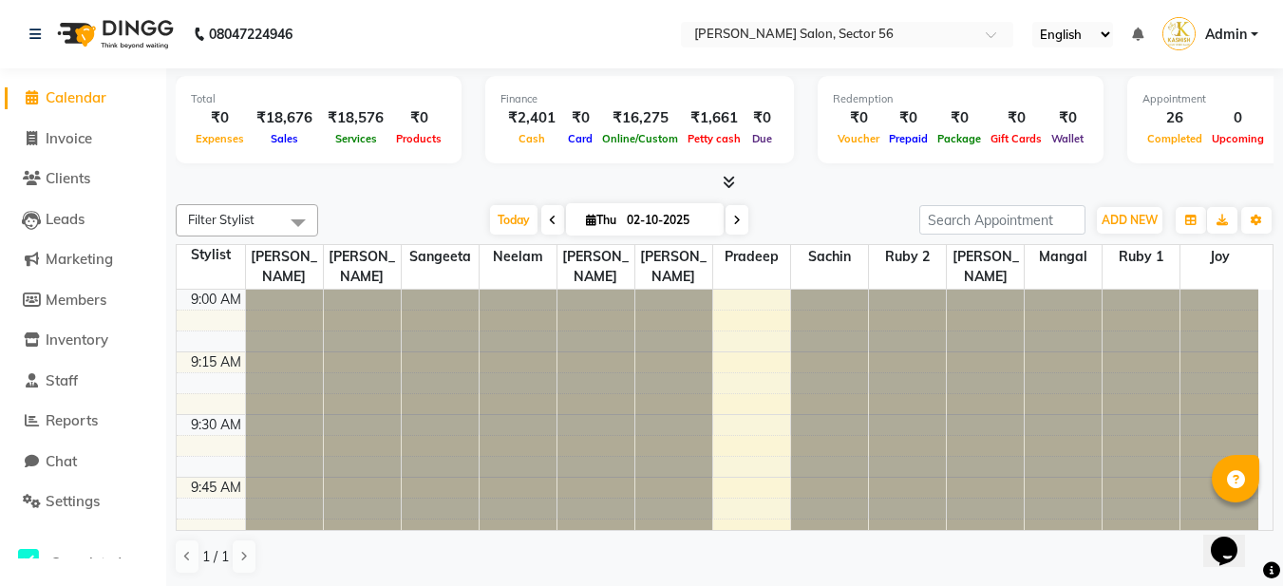
drag, startPoint x: 167, startPoint y: 233, endPoint x: 746, endPoint y: 518, distance: 644.8
click at [764, 508] on td at bounding box center [752, 508] width 1014 height 21
click at [69, 141] on span "Invoice" at bounding box center [69, 138] width 47 height 18
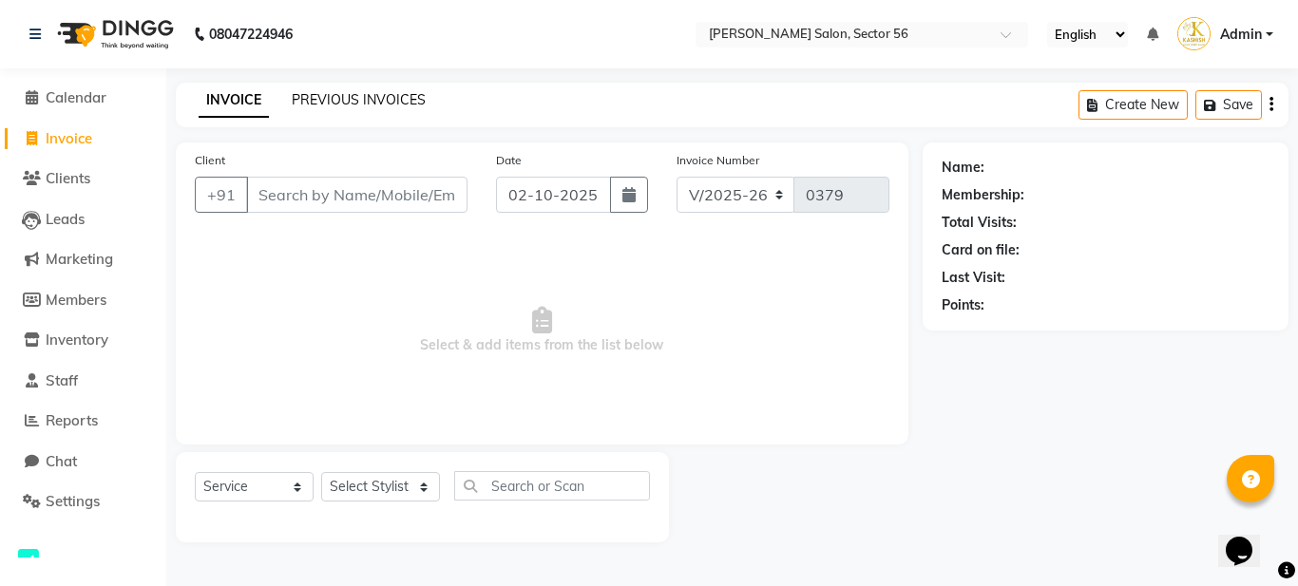
click at [329, 105] on link "PREVIOUS INVOICES" at bounding box center [359, 99] width 134 height 17
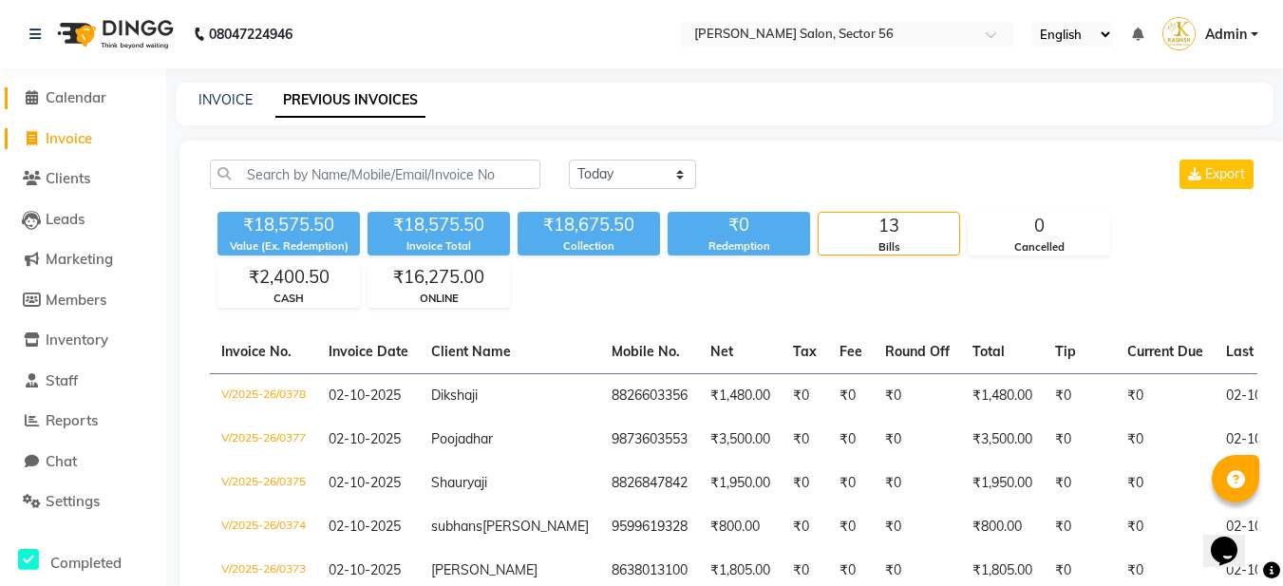
click at [66, 91] on span "Calendar" at bounding box center [76, 97] width 61 height 18
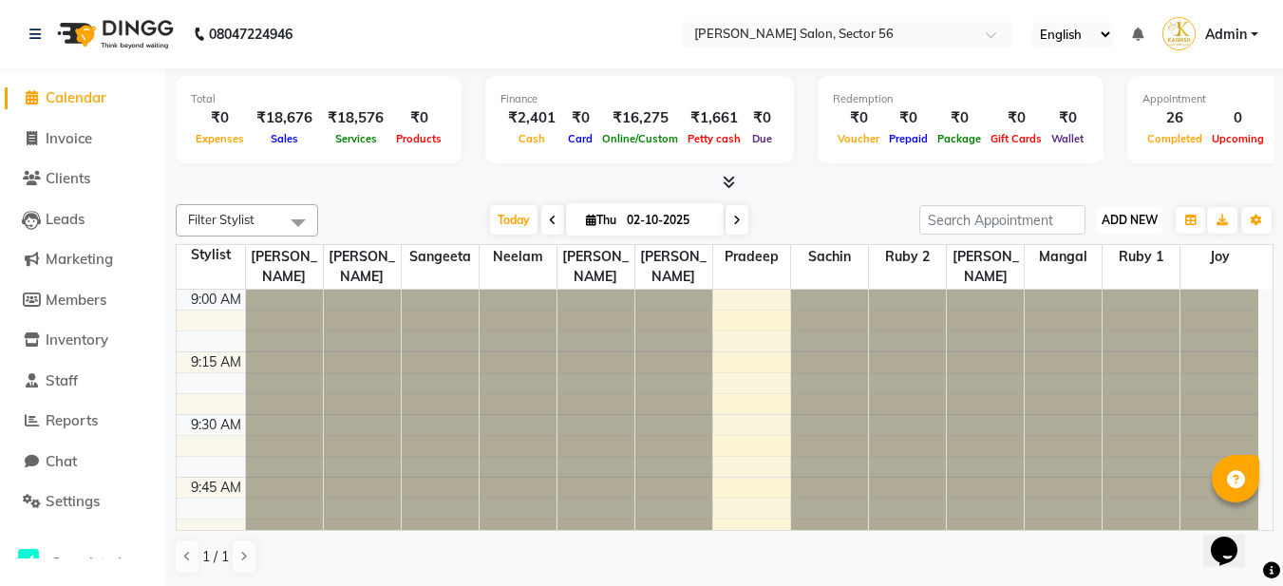
click at [1154, 218] on span "ADD NEW" at bounding box center [1130, 220] width 56 height 14
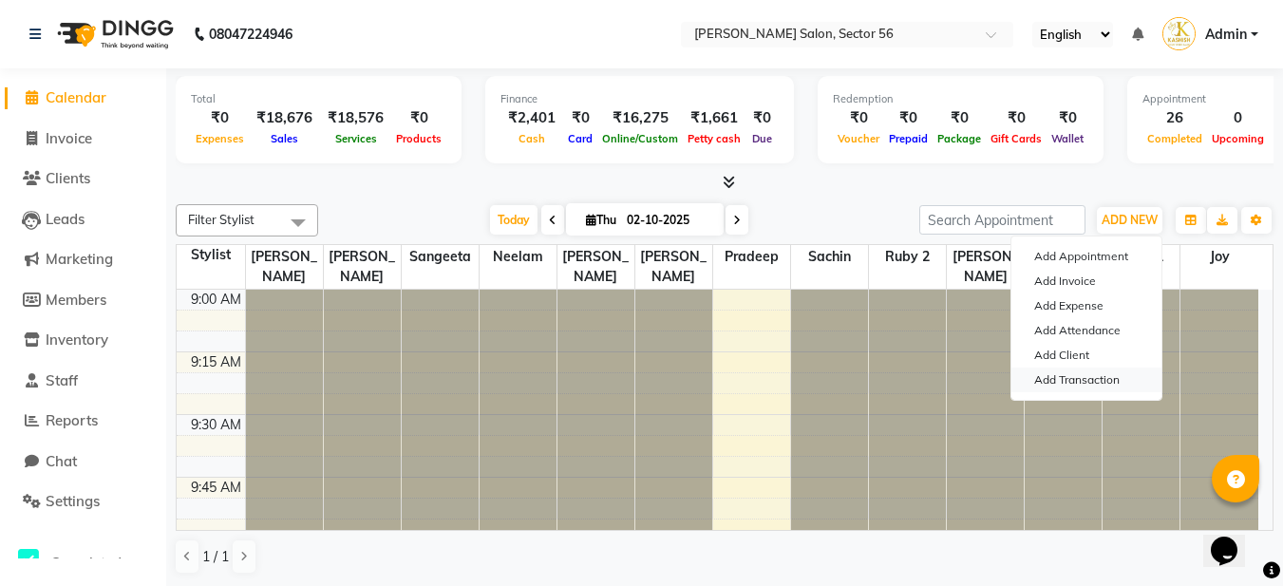
click at [1081, 382] on link "Add Transaction" at bounding box center [1087, 380] width 150 height 25
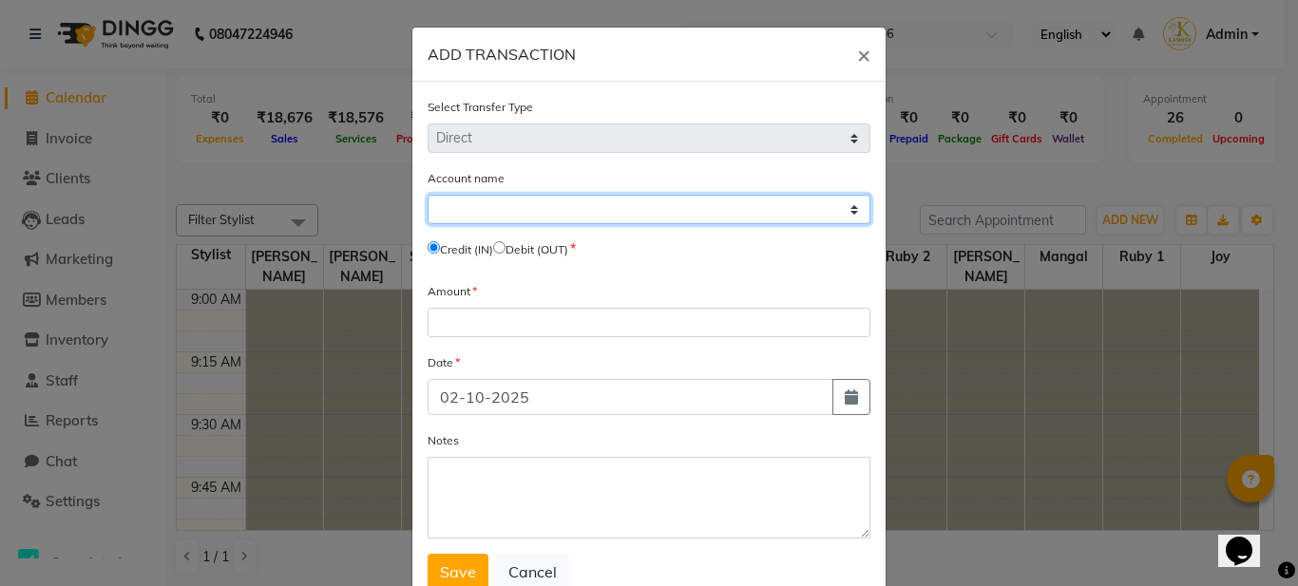
click at [651, 212] on select "Select Petty Cash Default Account" at bounding box center [648, 209] width 443 height 29
click at [427, 195] on select "Select Petty Cash Default Account" at bounding box center [648, 209] width 443 height 29
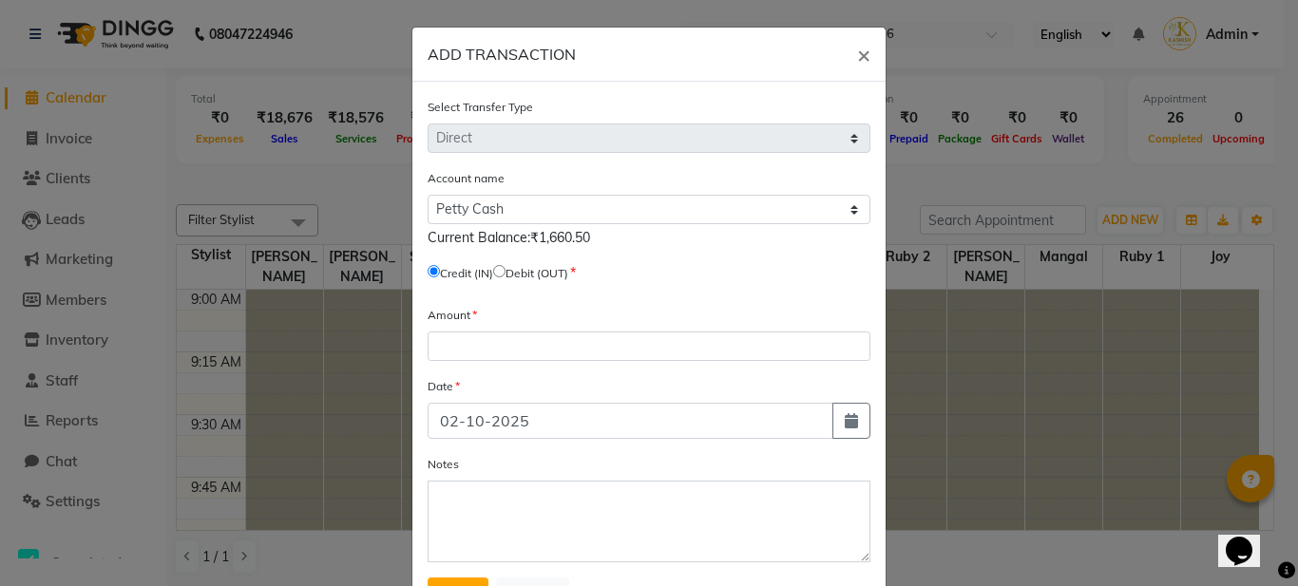
click at [503, 267] on input "radio" at bounding box center [499, 271] width 12 height 12
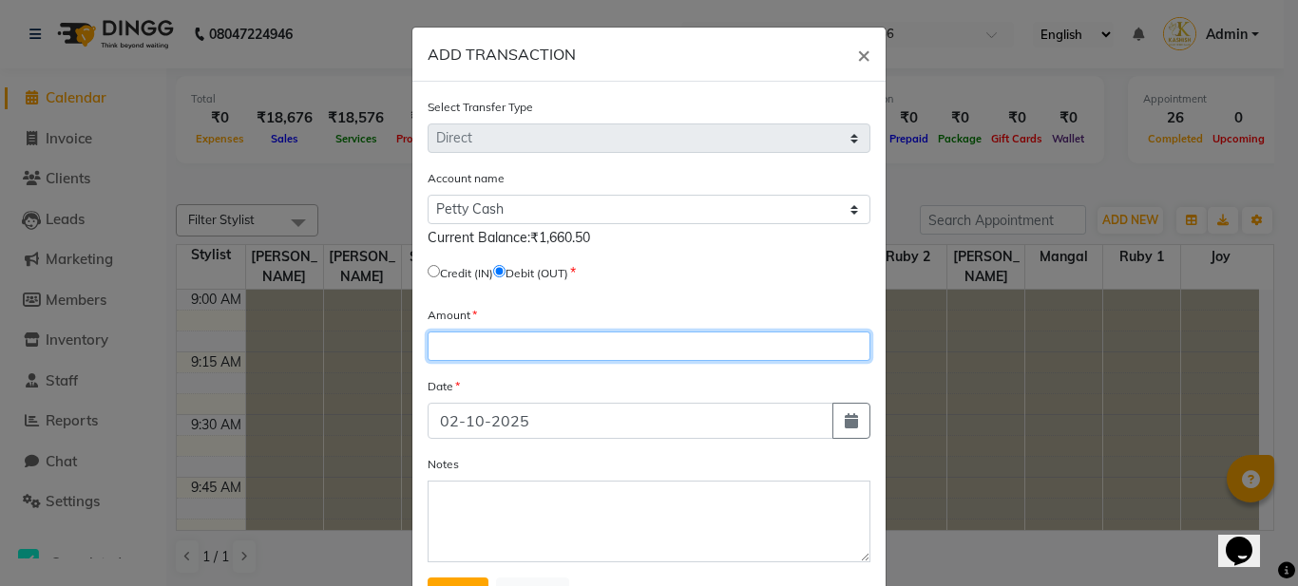
click at [480, 340] on input "number" at bounding box center [648, 346] width 443 height 29
click at [486, 339] on input "number" at bounding box center [648, 346] width 443 height 29
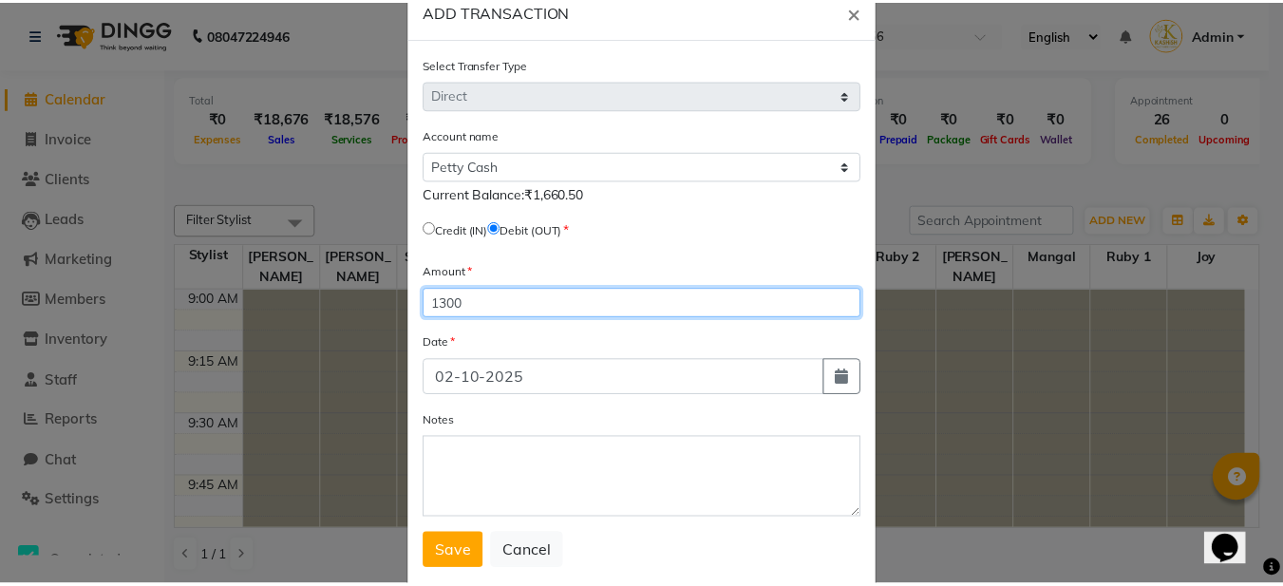
scroll to position [85, 0]
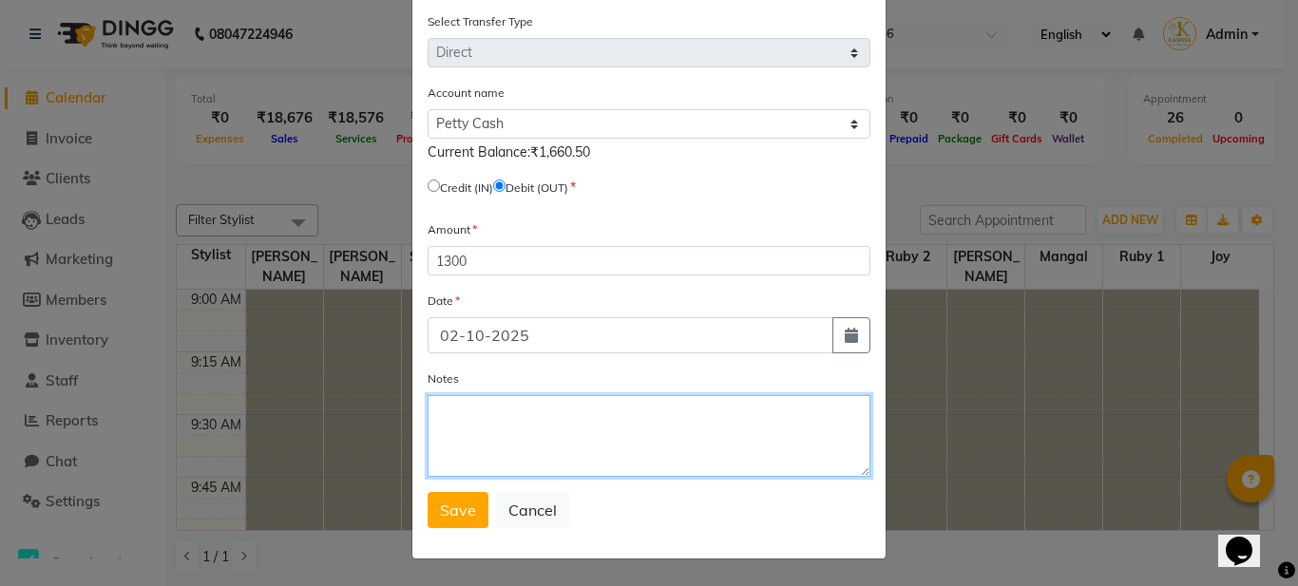
click at [501, 439] on textarea "Notes" at bounding box center [648, 436] width 443 height 82
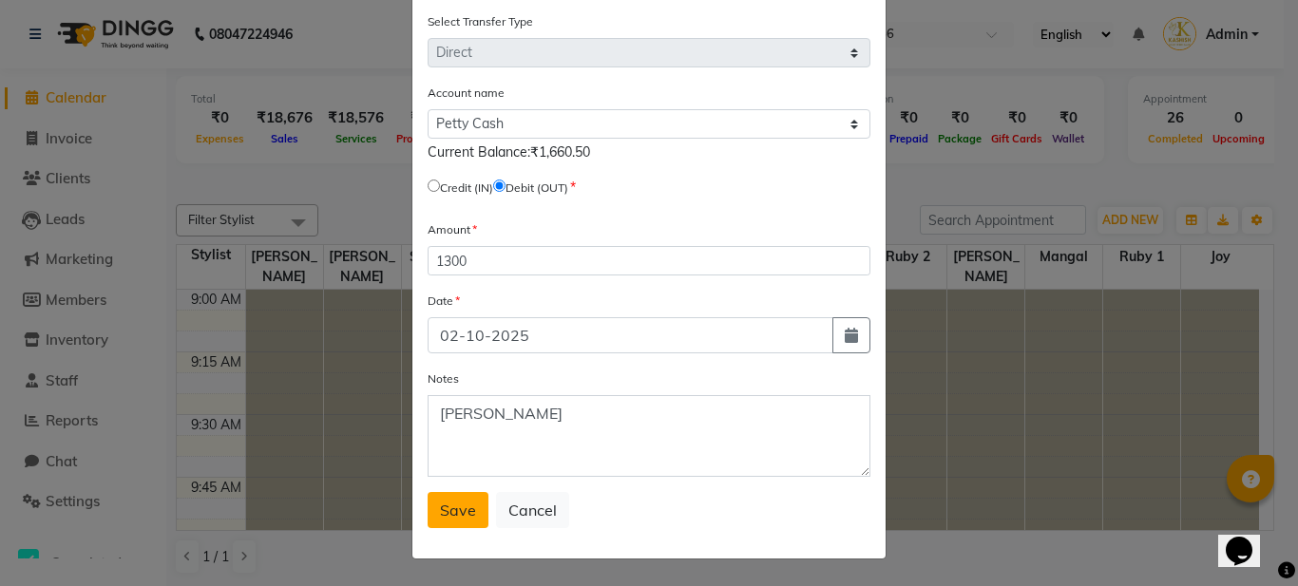
click at [452, 502] on span "Save" at bounding box center [458, 510] width 36 height 19
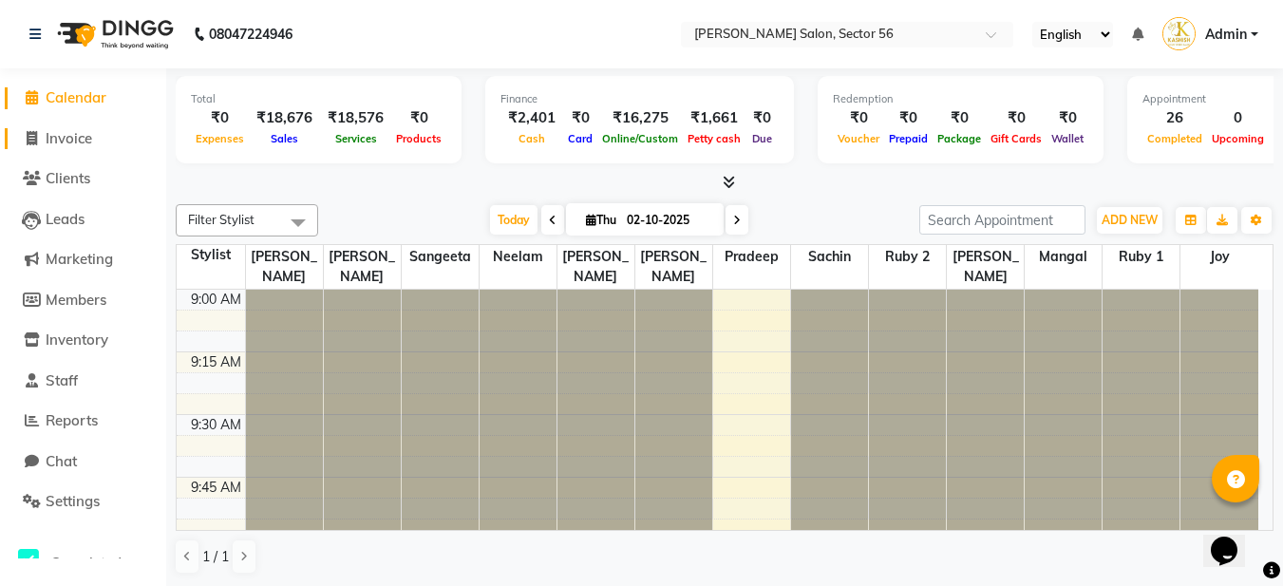
click at [83, 143] on span "Invoice" at bounding box center [69, 138] width 47 height 18
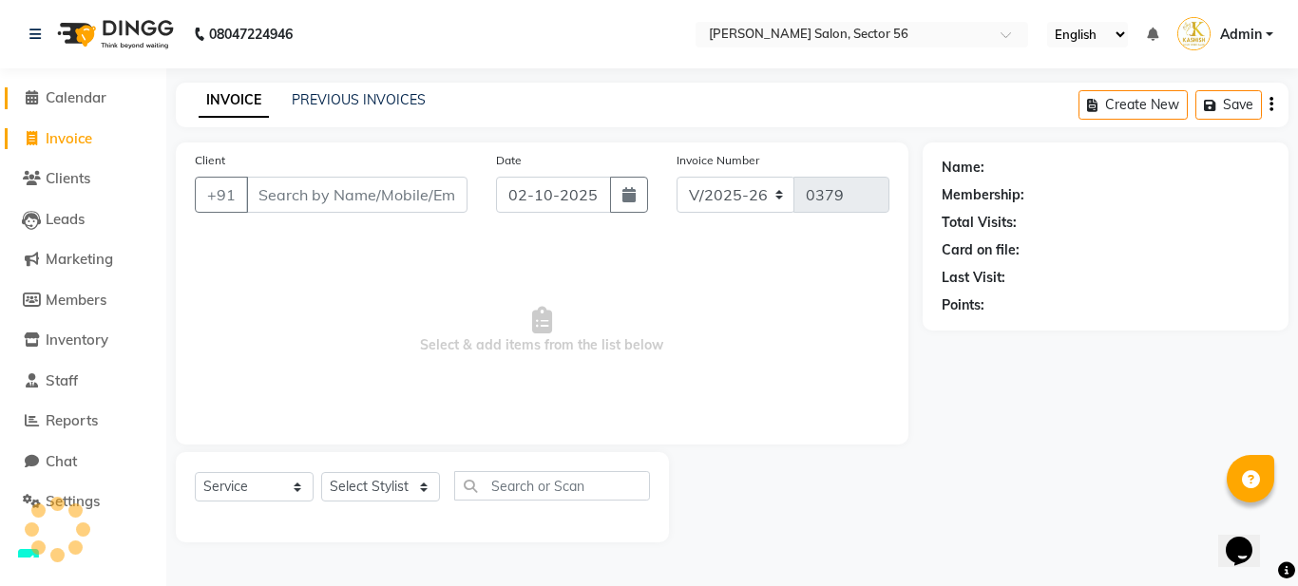
click at [59, 91] on span "Calendar" at bounding box center [76, 97] width 61 height 18
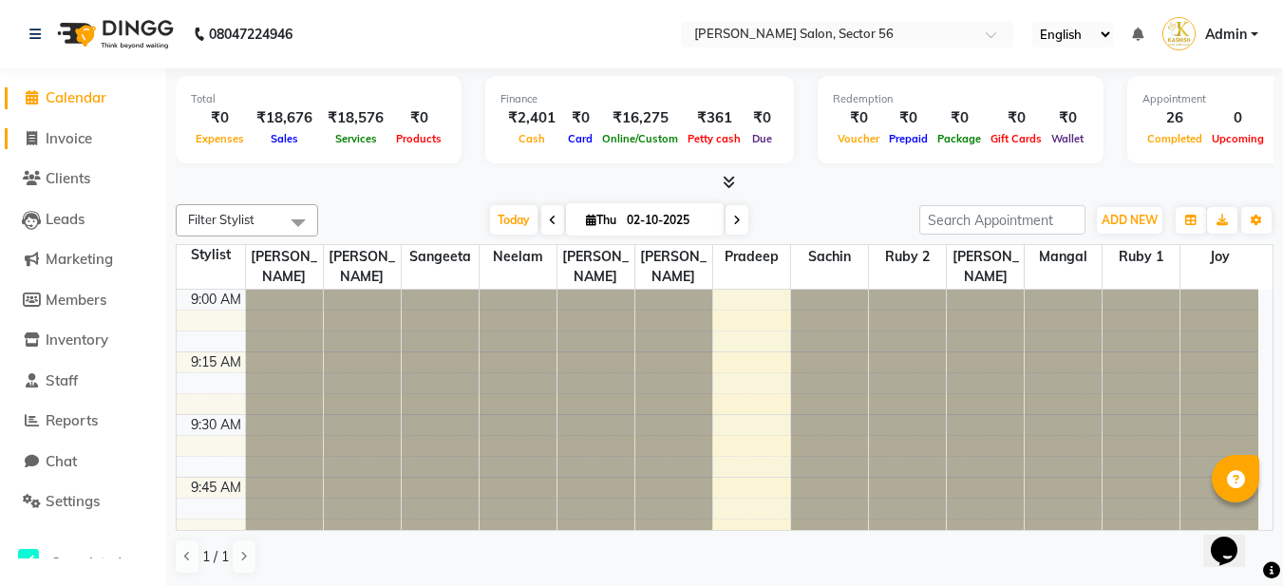
click at [68, 142] on span "Invoice" at bounding box center [69, 138] width 47 height 18
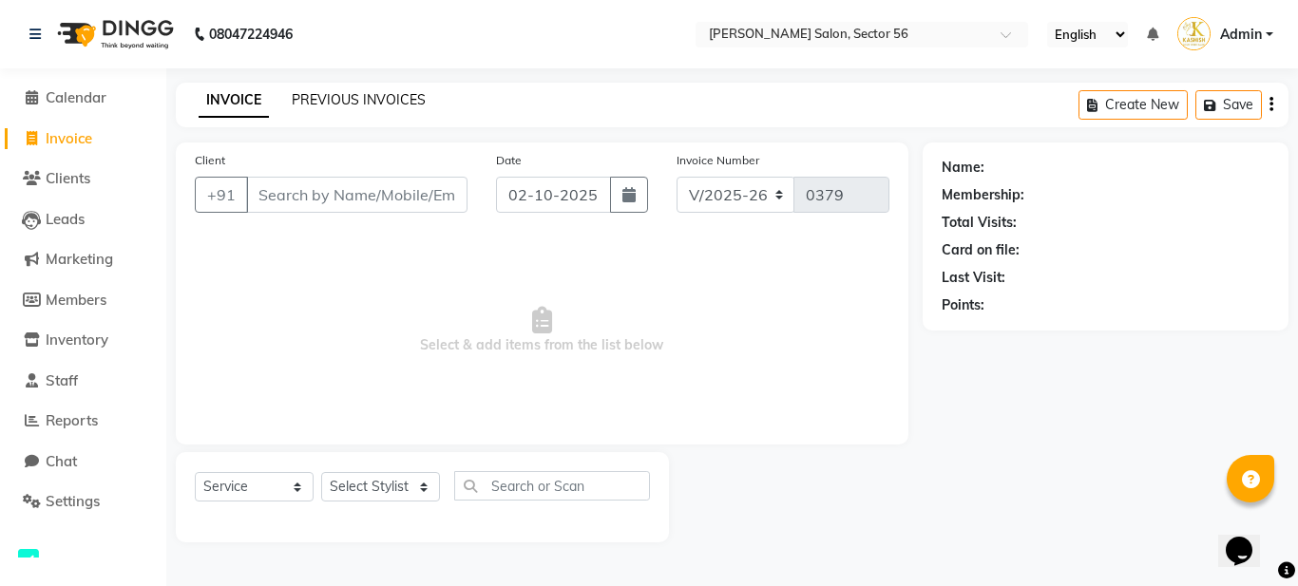
click at [394, 98] on link "PREVIOUS INVOICES" at bounding box center [359, 99] width 134 height 17
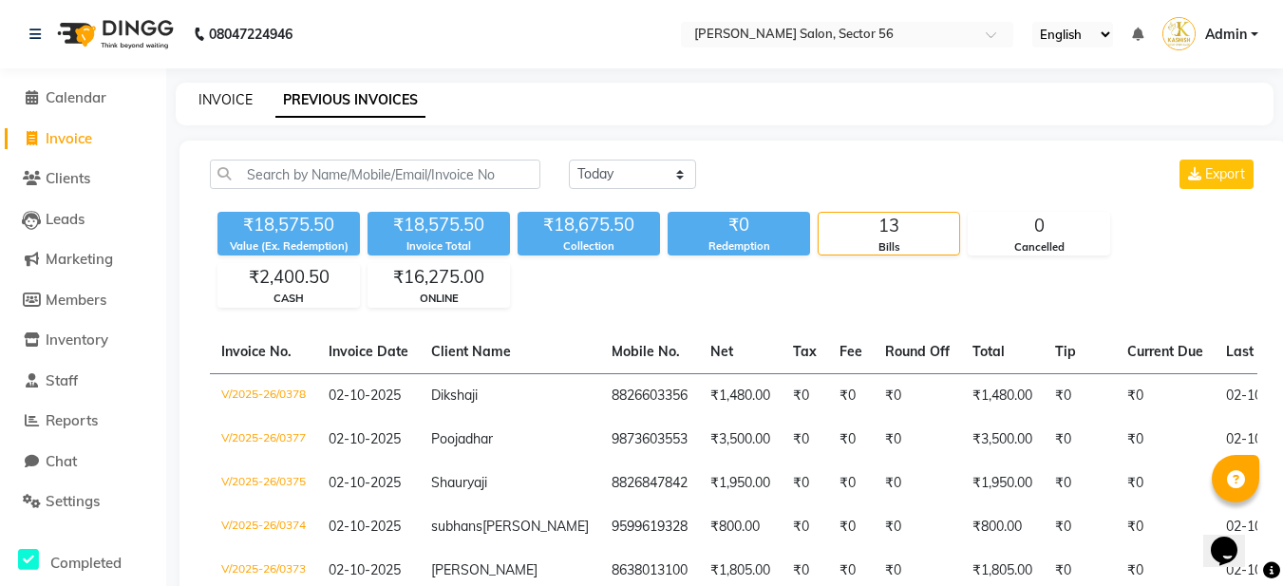
click at [228, 98] on link "INVOICE" at bounding box center [226, 99] width 54 height 17
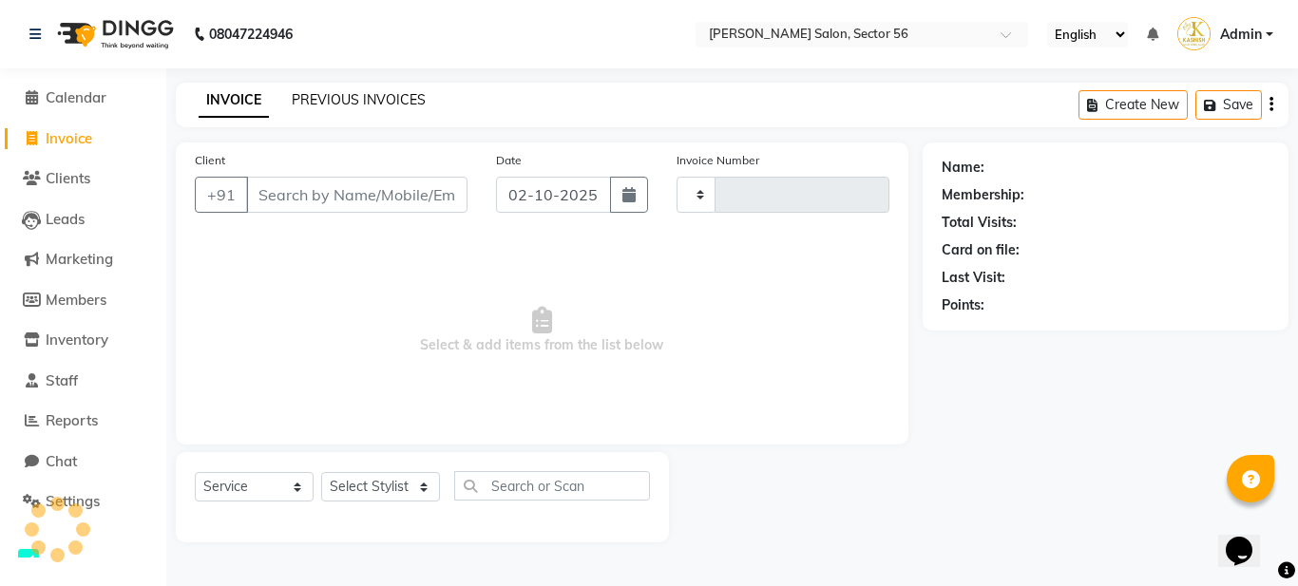
click at [330, 95] on link "PREVIOUS INVOICES" at bounding box center [359, 99] width 134 height 17
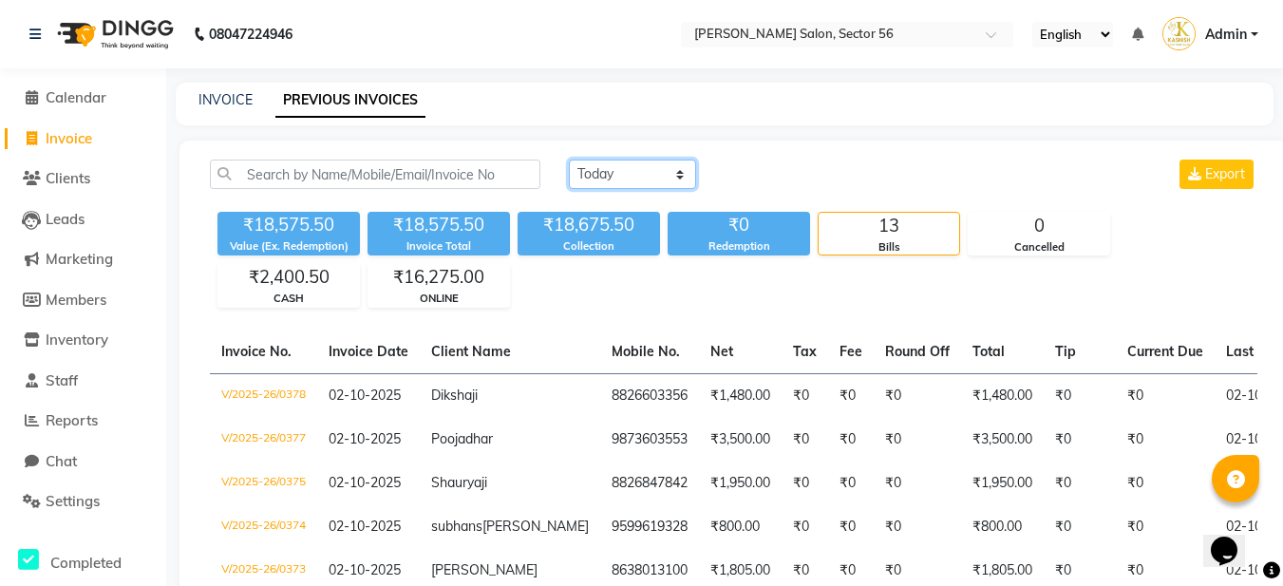
click at [582, 177] on select "[DATE] [DATE] Custom Range" at bounding box center [632, 174] width 127 height 29
click at [569, 160] on select "[DATE] [DATE] Custom Range" at bounding box center [632, 174] width 127 height 29
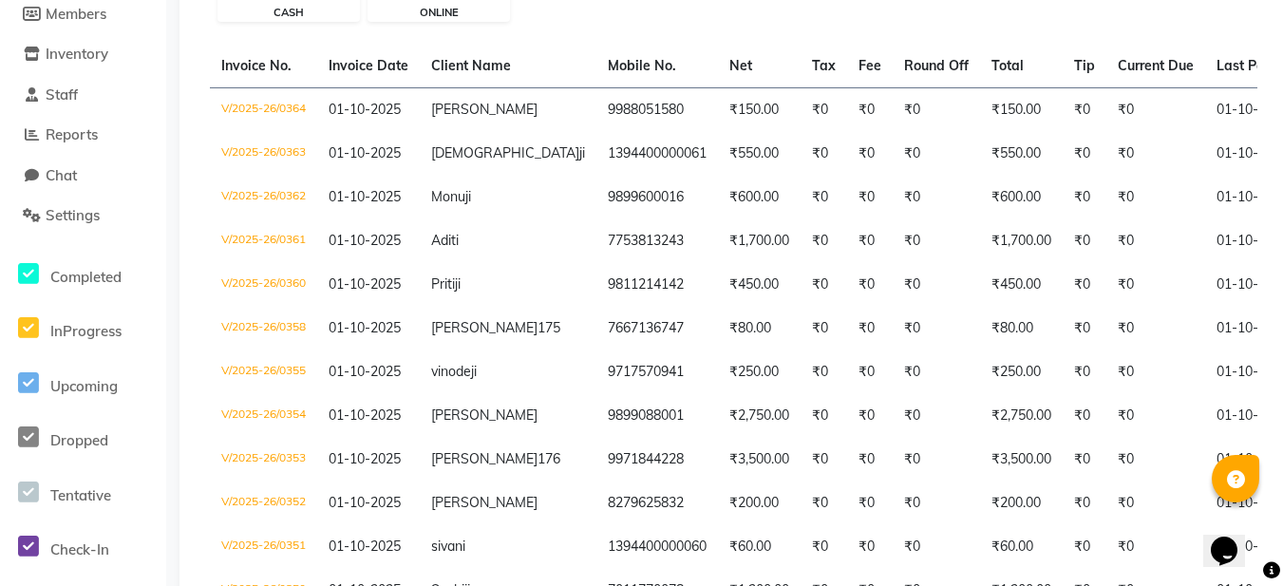
scroll to position [949, 0]
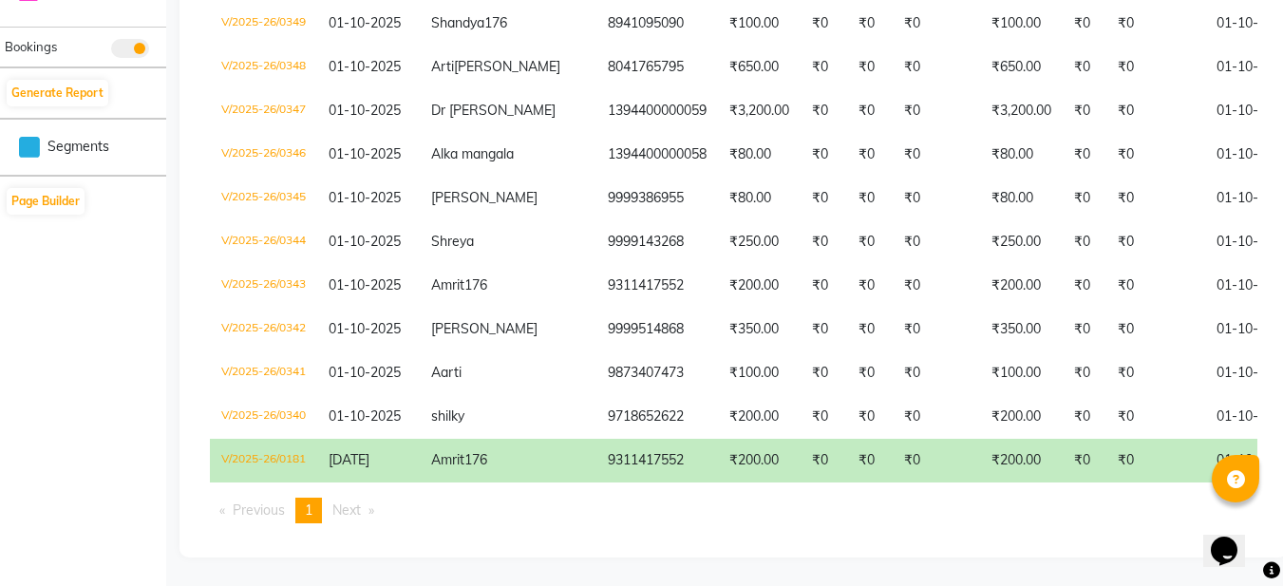
click at [1107, 465] on td "₹0" at bounding box center [1156, 461] width 99 height 44
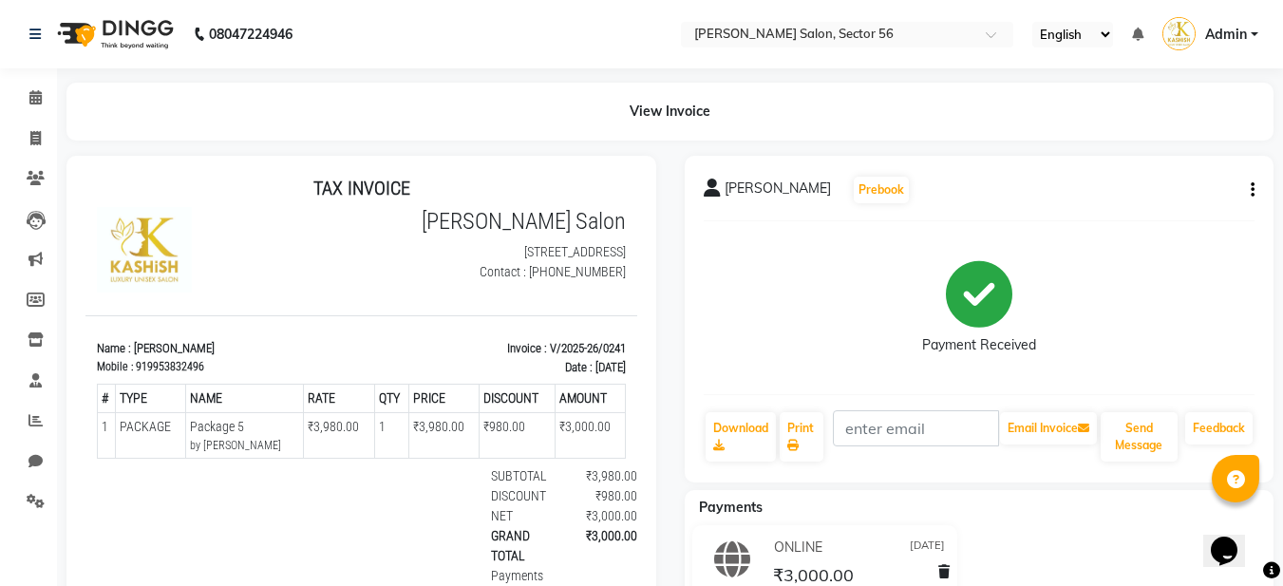
scroll to position [15, 0]
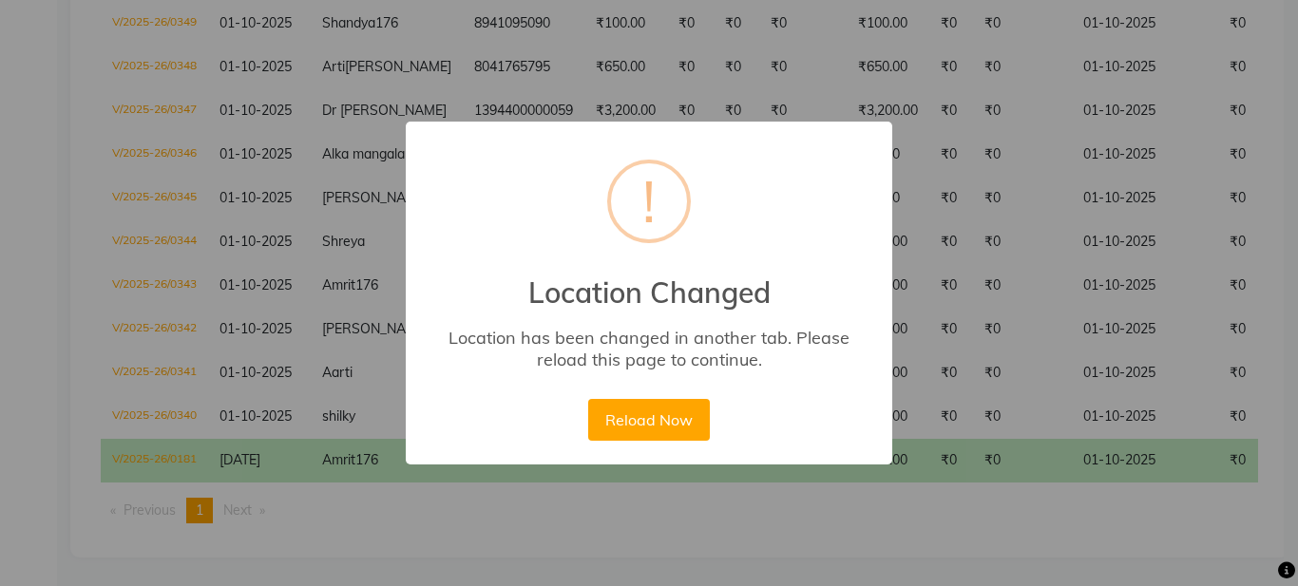
scroll to position [0, 387]
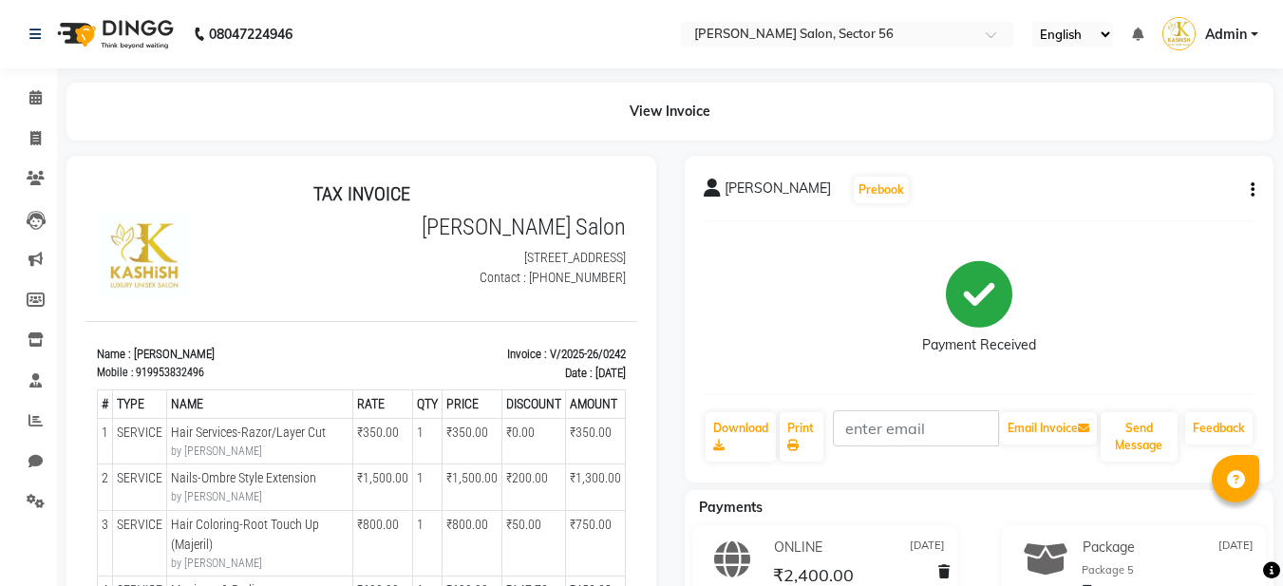
click at [1252, 190] on icon "button" at bounding box center [1253, 190] width 4 height 1
click at [1135, 200] on div "Edit Item Staff" at bounding box center [1158, 202] width 130 height 24
select select
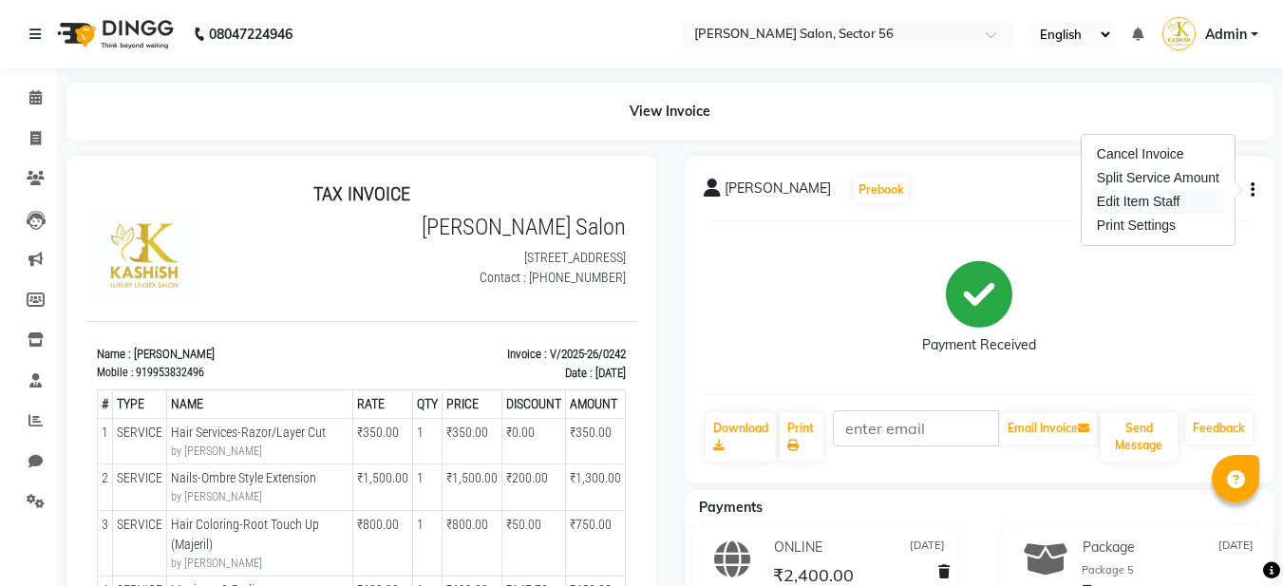
select select
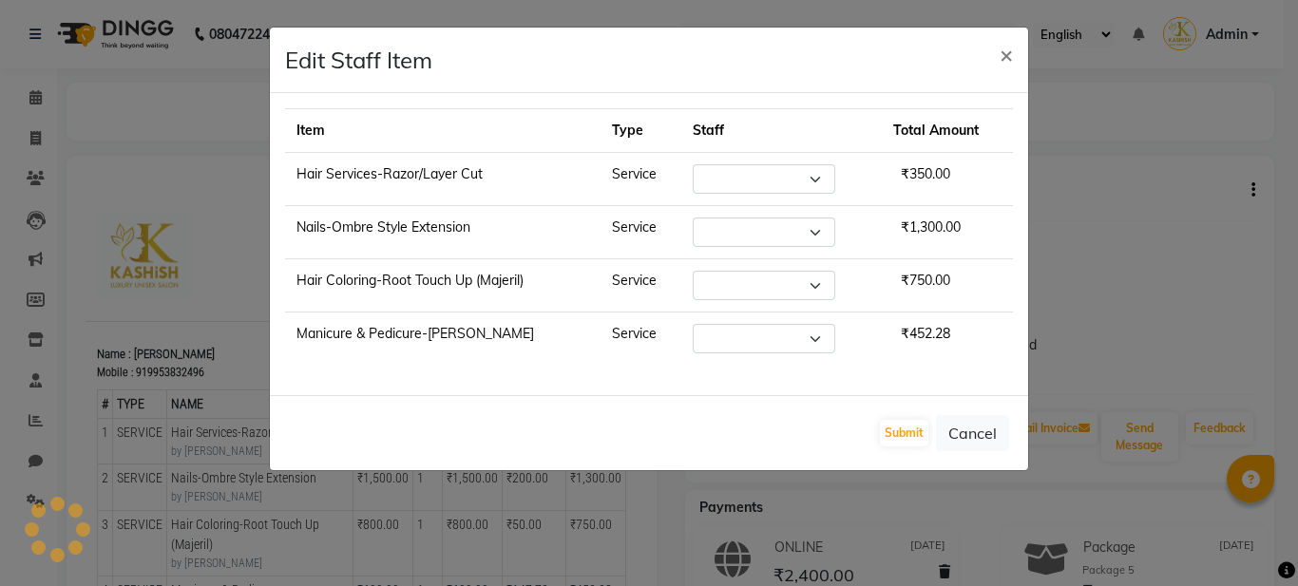
select select "91302"
select select "91310"
select select "91302"
select select "91308"
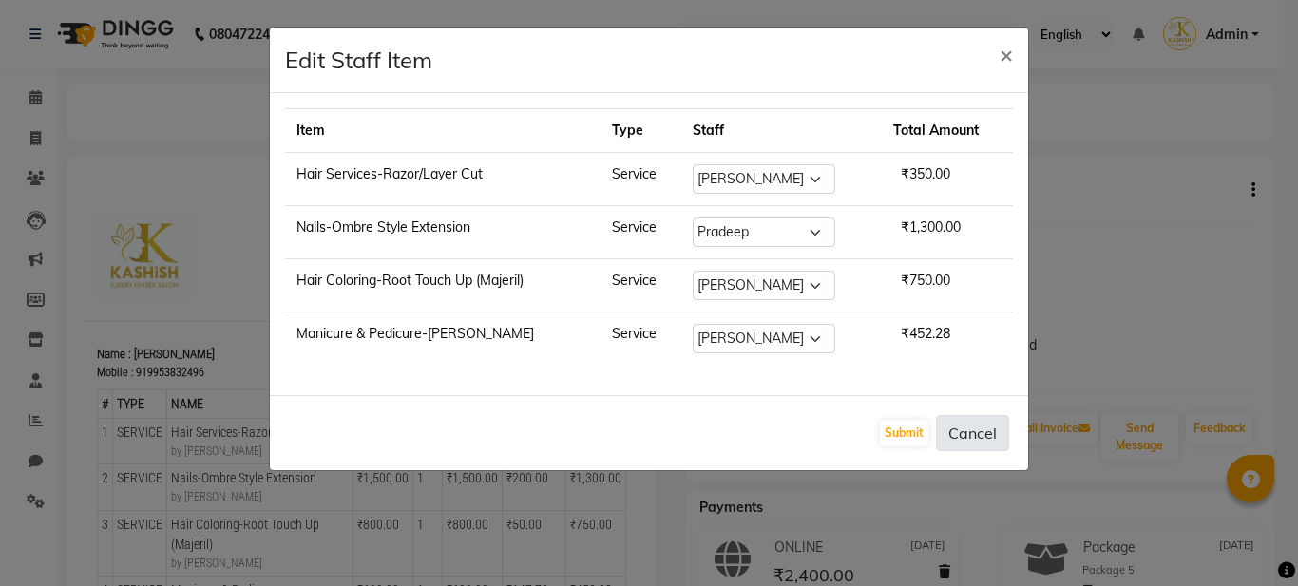
click at [981, 432] on button "Cancel" at bounding box center [972, 433] width 73 height 36
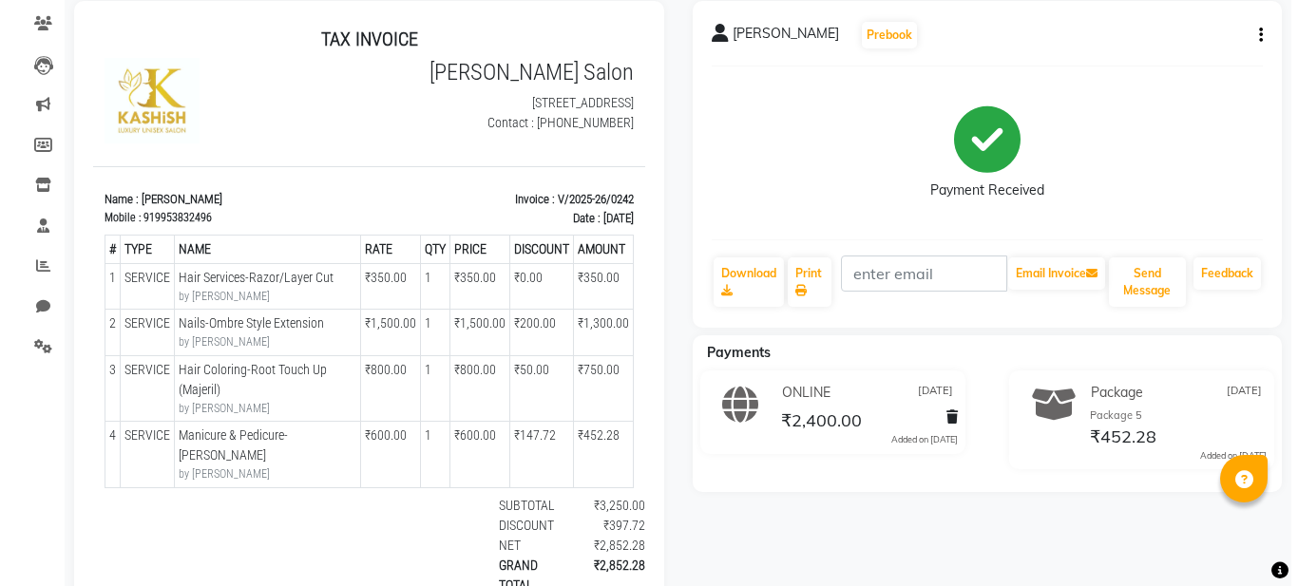
scroll to position [95, 0]
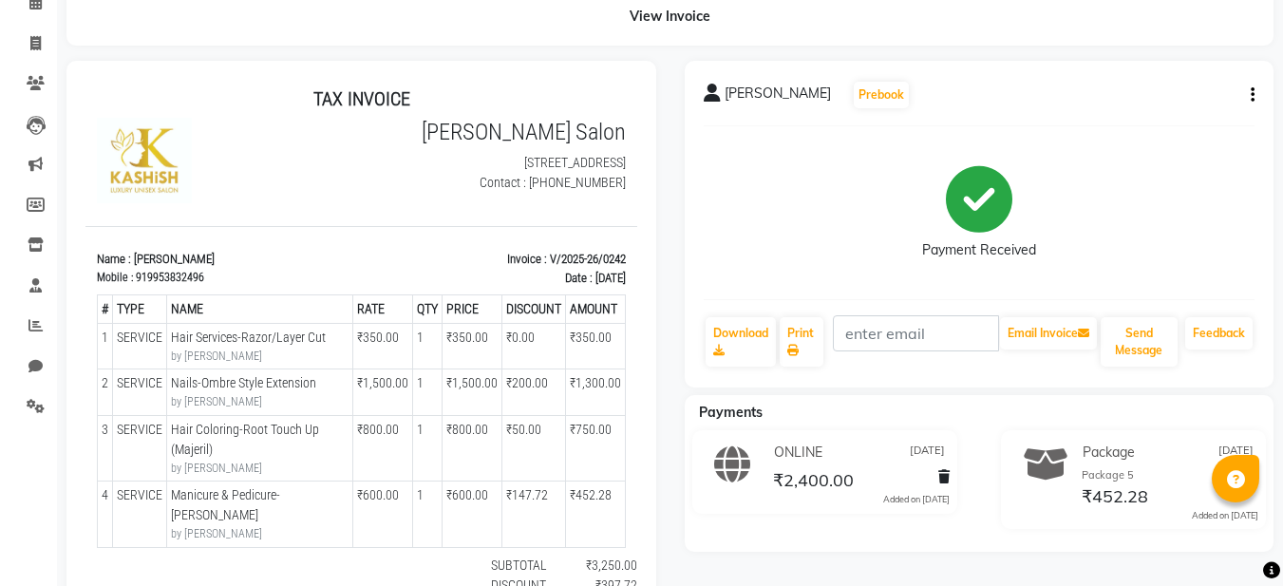
click at [1253, 96] on icon "button" at bounding box center [1253, 95] width 4 height 1
click at [1167, 85] on div "Split Service Amount" at bounding box center [1158, 83] width 130 height 24
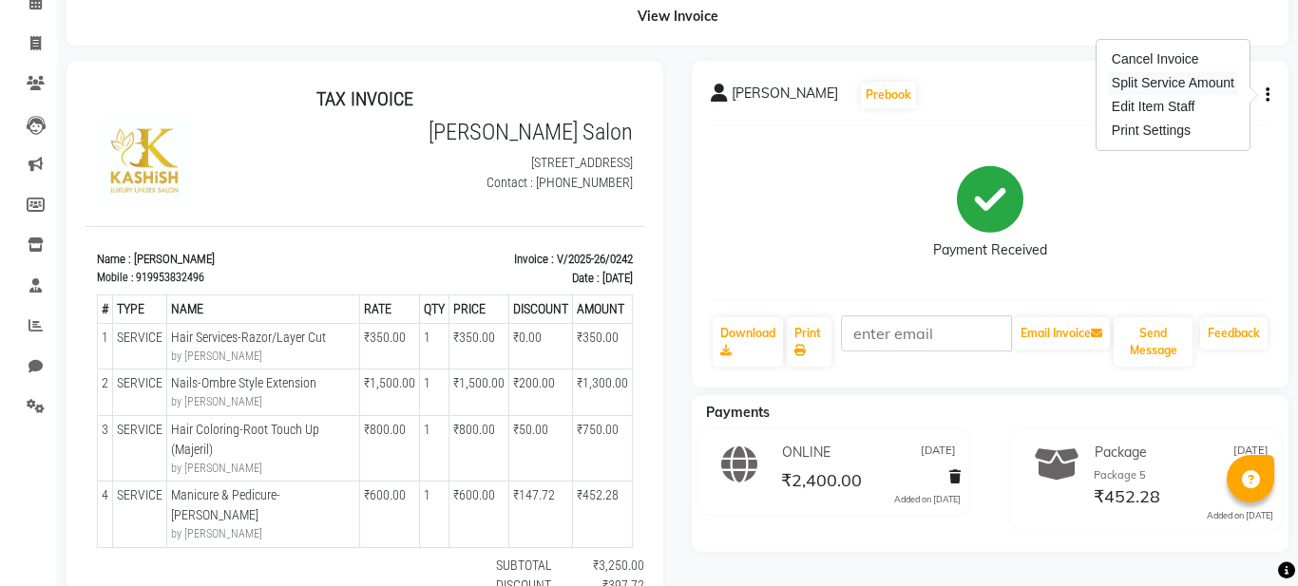
select select "91302"
select select "91310"
select select "91302"
select select "91308"
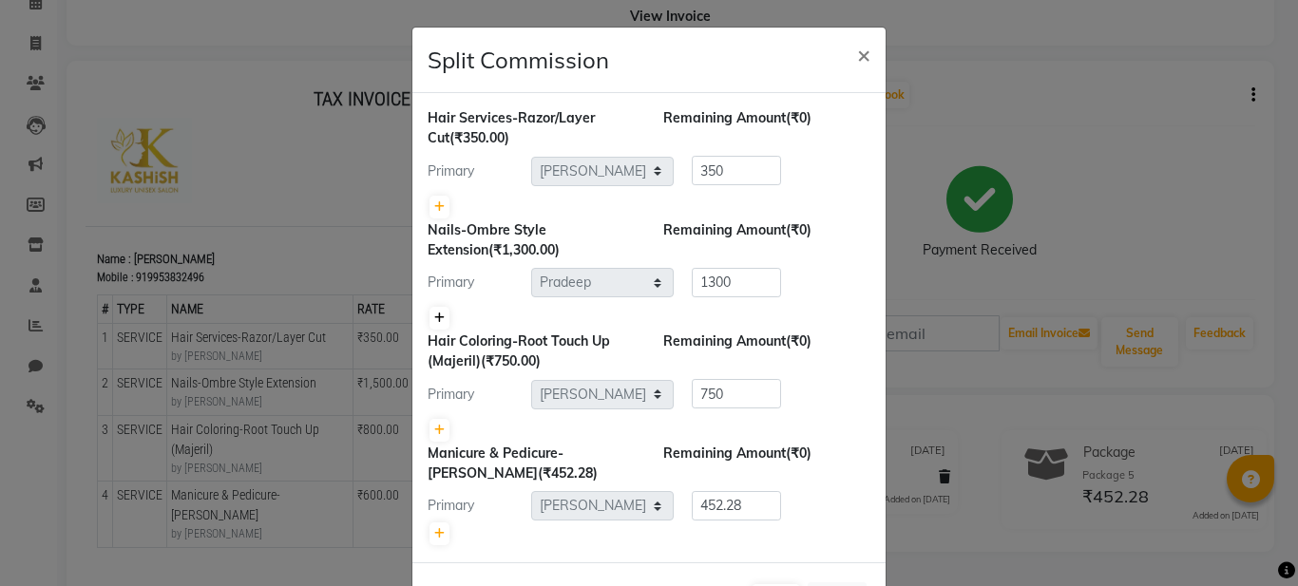
click at [435, 318] on icon at bounding box center [439, 318] width 10 height 11
type input "650"
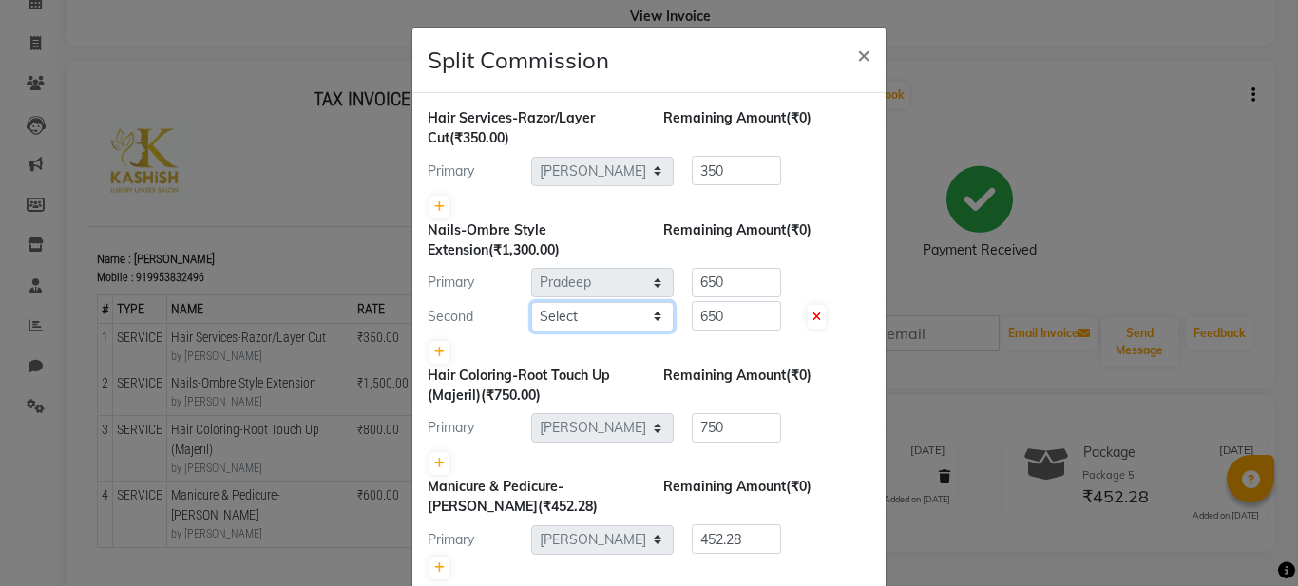
click at [612, 317] on select "Select Aadil Husain Joy Jyoty Mangal Mohamad Gulzar Neelam Pradeep Roshan Thapa…" at bounding box center [602, 316] width 142 height 29
select select "92594"
click at [531, 302] on select "Select Aadil Husain Joy Jyoty Mangal Mohamad Gulzar Neelam Pradeep Roshan Thapa…" at bounding box center [602, 316] width 142 height 29
click at [863, 459] on div "Hair Services-Razor/Layer Cut (₹350.00) Remaining Amount (₹0) Primary Select Aa…" at bounding box center [648, 344] width 473 height 503
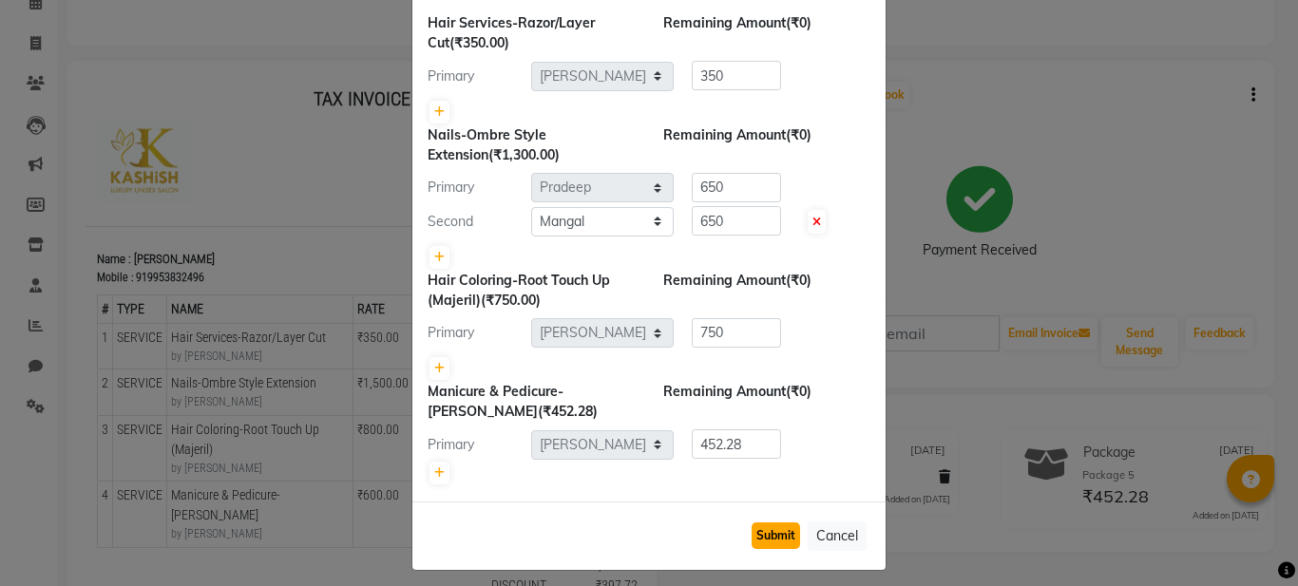
click at [778, 534] on button "Submit" at bounding box center [775, 535] width 48 height 27
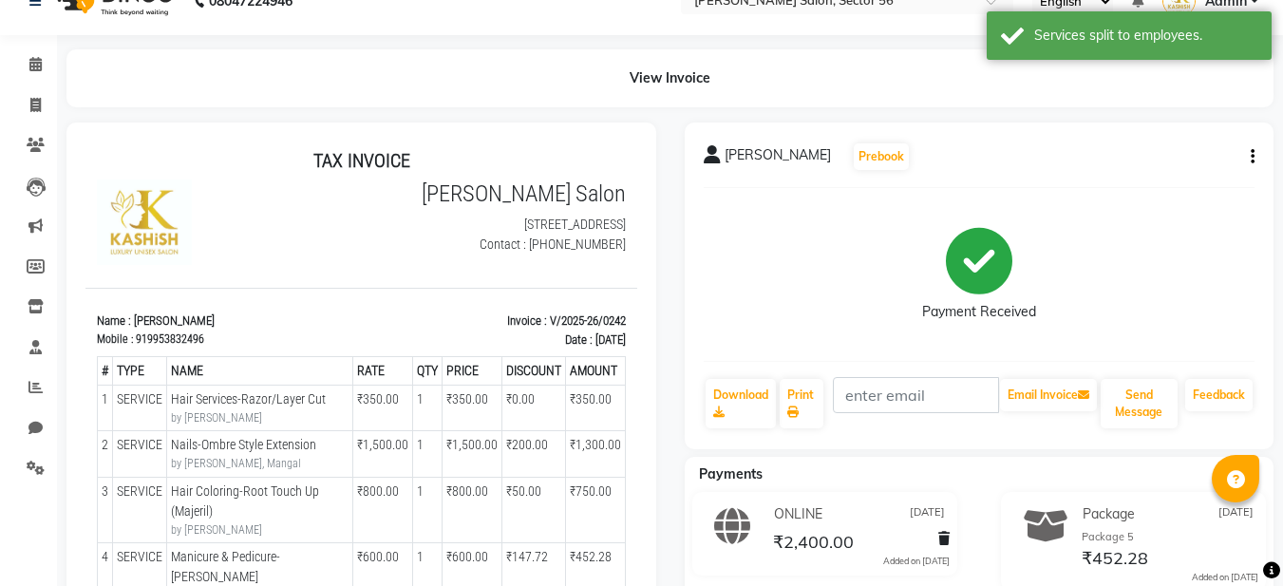
scroll to position [0, 0]
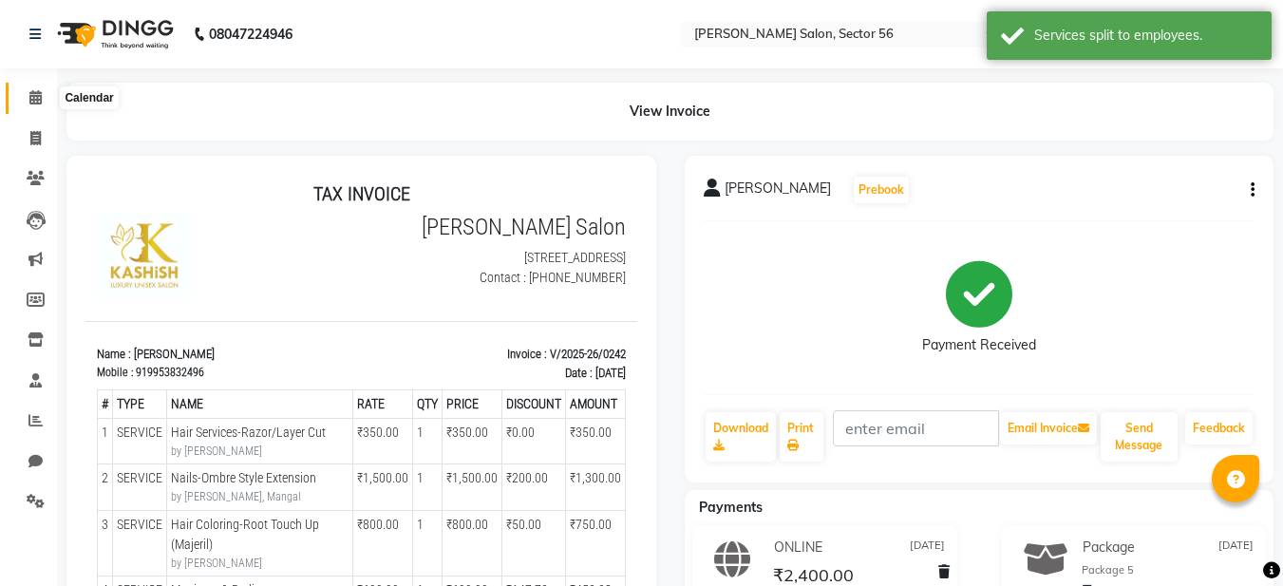
click at [36, 109] on link "Calendar" at bounding box center [29, 98] width 46 height 31
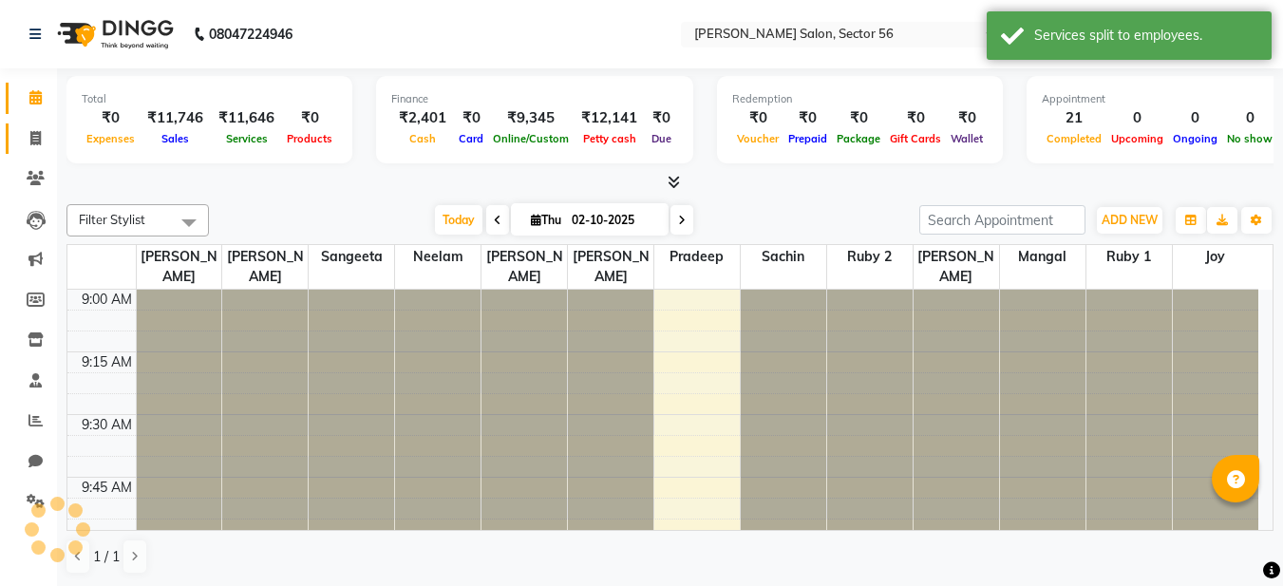
click at [42, 142] on span at bounding box center [35, 139] width 33 height 22
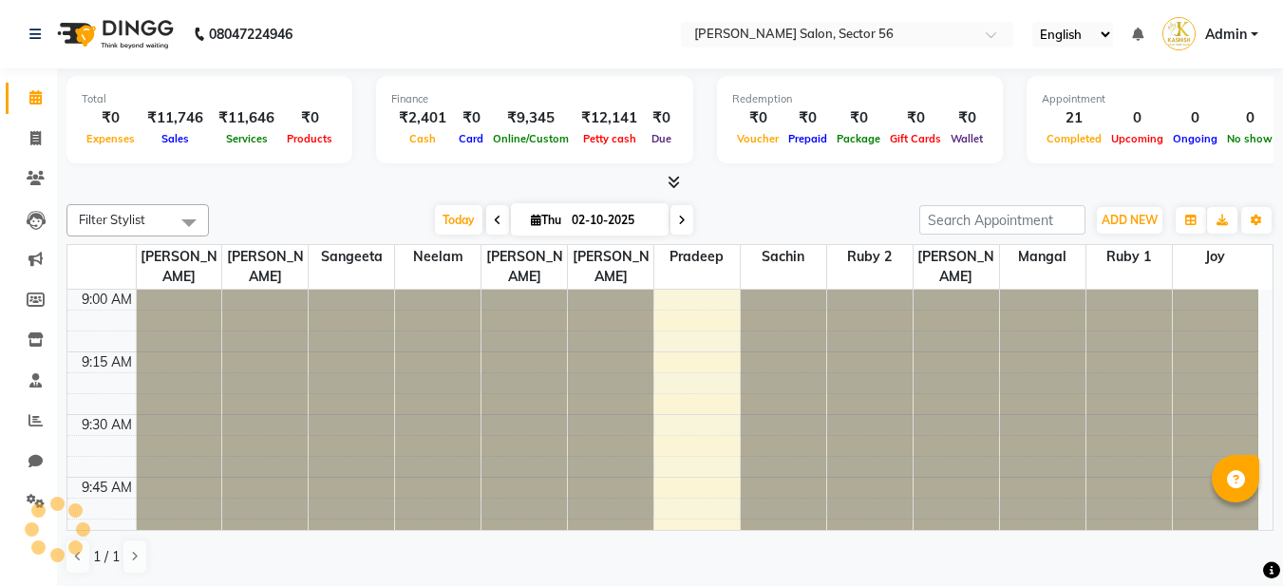
select select "service"
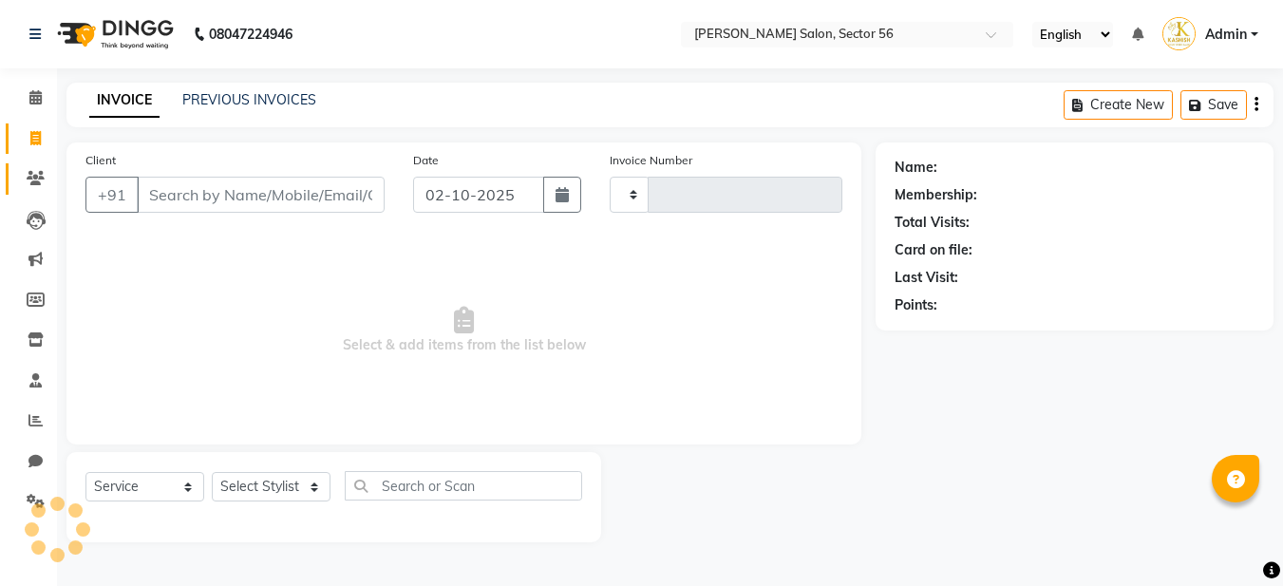
type input "0375"
select select "9000"
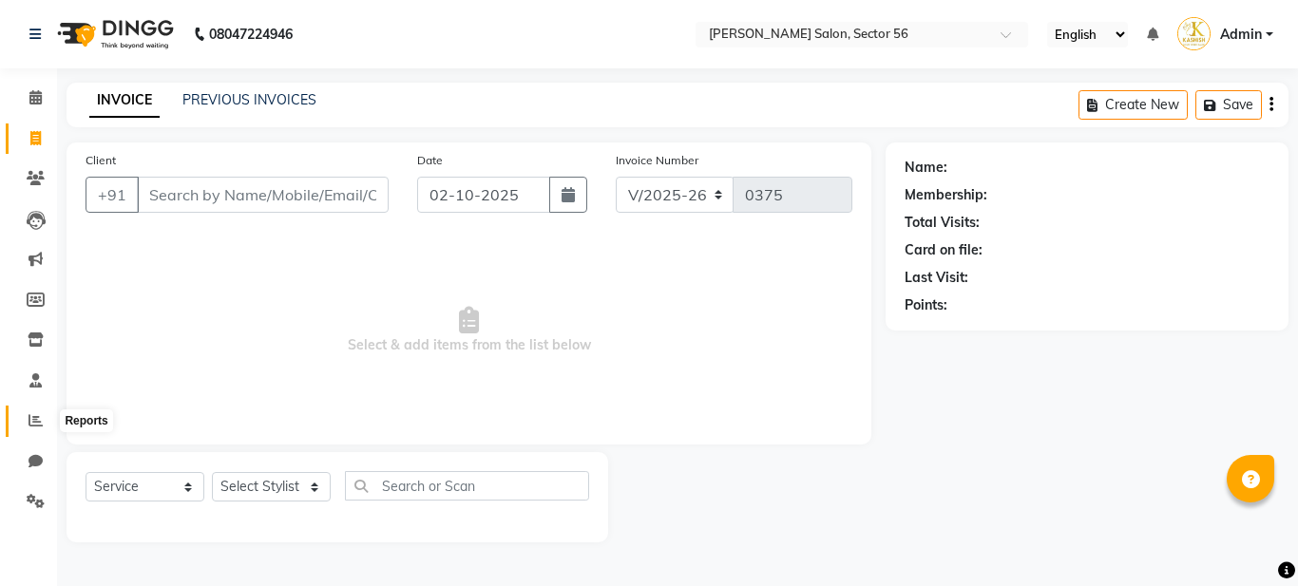
click at [32, 419] on icon at bounding box center [35, 420] width 14 height 14
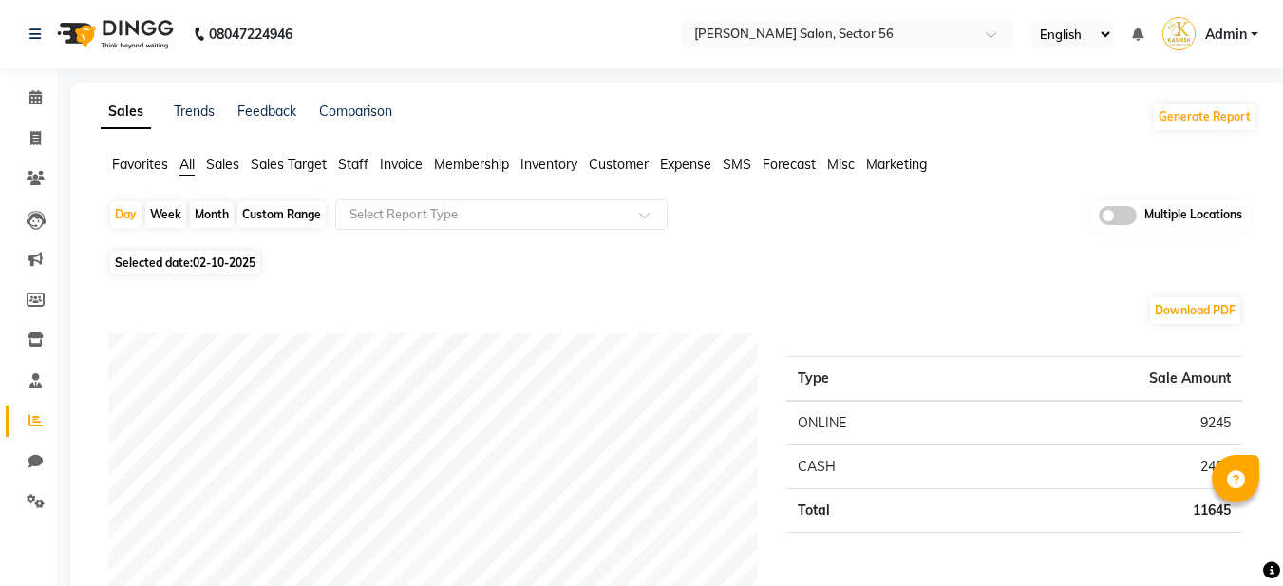
click at [359, 164] on span "Staff" at bounding box center [353, 164] width 30 height 17
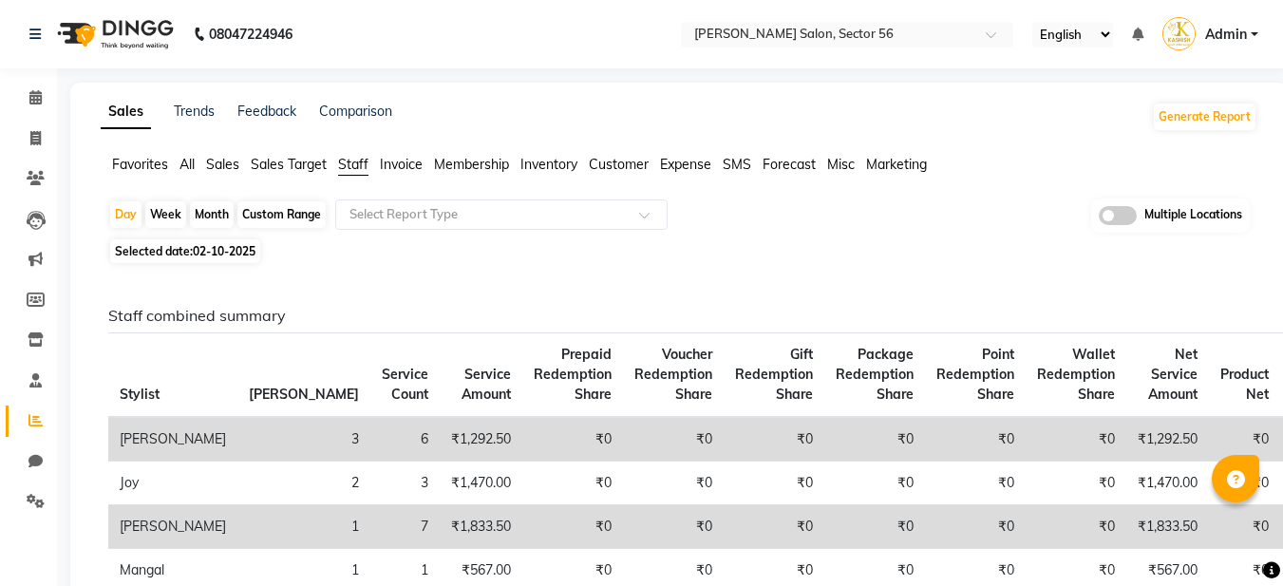
click at [275, 218] on div "Custom Range" at bounding box center [281, 214] width 88 height 27
select select "10"
select select "2025"
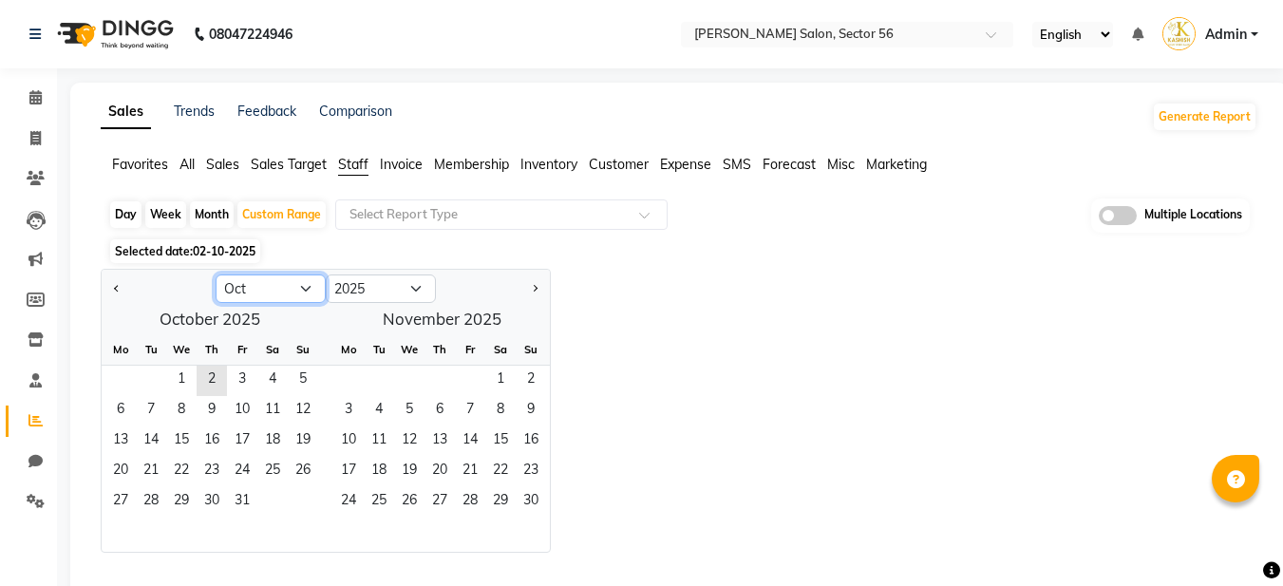
click at [263, 293] on select "Jan Feb Mar Apr May Jun Jul Aug Sep Oct Nov Dec" at bounding box center [271, 289] width 110 height 28
select select "9"
click at [216, 275] on select "Jan Feb Mar Apr May Jun Jul Aug Sep Oct Nov Dec" at bounding box center [271, 289] width 110 height 28
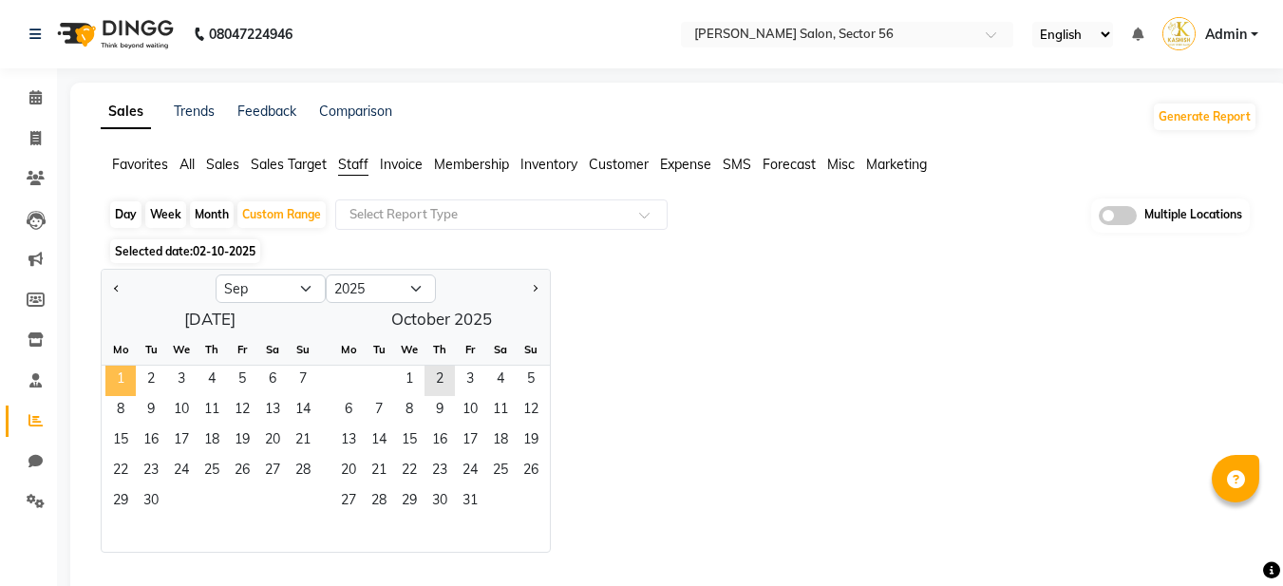
click at [124, 381] on span "1" at bounding box center [120, 381] width 30 height 30
click at [159, 507] on span "30" at bounding box center [151, 502] width 30 height 30
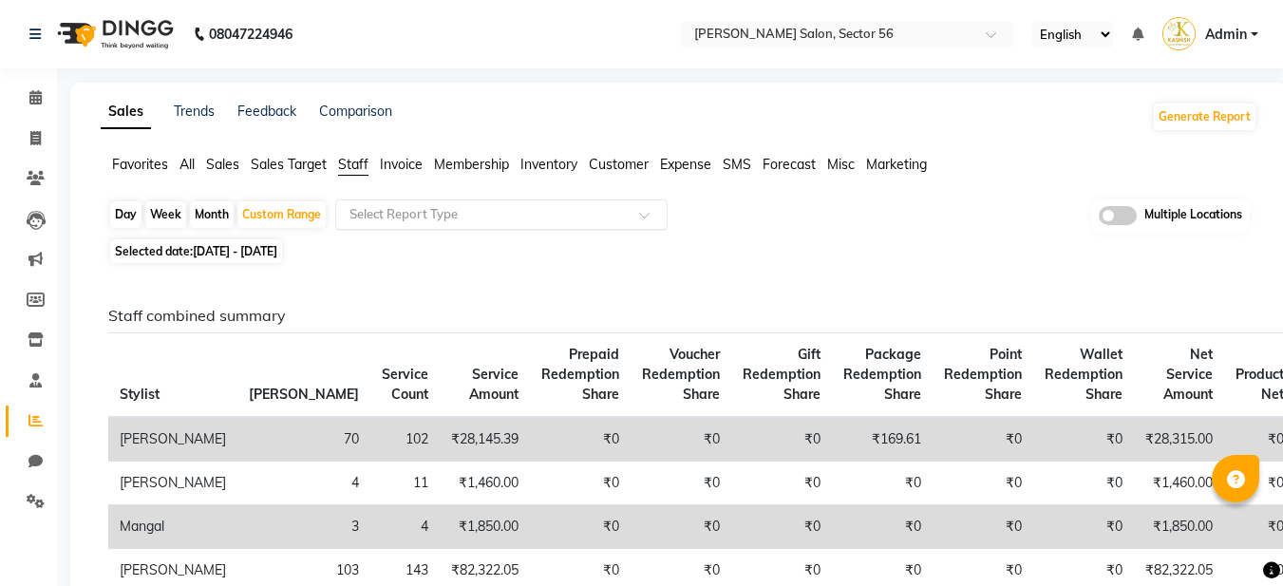
click at [403, 216] on input "text" at bounding box center [483, 214] width 274 height 19
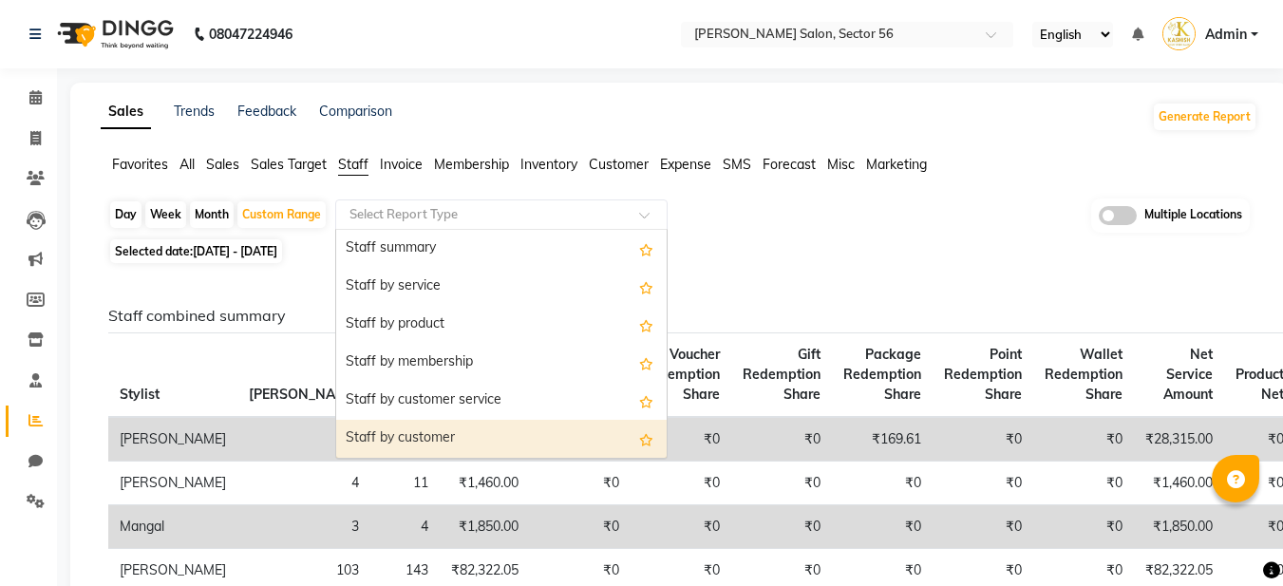
click at [397, 441] on div "Staff by customer" at bounding box center [501, 439] width 331 height 38
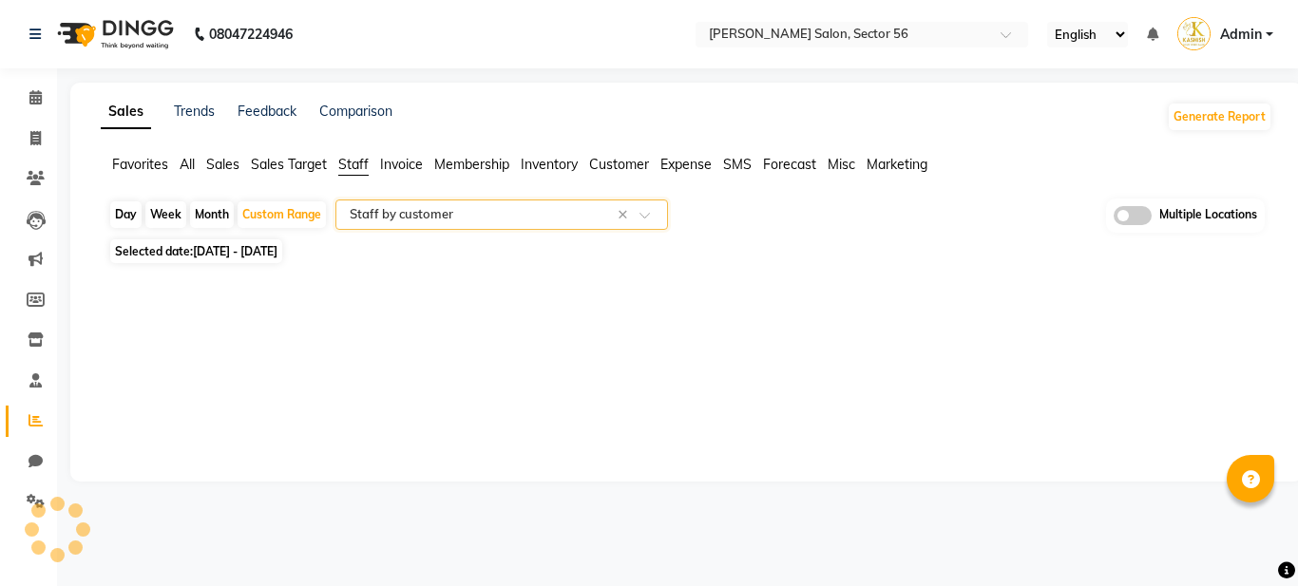
select select "filtered_report"
select select "csv"
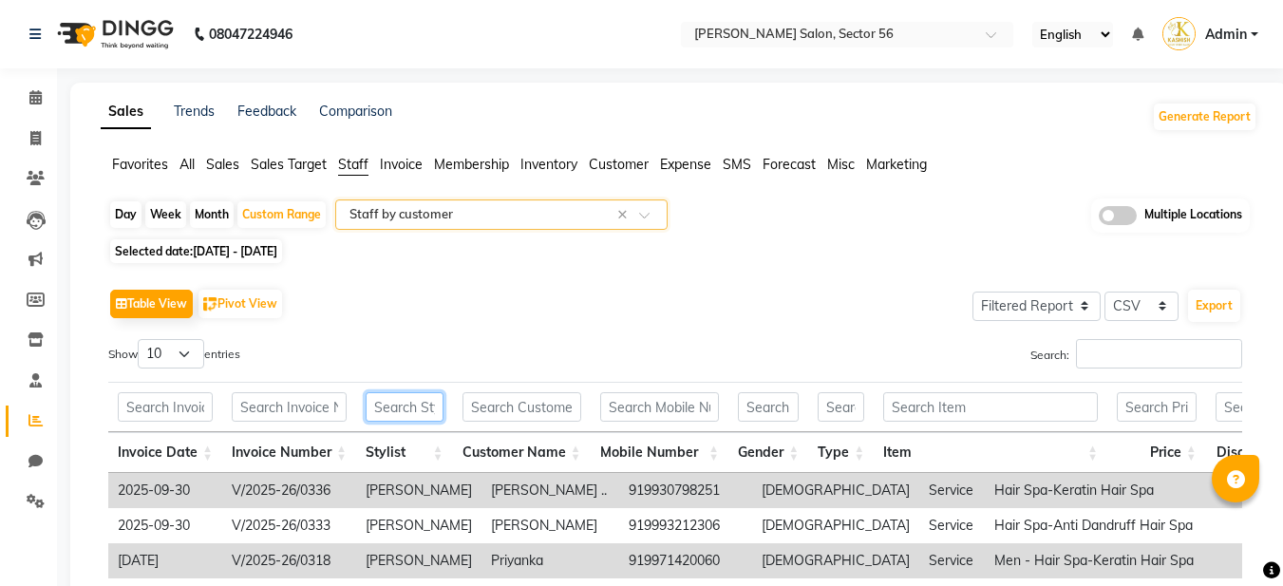
click at [411, 415] on input "text" at bounding box center [405, 406] width 78 height 29
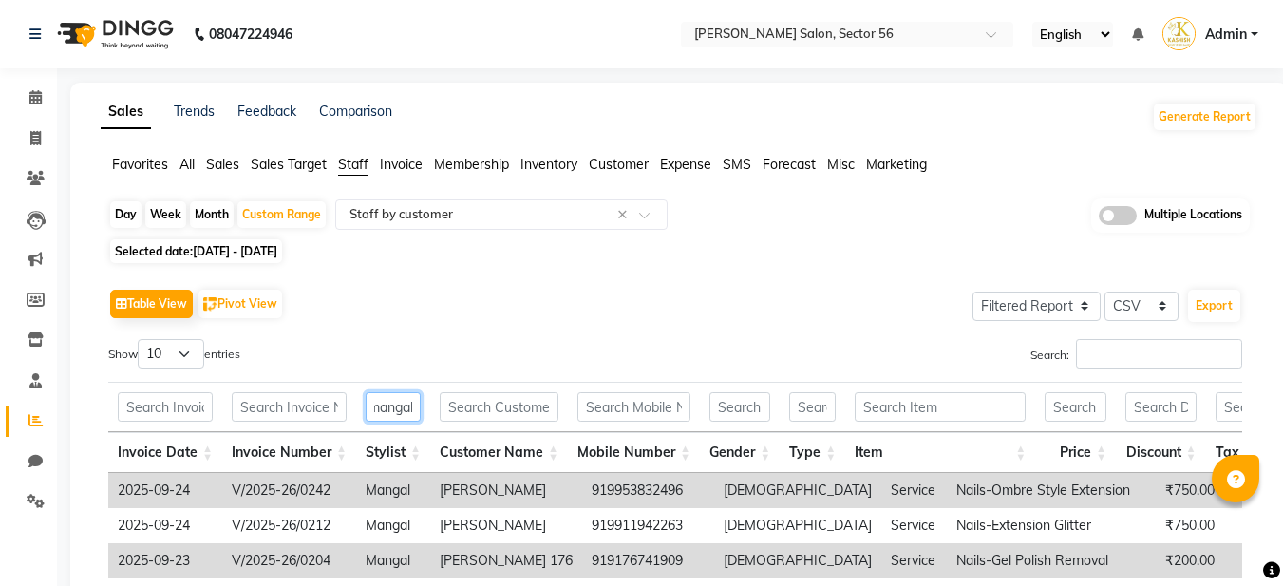
scroll to position [0, 9]
drag, startPoint x: 590, startPoint y: 326, endPoint x: 603, endPoint y: 325, distance: 13.3
click at [591, 325] on div "Table View Pivot View Select Full Report Filtered Report Select CSV PDF Export …" at bounding box center [675, 489] width 1134 height 410
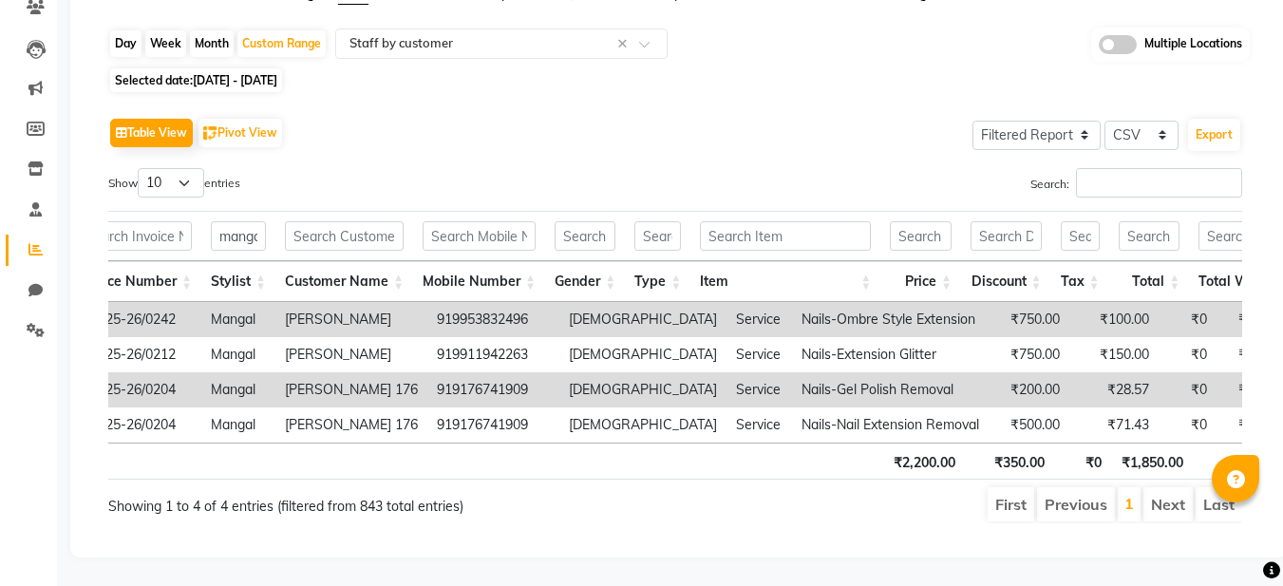
scroll to position [0, 0]
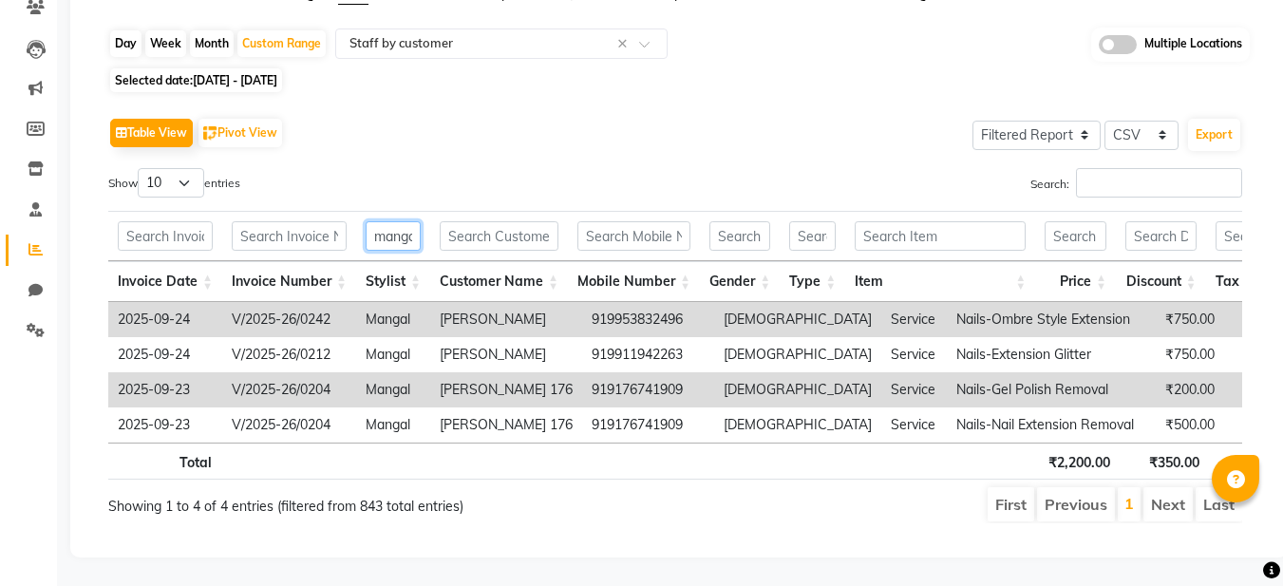
click at [406, 221] on input "mangal" at bounding box center [393, 235] width 55 height 29
type input "m"
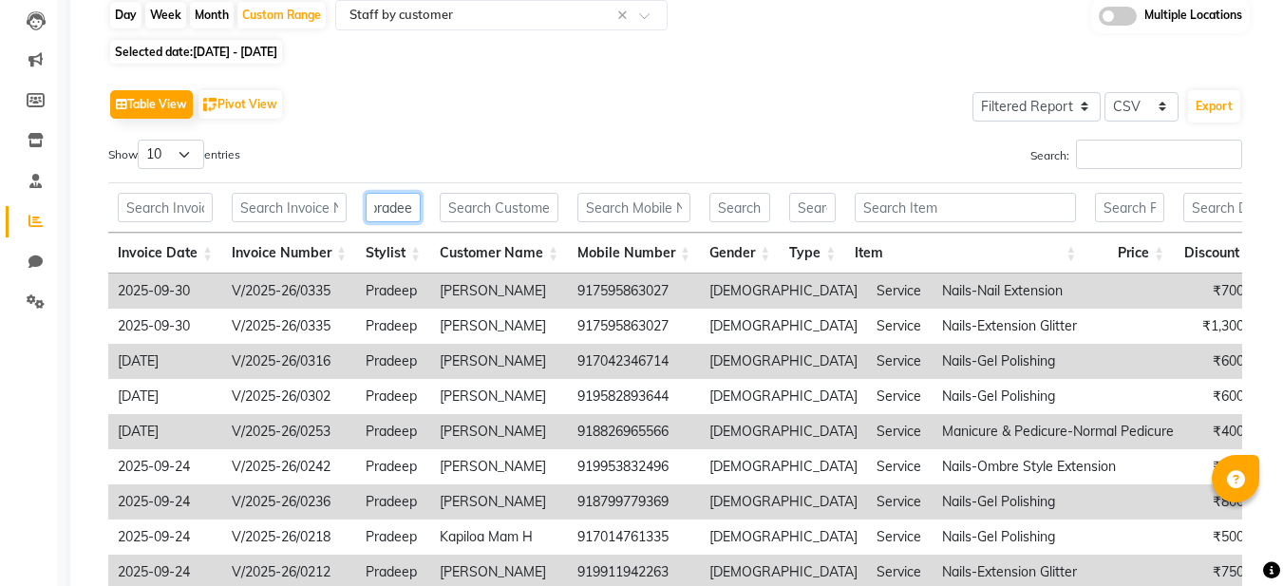
type input "pradee"
click at [612, 131] on div "Table View Pivot View Select Full Report Filtered Report Select CSV PDF Export …" at bounding box center [675, 395] width 1134 height 621
drag, startPoint x: 836, startPoint y: 102, endPoint x: 823, endPoint y: 105, distance: 13.8
click at [835, 102] on div "Table View Pivot View Select Full Report Filtered Report Select CSV PDF Export" at bounding box center [675, 105] width 1134 height 40
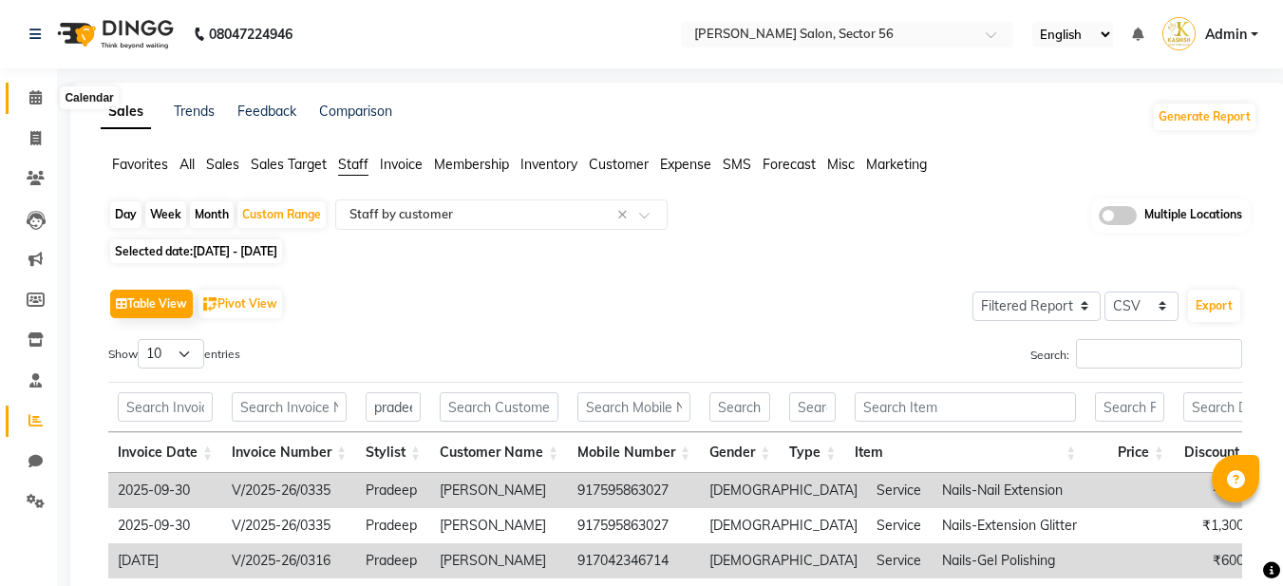
click at [34, 100] on icon at bounding box center [35, 97] width 12 height 14
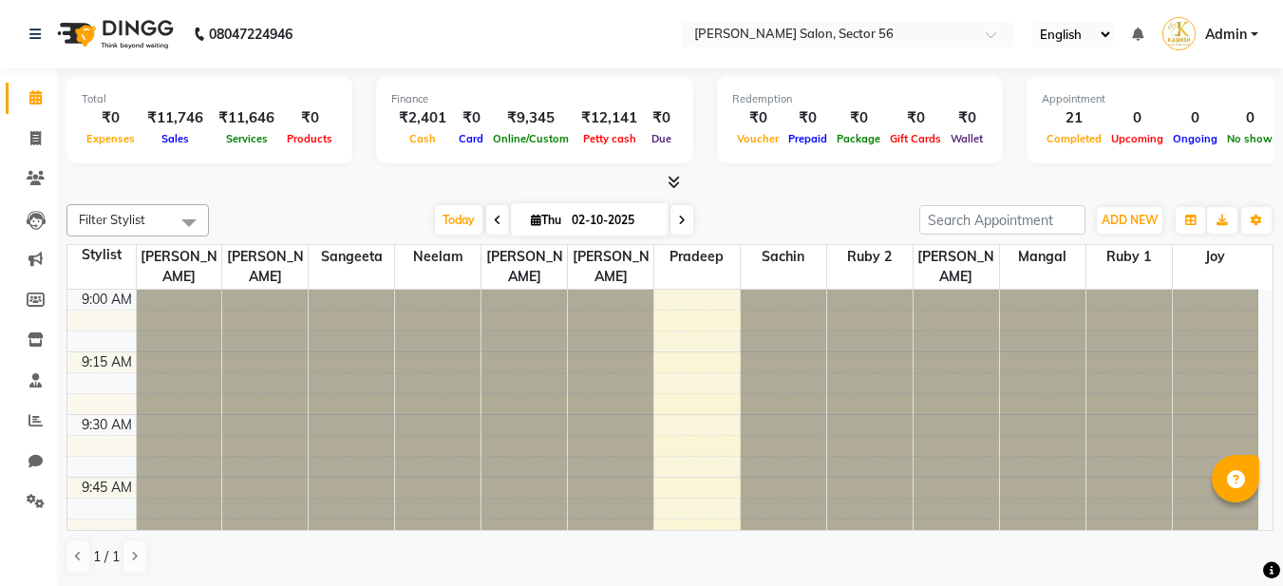
click at [696, 118] on div "Total ₹0 Expenses ₹11,746 Sales ₹11,646 Services ₹0 Products Finance ₹2,401 Cas…" at bounding box center [669, 122] width 1207 height 93
click at [655, 46] on nav "08047224946 Select Location × Kashish Salon, Sector 56 English ENGLISH Español …" at bounding box center [641, 34] width 1283 height 68
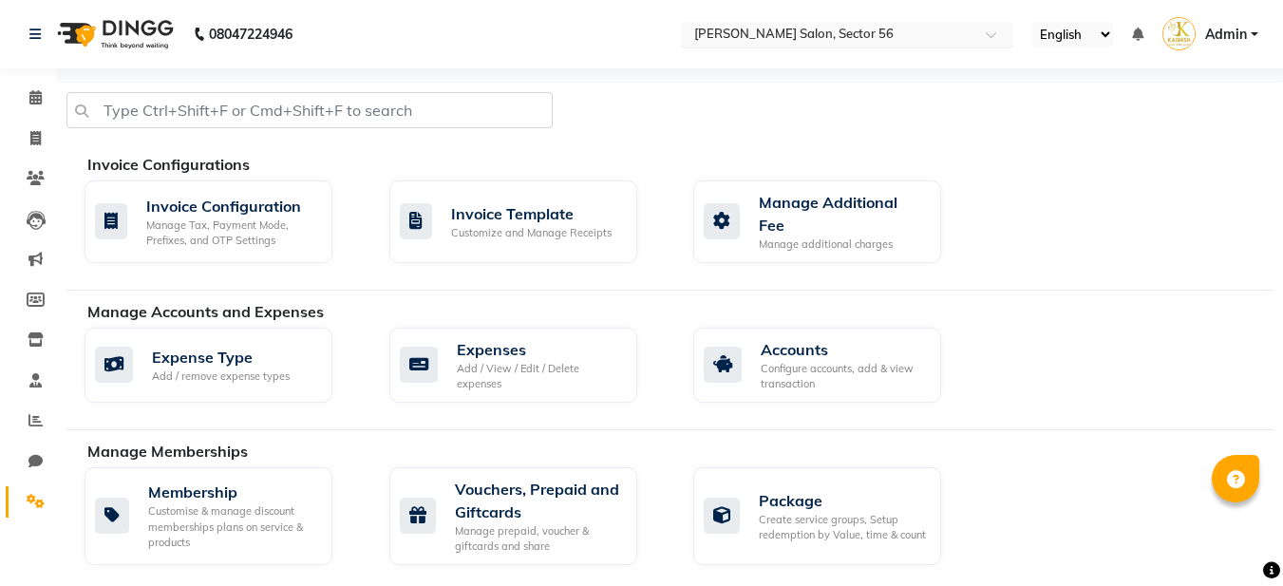
click at [834, 32] on input "text" at bounding box center [828, 36] width 275 height 19
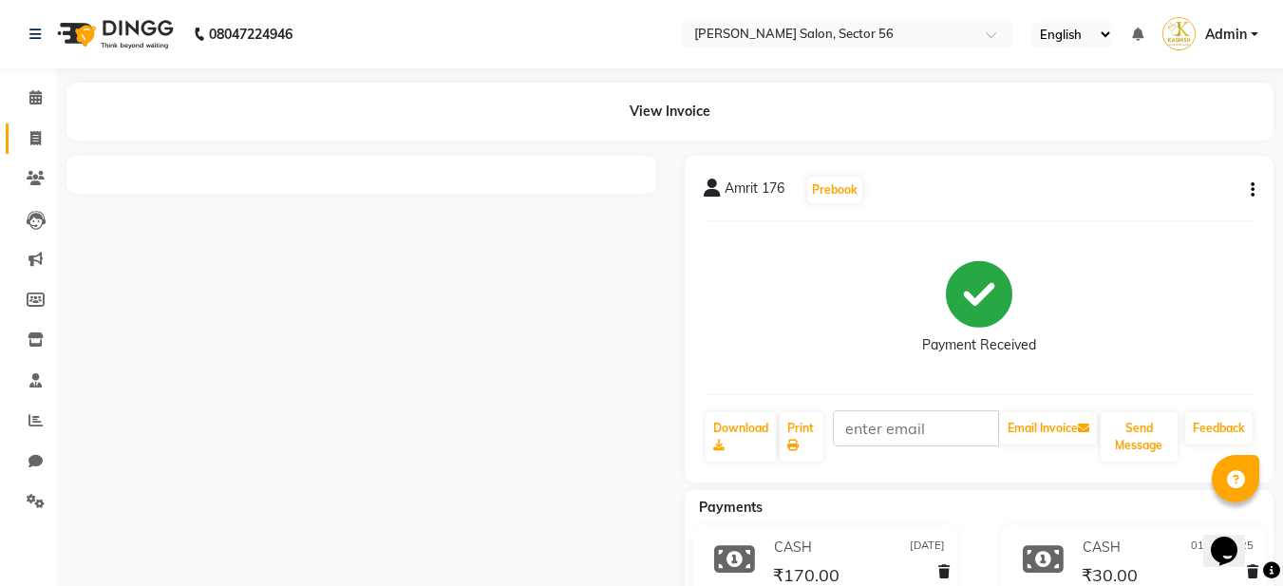
drag, startPoint x: 42, startPoint y: 150, endPoint x: 26, endPoint y: 148, distance: 16.3
click at [42, 149] on link "Invoice" at bounding box center [29, 138] width 46 height 31
select select "service"
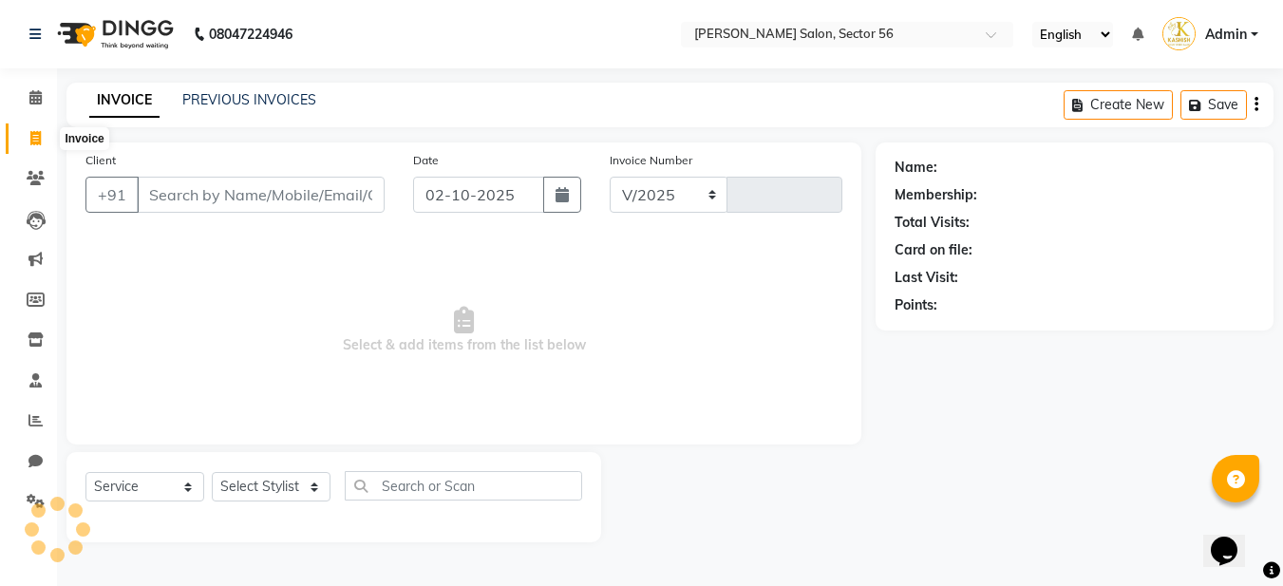
select select "9000"
type input "0379"
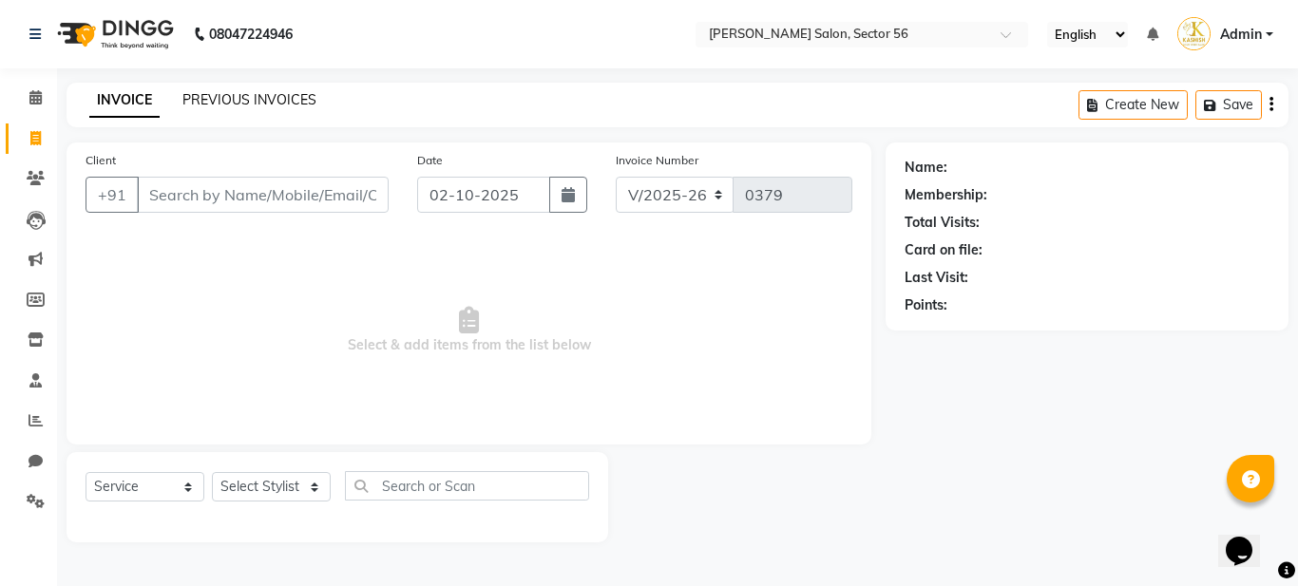
click at [236, 102] on link "PREVIOUS INVOICES" at bounding box center [249, 99] width 134 height 17
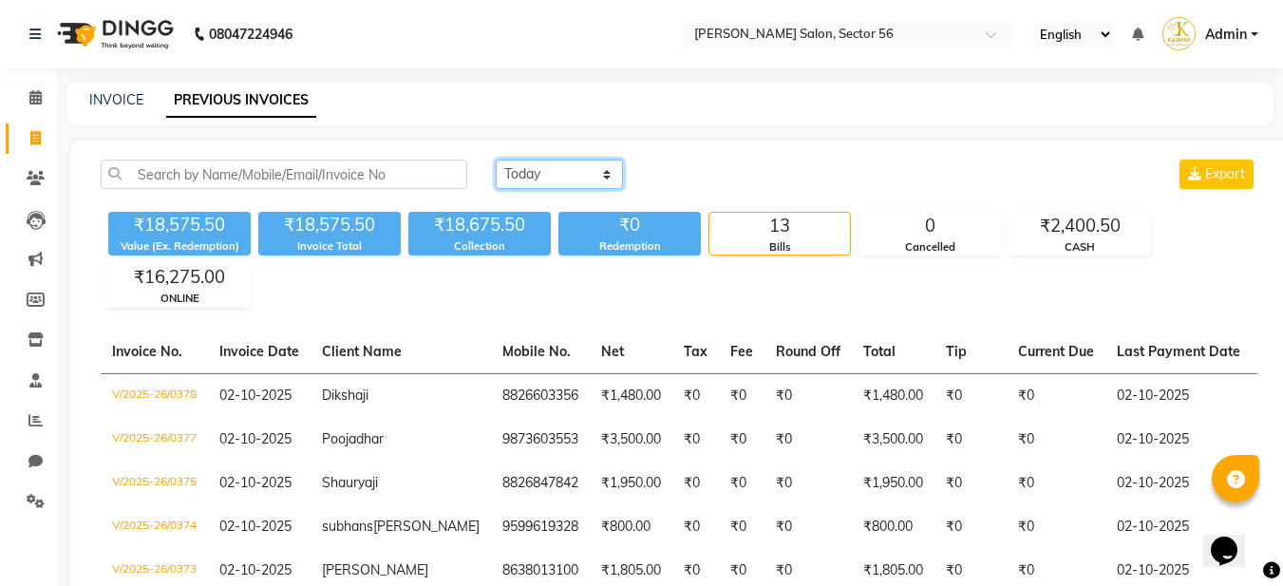
click at [550, 176] on select "[DATE] [DATE] Custom Range" at bounding box center [559, 174] width 127 height 29
select select "[DATE]"
click at [496, 160] on select "[DATE] [DATE] Custom Range" at bounding box center [559, 174] width 127 height 29
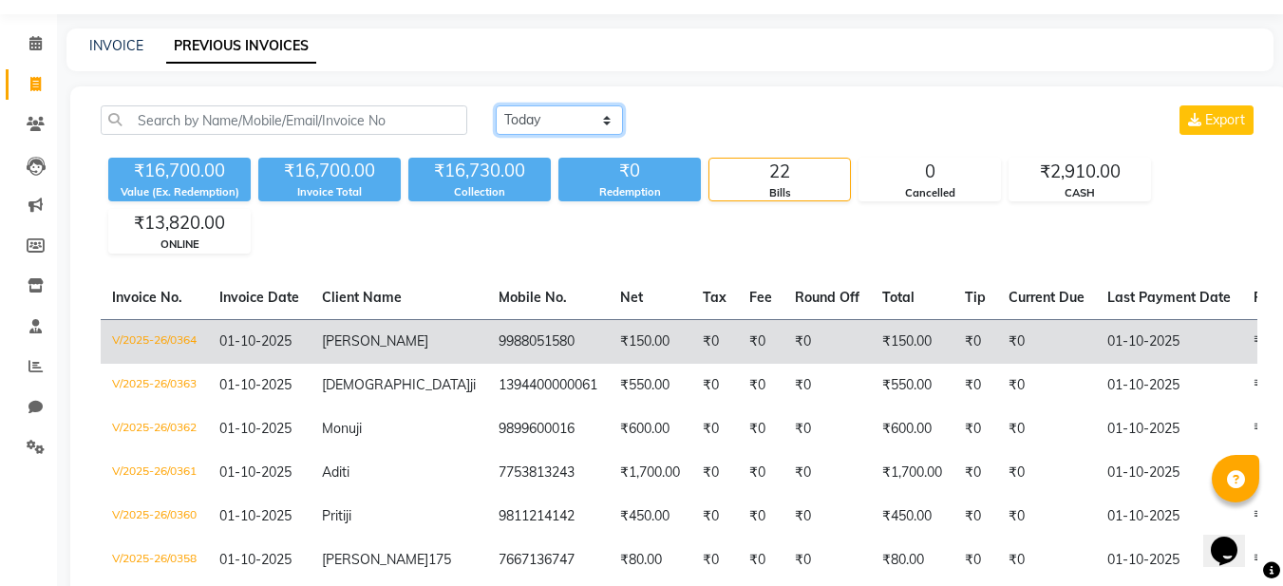
scroll to position [95, 0]
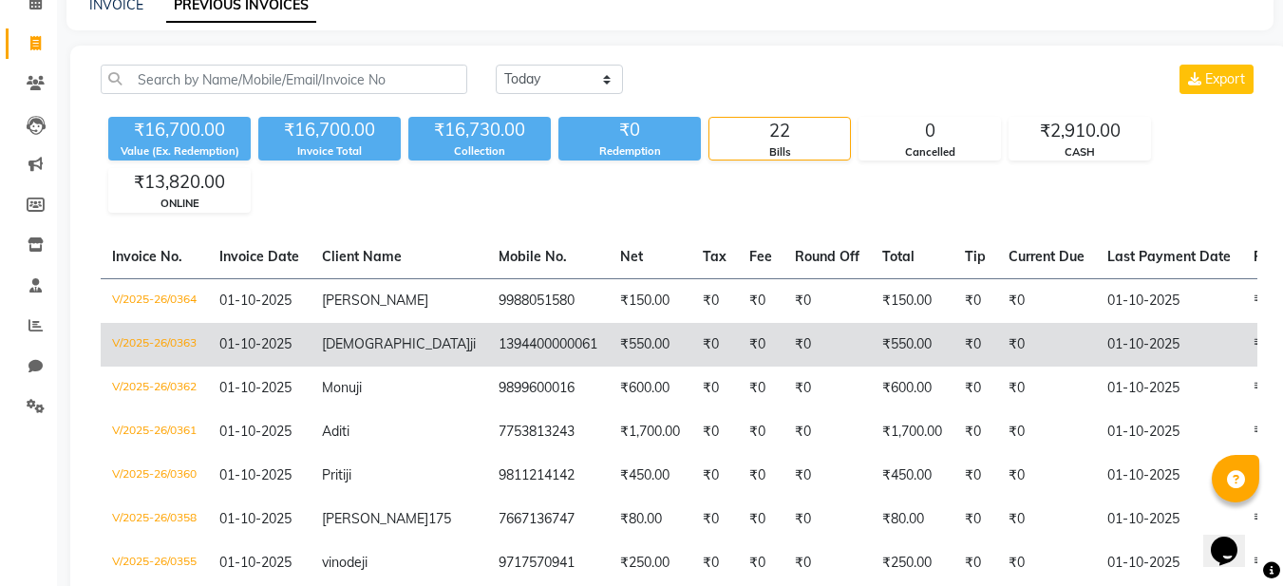
click at [1108, 333] on td "01-10-2025" at bounding box center [1169, 345] width 146 height 44
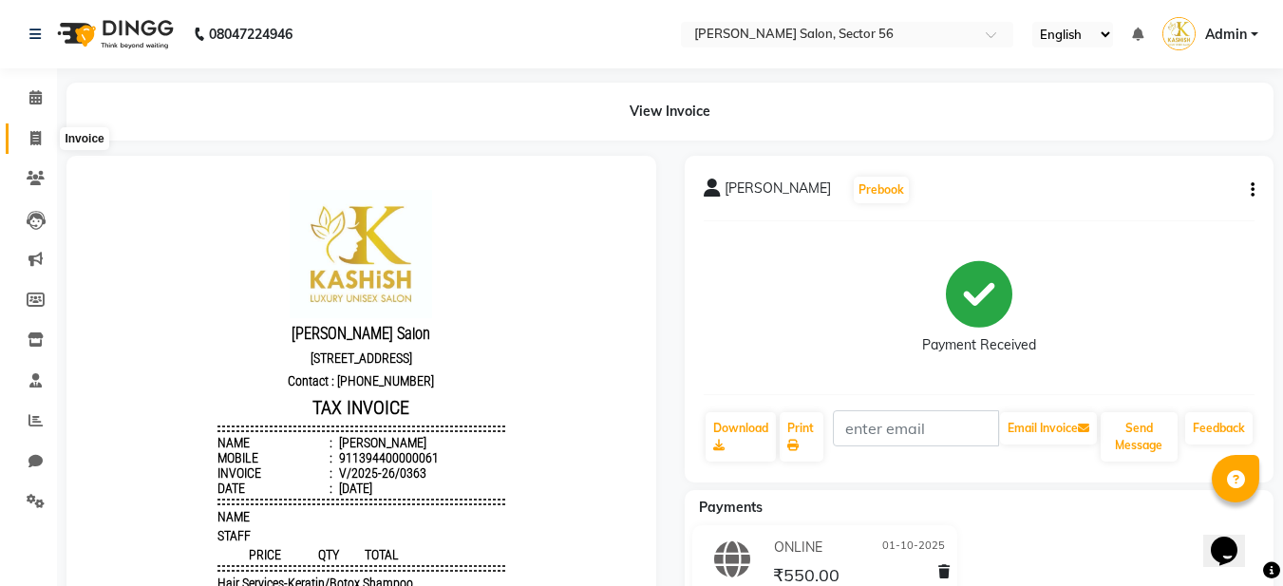
click at [38, 142] on icon at bounding box center [35, 138] width 10 height 14
select select "service"
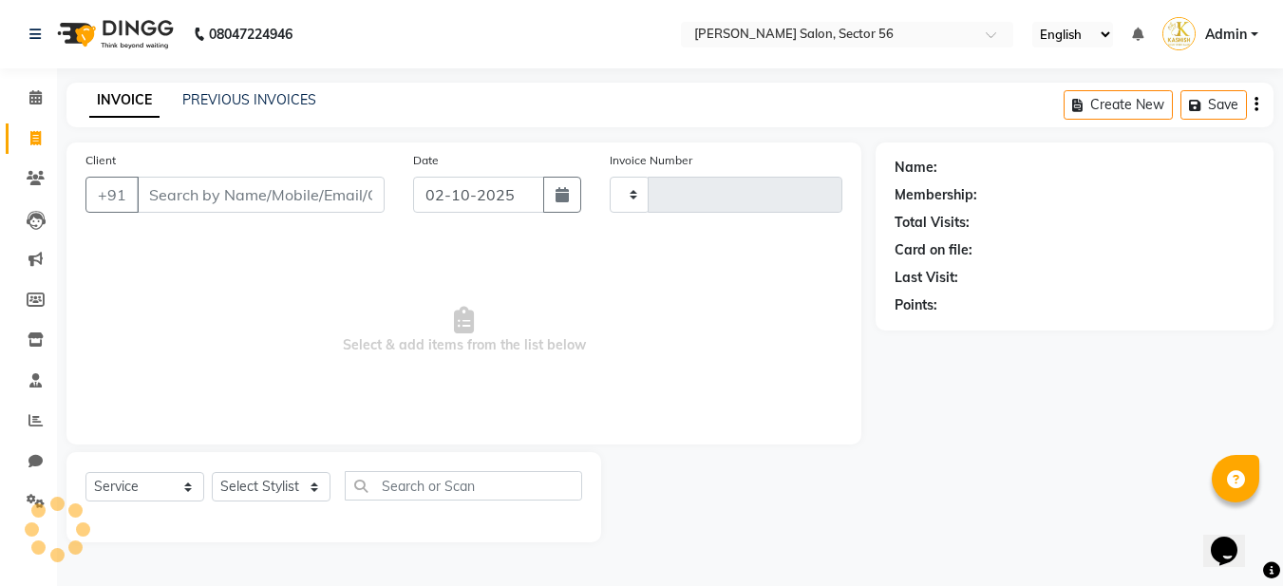
type input "0379"
select select "9000"
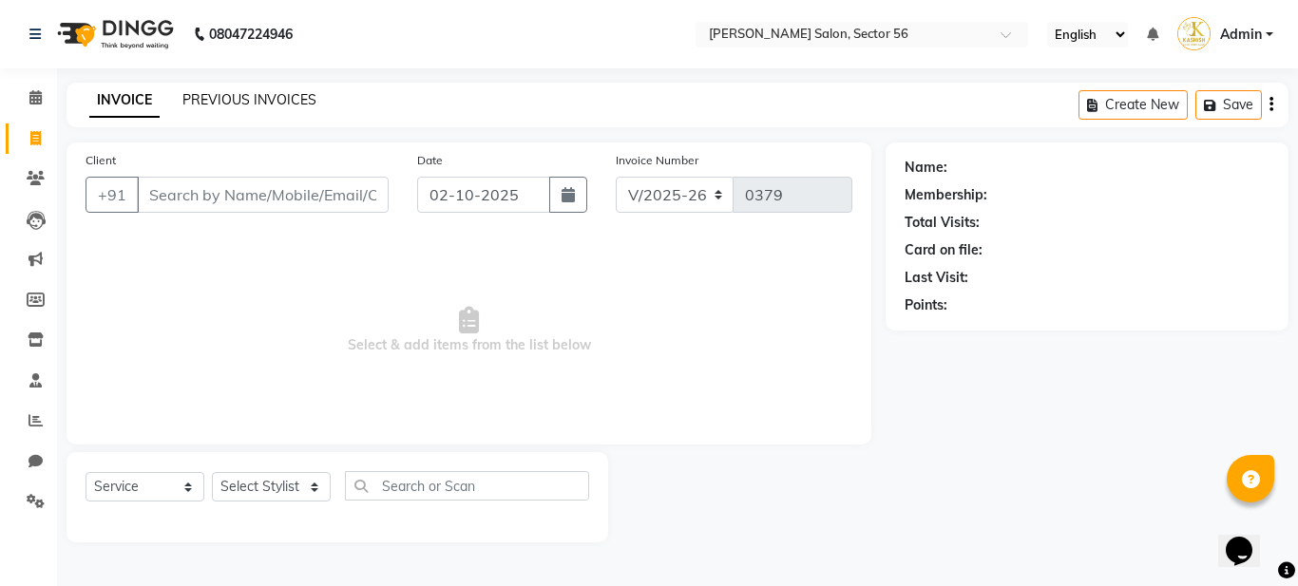
click at [237, 104] on link "PREVIOUS INVOICES" at bounding box center [249, 99] width 134 height 17
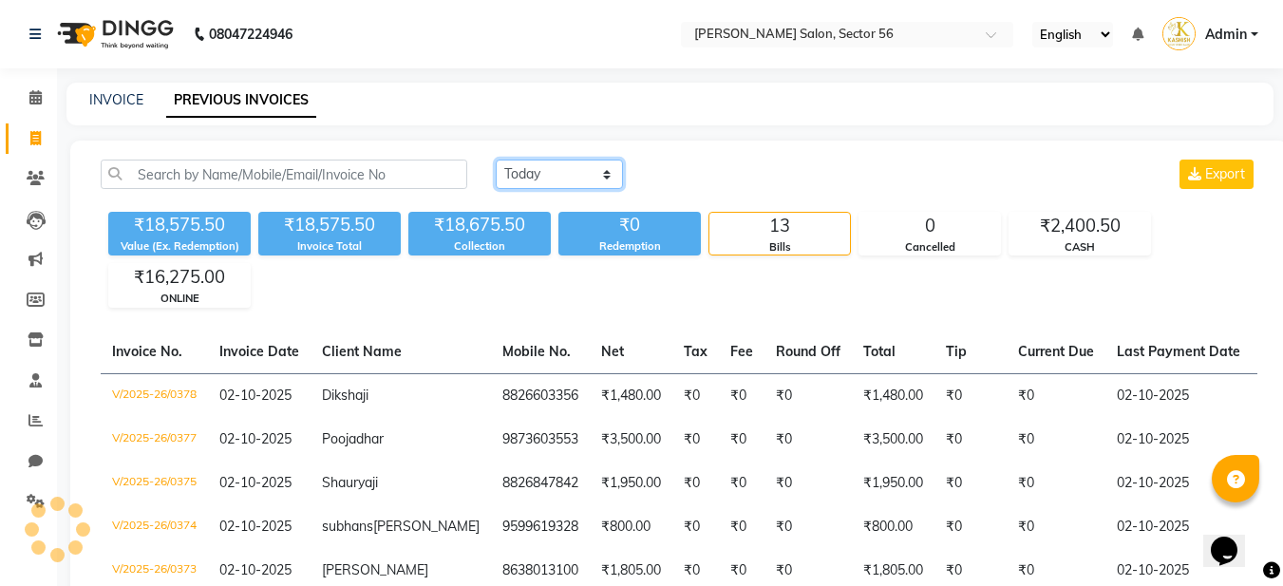
click at [555, 173] on select "[DATE] [DATE] Custom Range" at bounding box center [559, 174] width 127 height 29
select select "[DATE]"
click at [496, 160] on select "[DATE] [DATE] Custom Range" at bounding box center [559, 174] width 127 height 29
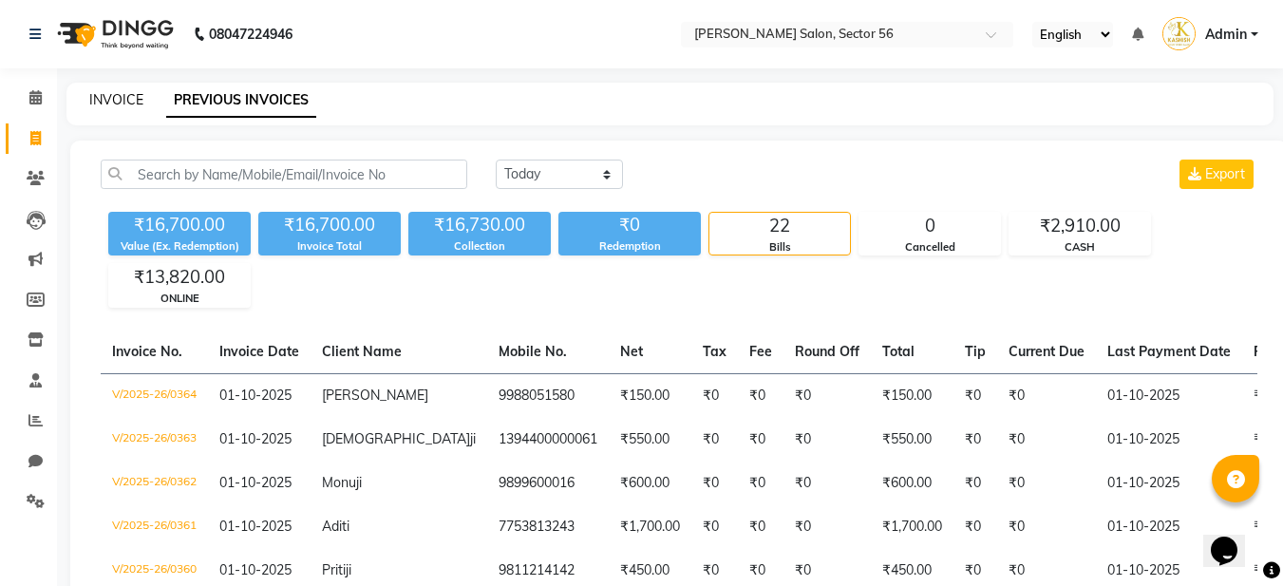
click at [97, 101] on link "INVOICE" at bounding box center [116, 99] width 54 height 17
select select "service"
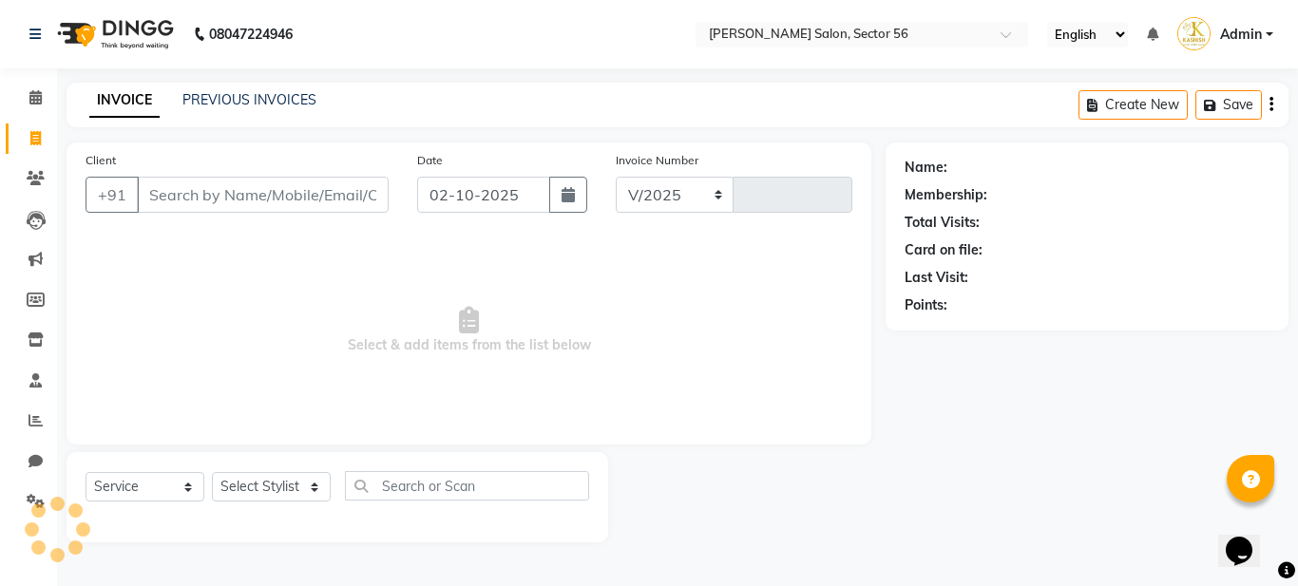
select select "9000"
type input "0379"
click at [556, 193] on button "button" at bounding box center [568, 195] width 38 height 36
select select "10"
select select "2025"
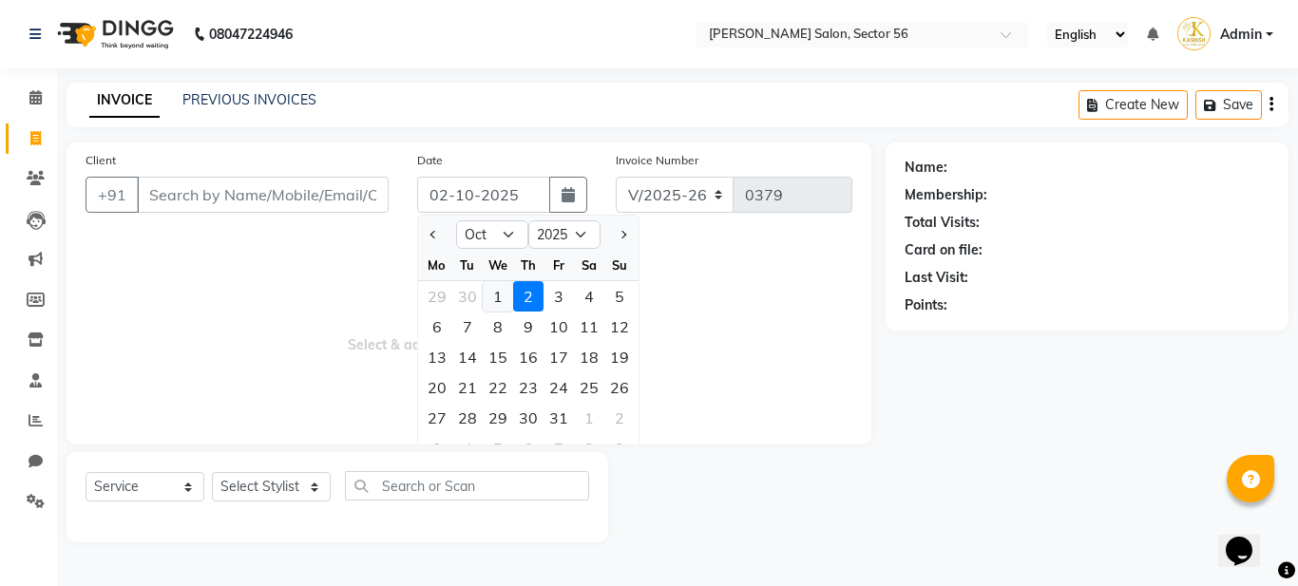
click at [499, 298] on div "1" at bounding box center [498, 296] width 30 height 30
type input "01-10-2025"
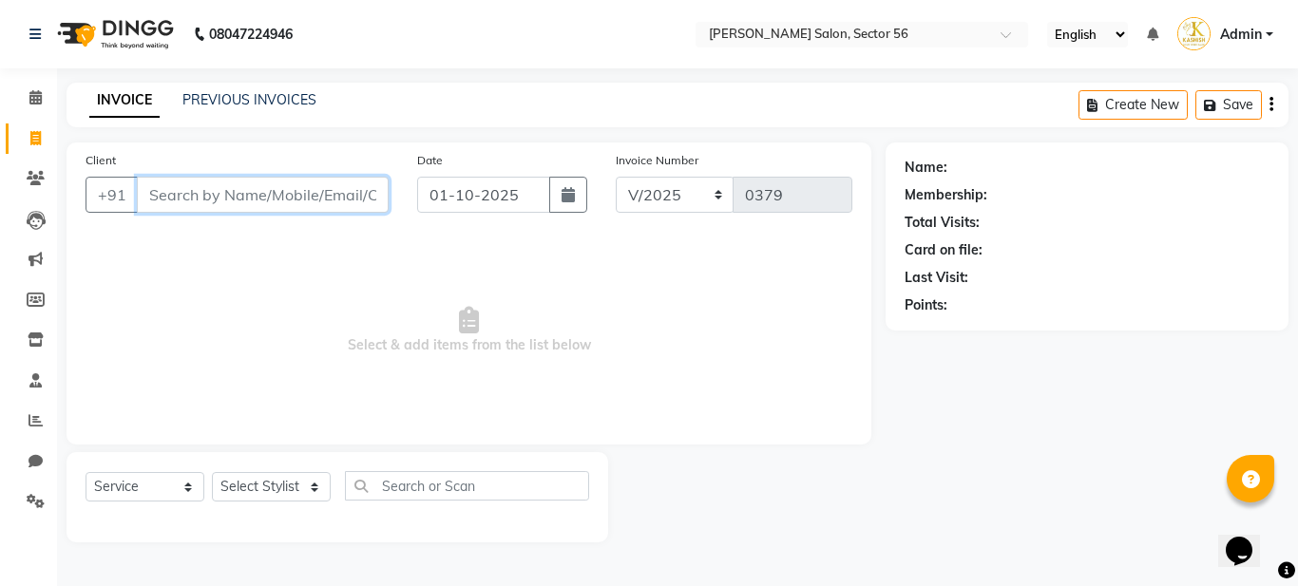
click at [252, 190] on input "Client" at bounding box center [263, 195] width 252 height 36
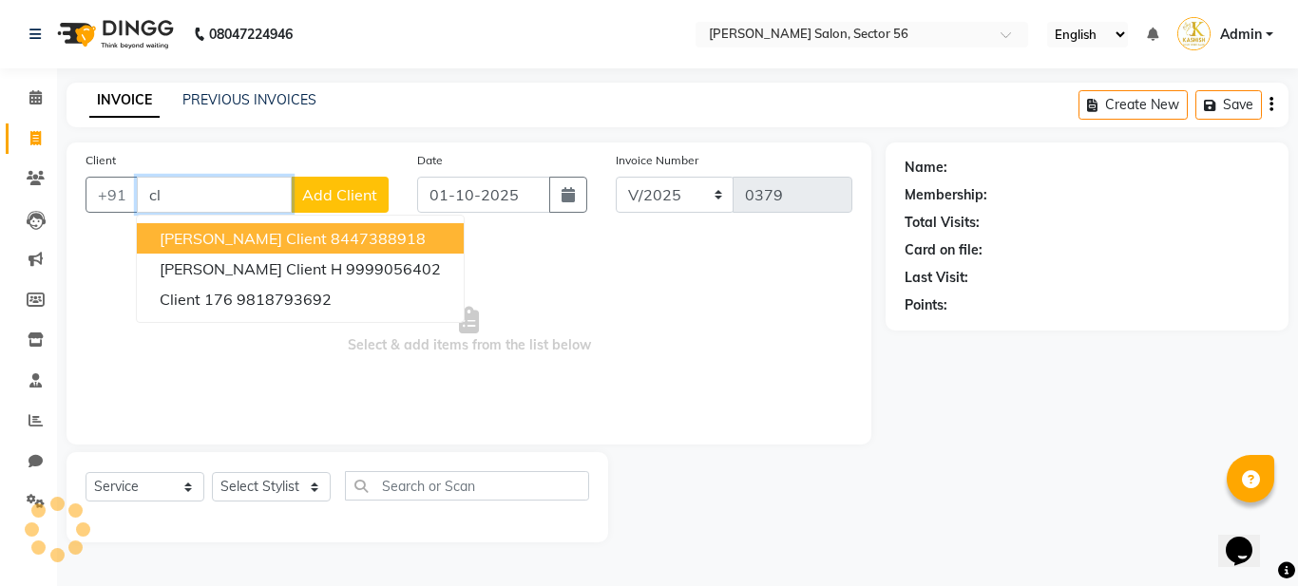
type input "c"
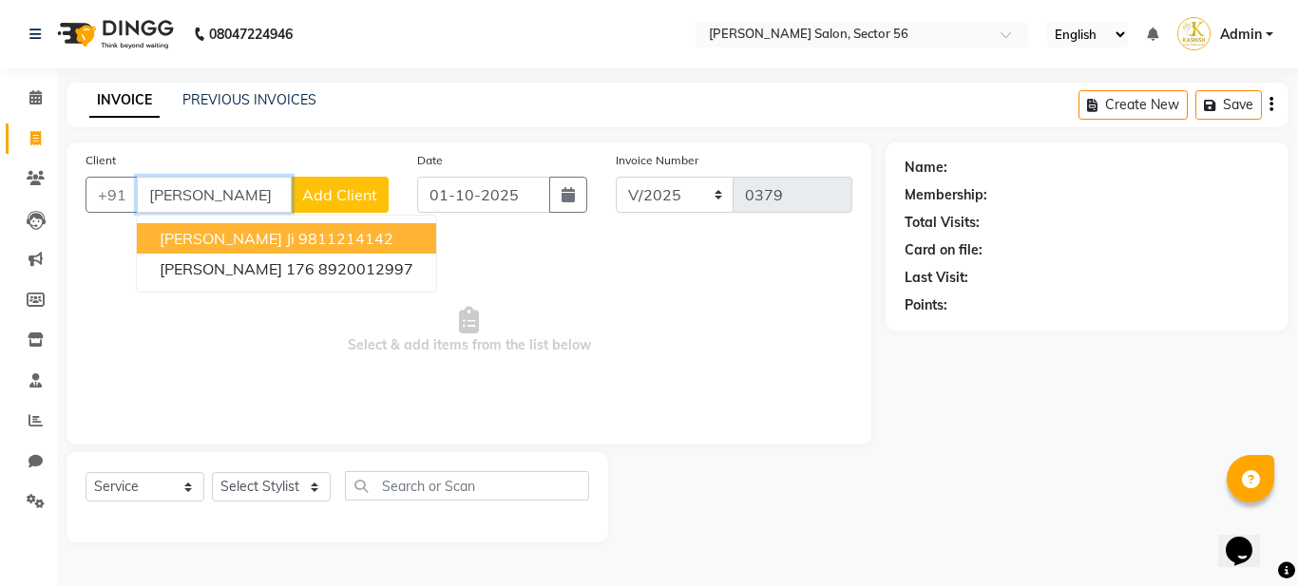
click at [155, 198] on input "priti" at bounding box center [214, 195] width 155 height 36
type input "Priti"
click at [332, 179] on button "Add Client" at bounding box center [340, 195] width 98 height 36
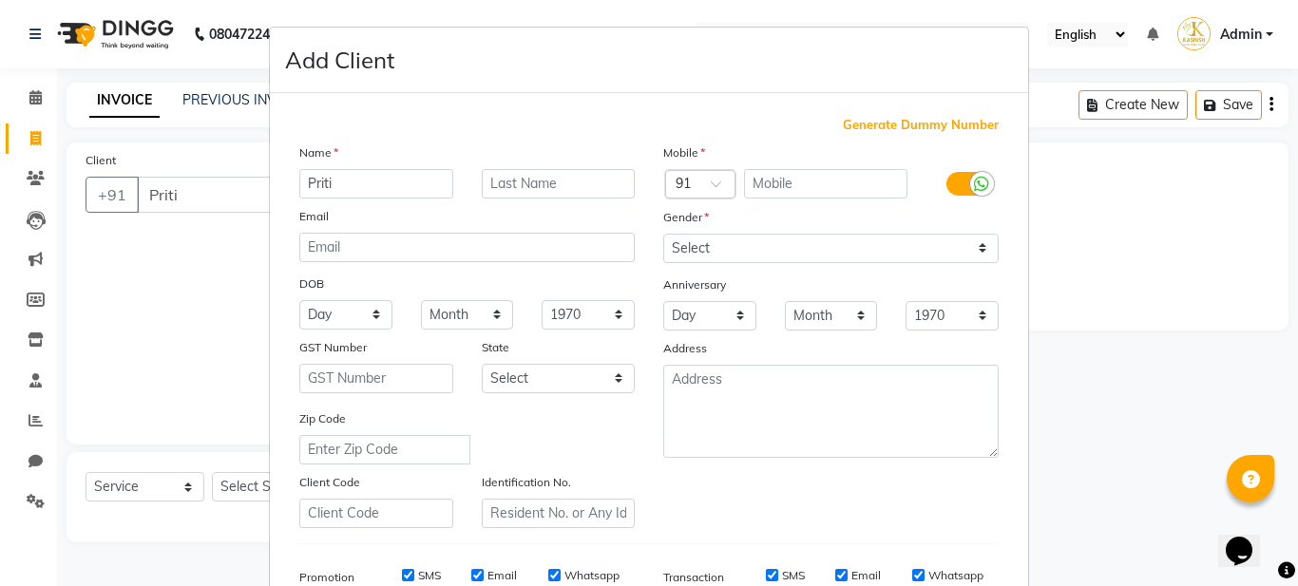
click at [913, 122] on span "Generate Dummy Number" at bounding box center [921, 125] width 156 height 19
type input "1394400000062"
checkbox input "false"
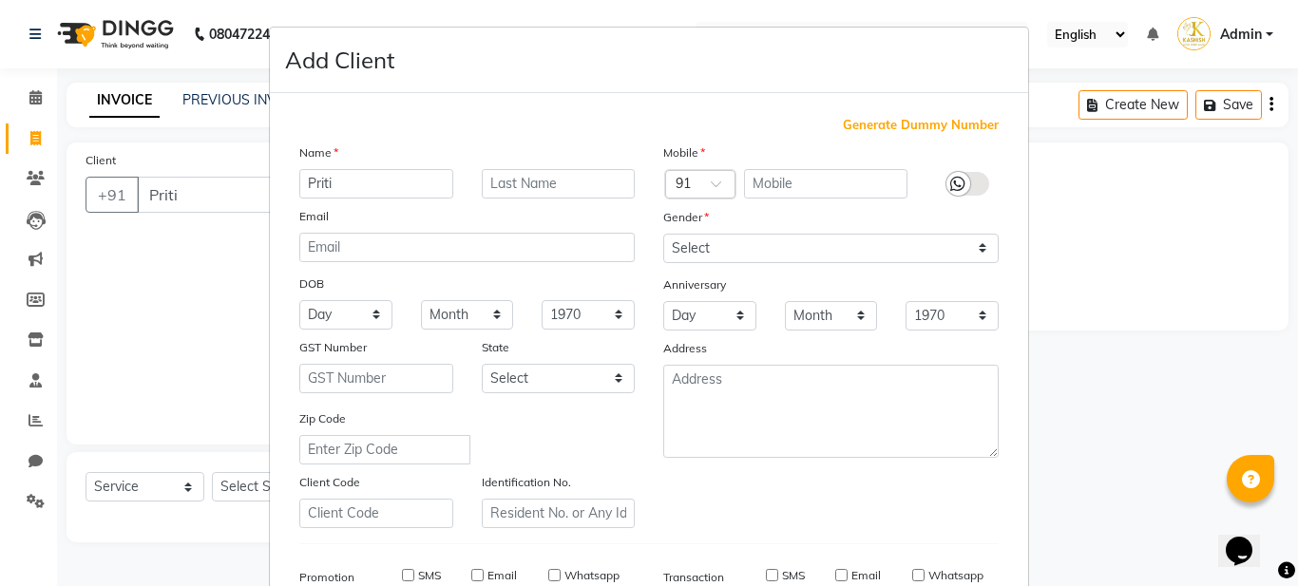
checkbox input "false"
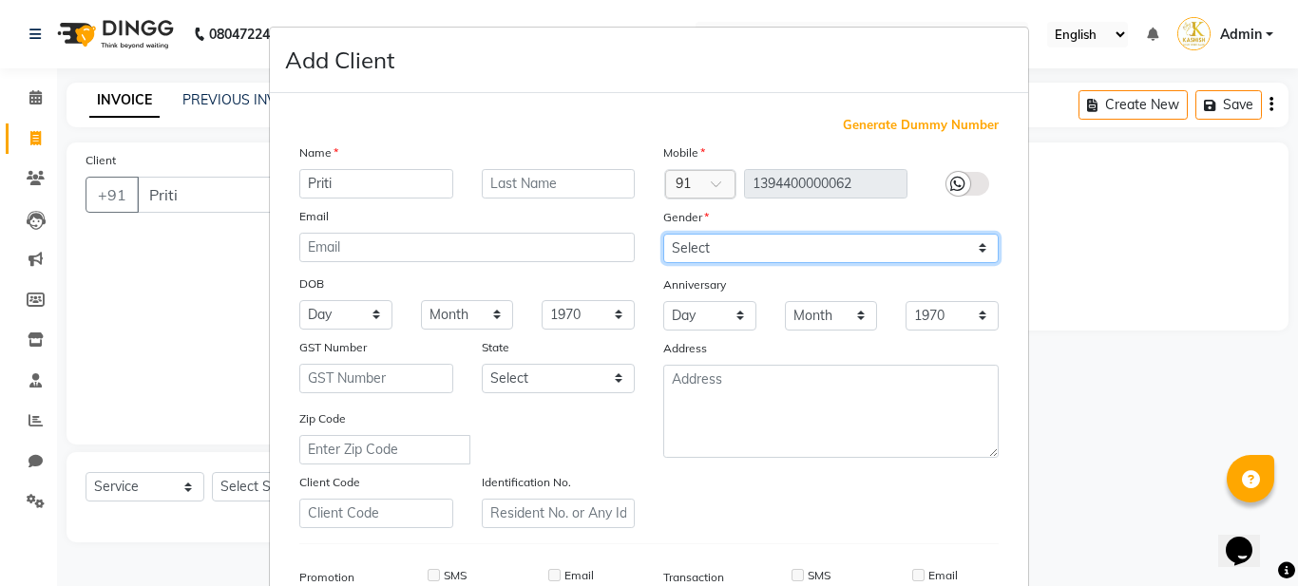
click at [861, 243] on select "Select Male Female Other Prefer Not To Say" at bounding box center [830, 248] width 335 height 29
select select "female"
click at [663, 234] on select "Select Male Female Other Prefer Not To Say" at bounding box center [830, 248] width 335 height 29
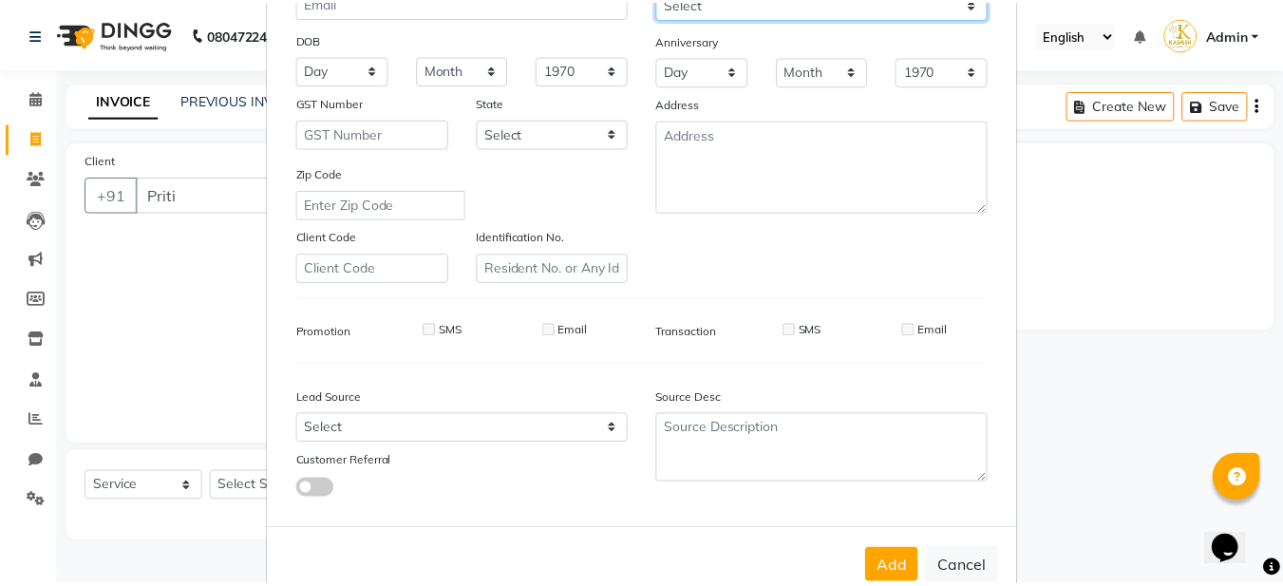
scroll to position [291, 0]
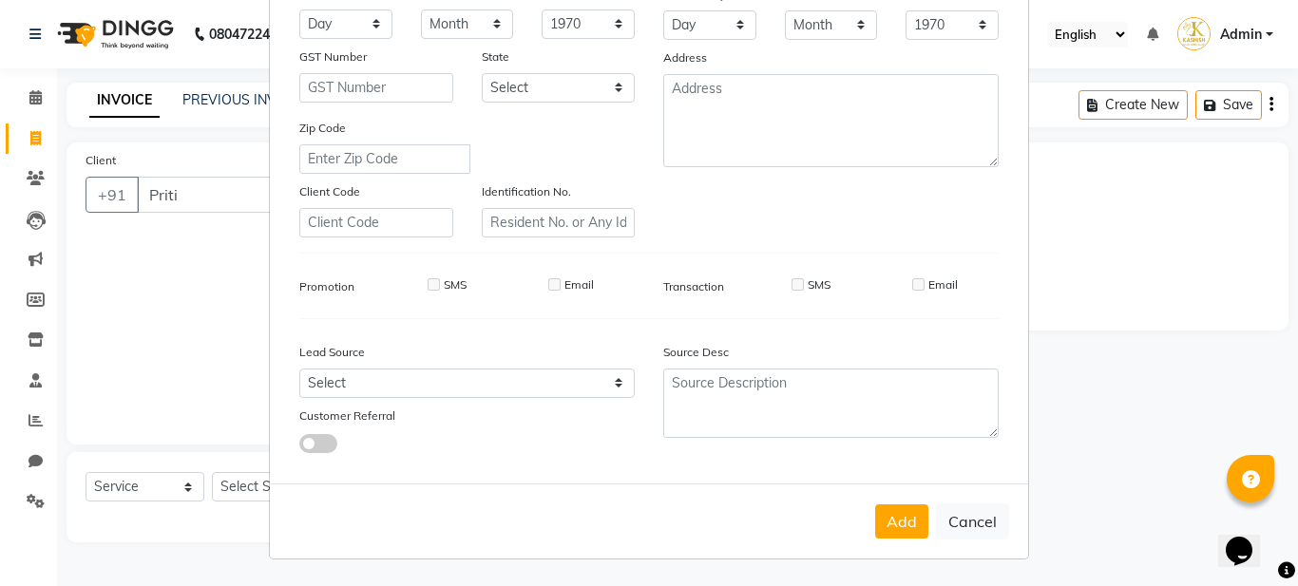
drag, startPoint x: 918, startPoint y: 546, endPoint x: 900, endPoint y: 543, distance: 18.3
click at [913, 546] on div "Add Cancel" at bounding box center [649, 520] width 758 height 75
click at [889, 531] on button "Add" at bounding box center [901, 521] width 53 height 34
type input "1394400000062"
select select
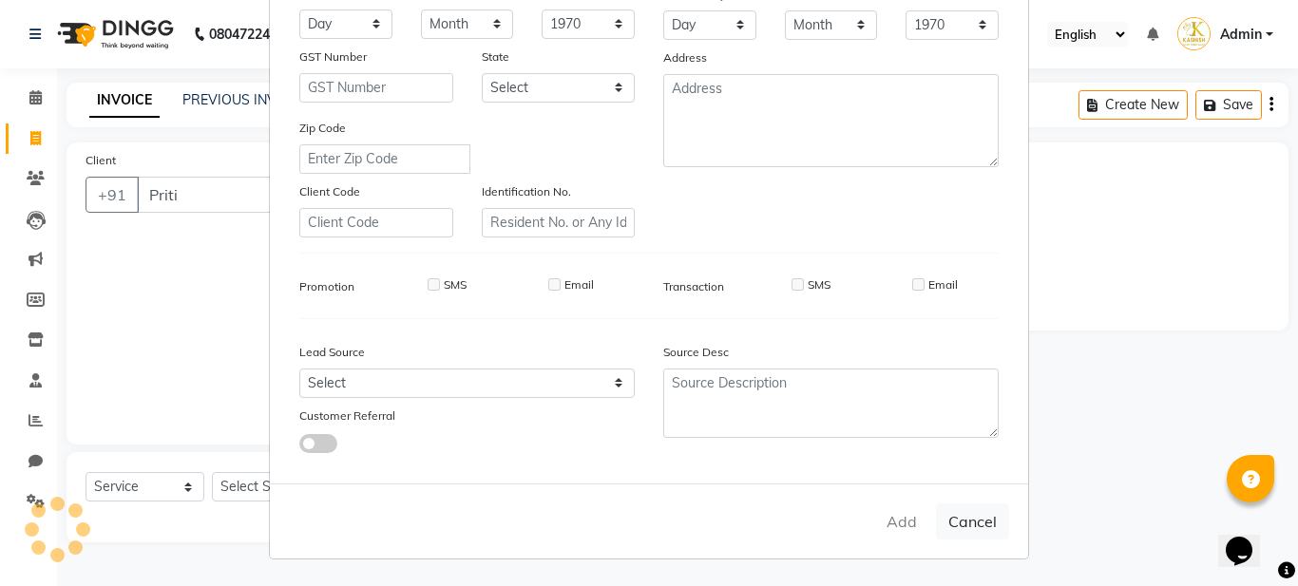
select select
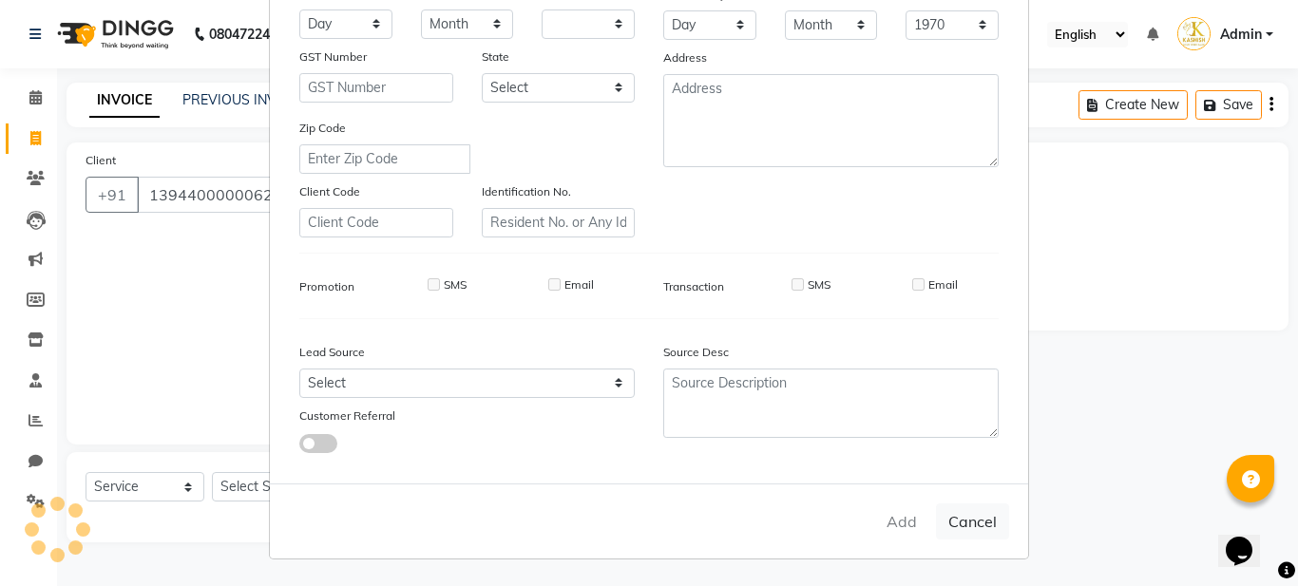
select select
checkbox input "false"
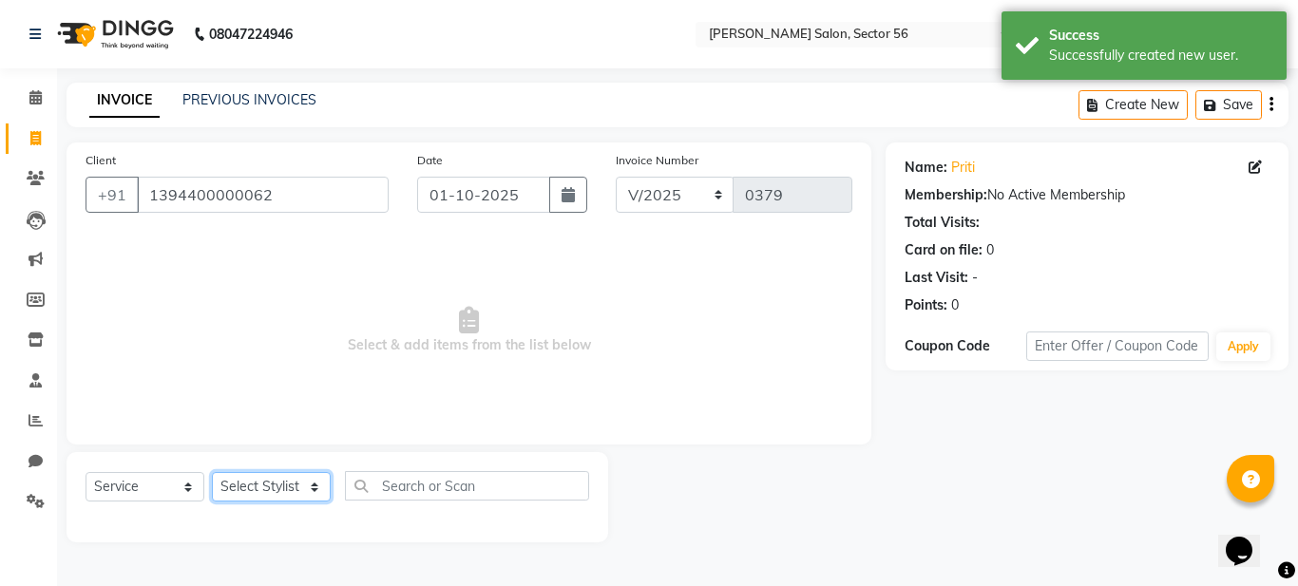
click at [257, 488] on select "Select Stylist Aadil Husain Joy Jyoty Mangal Mohamad Gulzar Neelam Pradeep Rosh…" at bounding box center [271, 486] width 119 height 29
select select "93435"
click at [212, 472] on select "Select Stylist Aadil Husain Joy Jyoty Mangal Mohamad Gulzar Neelam Pradeep Rosh…" at bounding box center [271, 486] width 119 height 29
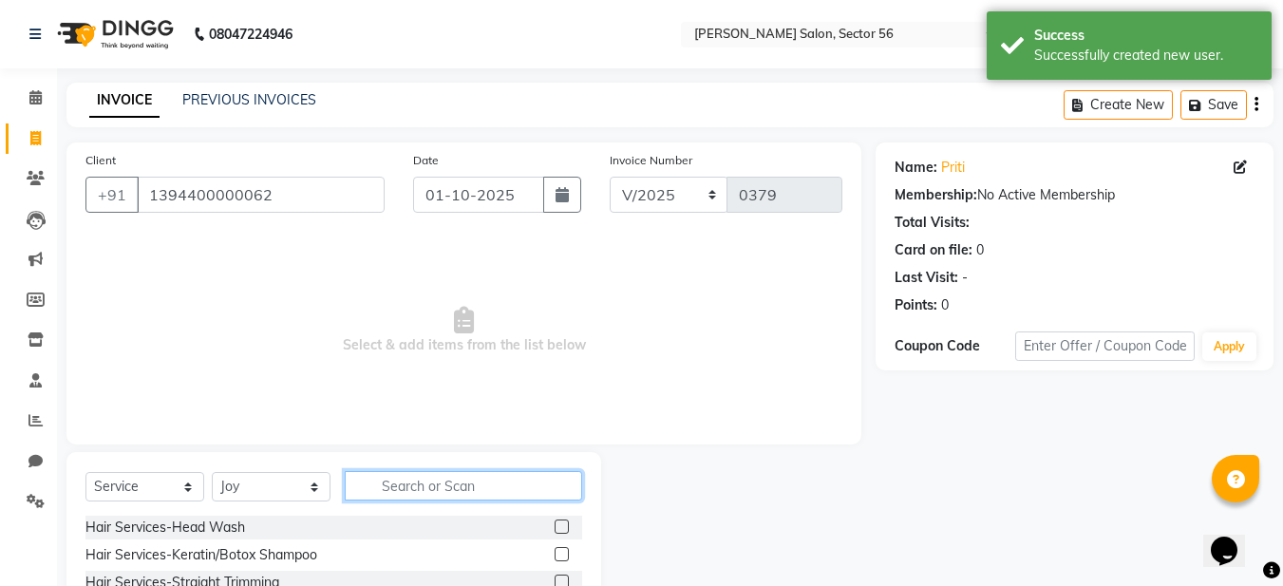
click at [385, 481] on input "text" at bounding box center [463, 485] width 237 height 29
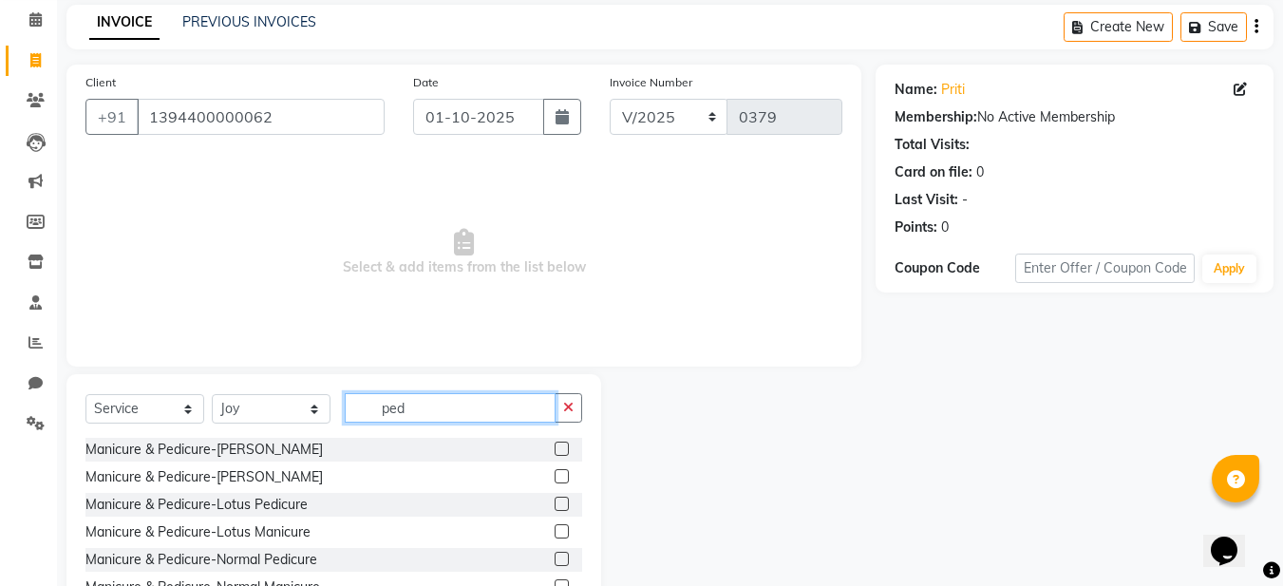
scroll to position [175, 0]
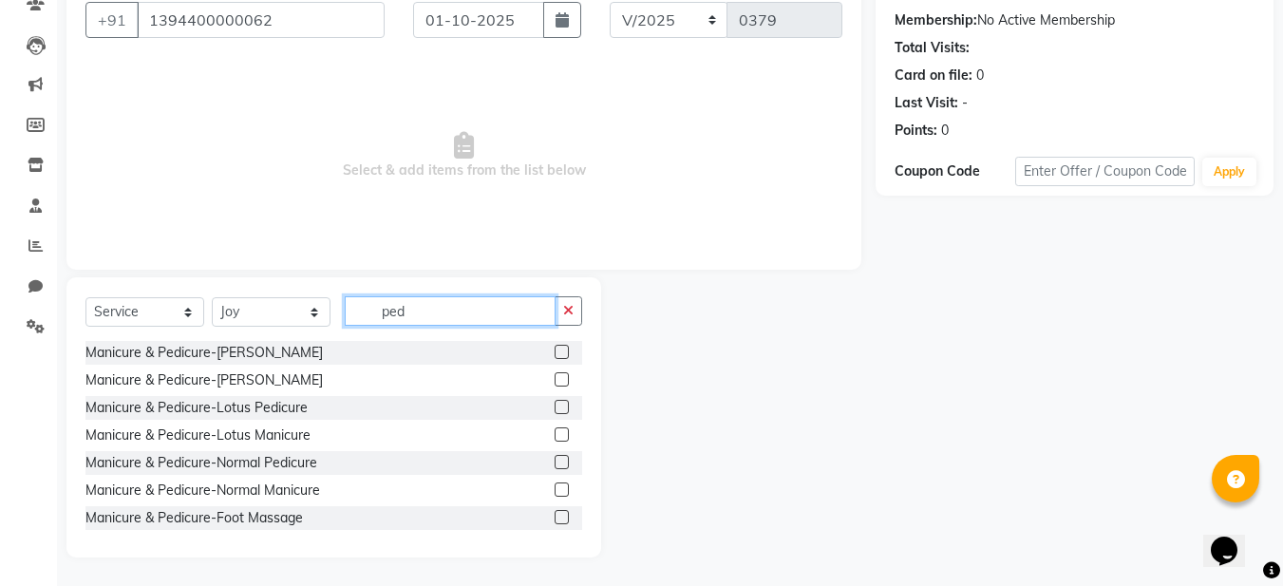
type input "ped"
click at [555, 457] on label at bounding box center [562, 462] width 14 height 14
click at [555, 457] on input "checkbox" at bounding box center [561, 463] width 12 height 12
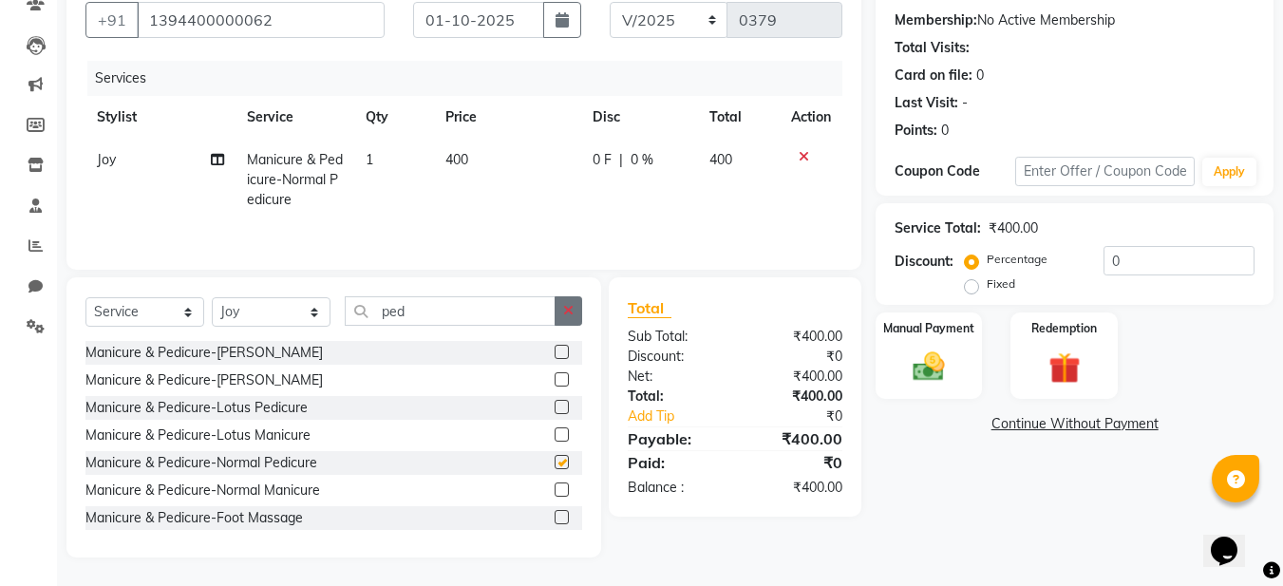
checkbox input "false"
drag, startPoint x: 575, startPoint y: 298, endPoint x: 526, endPoint y: 313, distance: 50.5
click at [574, 298] on button "button" at bounding box center [569, 310] width 28 height 29
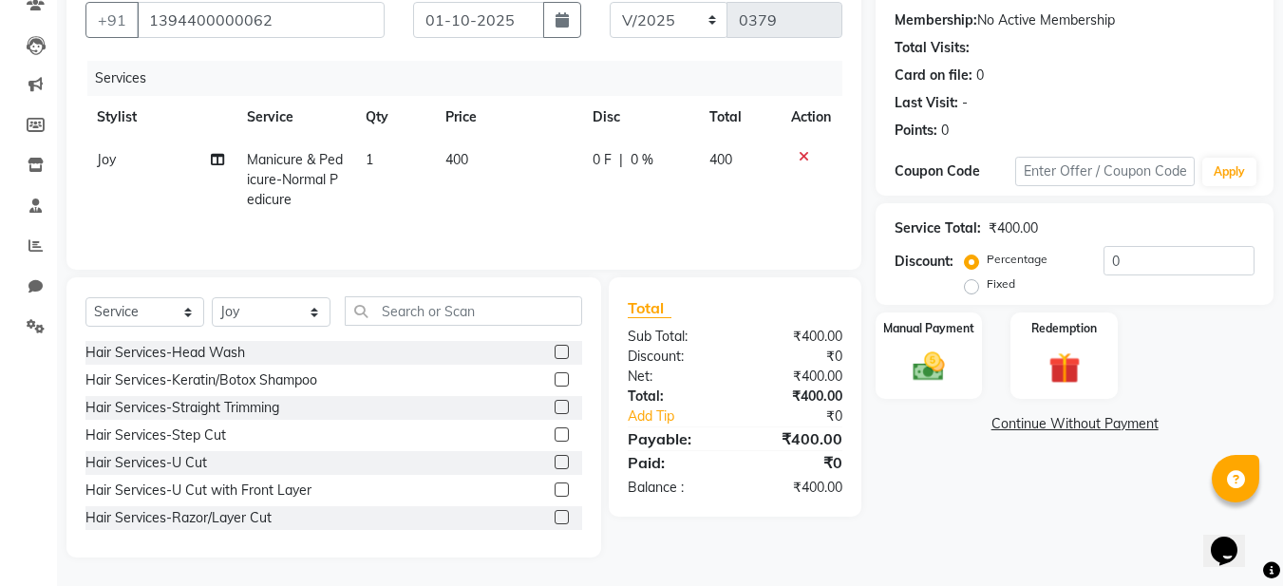
click at [304, 294] on div "Select Service Product Membership Package Voucher Prepaid Gift Card Select Styl…" at bounding box center [333, 417] width 535 height 280
click at [303, 318] on select "Select Stylist Aadil Husain Joy Jyoty Mangal Mohamad Gulzar Neelam Pradeep Rosh…" at bounding box center [271, 311] width 119 height 29
select select "91308"
click at [212, 297] on select "Select Stylist Aadil Husain Joy Jyoty Mangal Mohamad Gulzar Neelam Pradeep Rosh…" at bounding box center [271, 311] width 119 height 29
click at [406, 313] on input "text" at bounding box center [463, 310] width 237 height 29
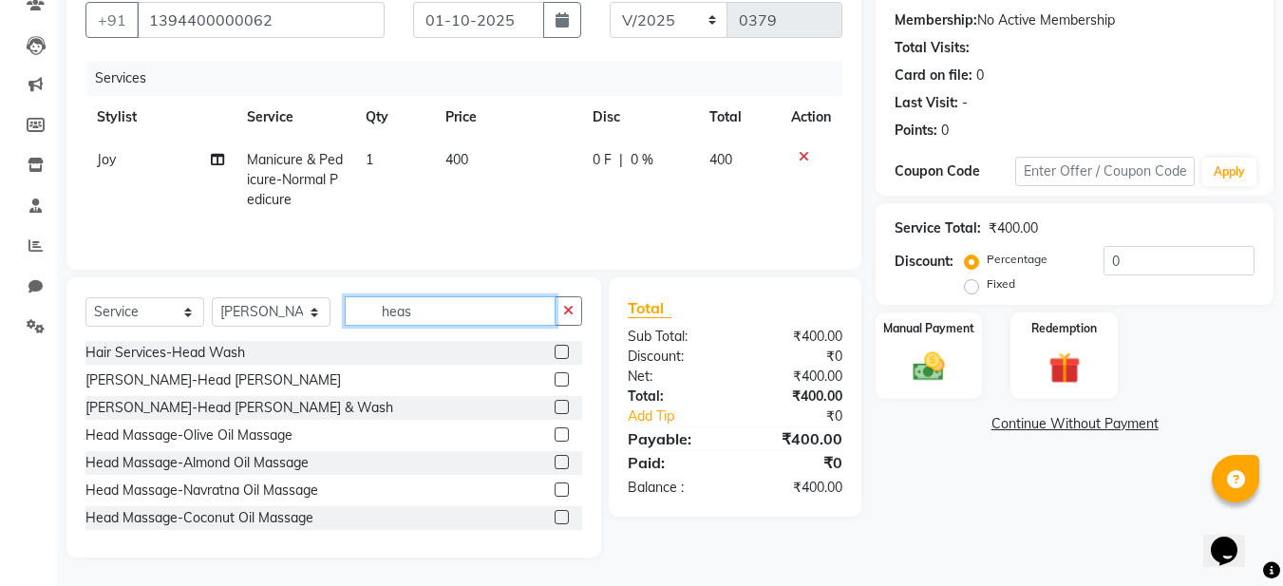
scroll to position [134, 0]
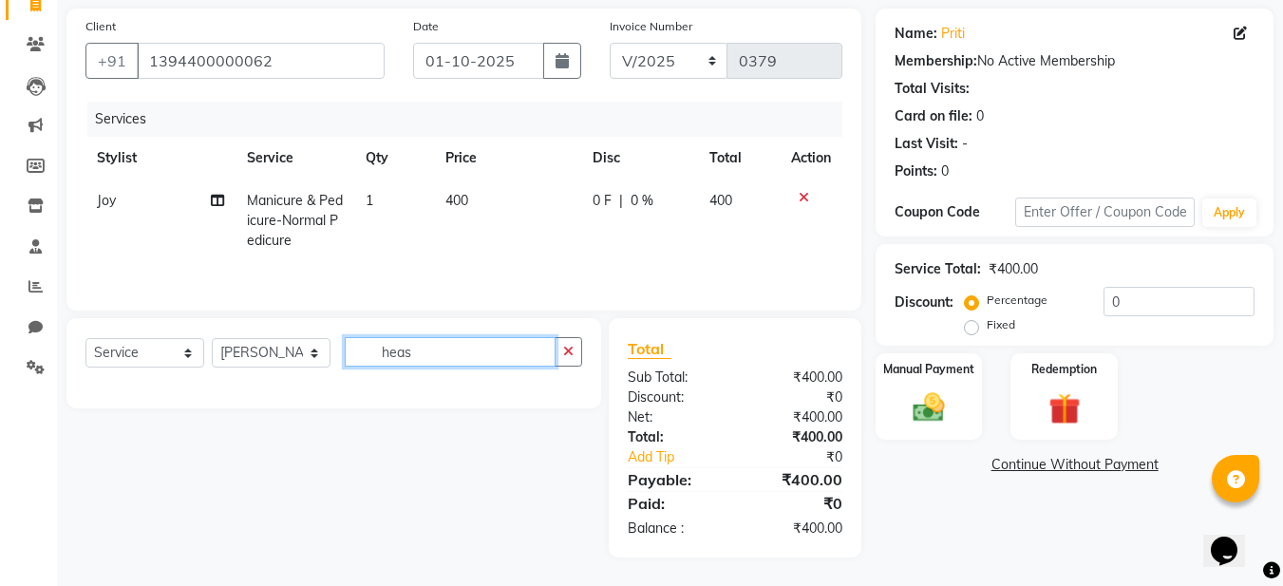
click at [463, 358] on input "heas" at bounding box center [450, 351] width 211 height 29
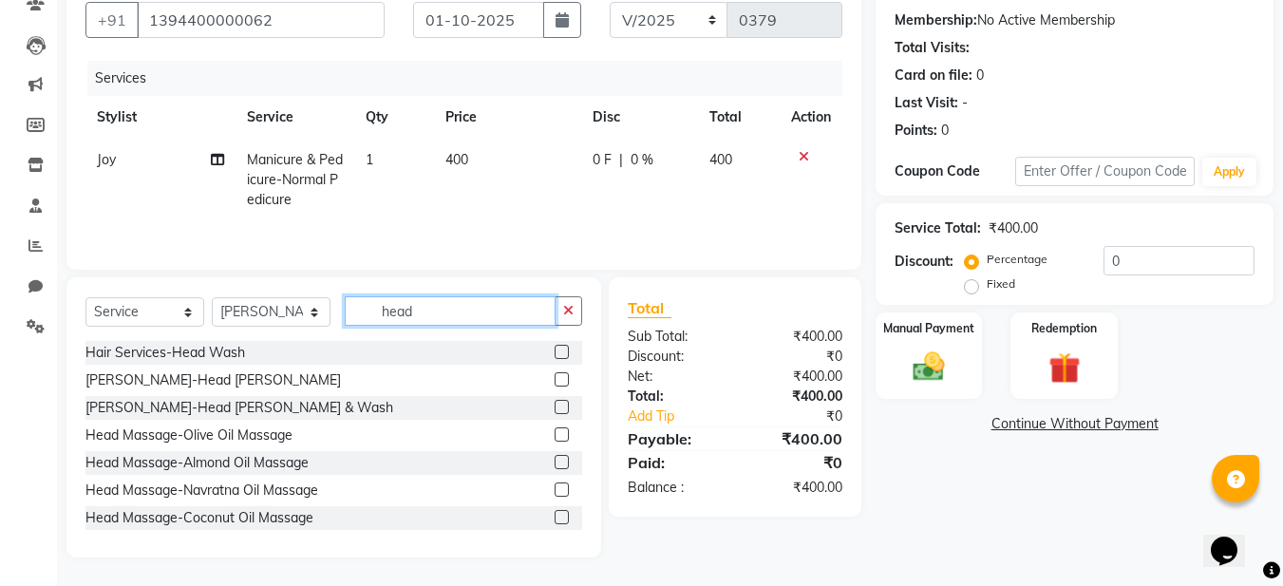
type input "head"
click at [555, 462] on label at bounding box center [562, 462] width 14 height 14
click at [555, 462] on input "checkbox" at bounding box center [561, 463] width 12 height 12
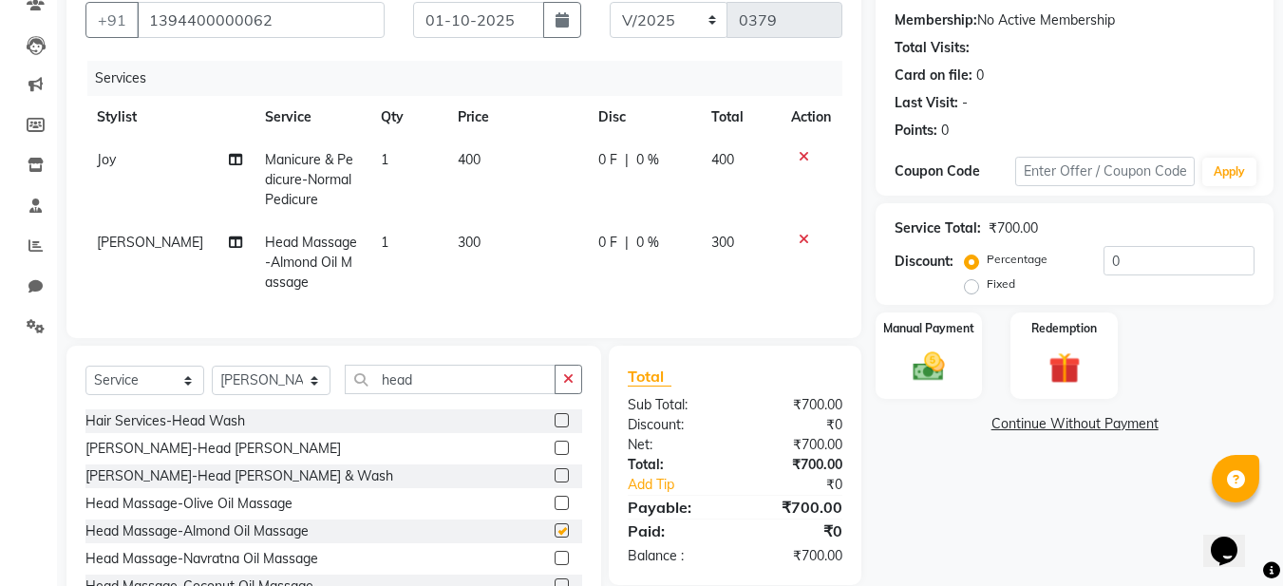
checkbox input "false"
click at [537, 571] on div "Head Massage-Navratna Oil Massage" at bounding box center [333, 559] width 497 height 24
click at [555, 565] on label at bounding box center [562, 558] width 14 height 14
click at [555, 565] on input "checkbox" at bounding box center [561, 559] width 12 height 12
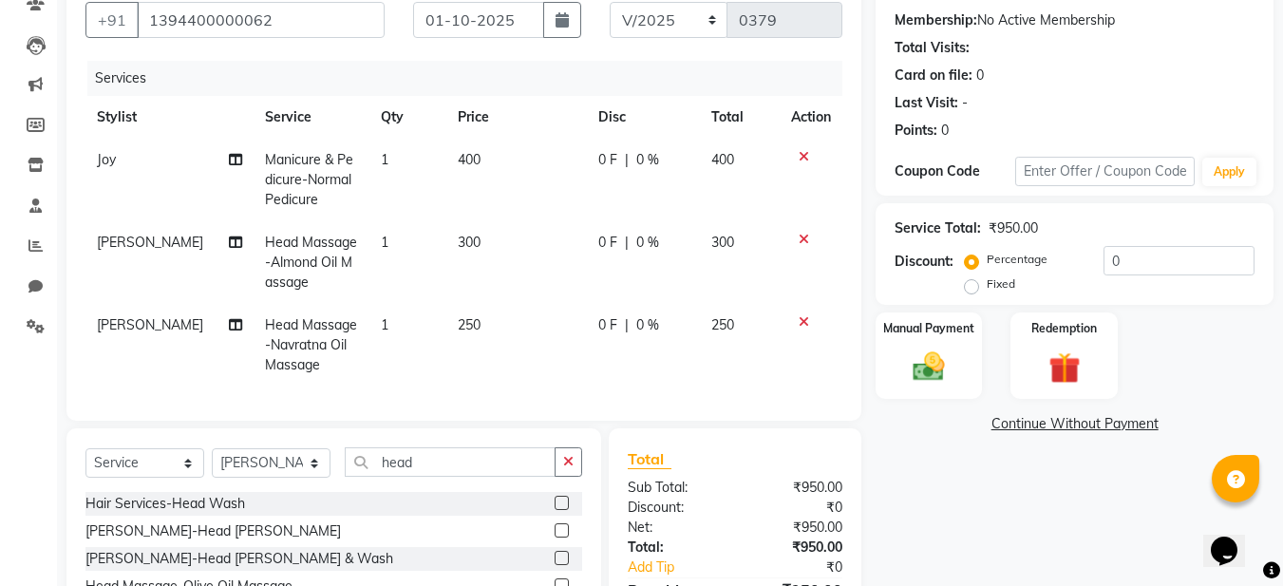
checkbox input "false"
click at [806, 239] on icon at bounding box center [804, 239] width 10 height 13
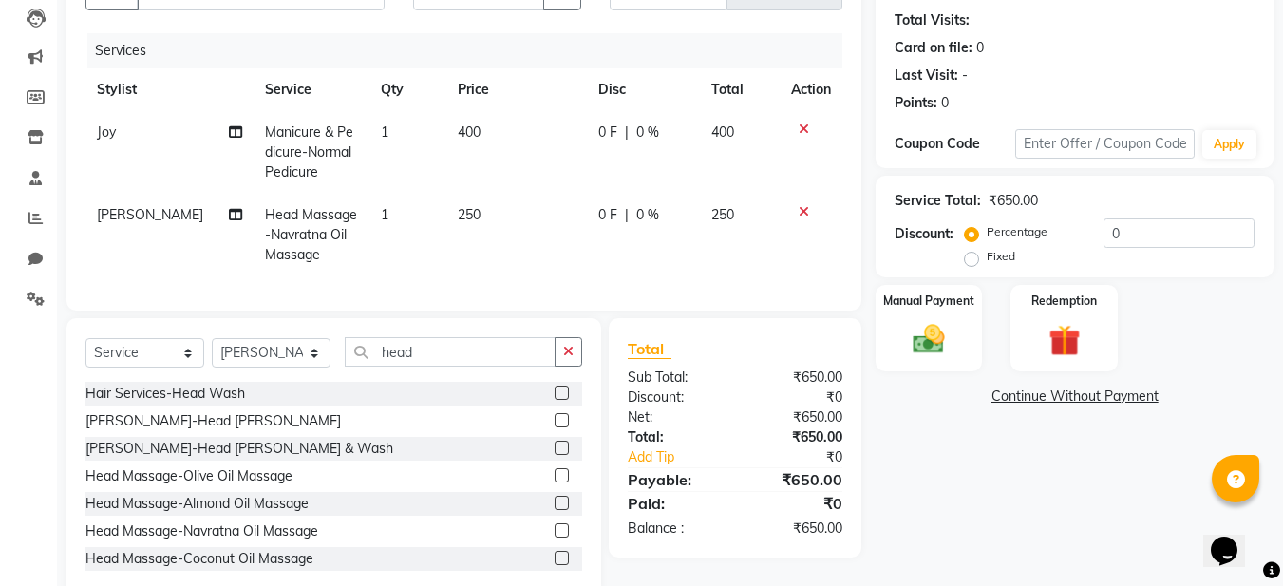
scroll to position [257, 0]
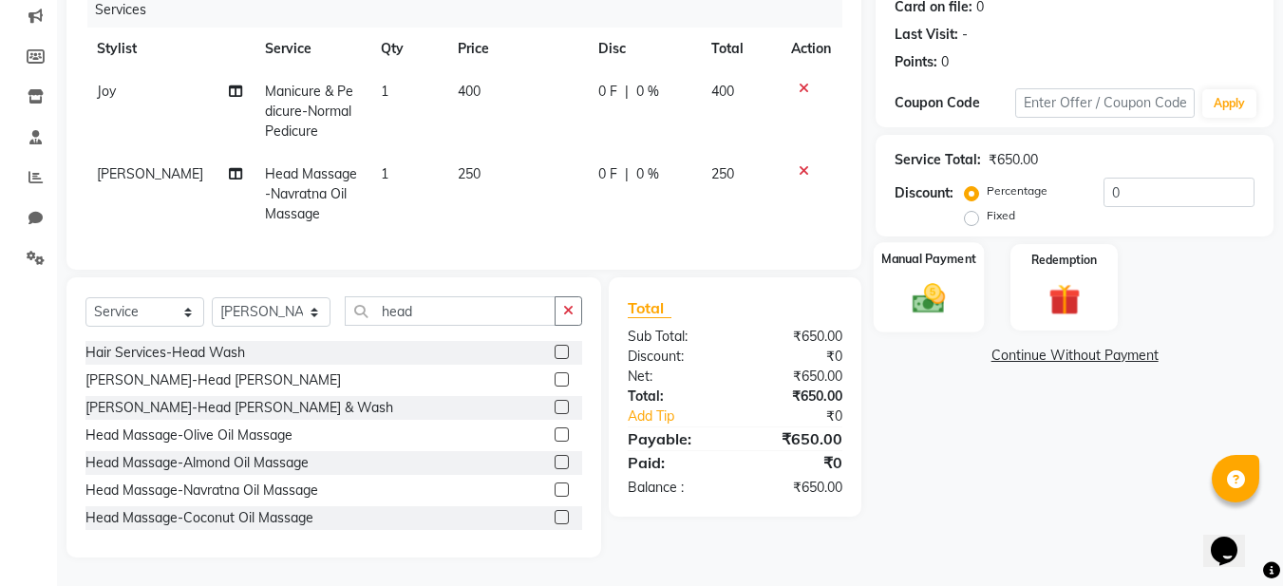
click at [928, 299] on img at bounding box center [928, 298] width 53 height 38
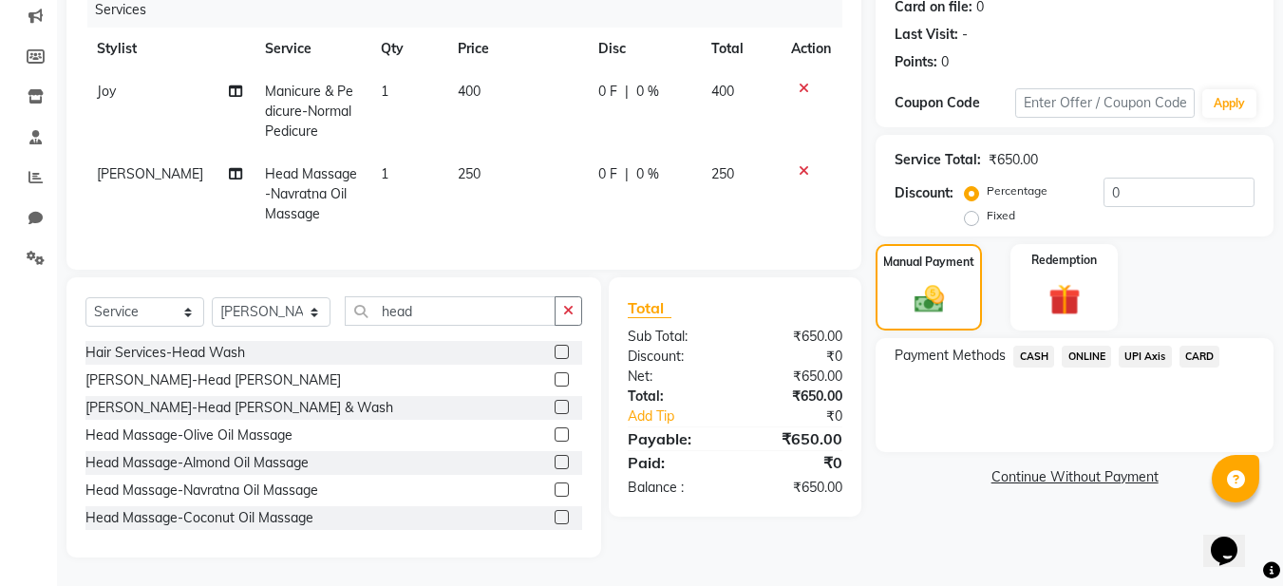
click at [1083, 350] on span "ONLINE" at bounding box center [1086, 357] width 49 height 22
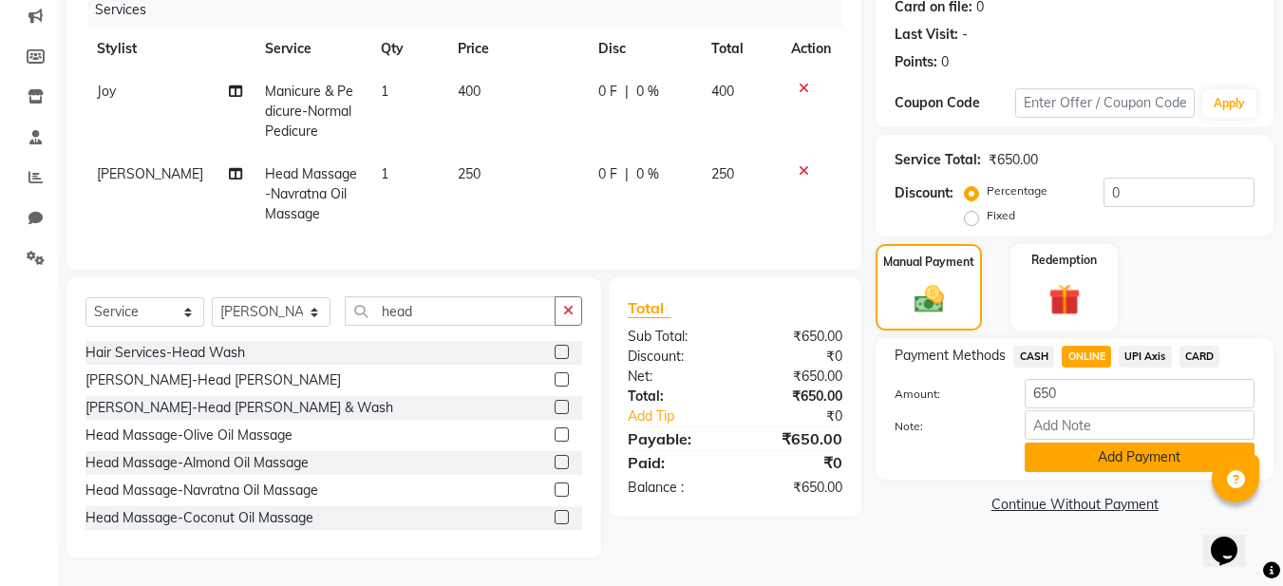
click at [1089, 443] on button "Add Payment" at bounding box center [1140, 457] width 230 height 29
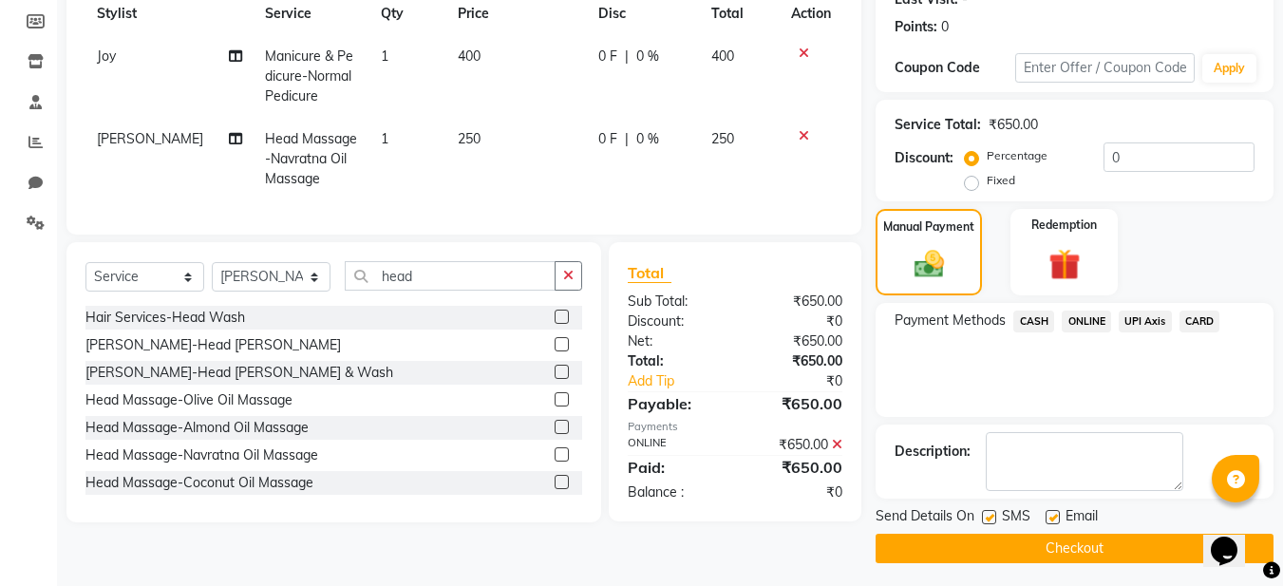
scroll to position [284, 0]
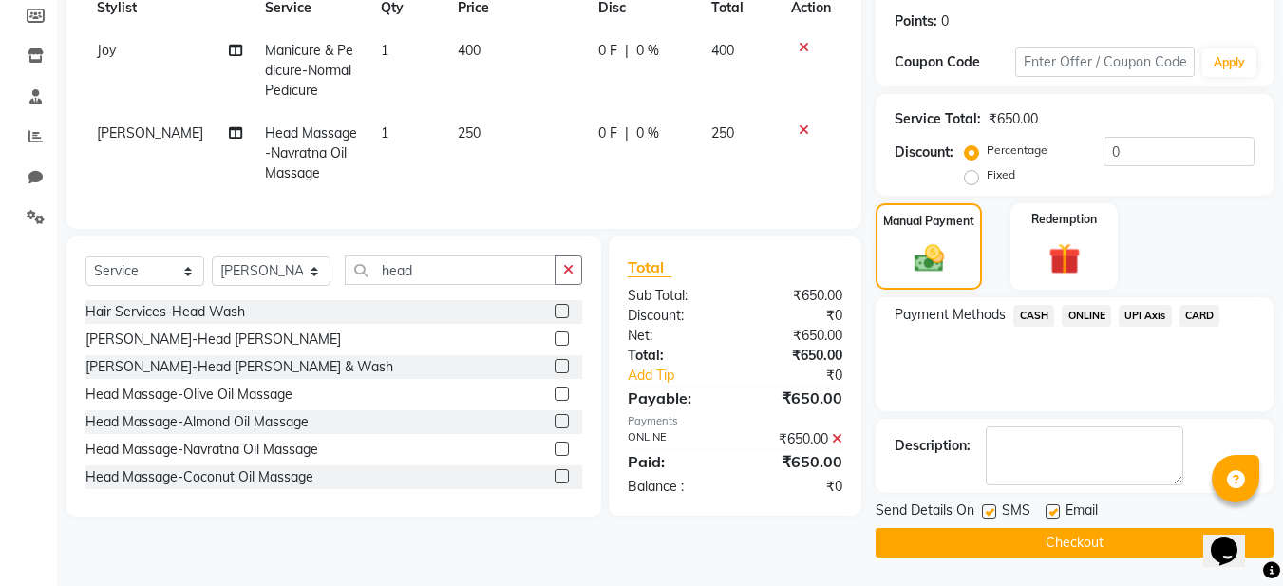
click at [1051, 513] on label at bounding box center [1053, 511] width 14 height 14
click at [1051, 513] on input "checkbox" at bounding box center [1052, 512] width 12 height 12
checkbox input "false"
click at [993, 512] on label at bounding box center [989, 511] width 14 height 14
click at [993, 512] on input "checkbox" at bounding box center [988, 512] width 12 height 12
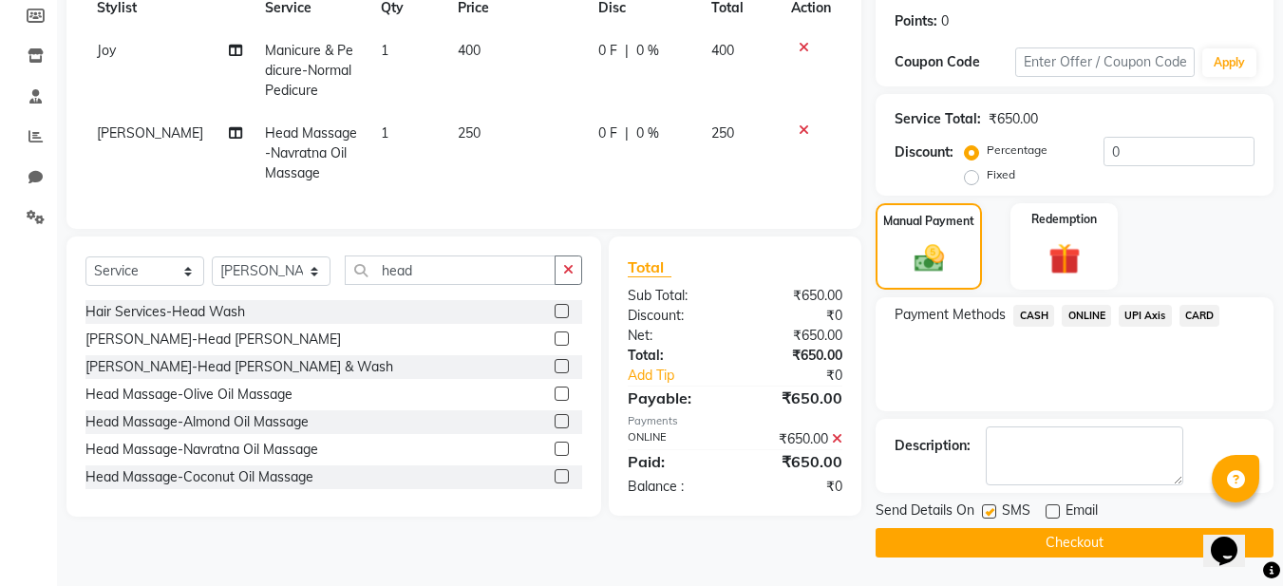
checkbox input "false"
click at [1032, 533] on button "Checkout" at bounding box center [1075, 542] width 398 height 29
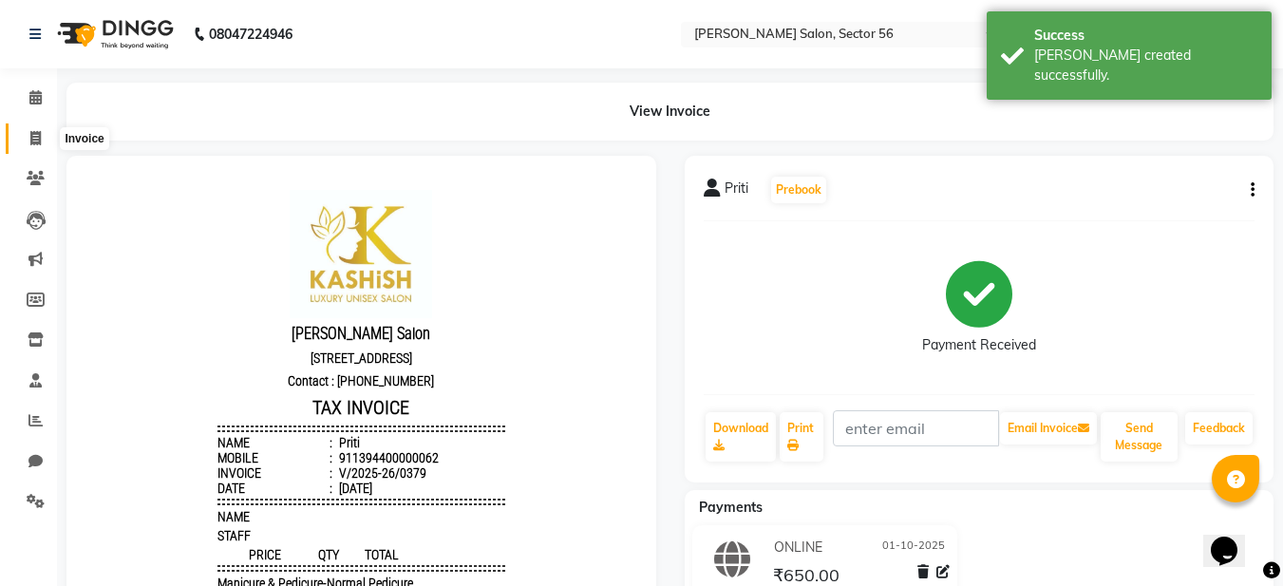
click at [44, 128] on span at bounding box center [35, 139] width 33 height 22
select select "service"
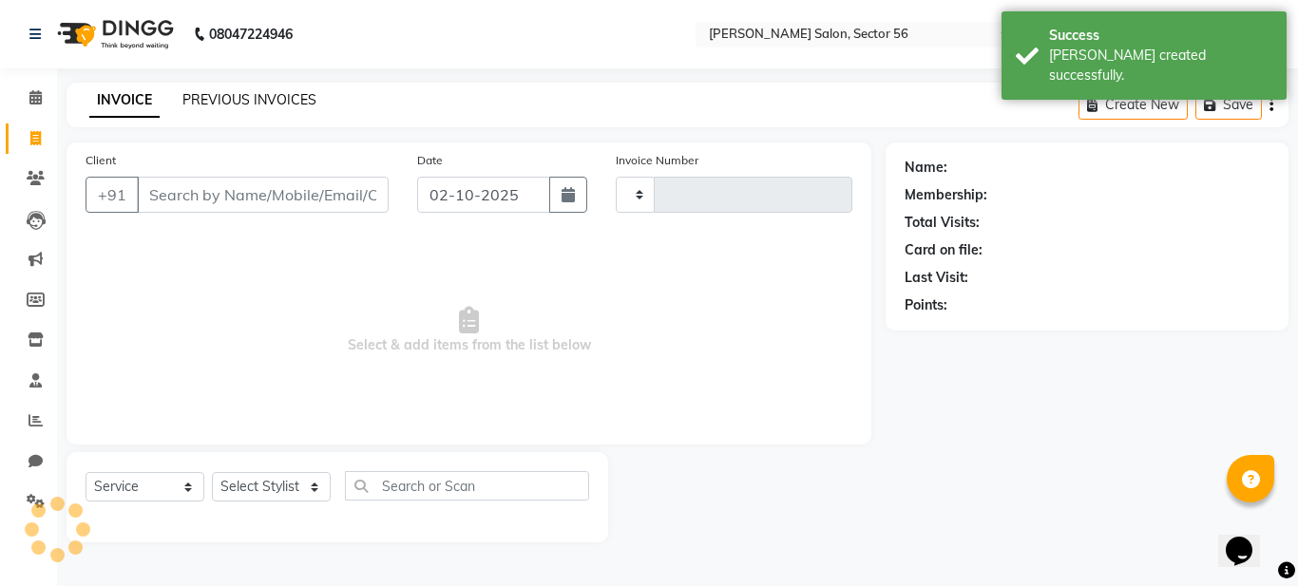
type input "0380"
click at [247, 102] on link "PREVIOUS INVOICES" at bounding box center [249, 99] width 134 height 17
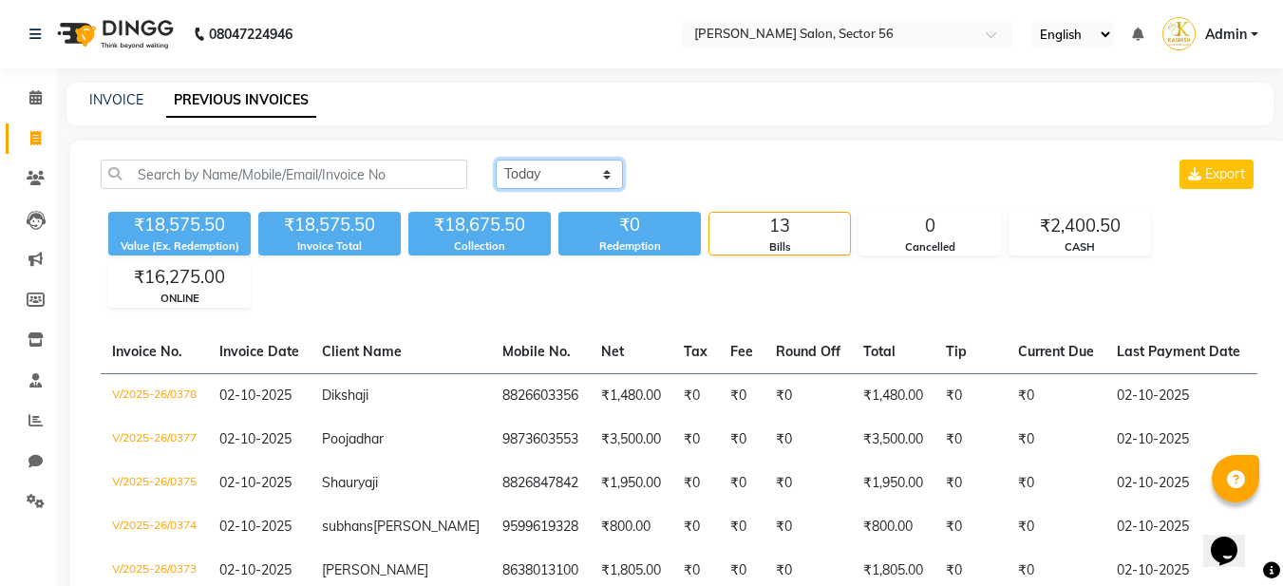
click at [542, 168] on select "[DATE] [DATE] Custom Range" at bounding box center [559, 174] width 127 height 29
select select "[DATE]"
click at [496, 160] on select "[DATE] [DATE] Custom Range" at bounding box center [559, 174] width 127 height 29
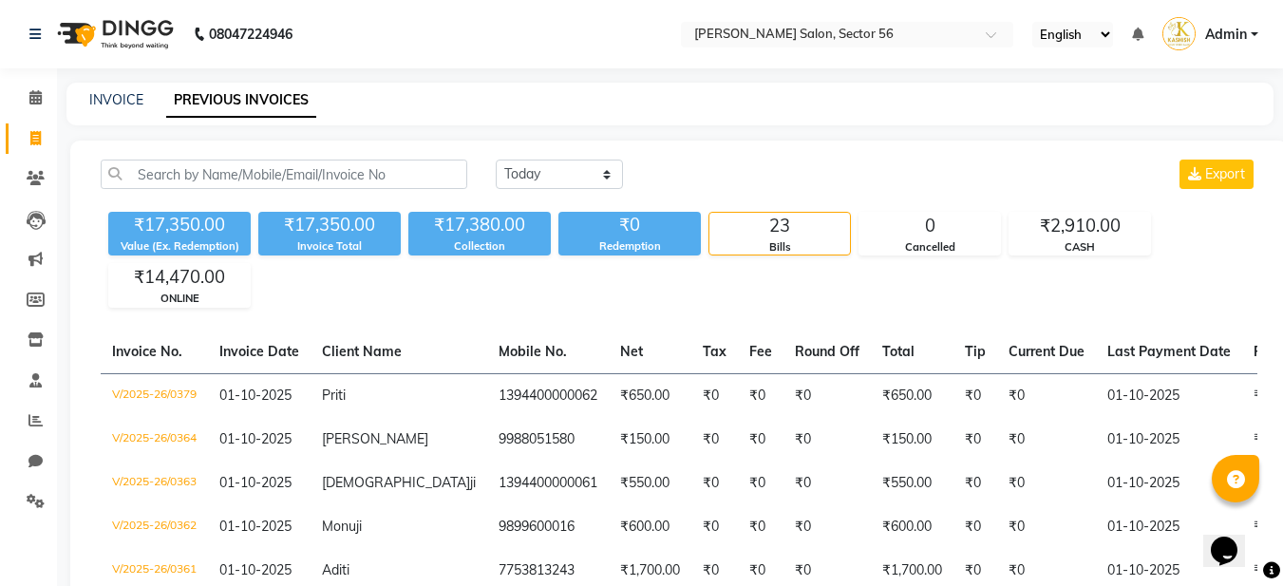
drag, startPoint x: 703, startPoint y: 331, endPoint x: 1297, endPoint y: 440, distance: 603.6
